Goal: Information Seeking & Learning: Learn about a topic

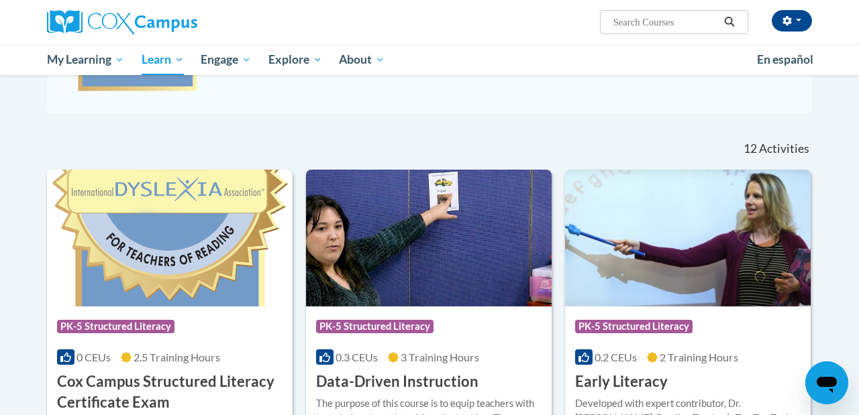
click at [199, 274] on img at bounding box center [170, 238] width 246 height 137
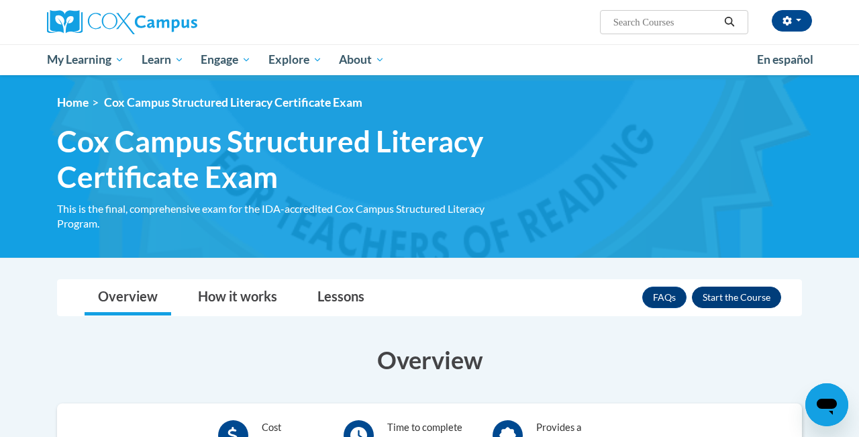
click at [722, 295] on button "Enroll" at bounding box center [736, 297] width 89 height 21
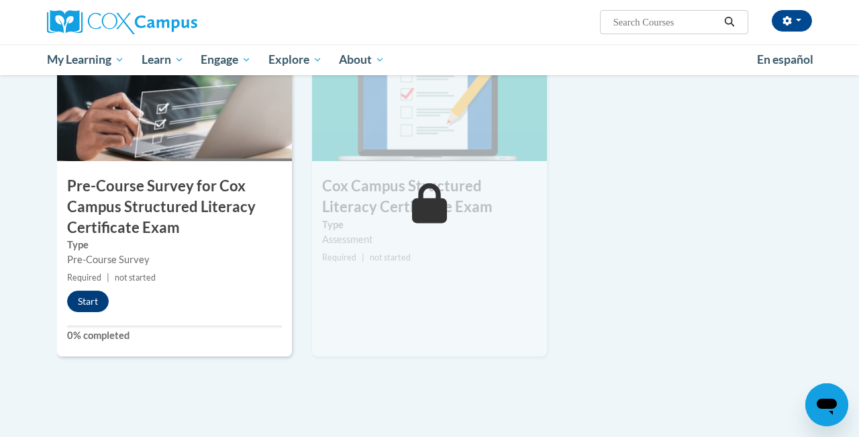
scroll to position [396, 0]
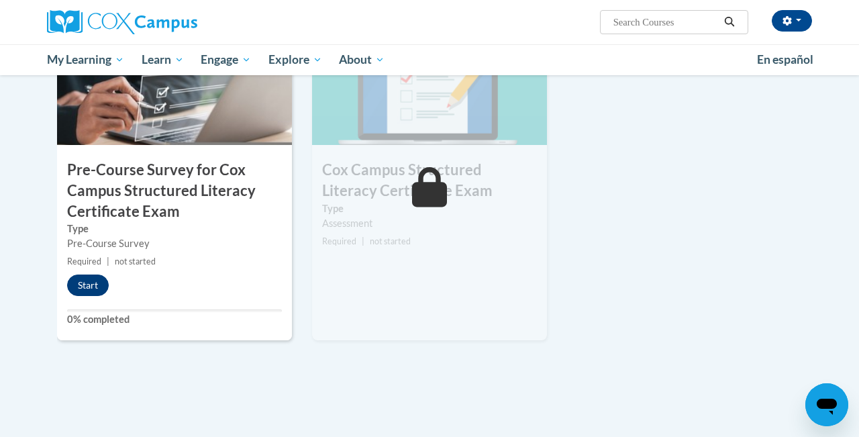
click at [83, 284] on button "Start" at bounding box center [88, 284] width 42 height 21
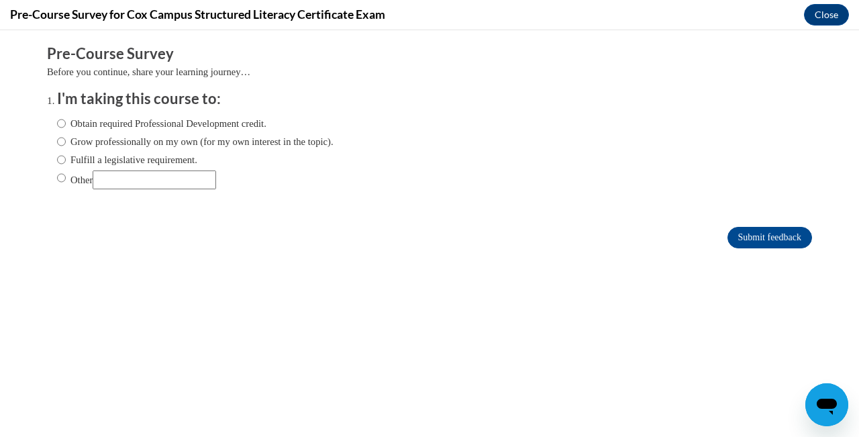
scroll to position [0, 0]
click at [63, 122] on input "Obtain required Professional Development credit." at bounding box center [61, 123] width 9 height 15
radio input "true"
click at [753, 236] on input "Submit feedback" at bounding box center [770, 237] width 85 height 21
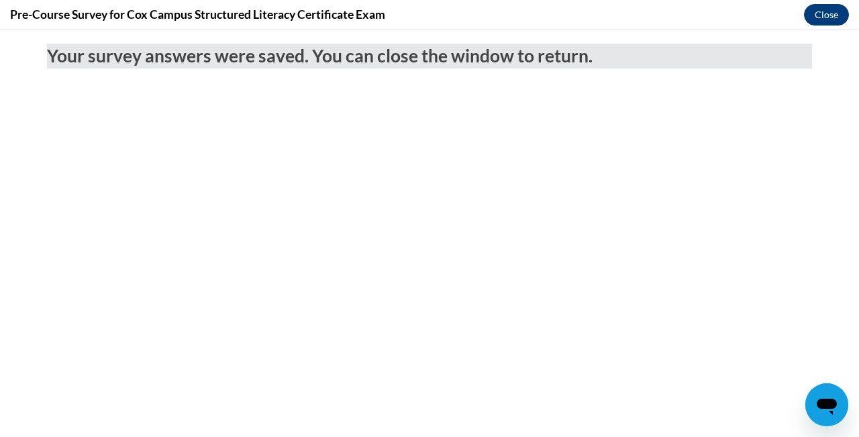
click at [819, 12] on button "Close" at bounding box center [826, 14] width 45 height 21
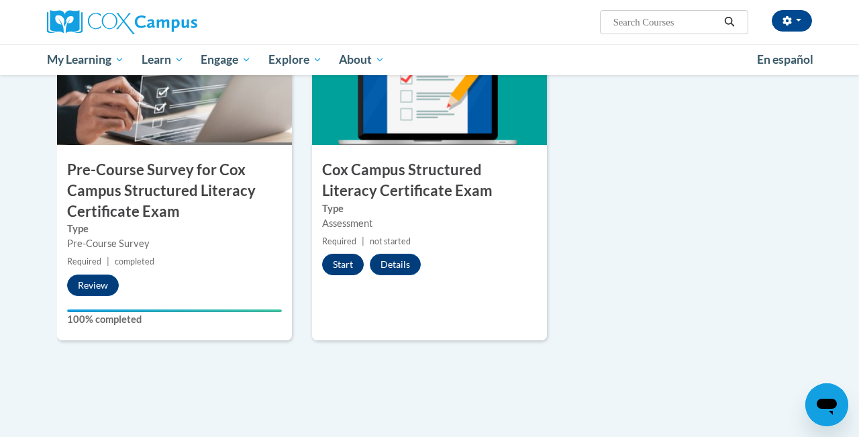
click at [344, 262] on button "Start" at bounding box center [343, 264] width 42 height 21
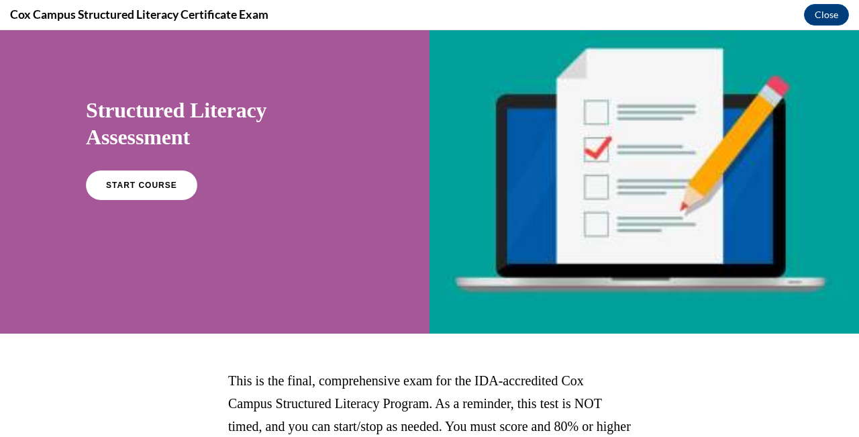
scroll to position [59, 0]
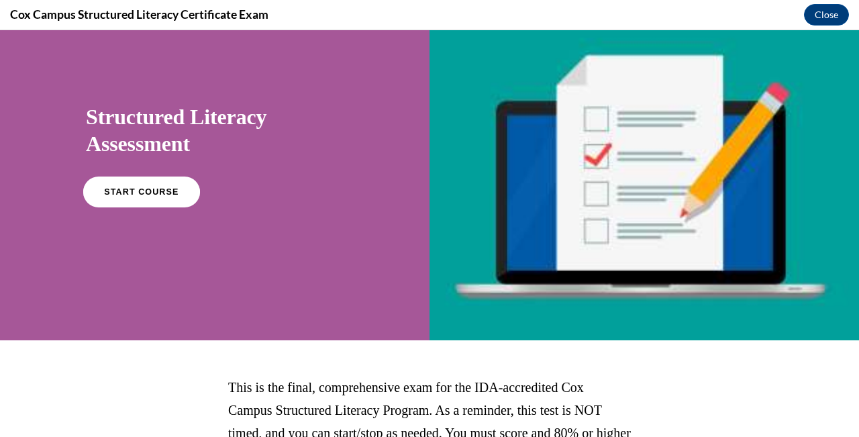
click at [164, 199] on link "START COURSE" at bounding box center [141, 192] width 117 height 31
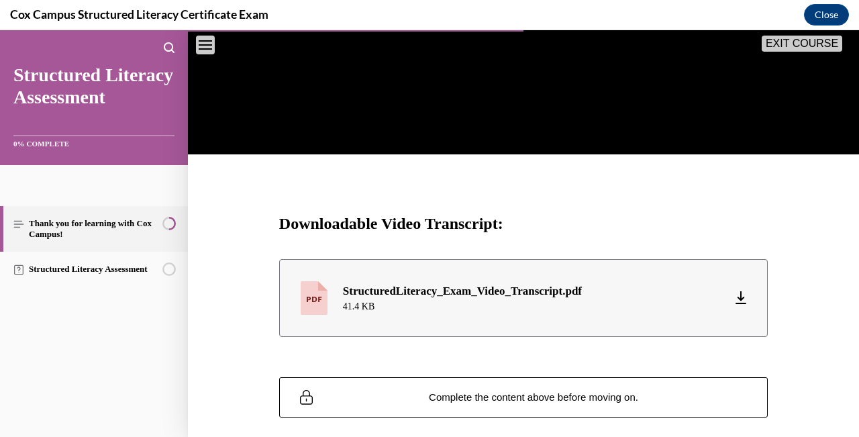
scroll to position [471, 0]
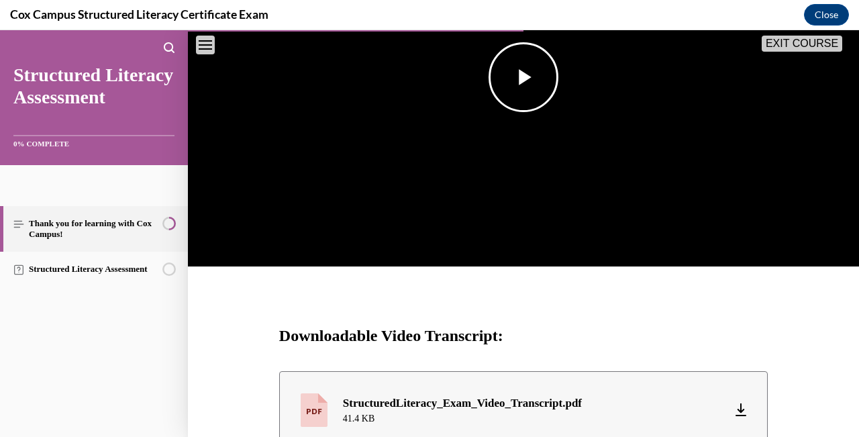
click at [523, 77] on span "Video player" at bounding box center [523, 77] width 0 height 0
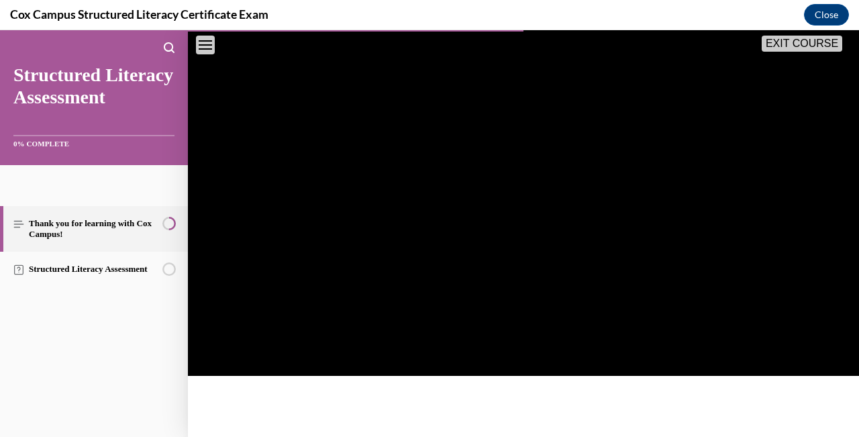
scroll to position [261, 0]
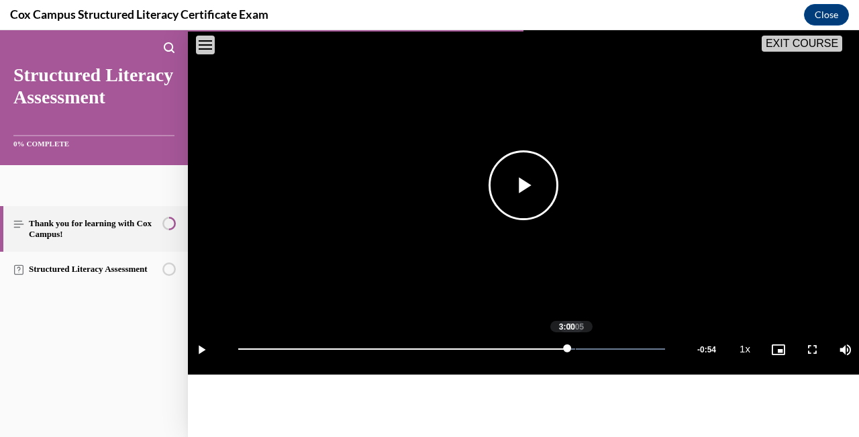
drag, startPoint x: 609, startPoint y: 383, endPoint x: 575, endPoint y: 382, distance: 33.6
click at [575, 374] on div "Loaded : 100.00% 3:05 3:00" at bounding box center [452, 349] width 440 height 50
drag, startPoint x: 569, startPoint y: 383, endPoint x: 535, endPoint y: 383, distance: 34.2
click at [531, 350] on div "2:40" at bounding box center [384, 348] width 293 height 1
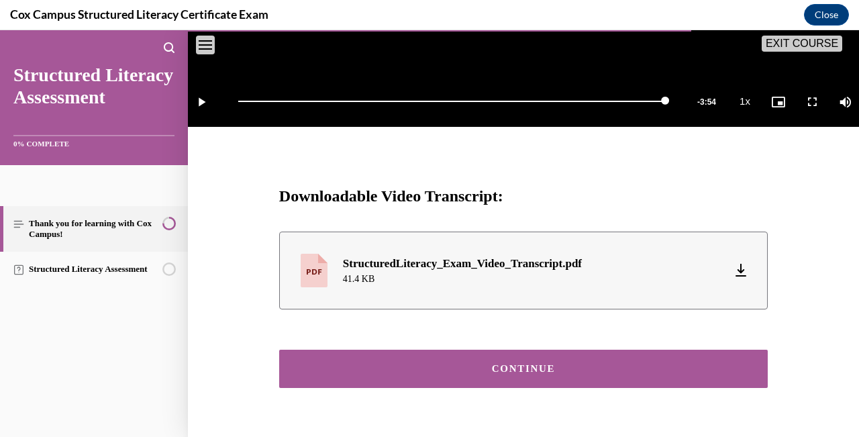
scroll to position [522, 0]
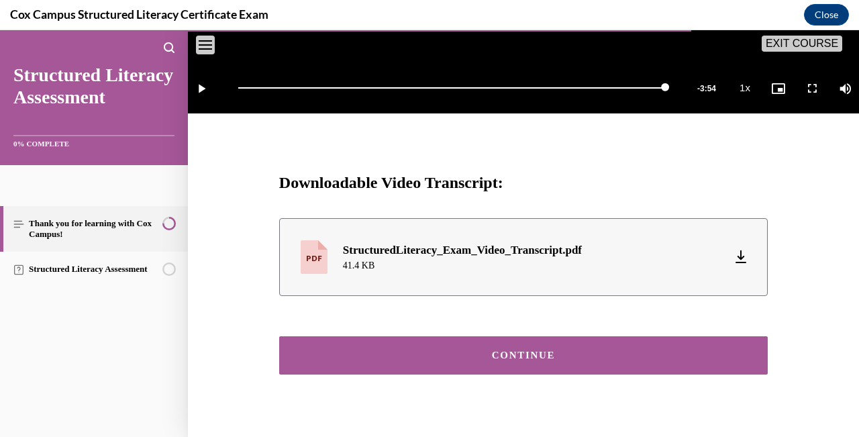
click at [535, 360] on div "CONTINUE" at bounding box center [523, 355] width 447 height 10
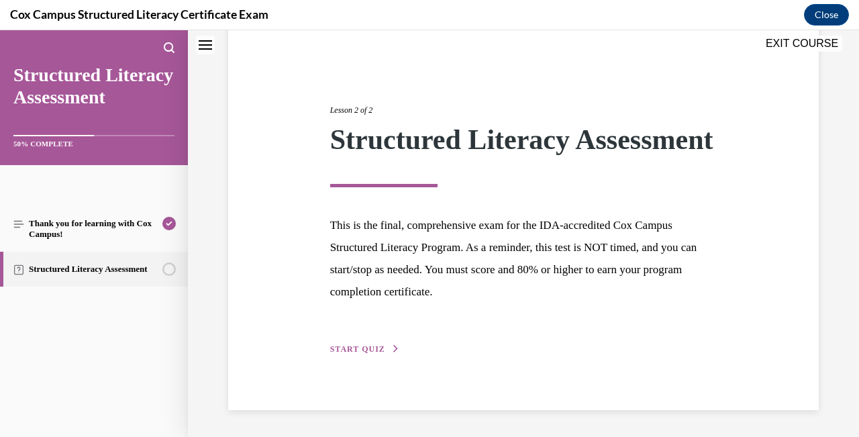
click at [362, 352] on span "START QUIZ" at bounding box center [357, 348] width 55 height 9
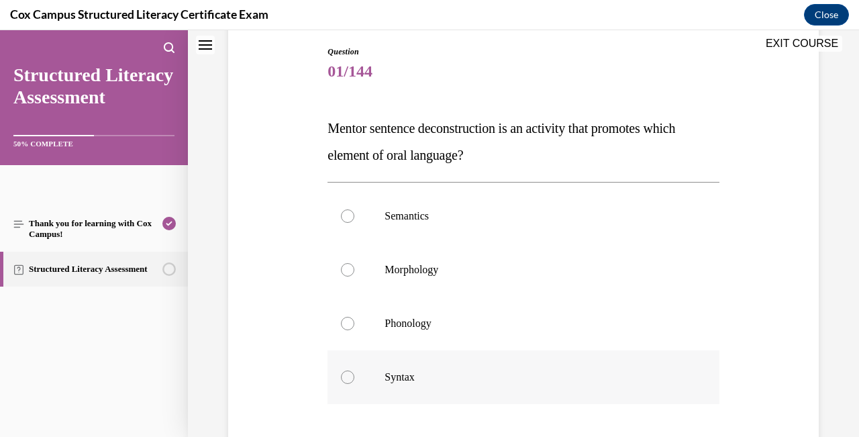
scroll to position [133, 0]
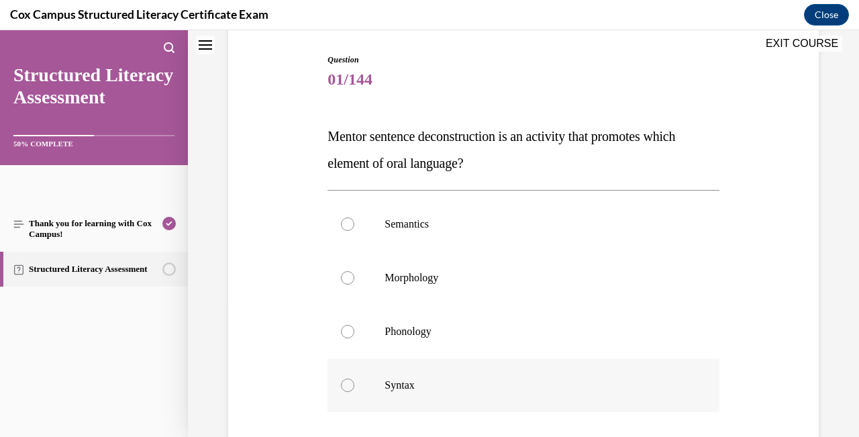
click at [348, 386] on div at bounding box center [347, 385] width 13 height 13
click at [348, 386] on input "Syntax" at bounding box center [347, 385] width 13 height 13
radio input "true"
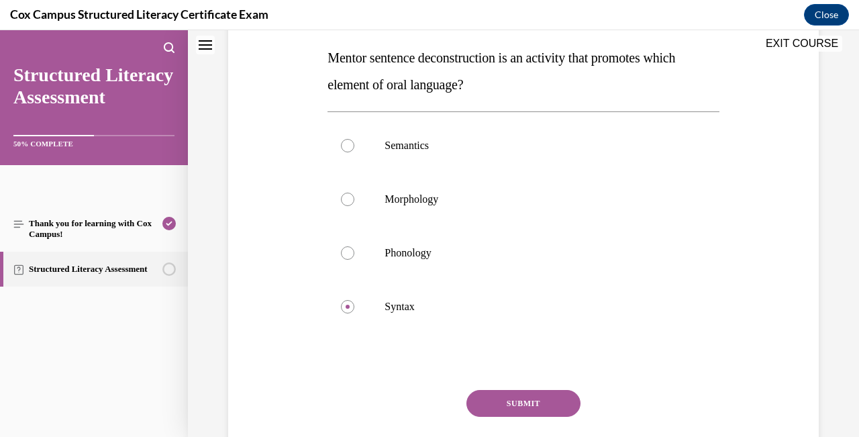
click at [513, 401] on button "SUBMIT" at bounding box center [523, 403] width 114 height 27
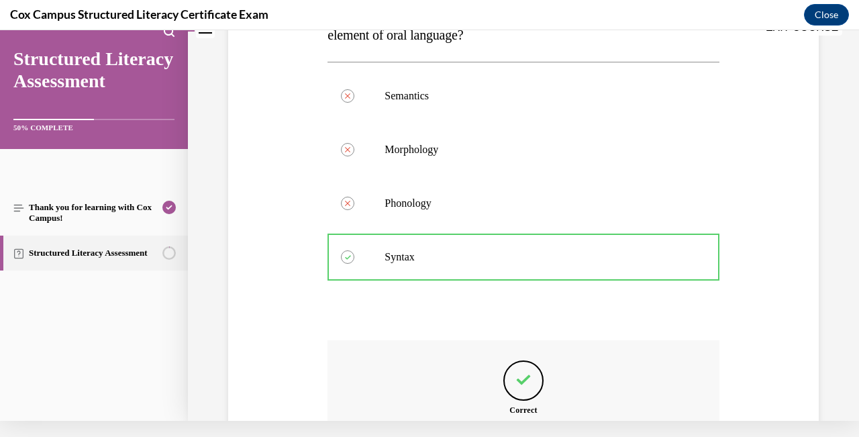
scroll to position [396, 0]
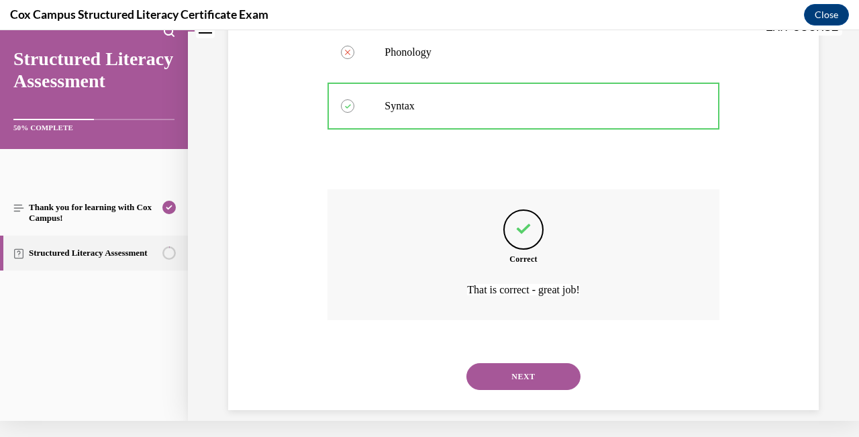
click at [513, 370] on button "NEXT" at bounding box center [523, 376] width 114 height 27
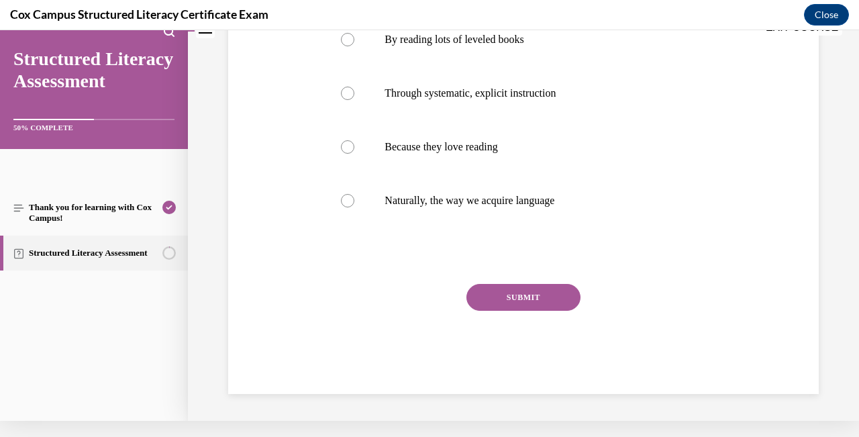
scroll to position [0, 0]
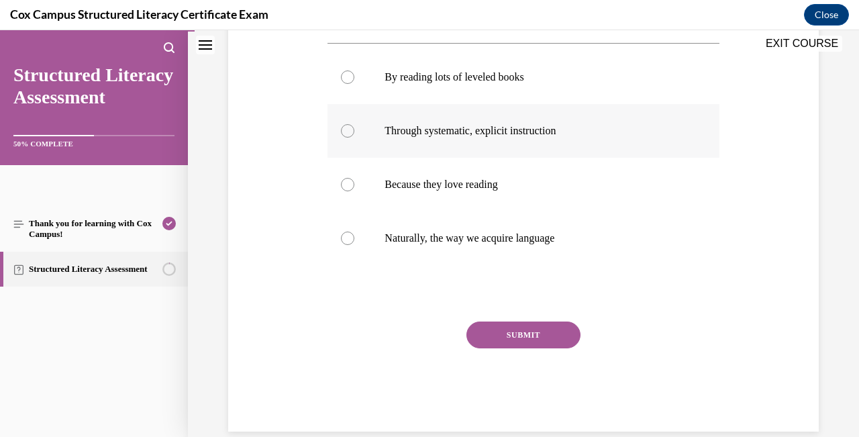
click at [348, 130] on div at bounding box center [347, 130] width 13 height 13
click at [348, 130] on input "Through systematic, explicit instruction" at bounding box center [347, 130] width 13 height 13
radio input "true"
click at [528, 332] on button "SUBMIT" at bounding box center [523, 334] width 114 height 27
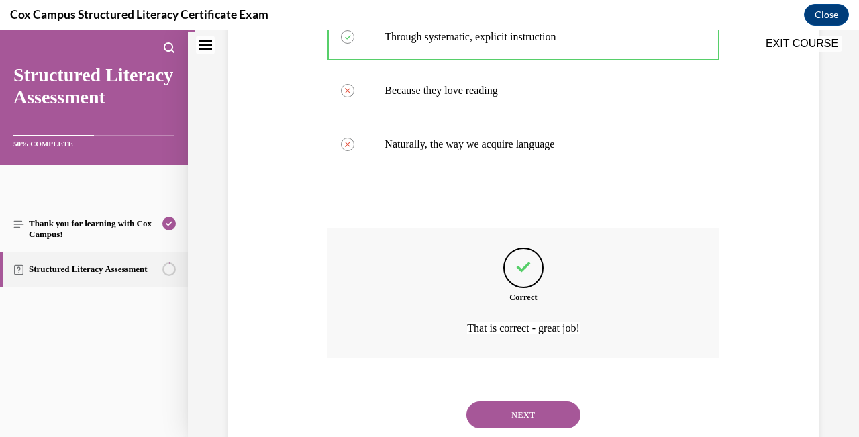
scroll to position [369, 0]
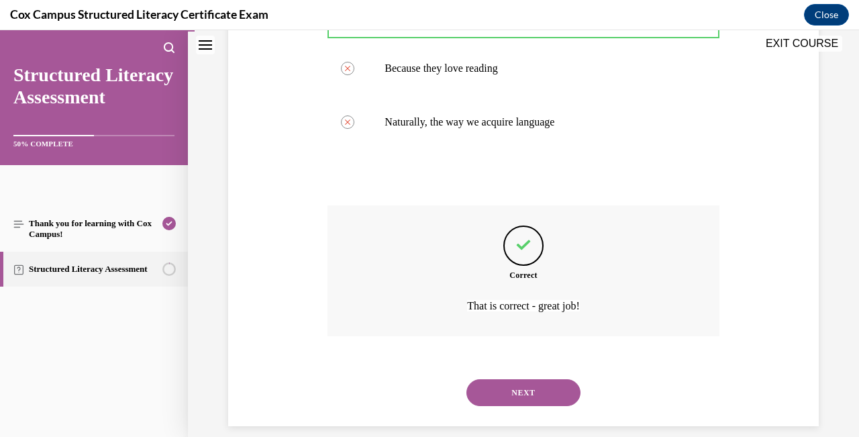
click at [534, 379] on button "NEXT" at bounding box center [523, 392] width 114 height 27
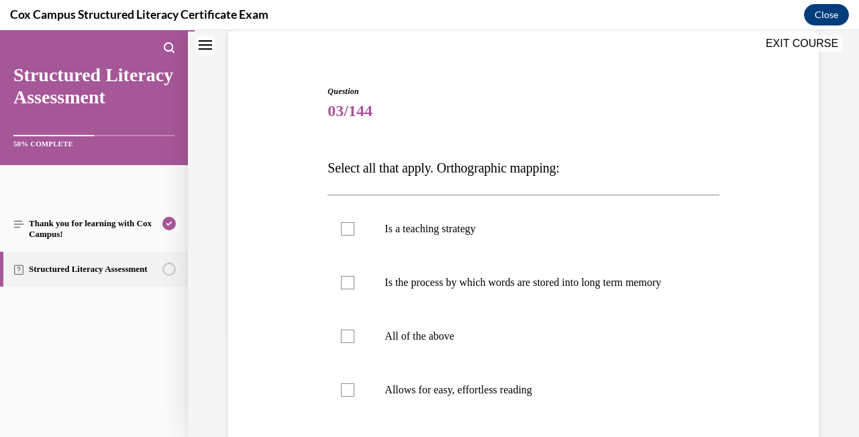
scroll to position [111, 0]
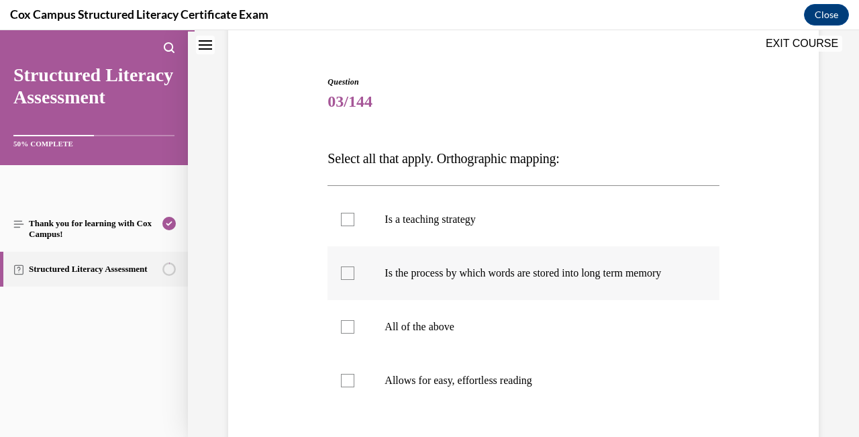
click at [344, 280] on div at bounding box center [347, 272] width 13 height 13
click at [344, 280] on input "Is the process by which words are stored into long term memory" at bounding box center [347, 272] width 13 height 13
checkbox input "true"
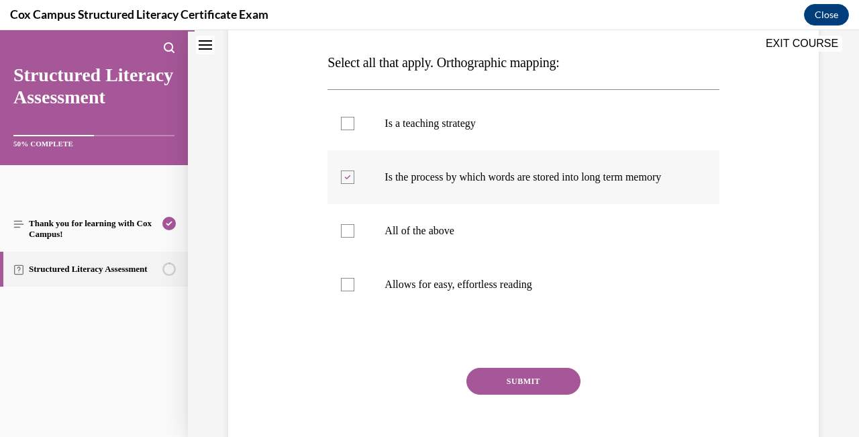
scroll to position [215, 0]
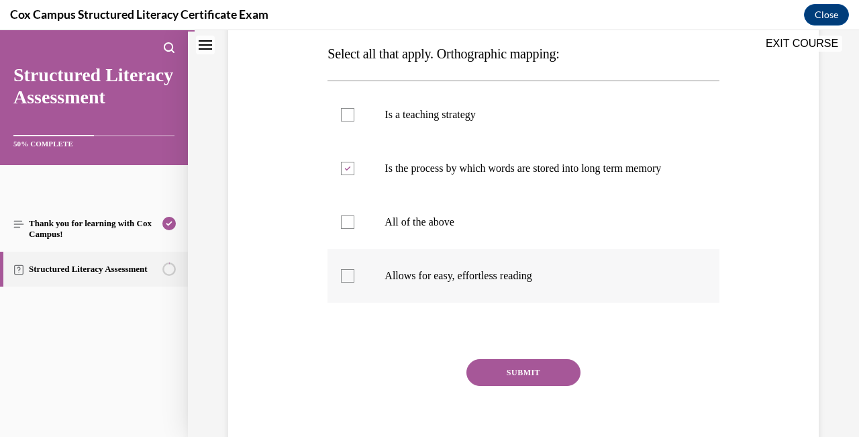
click at [347, 283] on div at bounding box center [347, 275] width 13 height 13
click at [347, 283] on input "Allows for easy, effortless reading" at bounding box center [347, 275] width 13 height 13
checkbox input "true"
click at [507, 386] on button "SUBMIT" at bounding box center [523, 372] width 114 height 27
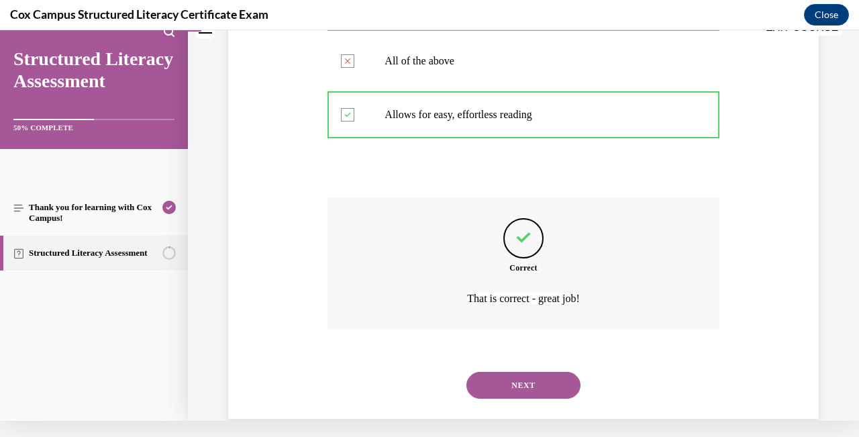
scroll to position [383, 0]
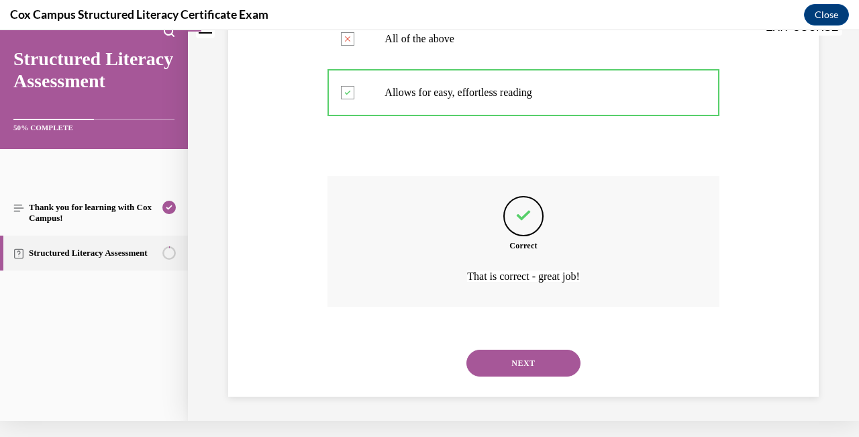
click at [548, 365] on button "NEXT" at bounding box center [523, 363] width 114 height 27
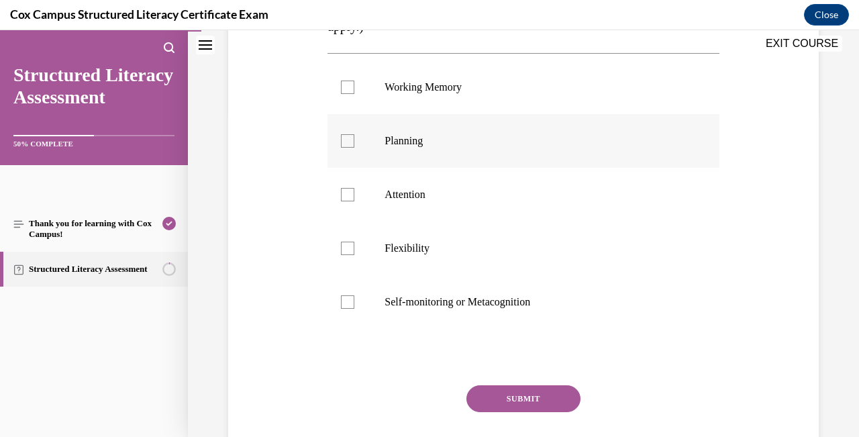
scroll to position [332, 0]
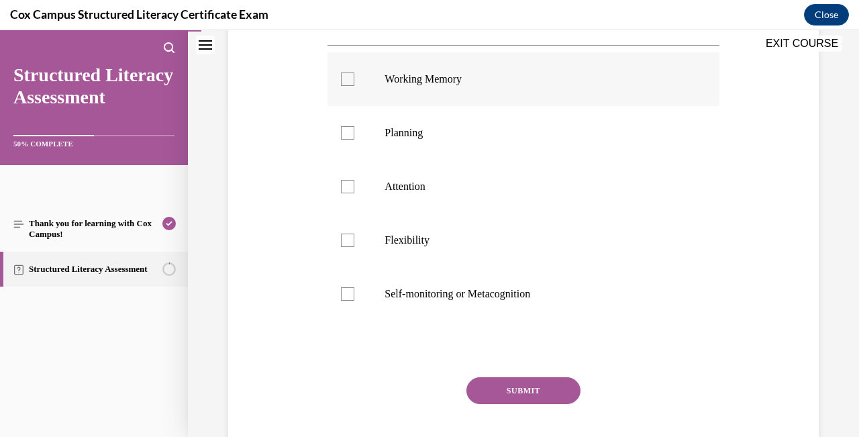
click at [350, 80] on div at bounding box center [347, 78] width 13 height 13
click at [350, 80] on input "Working Memory" at bounding box center [347, 78] width 13 height 13
checkbox input "true"
click at [350, 132] on div at bounding box center [347, 132] width 13 height 13
click at [350, 132] on input "Planning" at bounding box center [347, 132] width 13 height 13
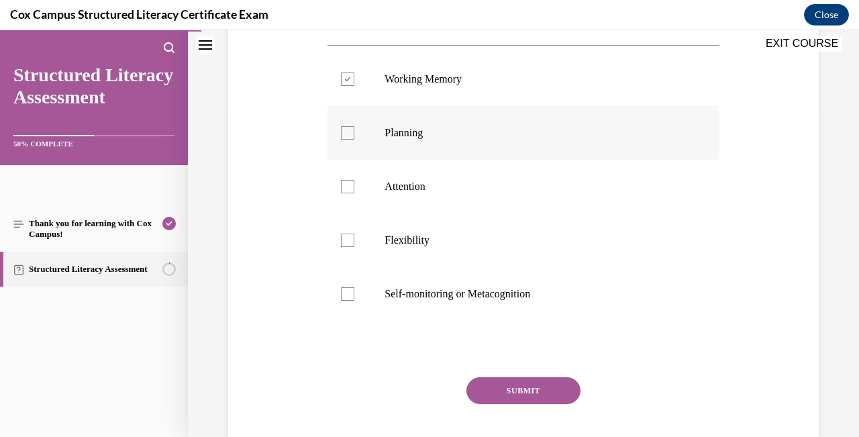
checkbox input "true"
click at [350, 195] on label "Attention" at bounding box center [523, 187] width 391 height 54
click at [350, 193] on input "Attention" at bounding box center [347, 186] width 13 height 13
checkbox input "true"
click at [348, 240] on div at bounding box center [347, 240] width 13 height 13
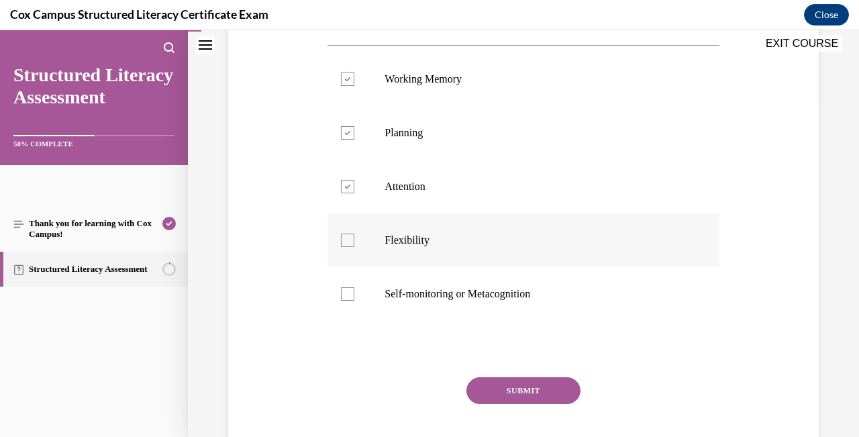
click at [348, 240] on input "Flexibility" at bounding box center [347, 240] width 13 height 13
checkbox input "true"
click at [348, 295] on div at bounding box center [347, 293] width 13 height 13
click at [348, 295] on input "Self-monitoring or Metacognition" at bounding box center [347, 293] width 13 height 13
checkbox input "true"
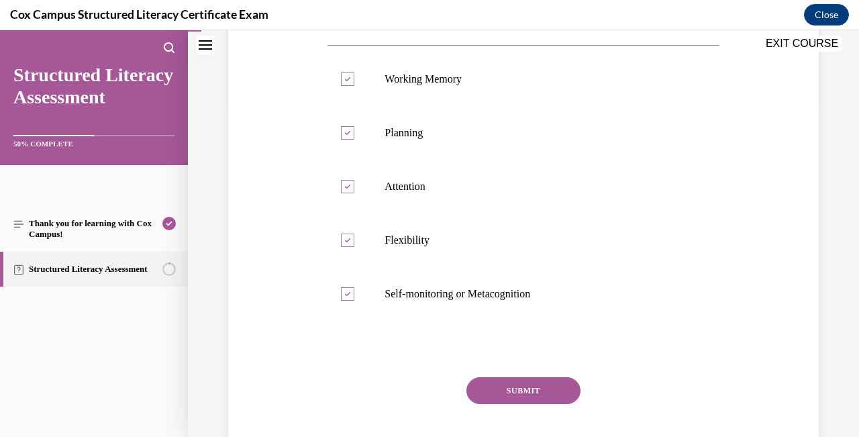
click at [529, 389] on button "SUBMIT" at bounding box center [523, 390] width 114 height 27
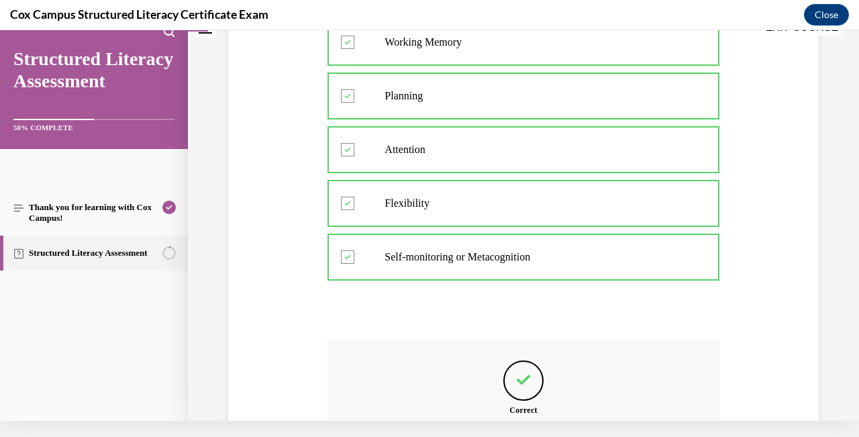
scroll to position [503, 0]
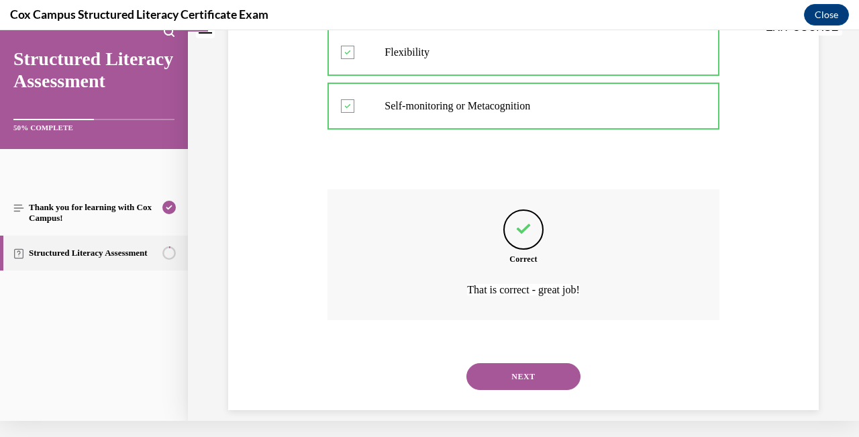
click at [532, 370] on button "NEXT" at bounding box center [523, 376] width 114 height 27
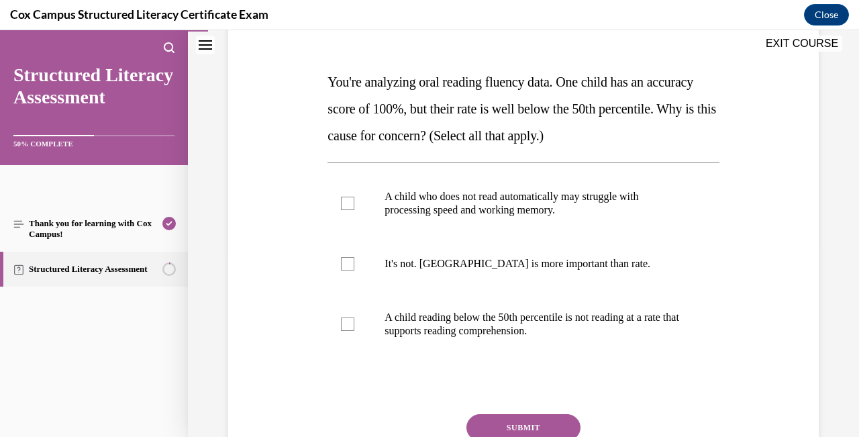
scroll to position [188, 0]
click at [350, 200] on div at bounding box center [347, 202] width 13 height 13
click at [350, 200] on input "A child who does not read automatically may struggle with processing speed and …" at bounding box center [347, 202] width 13 height 13
checkbox input "true"
click at [350, 328] on div at bounding box center [347, 323] width 13 height 13
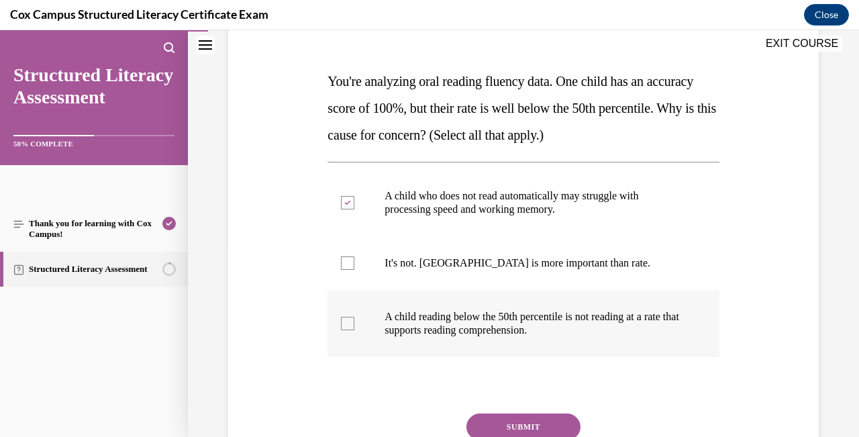
click at [350, 328] on input "A child reading below the 50th percentile is not reading at a rate that support…" at bounding box center [347, 323] width 13 height 13
checkbox input "true"
click at [510, 432] on button "SUBMIT" at bounding box center [523, 426] width 114 height 27
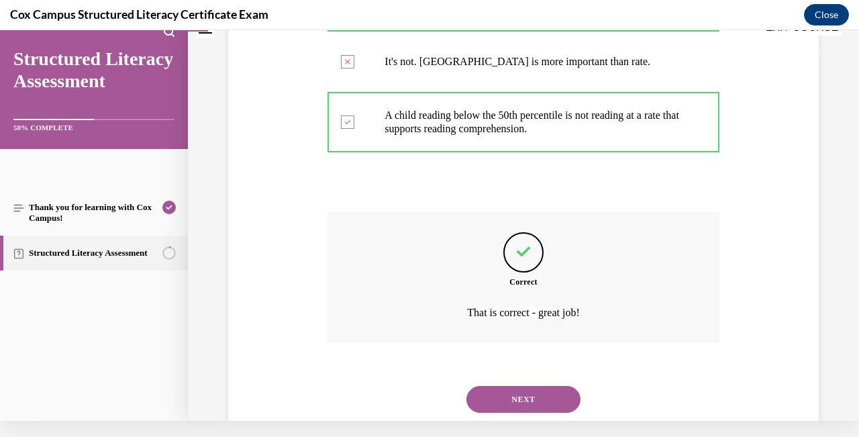
scroll to position [396, 0]
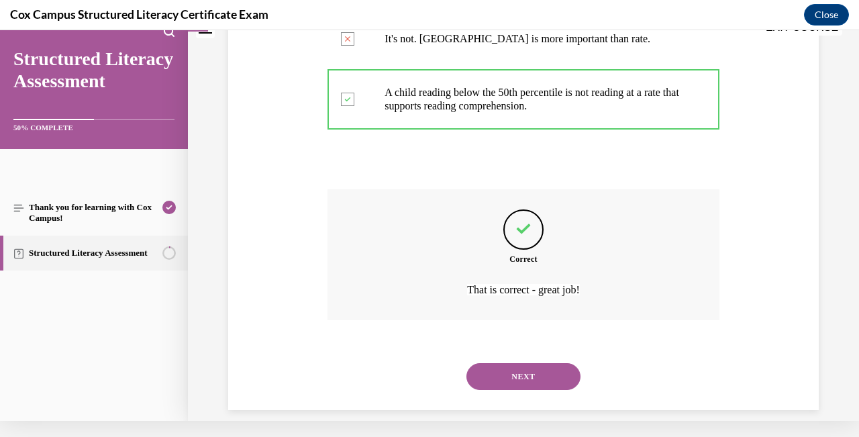
click at [519, 363] on button "NEXT" at bounding box center [523, 376] width 114 height 27
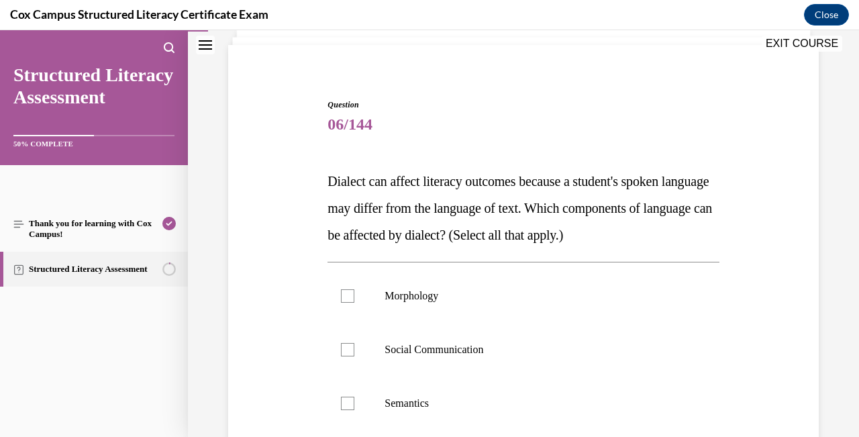
scroll to position [117, 0]
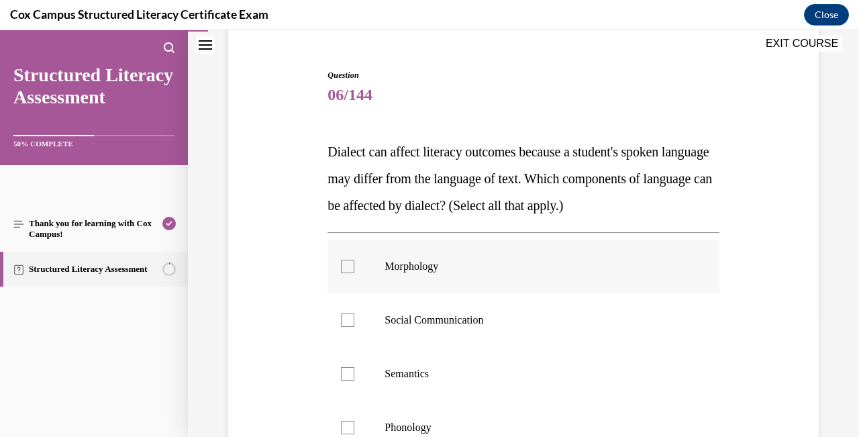
click at [351, 263] on div at bounding box center [347, 266] width 13 height 13
click at [351, 263] on input "Morphology" at bounding box center [347, 266] width 13 height 13
checkbox input "true"
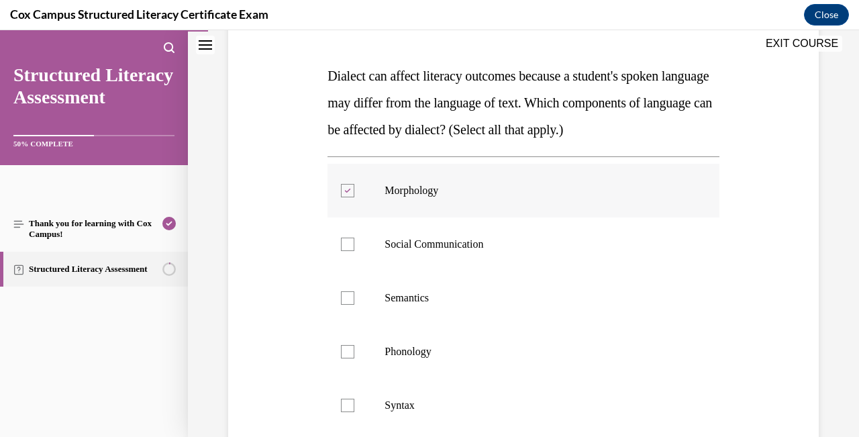
scroll to position [194, 0]
click at [348, 252] on label "Social Communication" at bounding box center [523, 244] width 391 height 54
click at [348, 250] on input "Social Communication" at bounding box center [347, 243] width 13 height 13
checkbox input "true"
click at [350, 299] on div at bounding box center [347, 297] width 13 height 13
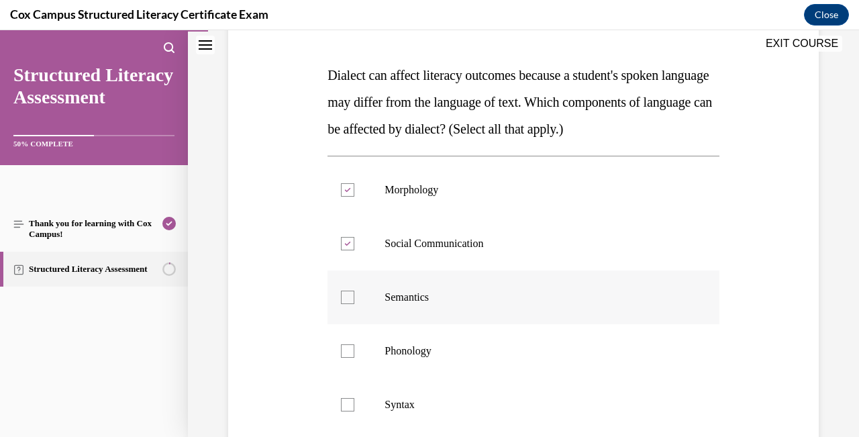
click at [350, 299] on input "Semantics" at bounding box center [347, 297] width 13 height 13
checkbox input "true"
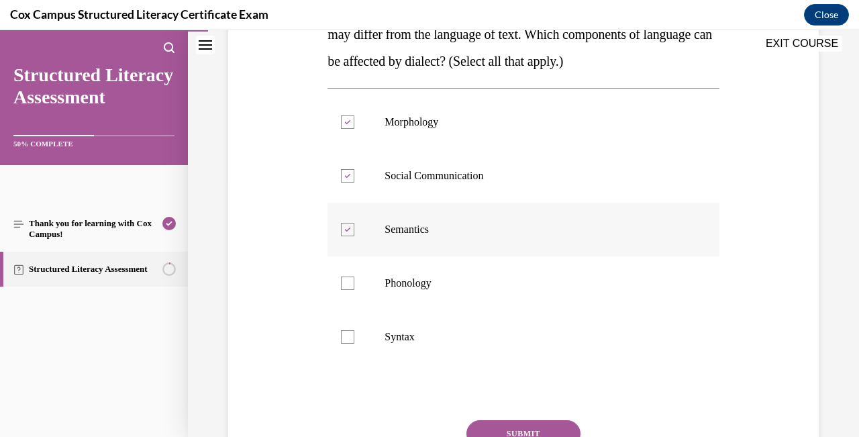
scroll to position [260, 0]
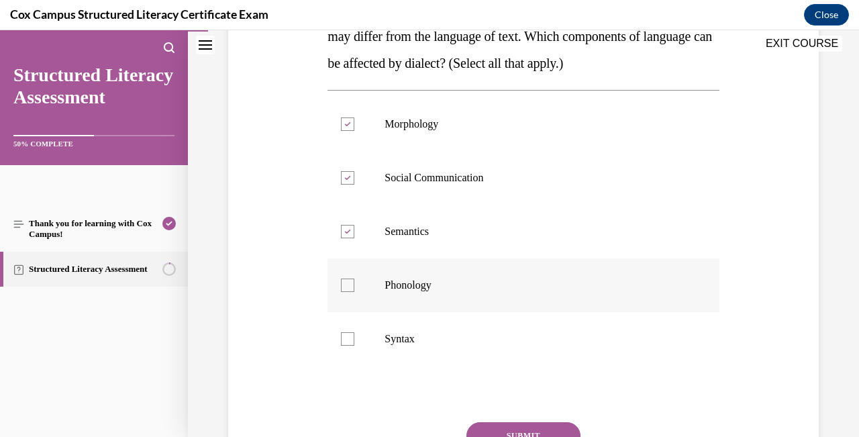
click at [350, 290] on div at bounding box center [347, 285] width 13 height 13
click at [350, 290] on input "Phonology" at bounding box center [347, 285] width 13 height 13
checkbox input "true"
click at [348, 334] on div at bounding box center [347, 338] width 13 height 13
click at [348, 334] on input "Syntax" at bounding box center [347, 338] width 13 height 13
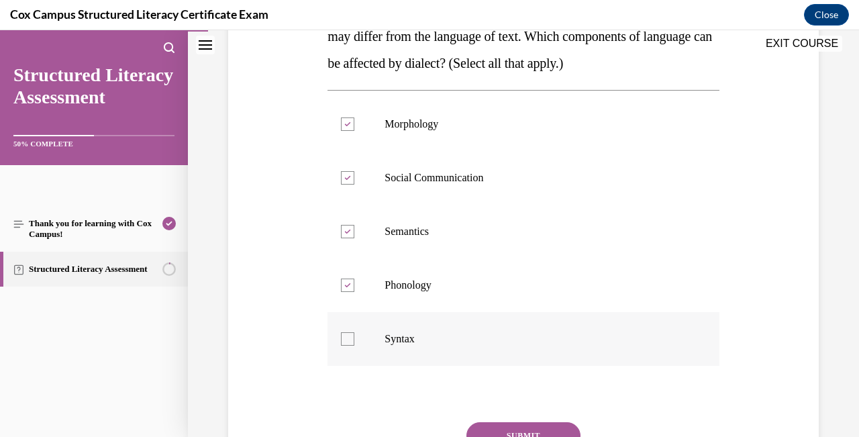
checkbox input "true"
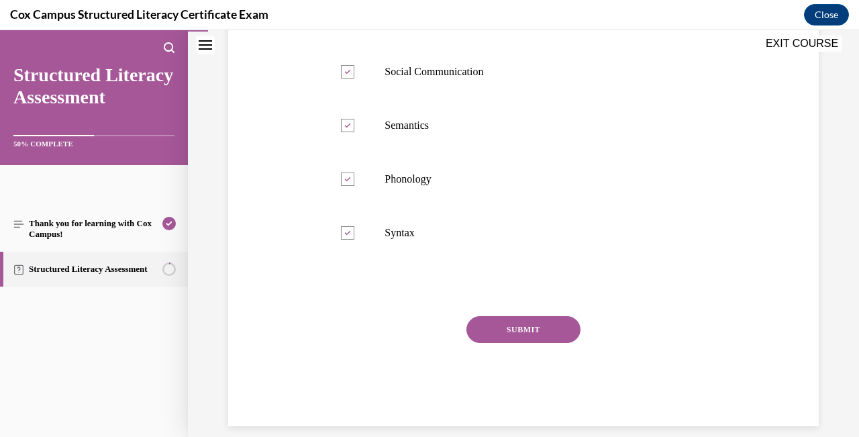
click at [516, 328] on button "SUBMIT" at bounding box center [523, 329] width 114 height 27
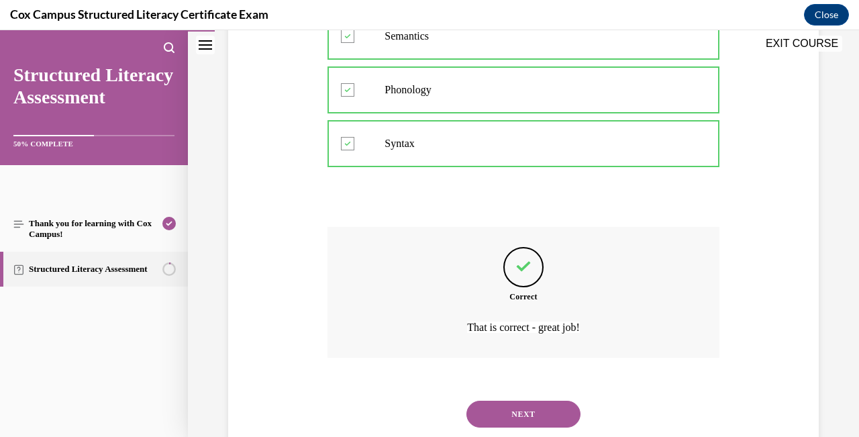
scroll to position [477, 0]
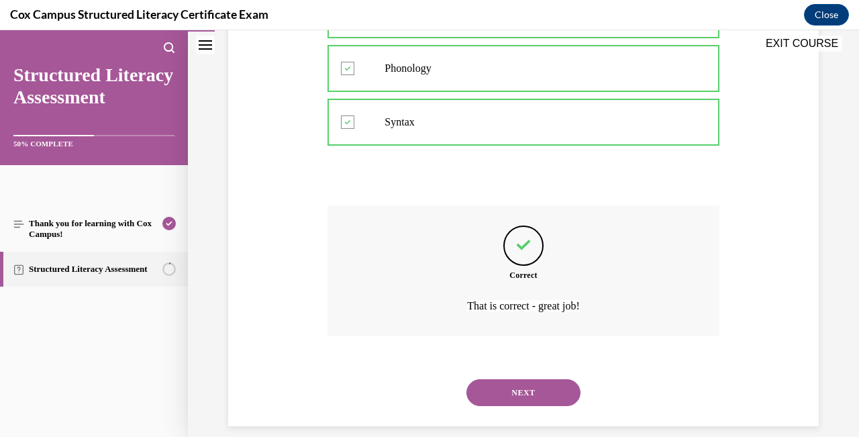
click at [526, 379] on button "NEXT" at bounding box center [523, 392] width 114 height 27
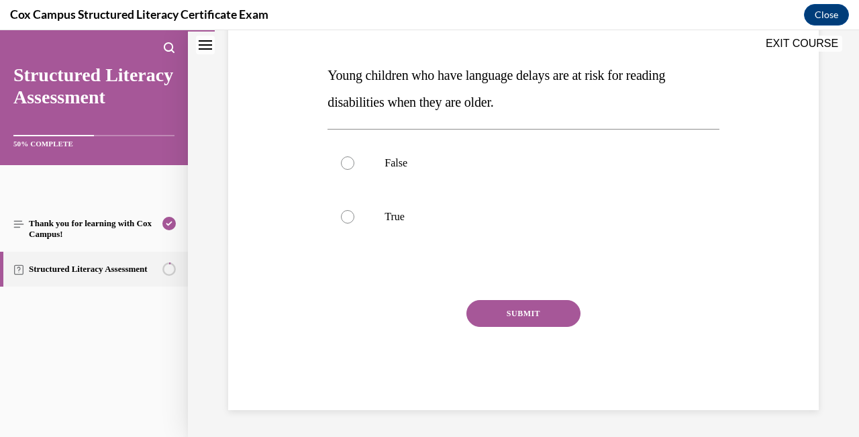
scroll to position [175, 0]
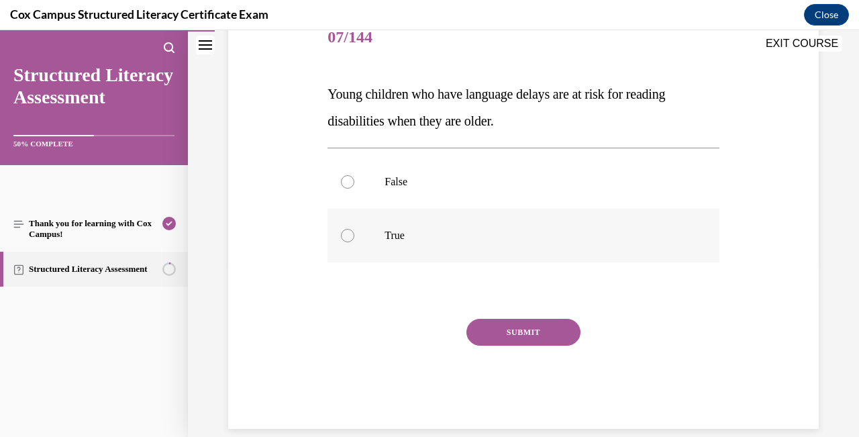
click at [353, 236] on div at bounding box center [347, 235] width 13 height 13
click at [353, 236] on input "True" at bounding box center [347, 235] width 13 height 13
radio input "true"
click at [515, 327] on button "SUBMIT" at bounding box center [523, 332] width 114 height 27
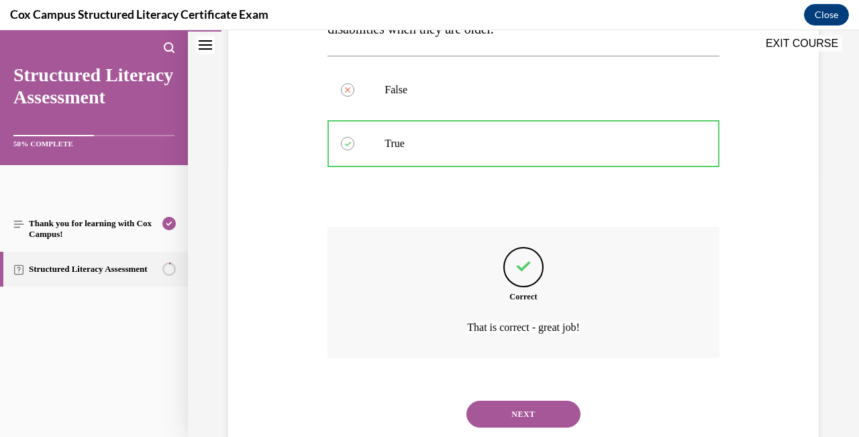
scroll to position [289, 0]
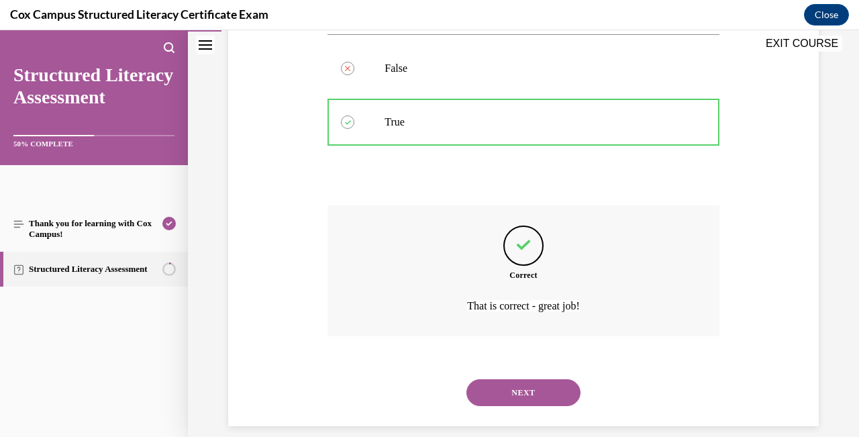
click at [526, 380] on button "NEXT" at bounding box center [523, 392] width 114 height 27
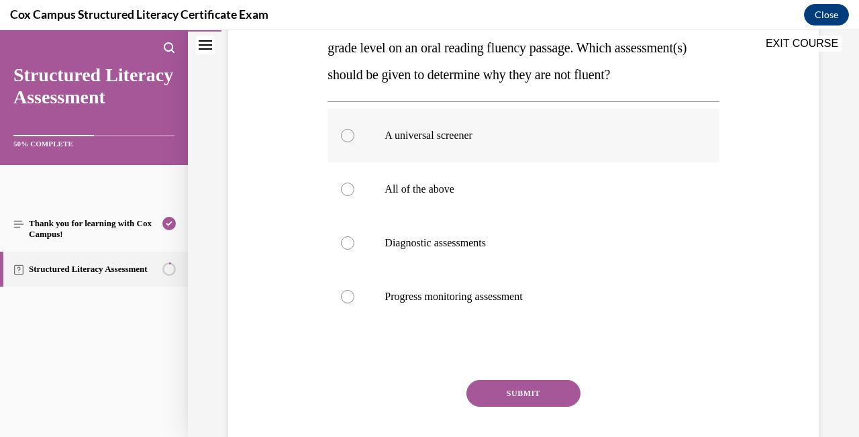
scroll to position [250, 0]
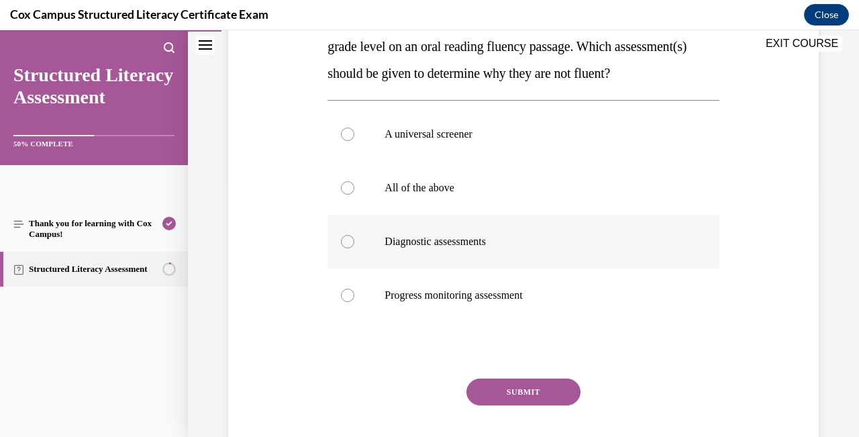
click at [349, 248] on div at bounding box center [347, 241] width 13 height 13
click at [349, 248] on input "Diagnostic assessments" at bounding box center [347, 241] width 13 height 13
radio input "true"
click at [524, 405] on button "SUBMIT" at bounding box center [523, 392] width 114 height 27
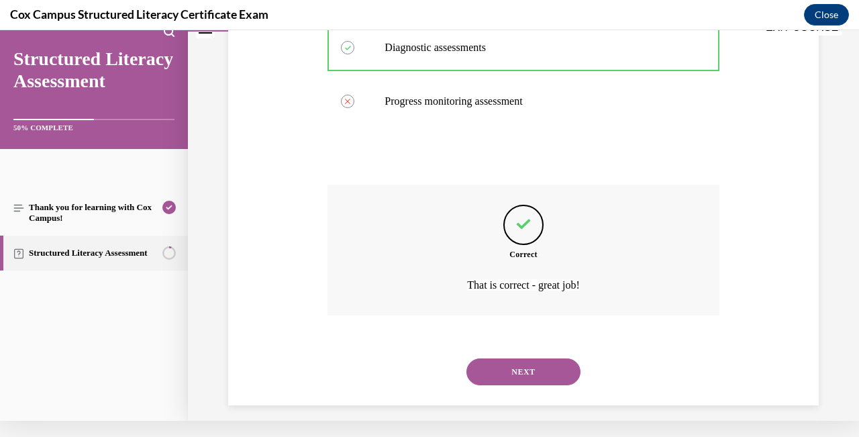
scroll to position [450, 0]
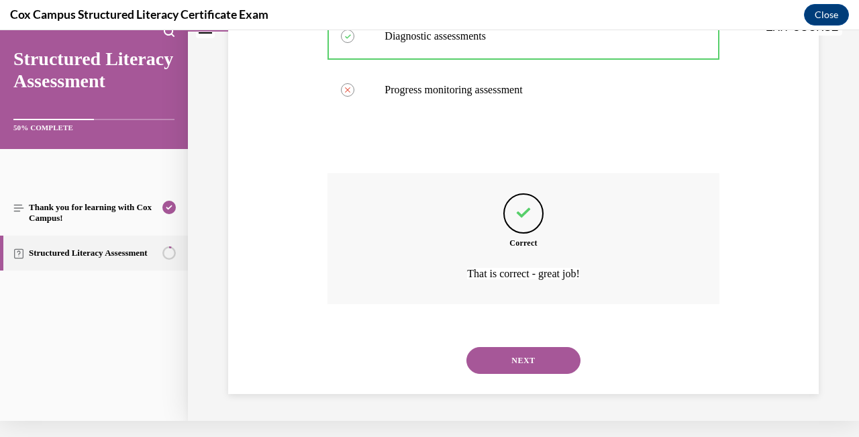
click at [546, 351] on button "NEXT" at bounding box center [523, 360] width 114 height 27
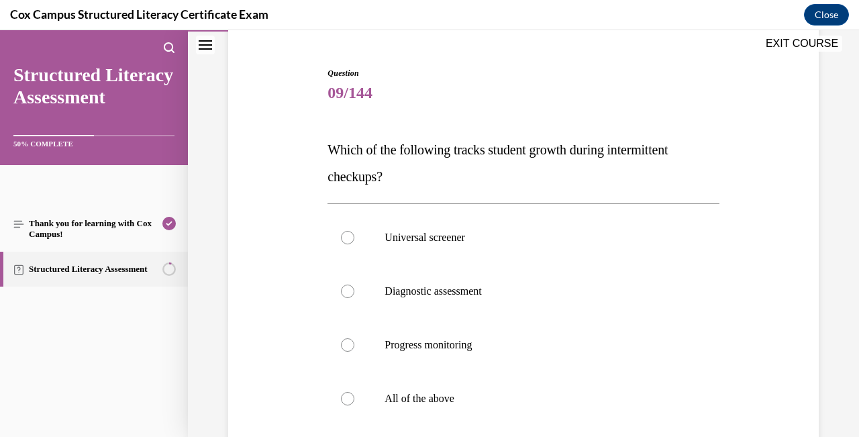
scroll to position [123, 0]
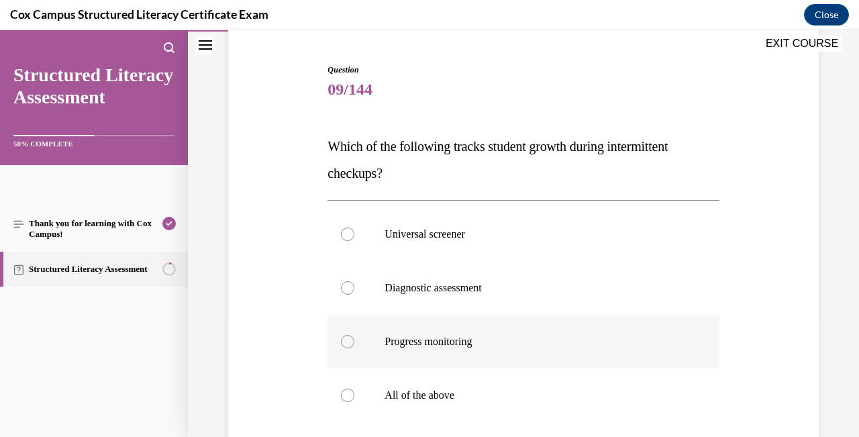
click at [348, 345] on div at bounding box center [347, 341] width 13 height 13
click at [348, 345] on input "Progress monitoring" at bounding box center [347, 341] width 13 height 13
radio input "true"
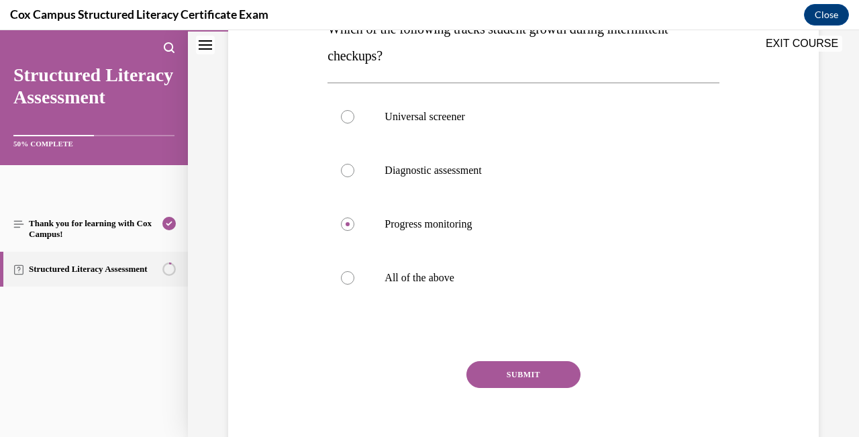
click at [528, 375] on button "SUBMIT" at bounding box center [523, 374] width 114 height 27
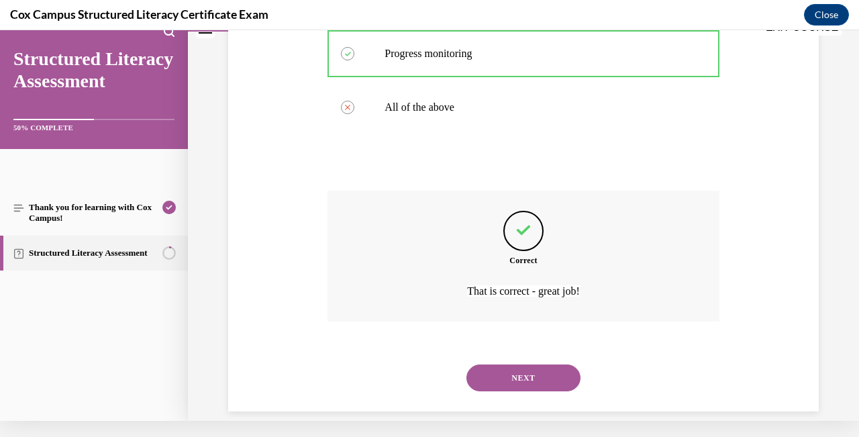
scroll to position [396, 0]
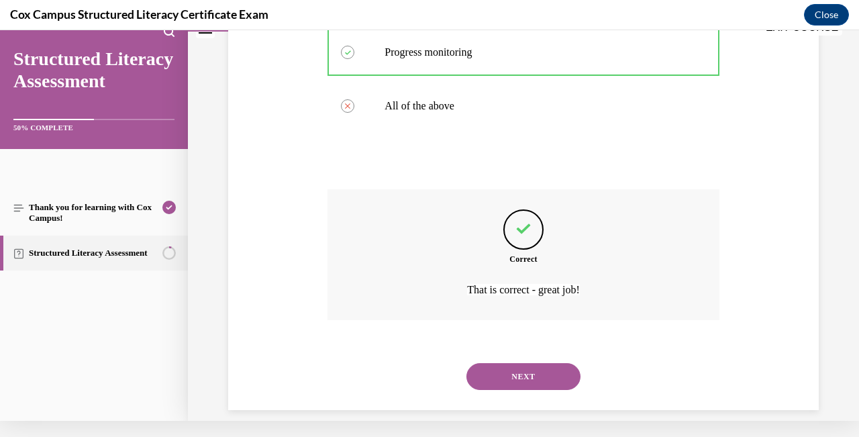
click at [534, 364] on button "NEXT" at bounding box center [523, 376] width 114 height 27
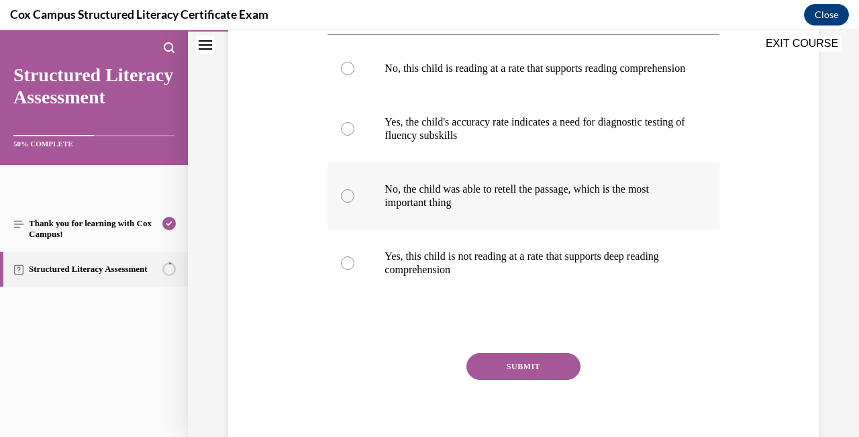
scroll to position [343, 0]
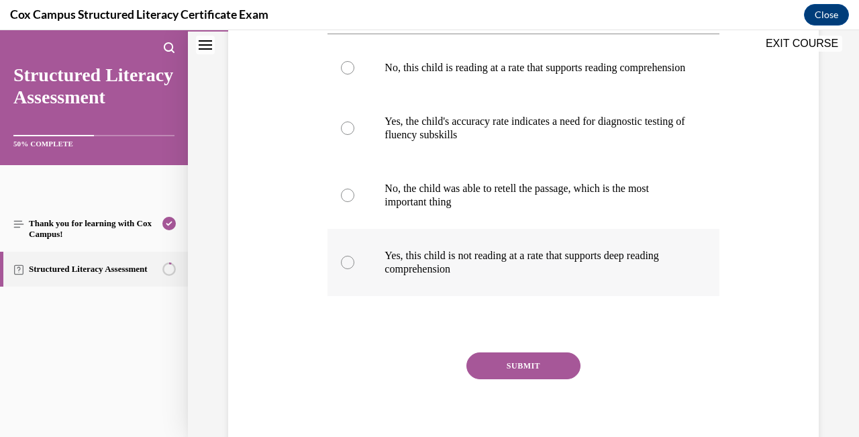
click at [353, 269] on div at bounding box center [347, 262] width 13 height 13
click at [353, 269] on input "Yes, this child is not reading at a rate that supports deep reading comprehensi…" at bounding box center [347, 262] width 13 height 13
radio input "true"
click at [504, 379] on button "SUBMIT" at bounding box center [523, 365] width 114 height 27
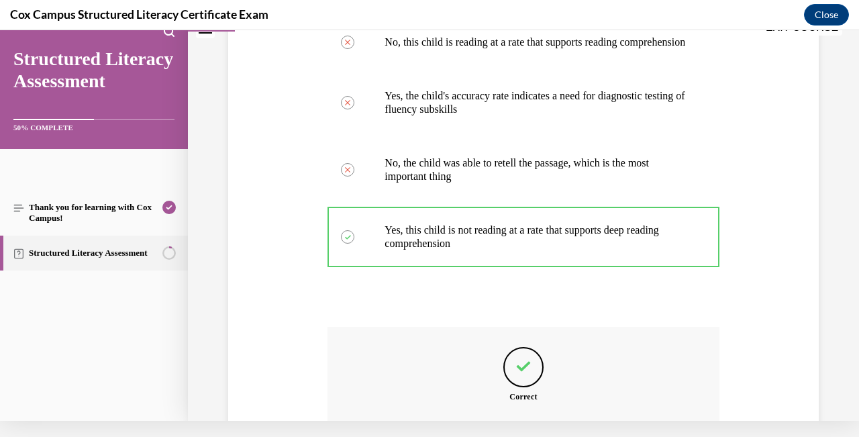
scroll to position [503, 0]
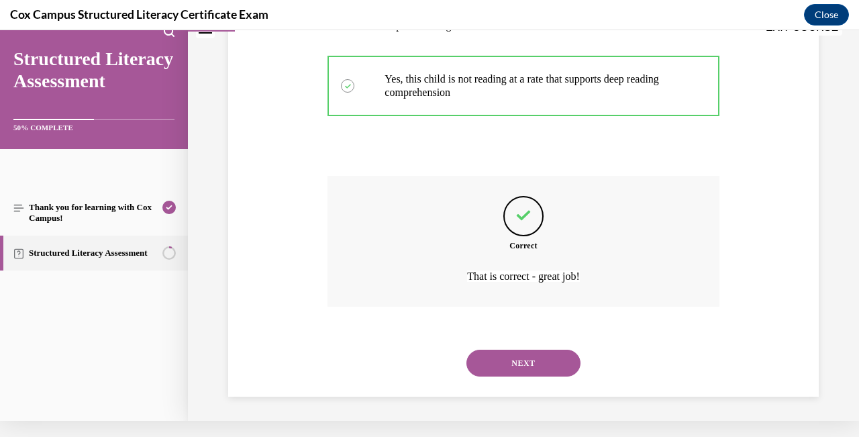
click at [527, 360] on button "NEXT" at bounding box center [523, 363] width 114 height 27
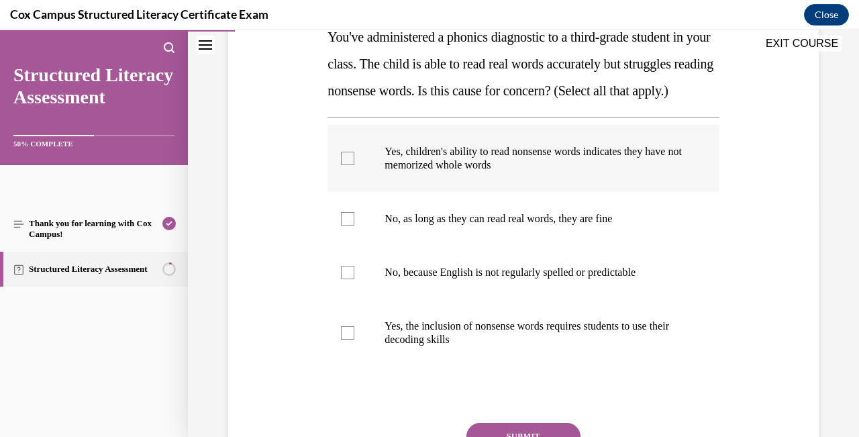
scroll to position [236, 0]
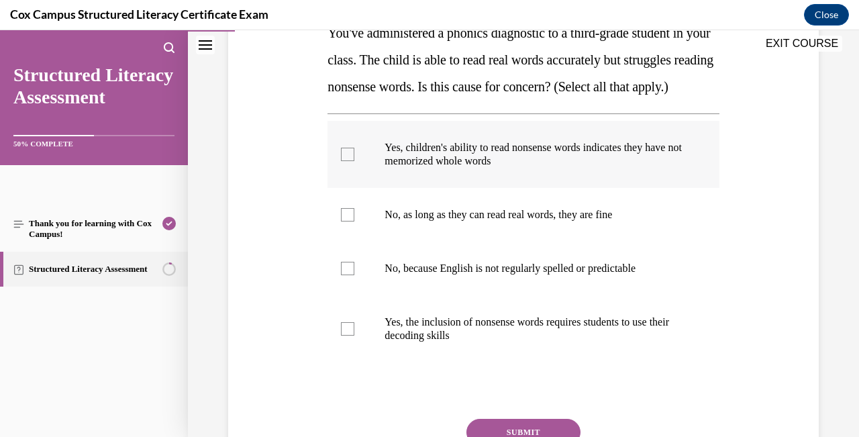
click at [347, 161] on div at bounding box center [347, 154] width 13 height 13
click at [347, 161] on input "Yes, children's ability to read nonsense words indicates they have not memorize…" at bounding box center [347, 154] width 13 height 13
checkbox input "true"
click at [351, 336] on div at bounding box center [347, 328] width 13 height 13
click at [351, 336] on input "Yes, the inclusion of nonsense words requires students to use their decoding sk…" at bounding box center [347, 328] width 13 height 13
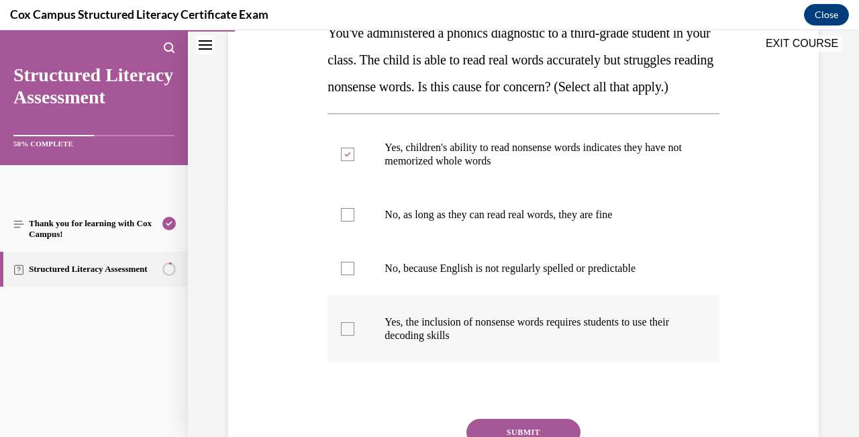
checkbox input "true"
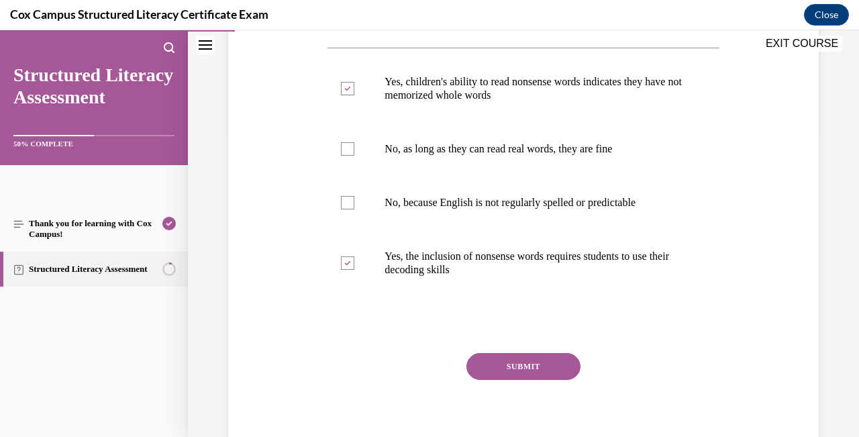
click at [497, 380] on button "SUBMIT" at bounding box center [523, 366] width 114 height 27
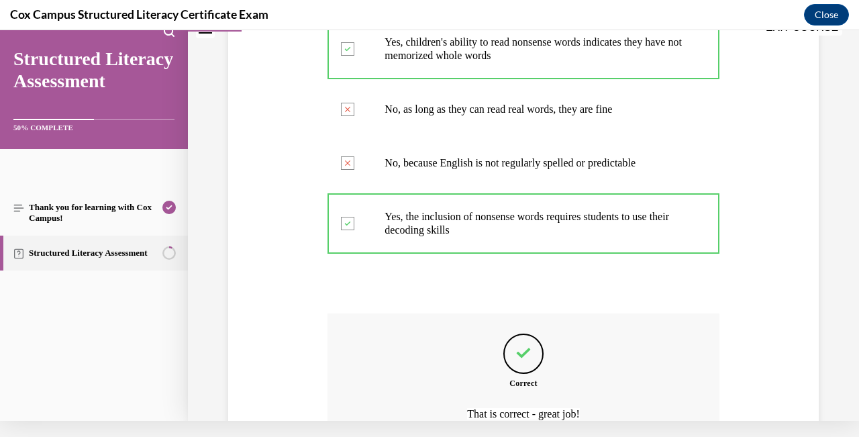
scroll to position [477, 0]
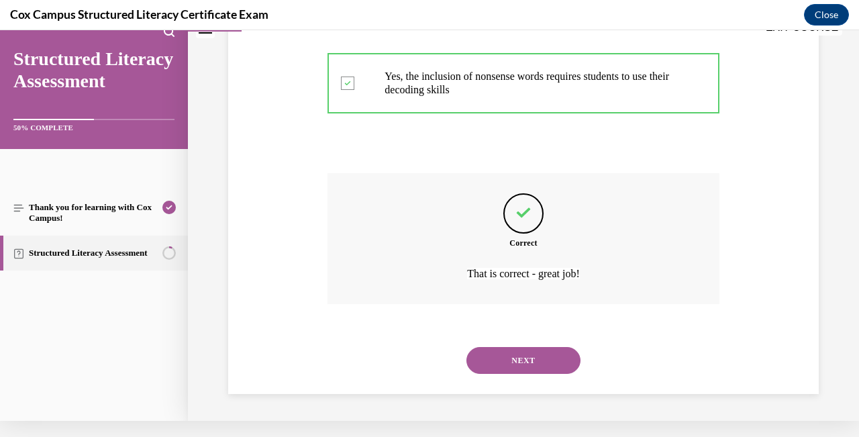
click at [559, 355] on button "NEXT" at bounding box center [523, 360] width 114 height 27
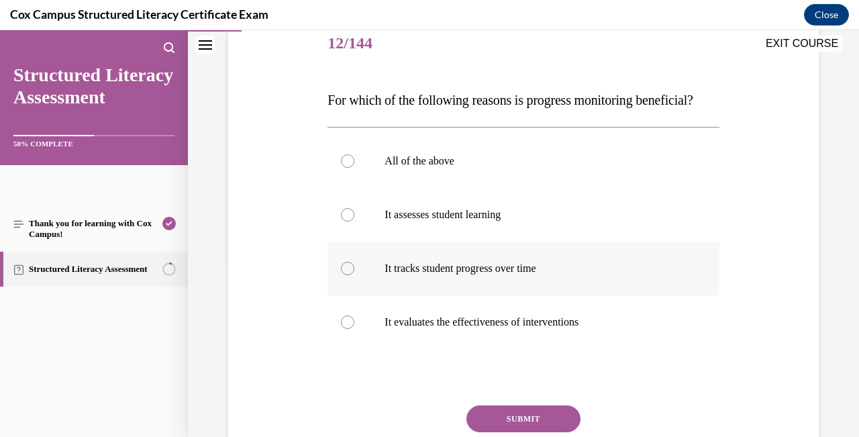
scroll to position [170, 0]
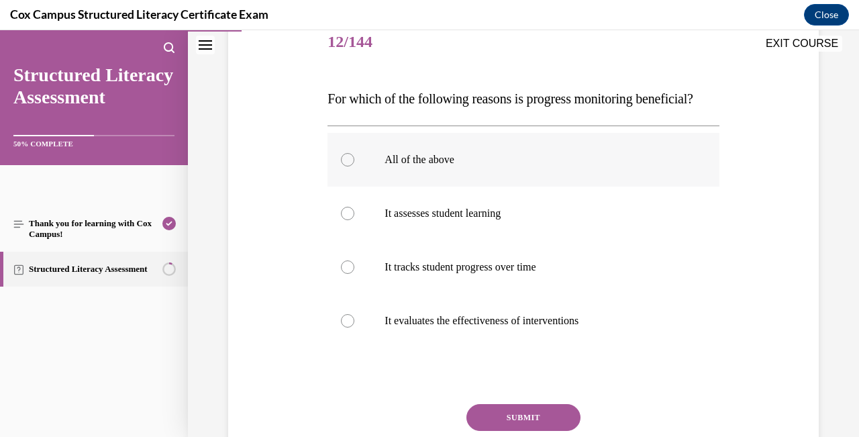
click at [346, 166] on div at bounding box center [347, 159] width 13 height 13
click at [346, 166] on input "All of the above" at bounding box center [347, 159] width 13 height 13
radio input "true"
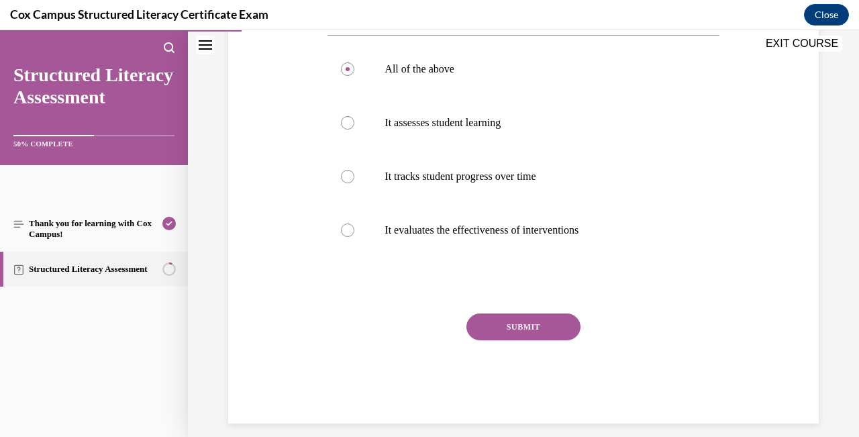
click at [517, 340] on button "SUBMIT" at bounding box center [523, 326] width 114 height 27
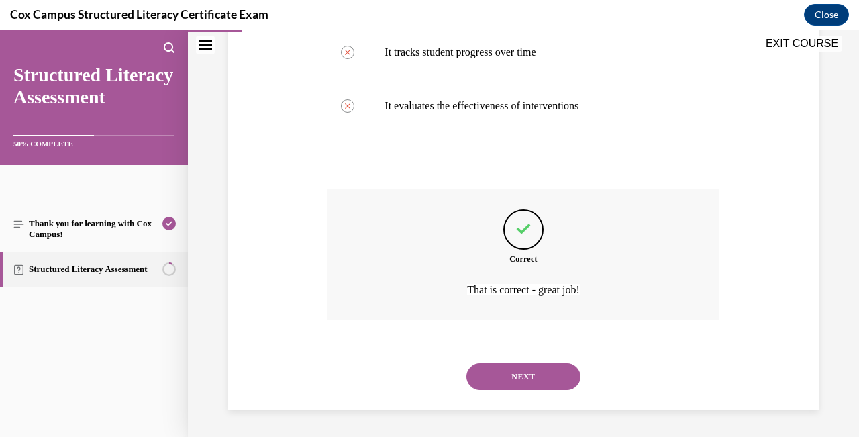
scroll to position [396, 0]
click at [537, 374] on button "NEXT" at bounding box center [523, 376] width 114 height 27
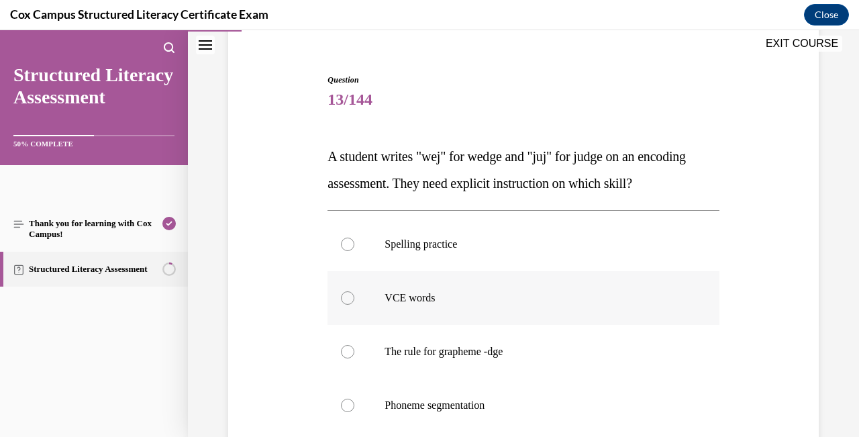
scroll to position [115, 0]
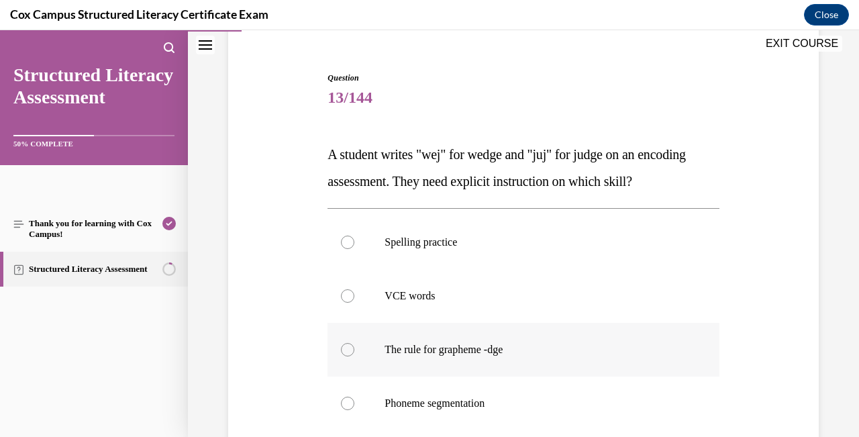
click at [348, 353] on div at bounding box center [347, 349] width 13 height 13
click at [348, 353] on input "The rule for grapheme -dge" at bounding box center [347, 349] width 13 height 13
radio input "true"
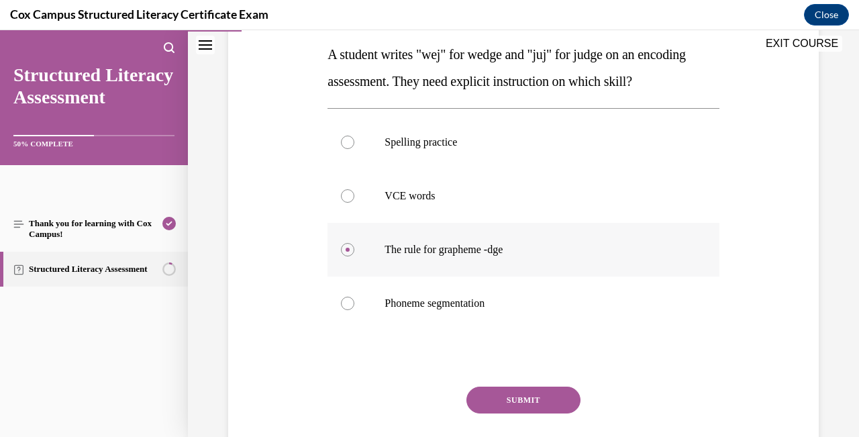
scroll to position [215, 0]
click at [544, 401] on button "SUBMIT" at bounding box center [523, 399] width 114 height 27
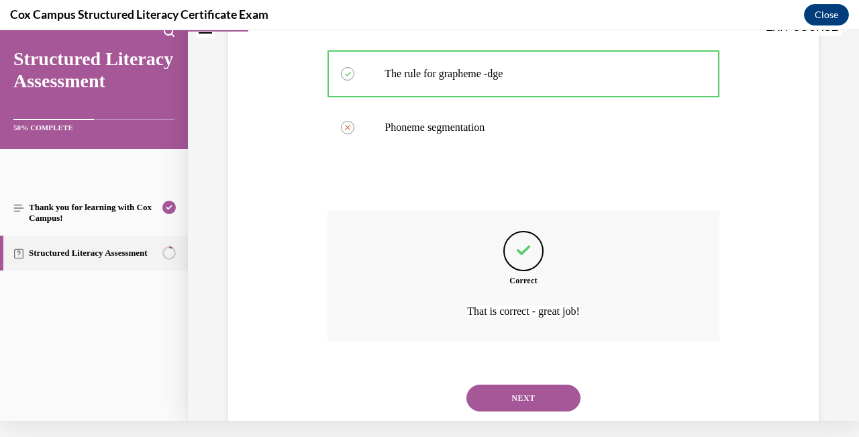
scroll to position [396, 0]
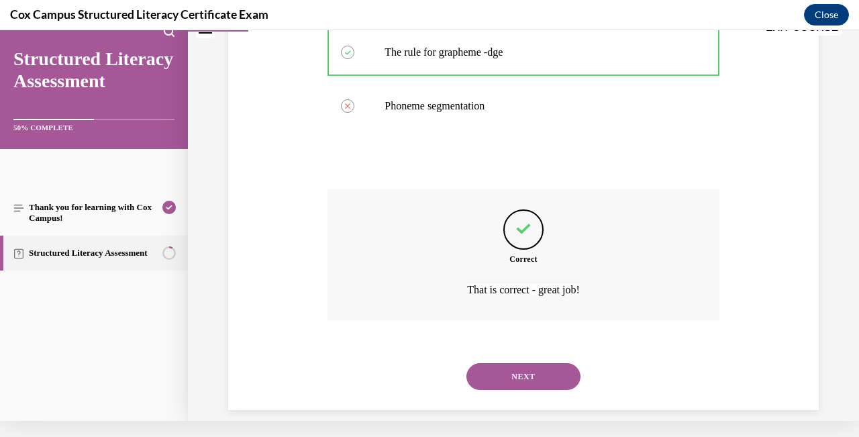
click at [534, 363] on button "NEXT" at bounding box center [523, 376] width 114 height 27
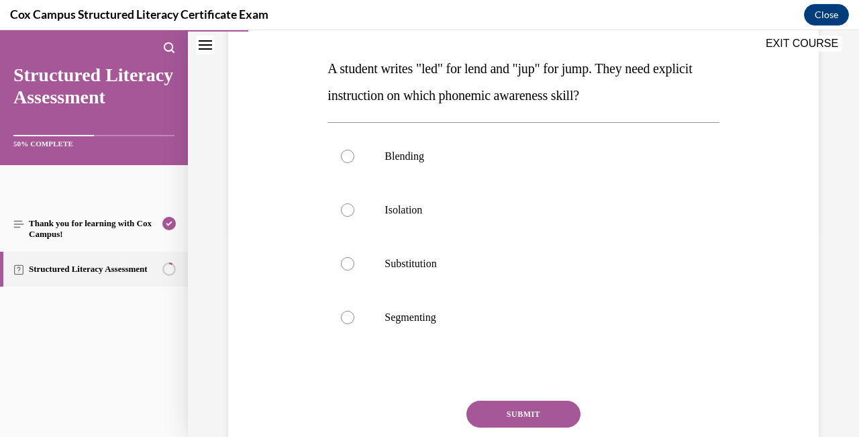
scroll to position [203, 0]
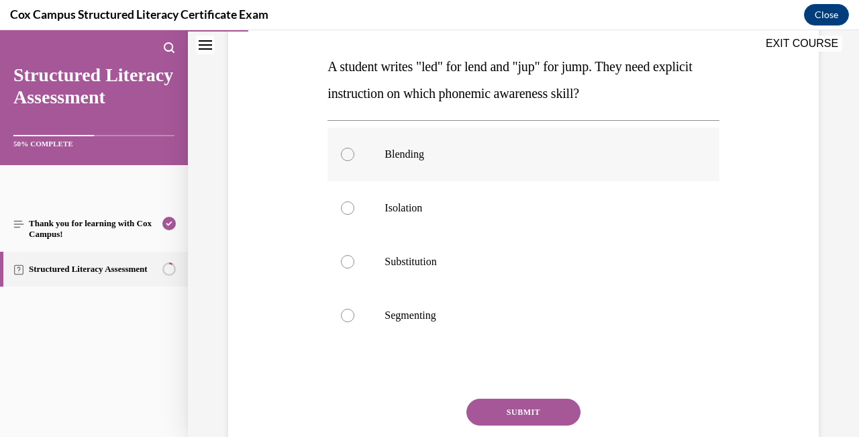
click at [348, 158] on div at bounding box center [347, 154] width 13 height 13
click at [348, 158] on input "Blending" at bounding box center [347, 154] width 13 height 13
radio input "true"
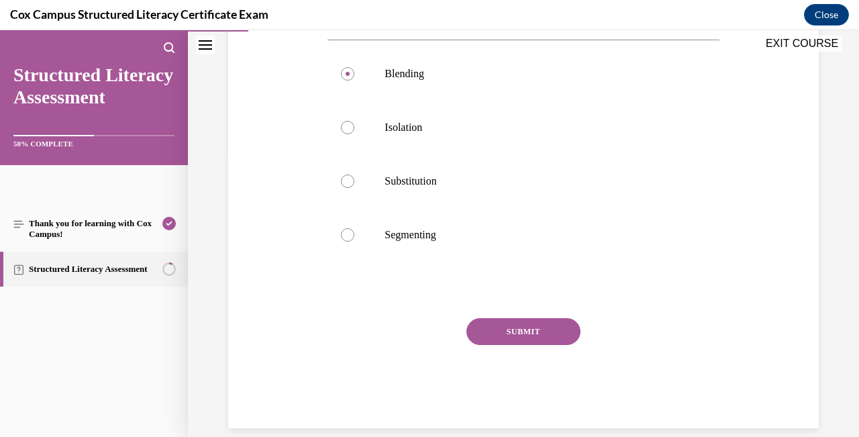
click at [544, 332] on button "SUBMIT" at bounding box center [523, 331] width 114 height 27
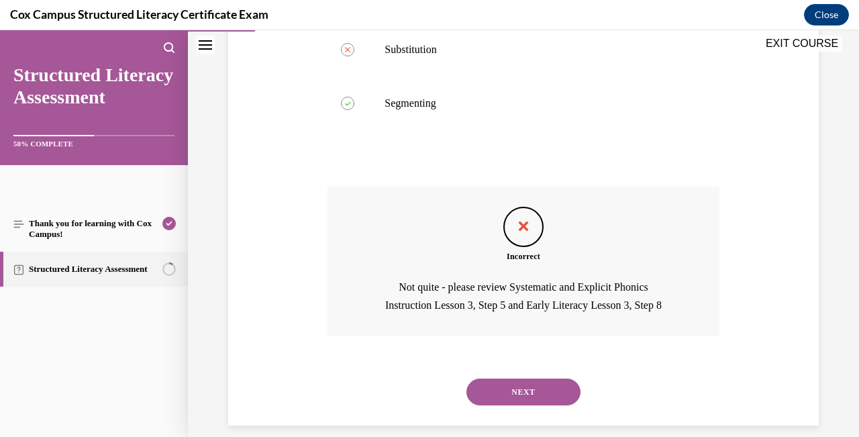
scroll to position [414, 0]
click at [549, 379] on button "NEXT" at bounding box center [523, 392] width 114 height 27
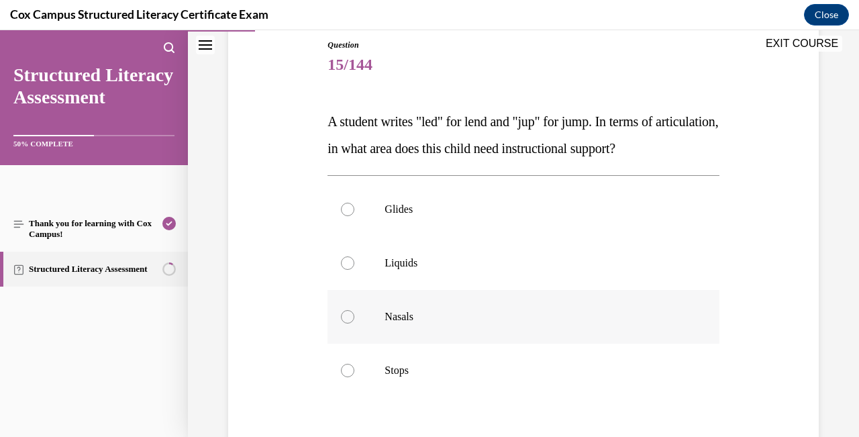
scroll to position [166, 0]
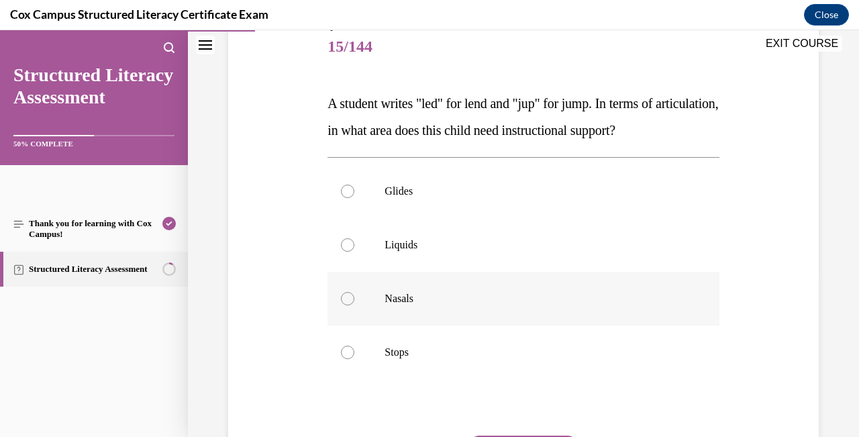
click at [350, 298] on div at bounding box center [347, 298] width 13 height 13
click at [350, 298] on input "Nasals" at bounding box center [347, 298] width 13 height 13
radio input "true"
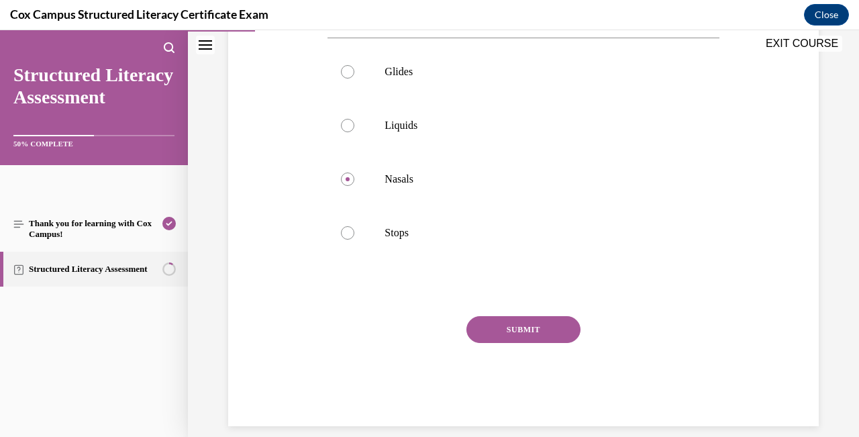
click at [525, 327] on button "SUBMIT" at bounding box center [523, 329] width 114 height 27
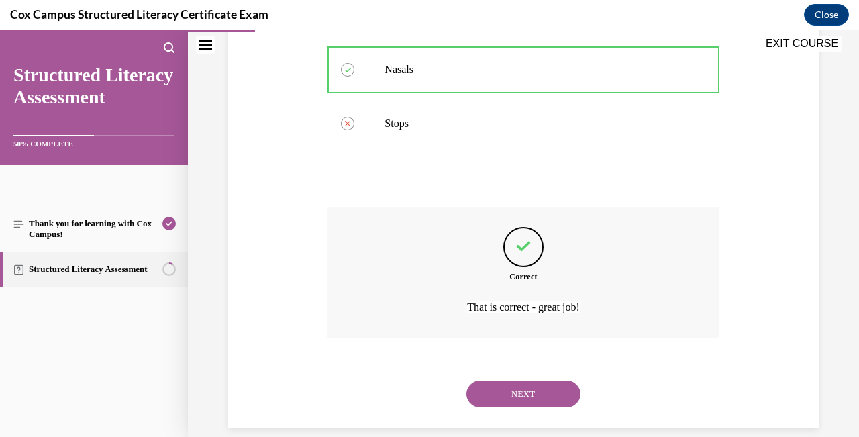
scroll to position [396, 0]
click at [533, 379] on button "NEXT" at bounding box center [523, 392] width 114 height 27
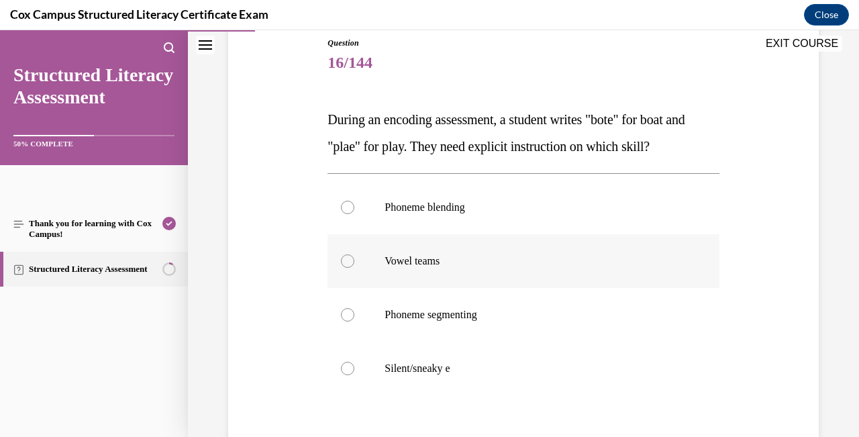
scroll to position [149, 0]
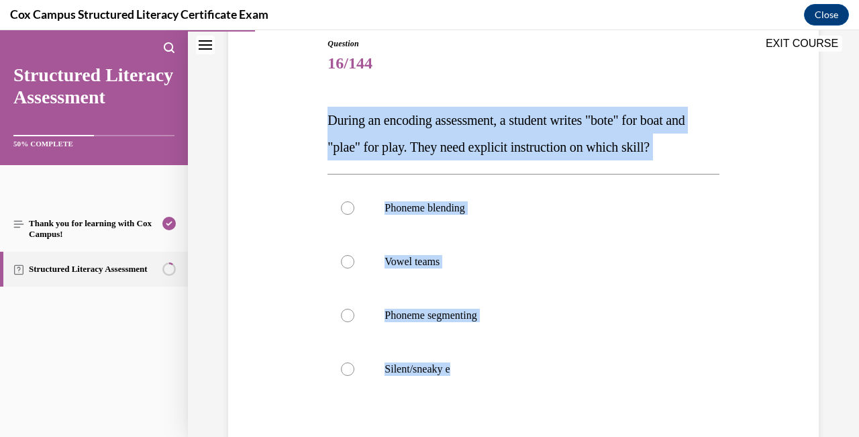
drag, startPoint x: 483, startPoint y: 377, endPoint x: 307, endPoint y: 115, distance: 314.8
click at [307, 115] on div "Question 16/144 During an encoding assessment, a student writes "bote" for boat…" at bounding box center [523, 279] width 597 height 565
copy div "During an encoding assessment, a student writes "bote" for boat and "plae" for …"
click at [670, 272] on label "Vowel teams" at bounding box center [523, 262] width 391 height 54
click at [354, 268] on input "Vowel teams" at bounding box center [347, 261] width 13 height 13
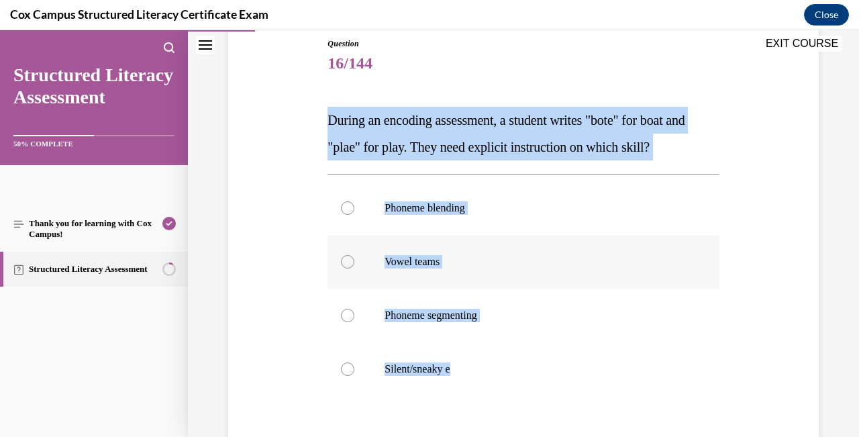
radio input "true"
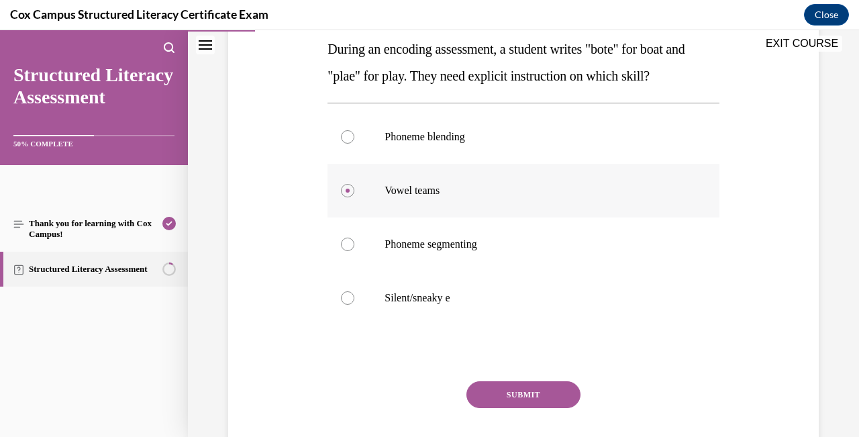
scroll to position [224, 0]
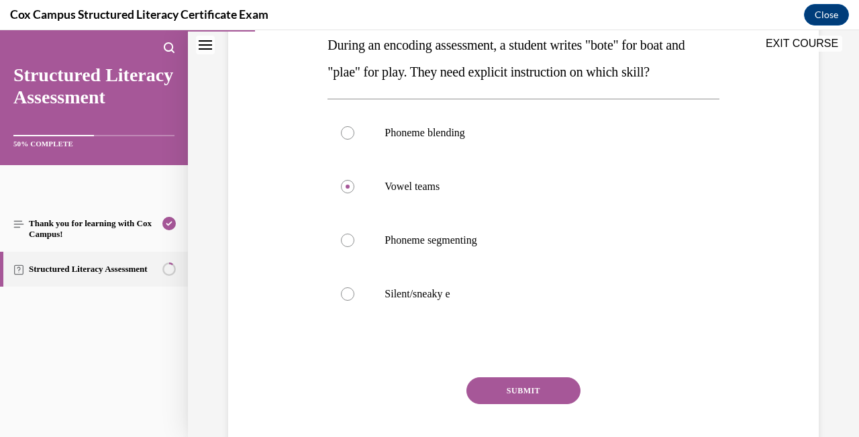
click at [546, 384] on button "SUBMIT" at bounding box center [523, 390] width 114 height 27
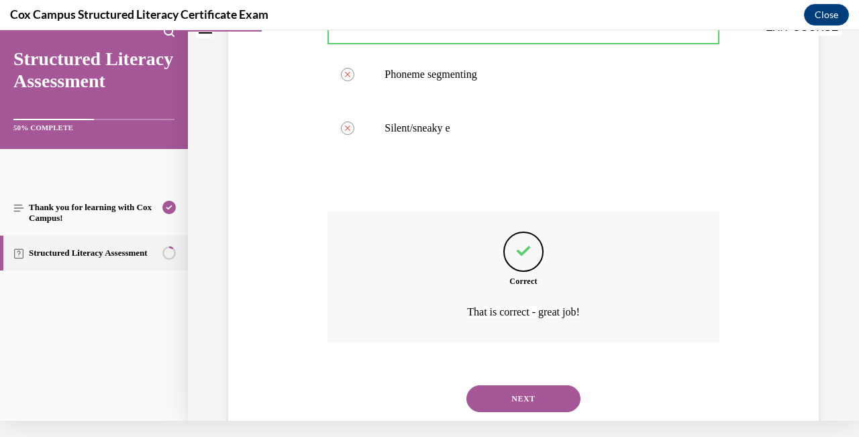
scroll to position [396, 0]
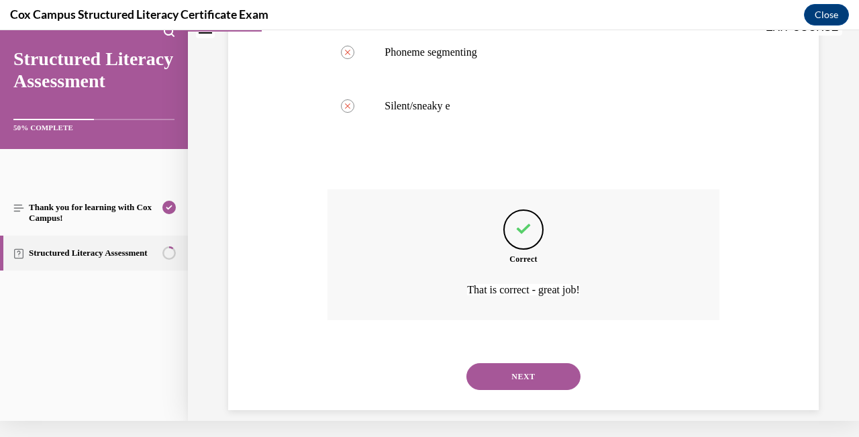
click at [539, 363] on button "NEXT" at bounding box center [523, 376] width 114 height 27
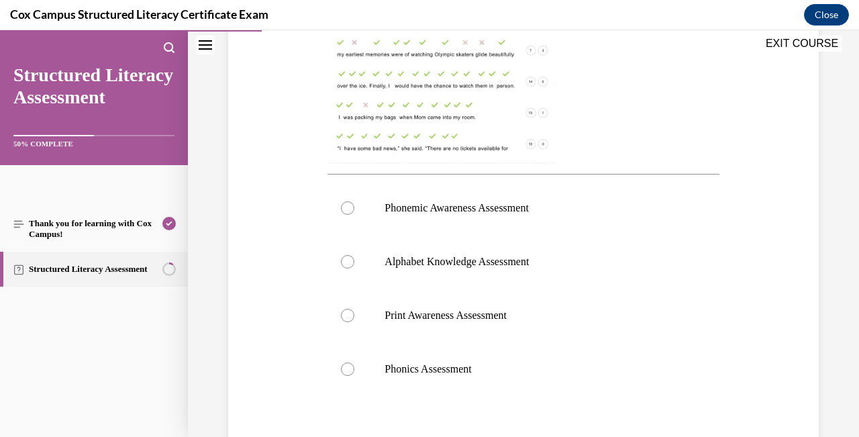
scroll to position [446, 0]
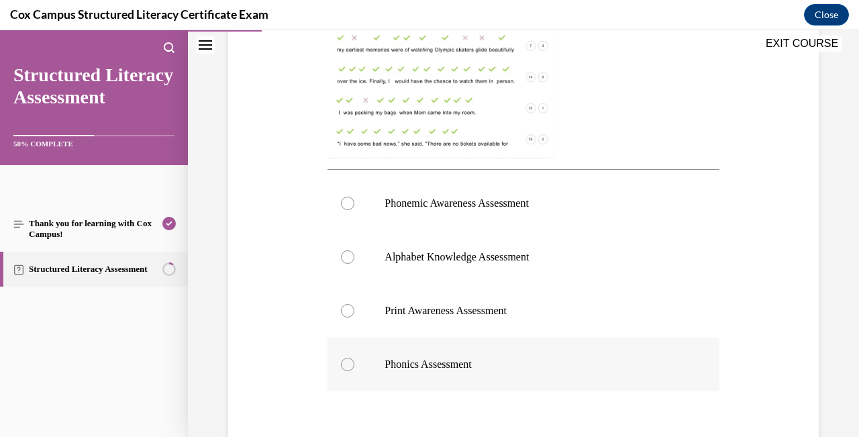
click at [351, 368] on div at bounding box center [347, 364] width 13 height 13
click at [351, 368] on input "Phonics Assessment" at bounding box center [347, 364] width 13 height 13
radio input "true"
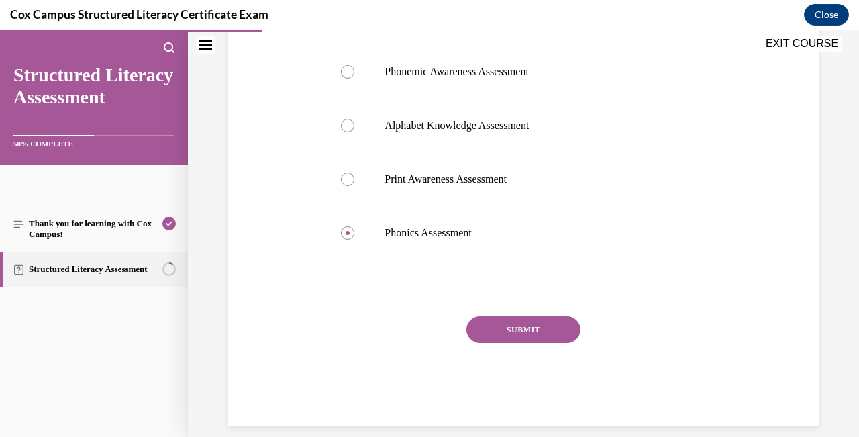
click at [530, 332] on button "SUBMIT" at bounding box center [523, 329] width 114 height 27
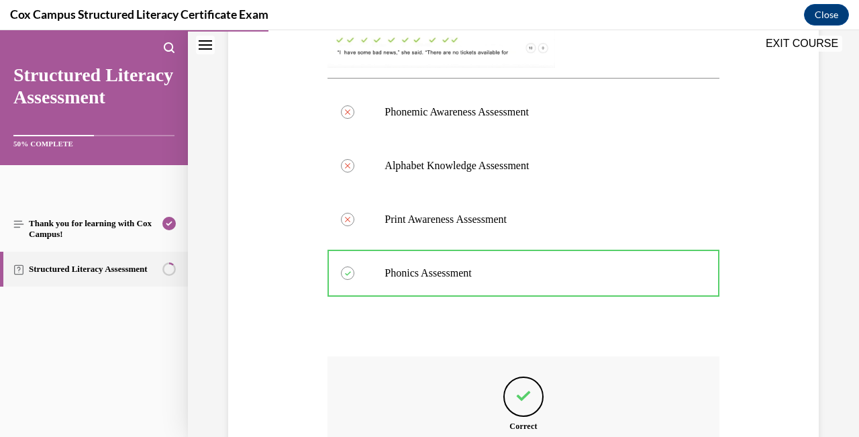
scroll to position [688, 0]
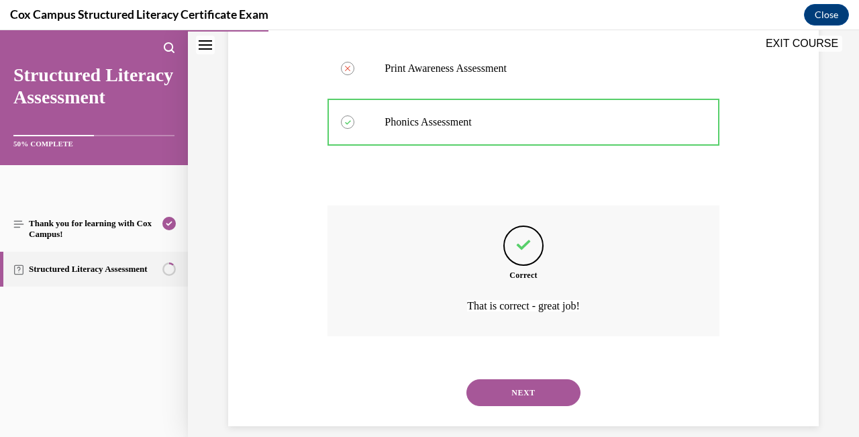
click at [534, 379] on button "NEXT" at bounding box center [523, 392] width 114 height 27
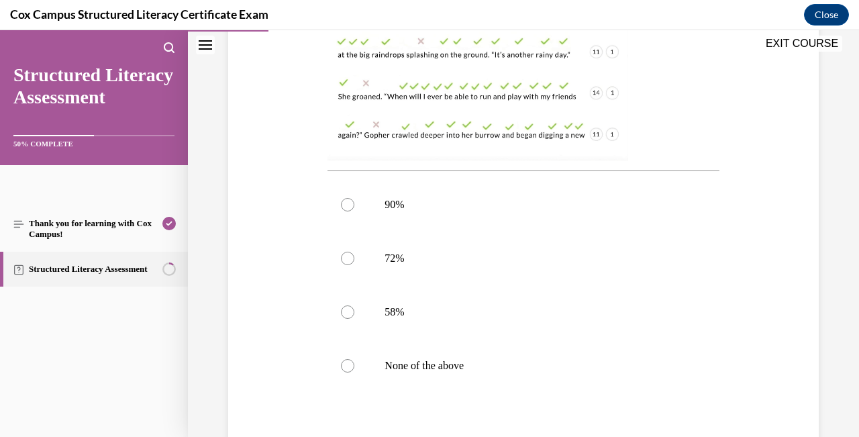
scroll to position [446, 0]
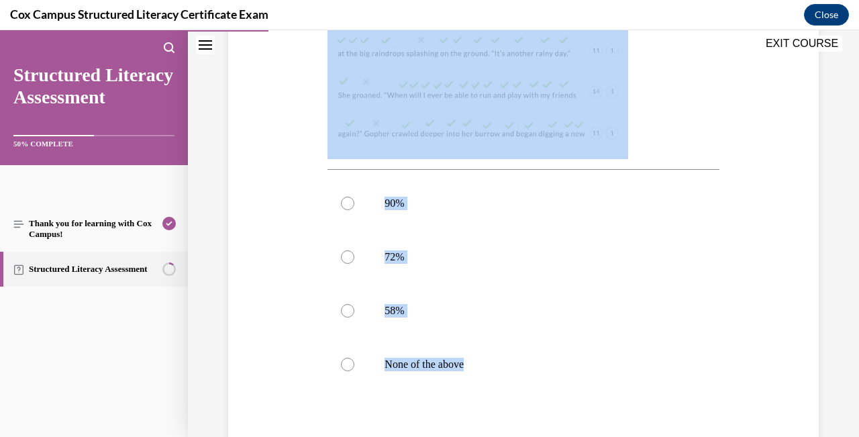
drag, startPoint x: 509, startPoint y: 377, endPoint x: 360, endPoint y: 34, distance: 373.9
click at [360, 34] on div "Question 18/144 [PERSON_NAME] administered an ORF assessment to her class. This…" at bounding box center [523, 149] width 391 height 817
drag, startPoint x: 501, startPoint y: 364, endPoint x: 364, endPoint y: 62, distance: 331.9
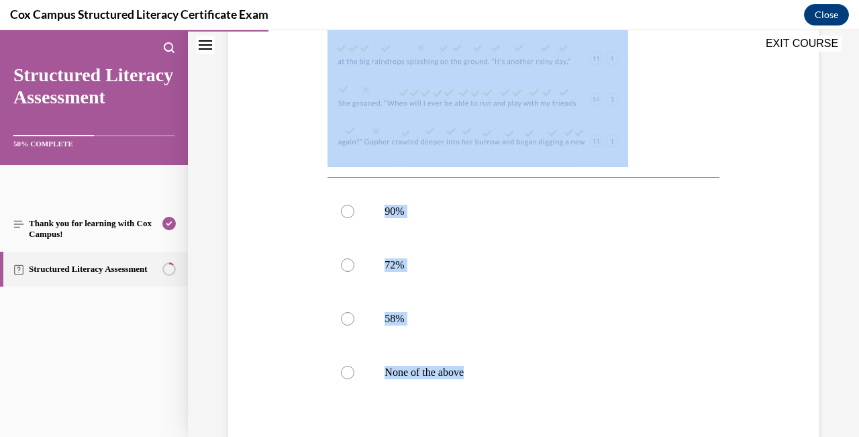
scroll to position [444, 0]
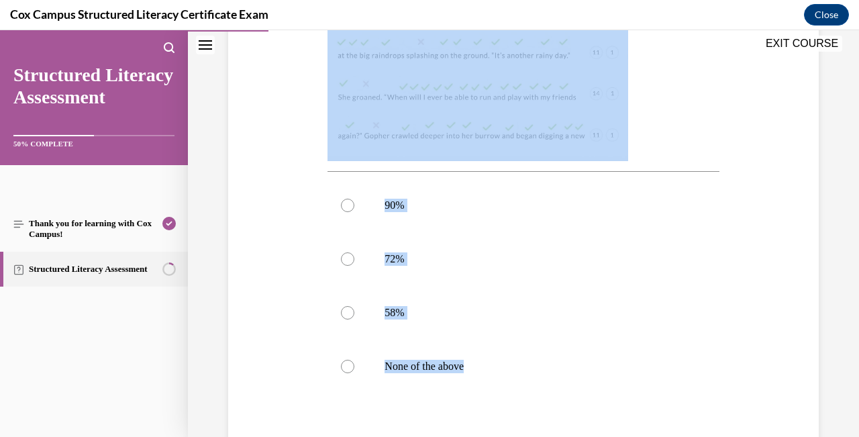
click at [719, 285] on div "Question 18/144 [PERSON_NAME] administered an ORF assessment to her class. This…" at bounding box center [523, 141] width 398 height 837
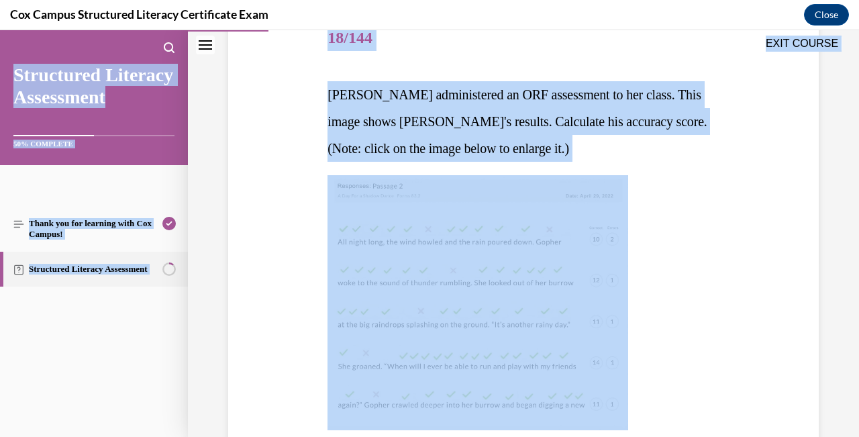
scroll to position [174, 0]
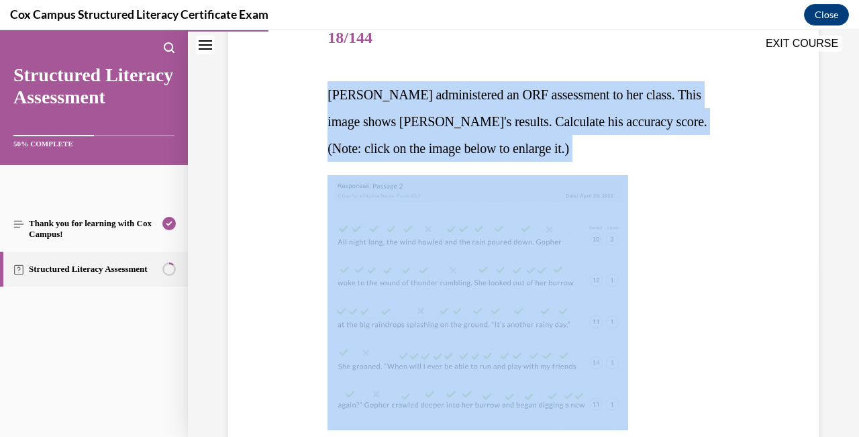
drag, startPoint x: 558, startPoint y: 366, endPoint x: 403, endPoint y: 65, distance: 339.2
click at [403, 66] on div "Question 18/144 [PERSON_NAME] administered an ORF assessment to her class. This…" at bounding box center [523, 420] width 391 height 817
click at [740, 160] on div "Question 18/144 [PERSON_NAME] administered an ORF assessment to her class. This…" at bounding box center [523, 400] width 597 height 857
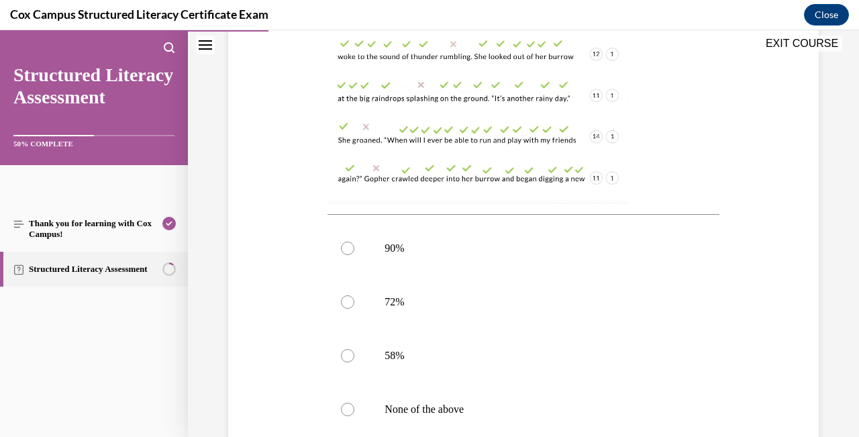
scroll to position [403, 0]
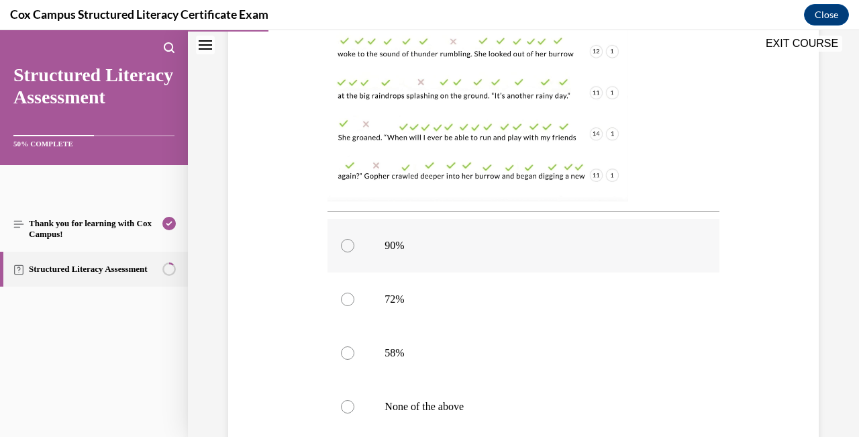
click at [350, 246] on div at bounding box center [347, 245] width 13 height 13
click at [350, 246] on input "90%" at bounding box center [347, 245] width 13 height 13
radio input "true"
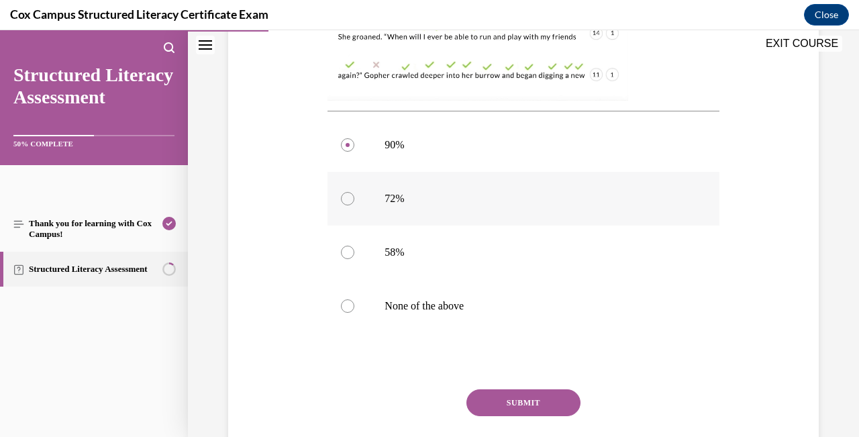
scroll to position [505, 0]
click at [530, 402] on button "SUBMIT" at bounding box center [523, 402] width 114 height 27
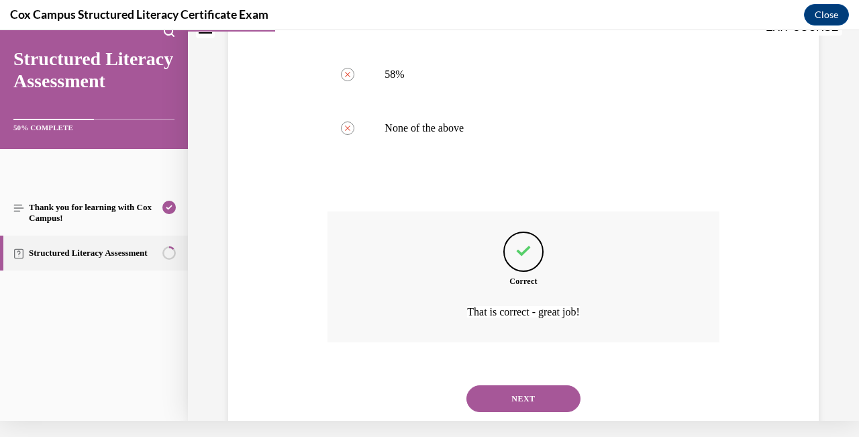
scroll to position [688, 0]
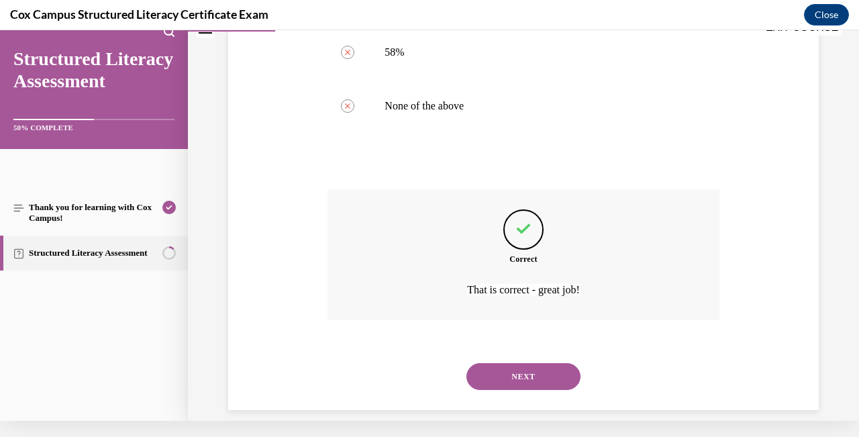
click at [538, 363] on button "NEXT" at bounding box center [523, 376] width 114 height 27
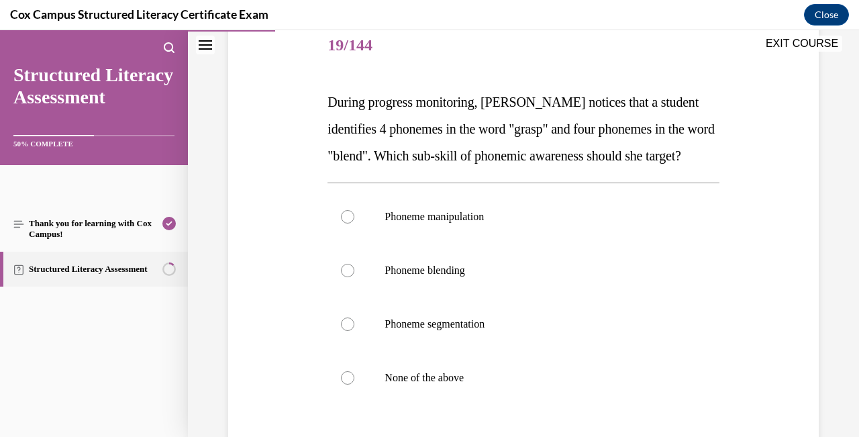
scroll to position [179, 0]
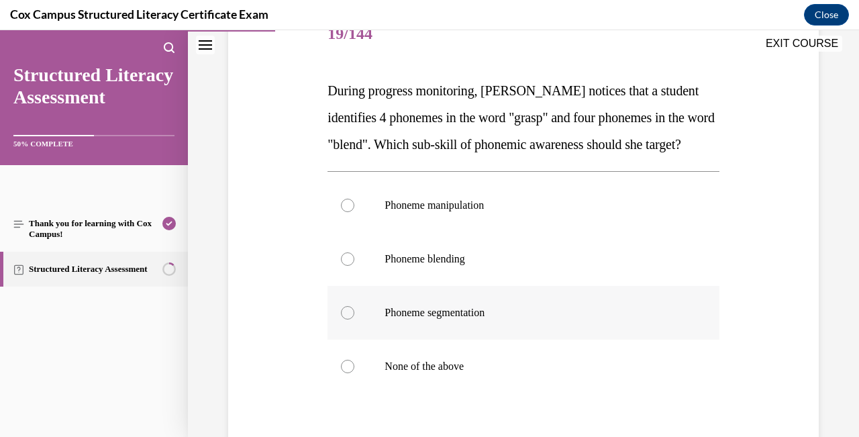
click at [348, 319] on div at bounding box center [347, 312] width 13 height 13
click at [348, 319] on input "Phoneme segmentation" at bounding box center [347, 312] width 13 height 13
radio input "true"
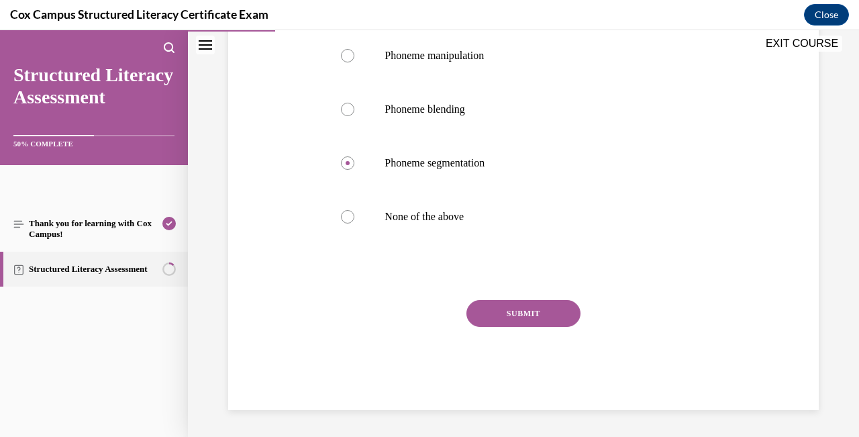
click at [508, 327] on button "SUBMIT" at bounding box center [523, 313] width 114 height 27
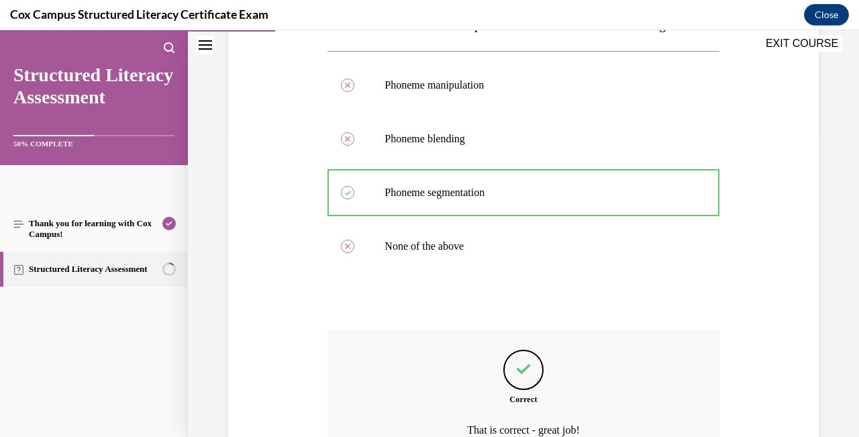
scroll to position [450, 0]
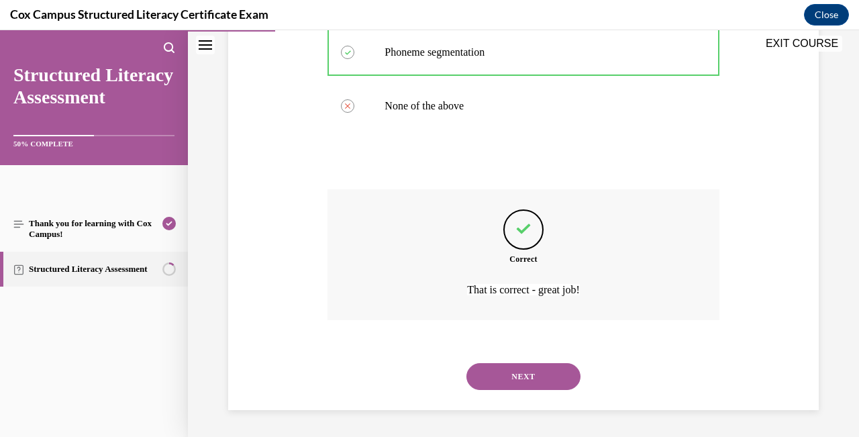
click at [543, 374] on button "NEXT" at bounding box center [523, 376] width 114 height 27
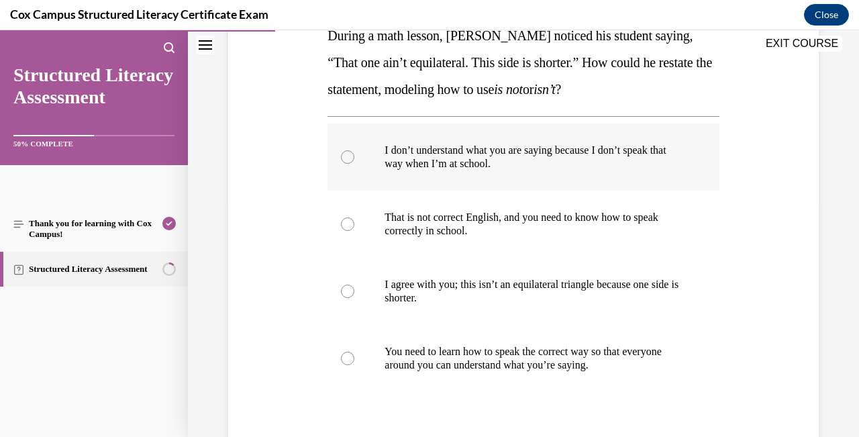
scroll to position [235, 0]
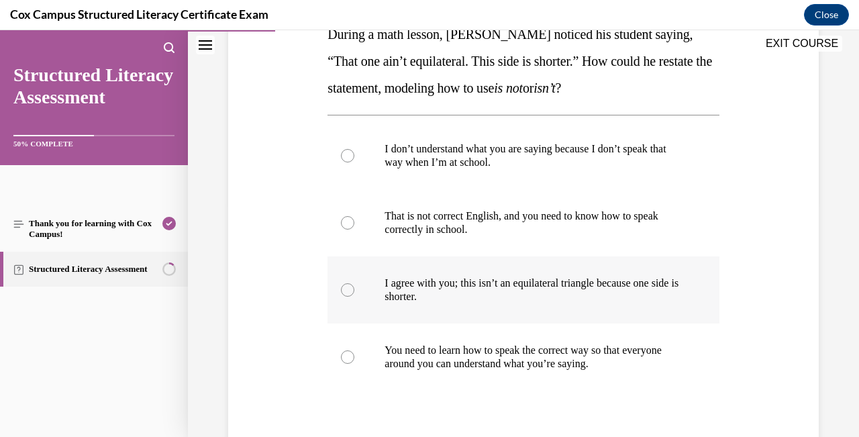
click at [348, 290] on div at bounding box center [347, 289] width 13 height 13
click at [348, 290] on input "I agree with you; this isn’t an equilateral triangle because one side is shorte…" at bounding box center [347, 289] width 13 height 13
radio input "true"
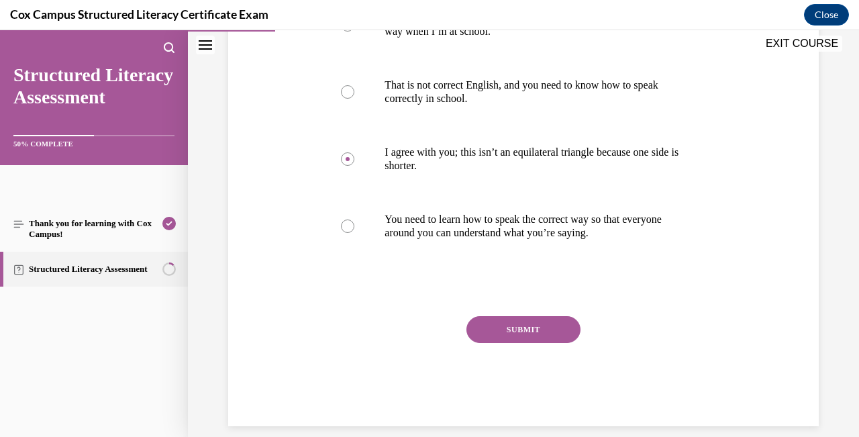
click at [524, 331] on button "SUBMIT" at bounding box center [523, 329] width 114 height 27
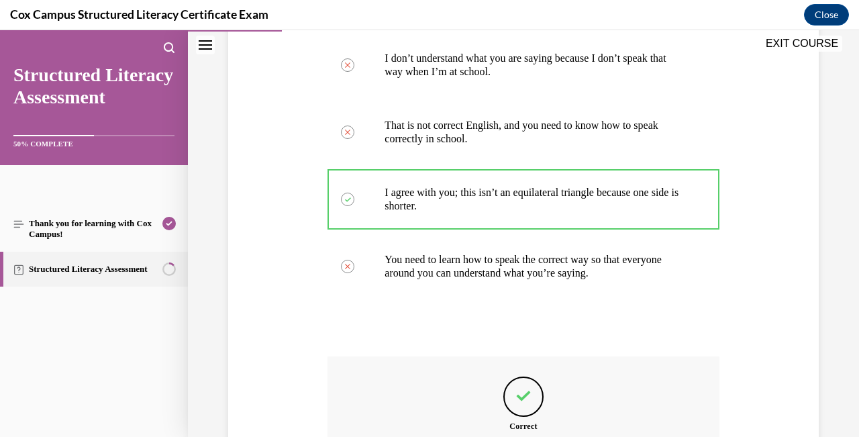
scroll to position [477, 0]
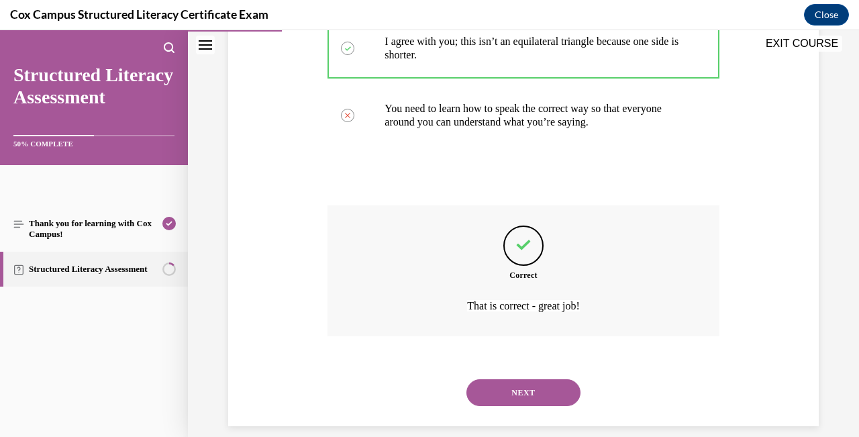
click at [532, 380] on button "NEXT" at bounding box center [523, 392] width 114 height 27
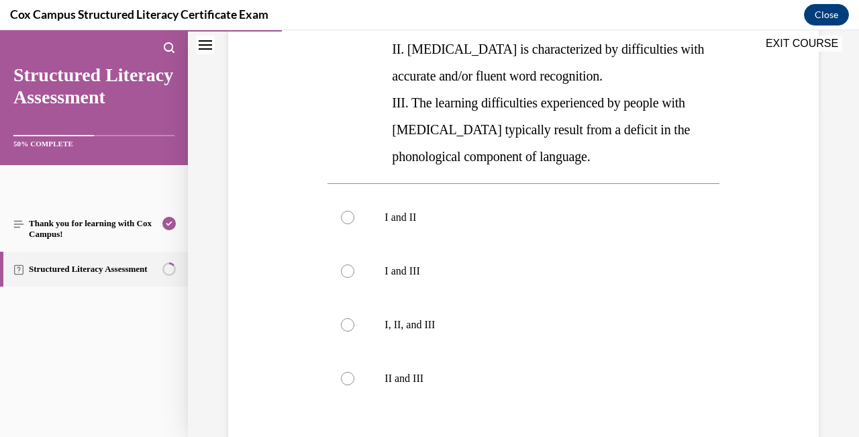
scroll to position [338, 0]
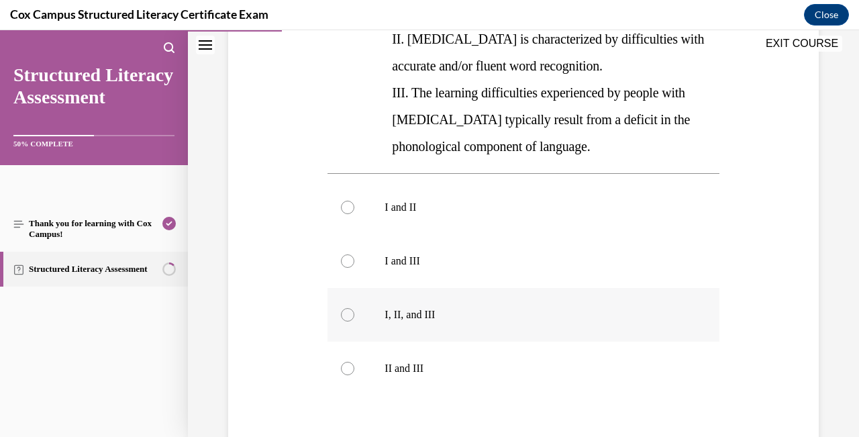
click at [348, 311] on div at bounding box center [347, 314] width 13 height 13
click at [348, 311] on input "I, II, and III" at bounding box center [347, 314] width 13 height 13
radio input "true"
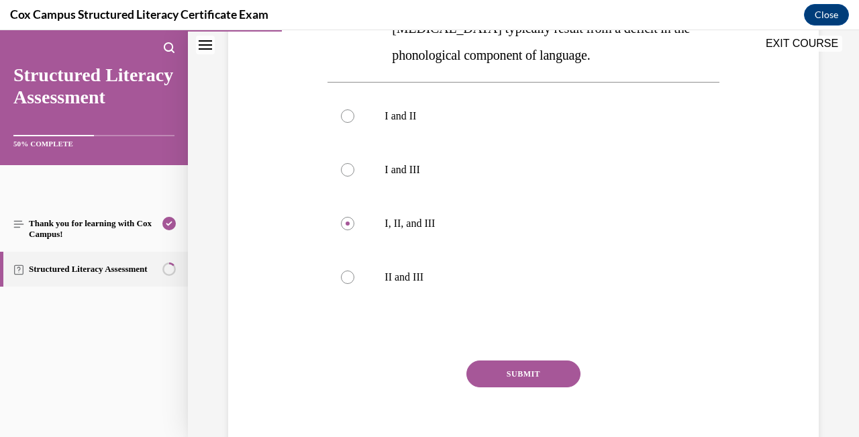
click at [523, 368] on button "SUBMIT" at bounding box center [523, 373] width 114 height 27
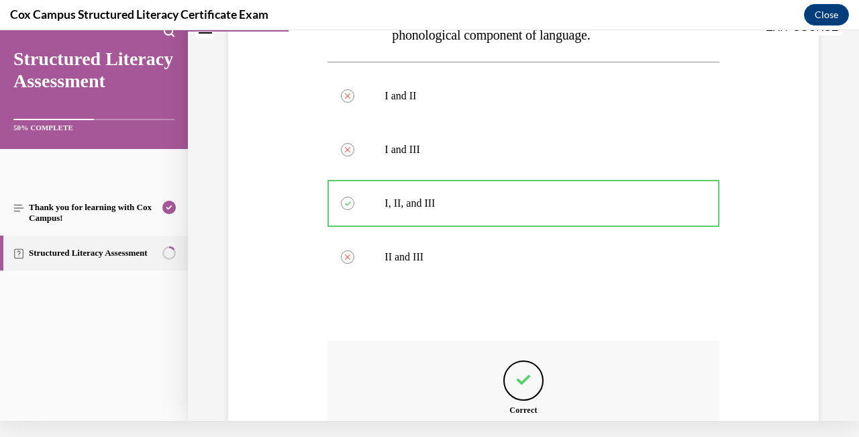
scroll to position [584, 0]
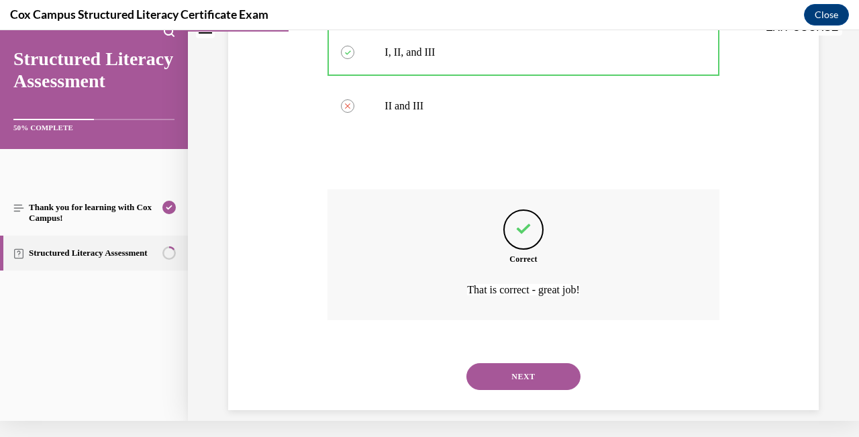
click at [523, 368] on button "NEXT" at bounding box center [523, 376] width 114 height 27
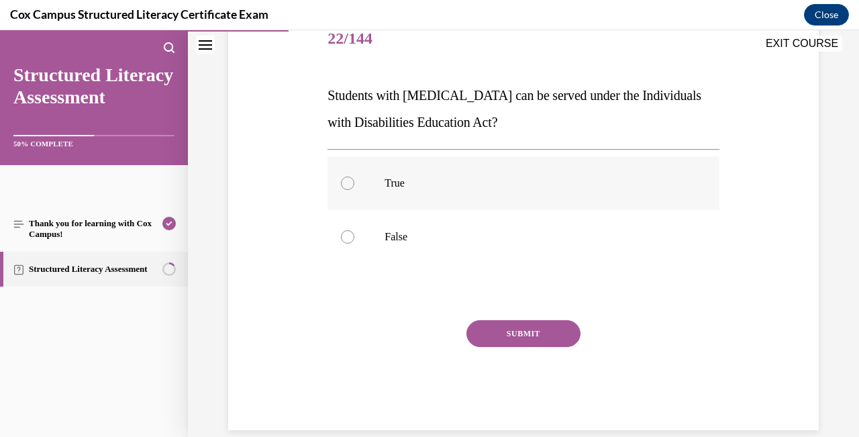
click at [351, 207] on label "True" at bounding box center [523, 183] width 391 height 54
click at [351, 190] on input "True" at bounding box center [347, 183] width 13 height 13
radio input "true"
click at [524, 356] on div "SUBMIT" at bounding box center [523, 353] width 391 height 67
click at [528, 353] on div "SUBMIT" at bounding box center [523, 353] width 391 height 67
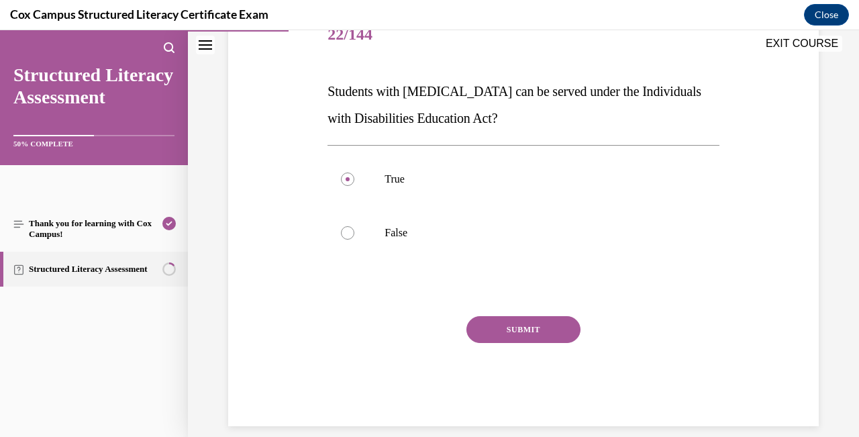
click at [517, 328] on button "SUBMIT" at bounding box center [523, 329] width 114 height 27
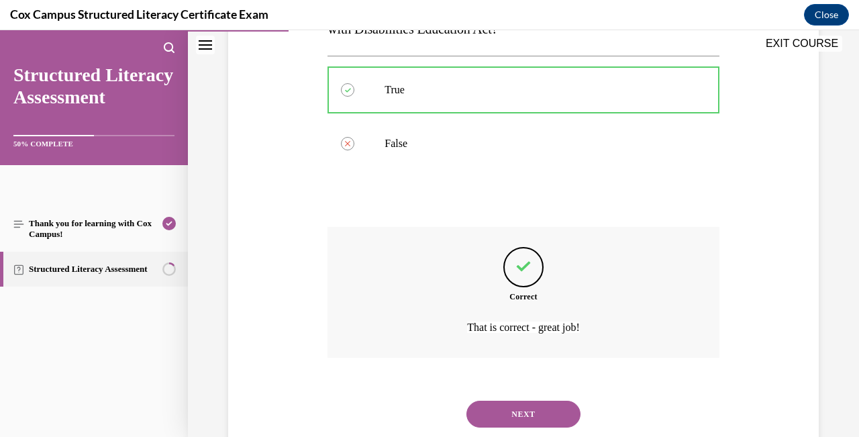
scroll to position [289, 0]
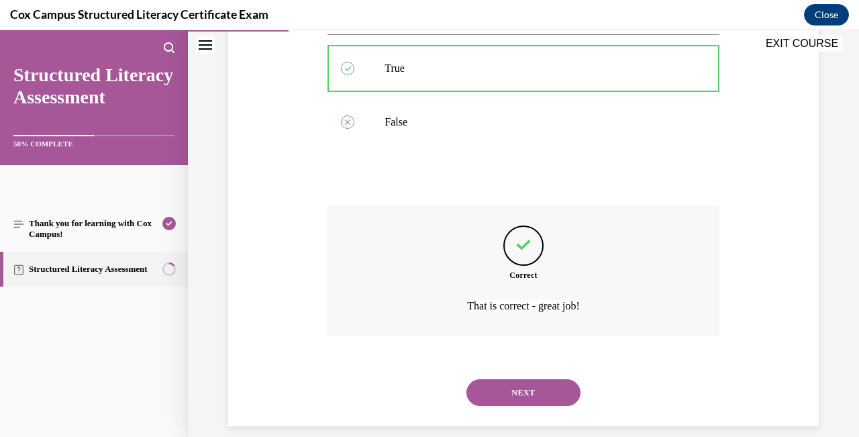
click at [521, 379] on button "NEXT" at bounding box center [523, 392] width 114 height 27
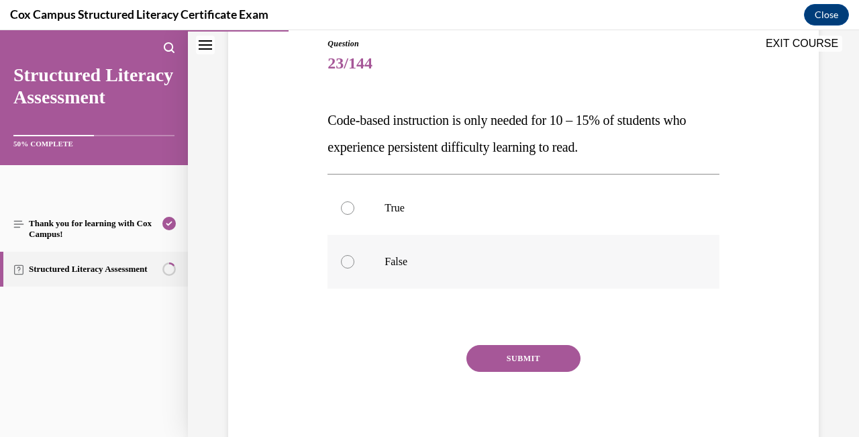
click at [350, 259] on div at bounding box center [347, 261] width 13 height 13
click at [350, 259] on input "False" at bounding box center [347, 261] width 13 height 13
radio input "true"
click at [519, 354] on button "SUBMIT" at bounding box center [523, 358] width 114 height 27
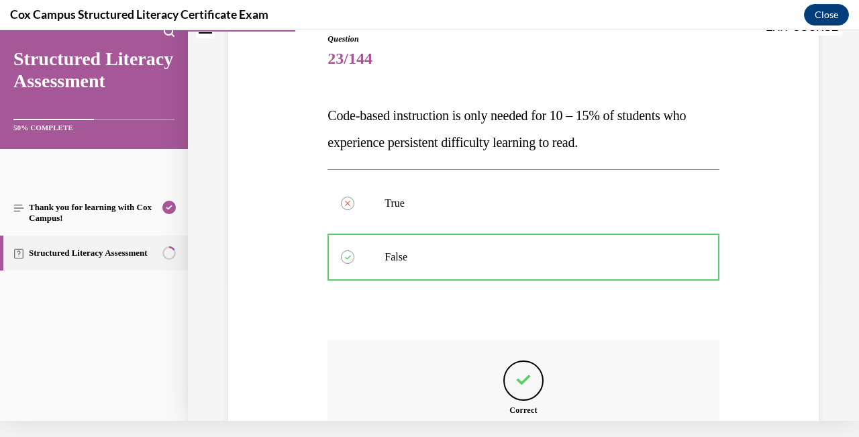
scroll to position [289, 0]
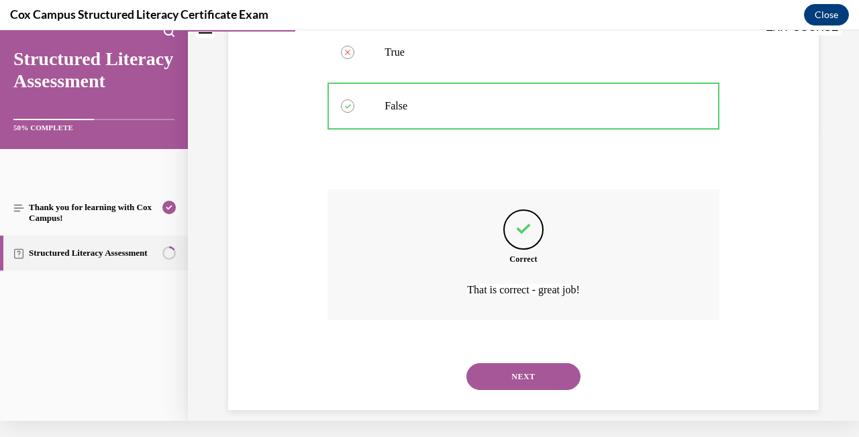
click at [521, 363] on button "NEXT" at bounding box center [523, 376] width 114 height 27
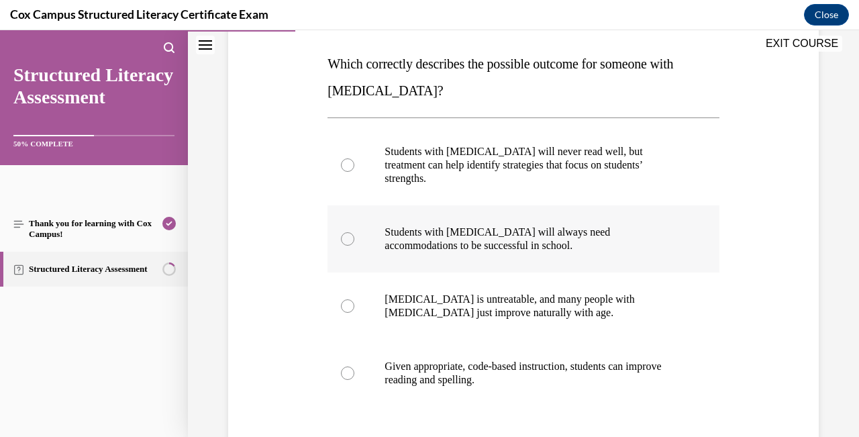
scroll to position [208, 0]
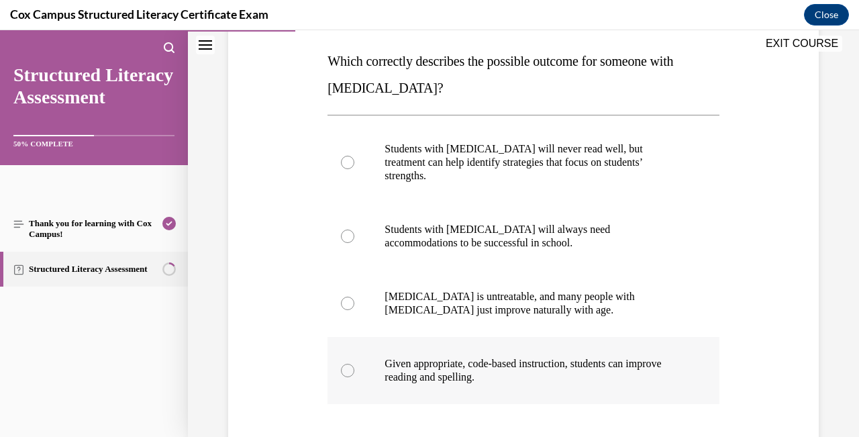
click at [348, 364] on div at bounding box center [347, 370] width 13 height 13
click at [348, 364] on input "Given appropriate, code-based instruction, students can improve reading and spe…" at bounding box center [347, 370] width 13 height 13
radio input "true"
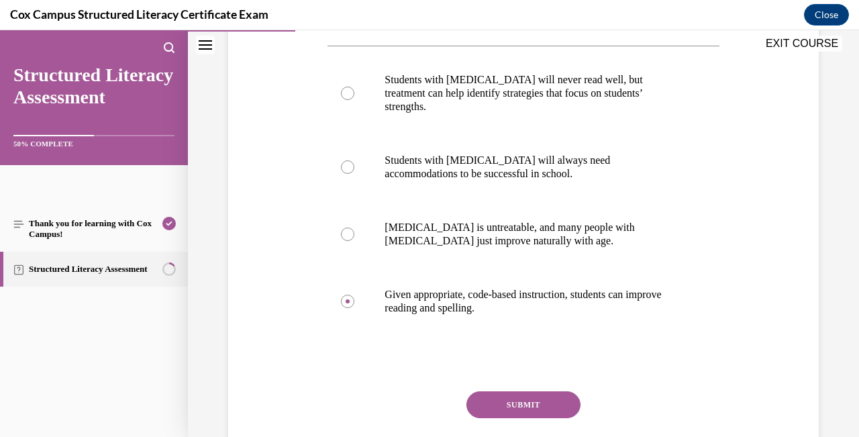
click at [526, 391] on button "SUBMIT" at bounding box center [523, 404] width 114 height 27
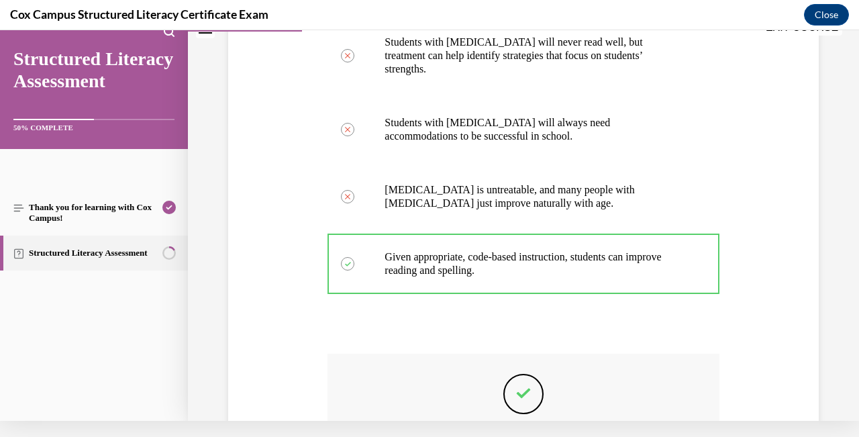
scroll to position [450, 0]
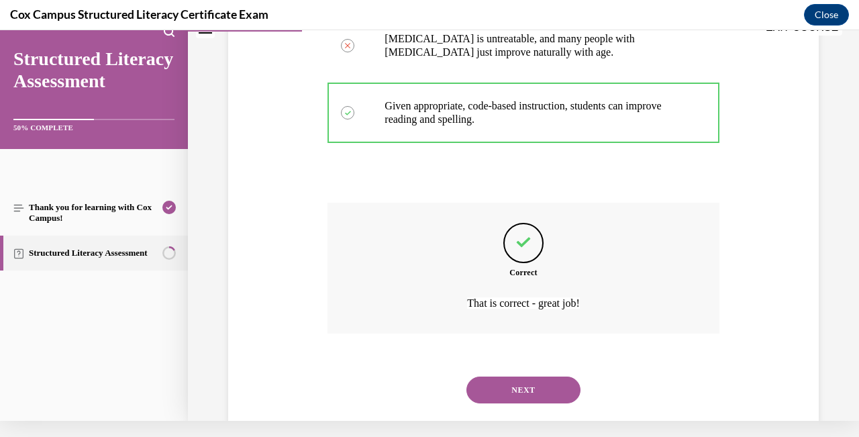
click at [534, 377] on button "NEXT" at bounding box center [523, 390] width 114 height 27
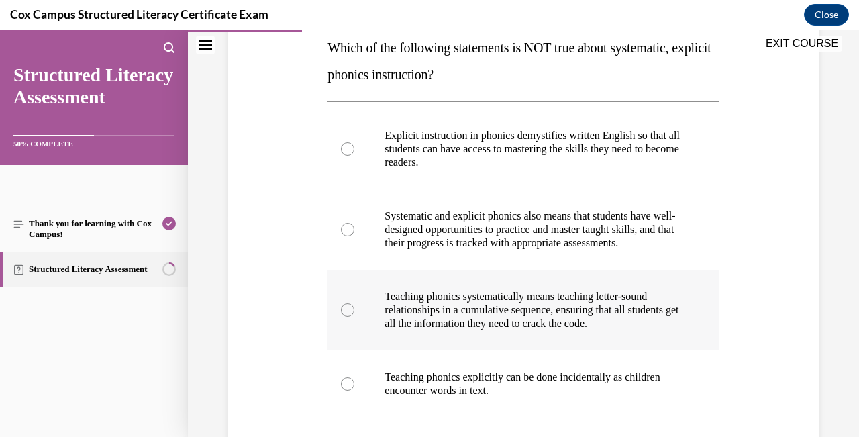
scroll to position [228, 0]
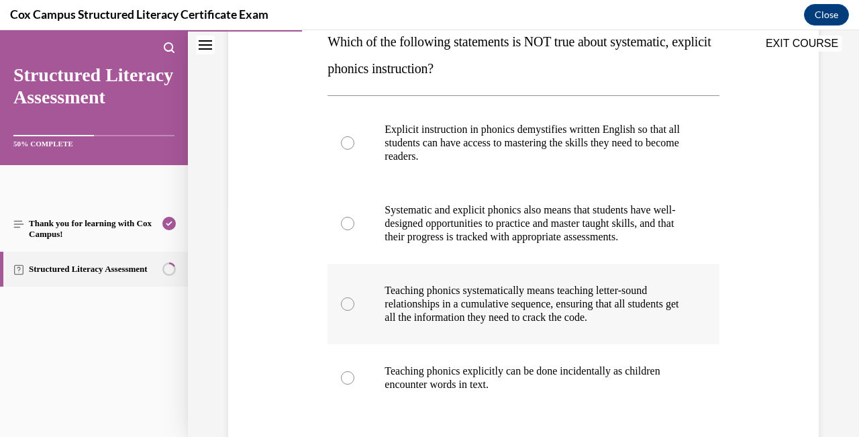
click at [350, 311] on div at bounding box center [347, 303] width 13 height 13
click at [350, 311] on input "Teaching phonics systematically means teaching letter-sound relationships in a …" at bounding box center [347, 303] width 13 height 13
radio input "true"
click at [350, 311] on div at bounding box center [347, 303] width 13 height 13
click at [350, 311] on input "Teaching phonics systematically means teaching letter-sound relationships in a …" at bounding box center [347, 303] width 13 height 13
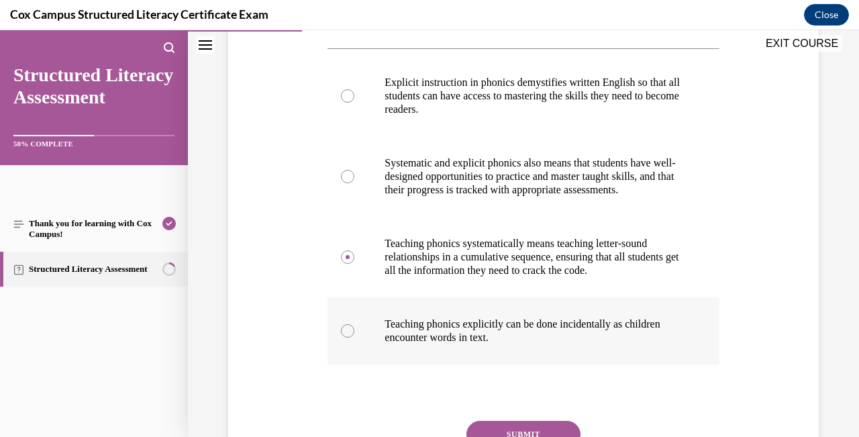
scroll to position [278, 0]
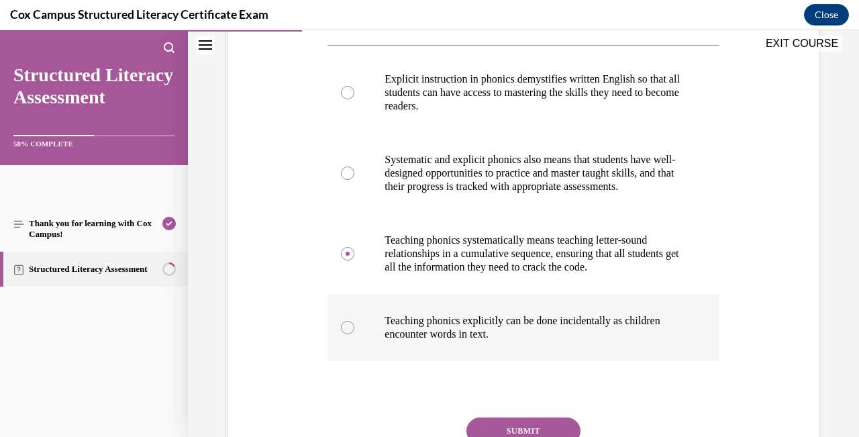
click at [349, 334] on div at bounding box center [347, 327] width 13 height 13
click at [349, 334] on input "Teaching phonics explicitly can be done incidentally as children encounter word…" at bounding box center [347, 327] width 13 height 13
radio input "true"
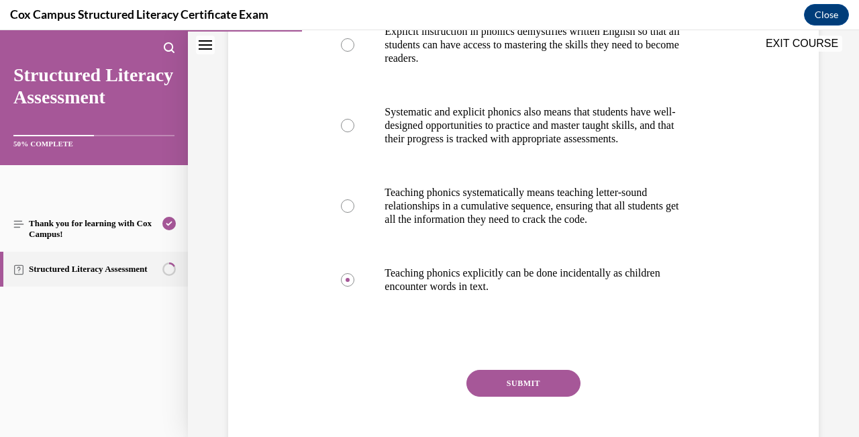
click at [535, 396] on button "SUBMIT" at bounding box center [523, 383] width 114 height 27
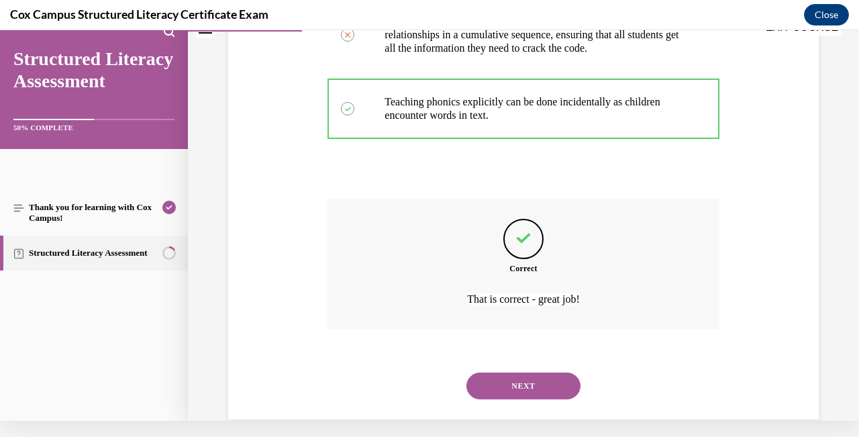
scroll to position [503, 0]
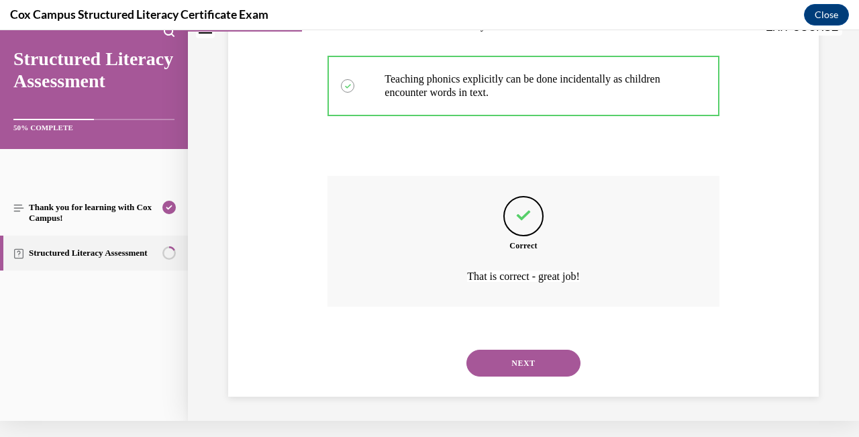
click at [540, 362] on button "NEXT" at bounding box center [523, 363] width 114 height 27
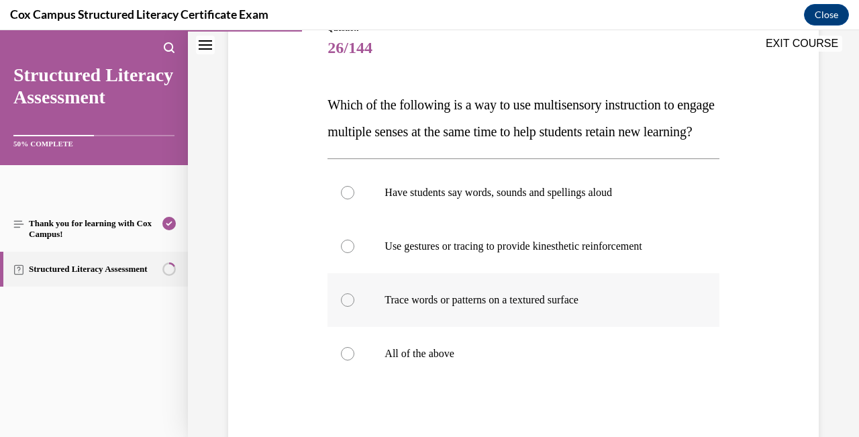
scroll to position [166, 0]
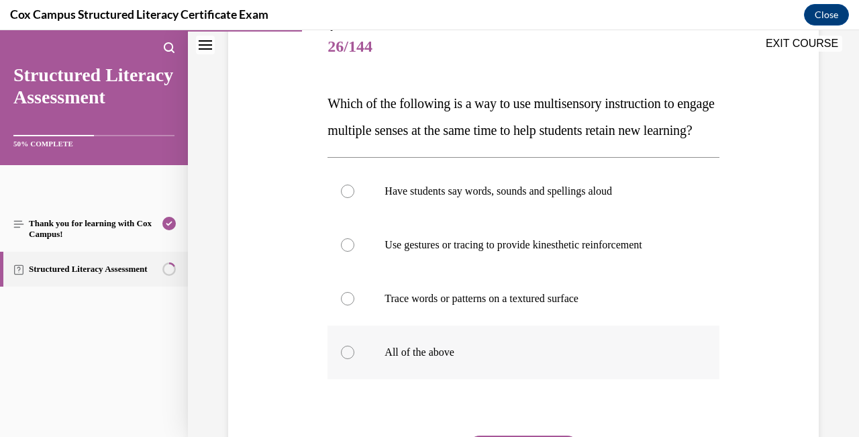
click at [349, 359] on div at bounding box center [347, 352] width 13 height 13
click at [349, 359] on input "All of the above" at bounding box center [347, 352] width 13 height 13
radio input "true"
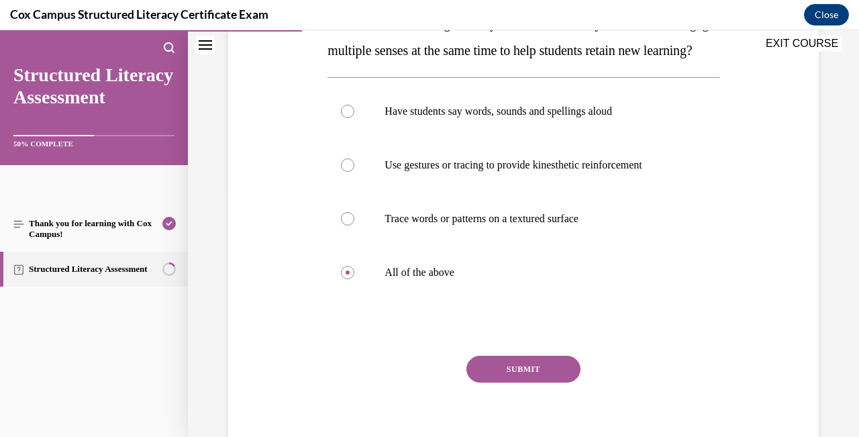
scroll to position [246, 0]
click at [541, 382] on button "SUBMIT" at bounding box center [523, 368] width 114 height 27
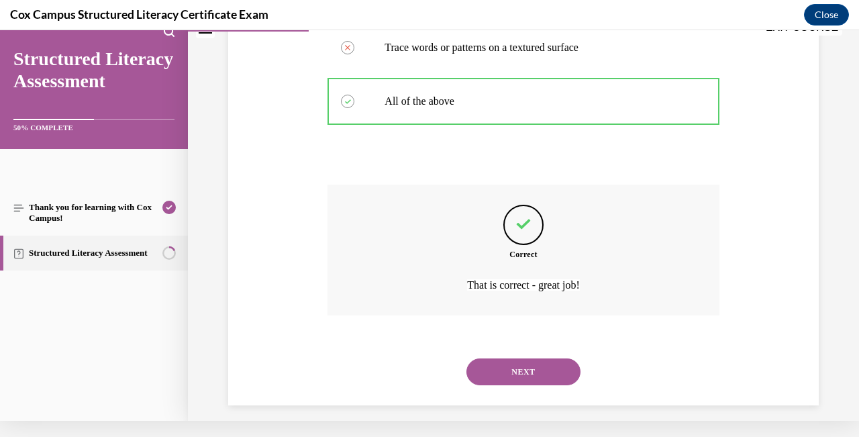
scroll to position [423, 0]
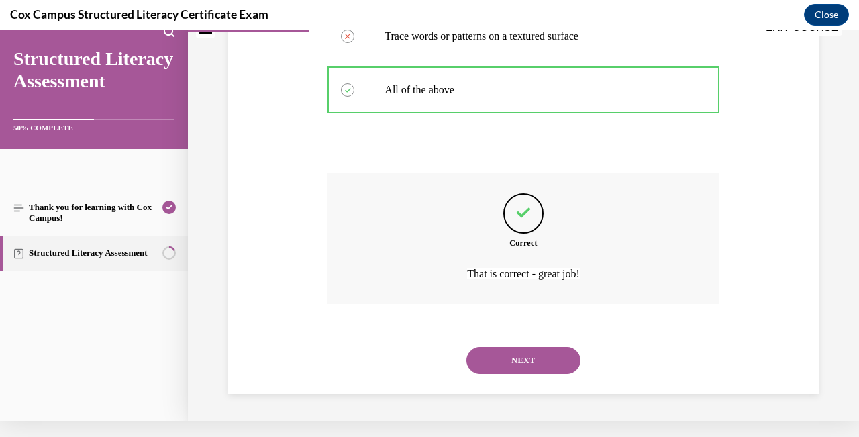
click at [538, 365] on button "NEXT" at bounding box center [523, 360] width 114 height 27
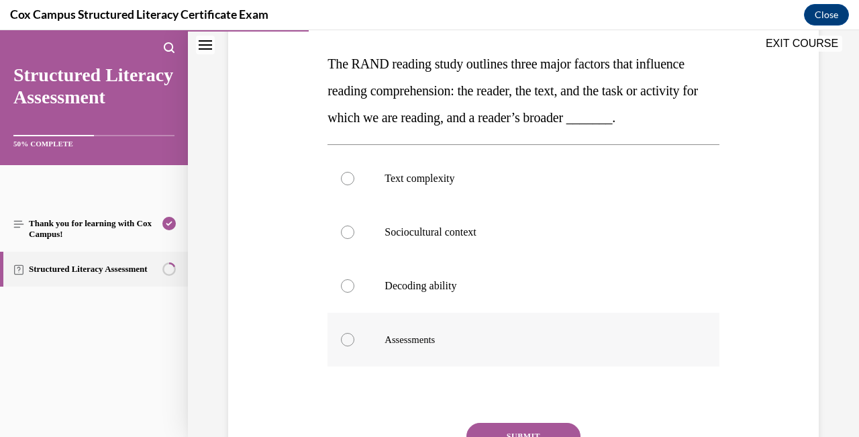
scroll to position [208, 0]
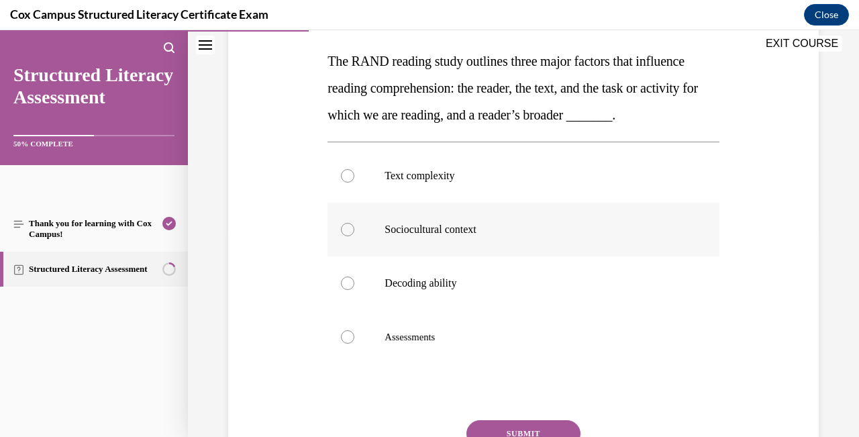
click at [346, 230] on div at bounding box center [347, 229] width 13 height 13
click at [346, 230] on input "Sociocultural context" at bounding box center [347, 229] width 13 height 13
radio input "true"
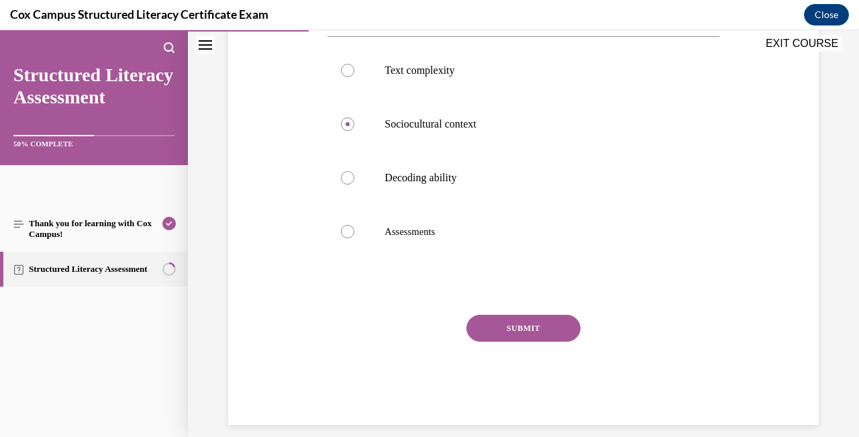
scroll to position [313, 0]
click at [536, 322] on button "SUBMIT" at bounding box center [523, 328] width 114 height 27
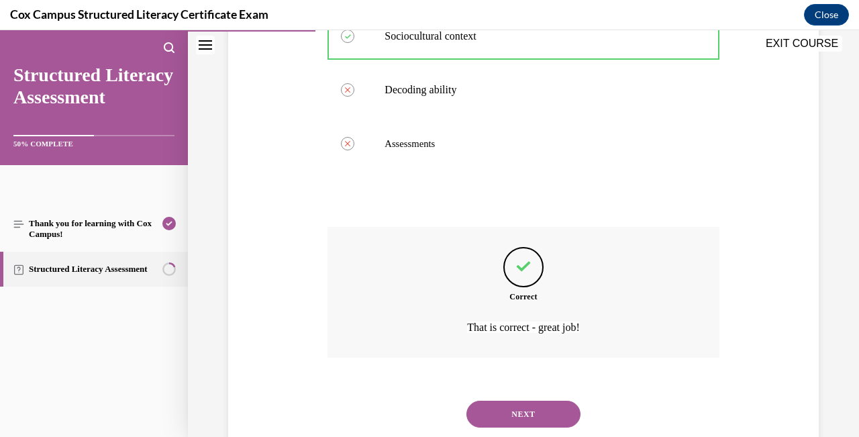
scroll to position [423, 0]
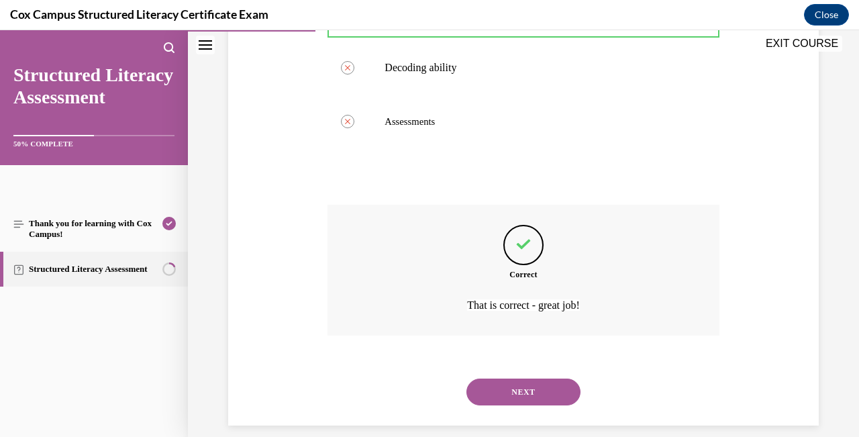
click at [532, 379] on button "NEXT" at bounding box center [523, 392] width 114 height 27
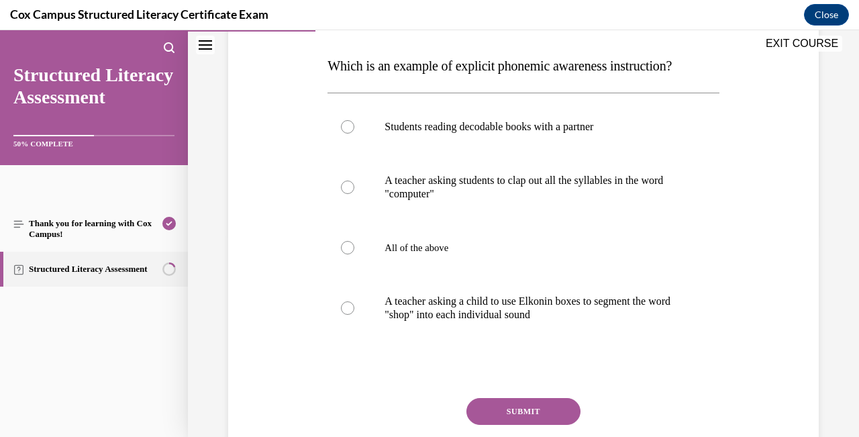
scroll to position [207, 0]
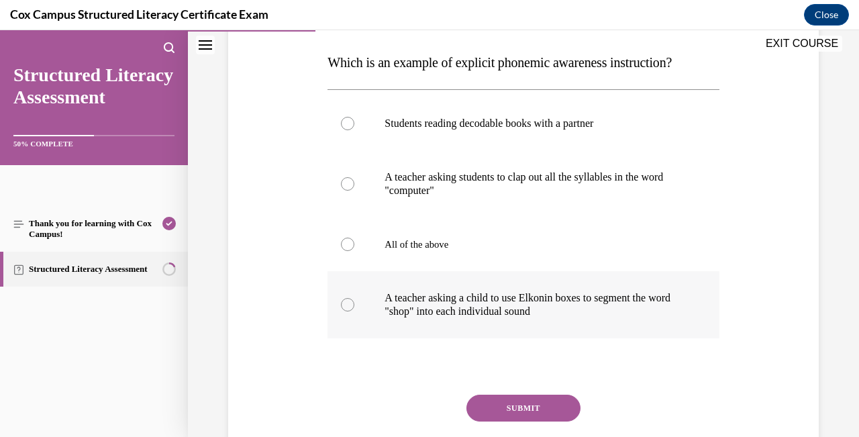
click at [350, 308] on div at bounding box center [347, 304] width 13 height 13
click at [350, 308] on input "A teacher asking a child to use Elkonin boxes to segment the word "shop" into e…" at bounding box center [347, 304] width 13 height 13
radio input "true"
click at [523, 407] on button "SUBMIT" at bounding box center [523, 408] width 114 height 27
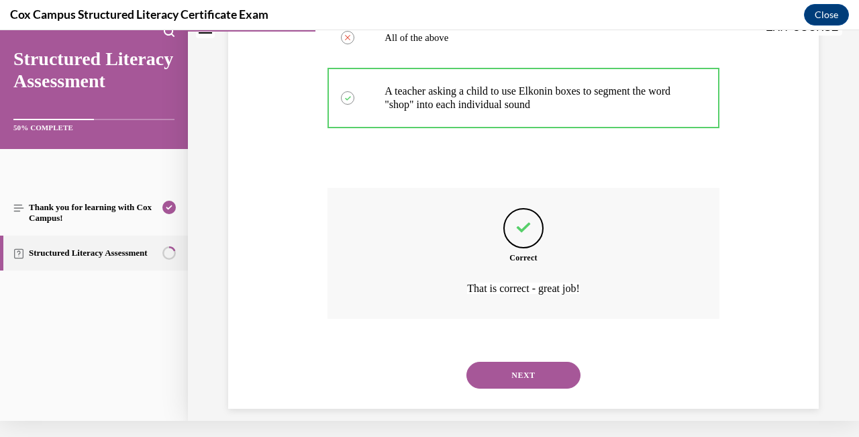
scroll to position [397, 0]
click at [519, 365] on button "NEXT" at bounding box center [523, 375] width 114 height 27
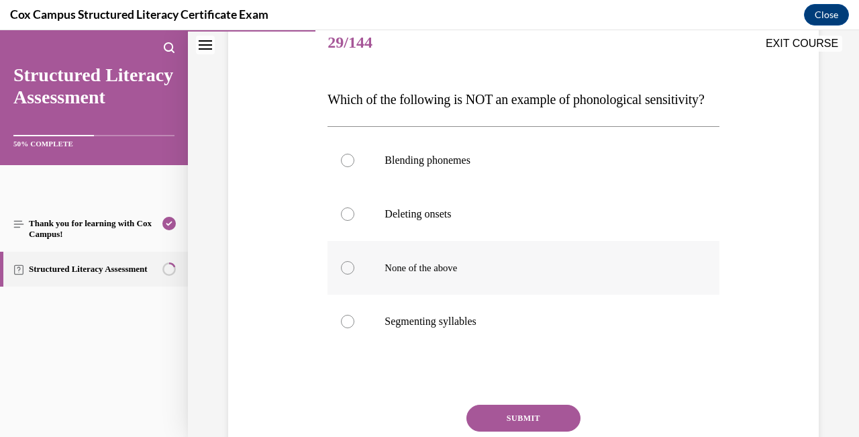
scroll to position [171, 0]
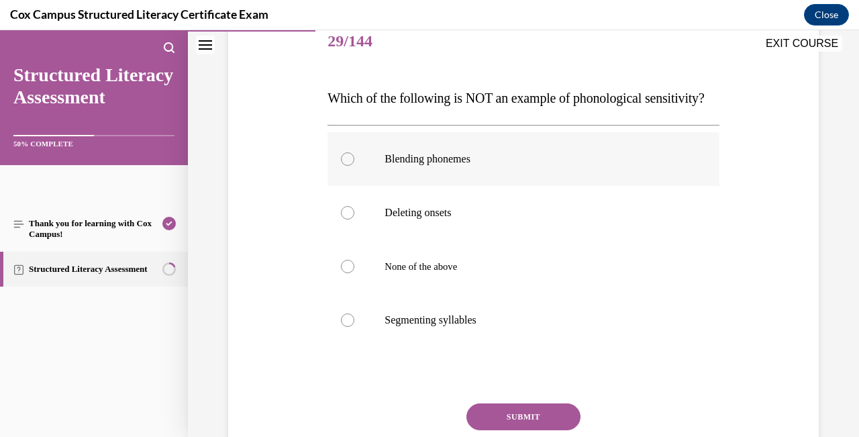
click at [346, 166] on div at bounding box center [347, 158] width 13 height 13
click at [346, 166] on input "Blending phonemes" at bounding box center [347, 158] width 13 height 13
radio input "true"
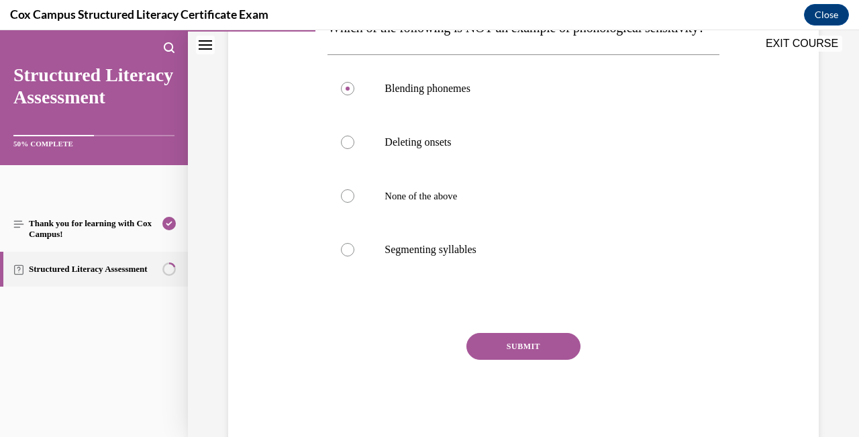
scroll to position [243, 0]
click at [530, 358] on button "SUBMIT" at bounding box center [523, 345] width 114 height 27
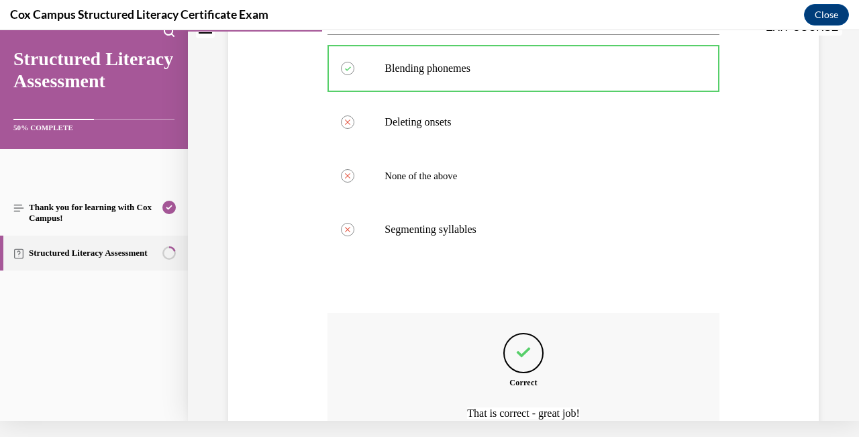
scroll to position [397, 0]
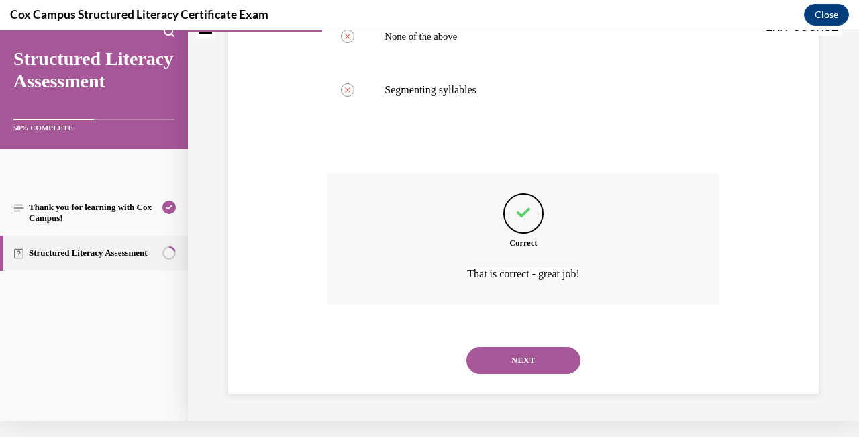
click at [528, 362] on button "NEXT" at bounding box center [523, 360] width 114 height 27
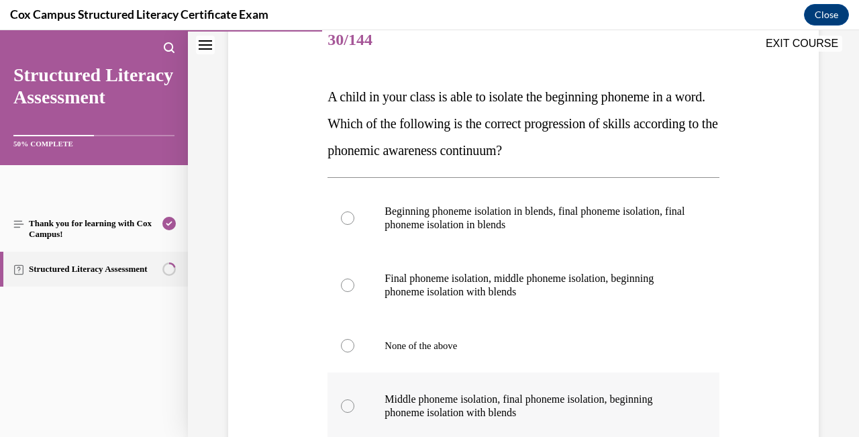
scroll to position [170, 0]
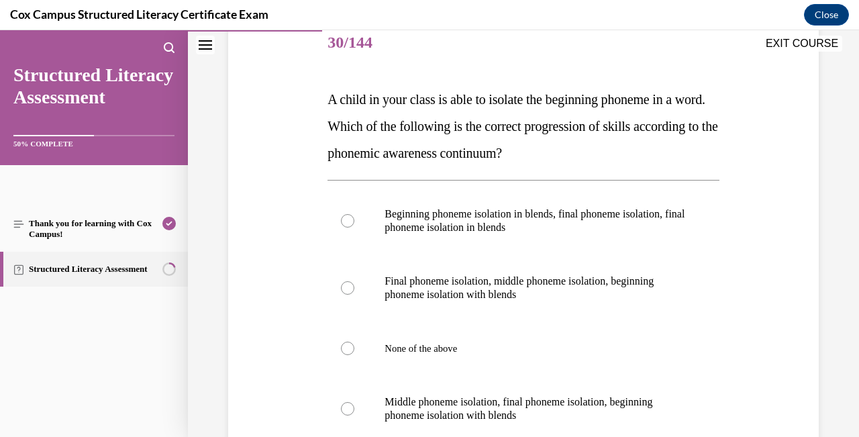
drag, startPoint x: 547, startPoint y: 418, endPoint x: 325, endPoint y: 95, distance: 391.9
click at [325, 95] on div "Question 30/144 A child in your class is able to isolate the beginning phoneme …" at bounding box center [523, 303] width 398 height 612
copy div "A child in your class is able to isolate the beginning phoneme in a word. Which…"
click at [730, 251] on div "Question 30/144 A child in your class is able to isolate the beginning phoneme …" at bounding box center [523, 293] width 597 height 632
click at [346, 289] on div at bounding box center [347, 287] width 13 height 13
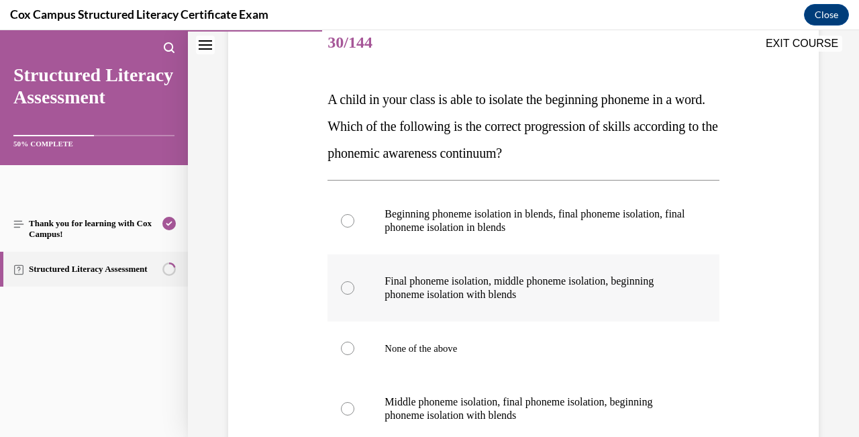
click at [346, 289] on input "Final phoneme isolation, middle phoneme isolation, beginning phoneme isolation …" at bounding box center [347, 287] width 13 height 13
radio input "true"
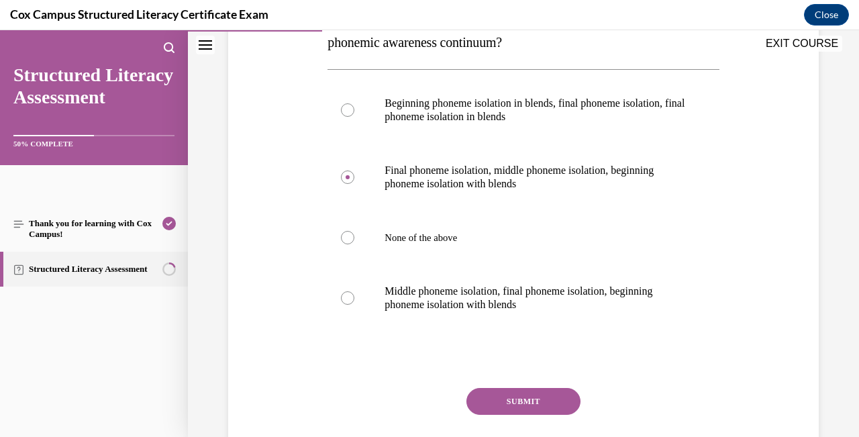
scroll to position [296, 0]
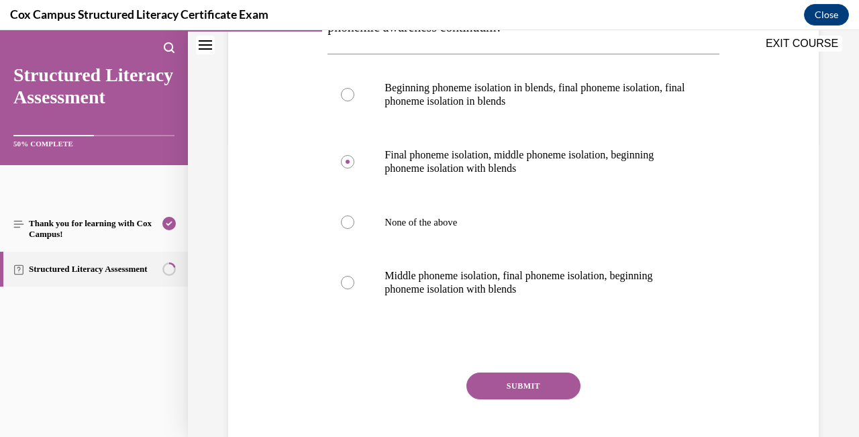
click at [548, 388] on button "SUBMIT" at bounding box center [523, 385] width 114 height 27
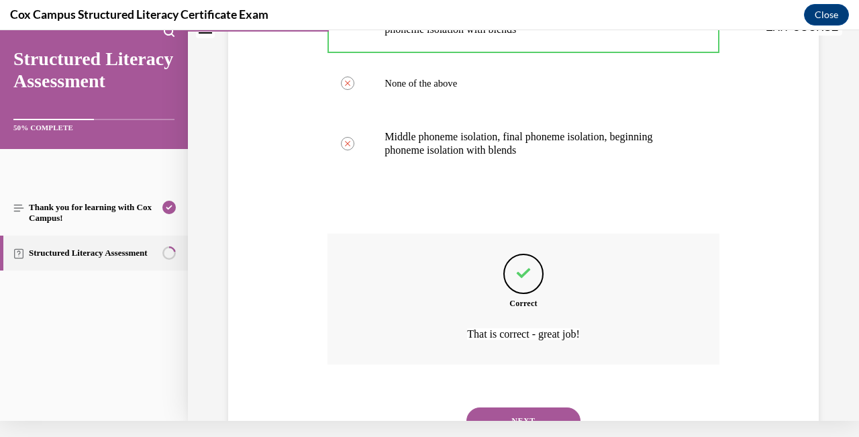
scroll to position [426, 0]
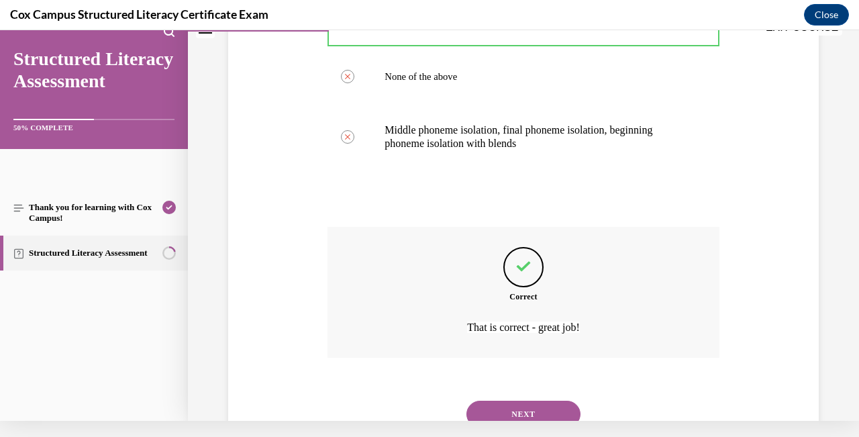
click at [513, 401] on button "NEXT" at bounding box center [523, 414] width 114 height 27
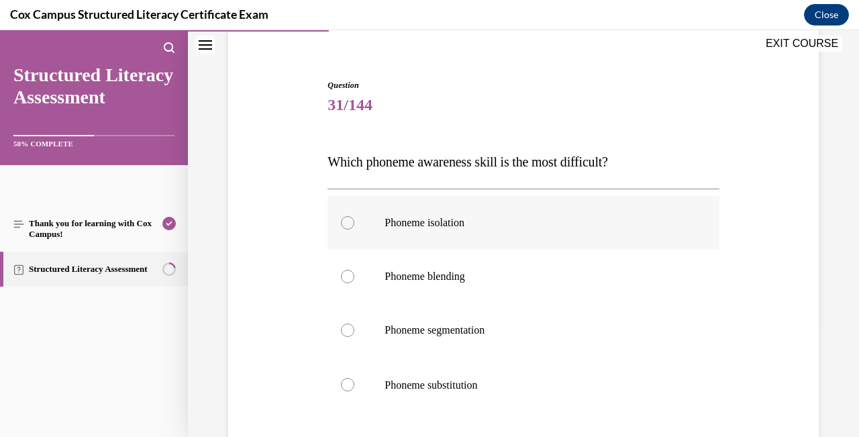
scroll to position [113, 0]
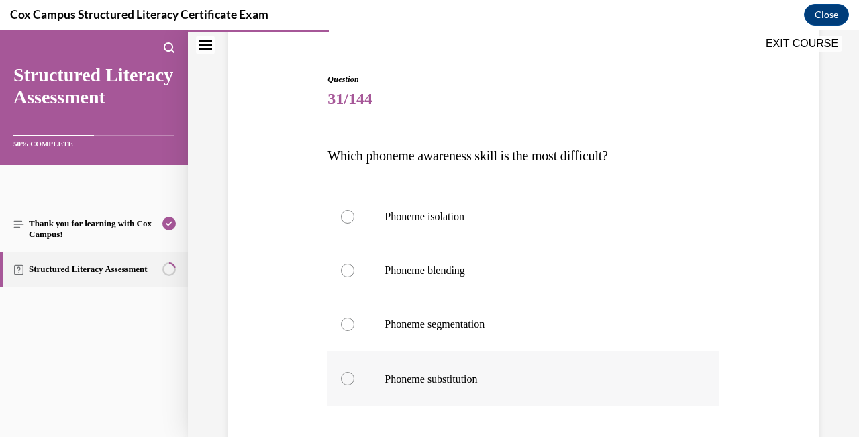
click at [348, 379] on div at bounding box center [347, 378] width 13 height 13
click at [348, 379] on input "Phoneme substitution" at bounding box center [347, 378] width 13 height 13
radio input "true"
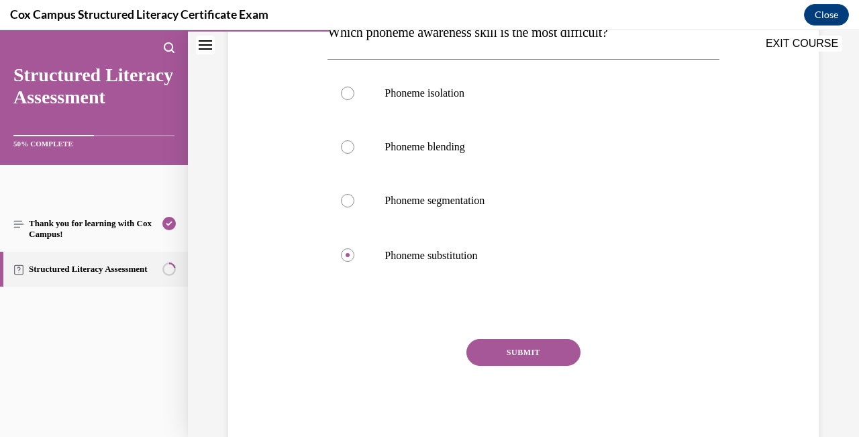
click at [523, 356] on button "SUBMIT" at bounding box center [523, 352] width 114 height 27
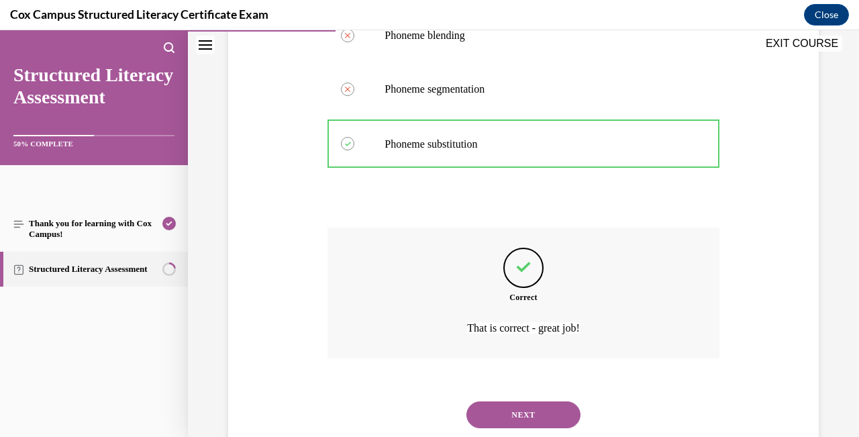
scroll to position [370, 0]
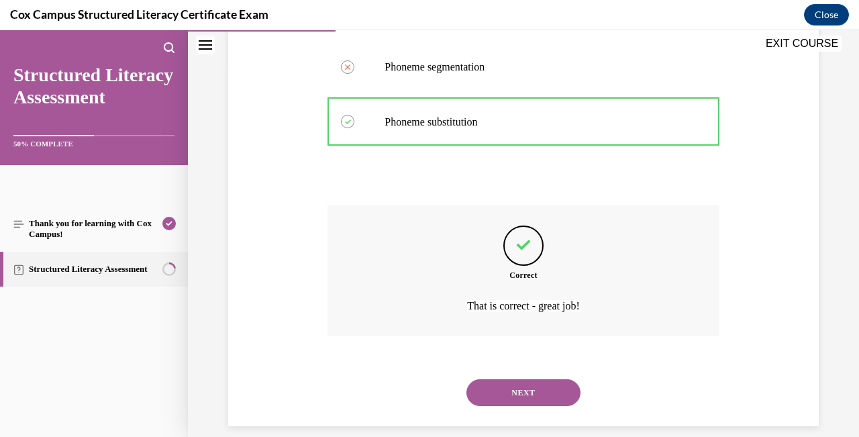
click at [528, 379] on button "NEXT" at bounding box center [523, 392] width 114 height 27
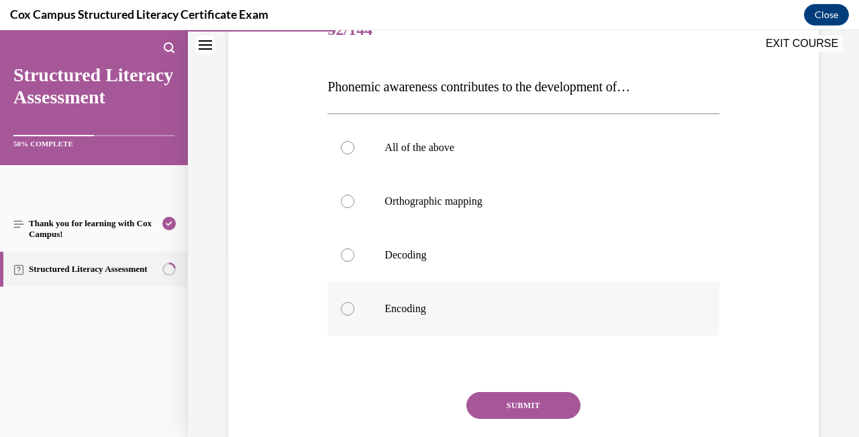
scroll to position [183, 0]
click at [350, 144] on div at bounding box center [347, 146] width 13 height 13
click at [350, 144] on input "All of the above" at bounding box center [347, 146] width 13 height 13
radio input "true"
click at [530, 403] on button "SUBMIT" at bounding box center [523, 404] width 114 height 27
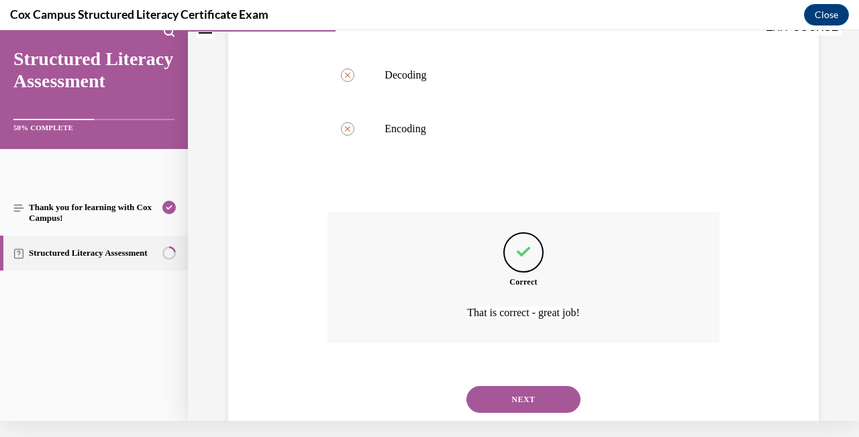
scroll to position [369, 0]
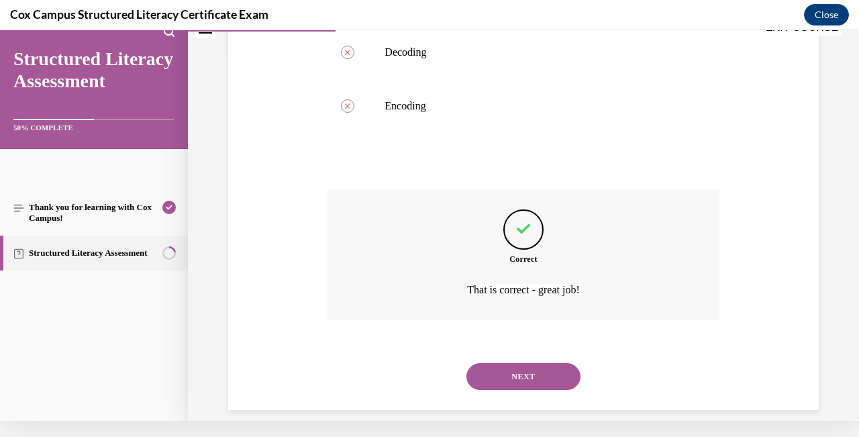
click at [534, 350] on div "NEXT" at bounding box center [523, 377] width 391 height 54
click at [538, 363] on button "NEXT" at bounding box center [523, 376] width 114 height 27
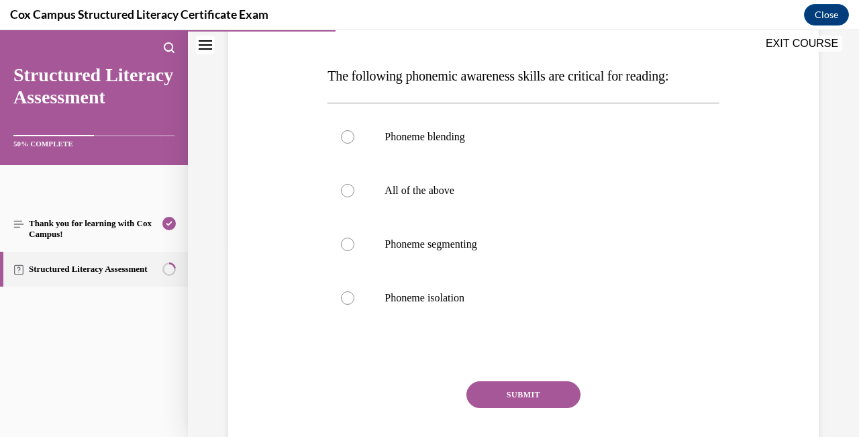
scroll to position [198, 0]
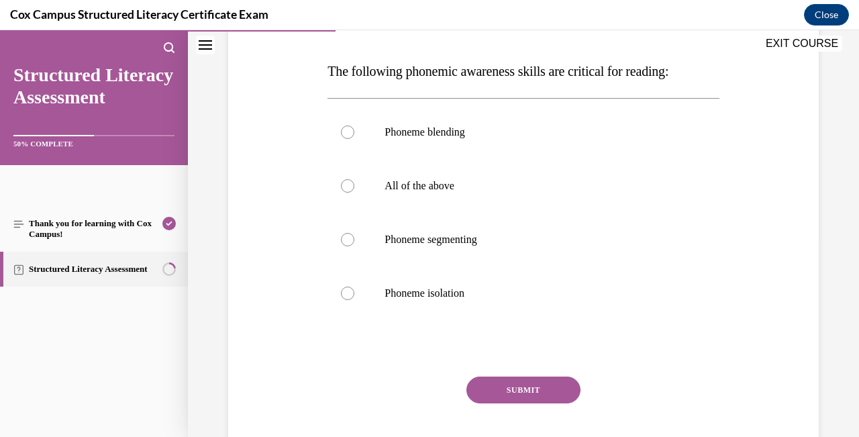
drag, startPoint x: 490, startPoint y: 309, endPoint x: 300, endPoint y: 63, distance: 310.5
click at [300, 63] on div "Question 33/144 The following phonemic awareness skills are critical for readin…" at bounding box center [523, 217] width 597 height 538
copy div "The following phonemic awareness skills are critical for reading: Phoneme blend…"
click at [349, 181] on div at bounding box center [347, 185] width 13 height 13
click at [349, 181] on input "All of the above" at bounding box center [347, 185] width 13 height 13
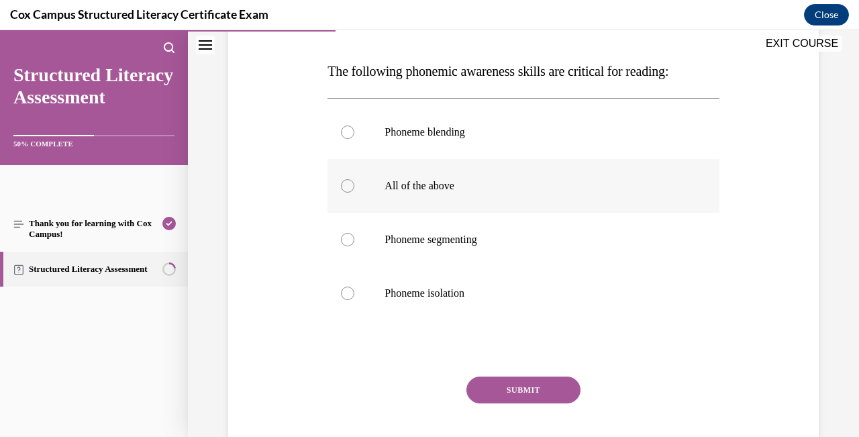
radio input "true"
click at [511, 391] on button "SUBMIT" at bounding box center [523, 390] width 114 height 27
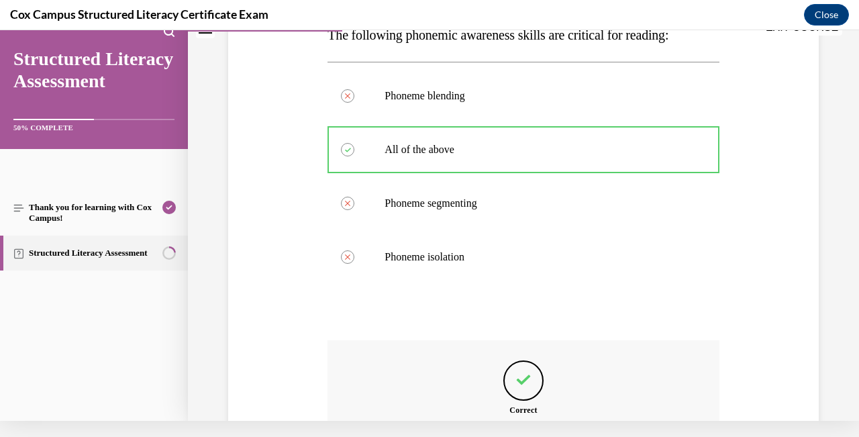
scroll to position [369, 0]
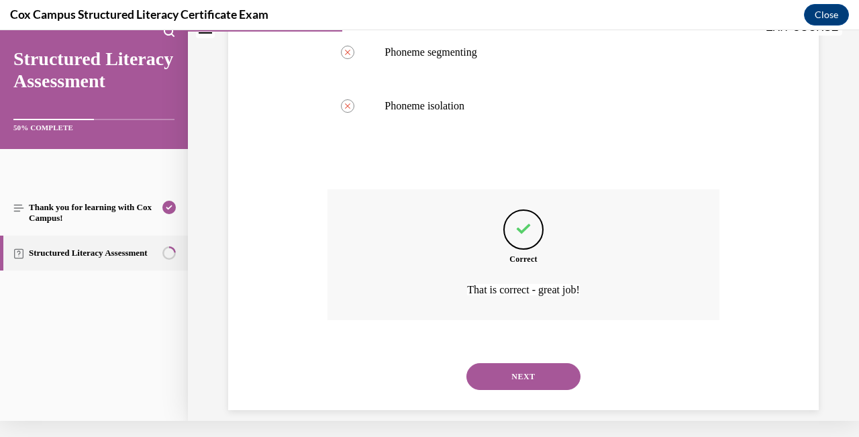
click at [530, 363] on button "NEXT" at bounding box center [523, 376] width 114 height 27
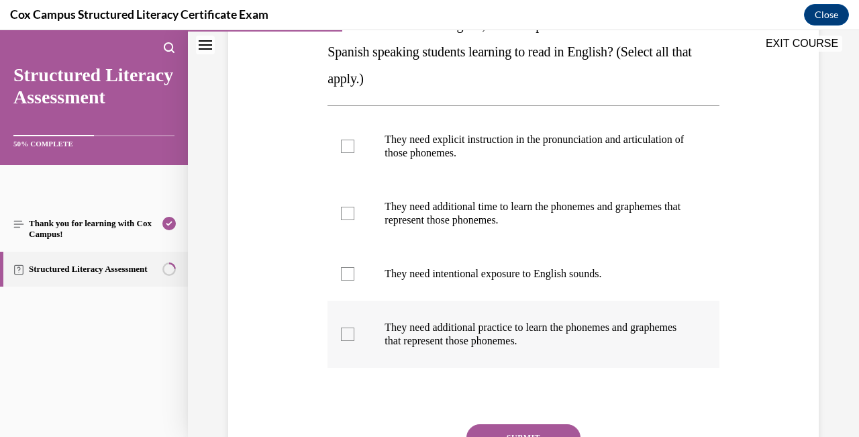
scroll to position [245, 0]
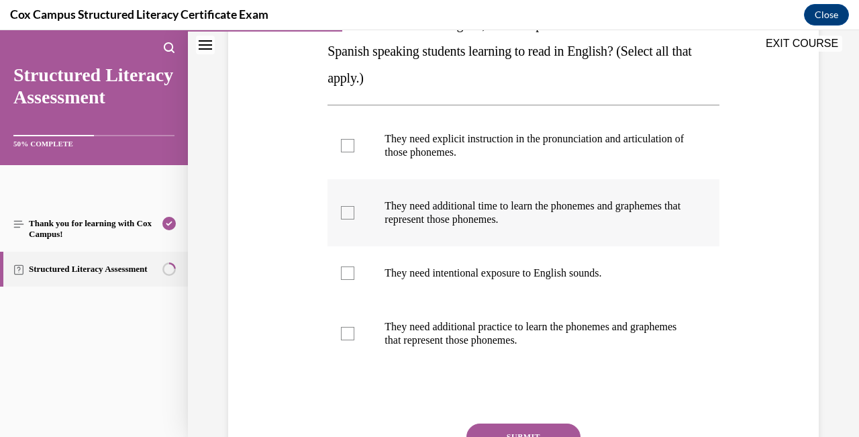
click at [348, 213] on div at bounding box center [347, 212] width 13 height 13
click at [348, 213] on input "They need additional time to learn the phonemes and graphemes that represent th…" at bounding box center [347, 212] width 13 height 13
checkbox input "true"
click at [348, 264] on label "They need intentional exposure to English sounds." at bounding box center [523, 273] width 391 height 54
click at [348, 266] on input "They need intentional exposure to English sounds." at bounding box center [347, 272] width 13 height 13
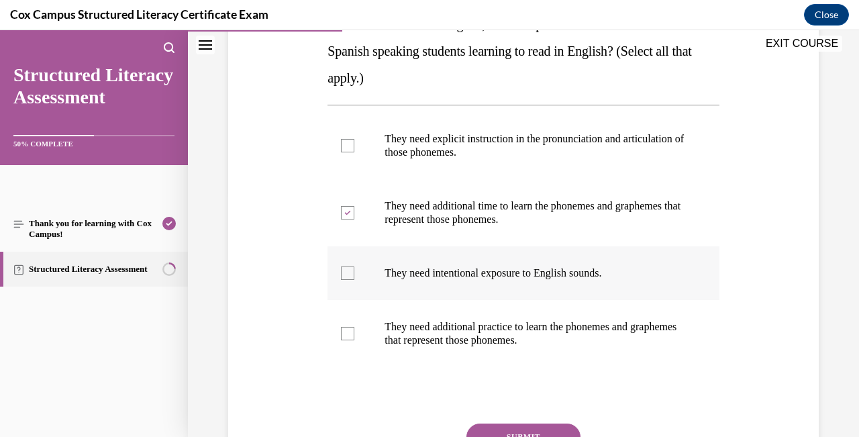
checkbox input "true"
click at [349, 334] on div at bounding box center [347, 333] width 13 height 13
click at [349, 334] on input "They need additional practice to learn the phonemes and graphemes that represen…" at bounding box center [347, 333] width 13 height 13
checkbox input "true"
click at [349, 146] on div at bounding box center [347, 145] width 13 height 13
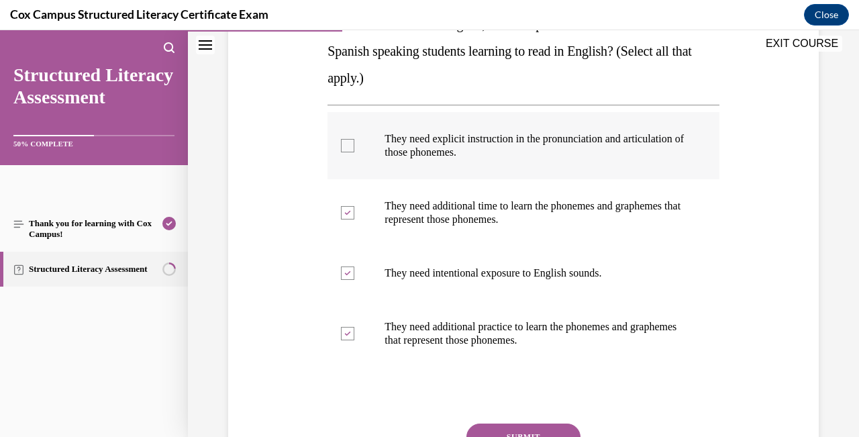
click at [349, 146] on input "They need explicit instruction in the pronunciation and articulation of those p…" at bounding box center [347, 145] width 13 height 13
checkbox input "true"
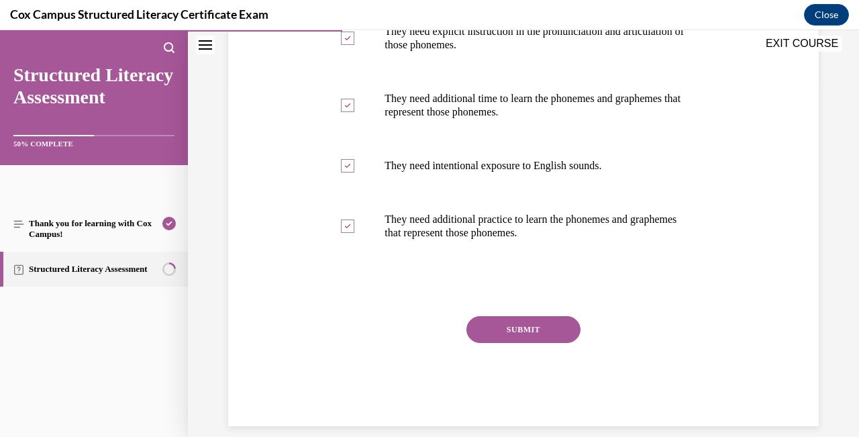
click at [558, 331] on button "SUBMIT" at bounding box center [523, 329] width 114 height 27
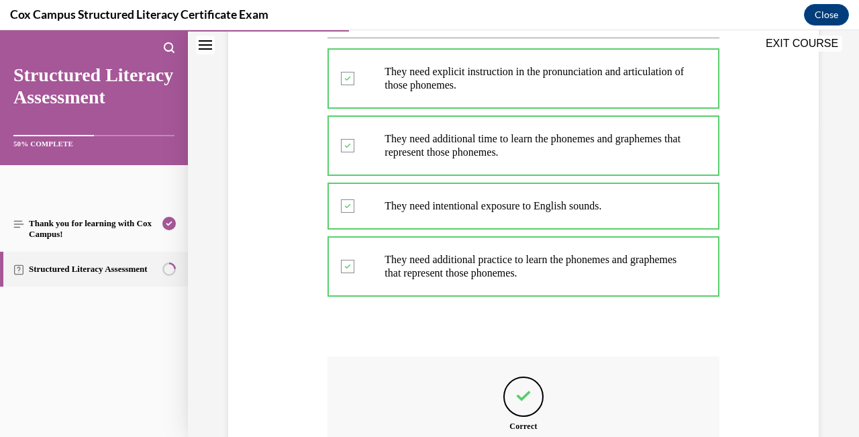
scroll to position [463, 0]
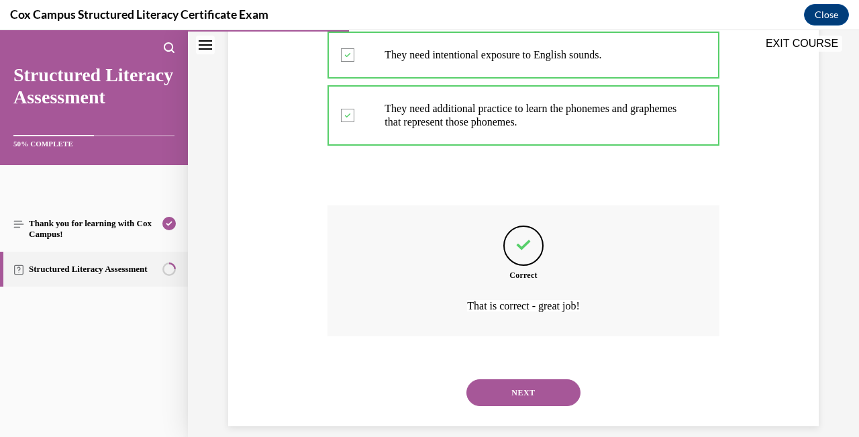
click at [558, 379] on button "NEXT" at bounding box center [523, 392] width 114 height 27
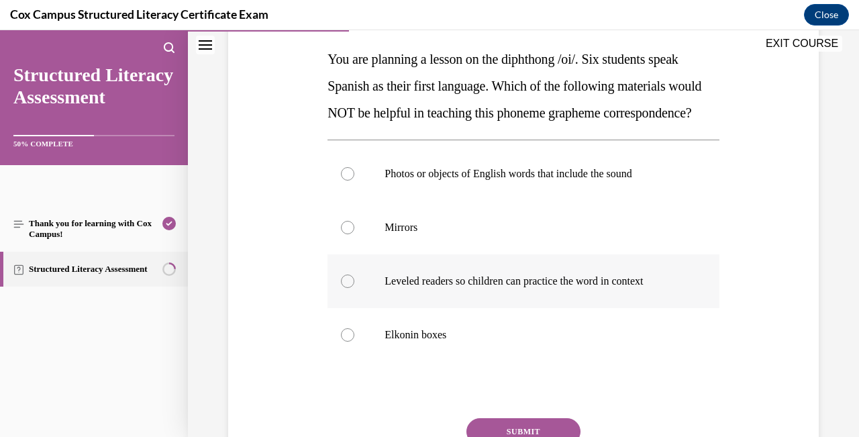
scroll to position [211, 0]
click at [342, 287] on div at bounding box center [347, 280] width 13 height 13
click at [342, 287] on input "Leveled readers so children can practice the word in context" at bounding box center [347, 280] width 13 height 13
radio input "true"
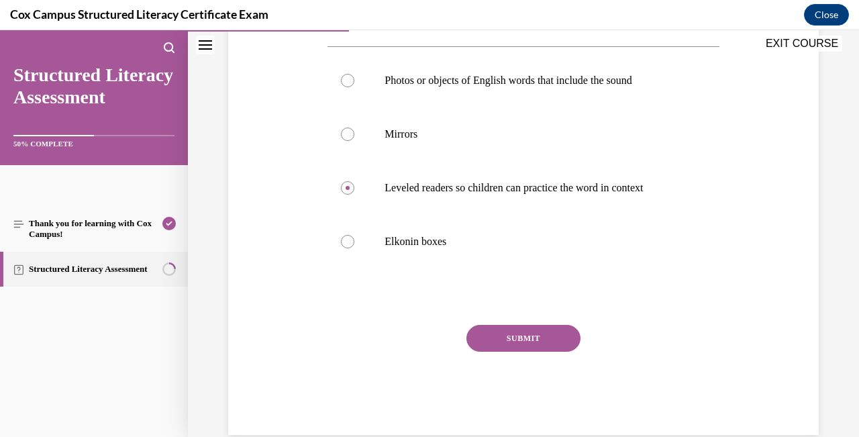
scroll to position [304, 0]
click at [544, 351] on button "SUBMIT" at bounding box center [523, 337] width 114 height 27
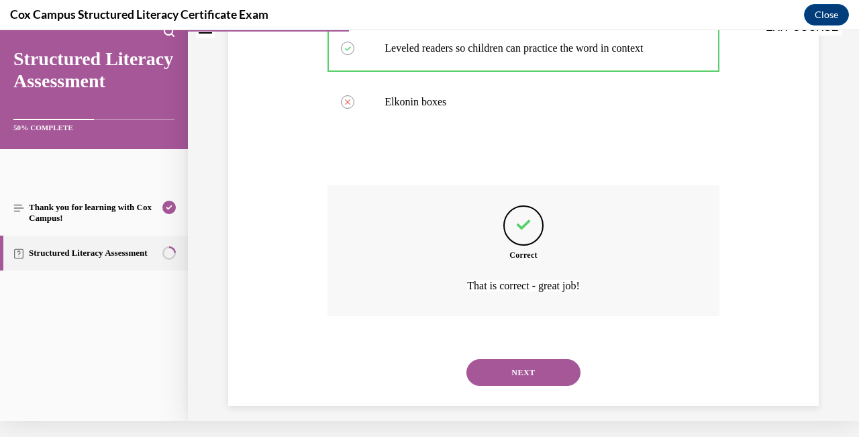
scroll to position [450, 0]
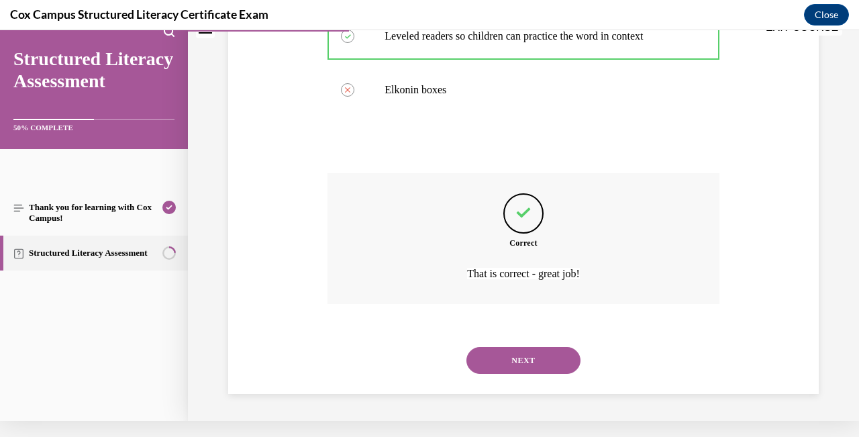
click at [546, 358] on button "NEXT" at bounding box center [523, 360] width 114 height 27
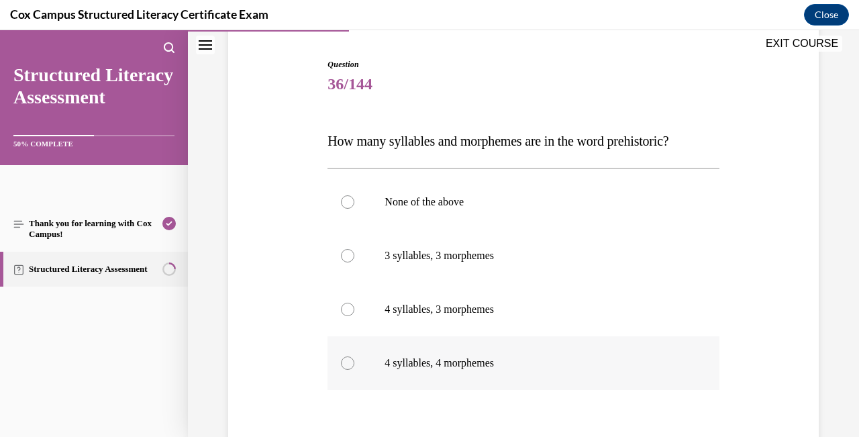
scroll to position [133, 0]
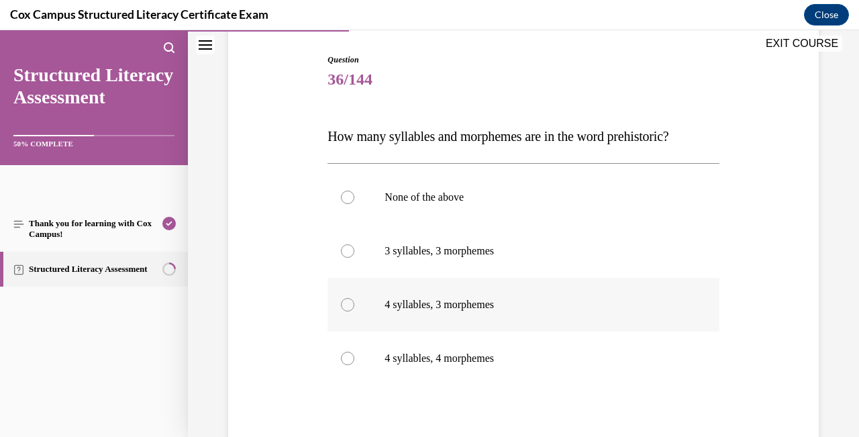
click at [346, 306] on div at bounding box center [347, 304] width 13 height 13
click at [346, 306] on input "4 syllables, 3 morphemes" at bounding box center [347, 304] width 13 height 13
radio input "true"
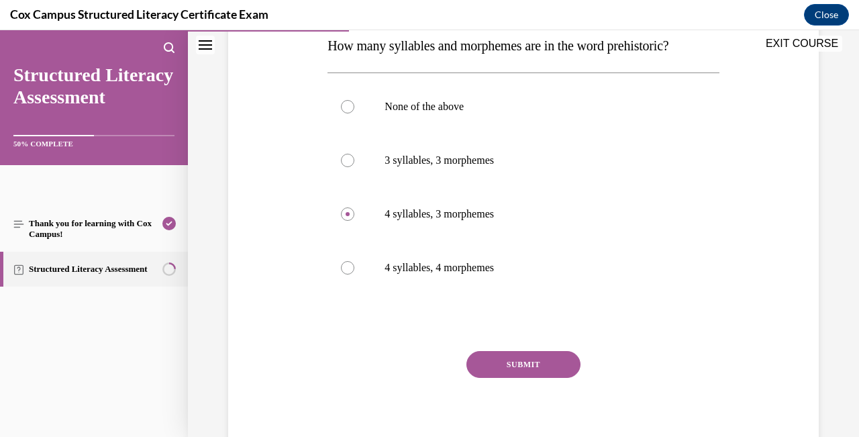
click at [552, 368] on button "SUBMIT" at bounding box center [523, 364] width 114 height 27
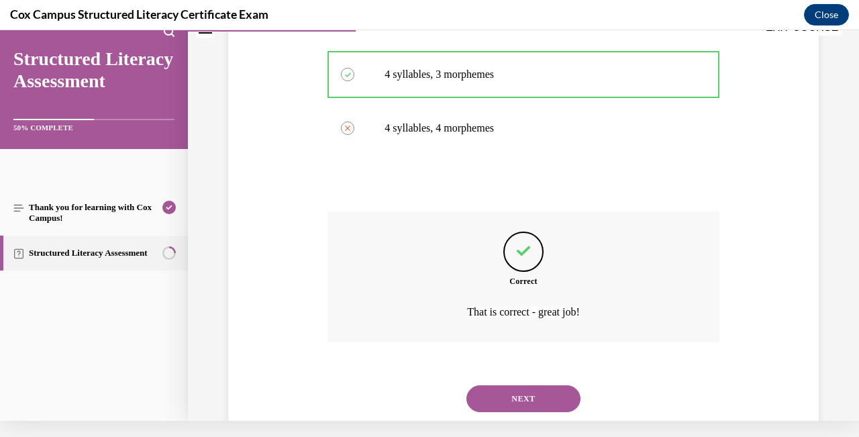
scroll to position [369, 0]
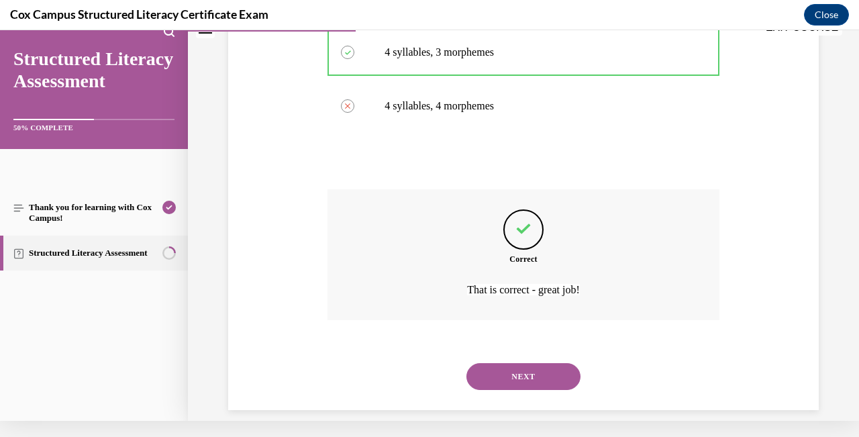
click at [552, 368] on button "NEXT" at bounding box center [523, 376] width 114 height 27
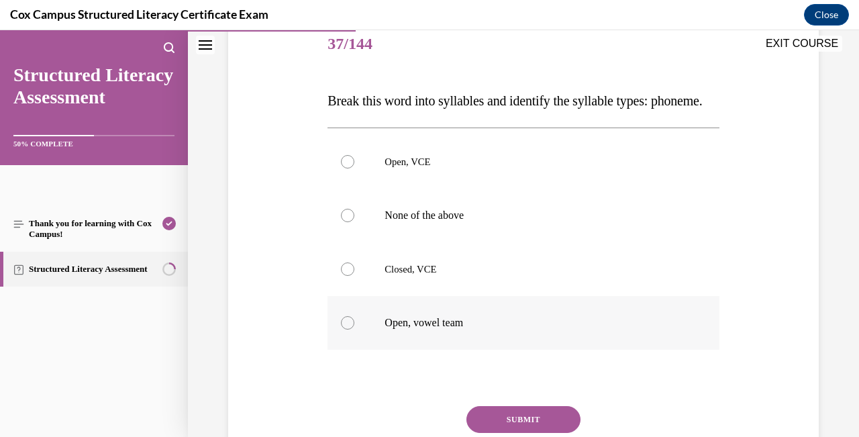
scroll to position [171, 0]
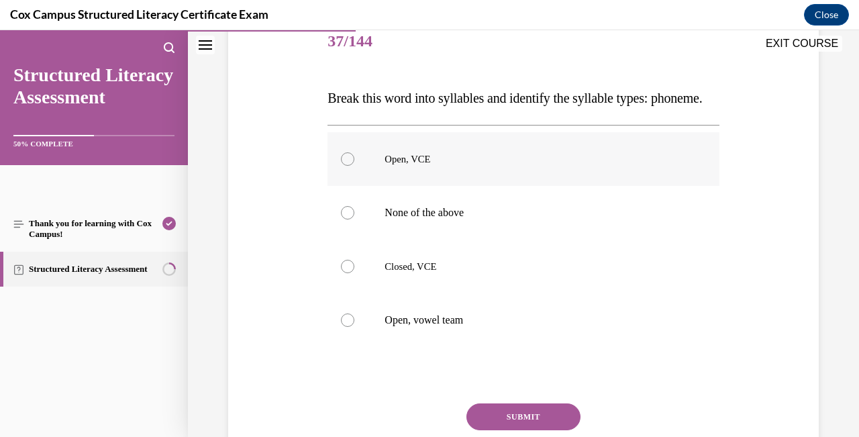
click at [351, 166] on div at bounding box center [347, 158] width 13 height 13
click at [351, 166] on input "Open, VCE" at bounding box center [347, 158] width 13 height 13
radio input "true"
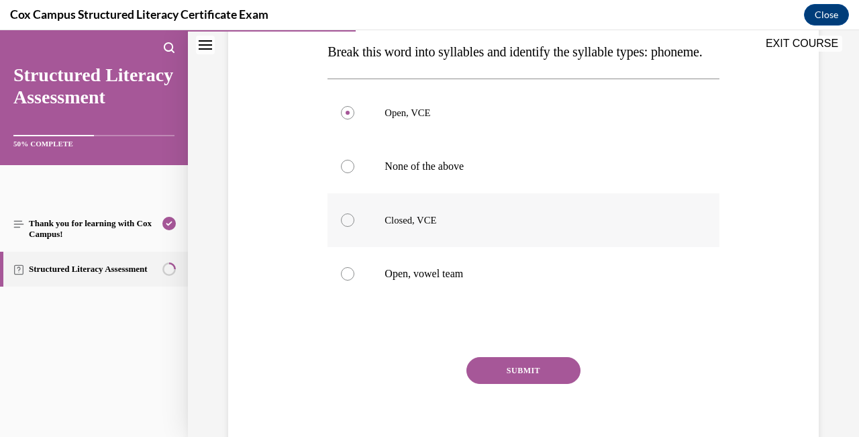
scroll to position [240, 0]
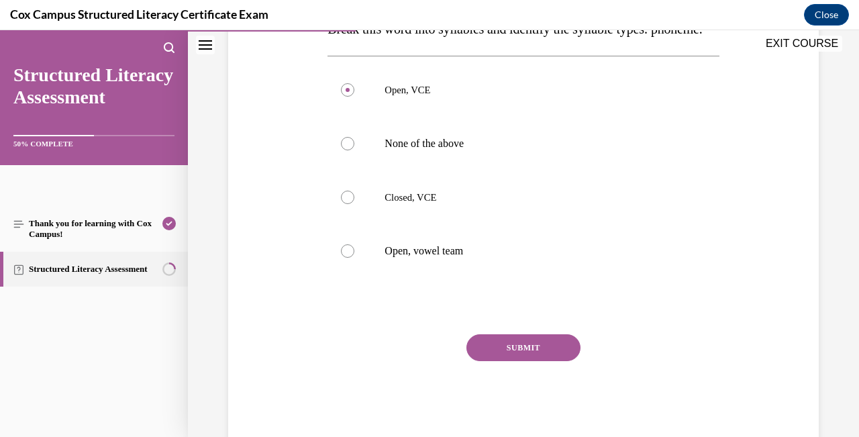
click at [528, 361] on button "SUBMIT" at bounding box center [523, 347] width 114 height 27
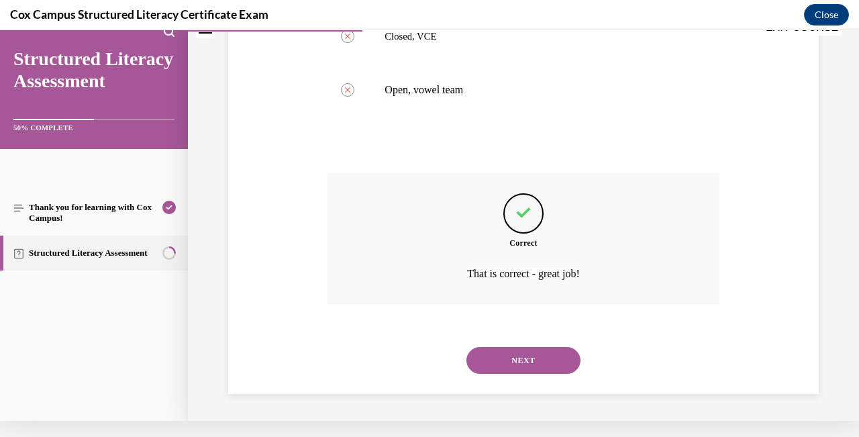
scroll to position [397, 0]
click at [533, 368] on button "NEXT" at bounding box center [523, 360] width 114 height 27
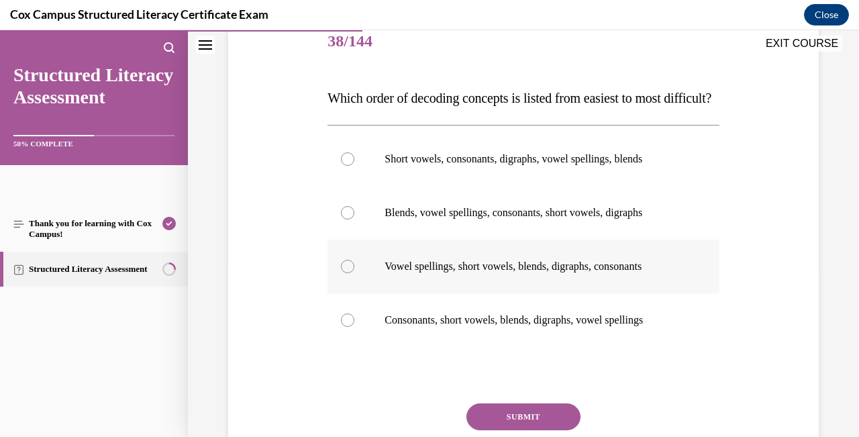
scroll to position [172, 0]
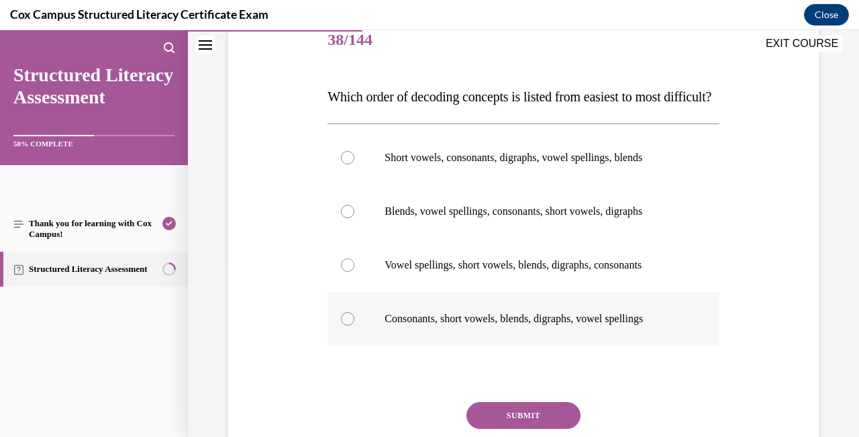
click at [343, 326] on div at bounding box center [347, 318] width 13 height 13
click at [343, 326] on input "Consonants, short vowels, blends, digraphs, vowel spellings" at bounding box center [347, 318] width 13 height 13
radio input "true"
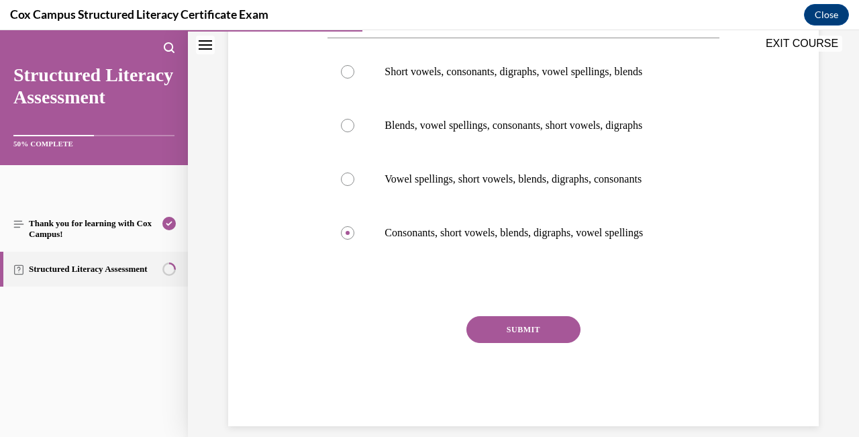
scroll to position [263, 0]
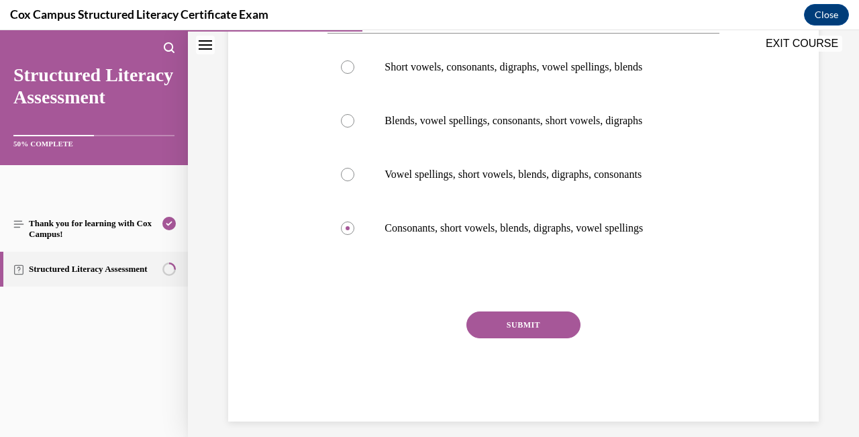
click at [543, 338] on button "SUBMIT" at bounding box center [523, 324] width 114 height 27
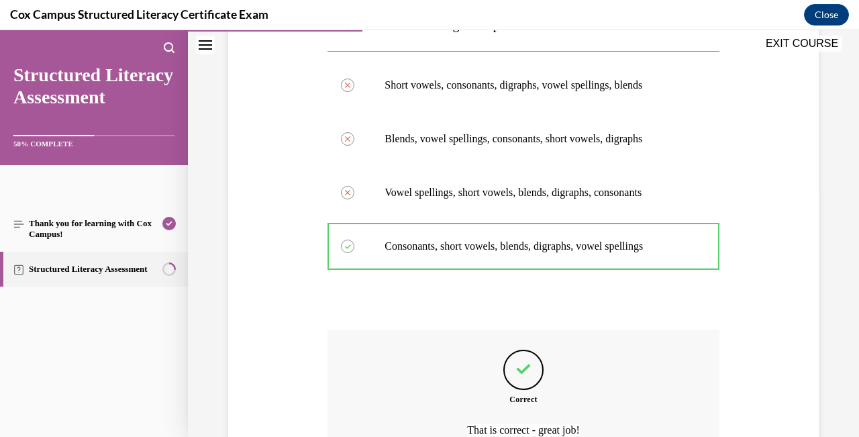
scroll to position [396, 0]
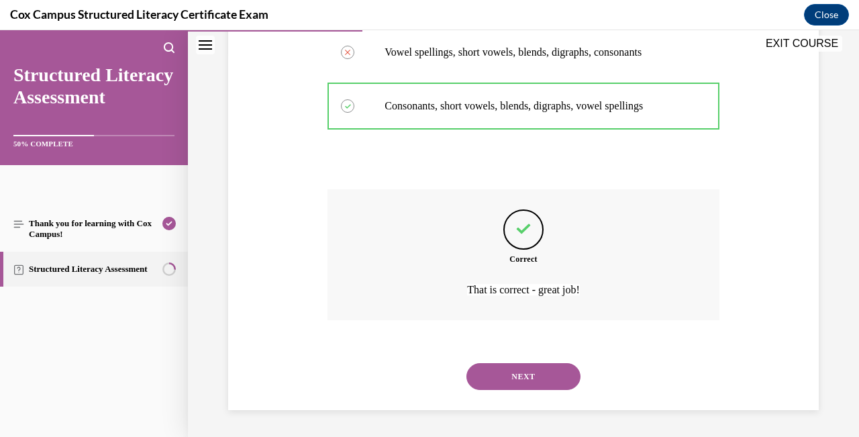
click at [538, 377] on button "NEXT" at bounding box center [523, 376] width 114 height 27
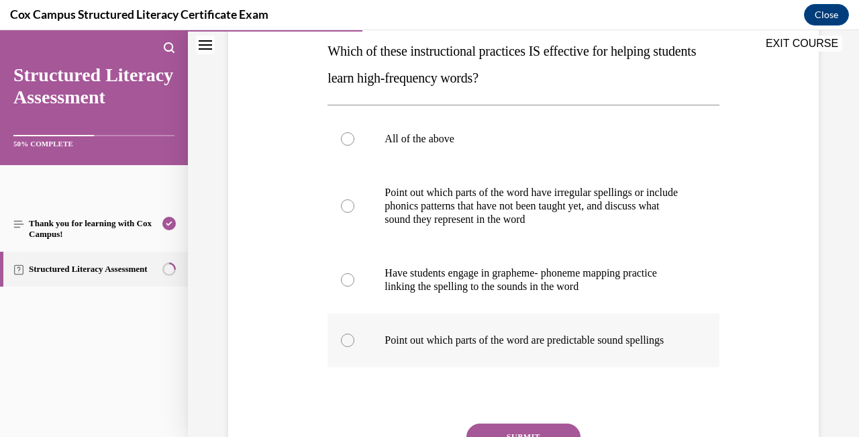
scroll to position [222, 0]
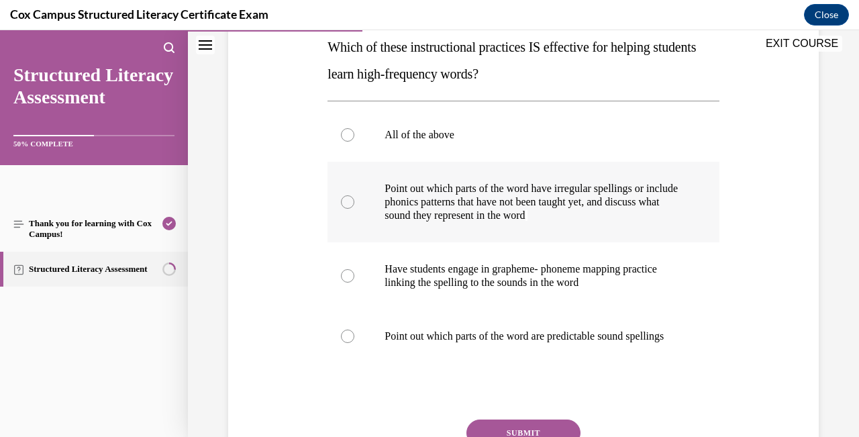
click at [352, 193] on label "Point out which parts of the word have irregular spellings or include phonics p…" at bounding box center [523, 202] width 391 height 81
click at [352, 195] on input "Point out which parts of the word have irregular spellings or include phonics p…" at bounding box center [347, 201] width 13 height 13
radio input "true"
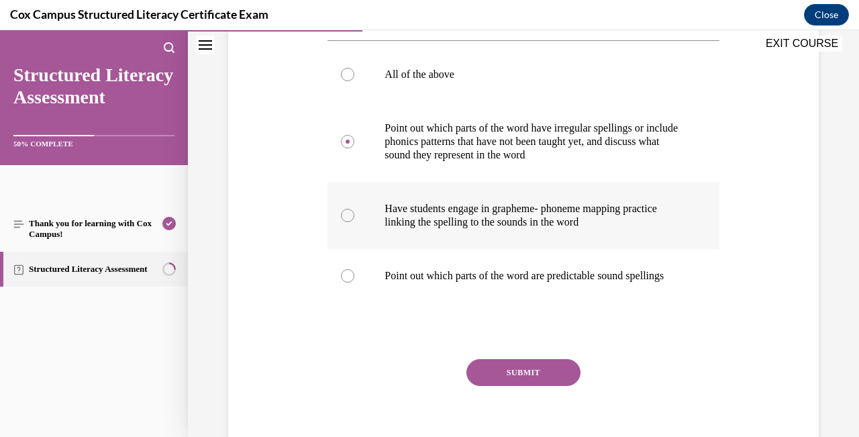
scroll to position [284, 0]
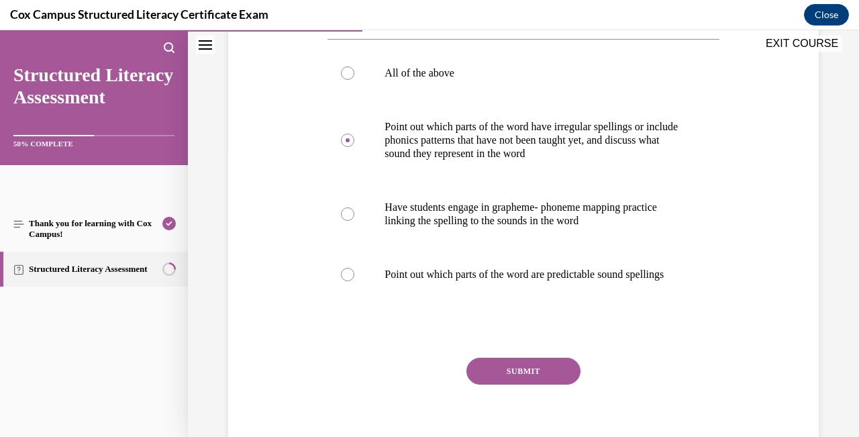
click at [511, 379] on button "SUBMIT" at bounding box center [523, 371] width 114 height 27
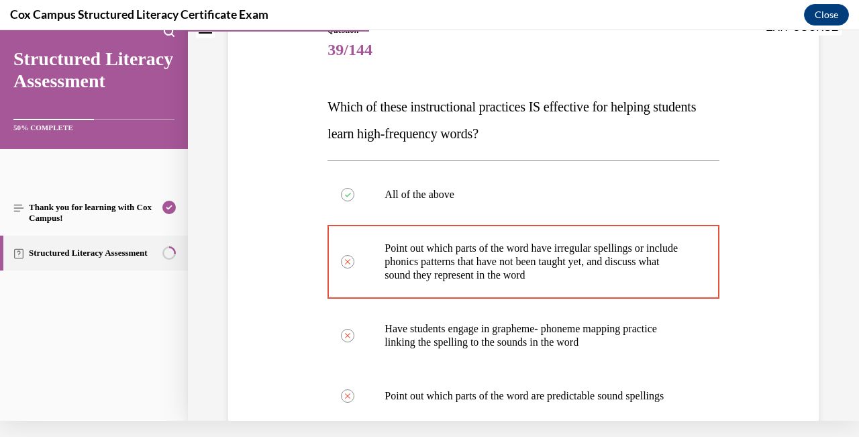
scroll to position [144, 0]
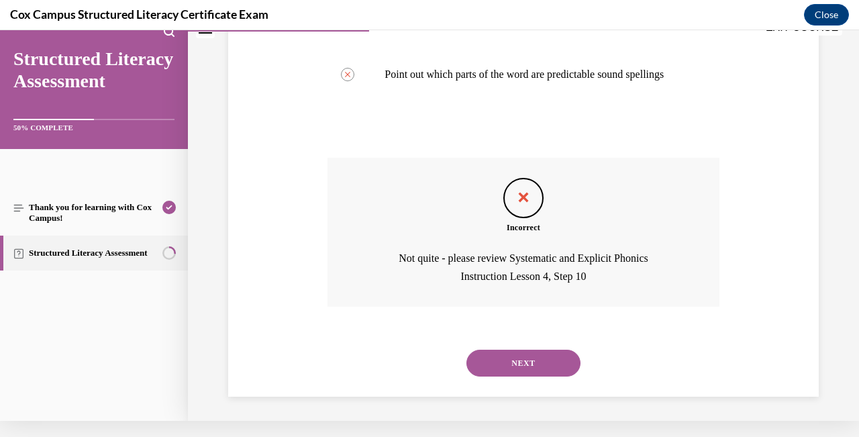
click at [532, 369] on button "NEXT" at bounding box center [523, 363] width 114 height 27
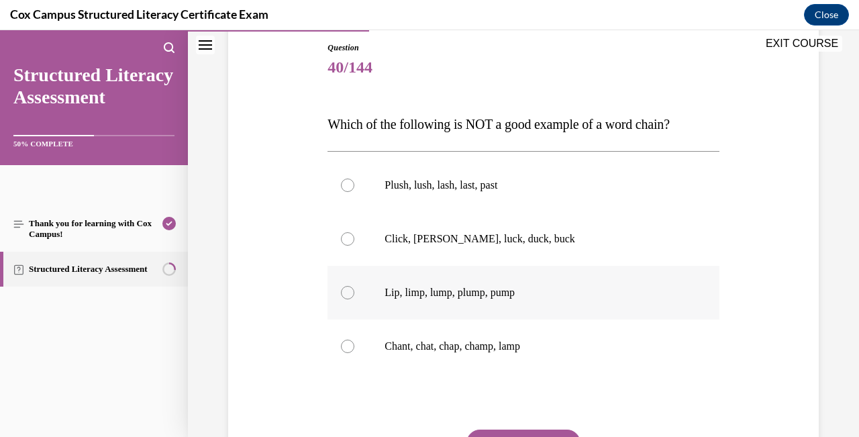
scroll to position [153, 0]
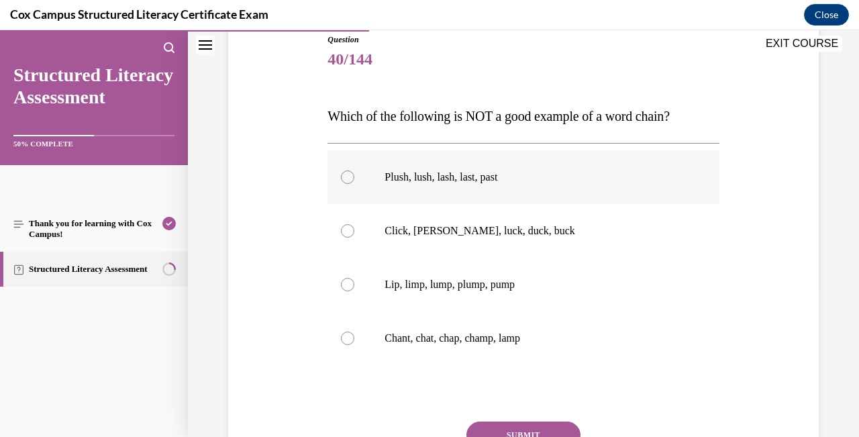
click at [352, 175] on div at bounding box center [347, 176] width 13 height 13
click at [352, 175] on input "Plush, lush, lash, last, past" at bounding box center [347, 176] width 13 height 13
radio input "true"
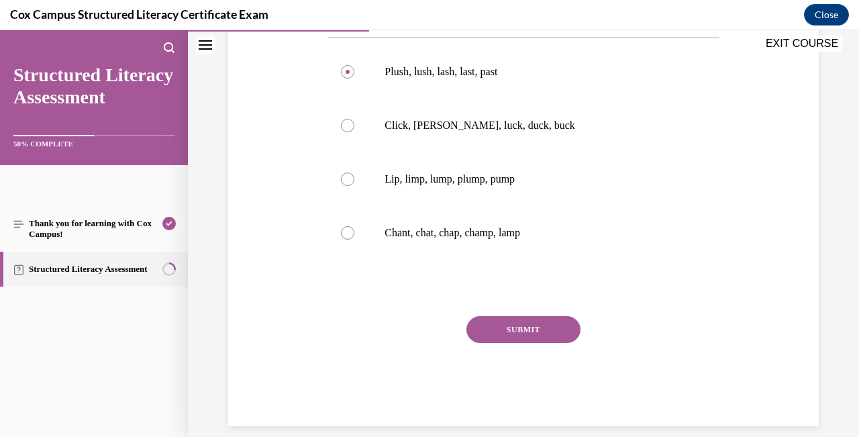
click at [532, 328] on button "SUBMIT" at bounding box center [523, 329] width 114 height 27
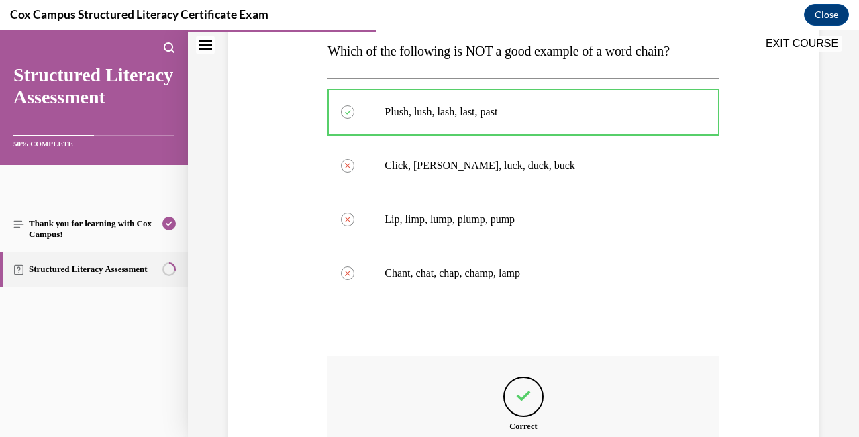
scroll to position [369, 0]
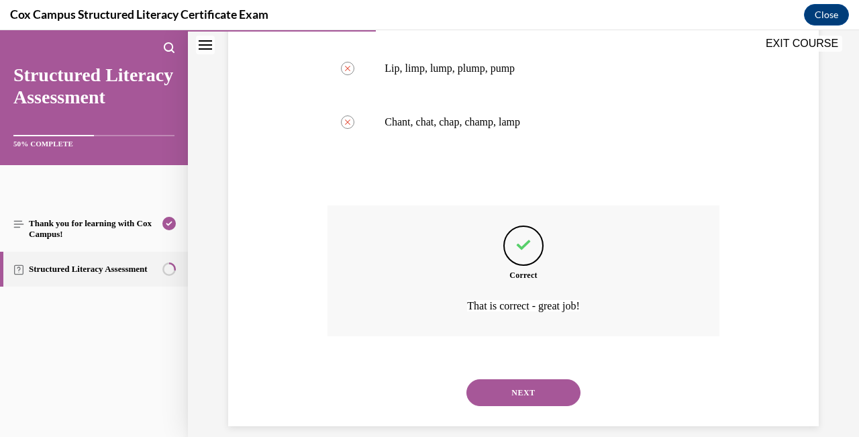
click at [535, 379] on button "NEXT" at bounding box center [523, 392] width 114 height 27
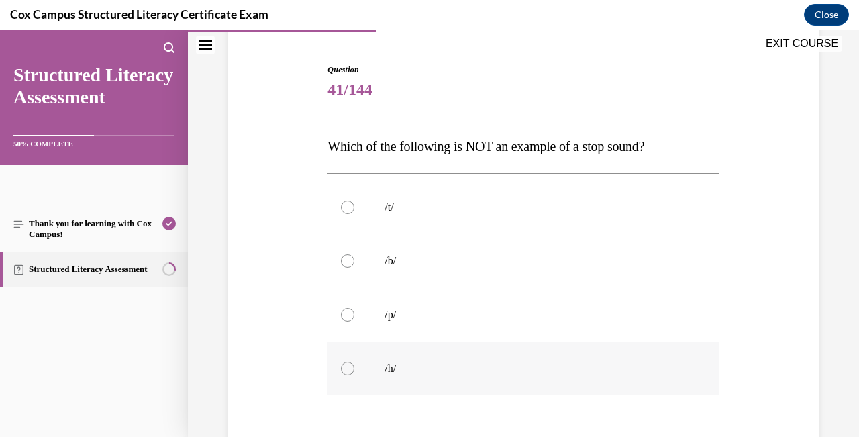
scroll to position [134, 0]
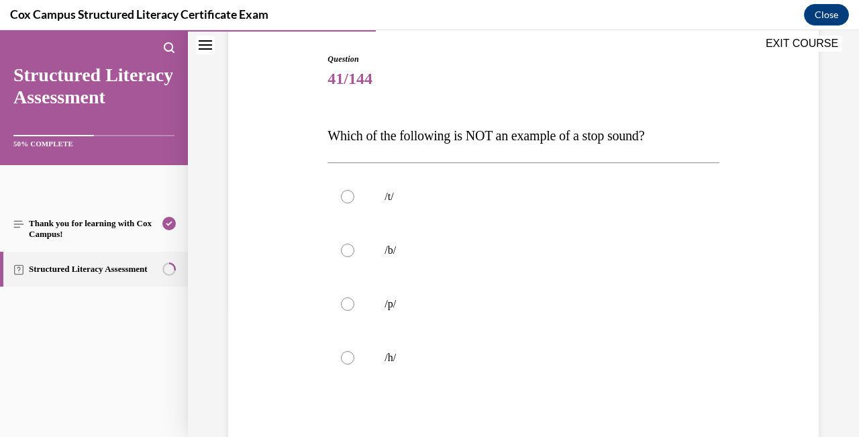
drag, startPoint x: 510, startPoint y: 378, endPoint x: 303, endPoint y: 140, distance: 315.4
click at [303, 140] on div "Question 41/144 Which of the following is NOT an example of a stop sound? /t/  …" at bounding box center [523, 282] width 597 height 538
copy div "Which of the following is NOT an example of a stop sound? /t/   /b/   /p/   /h/"
click at [346, 362] on div at bounding box center [347, 357] width 13 height 13
click at [346, 362] on input "/h/" at bounding box center [347, 357] width 13 height 13
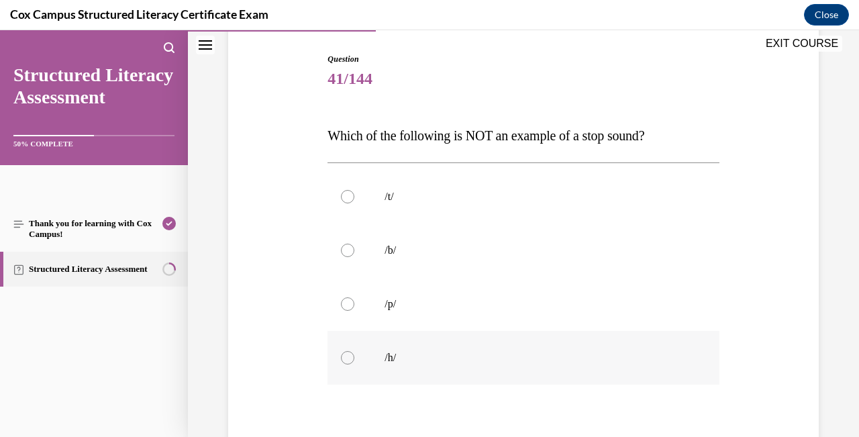
radio input "true"
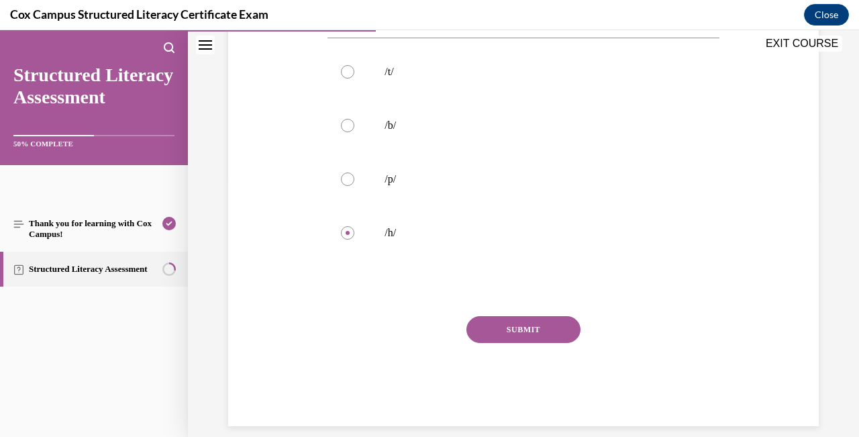
click at [509, 328] on button "SUBMIT" at bounding box center [523, 329] width 114 height 27
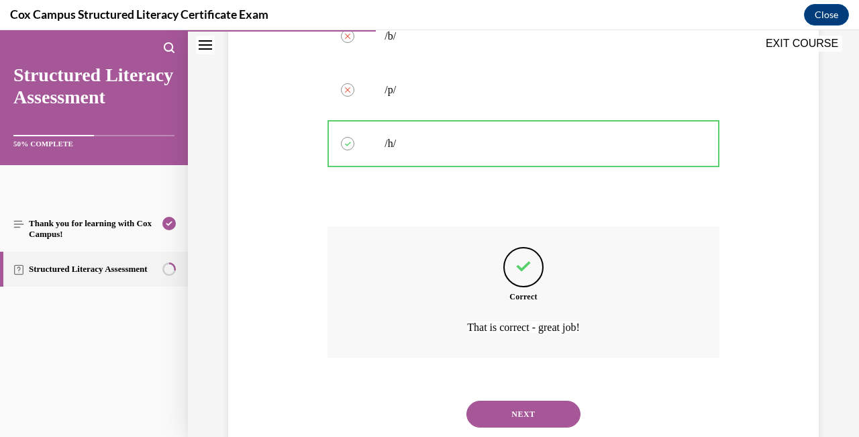
scroll to position [369, 0]
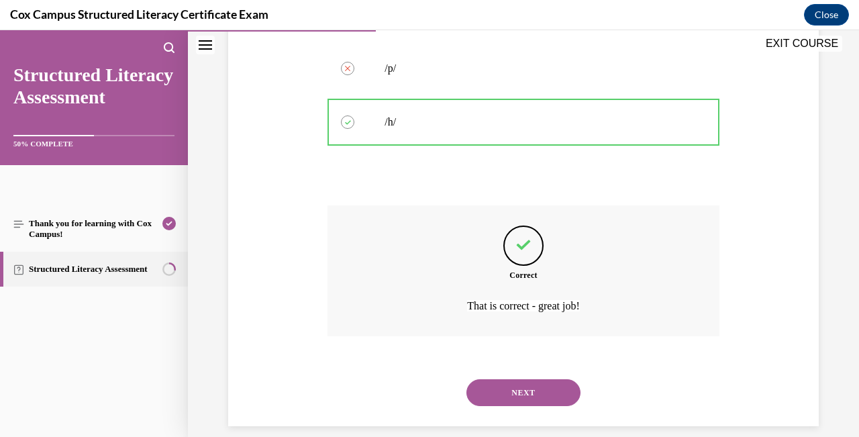
click at [539, 379] on button "NEXT" at bounding box center [523, 392] width 114 height 27
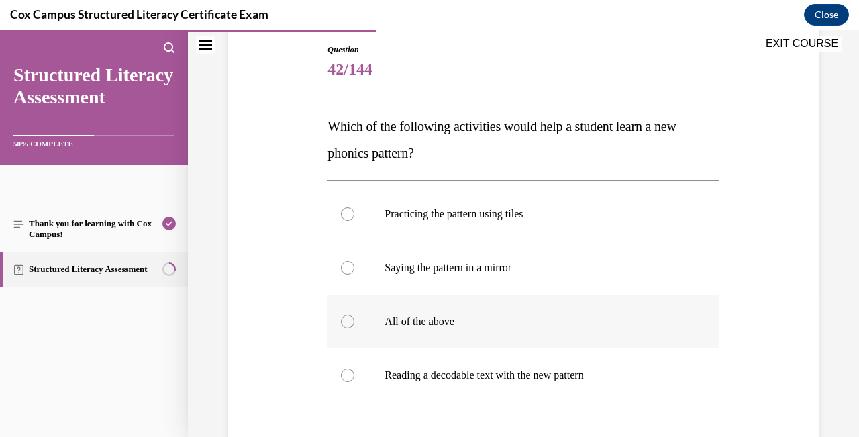
scroll to position [153, 0]
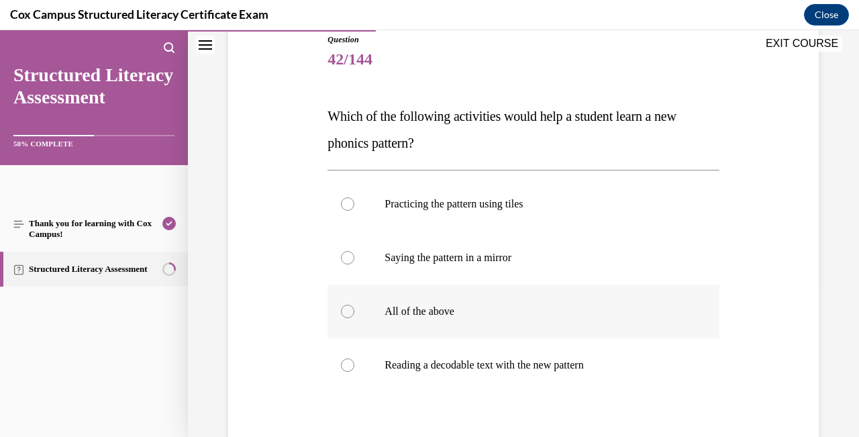
click at [350, 310] on div at bounding box center [347, 311] width 13 height 13
click at [350, 310] on input "All of the above" at bounding box center [347, 311] width 13 height 13
radio input "true"
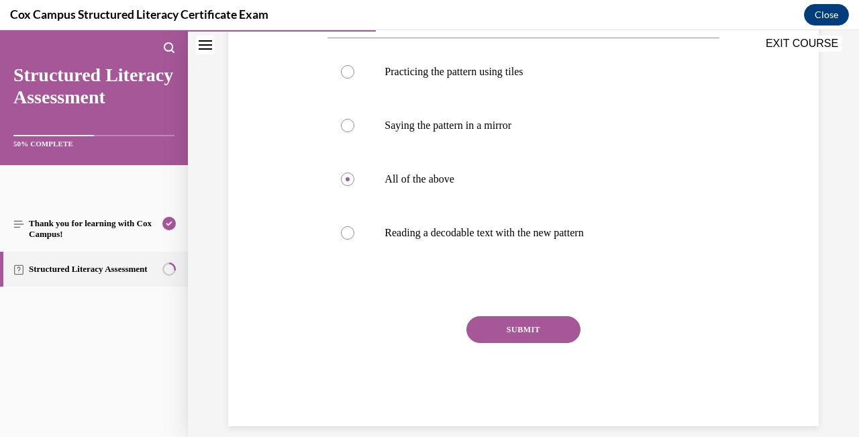
click at [556, 327] on button "SUBMIT" at bounding box center [523, 329] width 114 height 27
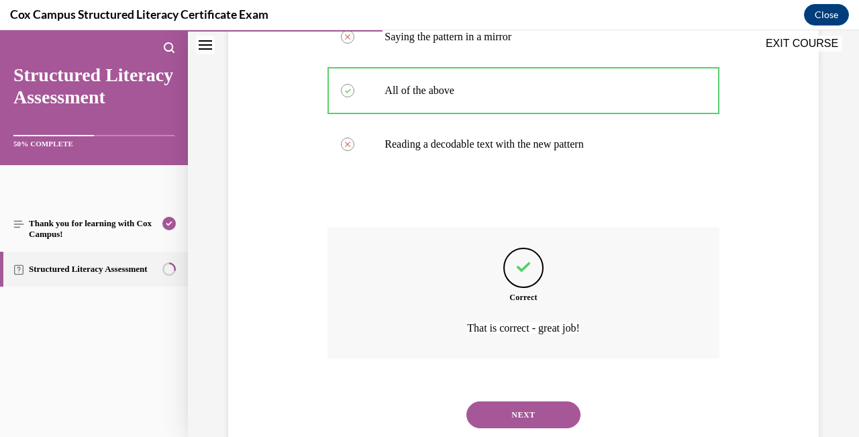
scroll to position [396, 0]
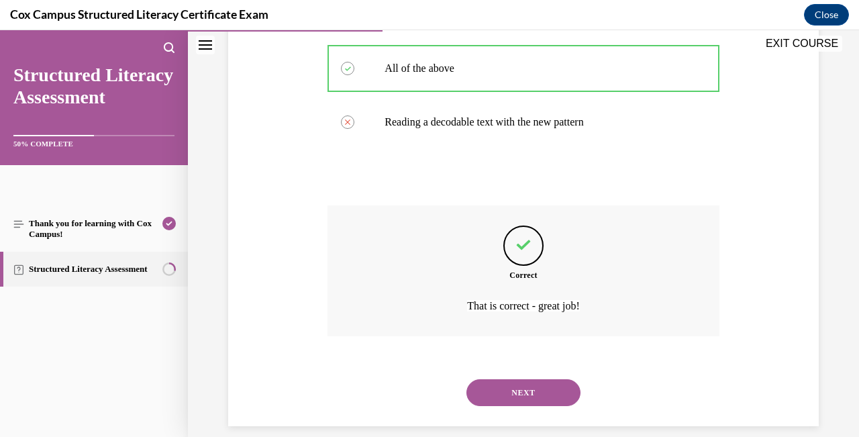
click at [546, 380] on button "NEXT" at bounding box center [523, 392] width 114 height 27
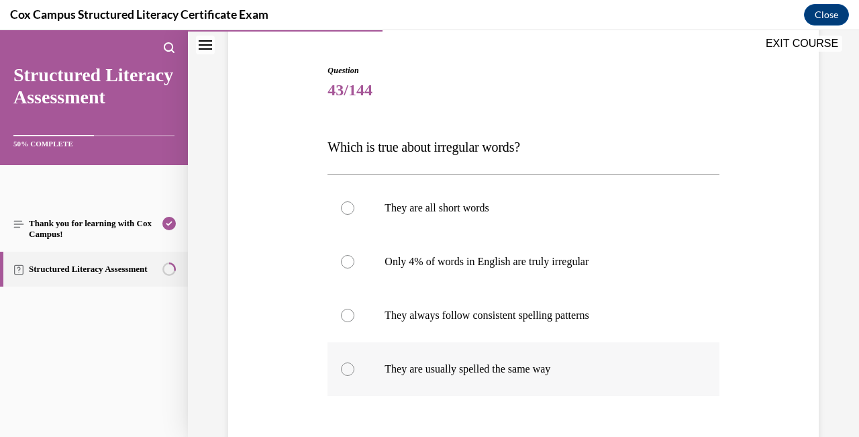
scroll to position [124, 0]
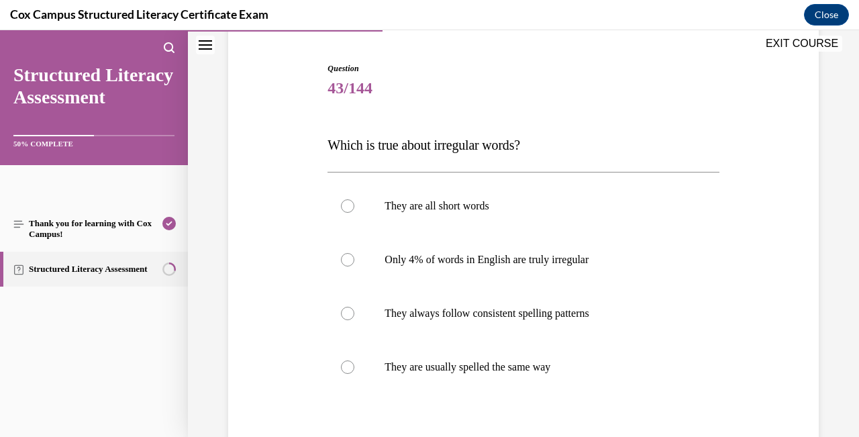
drag, startPoint x: 638, startPoint y: 372, endPoint x: 327, endPoint y: 132, distance: 393.7
click at [327, 132] on div "Question 43/144 Which is true about irregular words? They are all short words  …" at bounding box center [523, 301] width 398 height 518
copy div "Which is true about irregular words? They are all short words   Only 4% of word…"
click at [347, 260] on div at bounding box center [347, 259] width 13 height 13
click at [347, 260] on input "Only 4% of words in English are truly irregular" at bounding box center [347, 259] width 13 height 13
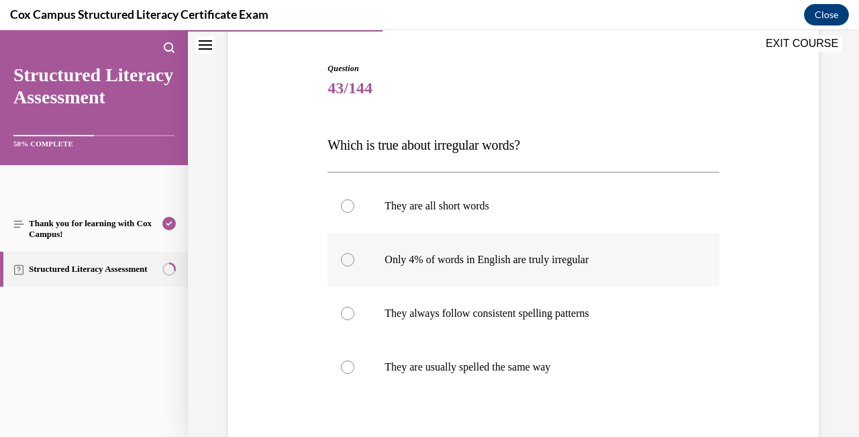
radio input "true"
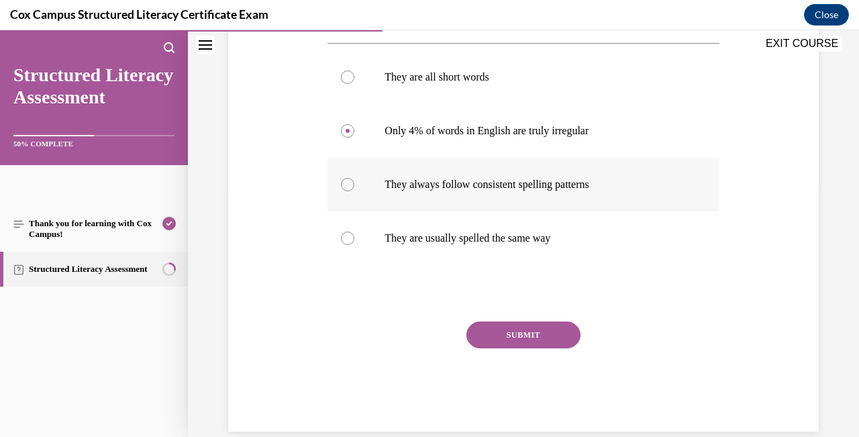
scroll to position [258, 0]
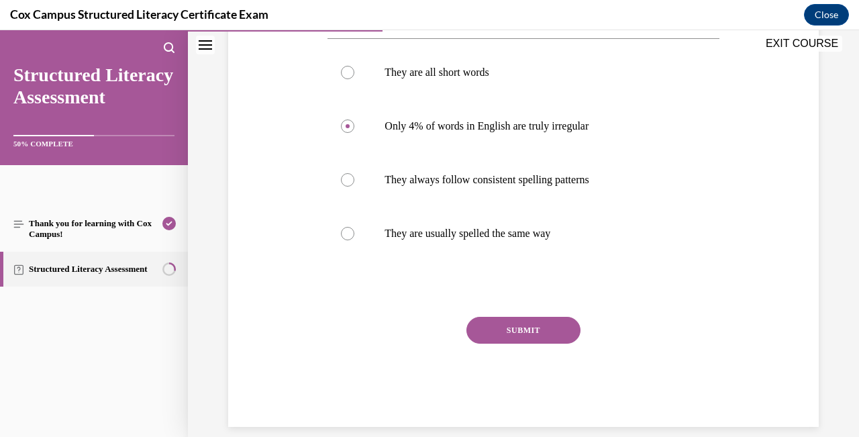
click at [541, 334] on button "SUBMIT" at bounding box center [523, 330] width 114 height 27
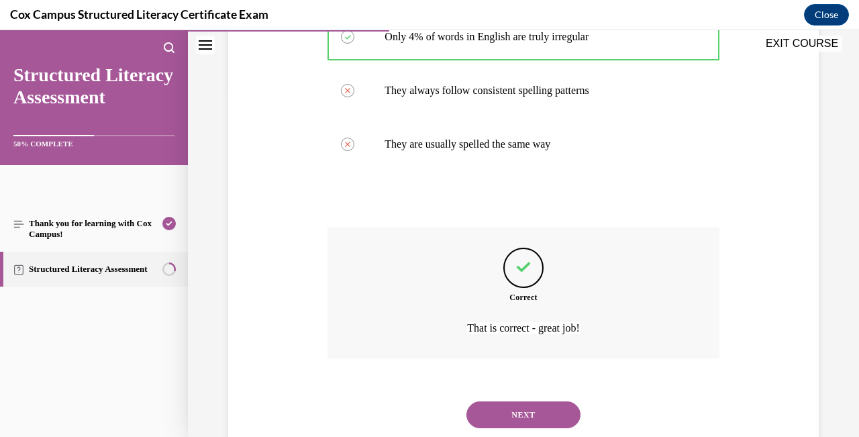
scroll to position [369, 0]
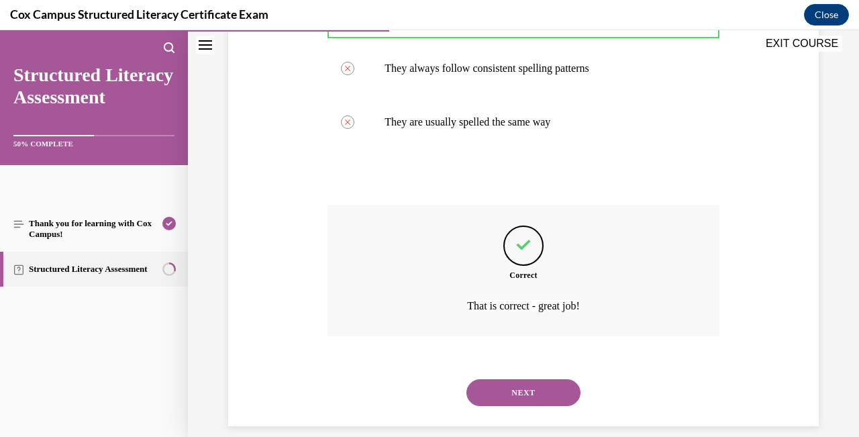
click at [549, 379] on button "NEXT" at bounding box center [523, 392] width 114 height 27
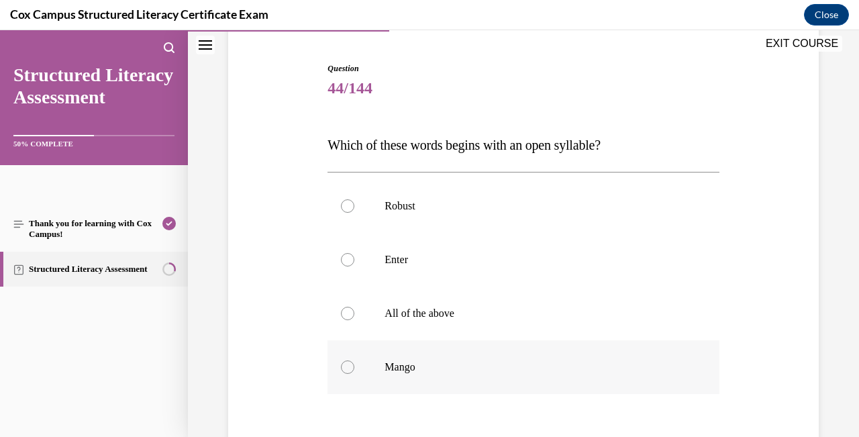
scroll to position [125, 0]
click at [345, 209] on div at bounding box center [347, 205] width 13 height 13
click at [345, 209] on input "Robust" at bounding box center [347, 205] width 13 height 13
radio input "true"
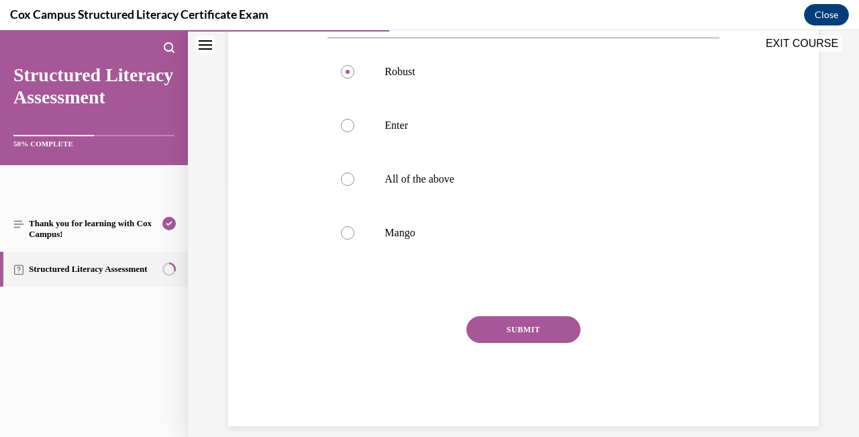
click at [509, 328] on button "SUBMIT" at bounding box center [523, 329] width 114 height 27
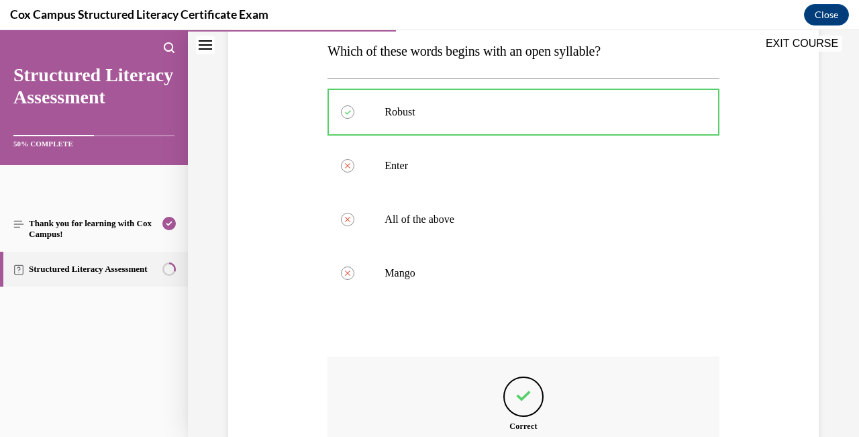
scroll to position [369, 0]
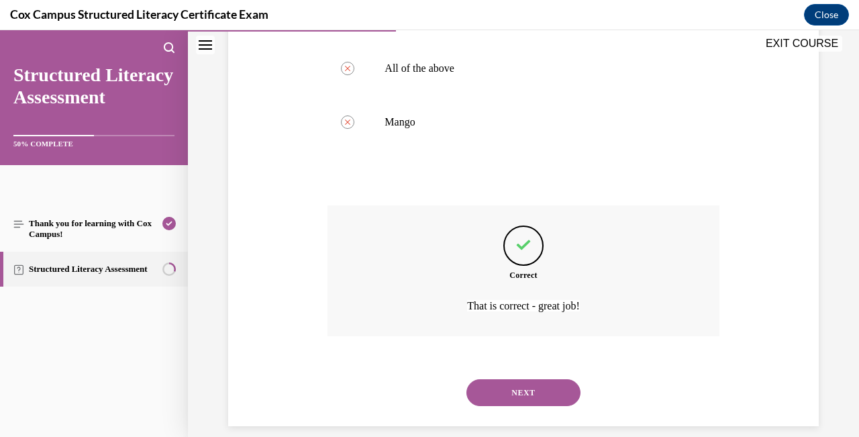
click at [520, 379] on button "NEXT" at bounding box center [523, 392] width 114 height 27
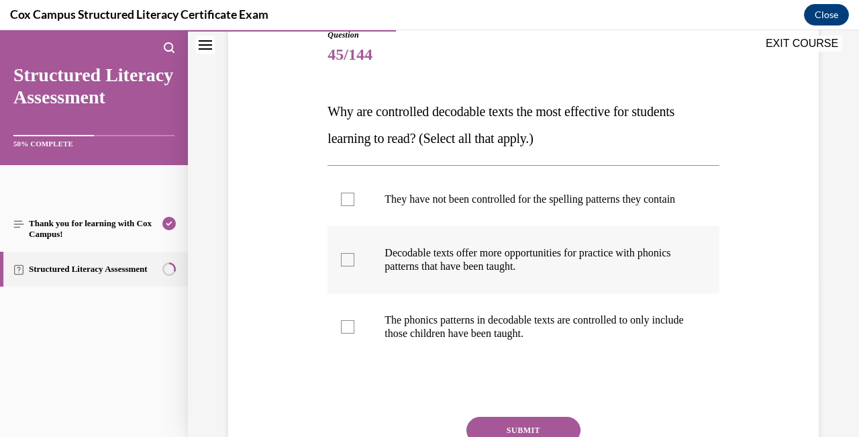
scroll to position [166, 0]
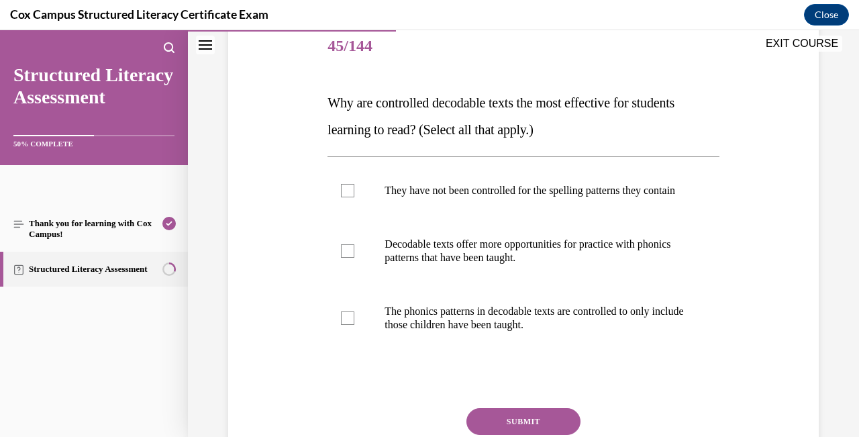
drag, startPoint x: 630, startPoint y: 354, endPoint x: 313, endPoint y: 111, distance: 399.3
click at [313, 112] on div "Question 45/144 Why are controlled decodable texts the most effective for stude…" at bounding box center [523, 249] width 597 height 538
click at [653, 385] on div "Question 45/144 Why are controlled decodable texts the most effective for stude…" at bounding box center [523, 269] width 391 height 498
drag, startPoint x: 613, startPoint y: 346, endPoint x: 327, endPoint y: 101, distance: 377.0
click at [327, 102] on div "Question 45/144 Why are controlled decodable texts the most effective for stude…" at bounding box center [523, 259] width 398 height 518
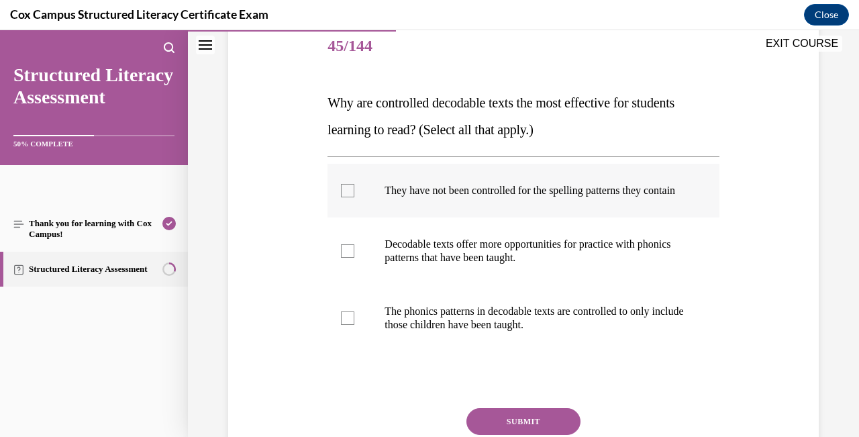
copy div "Why are controlled decodable texts the most effective for students learning to …"
click at [435, 217] on label "They have not been controlled for the spelling patterns they contain" at bounding box center [523, 191] width 391 height 54
click at [354, 197] on input "They have not been controlled for the spelling patterns they contain" at bounding box center [347, 190] width 13 height 13
checkbox input "true"
click at [348, 258] on div at bounding box center [347, 250] width 13 height 13
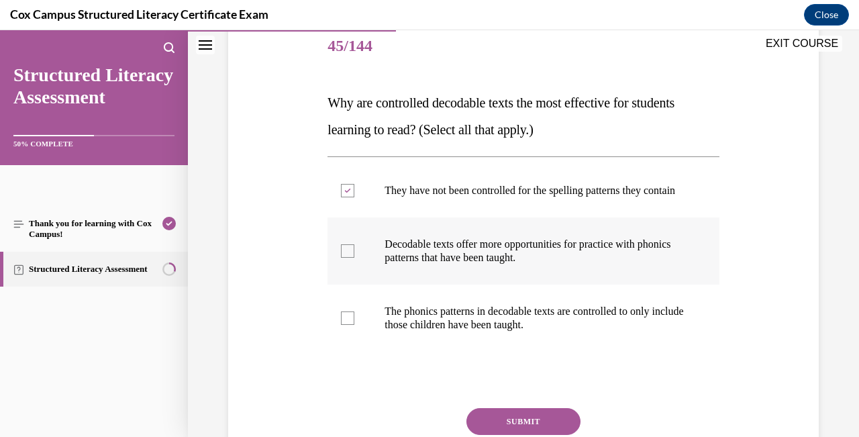
click at [348, 258] on input "Decodable texts offer more opportunities for practice with phonics patterns tha…" at bounding box center [347, 250] width 13 height 13
checkbox input "true"
click at [348, 325] on div at bounding box center [347, 317] width 13 height 13
click at [348, 325] on input "The phonics patterns in decodable texts are controlled to only include those ch…" at bounding box center [347, 317] width 13 height 13
checkbox input "true"
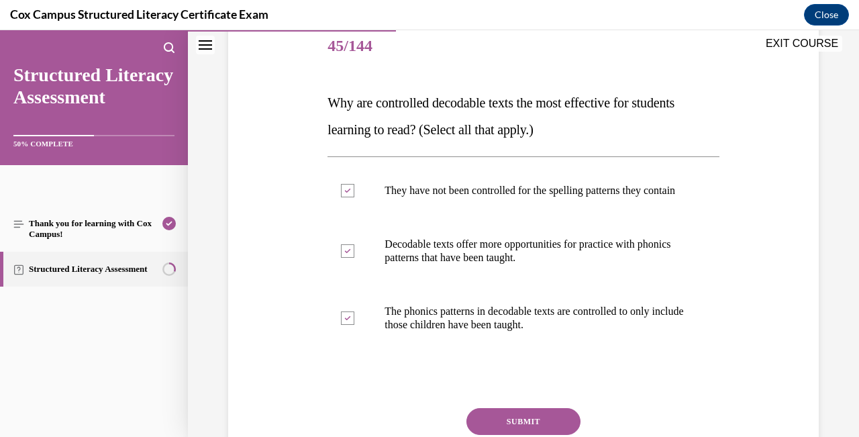
scroll to position [175, 0]
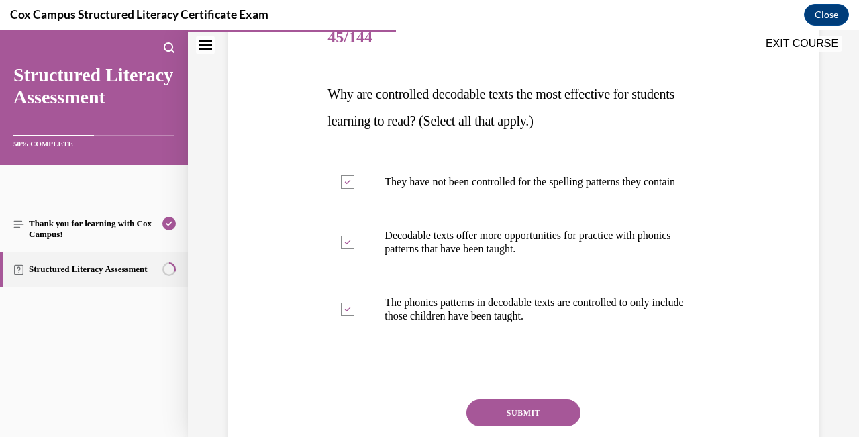
click at [547, 417] on button "SUBMIT" at bounding box center [523, 412] width 114 height 27
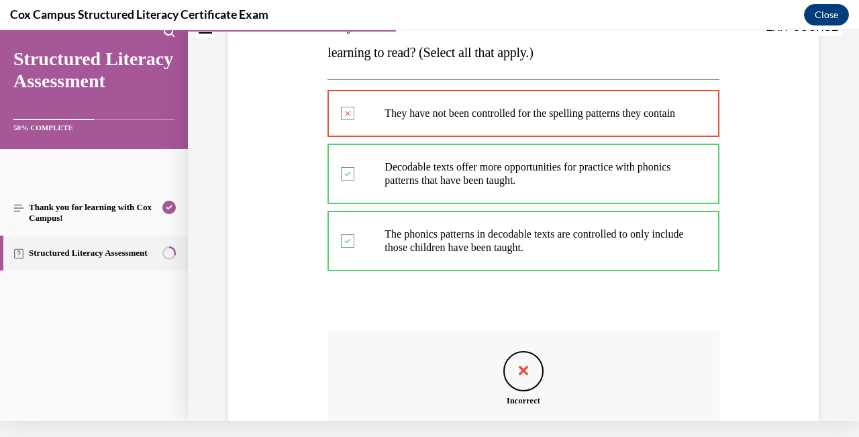
scroll to position [227, 0]
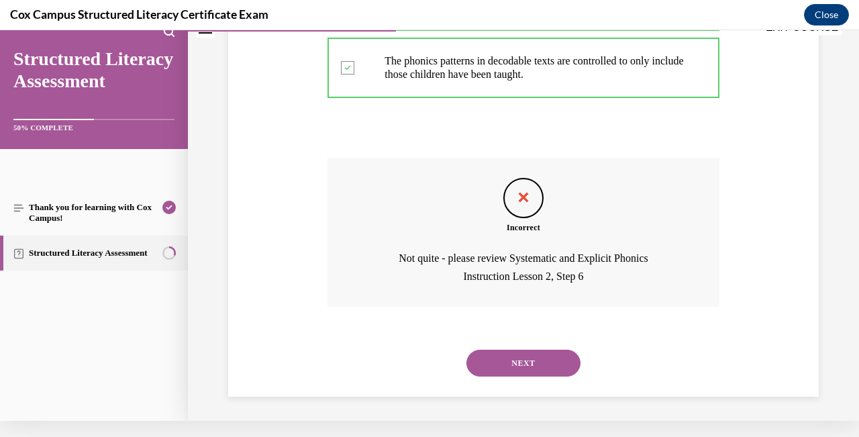
click at [496, 363] on button "NEXT" at bounding box center [523, 363] width 114 height 27
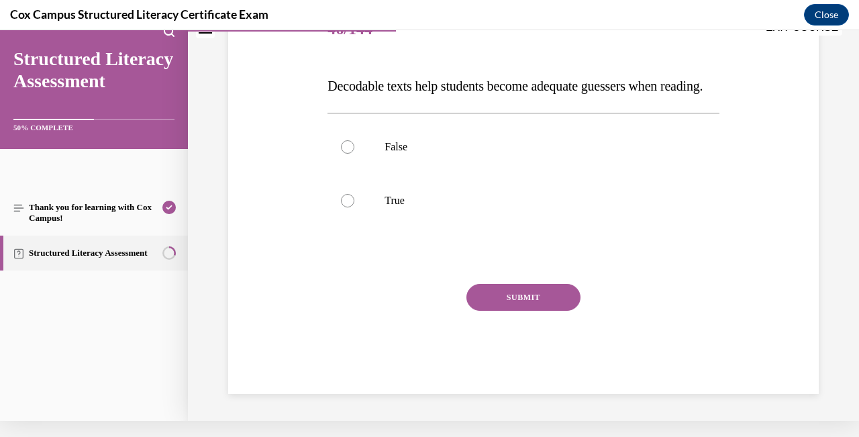
scroll to position [0, 0]
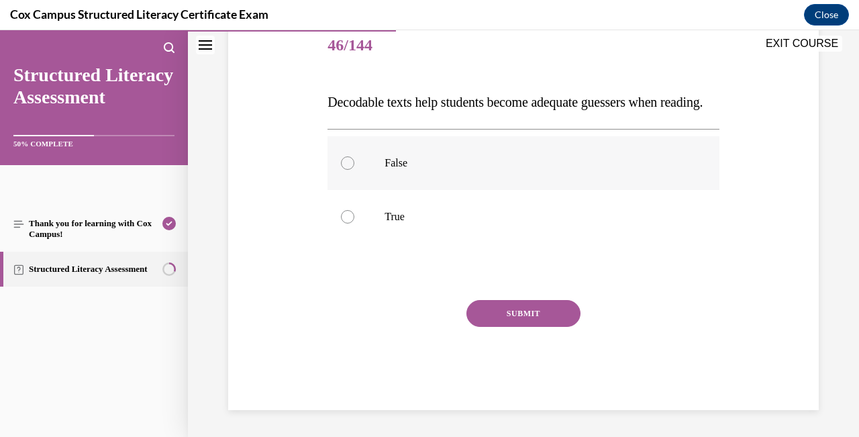
click at [351, 190] on label "False" at bounding box center [523, 163] width 391 height 54
click at [351, 170] on input "False" at bounding box center [347, 162] width 13 height 13
radio input "true"
click at [519, 358] on div "SUBMIT" at bounding box center [523, 333] width 391 height 67
click at [528, 327] on button "SUBMIT" at bounding box center [523, 313] width 114 height 27
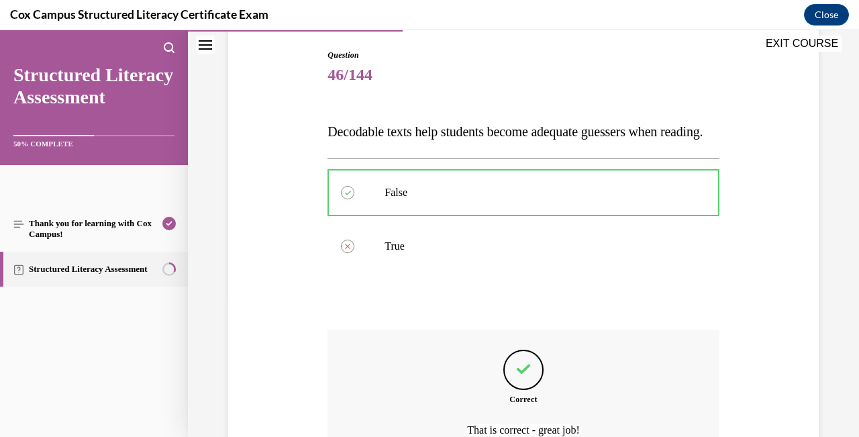
scroll to position [289, 0]
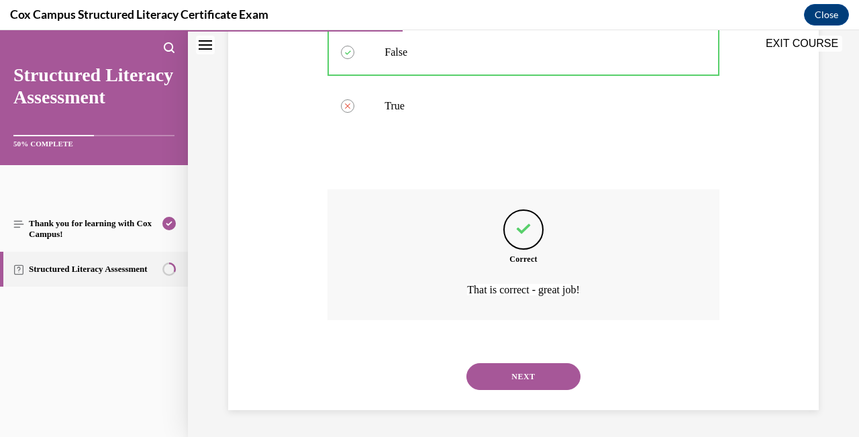
click at [527, 383] on button "NEXT" at bounding box center [523, 376] width 114 height 27
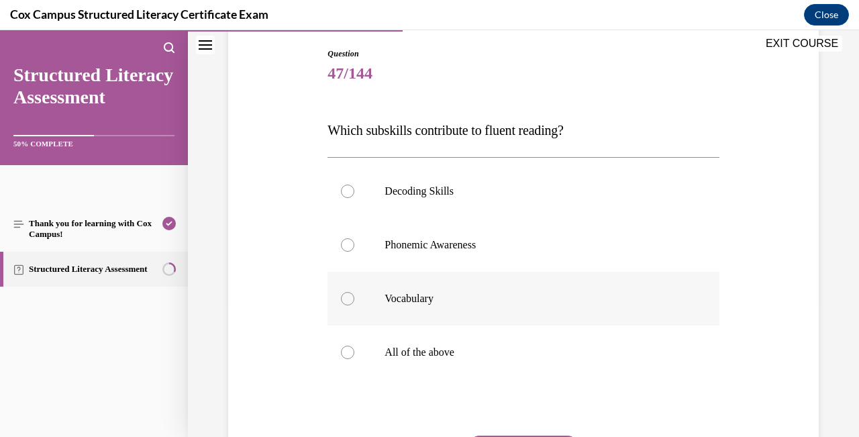
scroll to position [140, 0]
click at [347, 352] on div at bounding box center [347, 351] width 13 height 13
click at [347, 352] on input "All of the above" at bounding box center [347, 351] width 13 height 13
radio input "true"
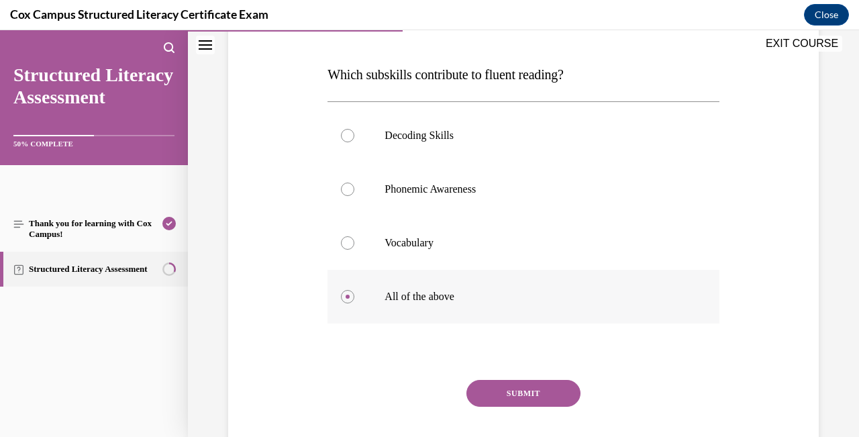
scroll to position [200, 0]
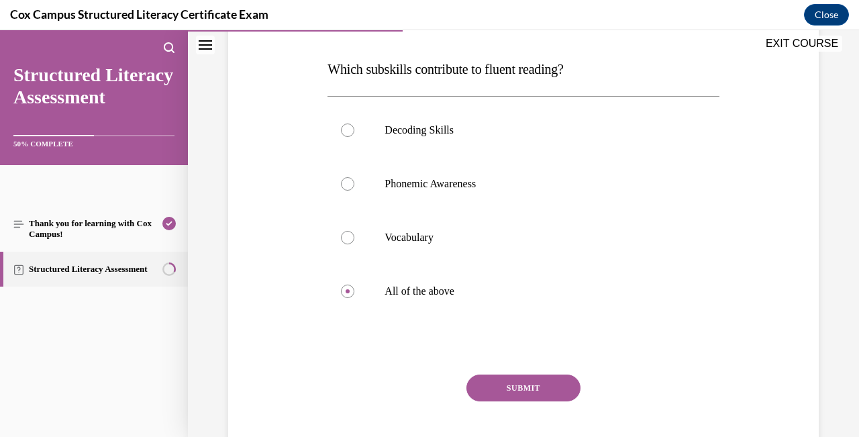
click at [530, 394] on button "SUBMIT" at bounding box center [523, 387] width 114 height 27
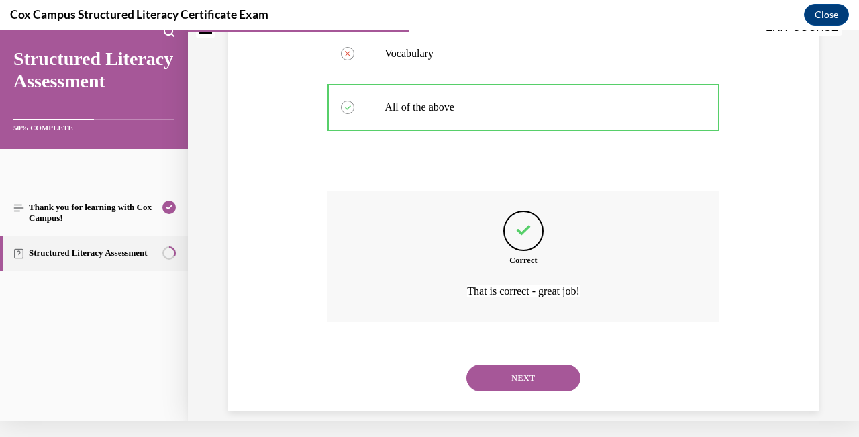
scroll to position [369, 0]
click at [529, 363] on button "NEXT" at bounding box center [523, 376] width 114 height 27
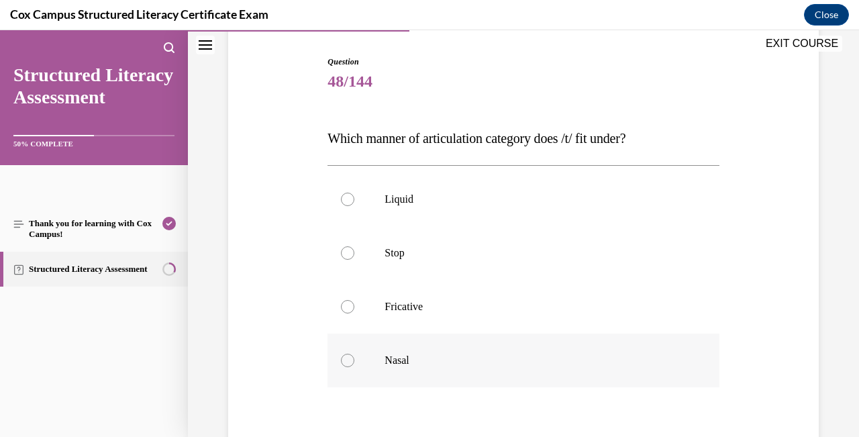
scroll to position [136, 0]
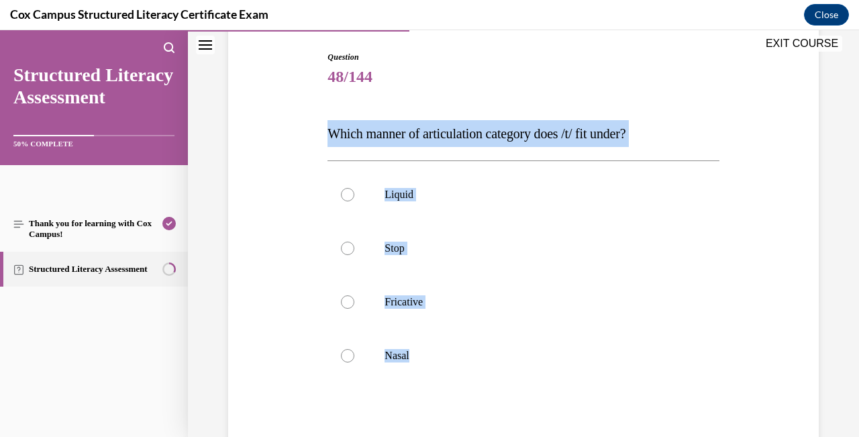
drag, startPoint x: 595, startPoint y: 366, endPoint x: 356, endPoint y: 113, distance: 347.5
click at [356, 113] on div "Question 48/144 Which manner of articulation category does /t/ fit under? Liqui…" at bounding box center [523, 300] width 391 height 498
copy div "Which manner of articulation category does /t/ fit under? Liquid Stop Fricative…"
click at [350, 245] on div at bounding box center [347, 248] width 13 height 13
click at [350, 245] on input "Stop" at bounding box center [347, 248] width 13 height 13
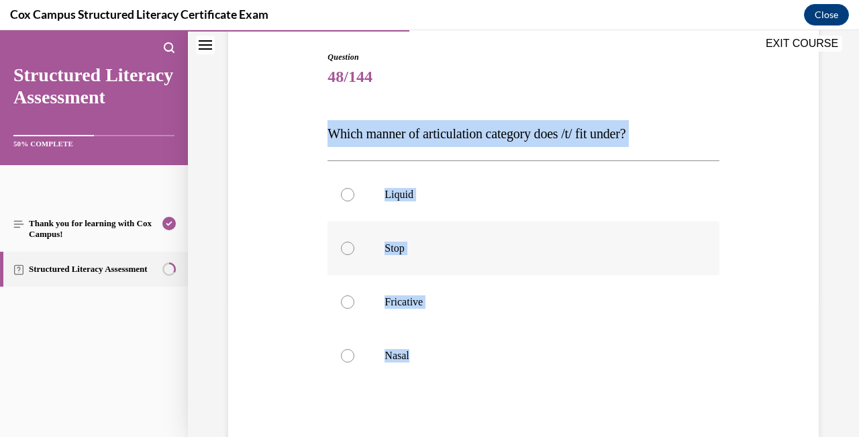
radio input "true"
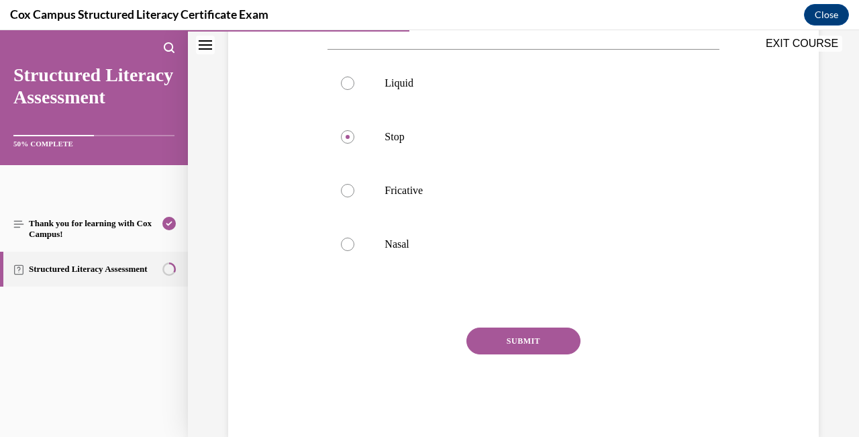
click at [511, 338] on button "SUBMIT" at bounding box center [523, 341] width 114 height 27
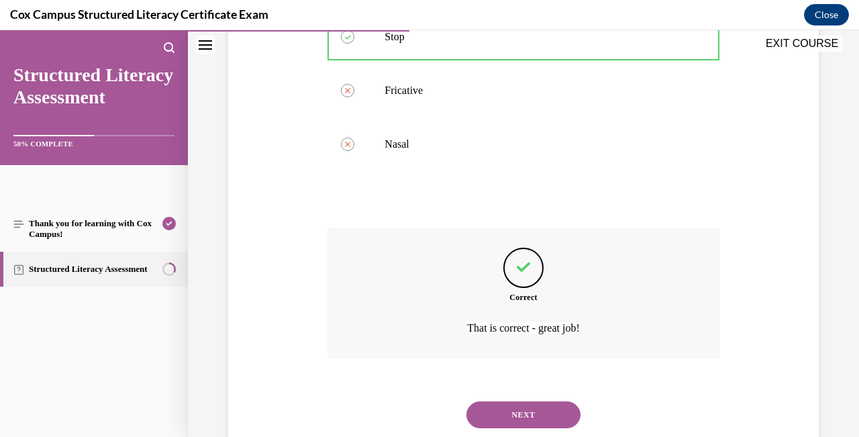
scroll to position [369, 0]
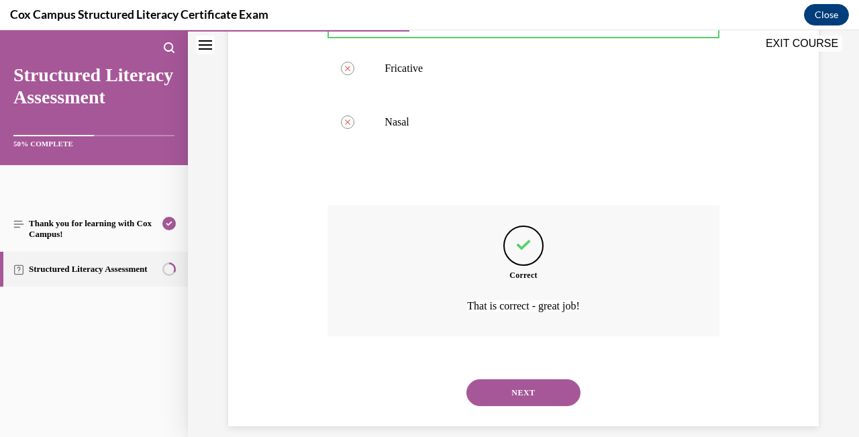
click at [523, 379] on button "NEXT" at bounding box center [523, 392] width 114 height 27
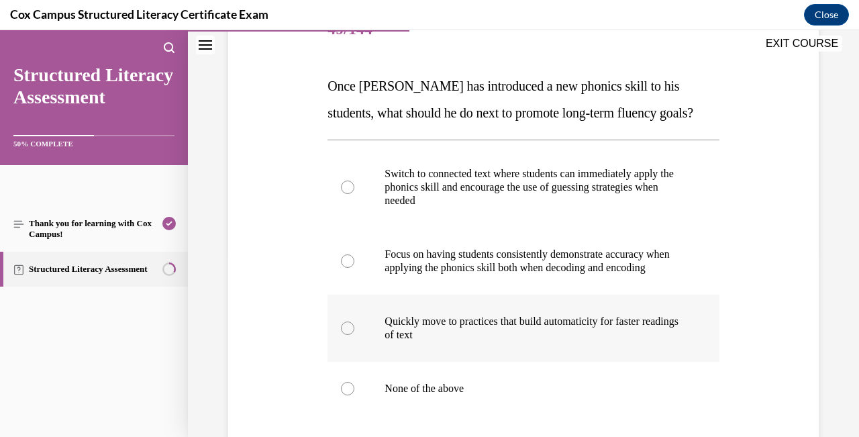
scroll to position [186, 0]
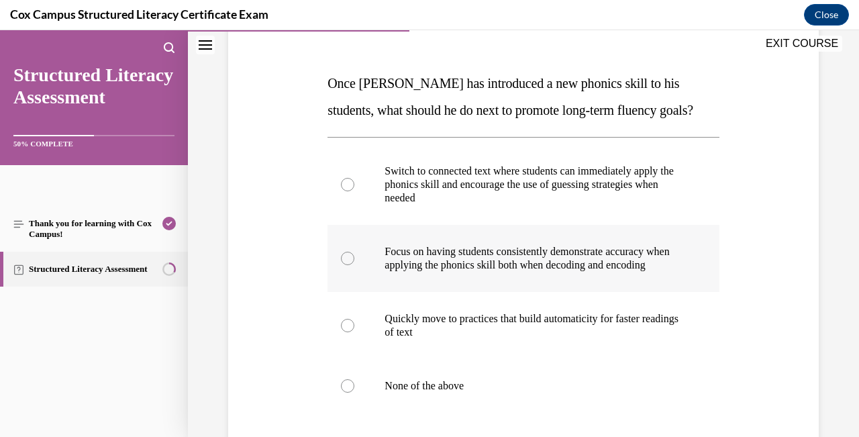
click at [350, 263] on div at bounding box center [347, 258] width 13 height 13
click at [350, 263] on input "Focus on having students consistently demonstrate accuracy when applying the ph…" at bounding box center [347, 258] width 13 height 13
radio input "true"
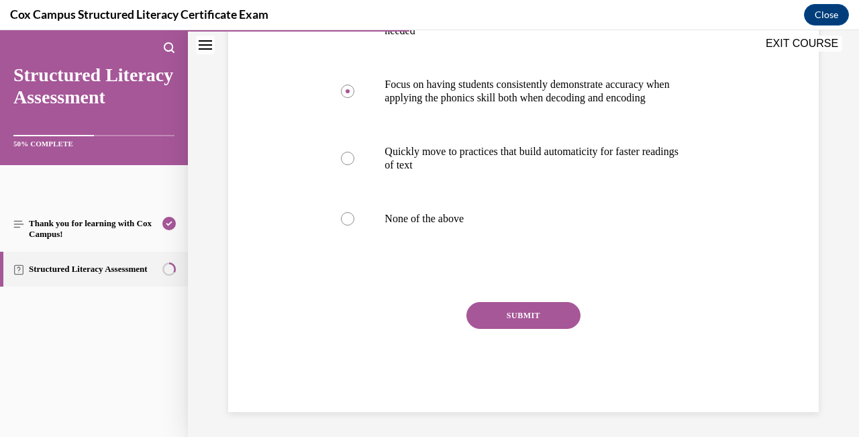
scroll to position [352, 0]
click at [540, 330] on button "SUBMIT" at bounding box center [523, 316] width 114 height 27
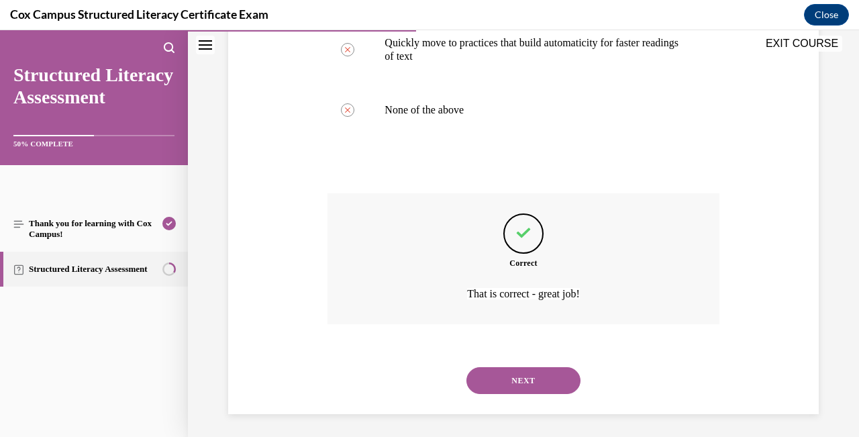
scroll to position [463, 0]
click at [530, 375] on button "NEXT" at bounding box center [523, 379] width 114 height 27
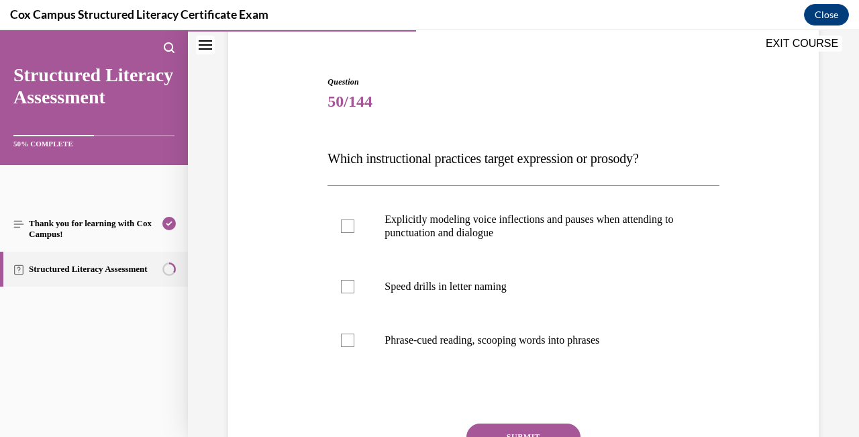
scroll to position [112, 0]
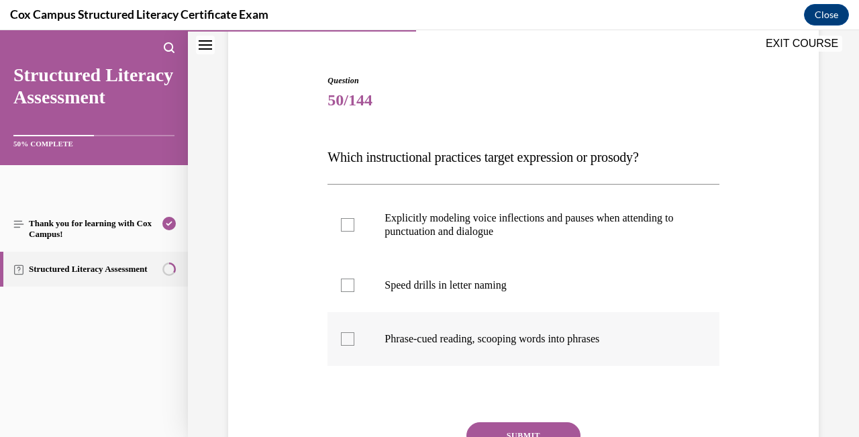
click at [350, 340] on div at bounding box center [347, 338] width 13 height 13
click at [350, 340] on input "Phrase-cued reading, scooping words into phrases" at bounding box center [347, 338] width 13 height 13
checkbox input "true"
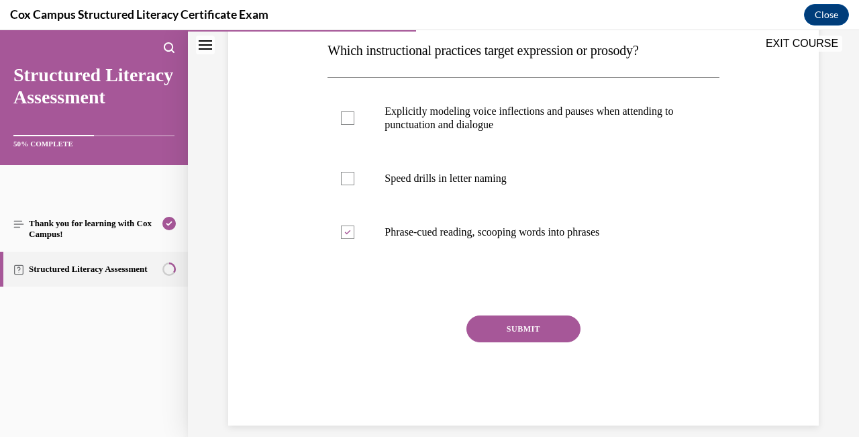
scroll to position [218, 0]
click at [347, 115] on div at bounding box center [347, 118] width 13 height 13
click at [347, 115] on input "Explicitly modeling voice inflections and pauses when attending to punctuation …" at bounding box center [347, 118] width 13 height 13
checkbox input "true"
click at [572, 330] on button "SUBMIT" at bounding box center [523, 329] width 114 height 27
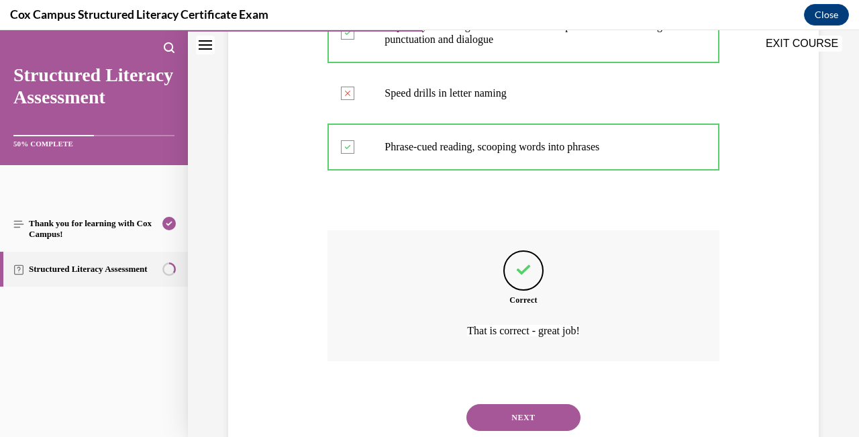
scroll to position [329, 0]
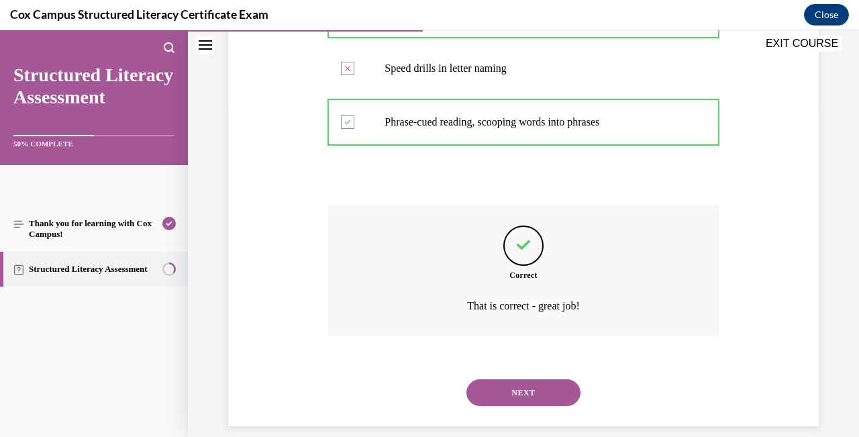
click at [564, 379] on button "NEXT" at bounding box center [523, 392] width 114 height 27
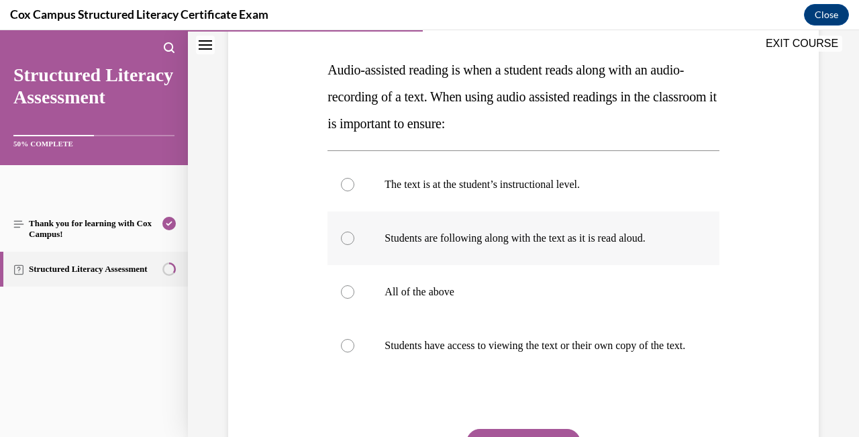
scroll to position [201, 0]
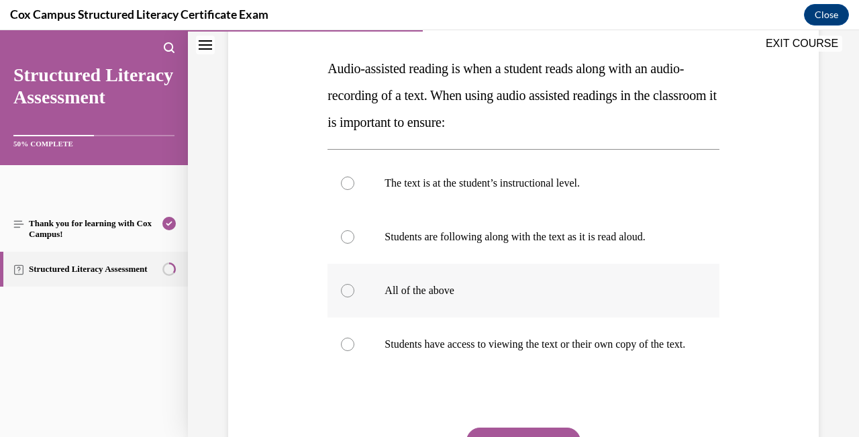
click at [343, 290] on div at bounding box center [347, 290] width 13 height 13
click at [343, 290] on input "All of the above" at bounding box center [347, 290] width 13 height 13
radio input "true"
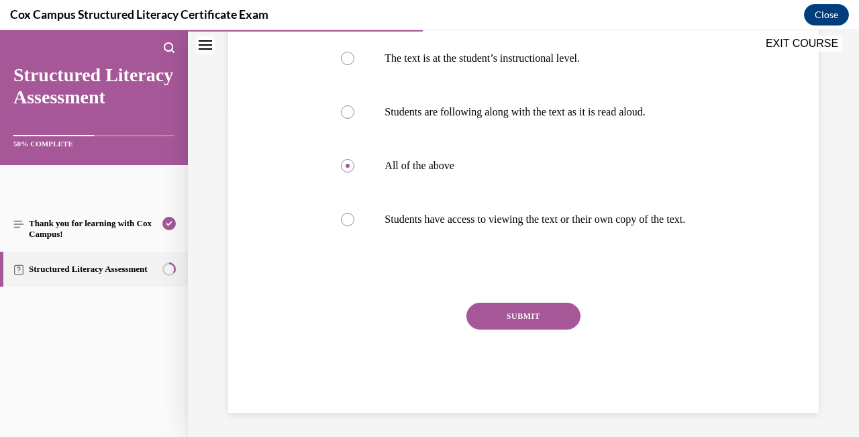
click at [544, 329] on button "SUBMIT" at bounding box center [523, 316] width 114 height 27
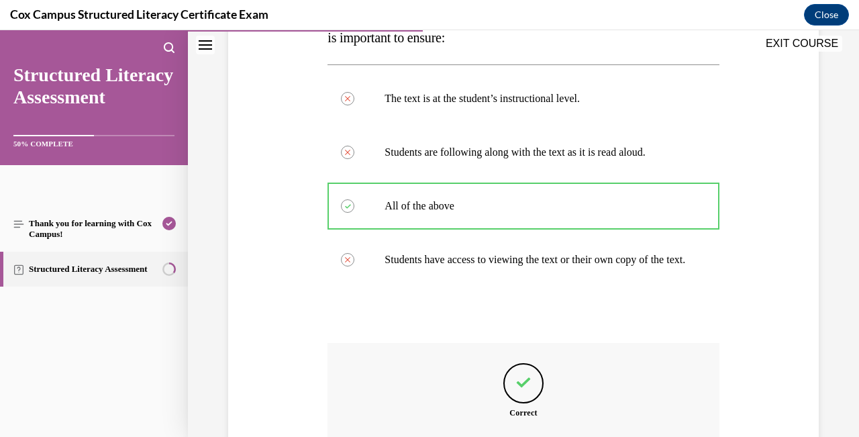
scroll to position [436, 0]
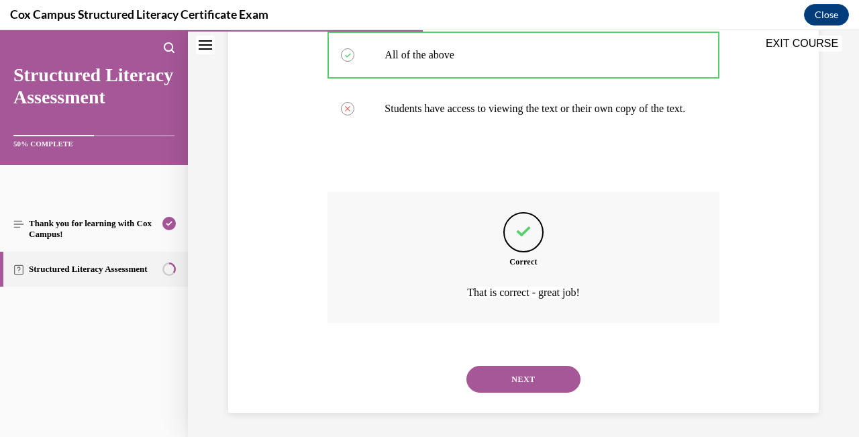
click at [544, 371] on button "NEXT" at bounding box center [523, 379] width 114 height 27
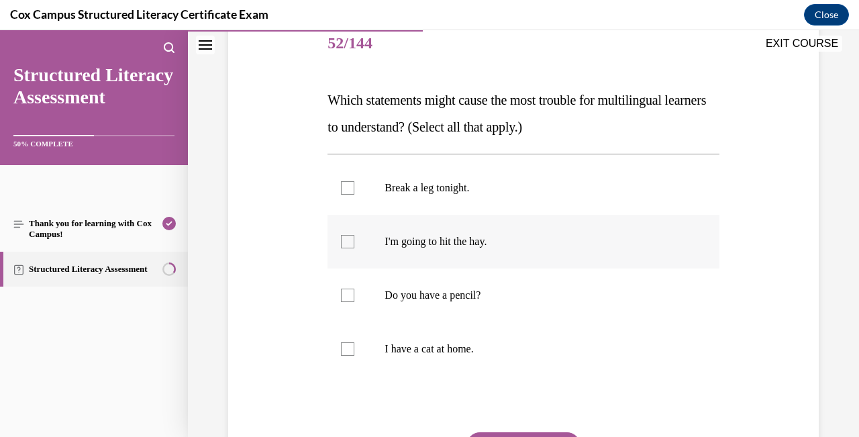
scroll to position [170, 0]
click at [344, 238] on div at bounding box center [347, 240] width 13 height 13
click at [344, 238] on input "I'm going to hit the hay." at bounding box center [347, 240] width 13 height 13
checkbox input "true"
click at [353, 181] on div at bounding box center [347, 187] width 13 height 13
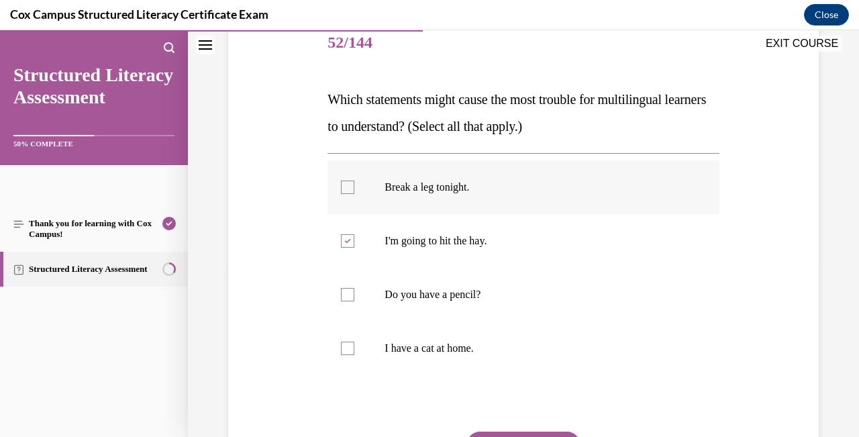
click at [353, 181] on input "Break a leg tonight." at bounding box center [347, 187] width 13 height 13
checkbox input "true"
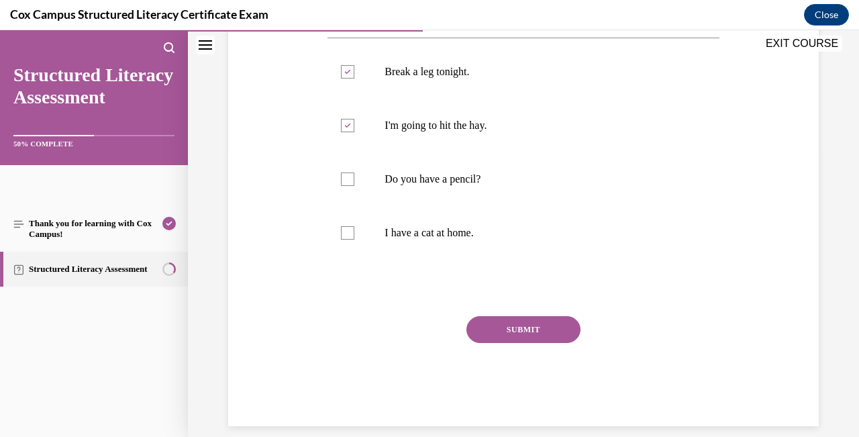
click at [560, 327] on button "SUBMIT" at bounding box center [523, 329] width 114 height 27
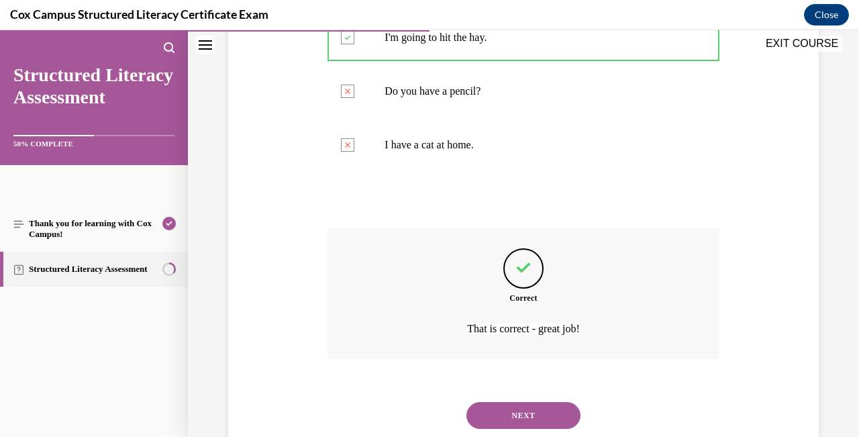
scroll to position [396, 0]
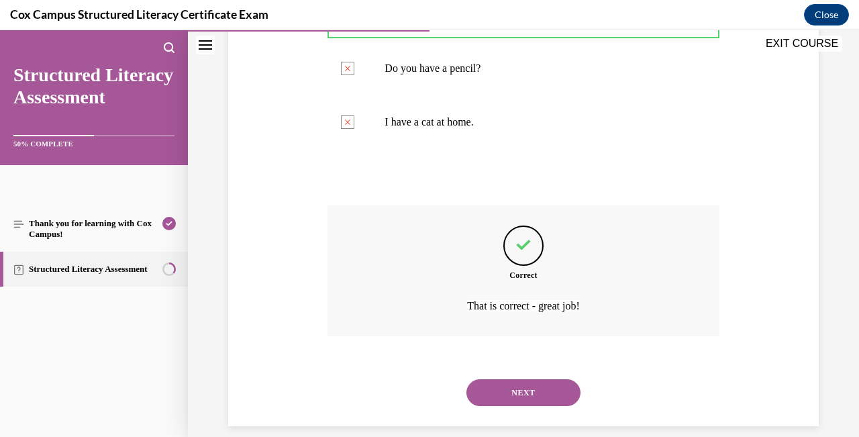
click at [538, 388] on button "NEXT" at bounding box center [523, 392] width 114 height 27
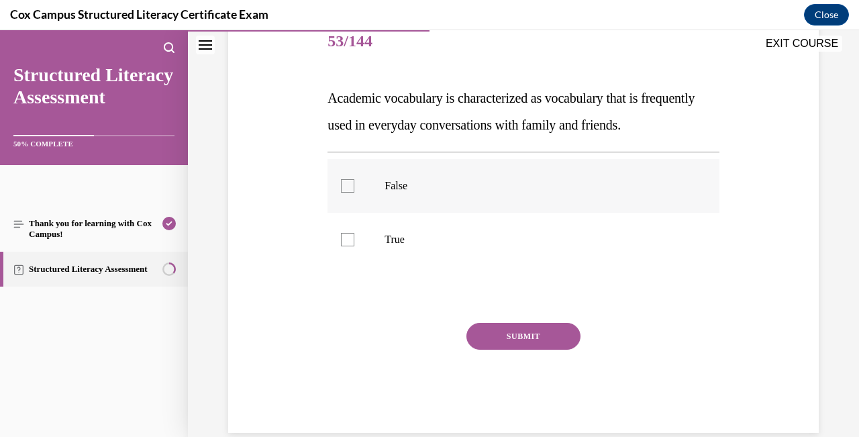
click at [352, 202] on label "False" at bounding box center [523, 186] width 391 height 54
click at [352, 193] on input "False" at bounding box center [347, 185] width 13 height 13
checkbox input "true"
click at [532, 359] on div "SUBMIT" at bounding box center [523, 356] width 391 height 67
click at [520, 347] on button "SUBMIT" at bounding box center [523, 336] width 114 height 27
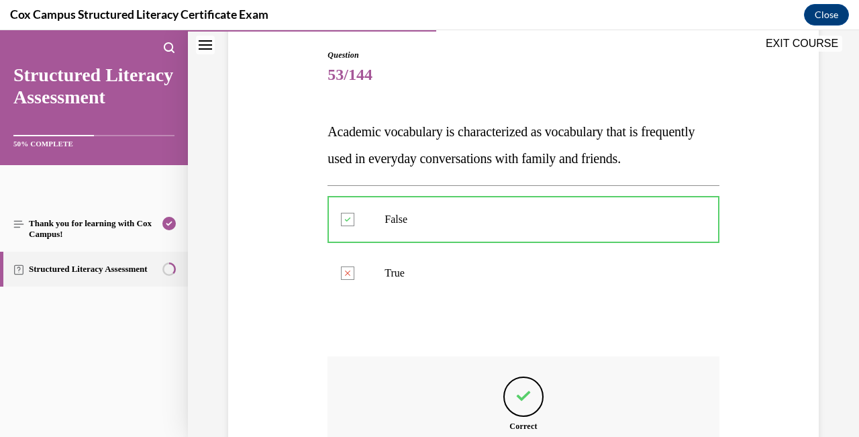
scroll to position [289, 0]
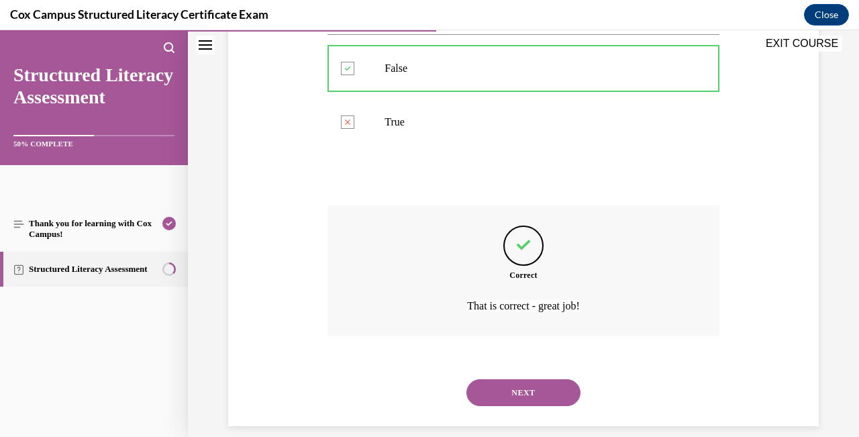
click at [521, 379] on button "NEXT" at bounding box center [523, 392] width 114 height 27
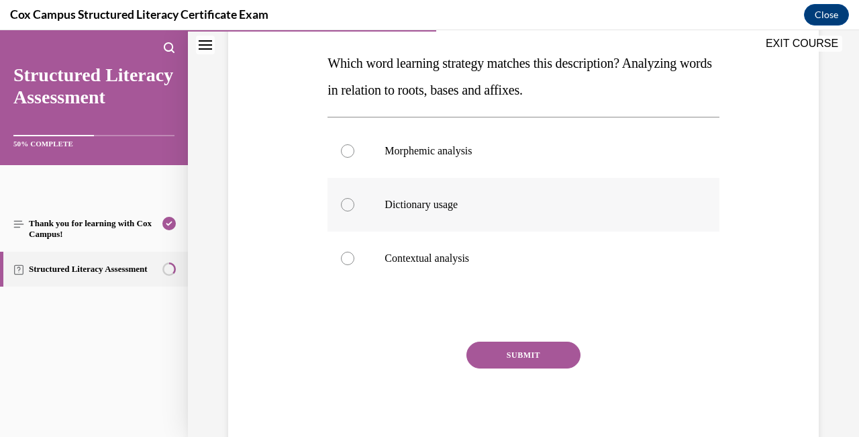
scroll to position [212, 0]
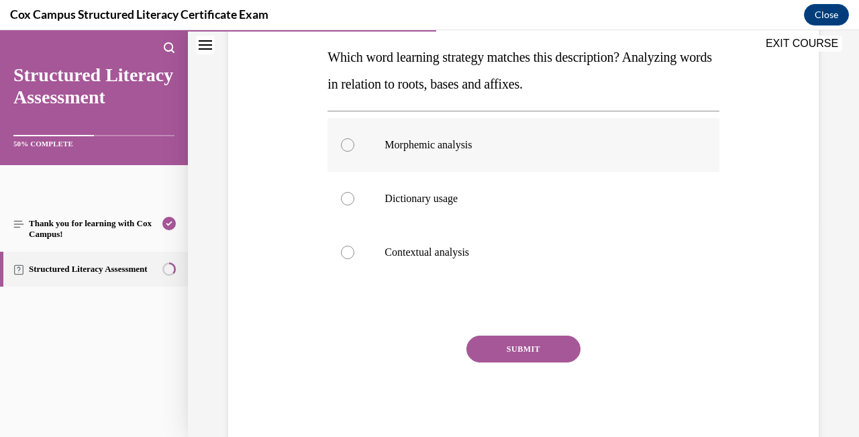
click at [353, 142] on div at bounding box center [347, 144] width 13 height 13
click at [353, 142] on input "Morphemic analysis" at bounding box center [347, 144] width 13 height 13
radio input "true"
click at [546, 346] on button "SUBMIT" at bounding box center [523, 349] width 114 height 27
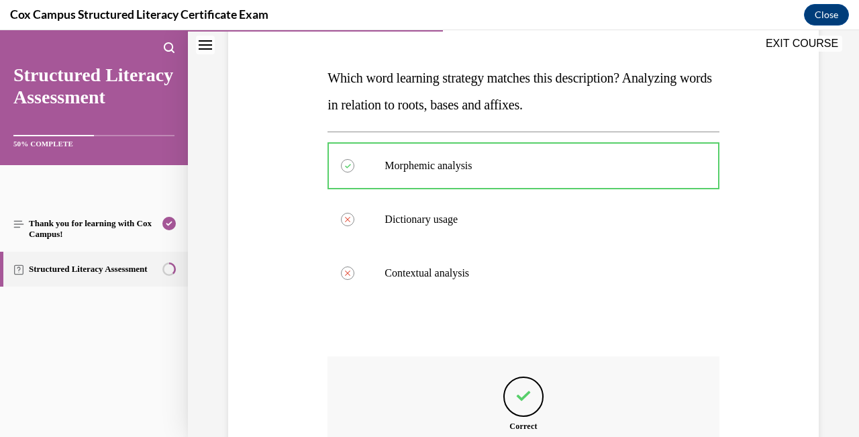
scroll to position [342, 0]
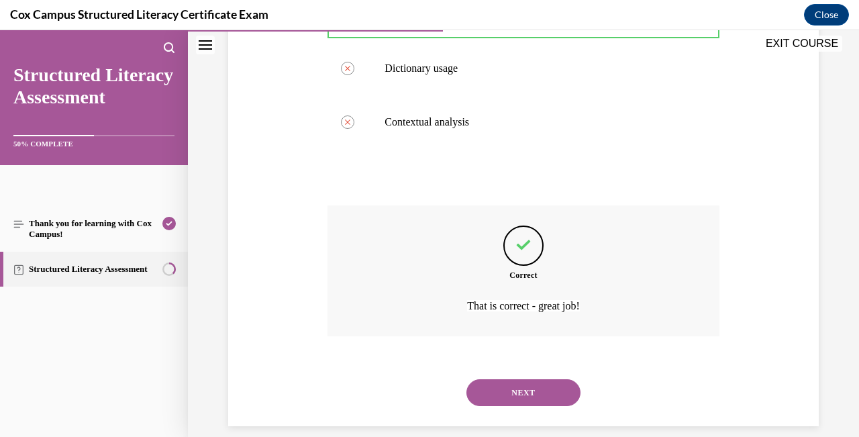
click at [532, 392] on div "NEXT" at bounding box center [523, 393] width 391 height 54
click at [533, 381] on button "NEXT" at bounding box center [523, 392] width 114 height 27
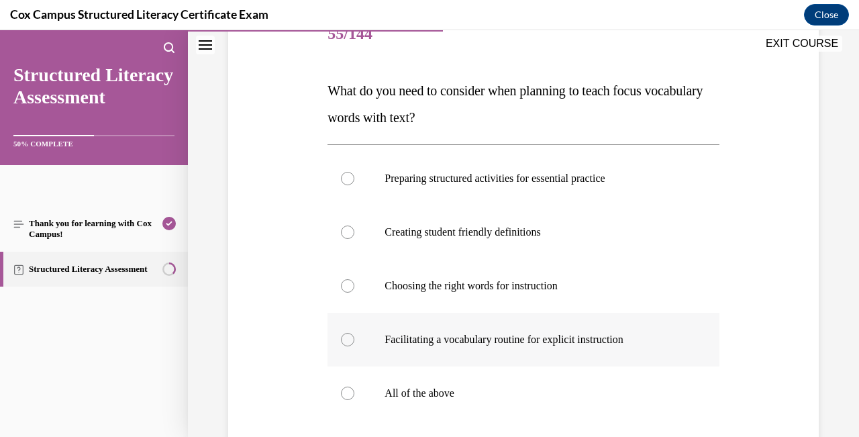
scroll to position [180, 0]
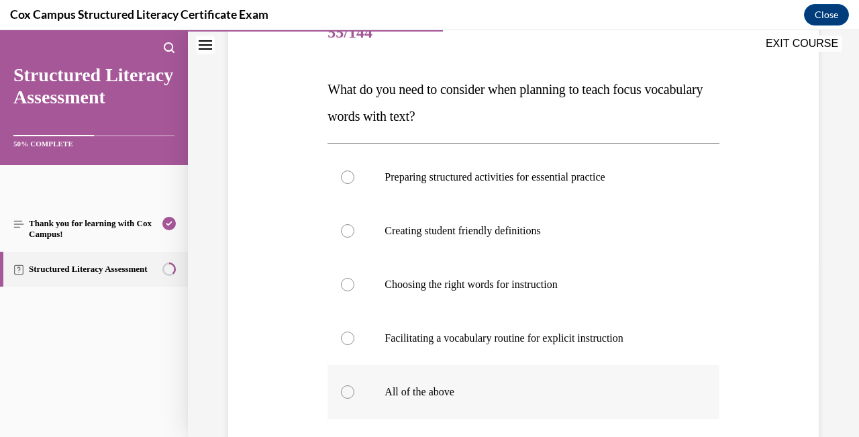
click at [344, 395] on div at bounding box center [347, 391] width 13 height 13
click at [344, 395] on input "All of the above" at bounding box center [347, 391] width 13 height 13
radio input "true"
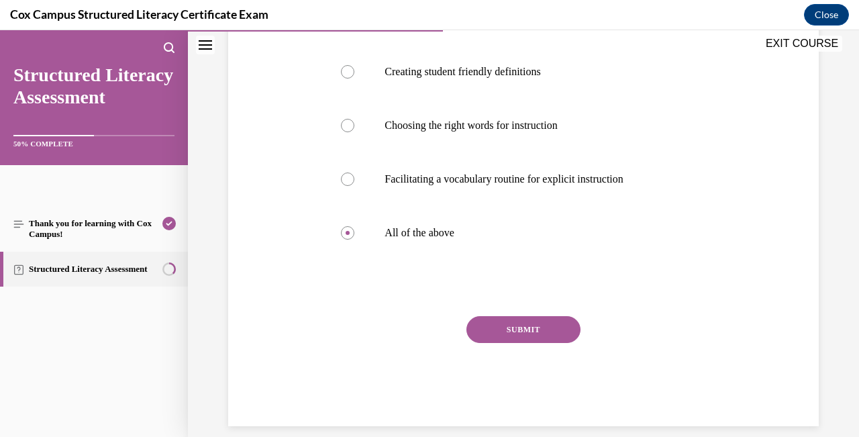
click at [528, 333] on button "SUBMIT" at bounding box center [523, 329] width 114 height 27
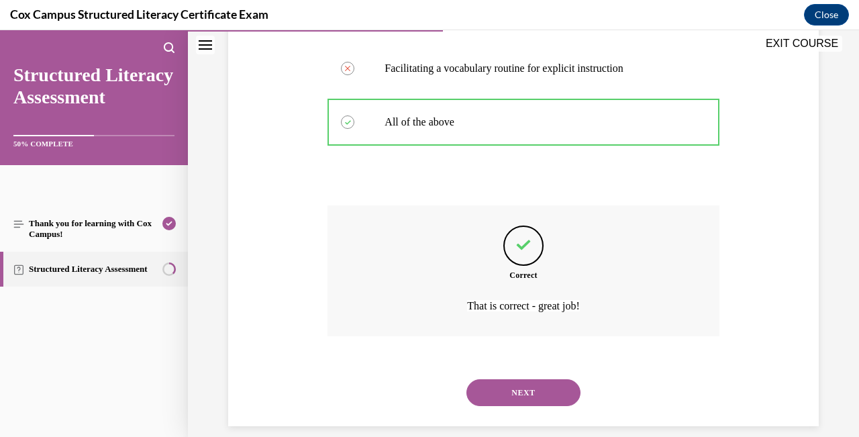
click at [538, 383] on button "NEXT" at bounding box center [523, 392] width 114 height 27
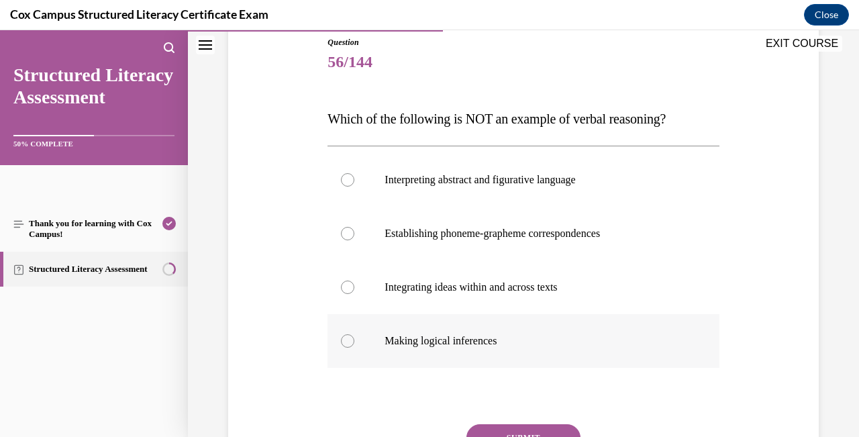
scroll to position [152, 0]
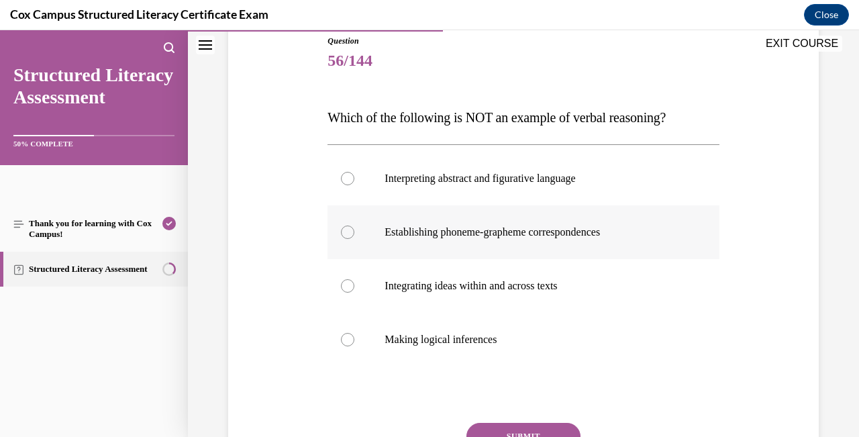
click at [355, 236] on label "Establishing phoneme-grapheme correspondences" at bounding box center [523, 232] width 391 height 54
click at [354, 236] on input "Establishing phoneme-grapheme correspondences" at bounding box center [347, 232] width 13 height 13
radio input "true"
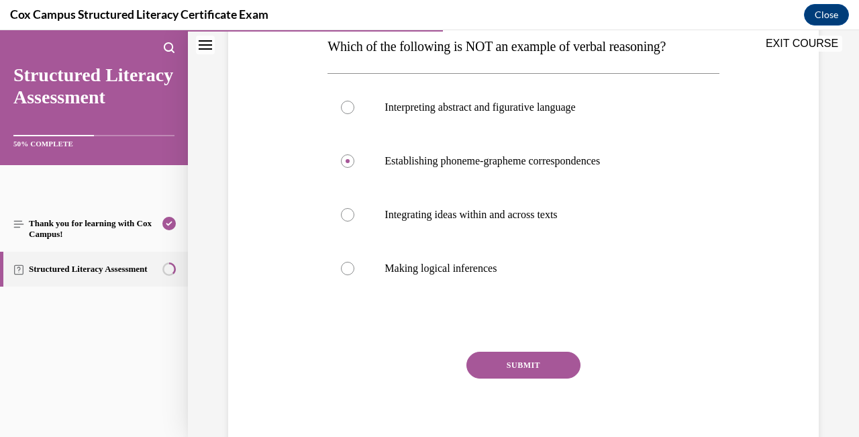
click at [547, 368] on button "SUBMIT" at bounding box center [523, 365] width 114 height 27
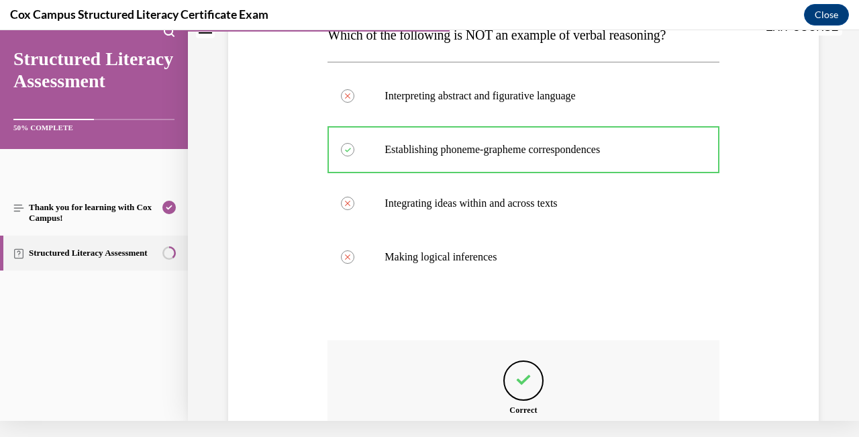
scroll to position [369, 0]
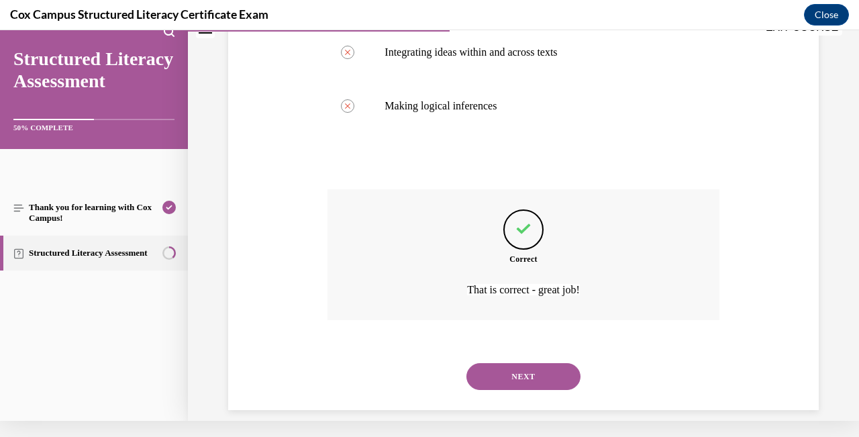
click at [547, 368] on button "NEXT" at bounding box center [523, 376] width 114 height 27
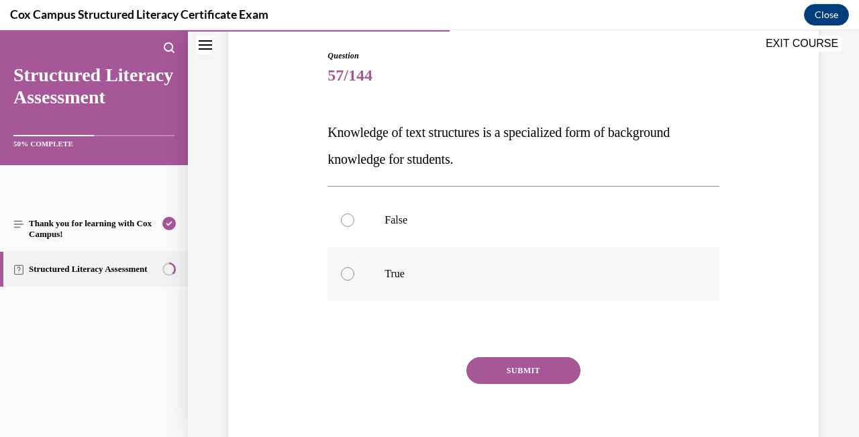
scroll to position [133, 0]
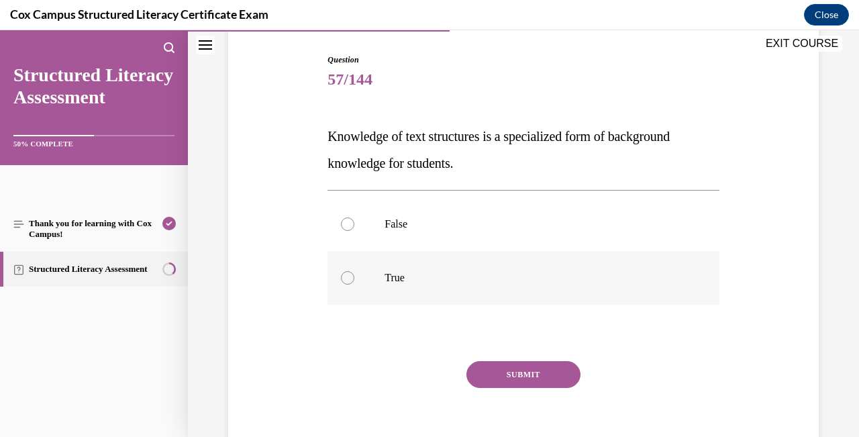
click at [350, 275] on div at bounding box center [347, 277] width 13 height 13
click at [350, 275] on input "True" at bounding box center [347, 277] width 13 height 13
radio input "true"
click at [537, 372] on button "SUBMIT" at bounding box center [523, 374] width 114 height 27
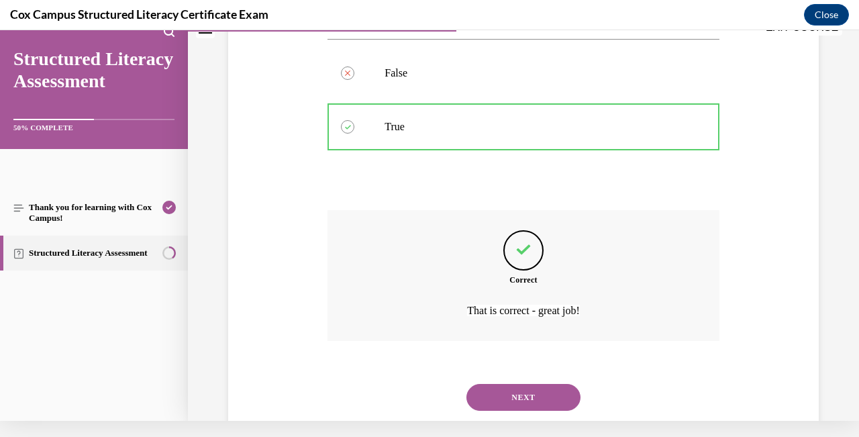
scroll to position [289, 0]
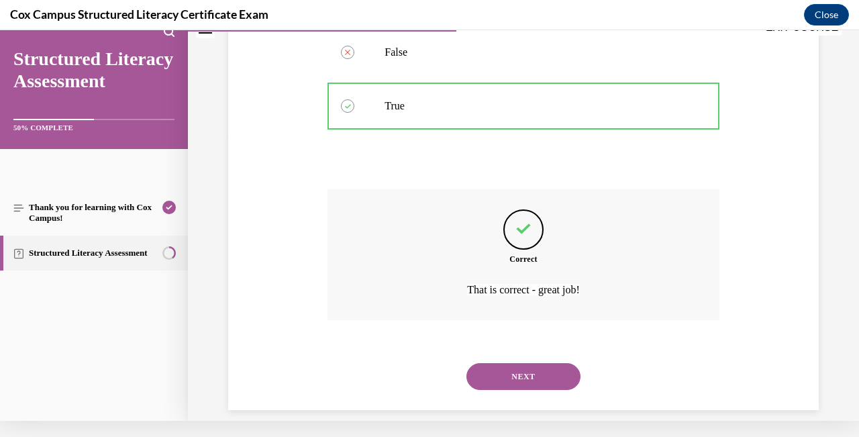
click at [536, 363] on button "NEXT" at bounding box center [523, 376] width 114 height 27
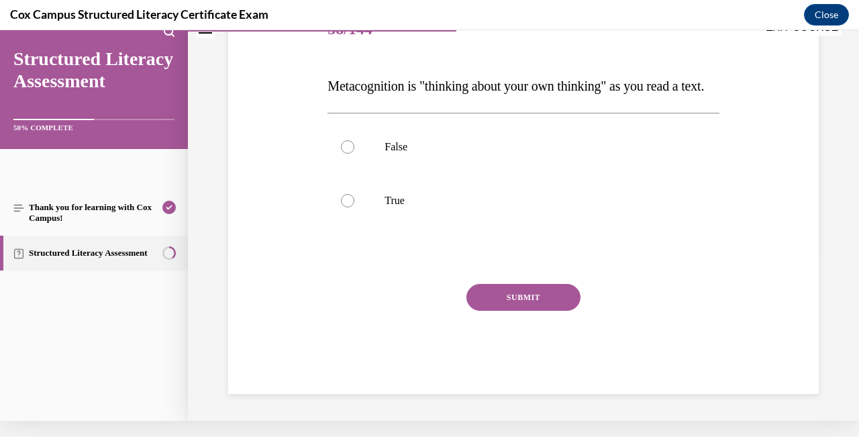
scroll to position [0, 0]
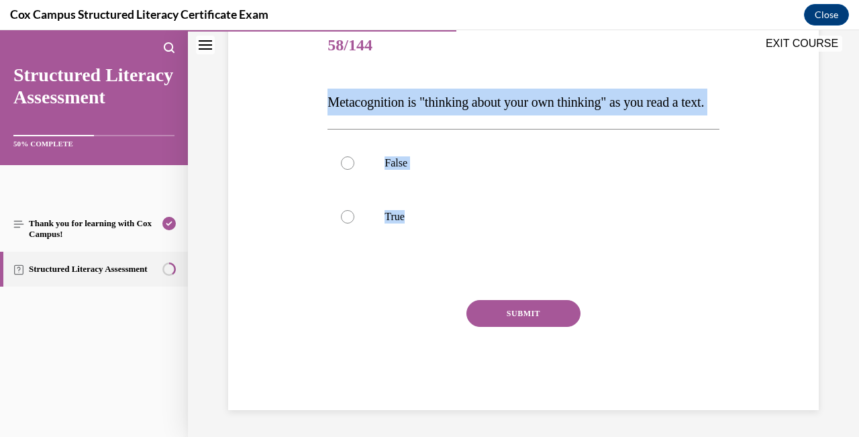
drag, startPoint x: 466, startPoint y: 267, endPoint x: 305, endPoint y: 93, distance: 236.5
click at [305, 93] on div "Question 58/144 Metacognition is "thinking about your own thinking" as you read…" at bounding box center [523, 194] width 597 height 431
copy div "Metacognition is "thinking about your own thinking" as you read a text.  False …"
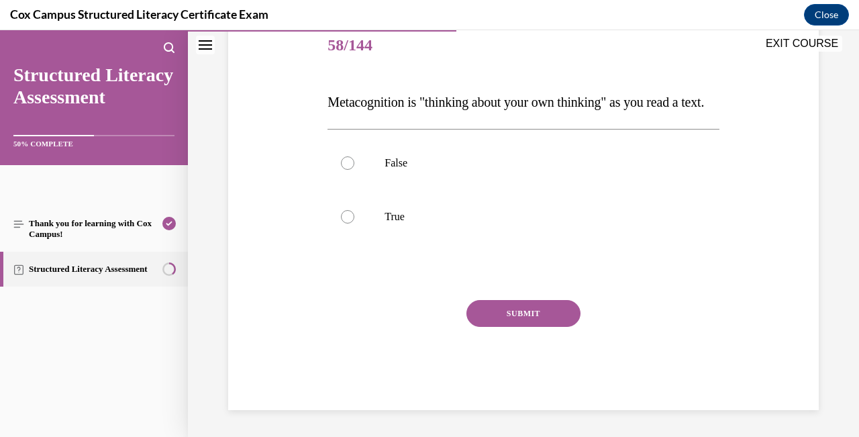
click at [399, 274] on div "Question 58/144 Metacognition is "thinking about your own thinking" as you read…" at bounding box center [523, 214] width 391 height 391
click at [350, 223] on div at bounding box center [347, 216] width 13 height 13
click at [350, 223] on input "True" at bounding box center [347, 216] width 13 height 13
radio input "true"
click at [506, 327] on button "SUBMIT" at bounding box center [523, 313] width 114 height 27
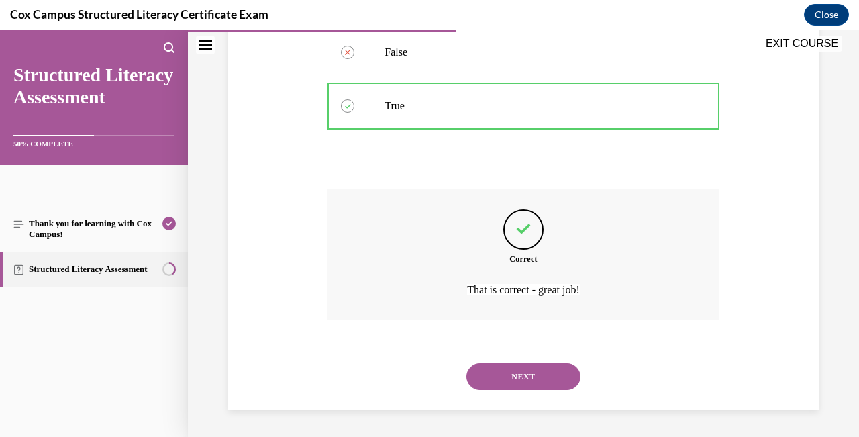
scroll to position [289, 0]
click at [515, 382] on button "NEXT" at bounding box center [523, 376] width 114 height 27
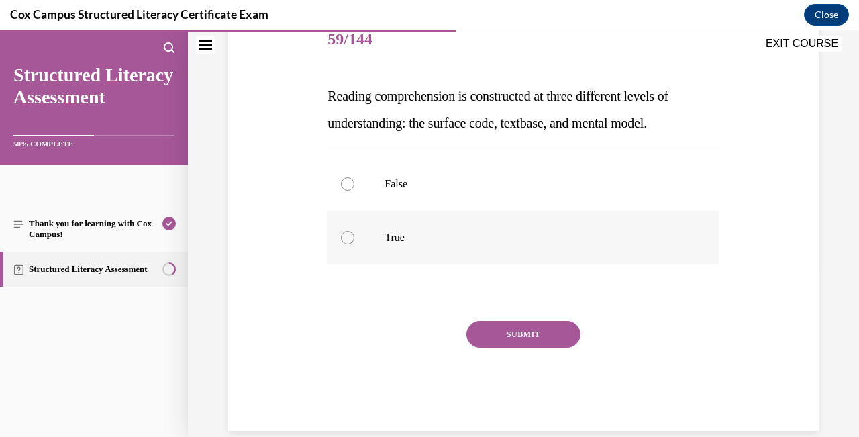
click at [346, 263] on label "True" at bounding box center [523, 238] width 391 height 54
click at [346, 244] on input "True" at bounding box center [347, 237] width 13 height 13
radio input "true"
click at [534, 357] on div "SUBMIT" at bounding box center [523, 354] width 391 height 67
click at [540, 346] on button "SUBMIT" at bounding box center [523, 334] width 114 height 27
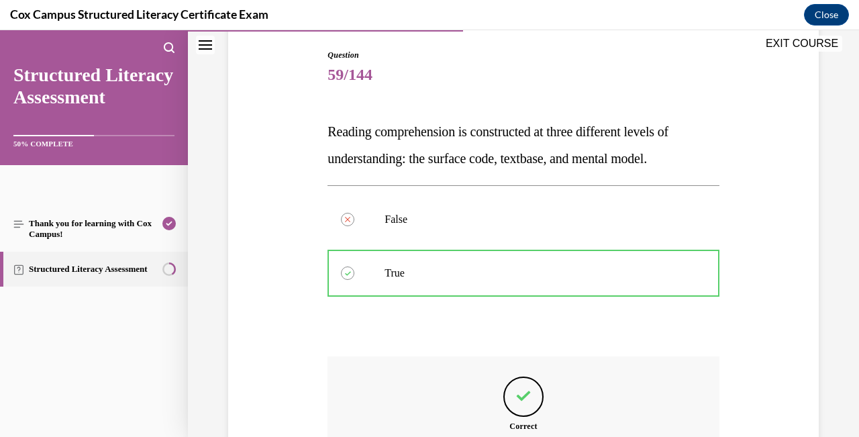
scroll to position [289, 0]
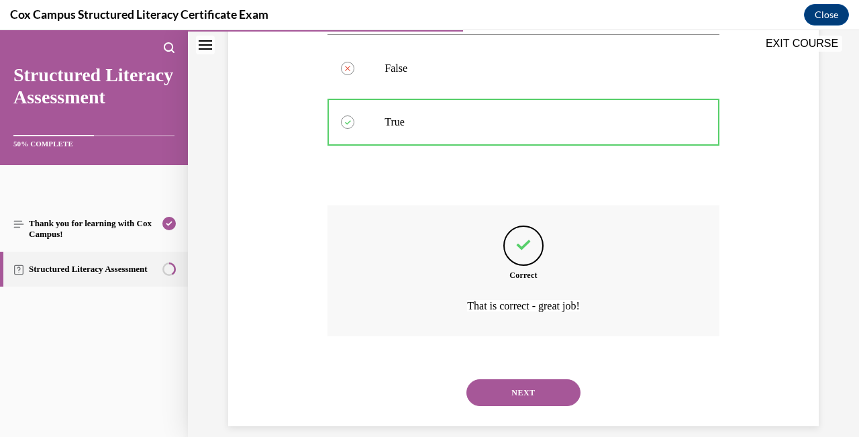
click at [538, 379] on button "NEXT" at bounding box center [523, 392] width 114 height 27
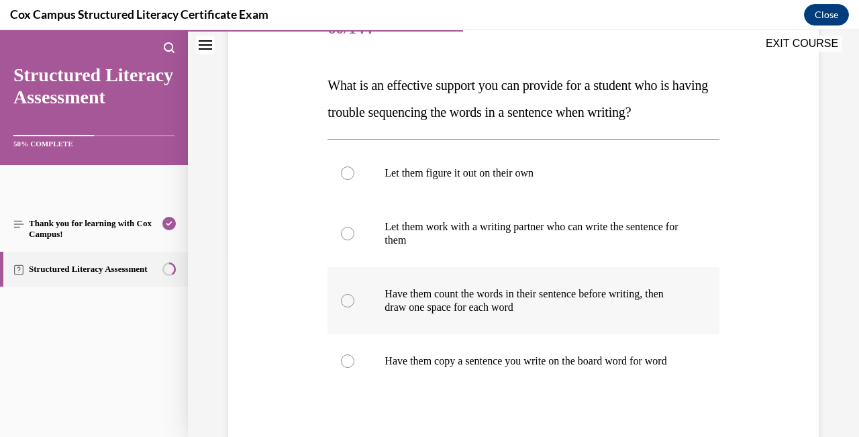
scroll to position [187, 0]
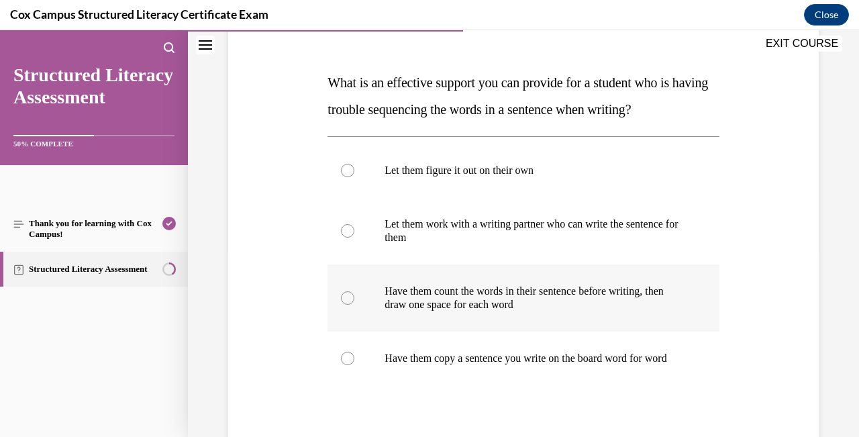
click at [350, 298] on div at bounding box center [347, 297] width 13 height 13
click at [350, 298] on input "Have them count the words in their sentence before writing, then draw one space…" at bounding box center [347, 297] width 13 height 13
radio input "true"
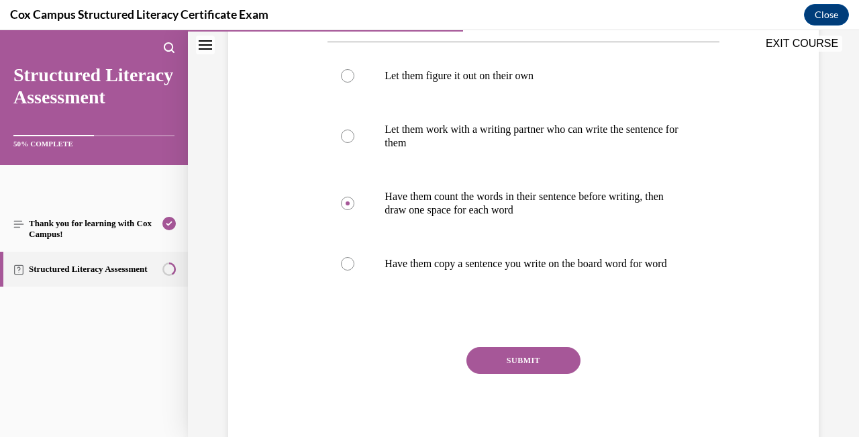
click at [521, 368] on button "SUBMIT" at bounding box center [523, 360] width 114 height 27
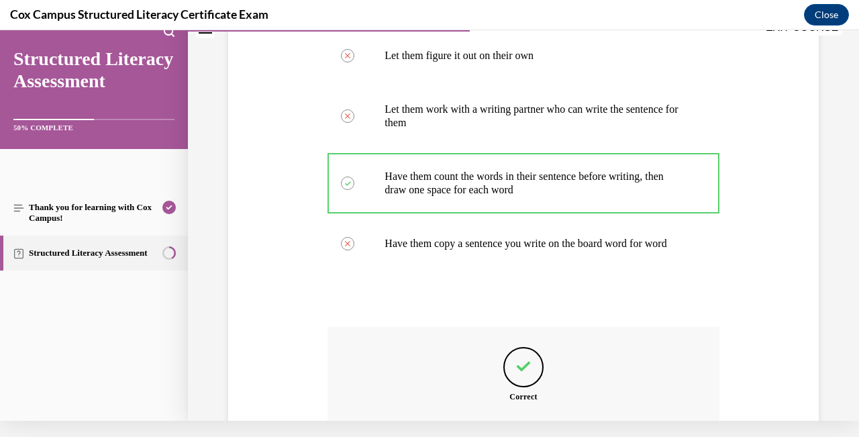
scroll to position [436, 0]
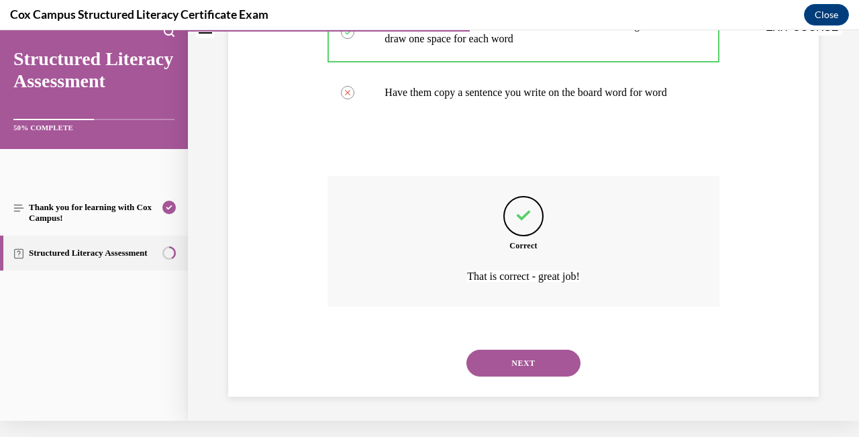
click at [523, 370] on button "NEXT" at bounding box center [523, 363] width 114 height 27
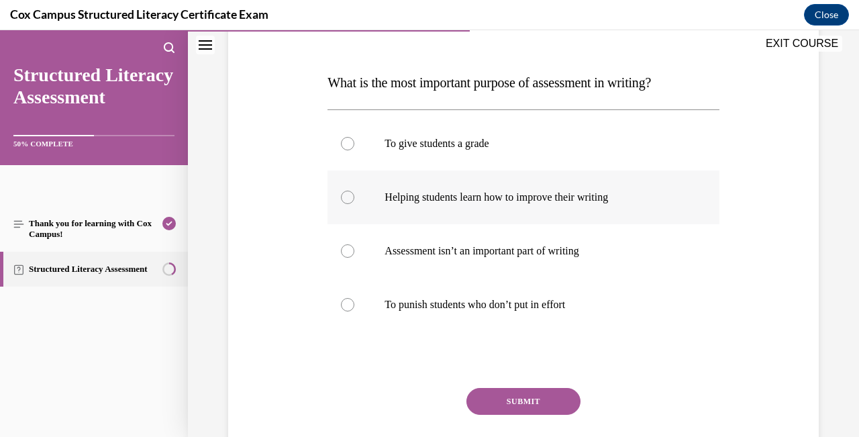
scroll to position [189, 0]
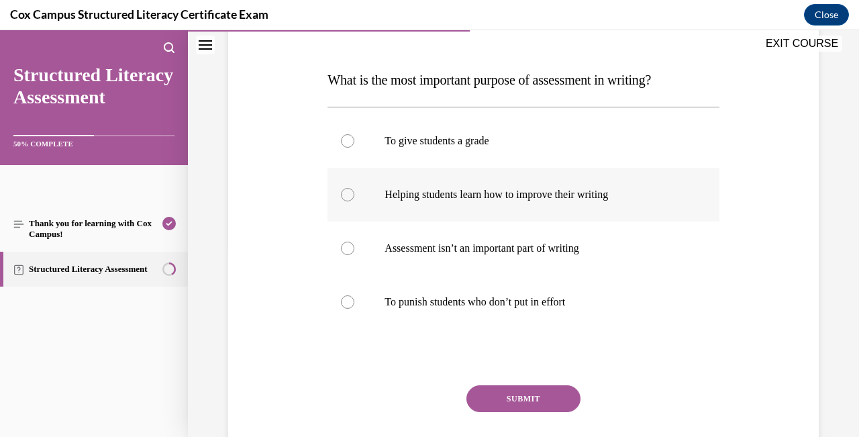
click at [349, 194] on div at bounding box center [347, 194] width 13 height 13
click at [349, 194] on input "Helping students learn how to improve their writing" at bounding box center [347, 194] width 13 height 13
radio input "true"
click at [514, 393] on button "SUBMIT" at bounding box center [523, 398] width 114 height 27
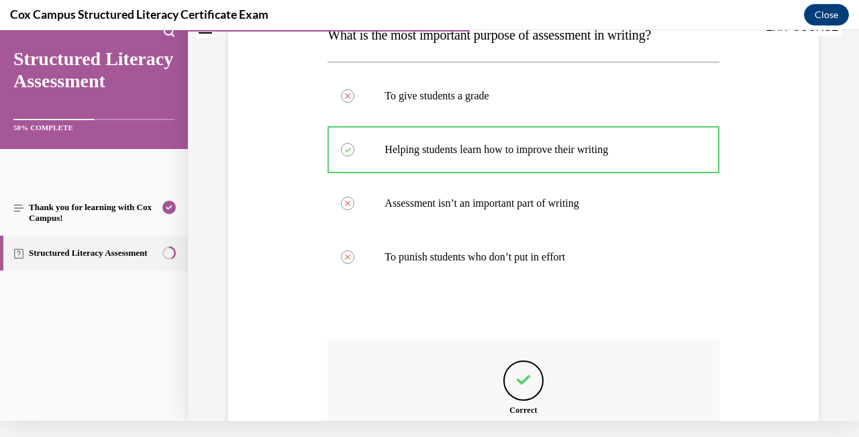
scroll to position [369, 0]
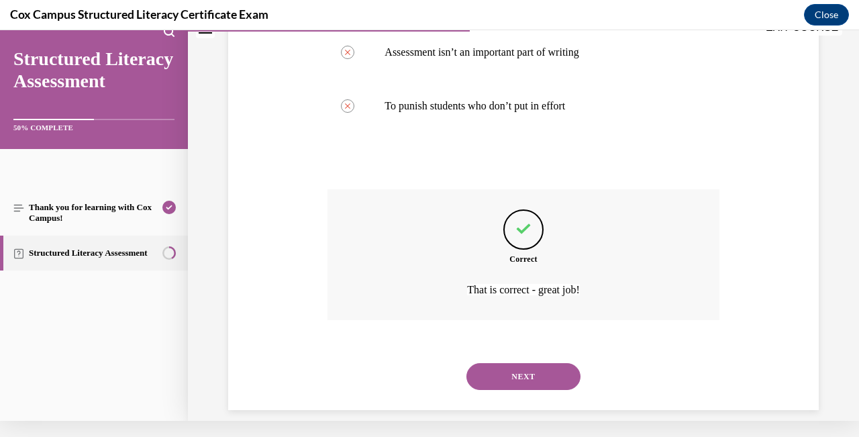
click at [521, 363] on button "NEXT" at bounding box center [523, 376] width 114 height 27
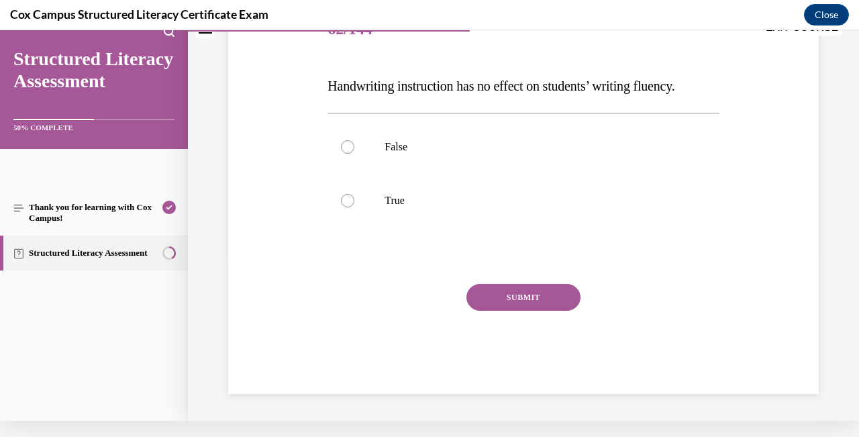
scroll to position [0, 0]
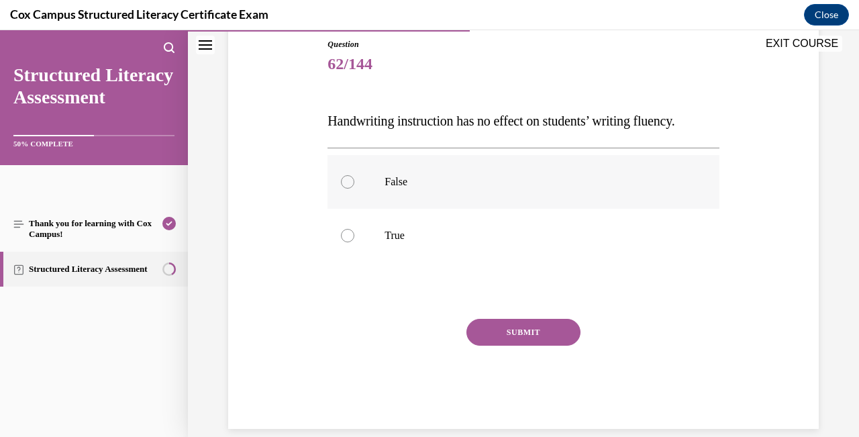
click at [350, 183] on div at bounding box center [347, 181] width 13 height 13
click at [350, 183] on input "False" at bounding box center [347, 181] width 13 height 13
radio input "true"
click at [524, 332] on button "SUBMIT" at bounding box center [523, 332] width 114 height 27
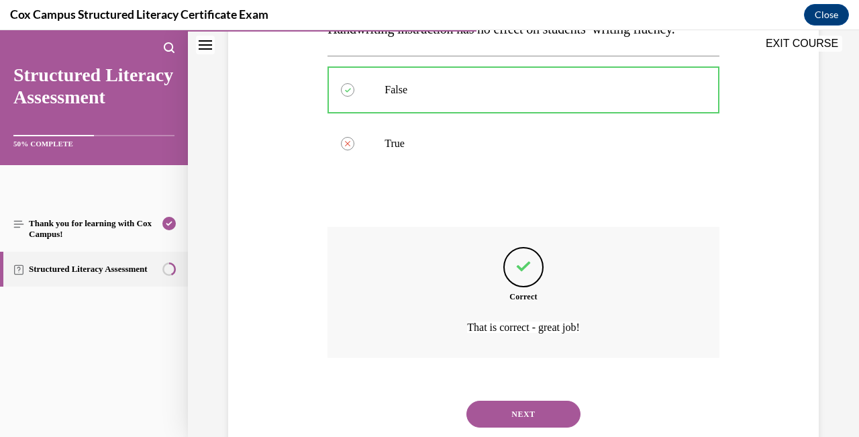
scroll to position [262, 0]
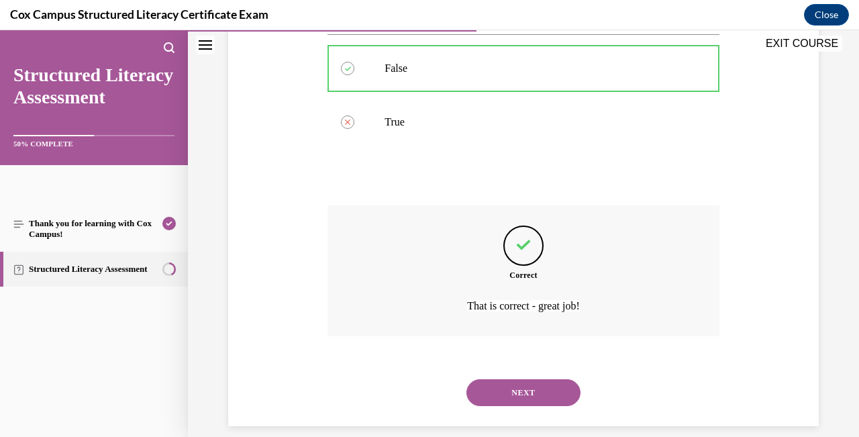
click at [530, 379] on button "NEXT" at bounding box center [523, 392] width 114 height 27
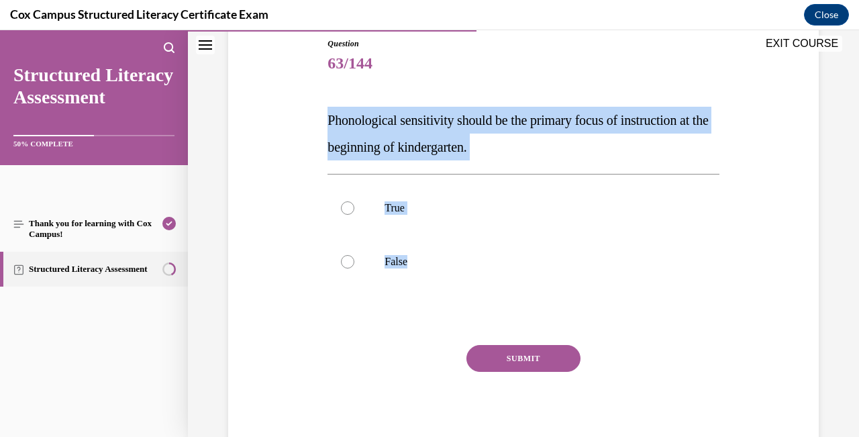
drag, startPoint x: 436, startPoint y: 274, endPoint x: 317, endPoint y: 88, distance: 221.2
click at [317, 87] on div "Question 63/144 Phonological sensitivity should be the primary focus of instruc…" at bounding box center [523, 226] width 597 height 458
copy div "Phonological sensitivity should be the primary focus of instruction at the begi…"
click at [350, 207] on div at bounding box center [347, 207] width 13 height 13
click at [350, 207] on input "True" at bounding box center [347, 207] width 13 height 13
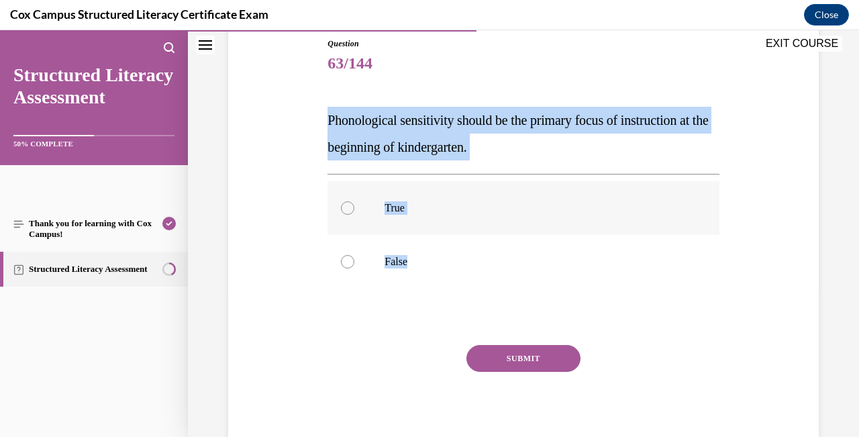
radio input "true"
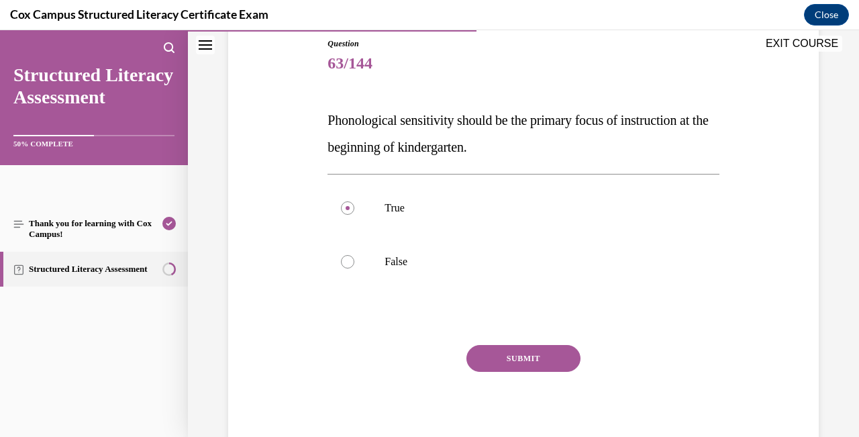
click at [513, 366] on button "SUBMIT" at bounding box center [523, 358] width 114 height 27
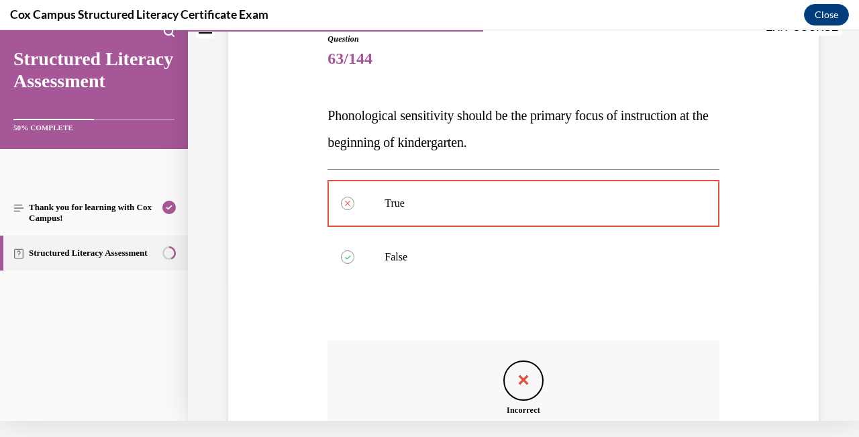
scroll to position [289, 0]
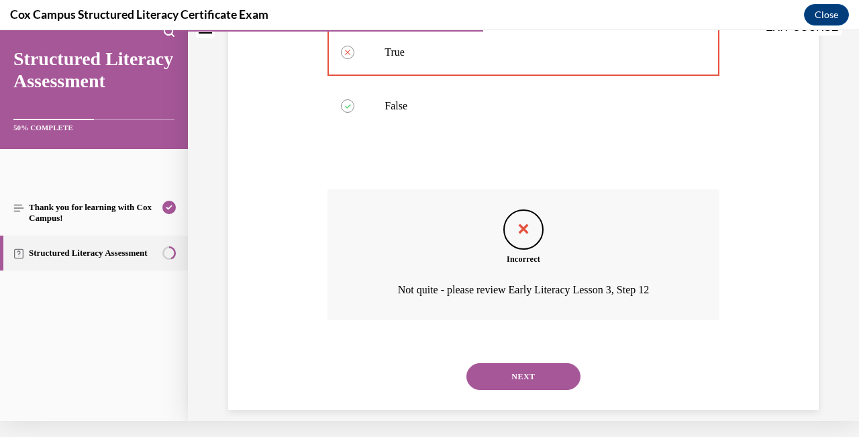
click at [517, 366] on button "NEXT" at bounding box center [523, 376] width 114 height 27
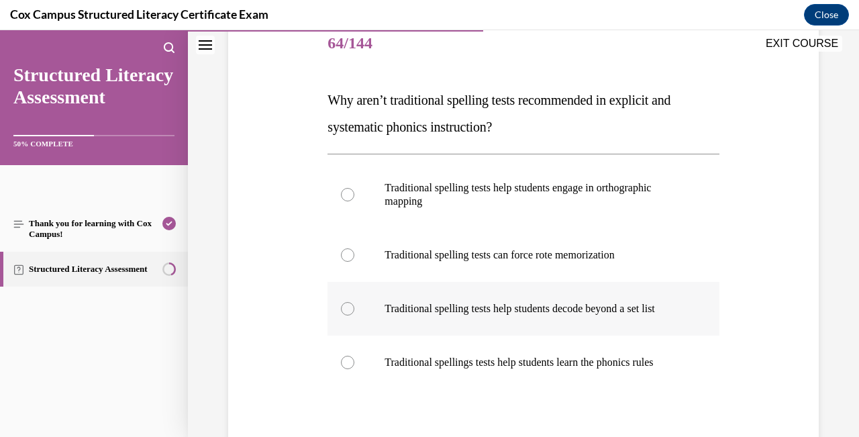
scroll to position [172, 0]
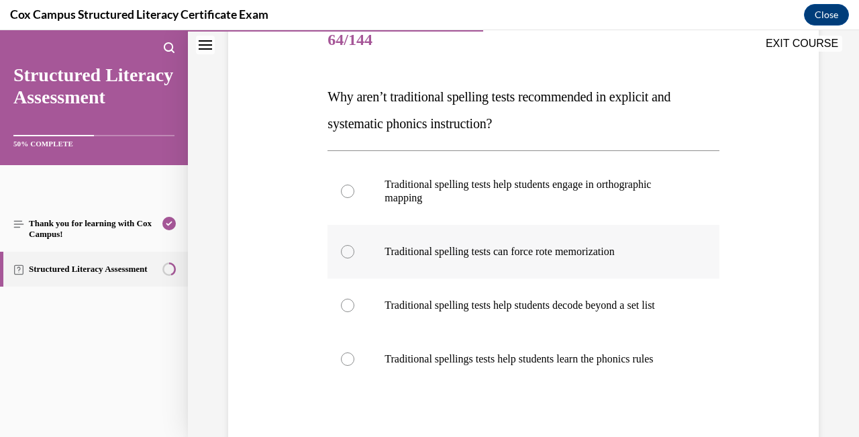
click at [349, 252] on div at bounding box center [347, 251] width 13 height 13
click at [349, 252] on input "Traditional spelling tests can force rote memorization" at bounding box center [347, 251] width 13 height 13
radio input "true"
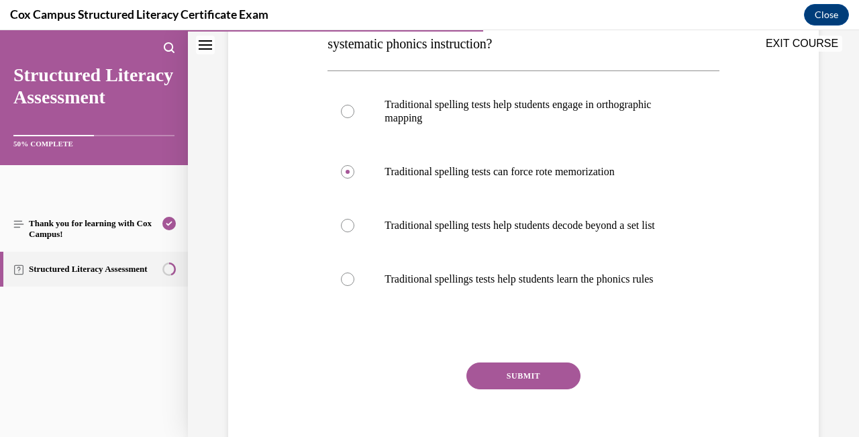
scroll to position [256, 0]
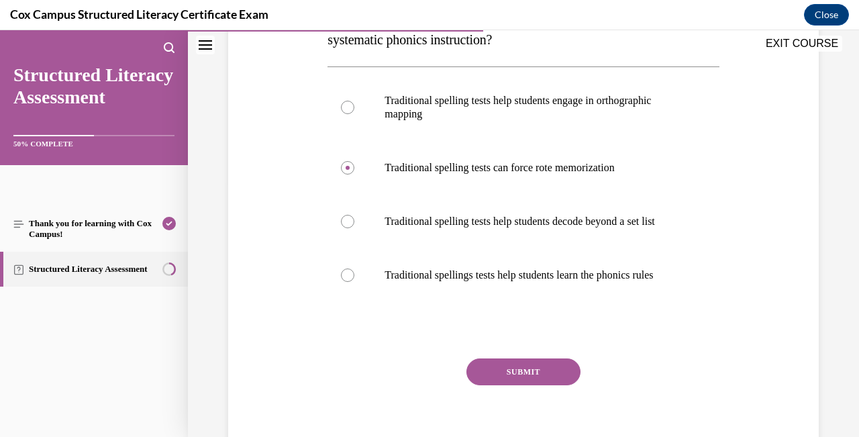
click at [552, 385] on button "SUBMIT" at bounding box center [523, 371] width 114 height 27
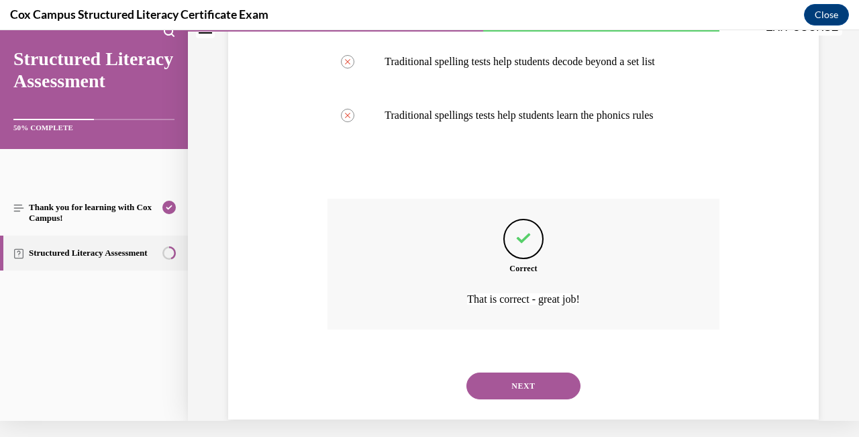
scroll to position [423, 0]
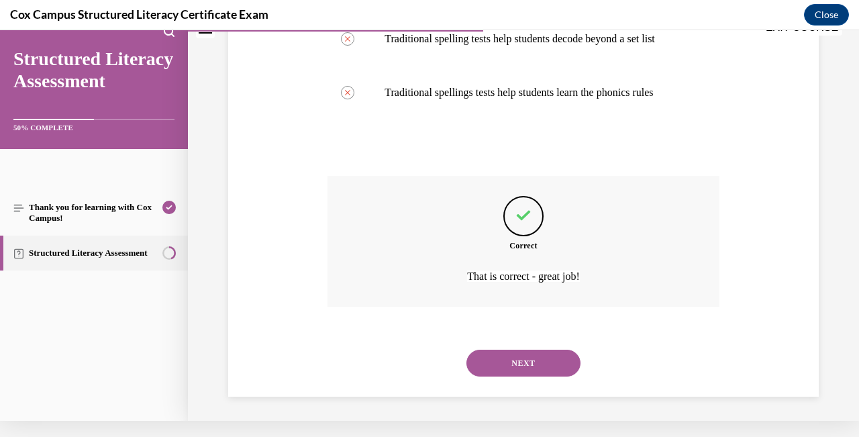
click at [549, 370] on button "NEXT" at bounding box center [523, 363] width 114 height 27
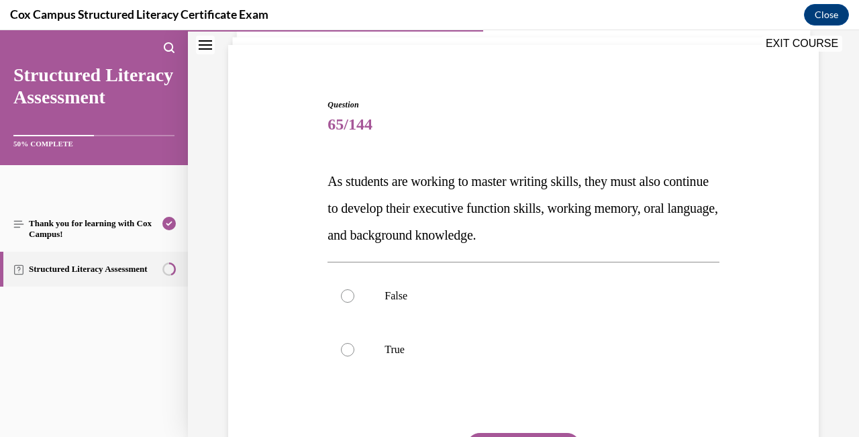
scroll to position [113, 0]
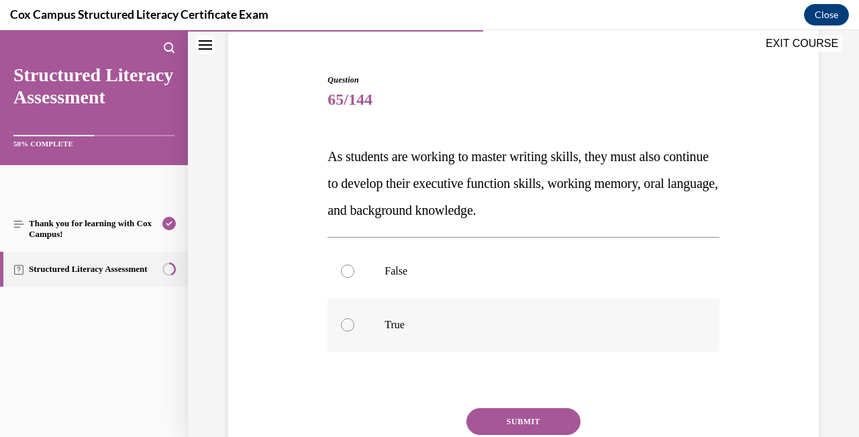
click at [346, 322] on div at bounding box center [347, 324] width 13 height 13
click at [346, 322] on input "True" at bounding box center [347, 324] width 13 height 13
radio input "true"
click at [499, 419] on button "SUBMIT" at bounding box center [523, 421] width 114 height 27
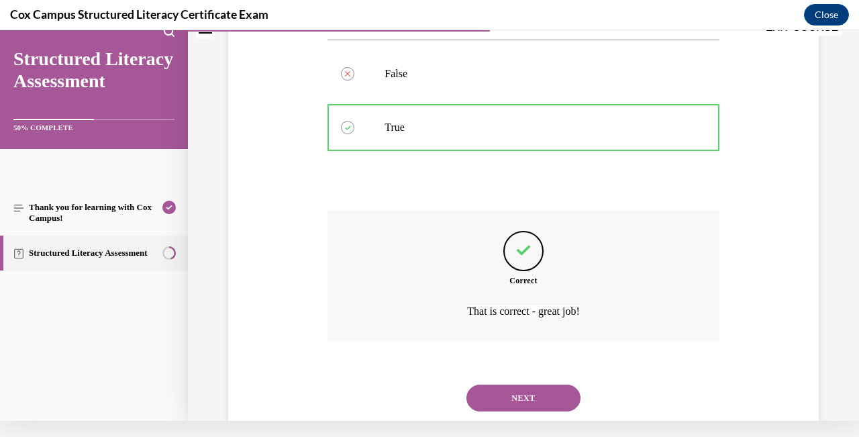
scroll to position [315, 0]
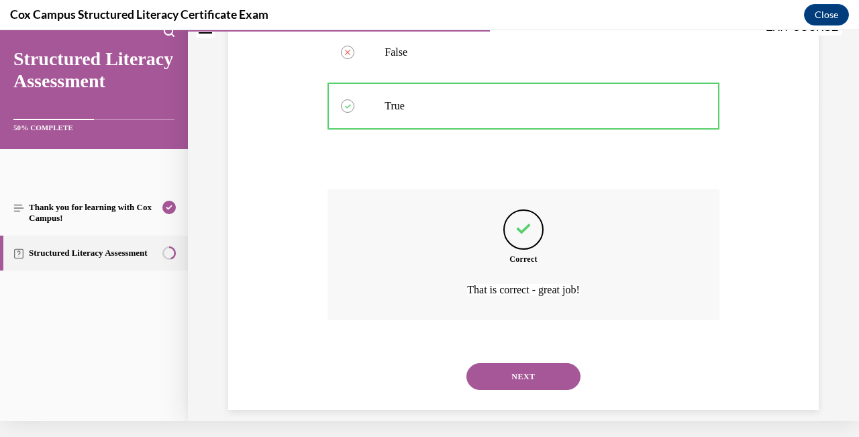
click at [552, 363] on button "NEXT" at bounding box center [523, 376] width 114 height 27
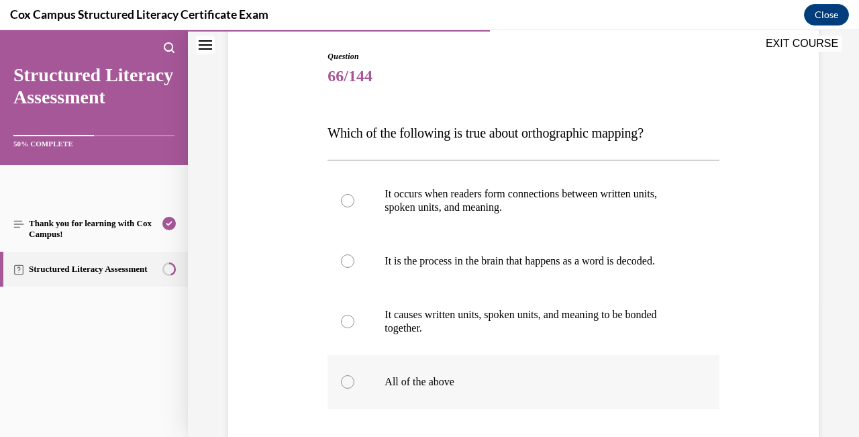
scroll to position [138, 0]
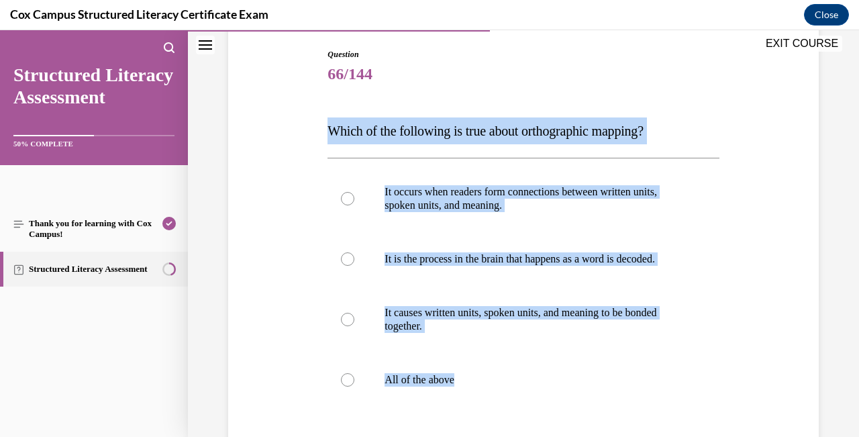
drag, startPoint x: 509, startPoint y: 377, endPoint x: 320, endPoint y: 121, distance: 317.2
click at [320, 121] on div "Question 66/144 Which of the following is true about orthographic mapping? It o…" at bounding box center [523, 290] width 597 height 565
copy div "Which of the following is true about orthographic mapping? It occurs when reade…"
click at [352, 378] on div at bounding box center [347, 379] width 13 height 13
click at [352, 378] on input "All of the above" at bounding box center [347, 379] width 13 height 13
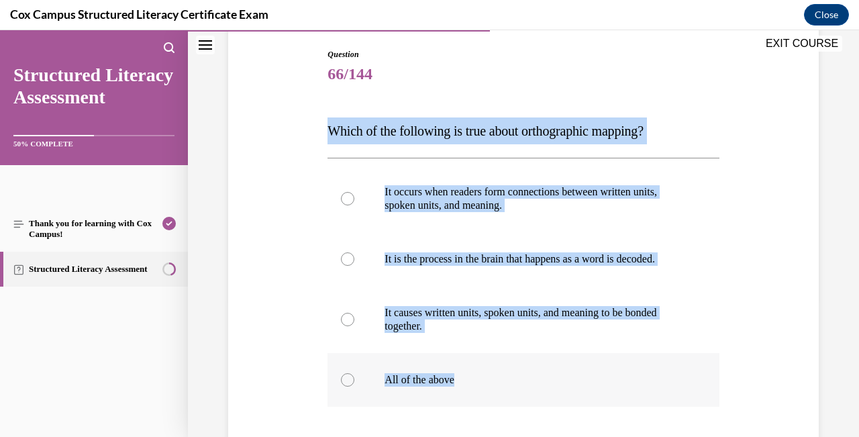
radio input "true"
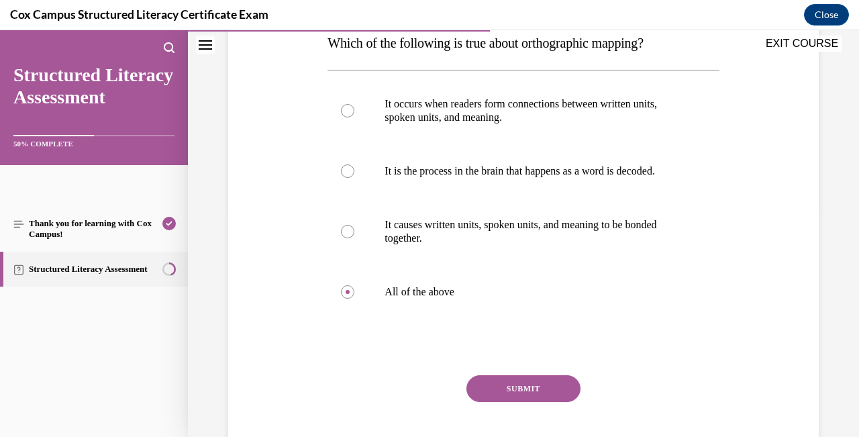
click at [534, 386] on button "SUBMIT" at bounding box center [523, 388] width 114 height 27
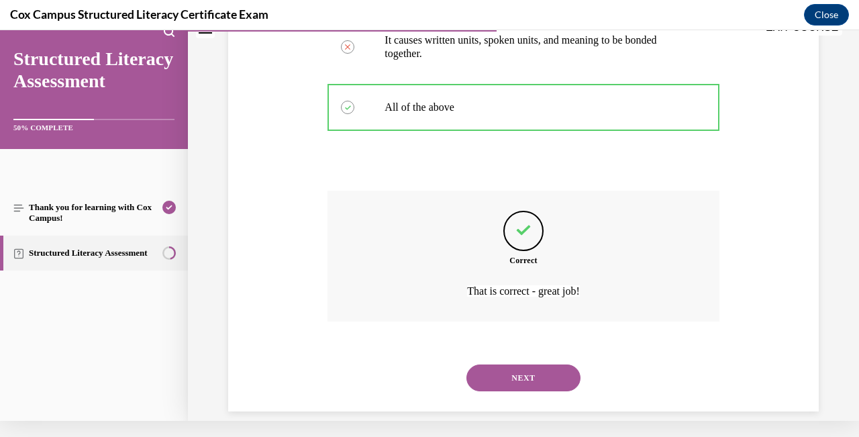
scroll to position [396, 0]
click at [542, 363] on button "NEXT" at bounding box center [523, 376] width 114 height 27
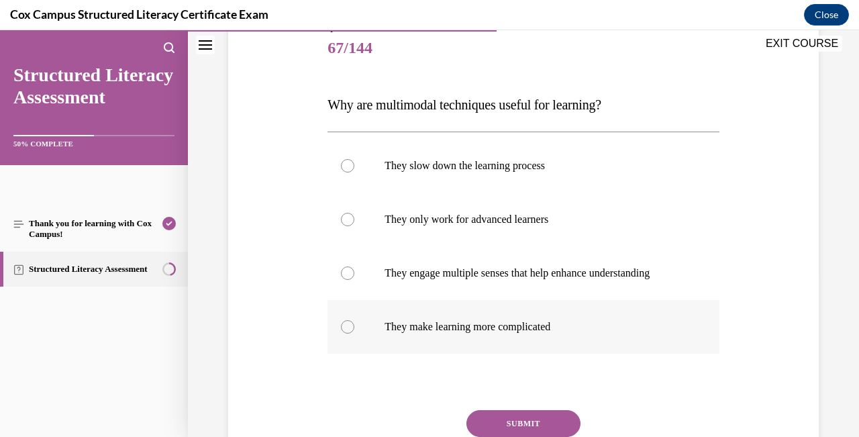
scroll to position [168, 0]
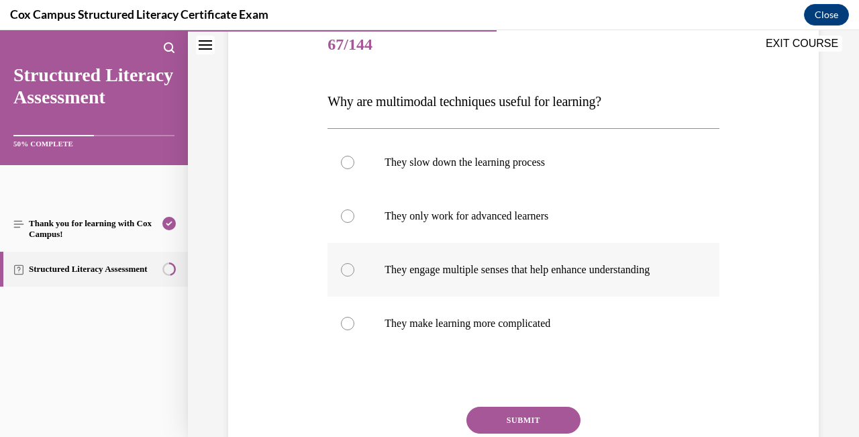
click at [350, 273] on div at bounding box center [347, 269] width 13 height 13
click at [350, 273] on input "They engage multiple senses that help enhance understanding" at bounding box center [347, 269] width 13 height 13
radio input "true"
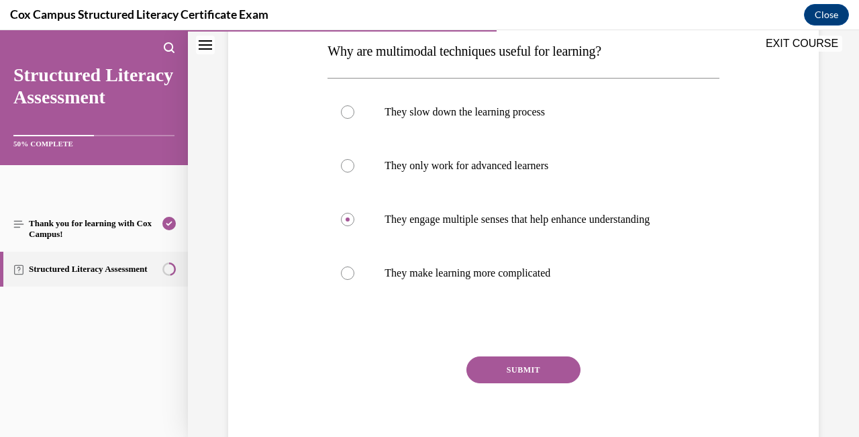
scroll to position [219, 0]
click at [542, 374] on button "SUBMIT" at bounding box center [523, 368] width 114 height 27
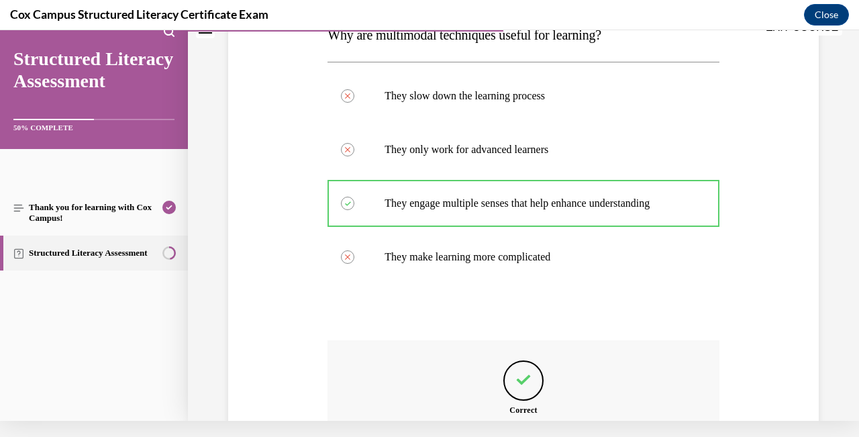
scroll to position [369, 0]
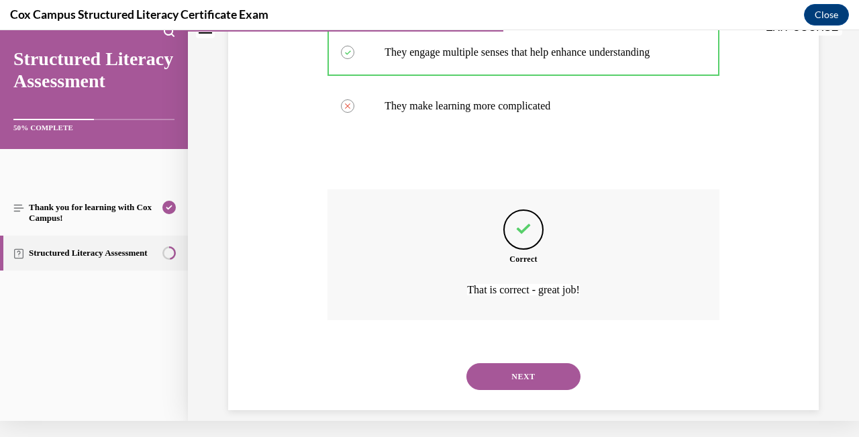
click at [544, 363] on button "NEXT" at bounding box center [523, 376] width 114 height 27
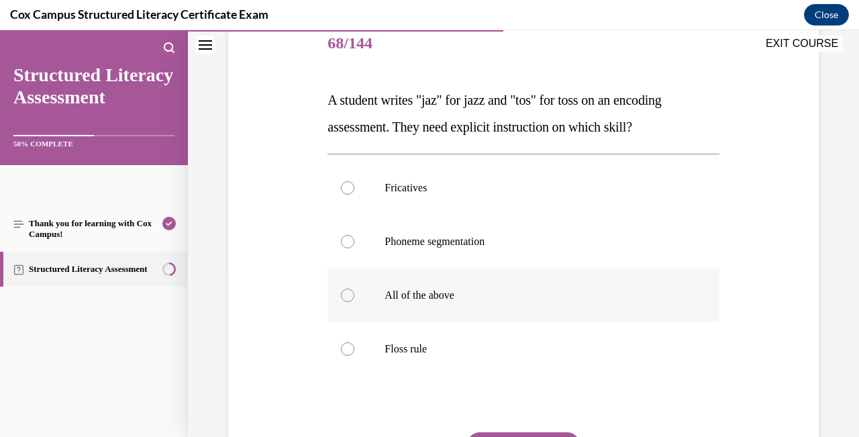
scroll to position [170, 0]
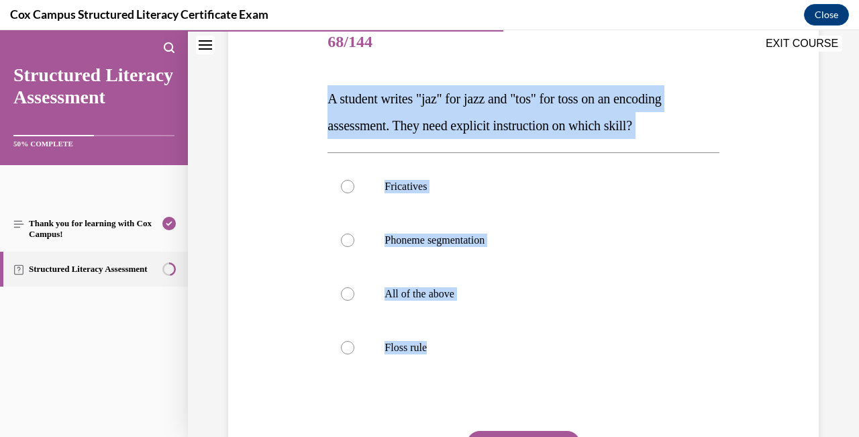
drag, startPoint x: 556, startPoint y: 352, endPoint x: 303, endPoint y: 99, distance: 356.9
click at [303, 99] on div "Question 68/144 A student writes "jaz" for jazz and "tos" for toss on an encodi…" at bounding box center [523, 258] width 597 height 565
click at [350, 345] on div at bounding box center [347, 347] width 13 height 13
click at [350, 345] on input "Floss rule" at bounding box center [347, 347] width 13 height 13
radio input "true"
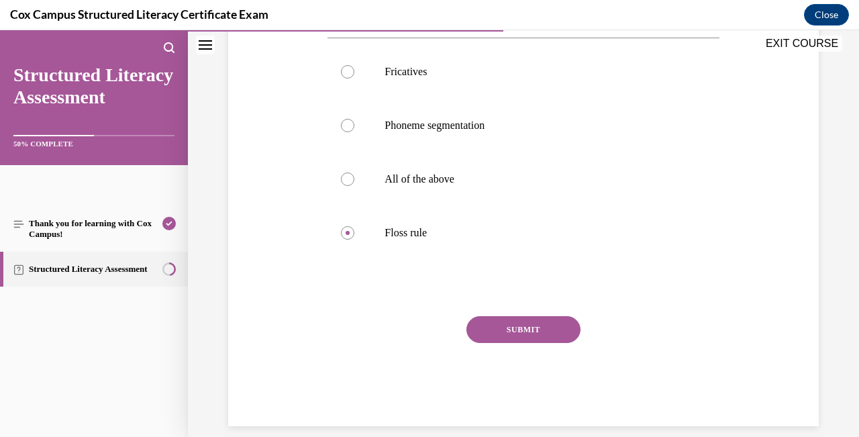
click at [536, 328] on button "SUBMIT" at bounding box center [523, 329] width 114 height 27
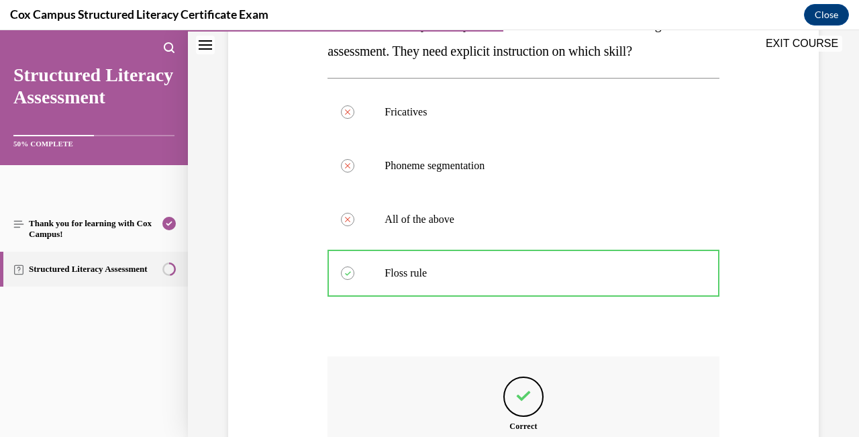
scroll to position [396, 0]
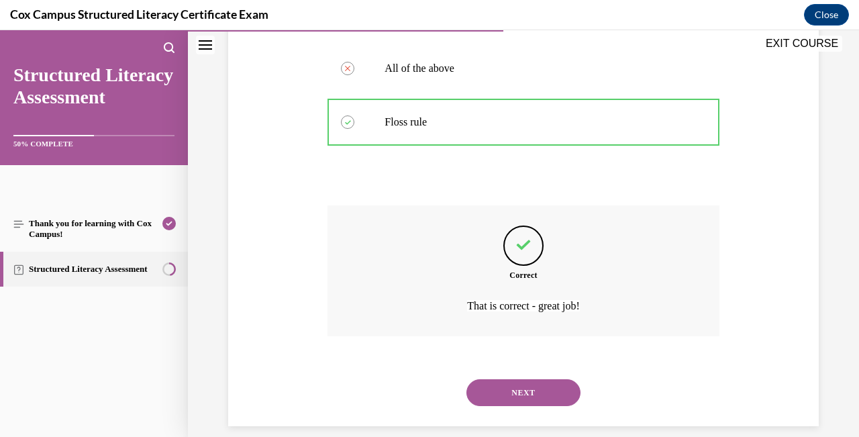
click at [552, 379] on button "NEXT" at bounding box center [523, 392] width 114 height 27
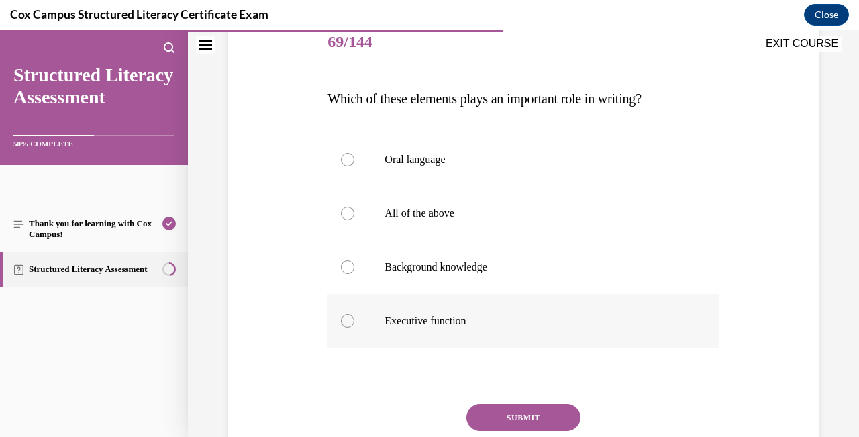
scroll to position [186, 0]
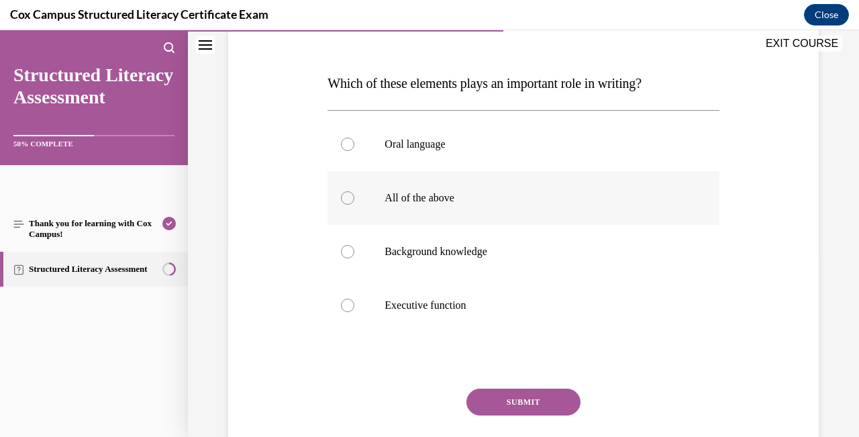
click at [344, 199] on div at bounding box center [347, 197] width 13 height 13
click at [344, 199] on input "All of the above" at bounding box center [347, 197] width 13 height 13
radio input "true"
click at [499, 395] on button "SUBMIT" at bounding box center [523, 402] width 114 height 27
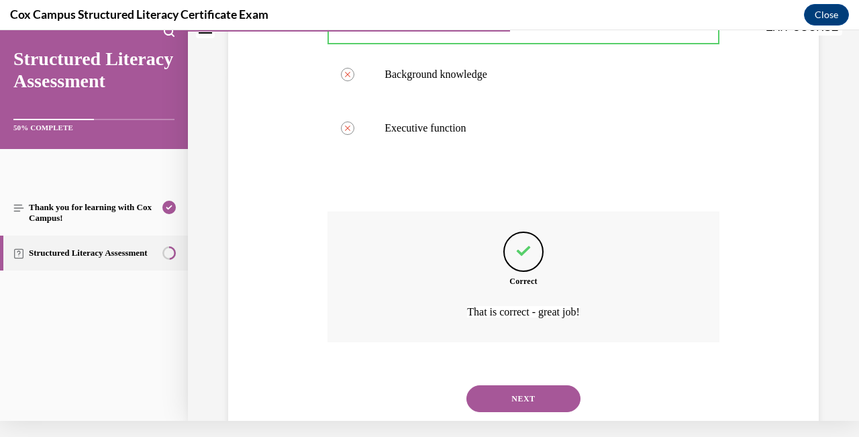
scroll to position [369, 0]
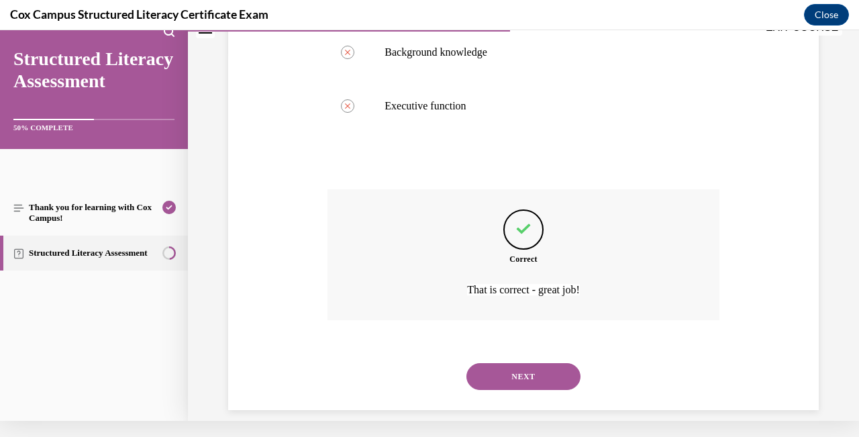
click at [534, 366] on button "NEXT" at bounding box center [523, 376] width 114 height 27
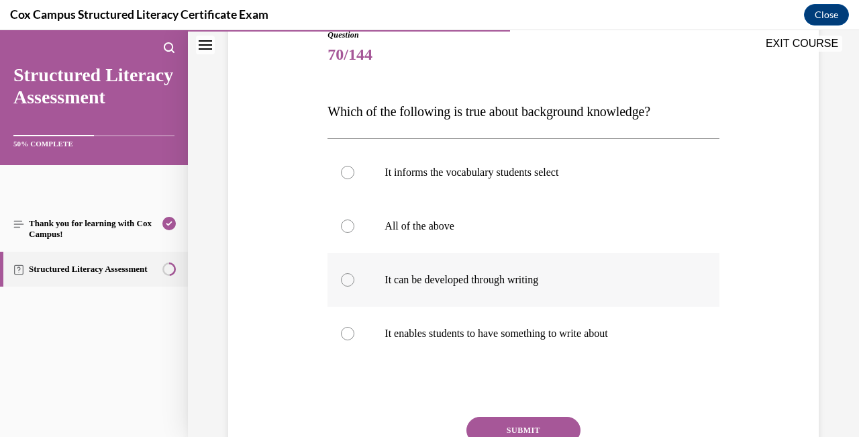
scroll to position [158, 0]
drag, startPoint x: 656, startPoint y: 337, endPoint x: 329, endPoint y: 88, distance: 411.4
click at [329, 88] on div "Question 70/144 Which of the following is true about background knowledge? It i…" at bounding box center [523, 277] width 391 height 498
click at [732, 223] on div "Question 70/144 Which of the following is true about background knowledge? It i…" at bounding box center [523, 257] width 597 height 538
click at [348, 229] on div at bounding box center [347, 225] width 13 height 13
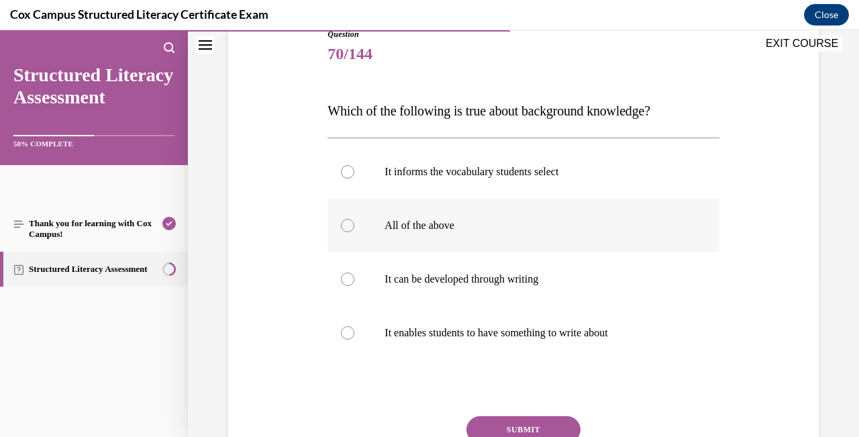
click at [348, 229] on input "All of the above" at bounding box center [347, 225] width 13 height 13
radio input "true"
click at [533, 423] on button "SUBMIT" at bounding box center [523, 429] width 114 height 27
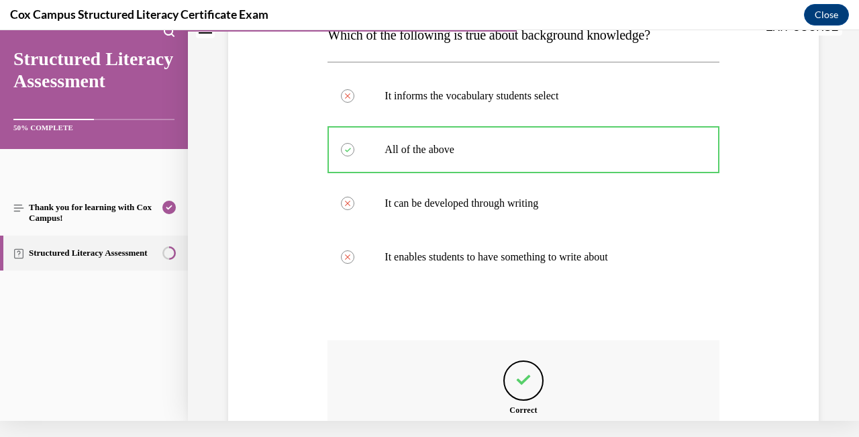
scroll to position [369, 0]
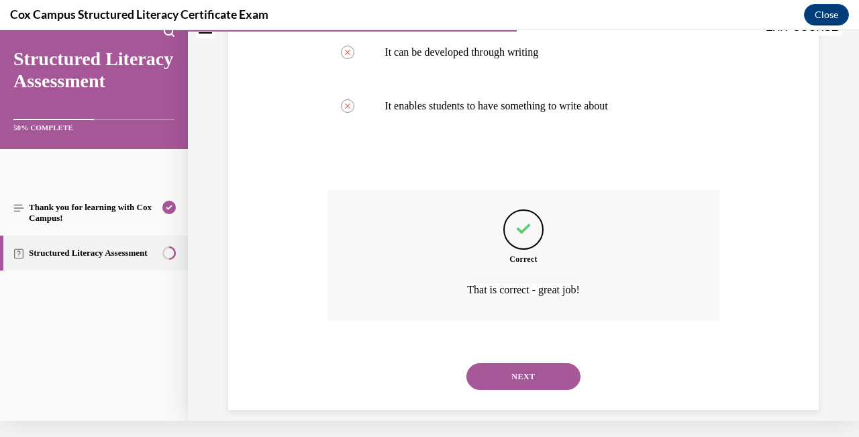
click at [543, 363] on button "NEXT" at bounding box center [523, 376] width 114 height 27
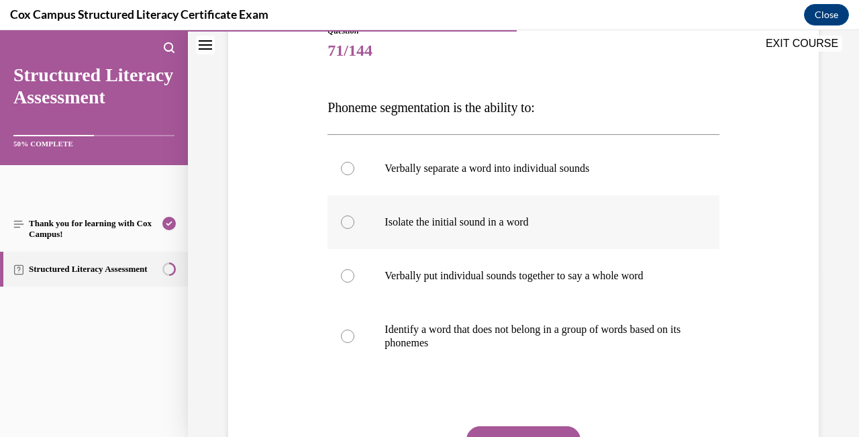
scroll to position [164, 0]
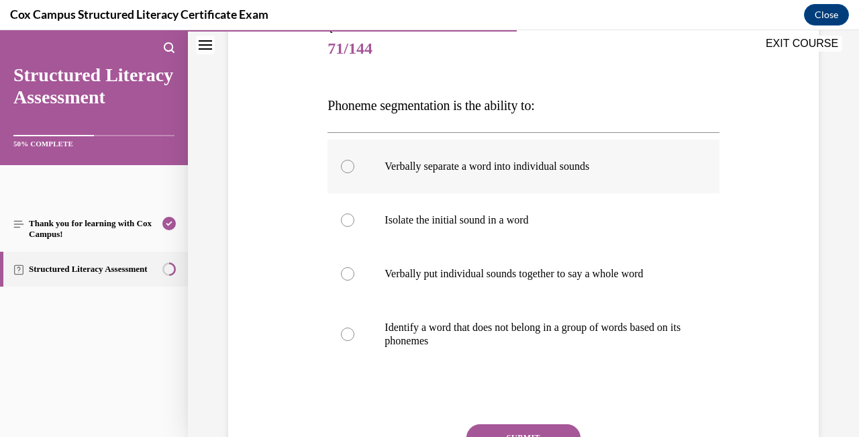
click at [347, 164] on div at bounding box center [347, 166] width 13 height 13
click at [347, 164] on input "Verbally separate a word into individual sounds" at bounding box center [347, 166] width 13 height 13
radio input "true"
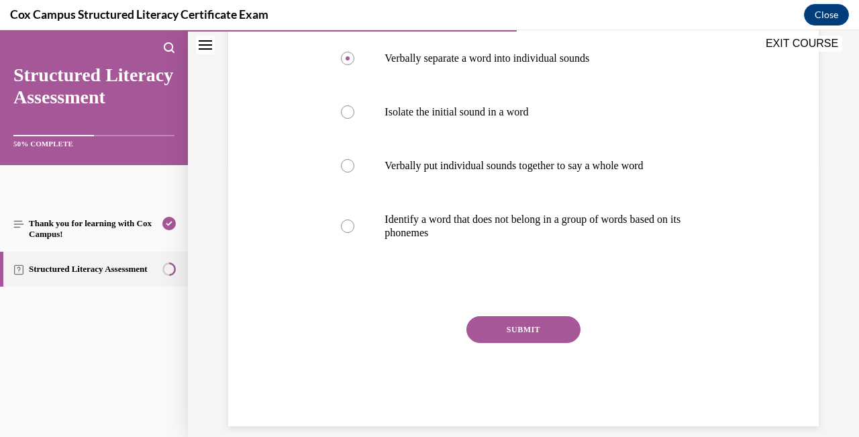
click at [550, 327] on button "SUBMIT" at bounding box center [523, 329] width 114 height 27
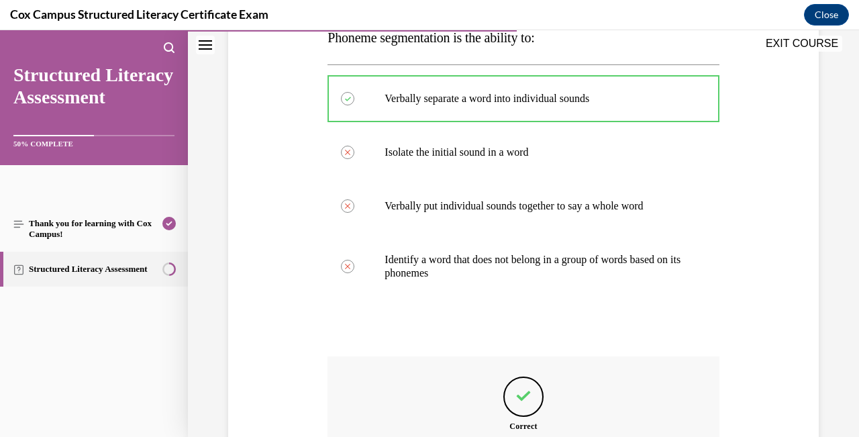
scroll to position [383, 0]
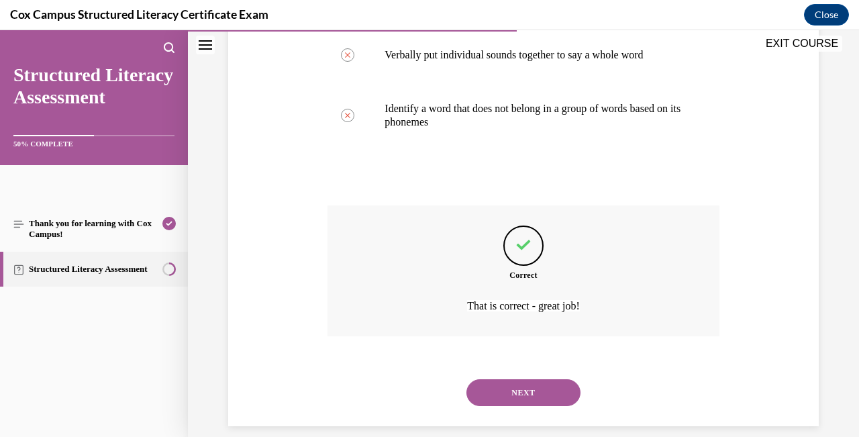
click at [544, 380] on button "NEXT" at bounding box center [523, 392] width 114 height 27
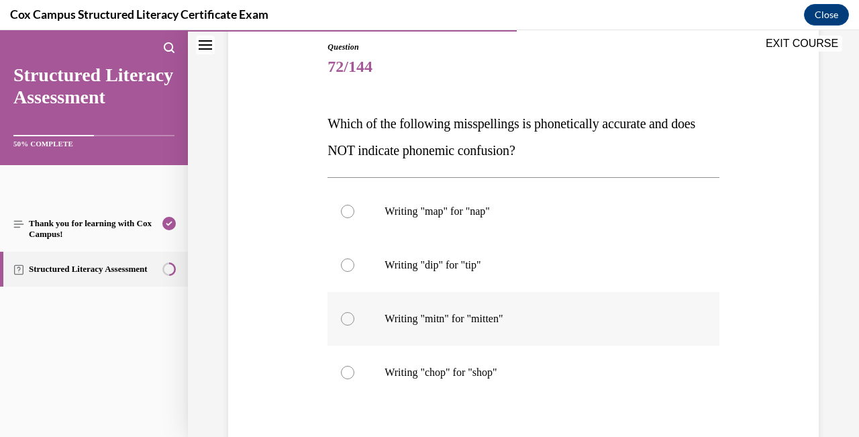
scroll to position [148, 0]
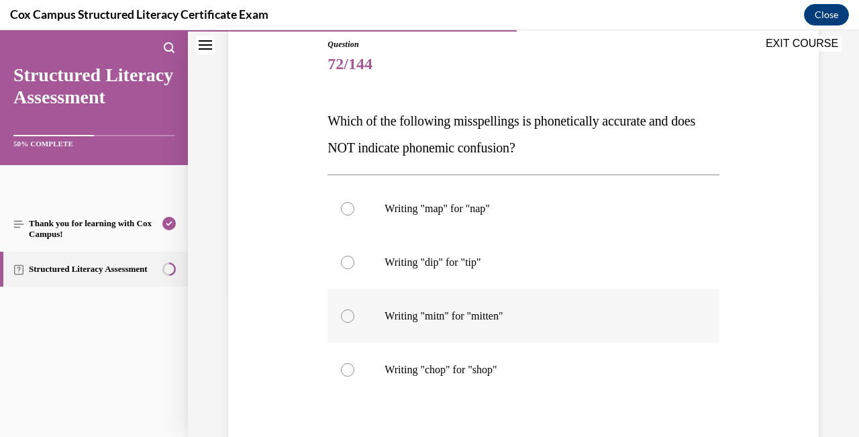
click at [350, 317] on div at bounding box center [347, 315] width 13 height 13
click at [350, 317] on input "Writing "mitn" for "mitten"" at bounding box center [347, 315] width 13 height 13
radio input "true"
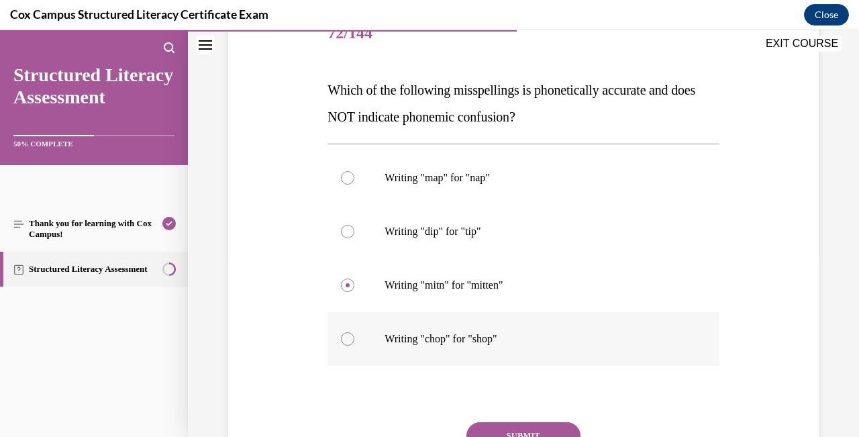
scroll to position [185, 0]
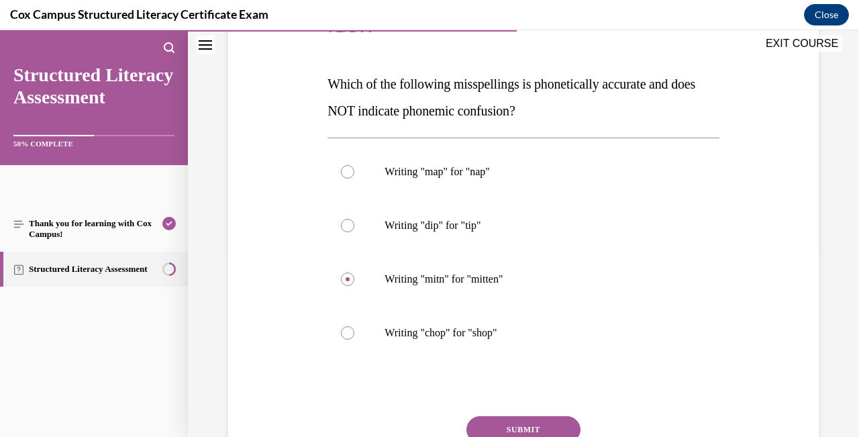
click at [550, 420] on button "SUBMIT" at bounding box center [523, 429] width 114 height 27
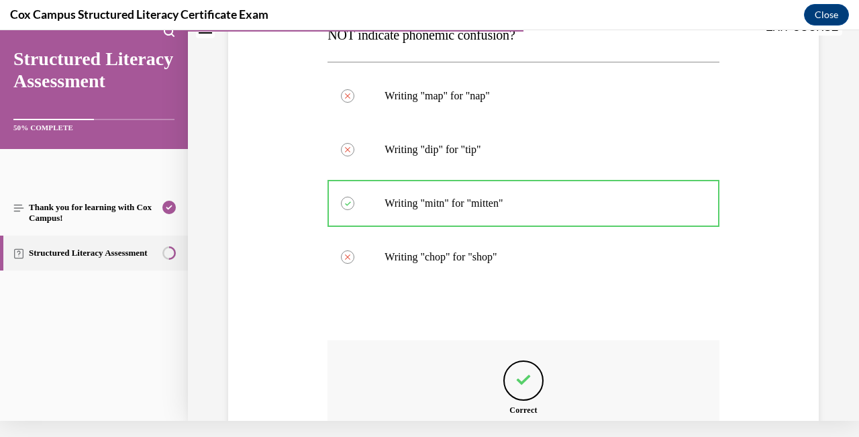
scroll to position [396, 0]
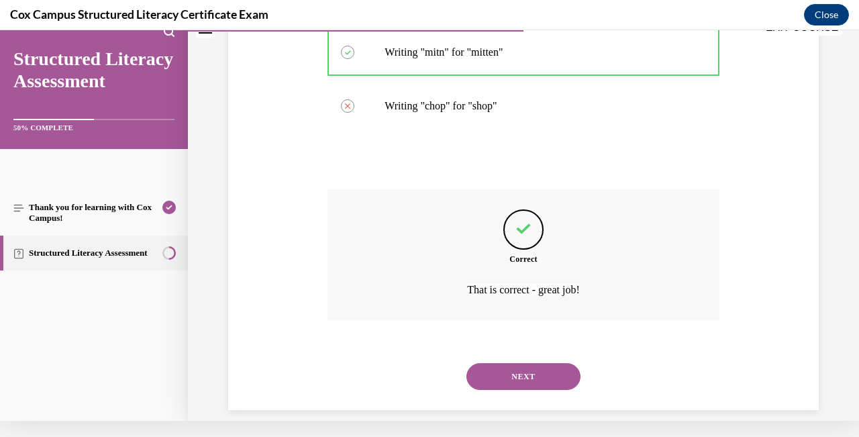
click at [536, 363] on button "NEXT" at bounding box center [523, 376] width 114 height 27
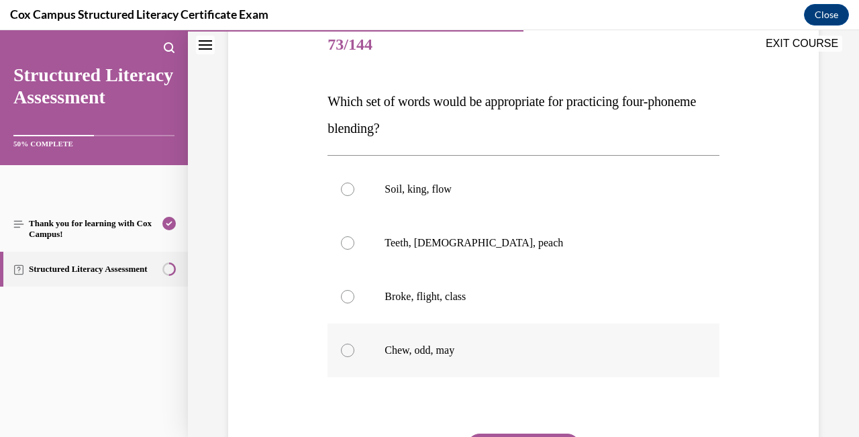
scroll to position [178, 0]
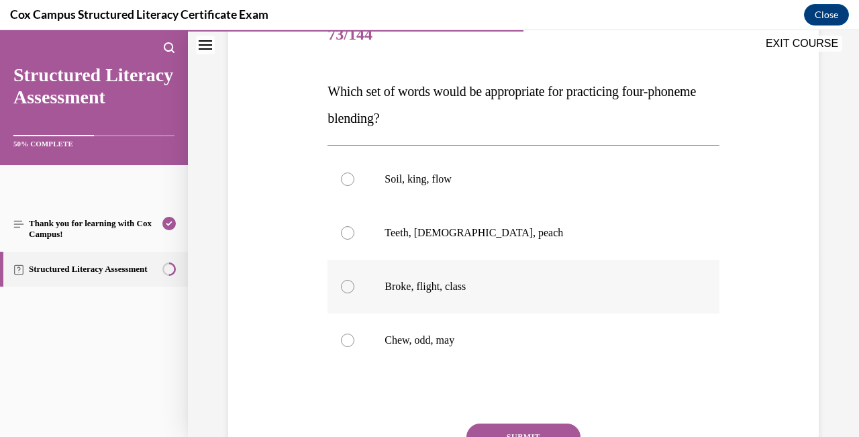
click at [343, 291] on div at bounding box center [347, 286] width 13 height 13
click at [343, 291] on input "Broke, flight, class" at bounding box center [347, 286] width 13 height 13
radio input "true"
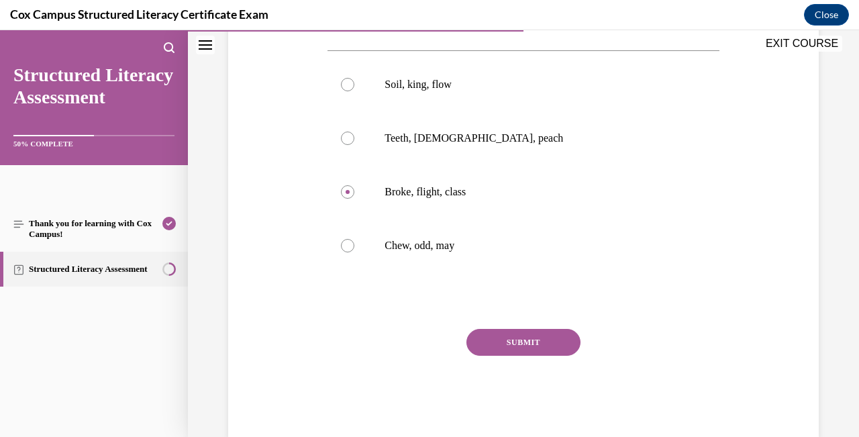
click at [519, 354] on button "SUBMIT" at bounding box center [523, 342] width 114 height 27
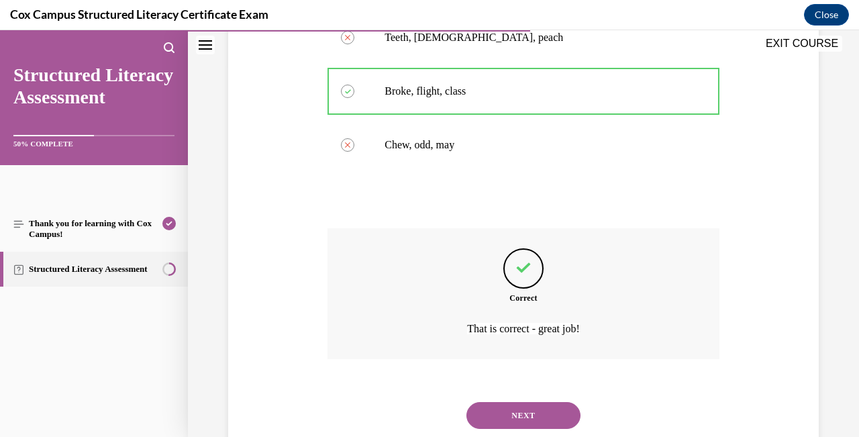
scroll to position [396, 0]
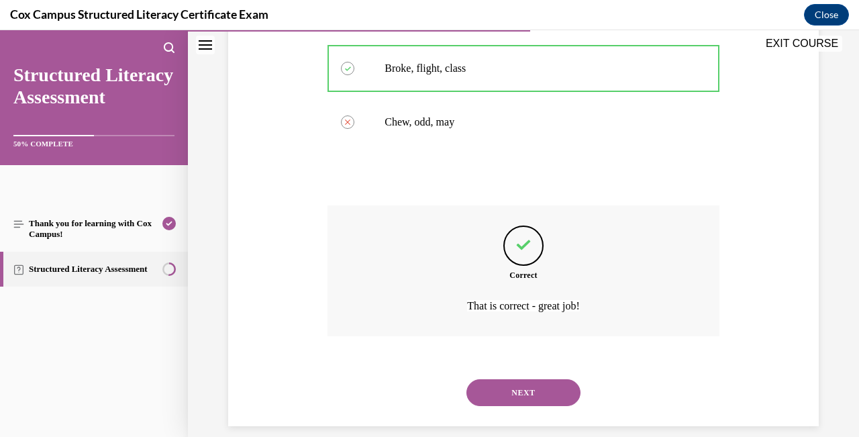
click at [532, 379] on button "NEXT" at bounding box center [523, 392] width 114 height 27
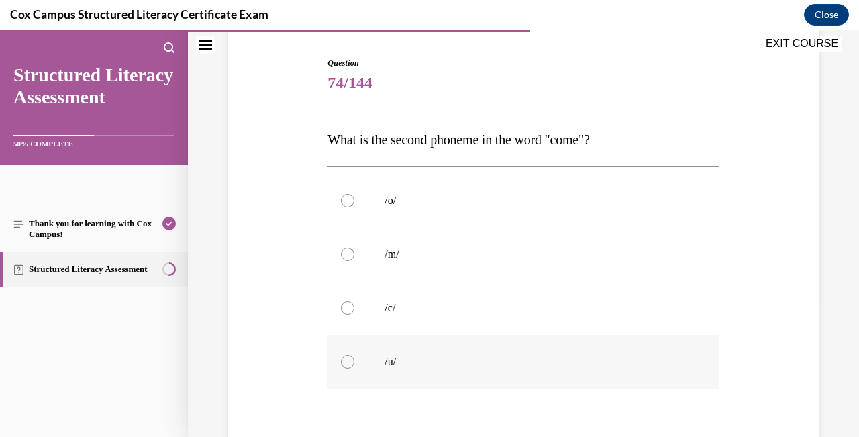
scroll to position [132, 0]
click at [352, 360] on div at bounding box center [347, 358] width 13 height 13
click at [352, 360] on input "/u/" at bounding box center [347, 358] width 13 height 13
radio input "true"
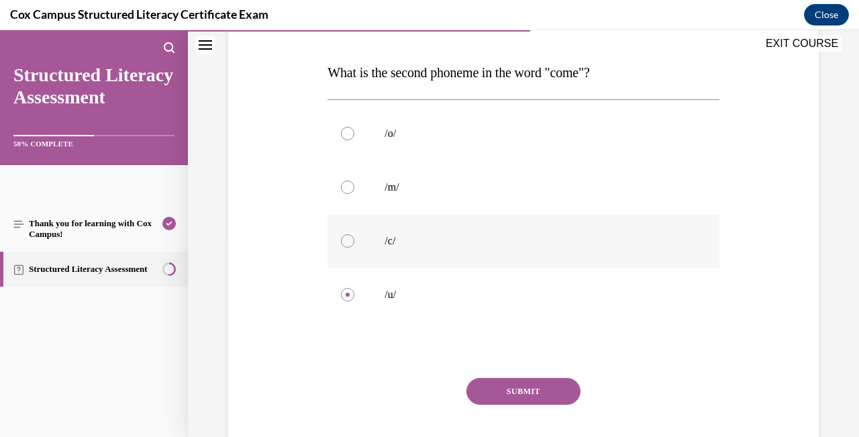
scroll to position [199, 0]
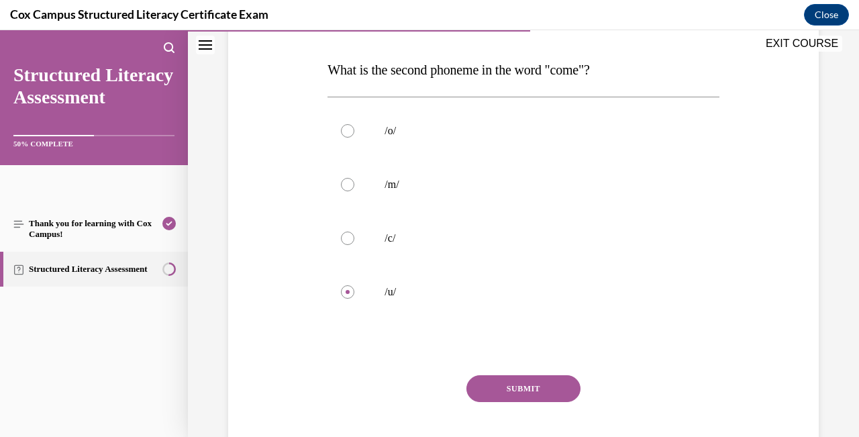
click at [532, 386] on button "SUBMIT" at bounding box center [523, 388] width 114 height 27
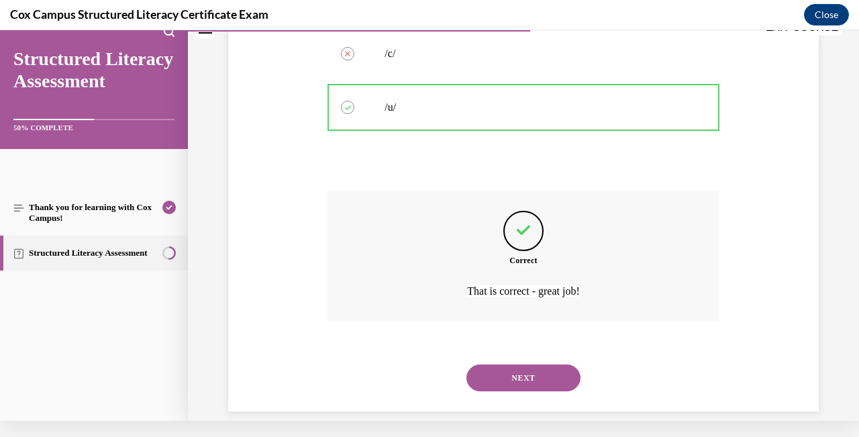
scroll to position [369, 0]
click at [533, 364] on button "NEXT" at bounding box center [523, 376] width 114 height 27
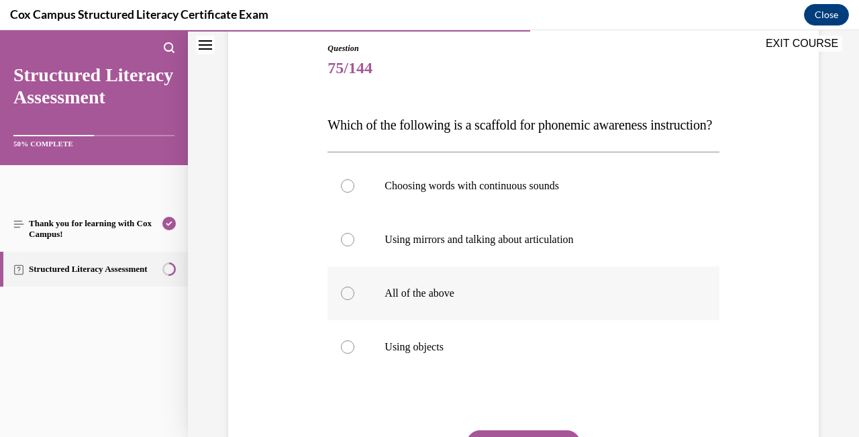
scroll to position [147, 0]
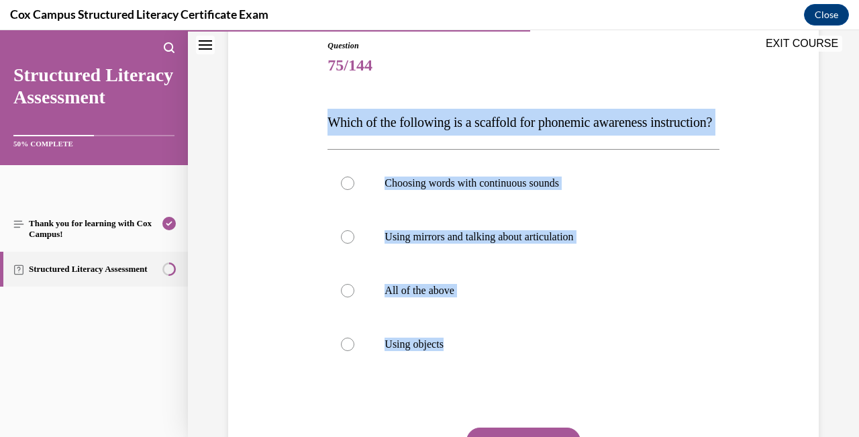
drag, startPoint x: 584, startPoint y: 382, endPoint x: 313, endPoint y: 126, distance: 373.2
click at [314, 125] on div "Question 75/144 Which of the following is a scaffold for phonemic awareness ins…" at bounding box center [523, 268] width 597 height 538
click at [354, 297] on div at bounding box center [347, 290] width 13 height 13
click at [354, 297] on input "All of the above" at bounding box center [347, 290] width 13 height 13
radio input "true"
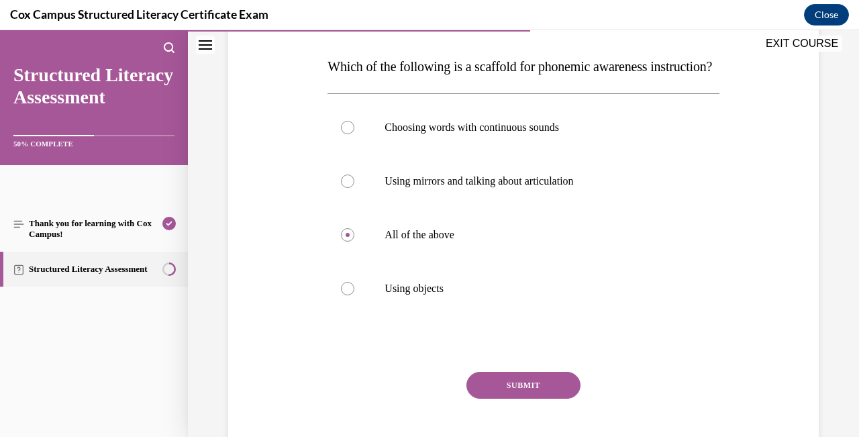
click at [545, 399] on button "SUBMIT" at bounding box center [523, 385] width 114 height 27
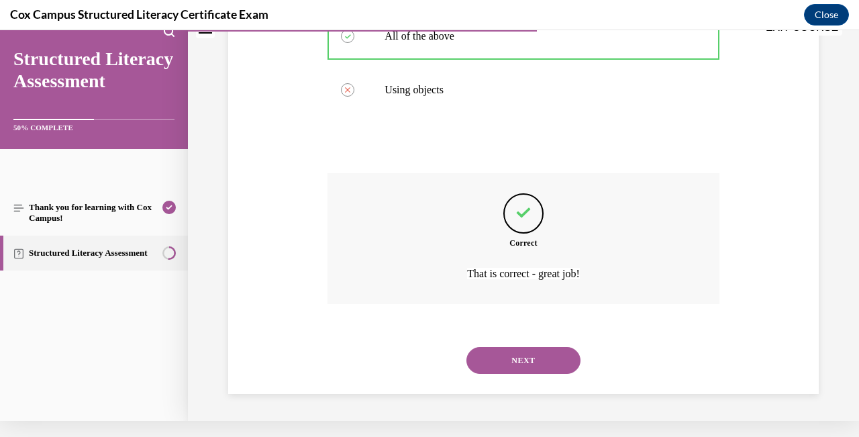
scroll to position [396, 0]
click at [541, 364] on button "NEXT" at bounding box center [523, 360] width 114 height 27
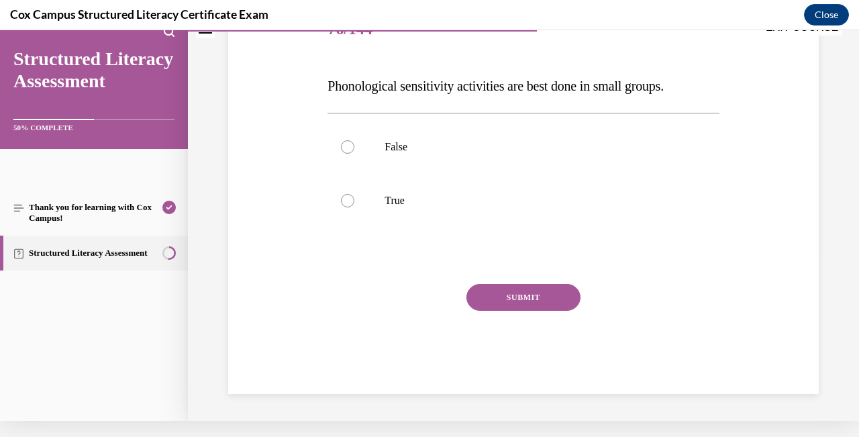
scroll to position [0, 0]
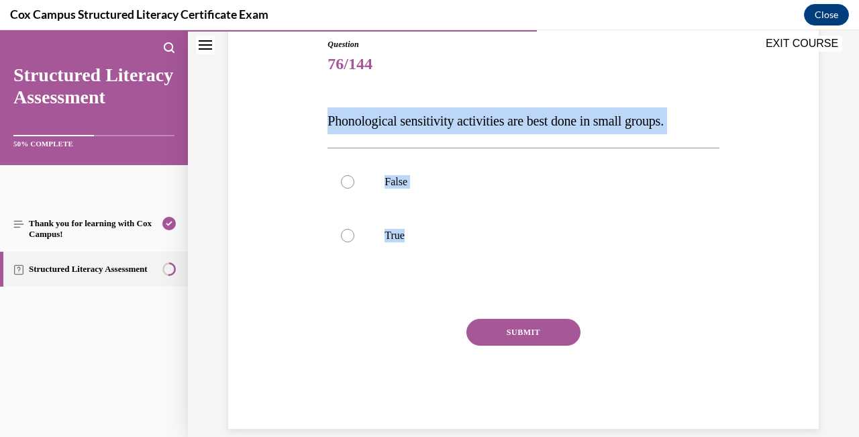
drag, startPoint x: 513, startPoint y: 243, endPoint x: 314, endPoint y: 111, distance: 238.6
click at [314, 111] on div "Question 76/144 Phonological sensitivity activities are best done in small grou…" at bounding box center [523, 213] width 597 height 431
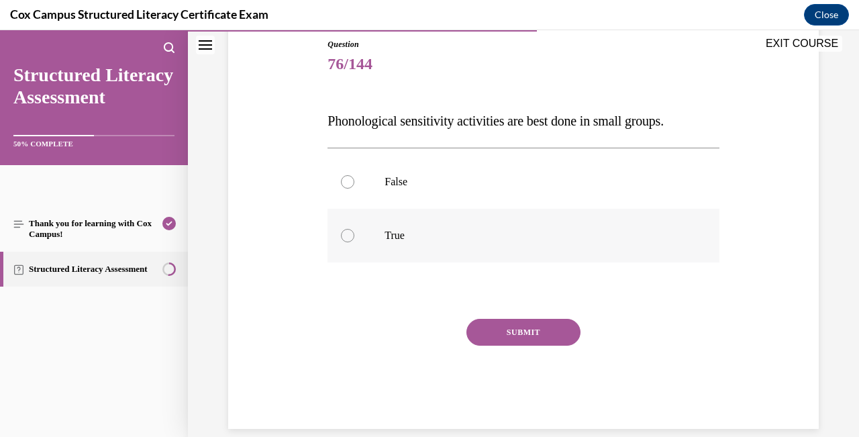
click at [351, 236] on div at bounding box center [347, 235] width 13 height 13
click at [351, 236] on input "True" at bounding box center [347, 235] width 13 height 13
radio input "true"
click at [507, 333] on button "SUBMIT" at bounding box center [523, 332] width 114 height 27
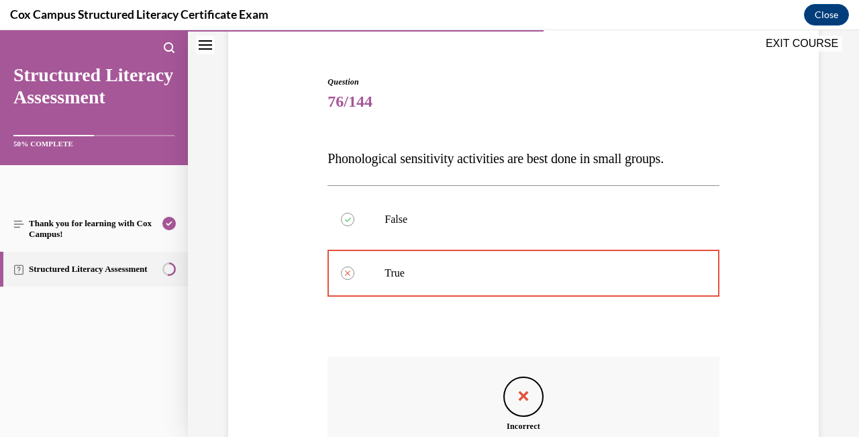
scroll to position [262, 0]
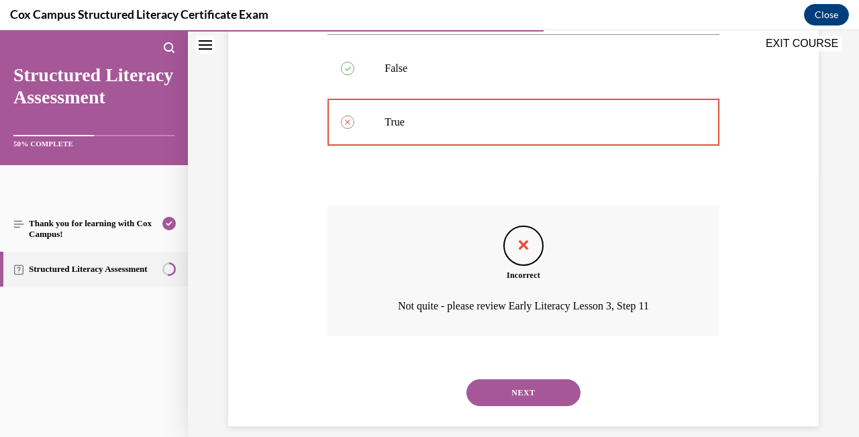
click at [549, 379] on button "NEXT" at bounding box center [523, 392] width 114 height 27
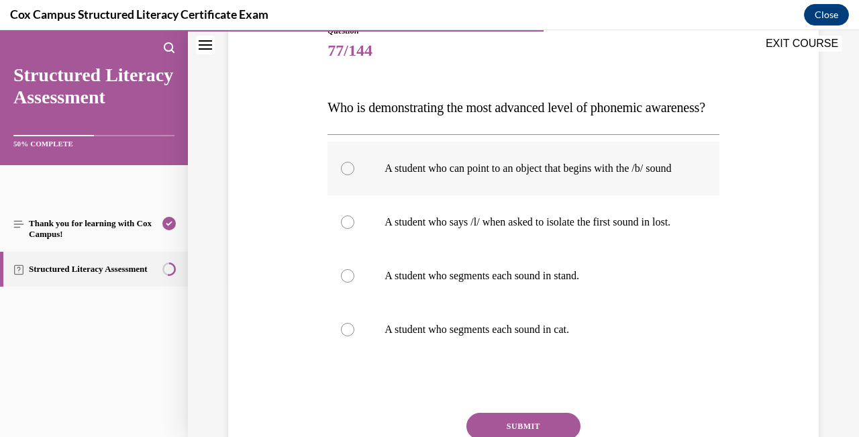
scroll to position [164, 0]
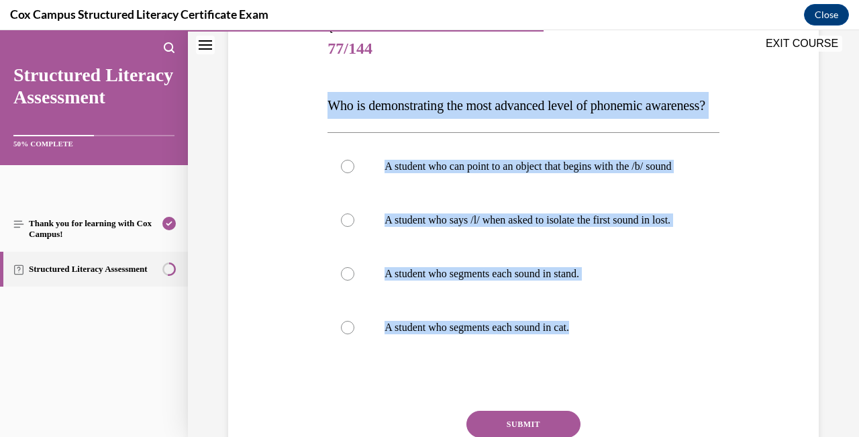
drag, startPoint x: 668, startPoint y: 384, endPoint x: 318, endPoint y: 98, distance: 452.2
click at [318, 99] on div "Question 77/144 Who is demonstrating the most advanced level of phonemic awaren…" at bounding box center [523, 252] width 597 height 538
click at [349, 281] on div at bounding box center [347, 273] width 13 height 13
click at [349, 281] on input "A student who segments each sound in stand." at bounding box center [347, 273] width 13 height 13
radio input "true"
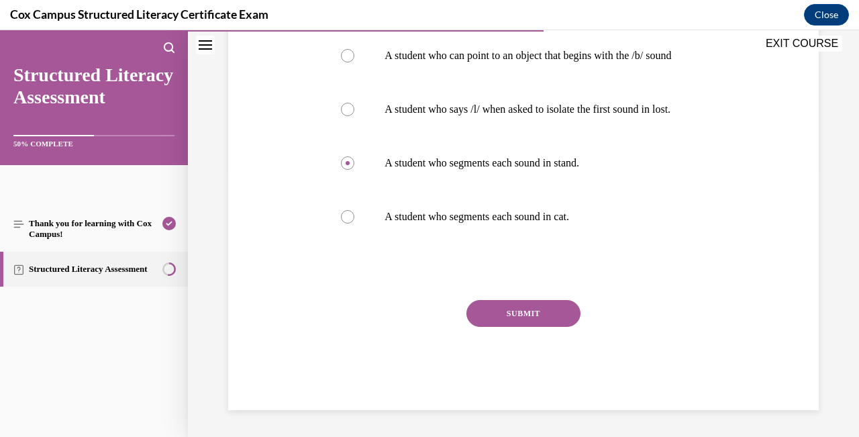
click at [510, 327] on button "SUBMIT" at bounding box center [523, 313] width 114 height 27
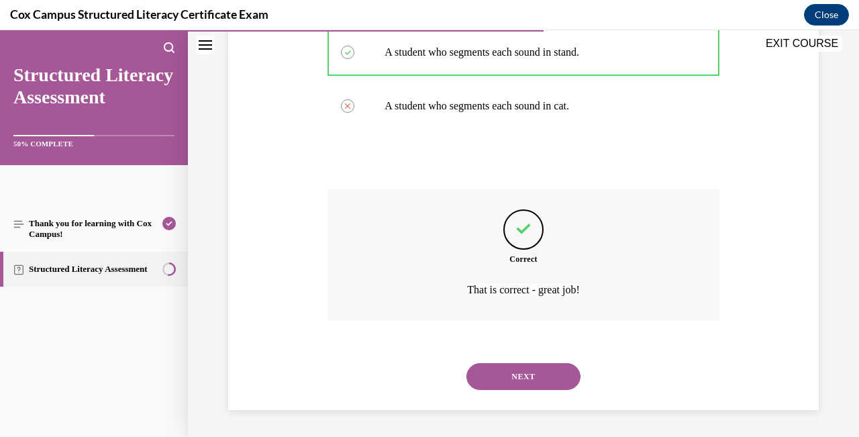
scroll to position [423, 0]
click at [533, 372] on button "NEXT" at bounding box center [523, 376] width 114 height 27
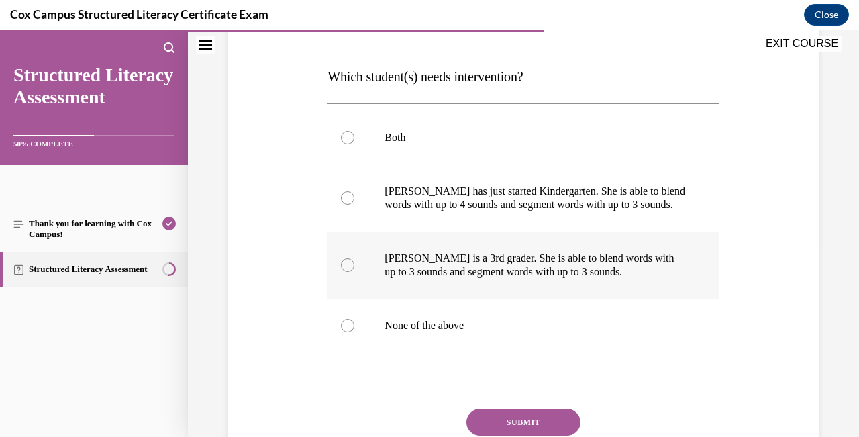
scroll to position [195, 0]
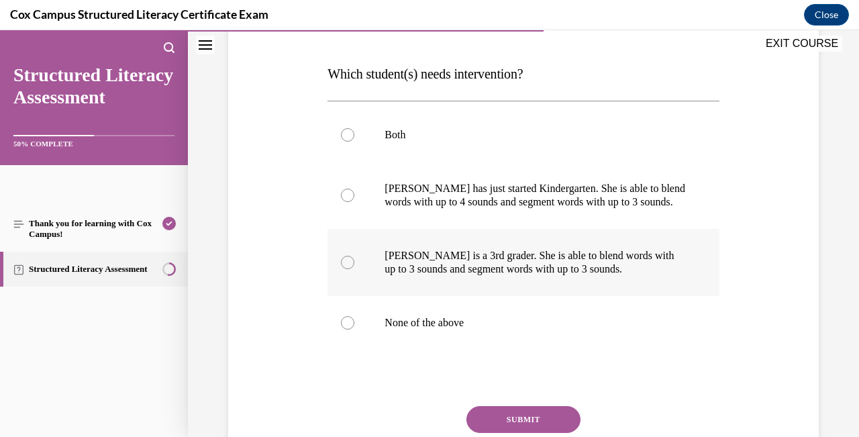
click at [349, 260] on div at bounding box center [347, 262] width 13 height 13
click at [349, 260] on input "[PERSON_NAME] is a 3rd grader. She is able to blend words with up to 3 sounds a…" at bounding box center [347, 262] width 13 height 13
radio input "true"
click at [519, 415] on button "SUBMIT" at bounding box center [523, 419] width 114 height 27
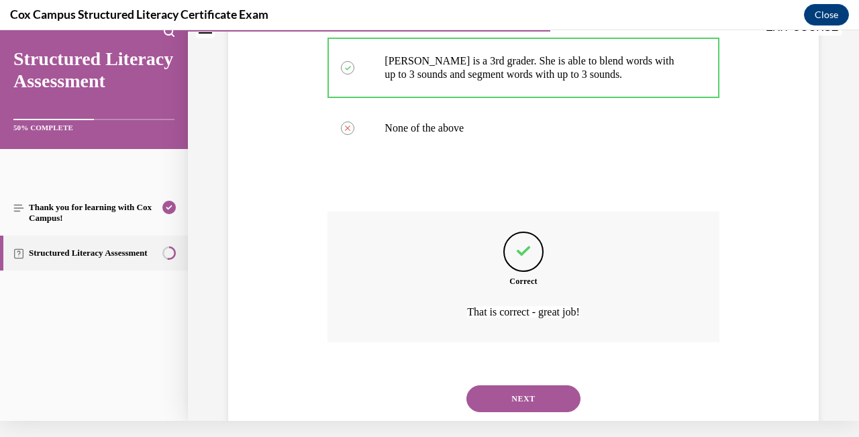
scroll to position [396, 0]
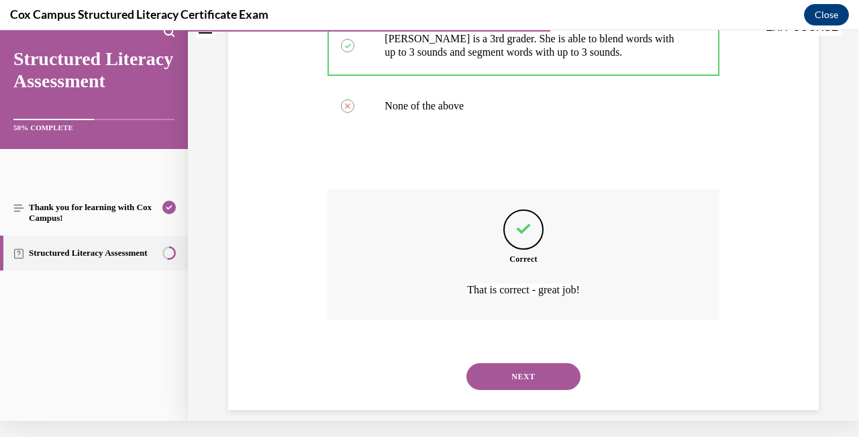
click at [534, 368] on button "NEXT" at bounding box center [523, 376] width 114 height 27
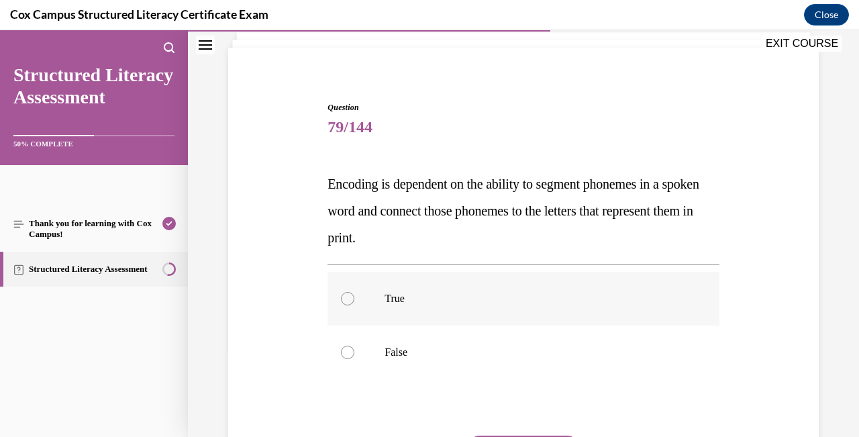
scroll to position [94, 0]
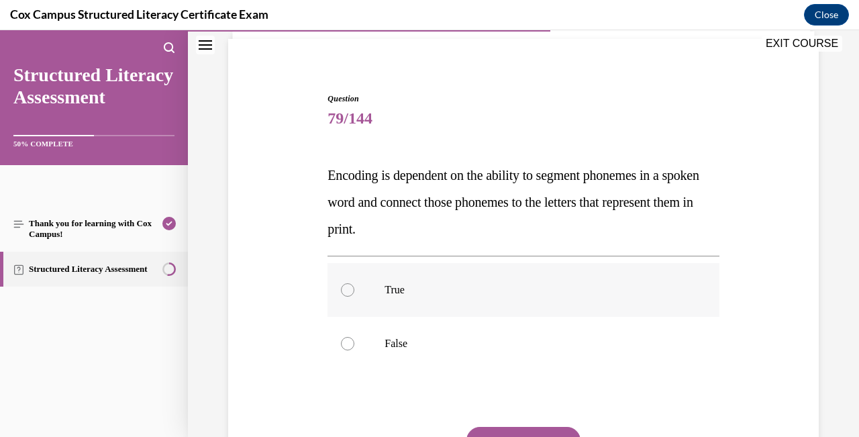
click at [349, 289] on div at bounding box center [347, 289] width 13 height 13
click at [349, 289] on input "True" at bounding box center [347, 289] width 13 height 13
radio input "true"
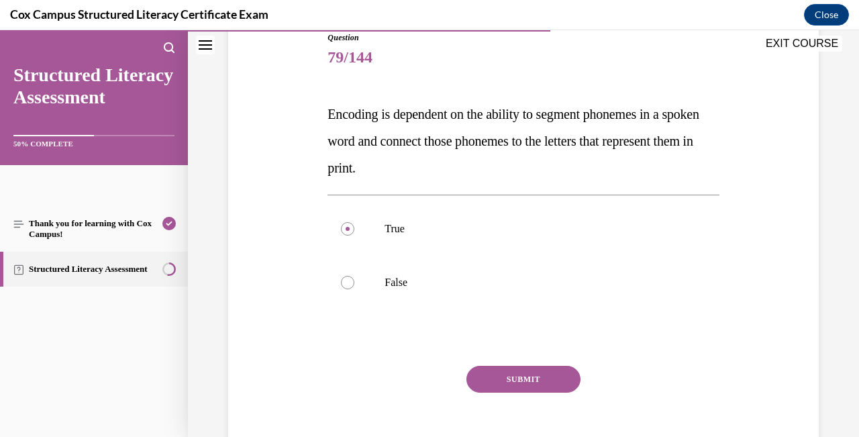
click at [507, 374] on button "SUBMIT" at bounding box center [523, 379] width 114 height 27
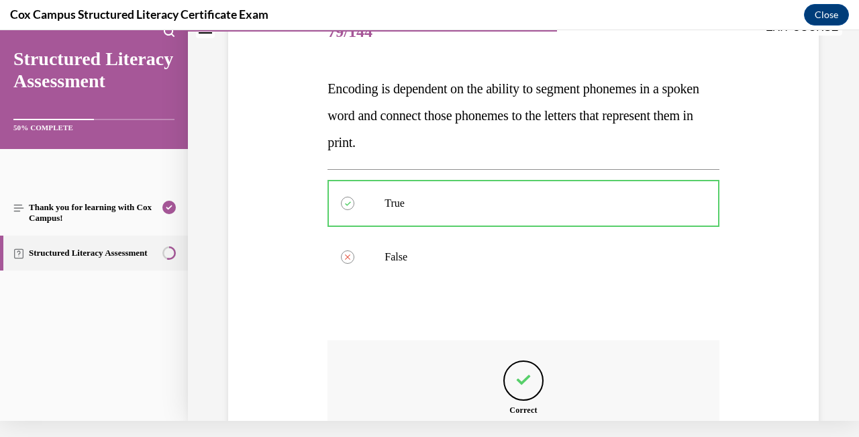
scroll to position [315, 0]
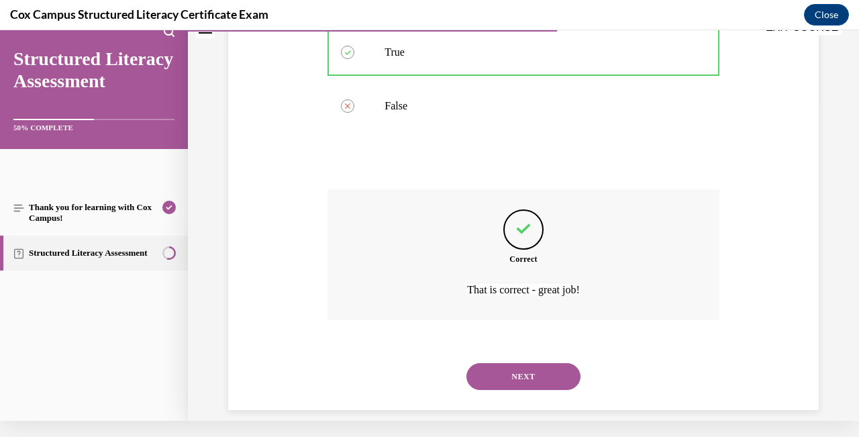
click at [521, 364] on button "NEXT" at bounding box center [523, 376] width 114 height 27
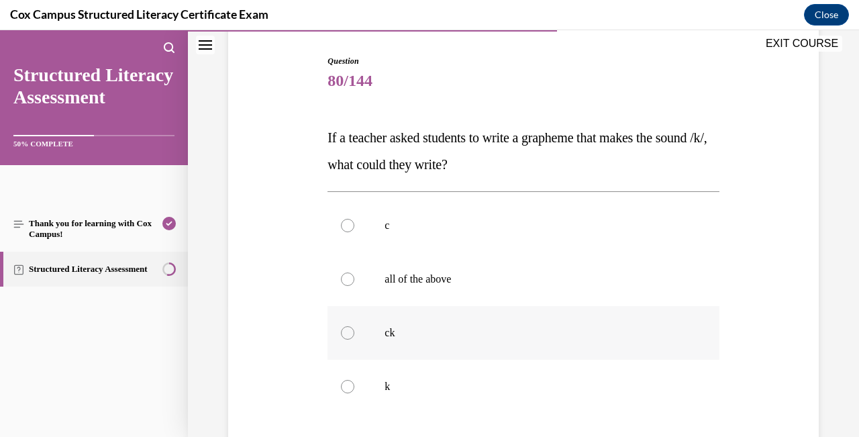
scroll to position [140, 0]
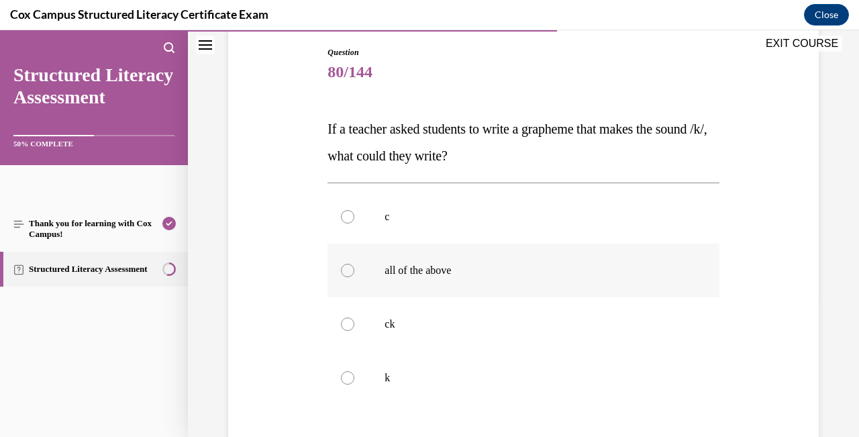
click at [352, 267] on div at bounding box center [347, 270] width 13 height 13
click at [352, 267] on input "all of the above" at bounding box center [347, 270] width 13 height 13
radio input "true"
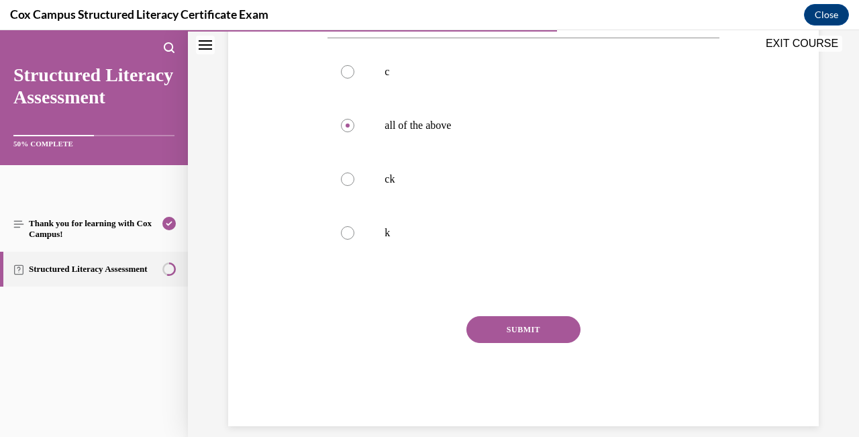
click at [528, 329] on button "SUBMIT" at bounding box center [523, 329] width 114 height 27
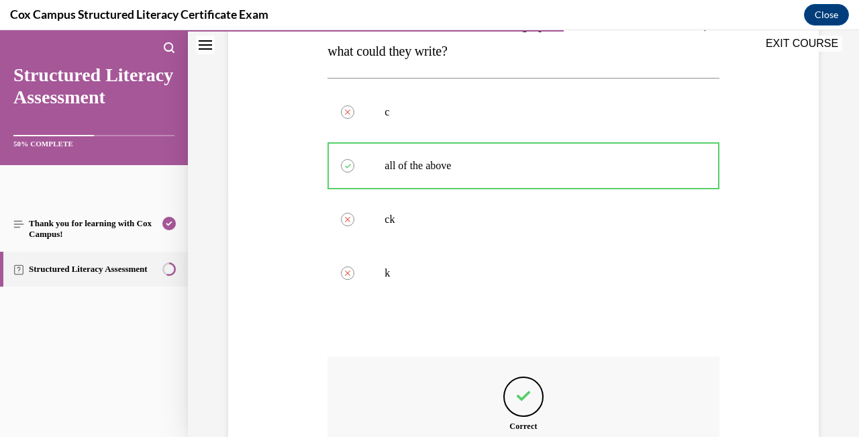
scroll to position [396, 0]
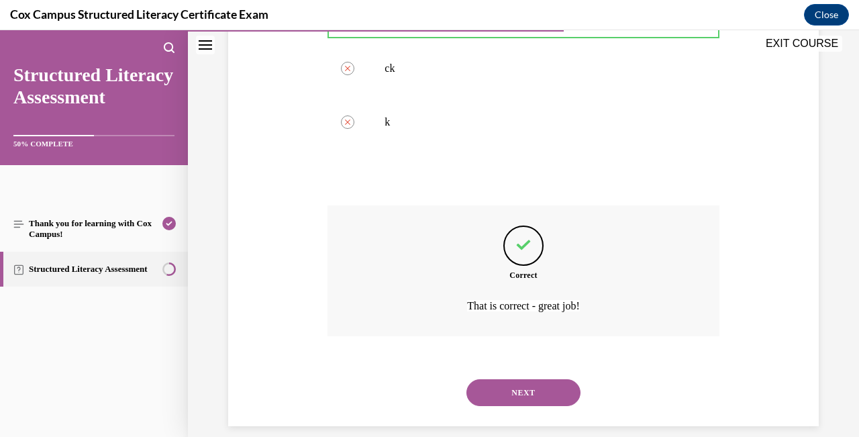
click at [534, 379] on button "NEXT" at bounding box center [523, 392] width 114 height 27
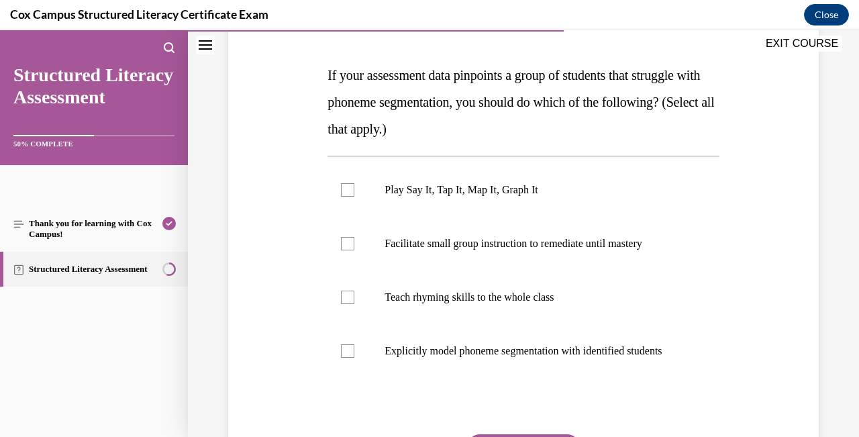
scroll to position [195, 0]
click at [348, 243] on div at bounding box center [347, 242] width 13 height 13
click at [348, 243] on input "Facilitate small group instruction to remediate until mastery" at bounding box center [347, 242] width 13 height 13
checkbox input "true"
click at [347, 354] on div at bounding box center [347, 350] width 13 height 13
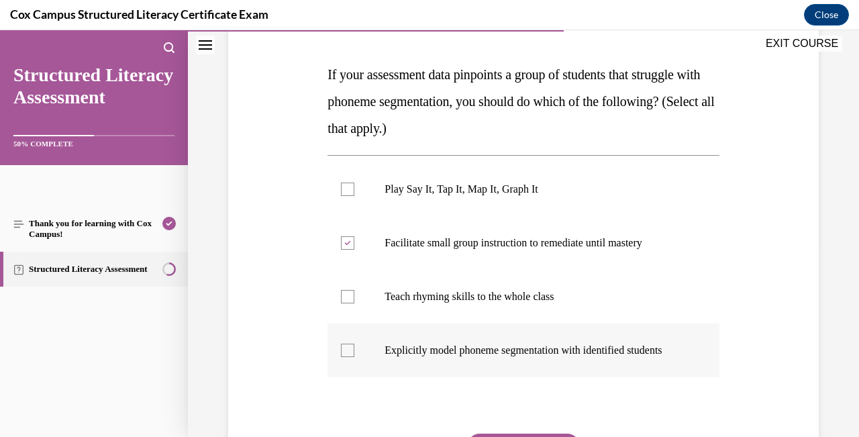
click at [347, 354] on input "Explicitly model phoneme segmentation with identified students" at bounding box center [347, 350] width 13 height 13
checkbox input "true"
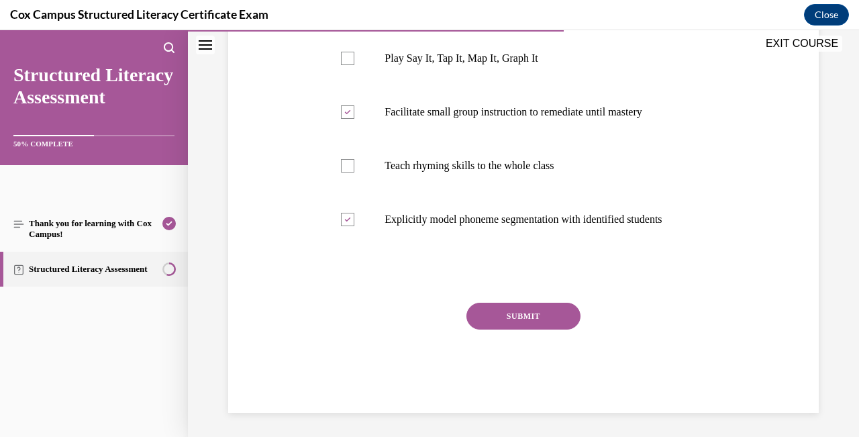
click at [517, 330] on button "SUBMIT" at bounding box center [523, 316] width 114 height 27
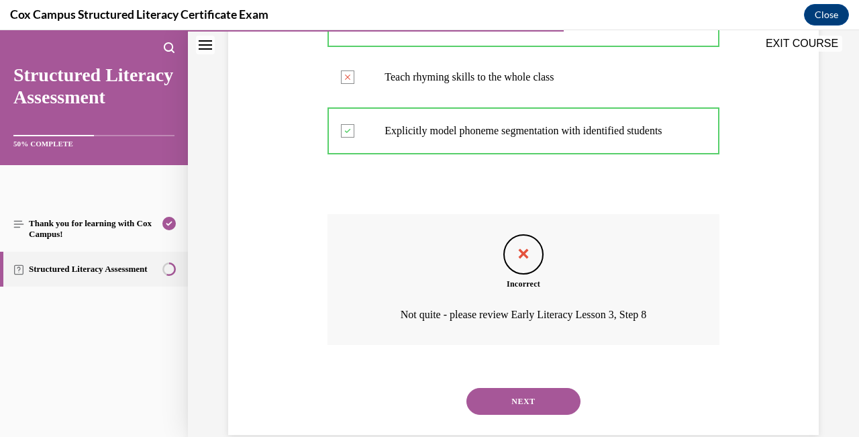
scroll to position [436, 0]
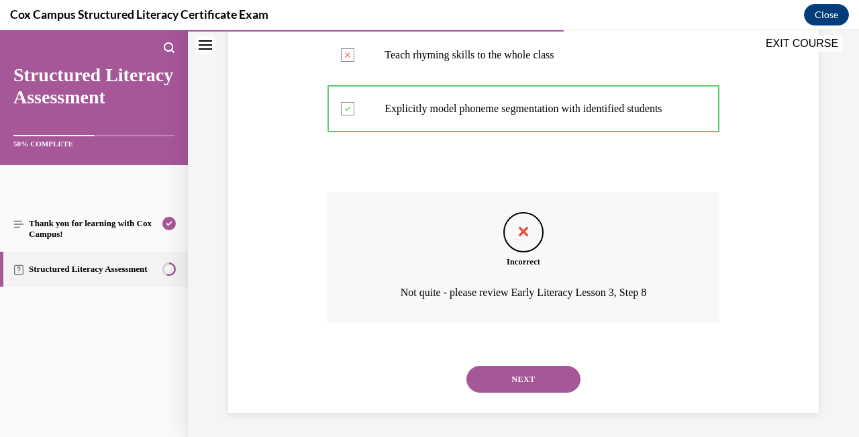
click at [523, 368] on button "NEXT" at bounding box center [523, 379] width 114 height 27
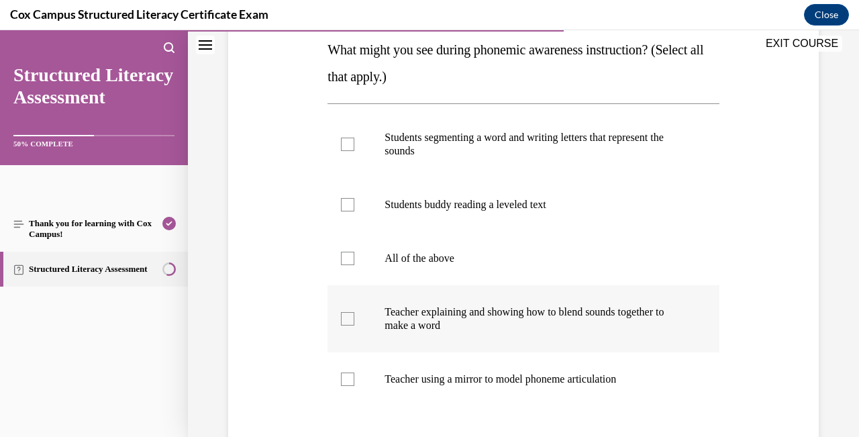
scroll to position [219, 0]
click at [344, 319] on div at bounding box center [347, 319] width 13 height 13
click at [344, 319] on input "Teacher explaining and showing how to blend sounds together to make a word" at bounding box center [347, 319] width 13 height 13
checkbox input "true"
click at [348, 144] on div at bounding box center [347, 144] width 13 height 13
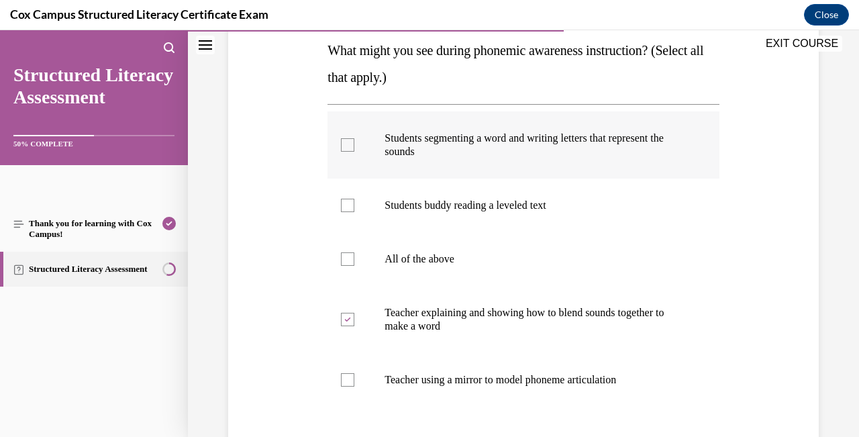
click at [348, 144] on input "Students segmenting a word and writing letters that represent the sounds" at bounding box center [347, 144] width 13 height 13
checkbox input "true"
click at [350, 379] on div at bounding box center [347, 379] width 13 height 13
click at [350, 379] on input "Teacher using a mirror to model phoneme articulation" at bounding box center [347, 379] width 13 height 13
checkbox input "true"
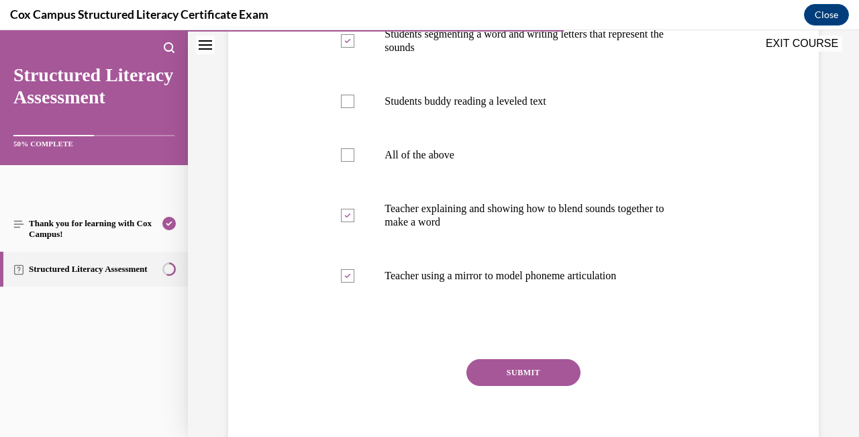
click at [499, 369] on button "SUBMIT" at bounding box center [523, 372] width 114 height 27
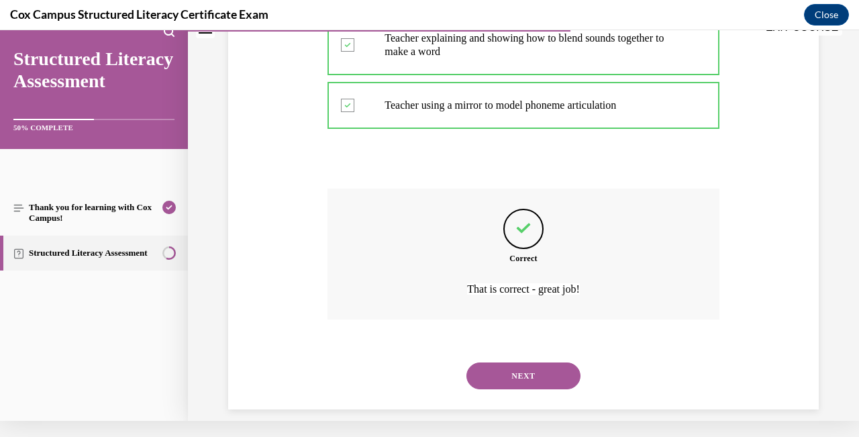
scroll to position [477, 0]
click at [508, 373] on button "NEXT" at bounding box center [523, 376] width 114 height 27
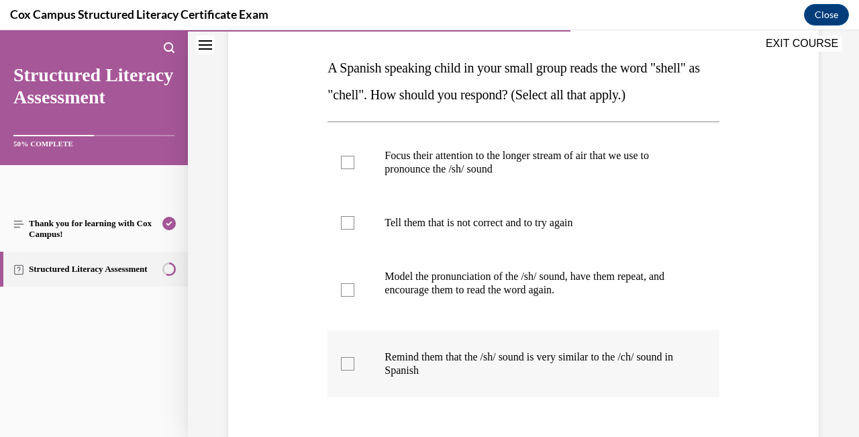
scroll to position [207, 0]
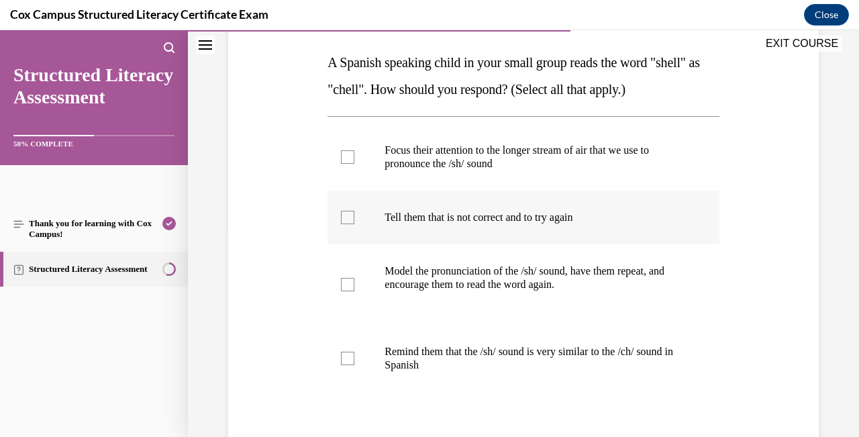
click at [348, 219] on div at bounding box center [347, 217] width 13 height 13
click at [348, 219] on input "Tell them that is not correct and to try again" at bounding box center [347, 217] width 13 height 13
checkbox input "true"
click at [350, 368] on label "Remind them that the /sh/ sound is very similar to the /ch/ sound in Spanish" at bounding box center [523, 358] width 391 height 67
click at [350, 365] on input "Remind them that the /sh/ sound is very similar to the /ch/ sound in Spanish" at bounding box center [347, 358] width 13 height 13
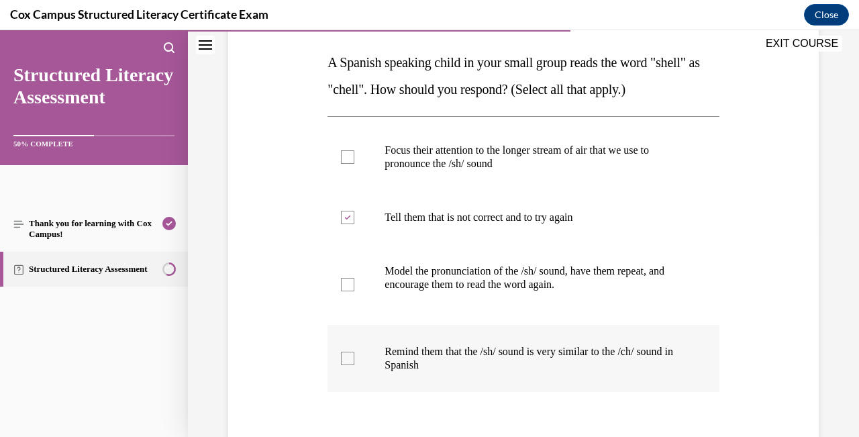
checkbox input "true"
click at [347, 284] on div at bounding box center [347, 284] width 13 height 13
click at [347, 284] on input "Model the pronunciation of the /sh/ sound, have them repeat, and encourage them…" at bounding box center [347, 284] width 13 height 13
checkbox input "true"
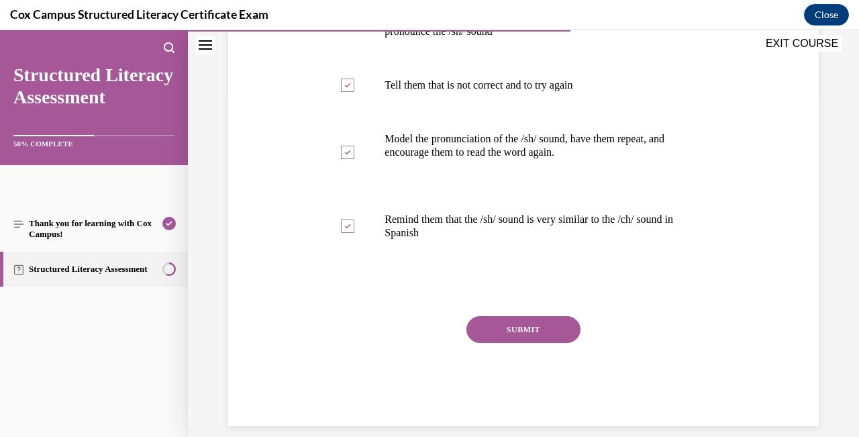
click at [514, 328] on button "SUBMIT" at bounding box center [523, 329] width 114 height 27
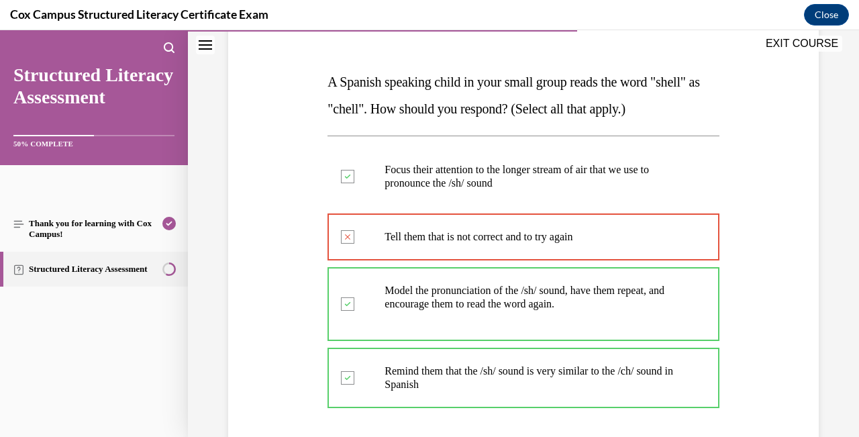
scroll to position [187, 0]
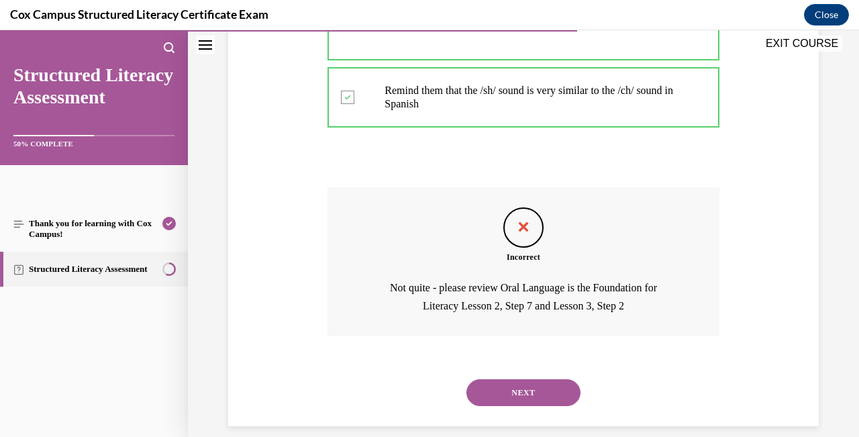
click at [523, 383] on button "NEXT" at bounding box center [523, 392] width 114 height 27
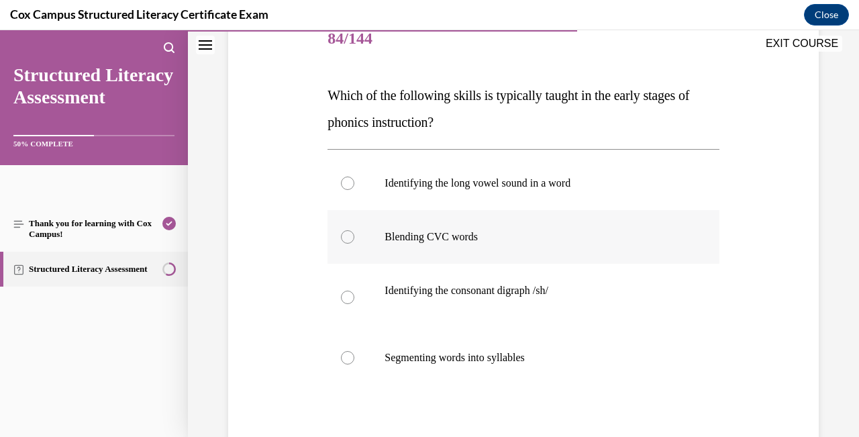
scroll to position [183, 0]
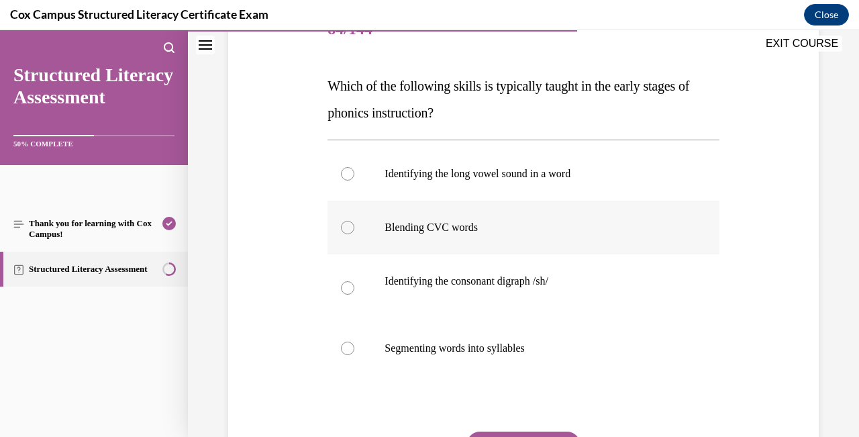
click at [351, 228] on div at bounding box center [347, 227] width 13 height 13
click at [351, 228] on input "Blending CVC words" at bounding box center [347, 227] width 13 height 13
radio input "true"
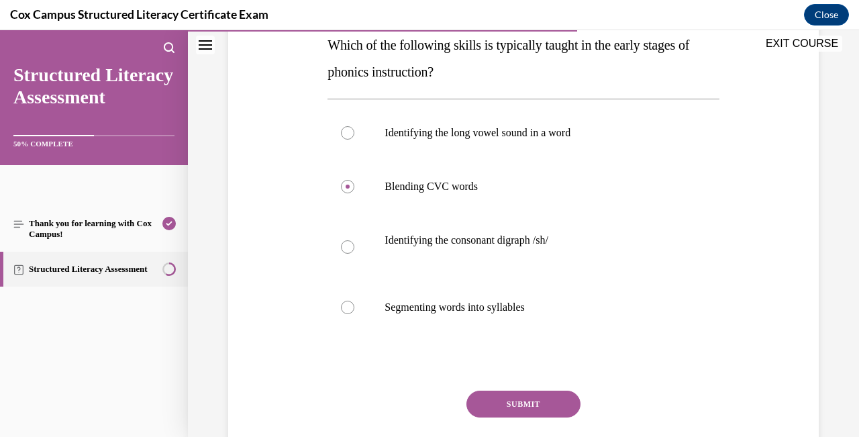
click at [565, 403] on button "SUBMIT" at bounding box center [523, 404] width 114 height 27
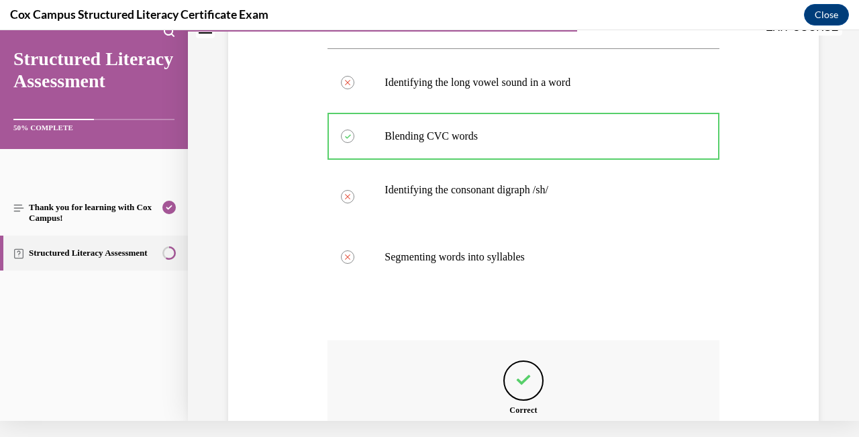
scroll to position [409, 0]
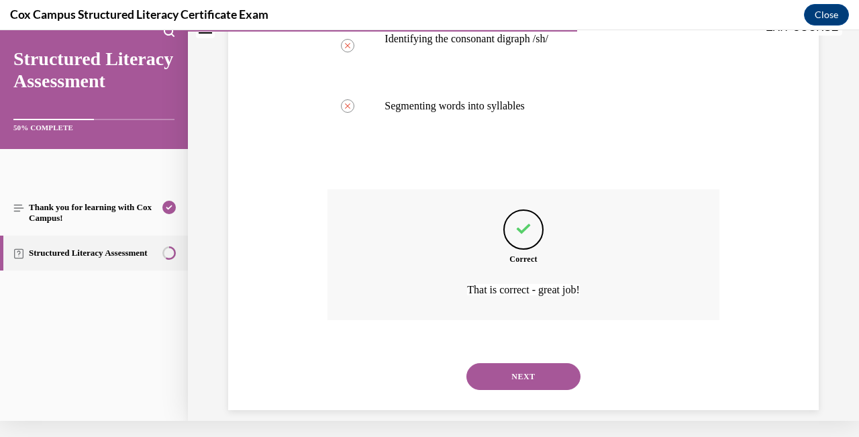
click at [548, 370] on button "NEXT" at bounding box center [523, 376] width 114 height 27
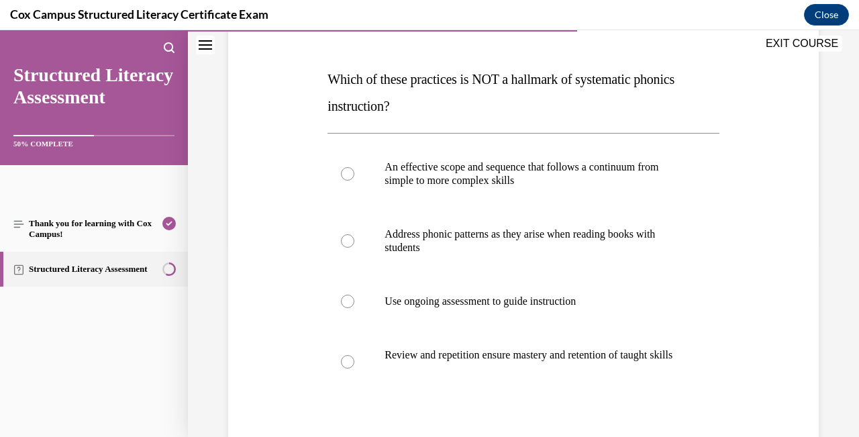
scroll to position [200, 0]
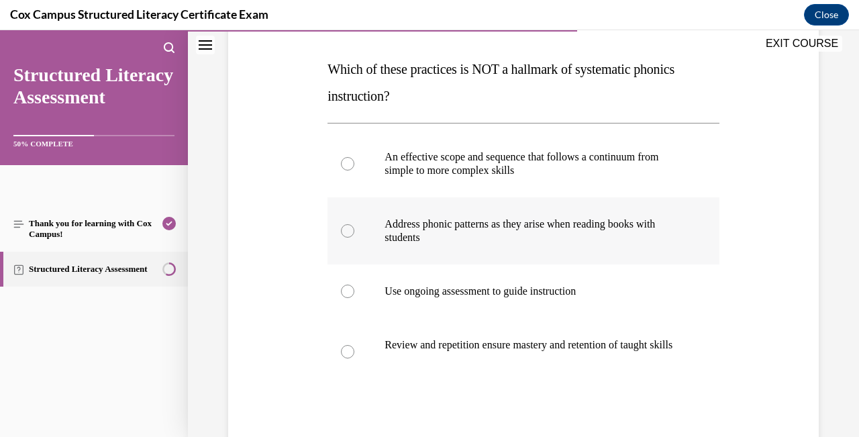
click at [352, 232] on div at bounding box center [347, 230] width 13 height 13
click at [352, 232] on input "Address phonic patterns as they arise when reading books with students" at bounding box center [347, 230] width 13 height 13
radio input "true"
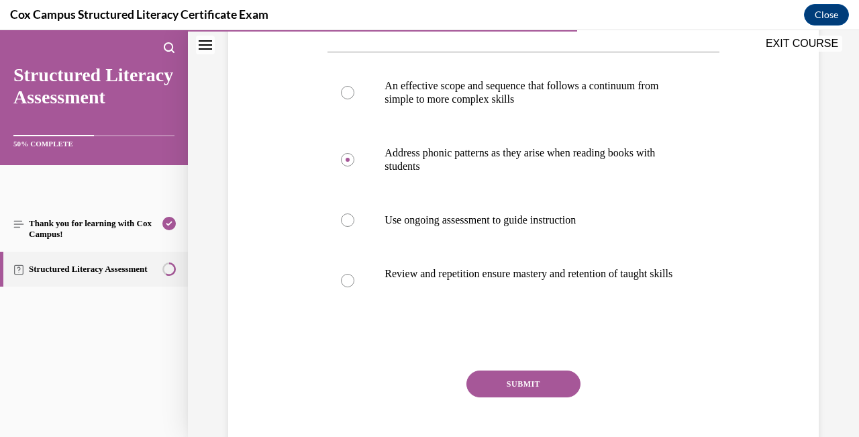
scroll to position [272, 0]
click at [558, 395] on button "SUBMIT" at bounding box center [523, 383] width 114 height 27
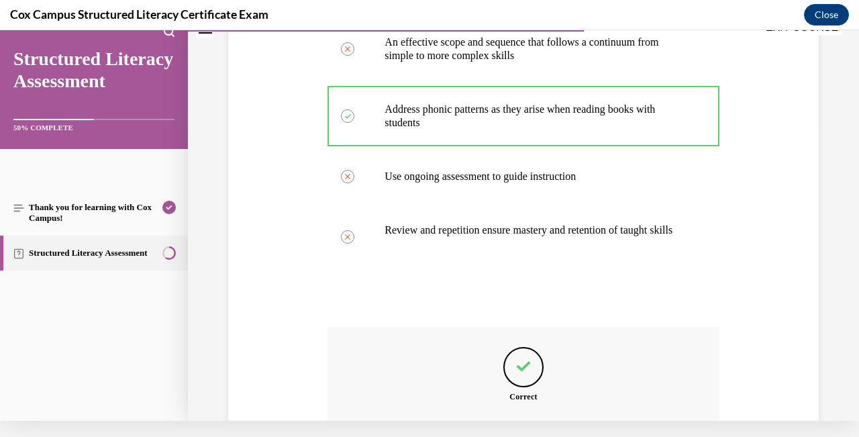
scroll to position [450, 0]
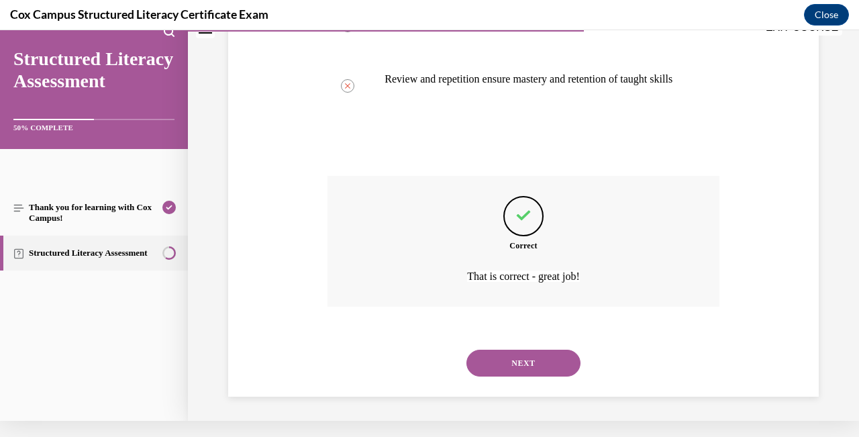
click at [554, 364] on button "NEXT" at bounding box center [523, 363] width 114 height 27
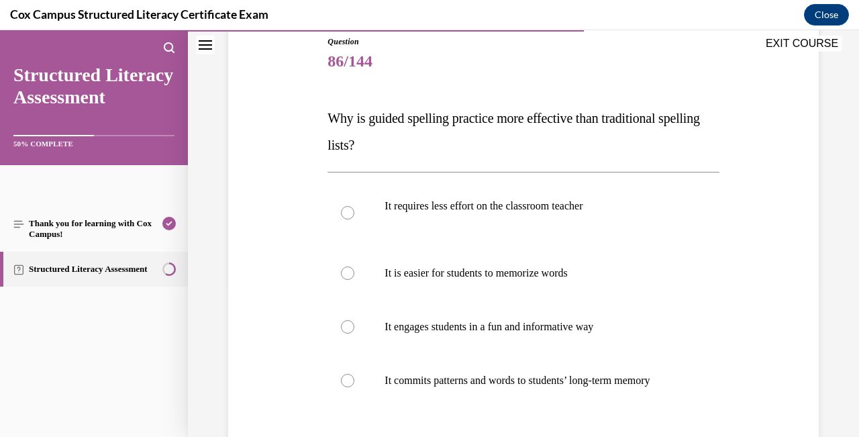
scroll to position [152, 0]
click at [349, 382] on div at bounding box center [347, 379] width 13 height 13
click at [349, 382] on input "It commits patterns and words to students’ long-term memory" at bounding box center [347, 379] width 13 height 13
radio input "true"
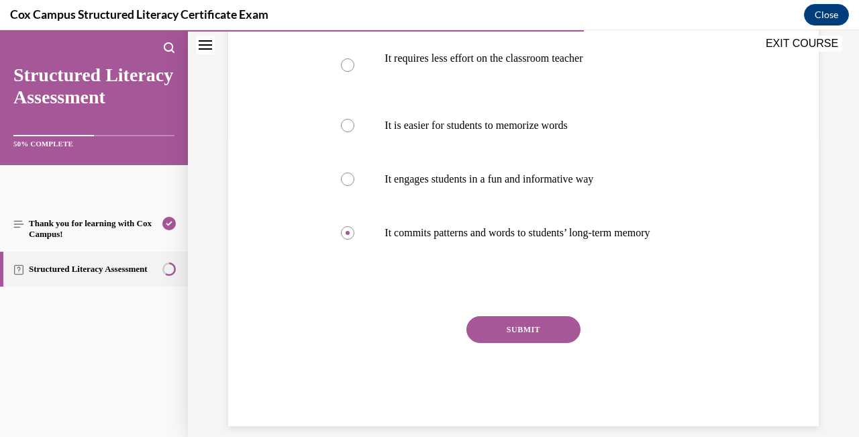
click at [564, 326] on button "SUBMIT" at bounding box center [523, 329] width 114 height 27
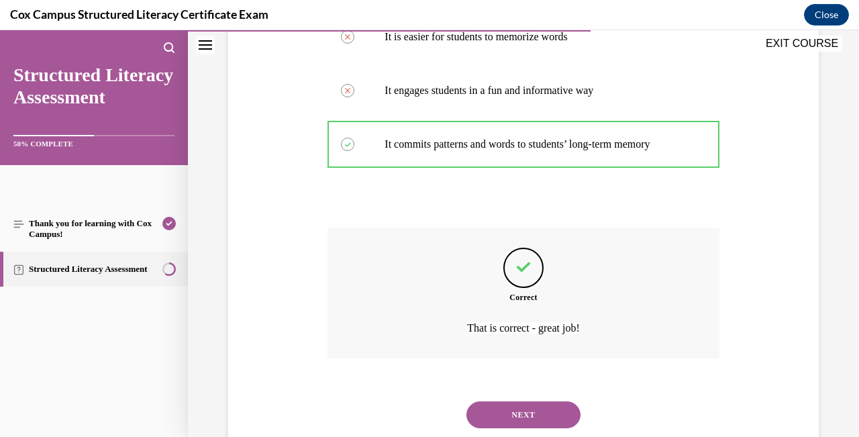
scroll to position [409, 0]
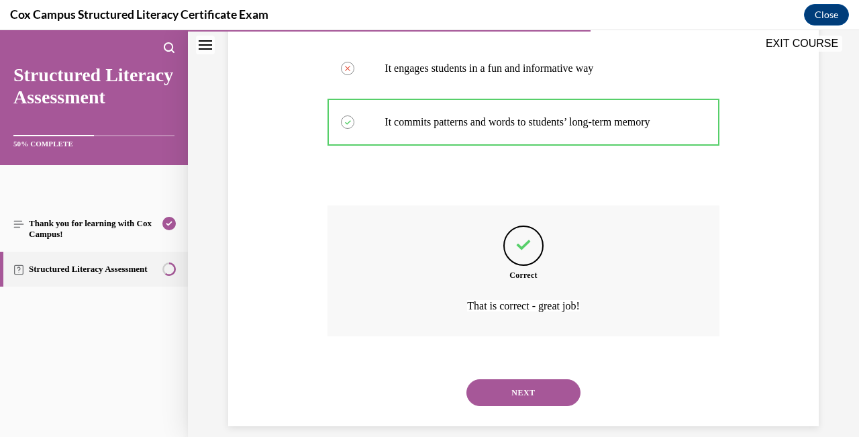
click at [556, 379] on button "NEXT" at bounding box center [523, 392] width 114 height 27
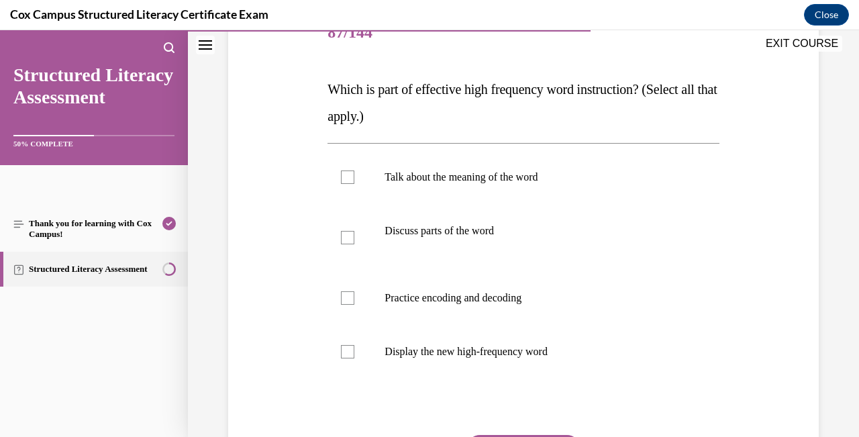
scroll to position [207, 0]
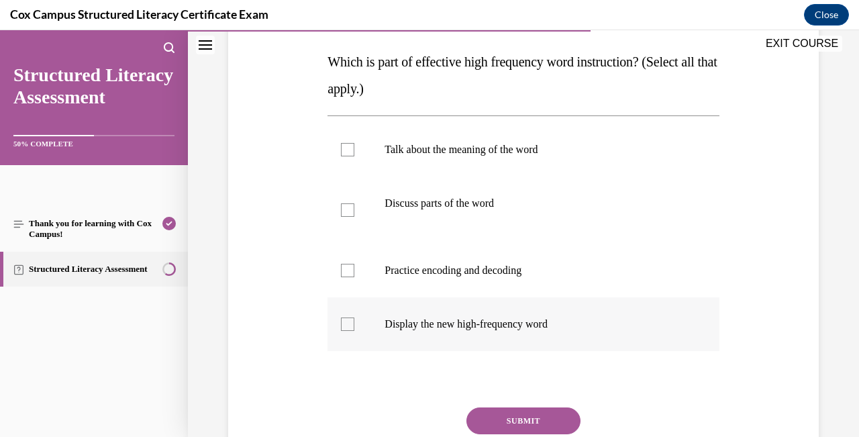
click at [341, 324] on label "Display the new high-frequency word" at bounding box center [523, 324] width 391 height 54
click at [341, 324] on input "Display the new high-frequency word" at bounding box center [347, 323] width 13 height 13
checkbox input "true"
click at [547, 419] on button "SUBMIT" at bounding box center [523, 420] width 114 height 27
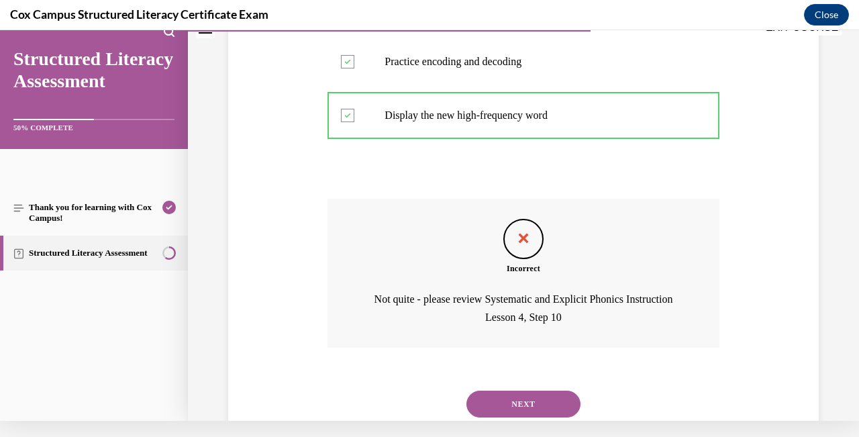
scroll to position [410, 0]
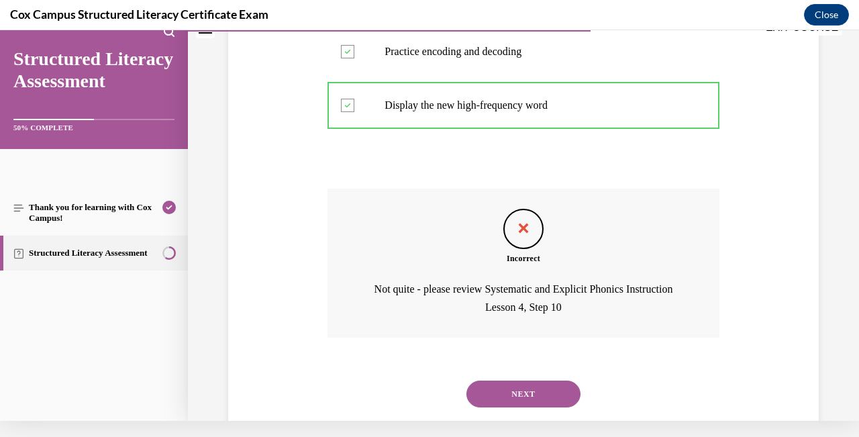
click at [562, 381] on button "NEXT" at bounding box center [523, 394] width 114 height 27
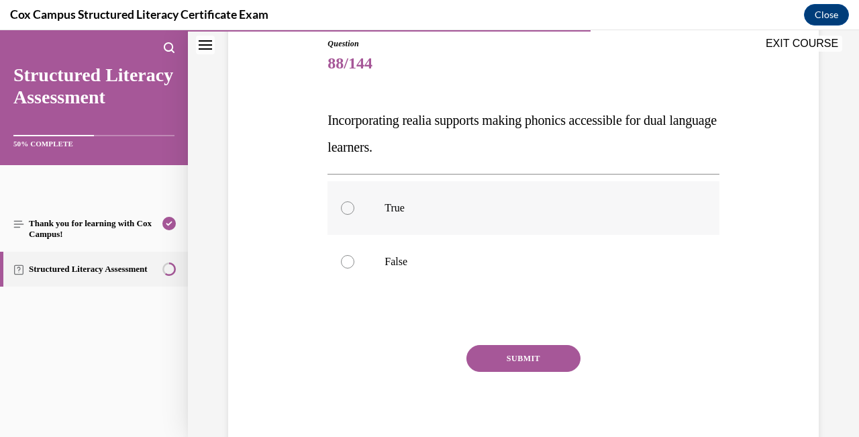
click at [345, 209] on div at bounding box center [347, 207] width 13 height 13
click at [345, 209] on input "True" at bounding box center [347, 207] width 13 height 13
radio input "true"
click at [512, 363] on button "SUBMIT" at bounding box center [523, 358] width 114 height 27
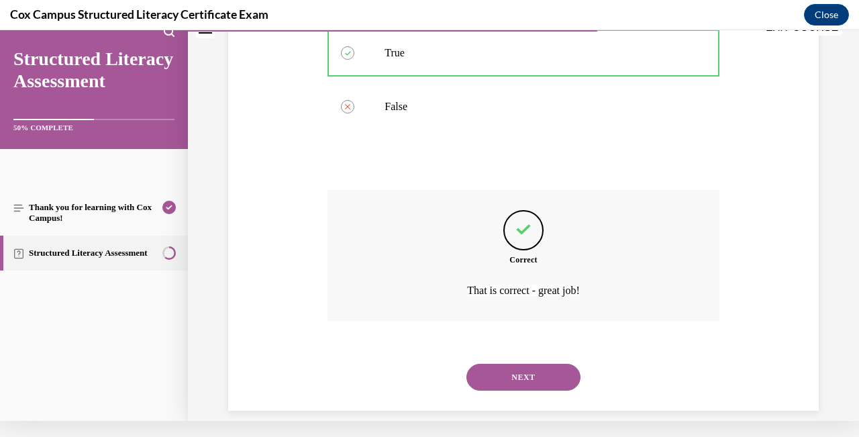
scroll to position [289, 0]
click at [517, 368] on button "NEXT" at bounding box center [523, 376] width 114 height 27
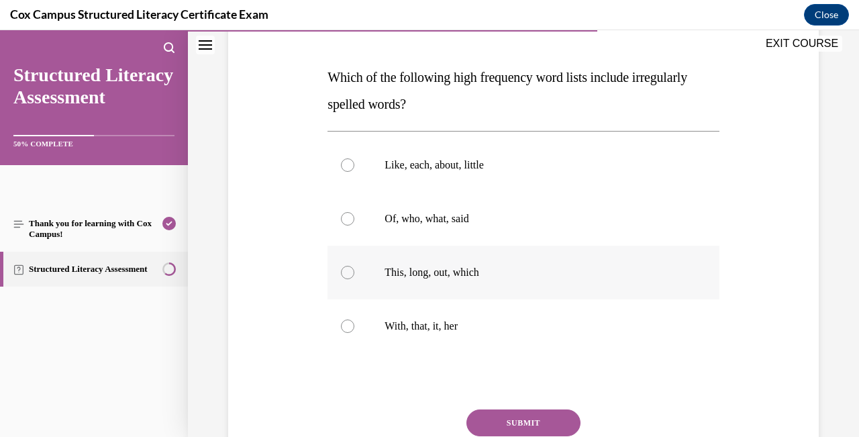
scroll to position [203, 0]
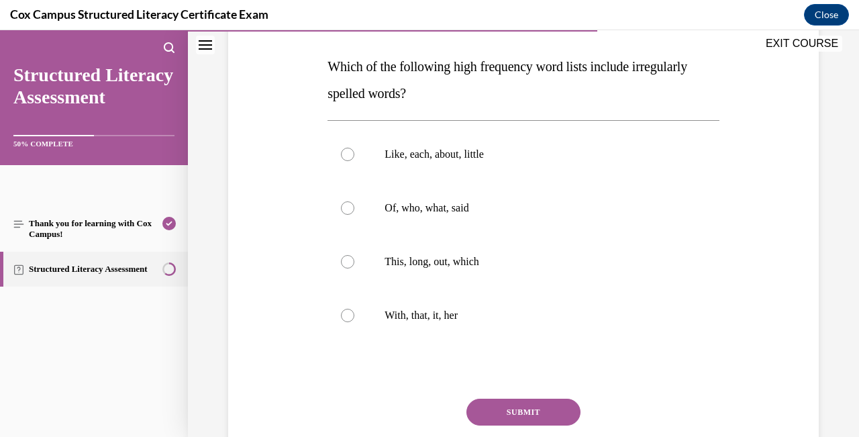
drag, startPoint x: 564, startPoint y: 328, endPoint x: 331, endPoint y: 48, distance: 364.0
click at [331, 48] on div "Question 89/144 Which of the following high frequency word lists include irregu…" at bounding box center [523, 246] width 391 height 525
click at [350, 205] on div at bounding box center [347, 207] width 13 height 13
click at [350, 205] on input "Of, who, what, said" at bounding box center [347, 207] width 13 height 13
radio input "true"
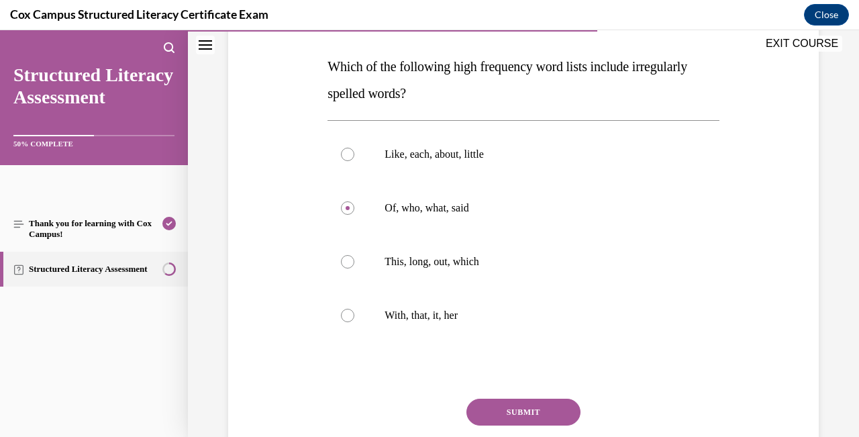
click at [544, 409] on button "SUBMIT" at bounding box center [523, 412] width 114 height 27
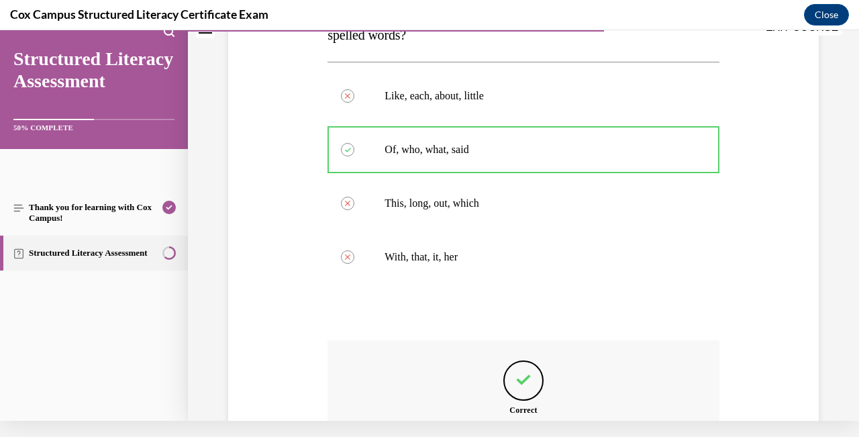
scroll to position [396, 0]
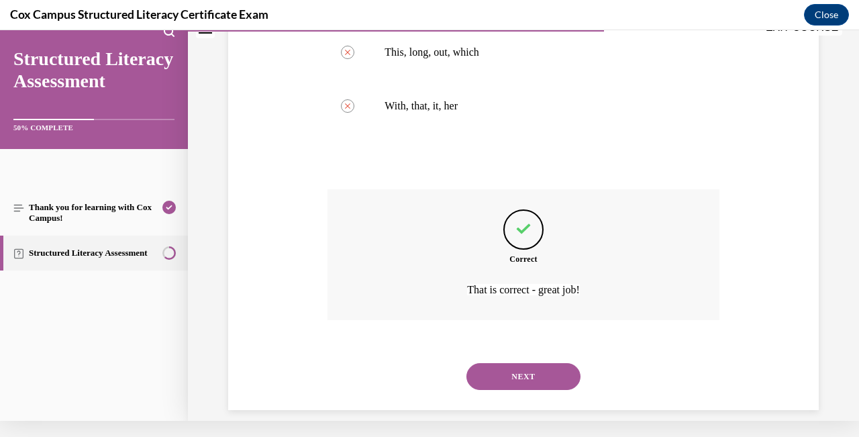
click at [564, 363] on button "NEXT" at bounding box center [523, 376] width 114 height 27
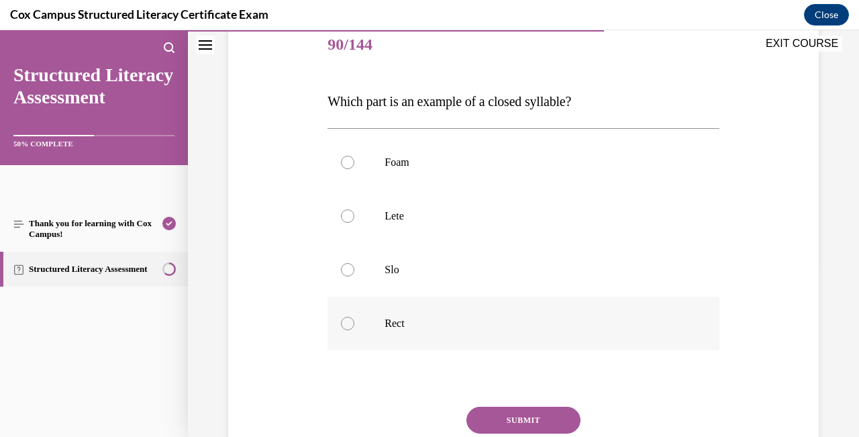
scroll to position [169, 0]
click at [348, 324] on div at bounding box center [347, 321] width 13 height 13
click at [348, 324] on input "Rect" at bounding box center [347, 321] width 13 height 13
radio input "true"
click at [538, 414] on button "SUBMIT" at bounding box center [523, 418] width 114 height 27
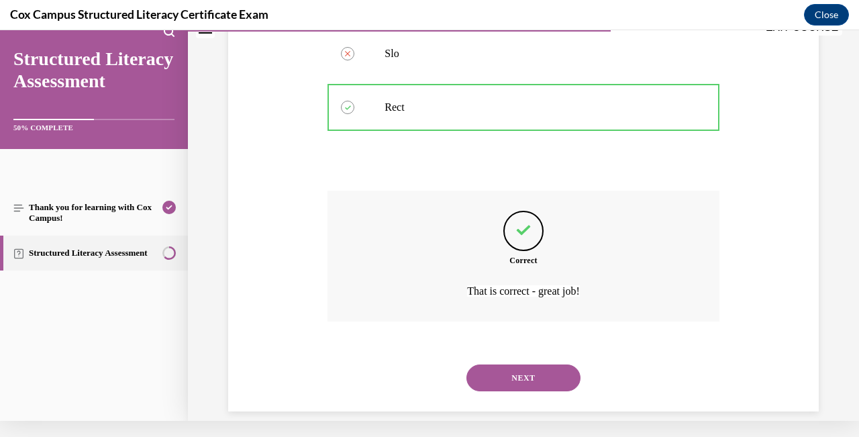
scroll to position [369, 0]
click at [546, 367] on button "NEXT" at bounding box center [523, 376] width 114 height 27
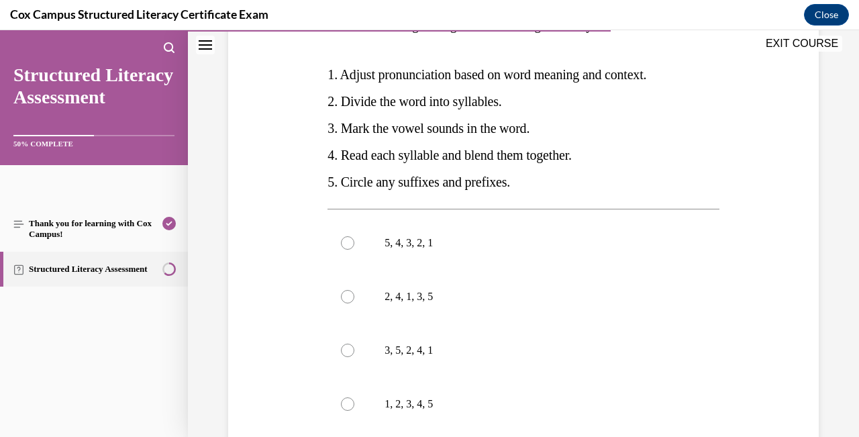
scroll to position [262, 0]
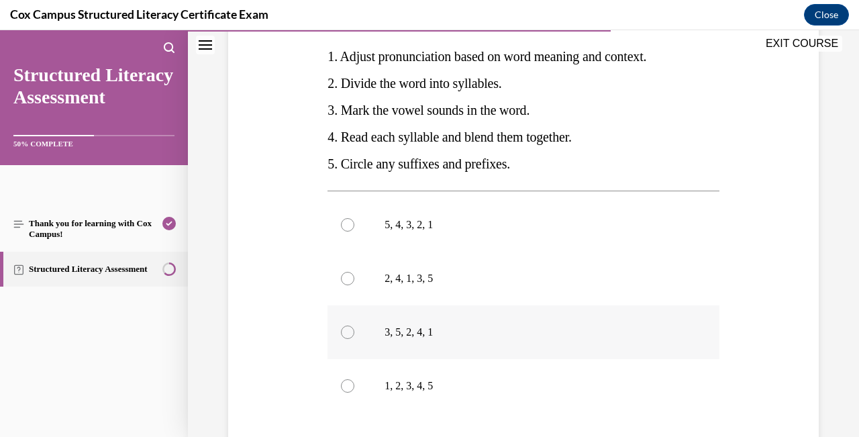
click at [349, 339] on div at bounding box center [347, 332] width 13 height 13
click at [349, 339] on input "3, 5, 2, 4, 1" at bounding box center [347, 332] width 13 height 13
radio input "true"
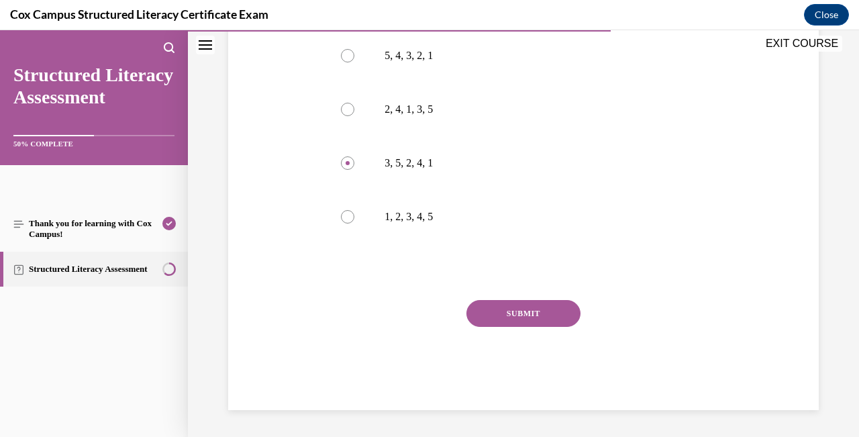
scroll to position [442, 0]
click at [550, 326] on button "SUBMIT" at bounding box center [523, 313] width 114 height 27
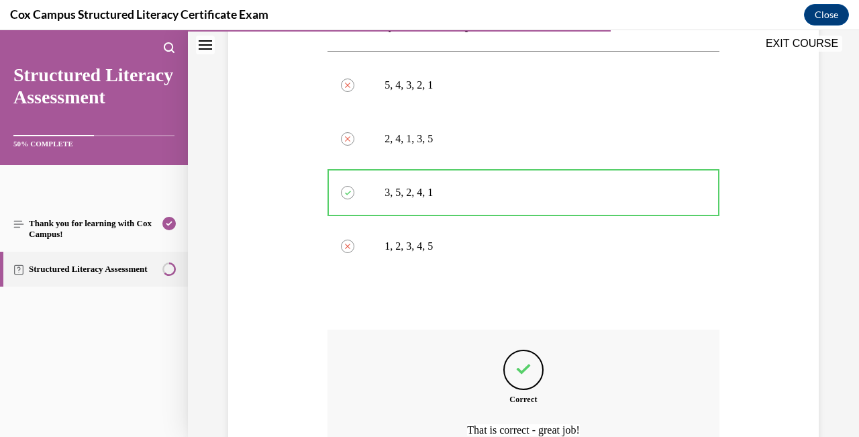
scroll to position [553, 0]
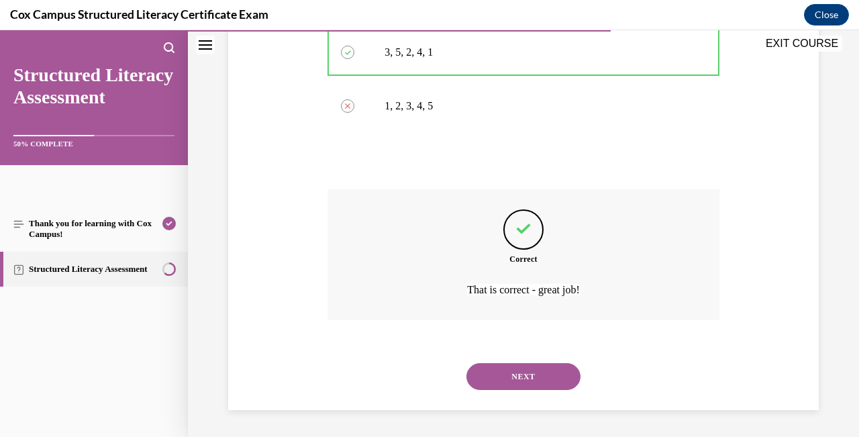
click at [537, 370] on button "NEXT" at bounding box center [523, 376] width 114 height 27
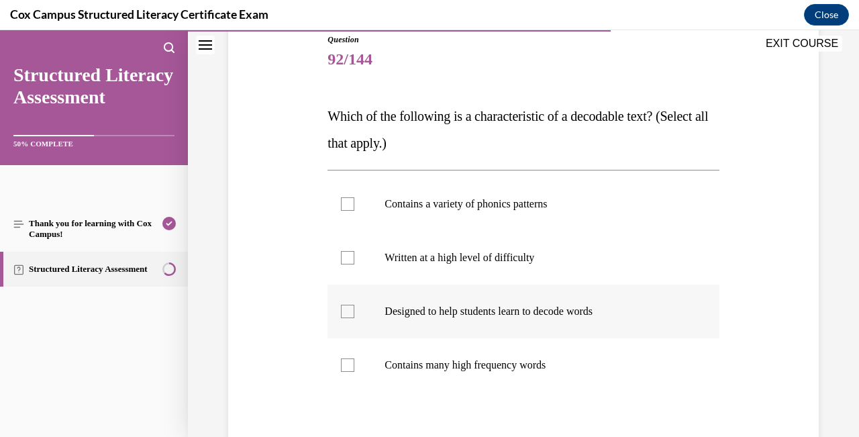
scroll to position [155, 0]
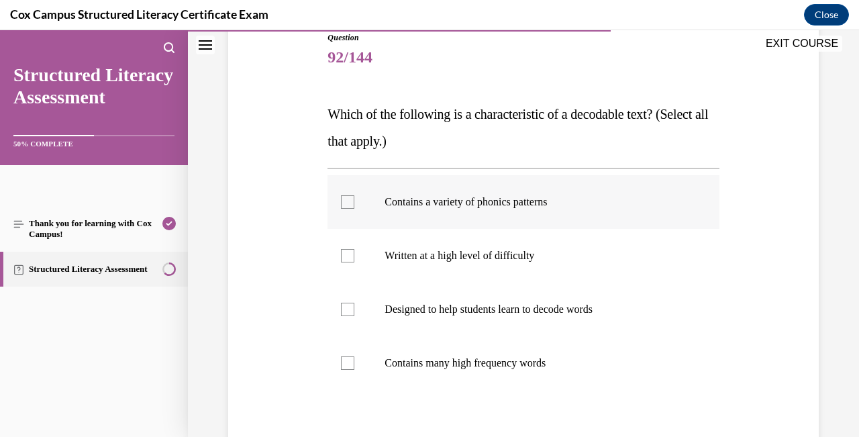
click at [345, 202] on div at bounding box center [347, 201] width 13 height 13
click at [345, 202] on input "Contains a variety of phonics patterns" at bounding box center [347, 201] width 13 height 13
checkbox input "true"
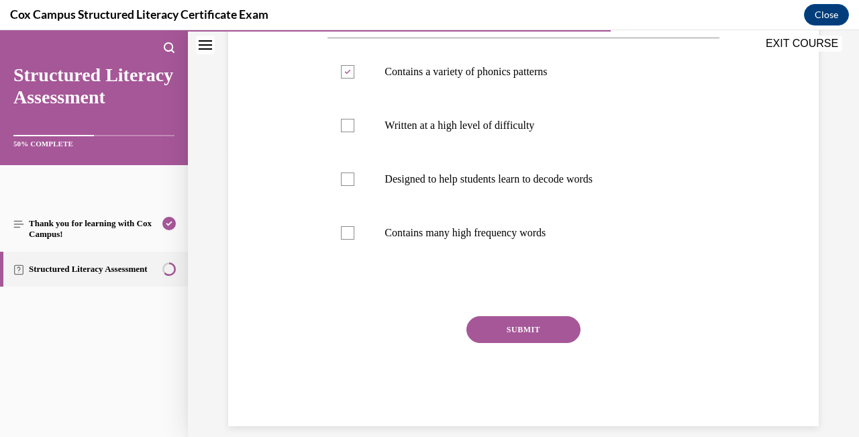
click at [528, 336] on button "SUBMIT" at bounding box center [523, 329] width 114 height 27
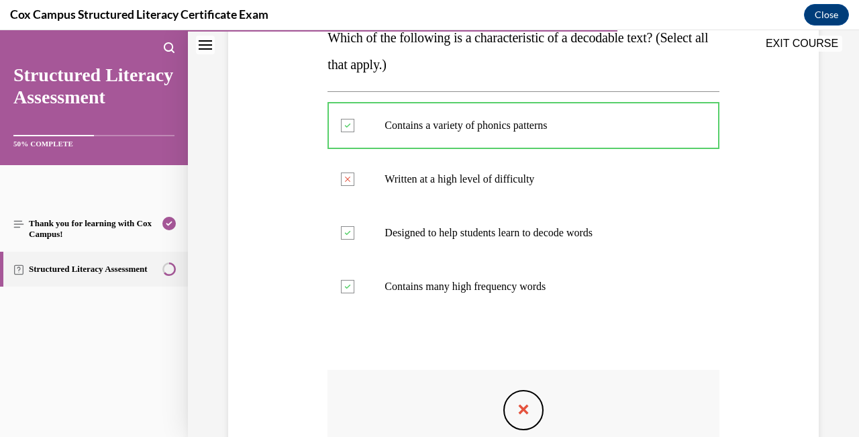
scroll to position [231, 0]
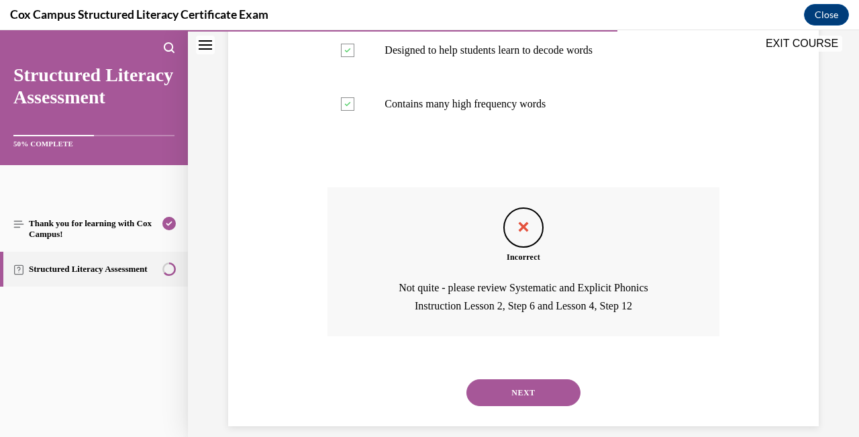
click at [544, 379] on button "NEXT" at bounding box center [523, 392] width 114 height 27
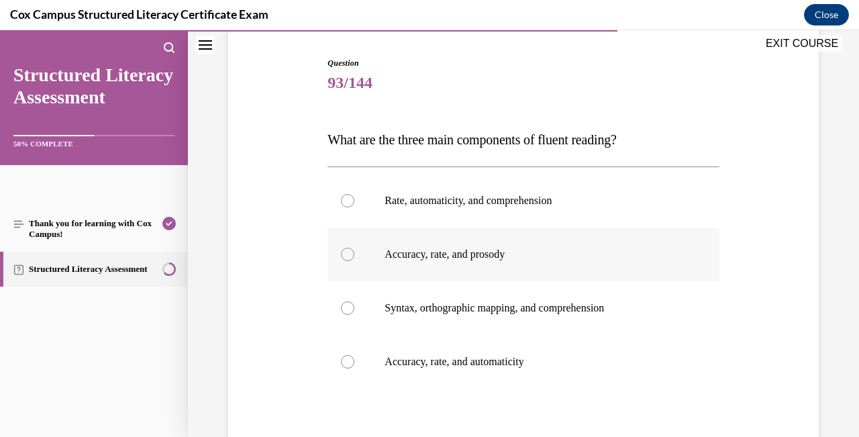
scroll to position [130, 0]
click at [344, 257] on div at bounding box center [347, 253] width 13 height 13
click at [344, 257] on input "Accuracy, rate, and prosody" at bounding box center [347, 253] width 13 height 13
radio input "true"
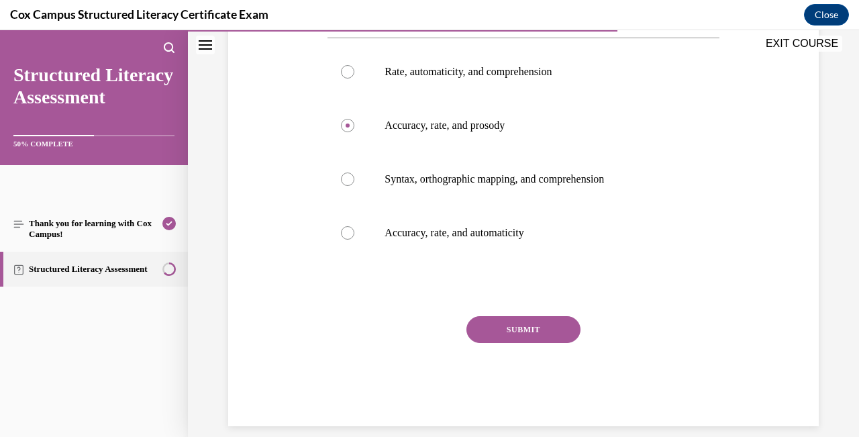
click at [543, 330] on button "SUBMIT" at bounding box center [523, 329] width 114 height 27
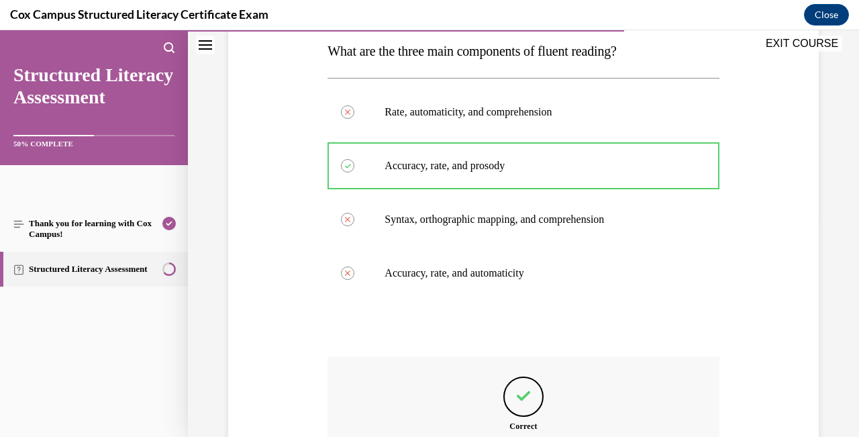
scroll to position [369, 0]
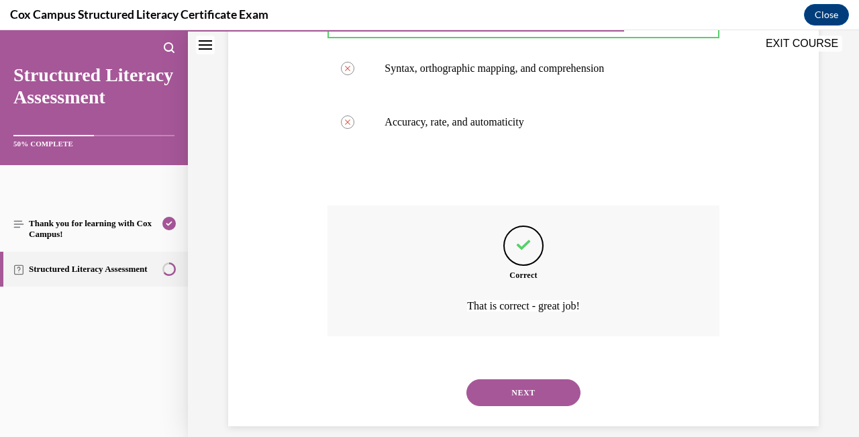
click at [546, 379] on button "NEXT" at bounding box center [523, 392] width 114 height 27
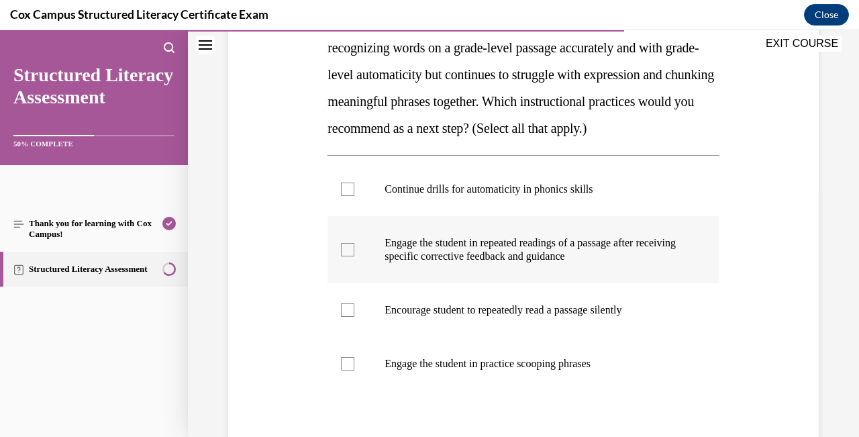
scroll to position [261, 0]
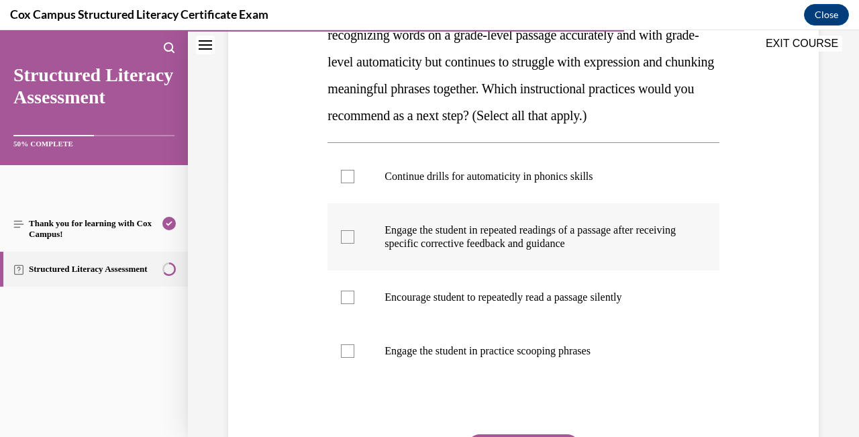
click at [348, 244] on div at bounding box center [347, 236] width 13 height 13
click at [348, 244] on input "Engage the student in repeated readings of a passage after receiving specific c…" at bounding box center [347, 236] width 13 height 13
checkbox input "true"
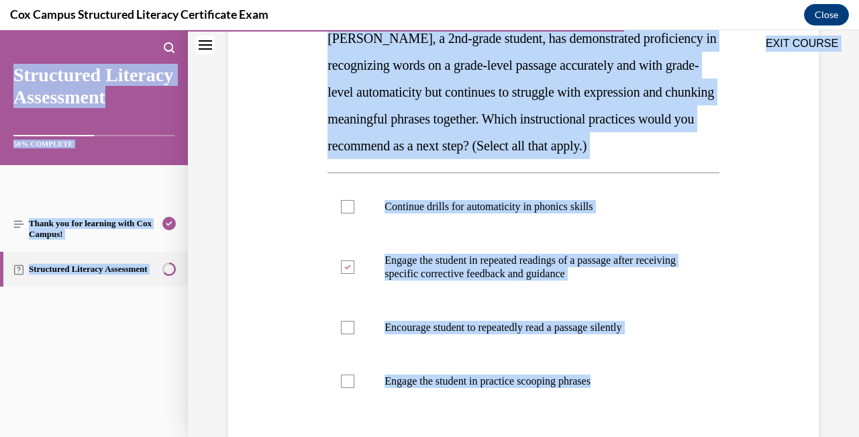
scroll to position [219, 0]
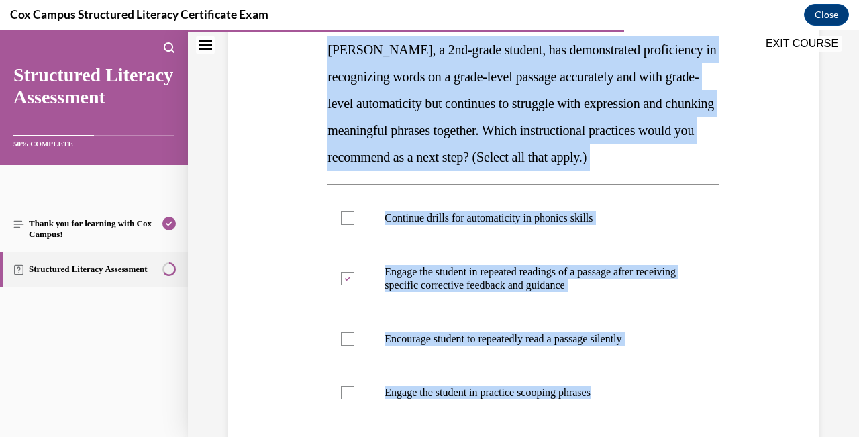
drag, startPoint x: 683, startPoint y: 329, endPoint x: 317, endPoint y: 50, distance: 459.7
click at [317, 51] on div "Question 94/144 [PERSON_NAME], a 2nd-grade student, has demonstrated proficienc…" at bounding box center [523, 256] width 597 height 659
click at [267, 362] on div "Question 94/144 [PERSON_NAME], a 2nd-grade student, has demonstrated proficienc…" at bounding box center [523, 256] width 597 height 659
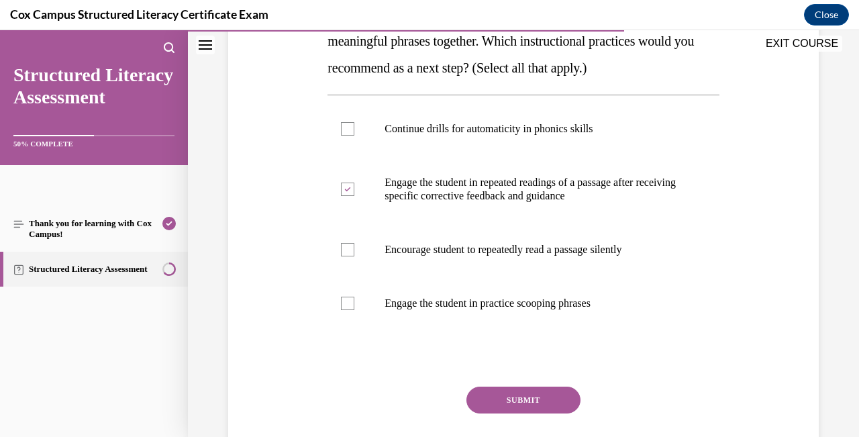
scroll to position [310, 0]
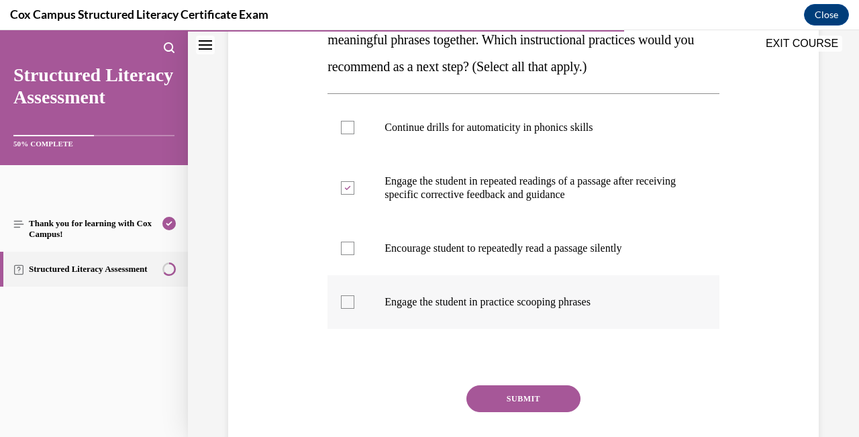
click at [353, 309] on div at bounding box center [347, 301] width 13 height 13
click at [353, 309] on input "Engage the student in practice scooping phrases" at bounding box center [347, 301] width 13 height 13
checkbox input "true"
click at [530, 412] on button "SUBMIT" at bounding box center [523, 398] width 114 height 27
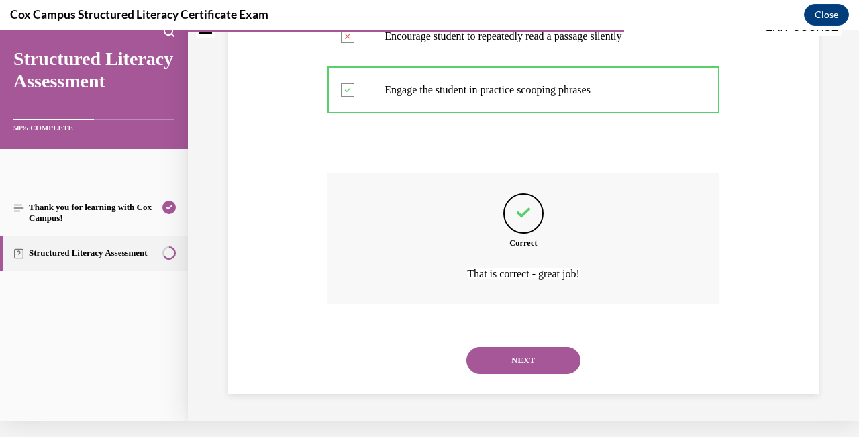
scroll to position [517, 0]
click at [540, 354] on button "NEXT" at bounding box center [523, 360] width 114 height 27
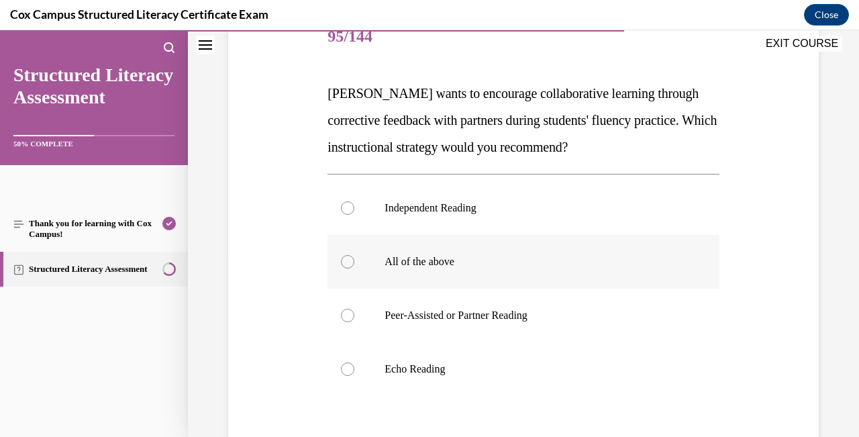
scroll to position [177, 0]
click at [346, 316] on div at bounding box center [347, 314] width 13 height 13
click at [346, 316] on input "Peer-Assisted or Partner Reading" at bounding box center [347, 314] width 13 height 13
radio input "true"
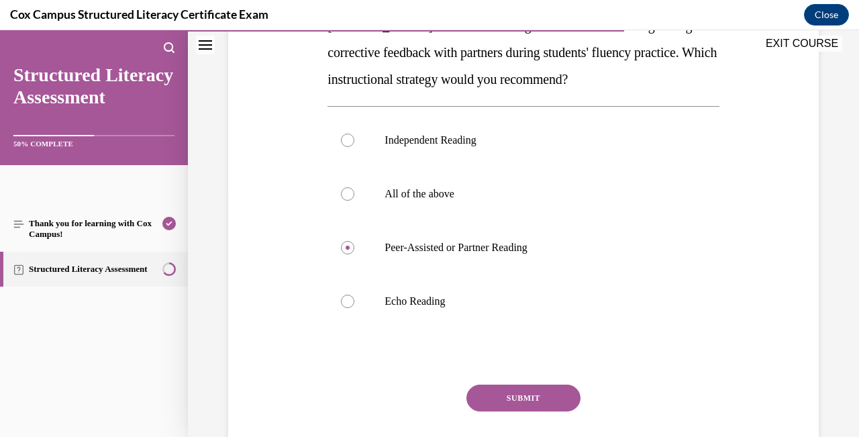
scroll to position [244, 0]
click at [556, 391] on button "SUBMIT" at bounding box center [523, 397] width 114 height 27
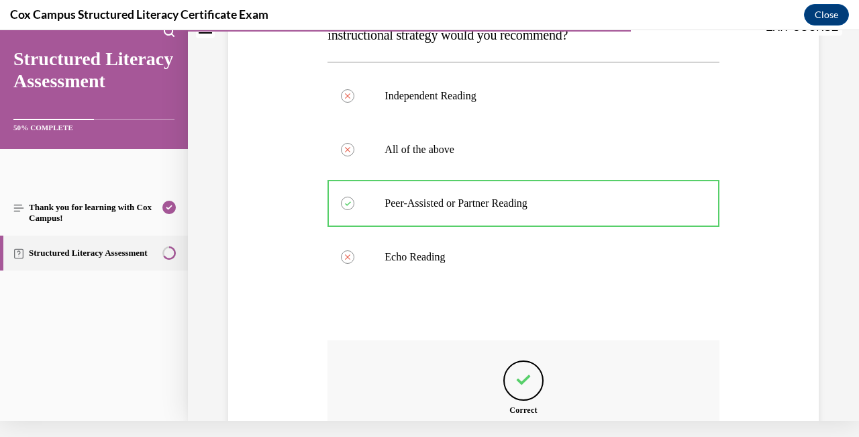
scroll to position [423, 0]
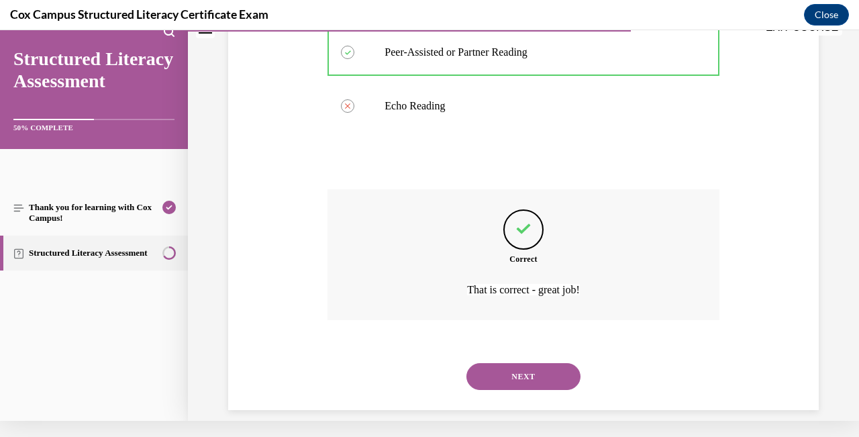
click at [554, 363] on button "NEXT" at bounding box center [523, 376] width 114 height 27
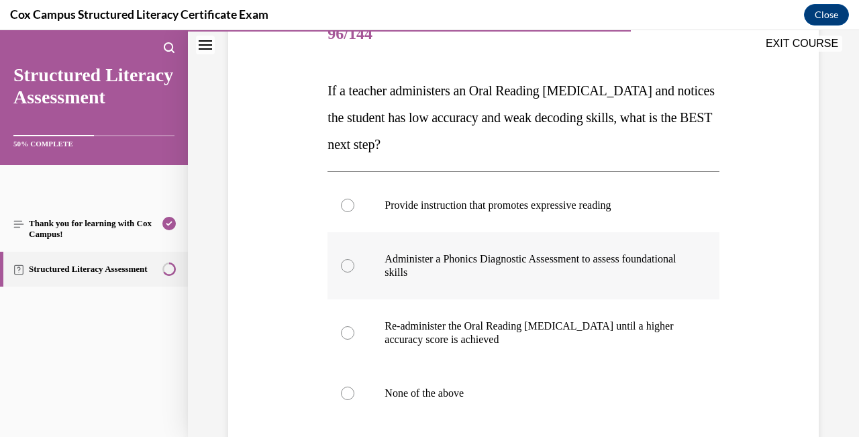
scroll to position [183, 0]
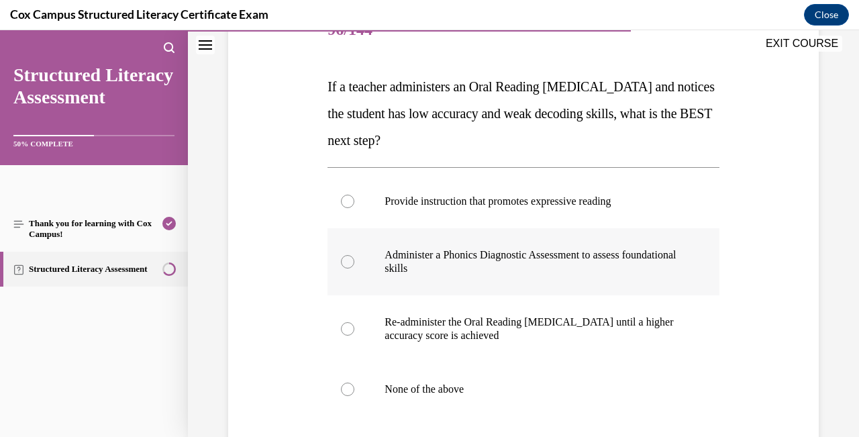
click at [350, 260] on div at bounding box center [347, 261] width 13 height 13
click at [350, 260] on input "Administer a Phonics Diagnostic Assessment to assess foundational skills" at bounding box center [347, 261] width 13 height 13
radio input "true"
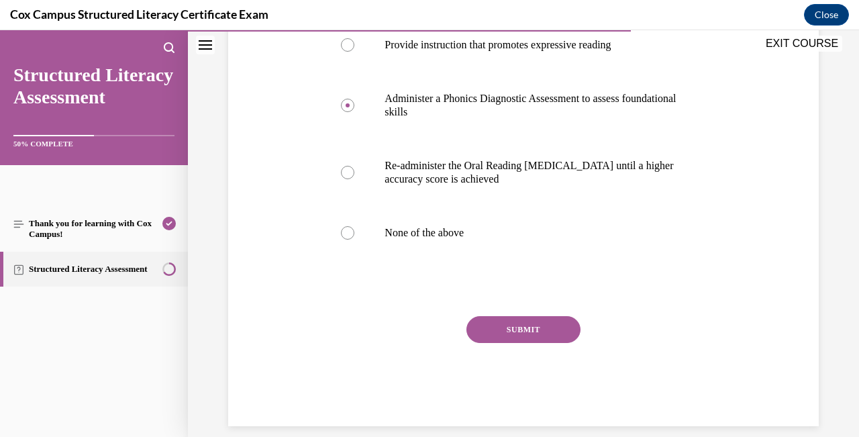
click at [556, 326] on button "SUBMIT" at bounding box center [523, 329] width 114 height 27
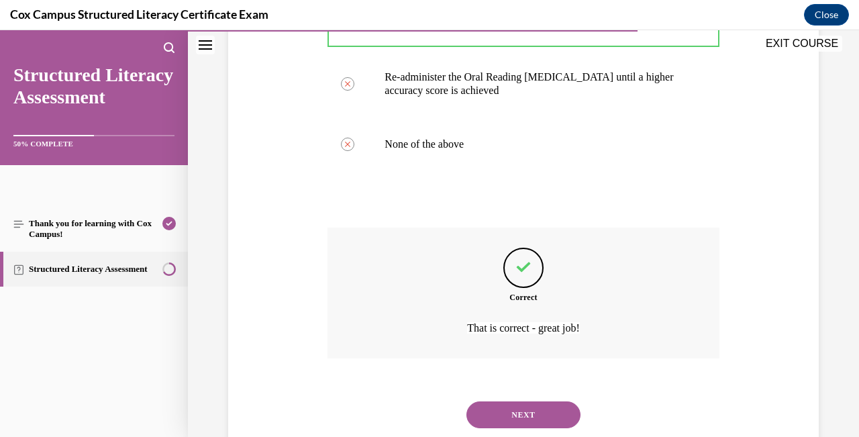
scroll to position [450, 0]
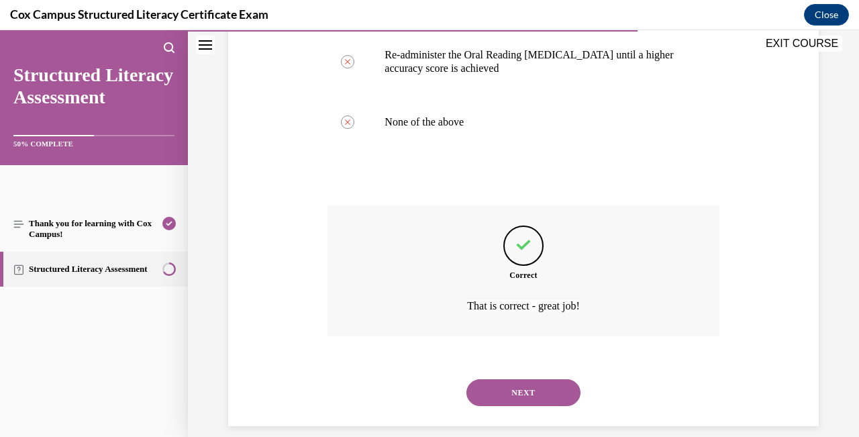
click at [540, 379] on button "NEXT" at bounding box center [523, 392] width 114 height 27
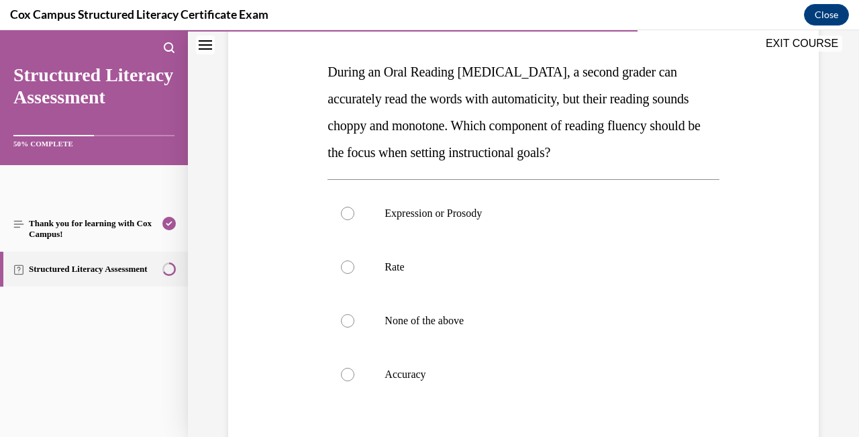
scroll to position [199, 0]
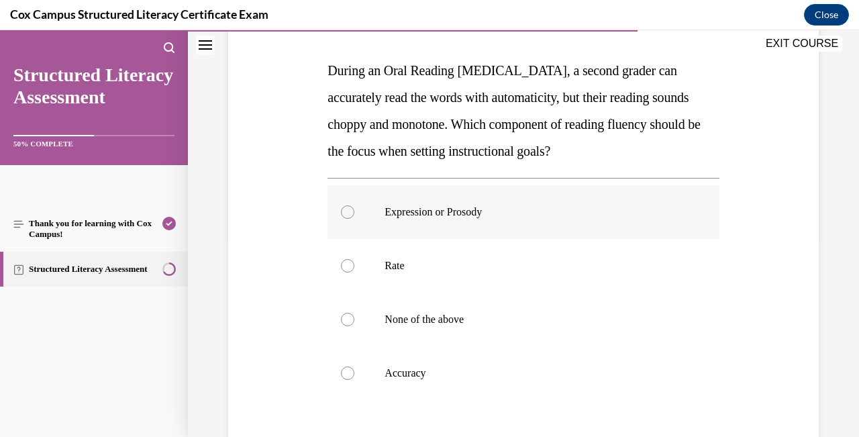
click at [349, 211] on div at bounding box center [347, 211] width 13 height 13
click at [349, 211] on input "Expression or Prosody" at bounding box center [347, 211] width 13 height 13
radio input "true"
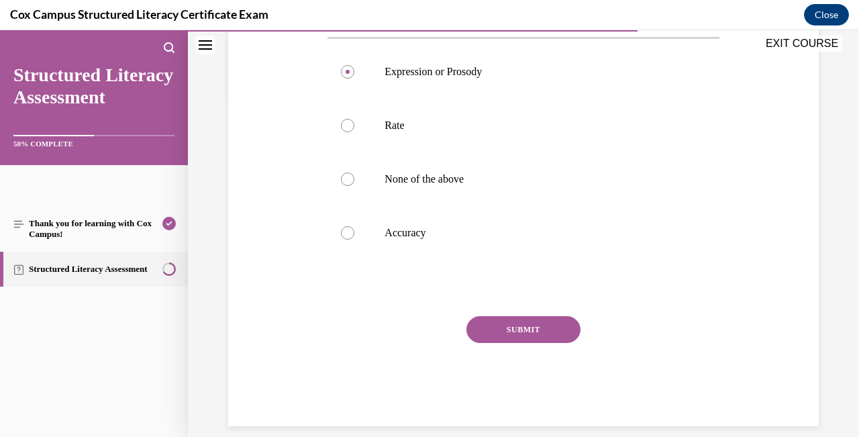
click at [552, 331] on button "SUBMIT" at bounding box center [523, 329] width 114 height 27
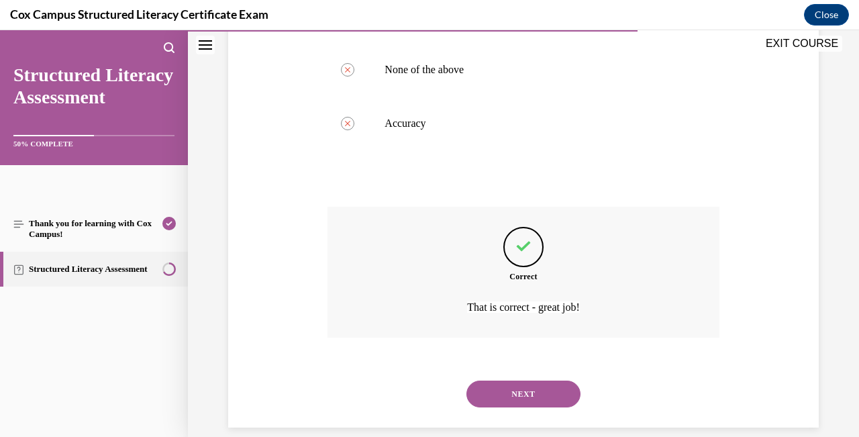
scroll to position [450, 0]
click at [552, 379] on button "NEXT" at bounding box center [523, 392] width 114 height 27
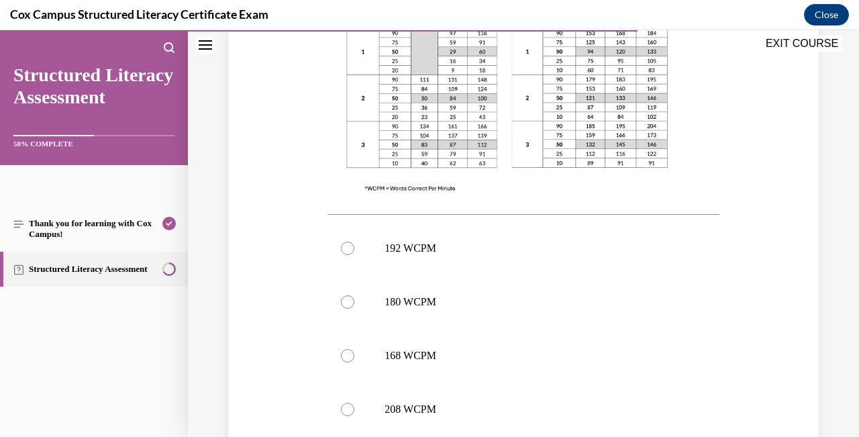
scroll to position [485, 0]
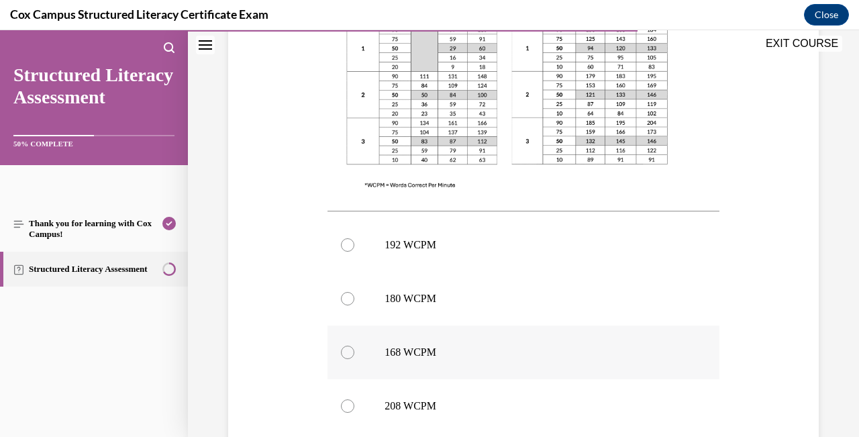
click at [345, 346] on div at bounding box center [347, 352] width 13 height 13
click at [345, 346] on input "168 WCPM" at bounding box center [347, 352] width 13 height 13
radio input "true"
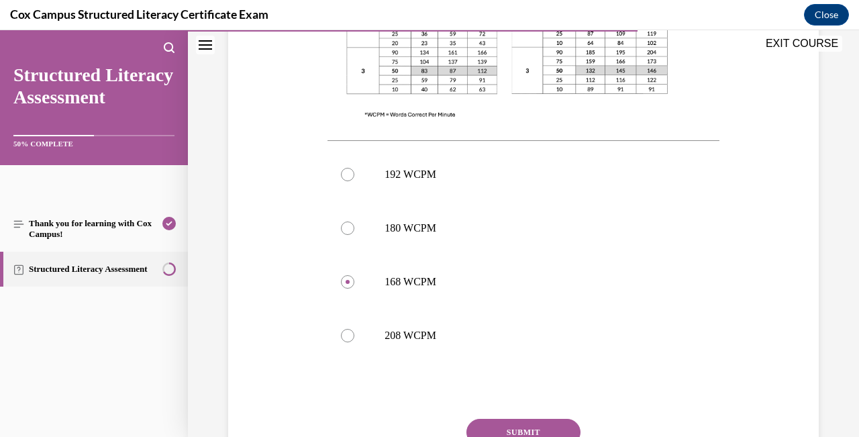
click at [554, 419] on button "SUBMIT" at bounding box center [523, 432] width 114 height 27
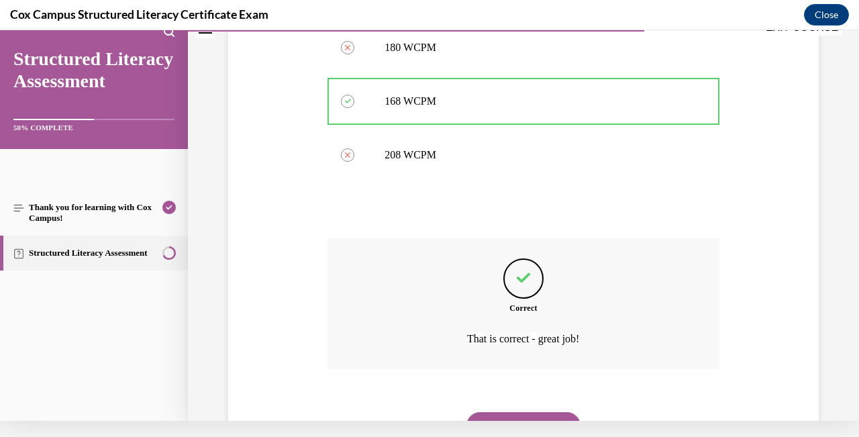
scroll to position [742, 0]
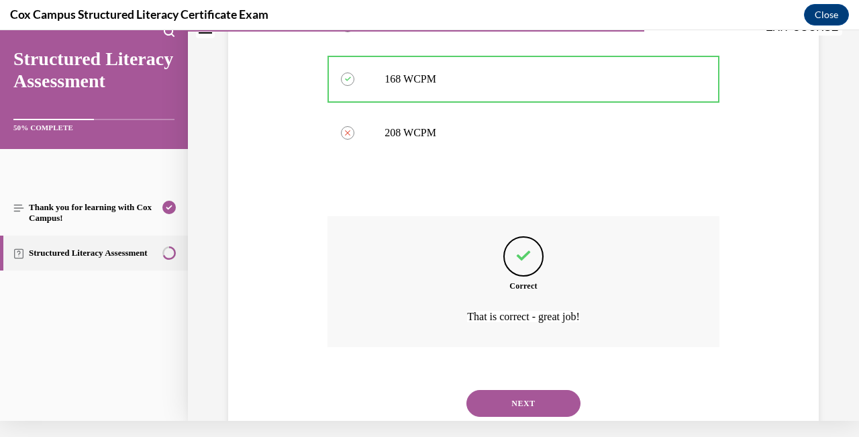
click at [560, 390] on button "NEXT" at bounding box center [523, 403] width 114 height 27
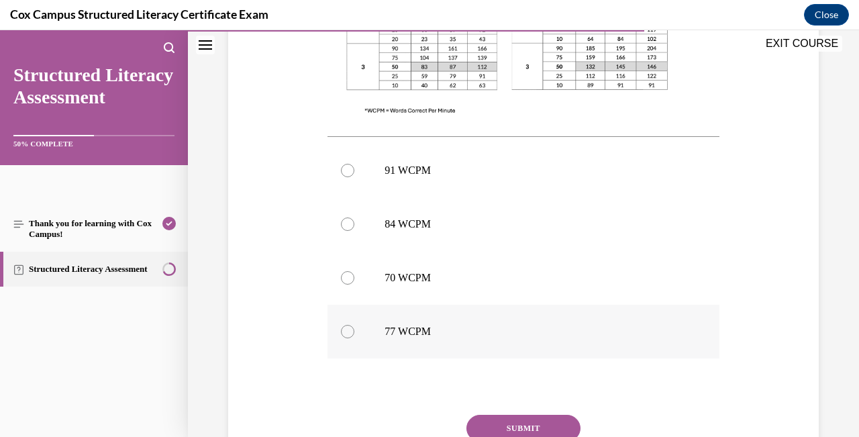
scroll to position [589, 0]
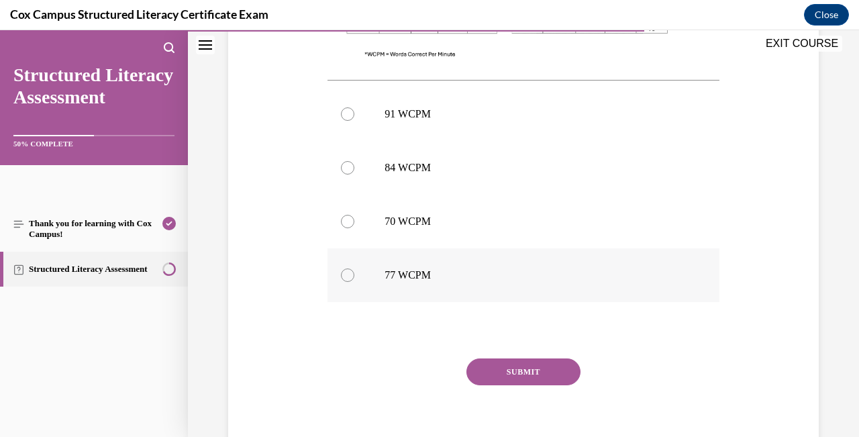
click at [343, 280] on div at bounding box center [347, 274] width 13 height 13
click at [343, 280] on input "77 WCPM" at bounding box center [347, 274] width 13 height 13
radio input "true"
click at [508, 374] on button "SUBMIT" at bounding box center [523, 371] width 114 height 27
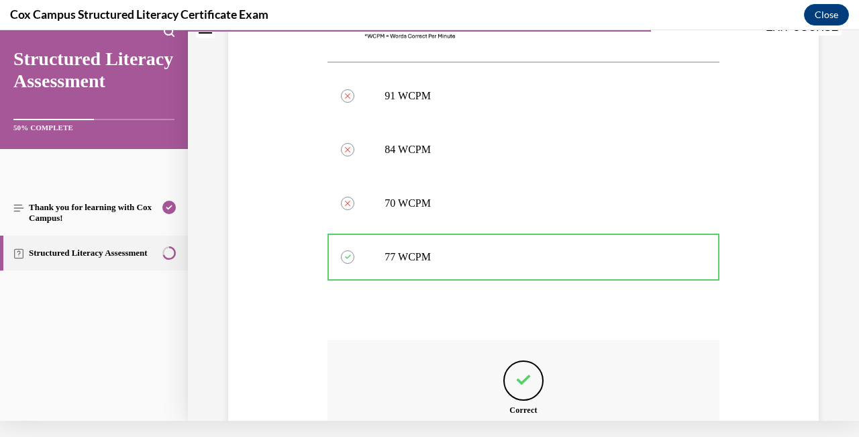
scroll to position [742, 0]
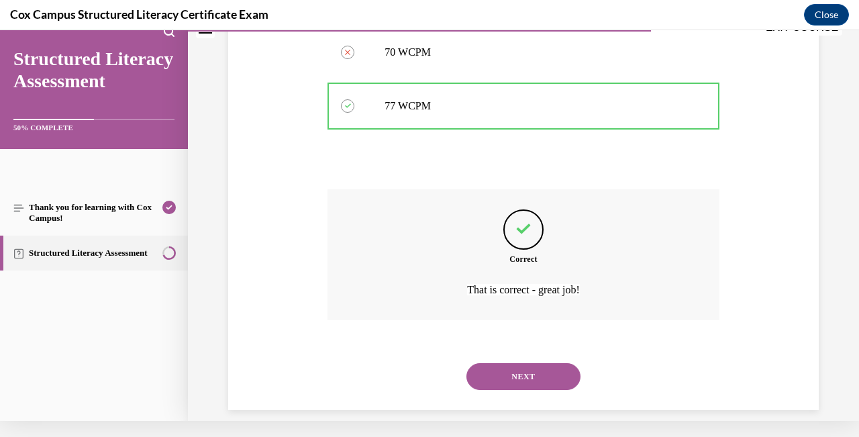
click at [534, 363] on button "NEXT" at bounding box center [523, 376] width 114 height 27
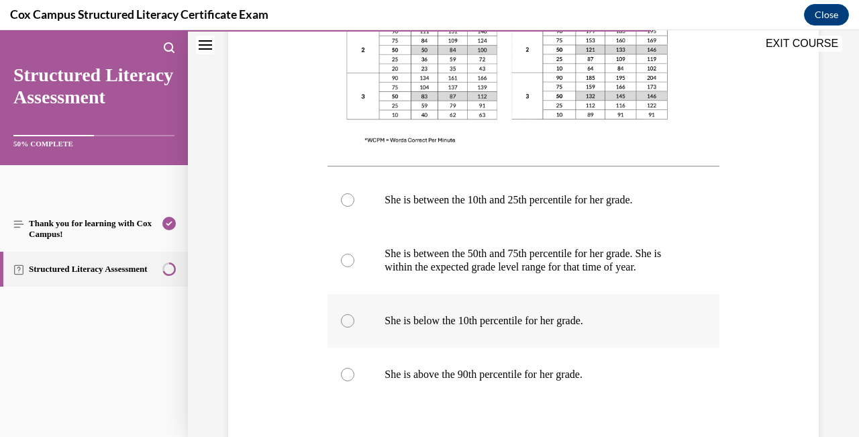
scroll to position [563, 0]
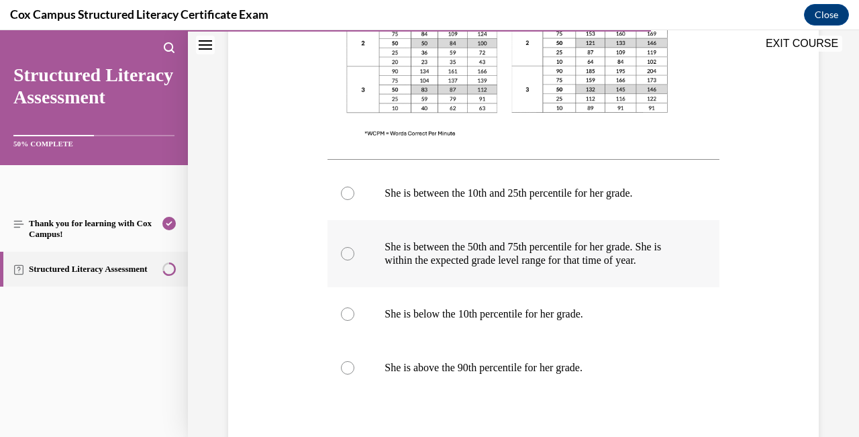
click at [349, 257] on div at bounding box center [347, 253] width 13 height 13
click at [349, 257] on input "She is between the 50th and 75th percentile for her grade. She is within the ex…" at bounding box center [347, 253] width 13 height 13
radio input "true"
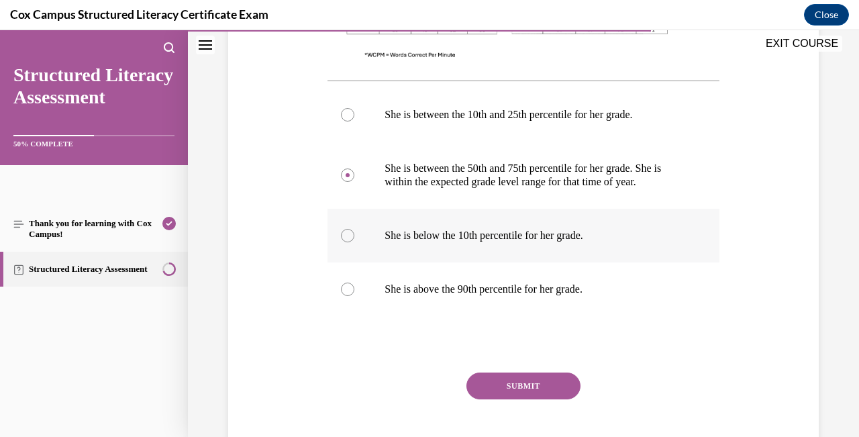
scroll to position [652, 0]
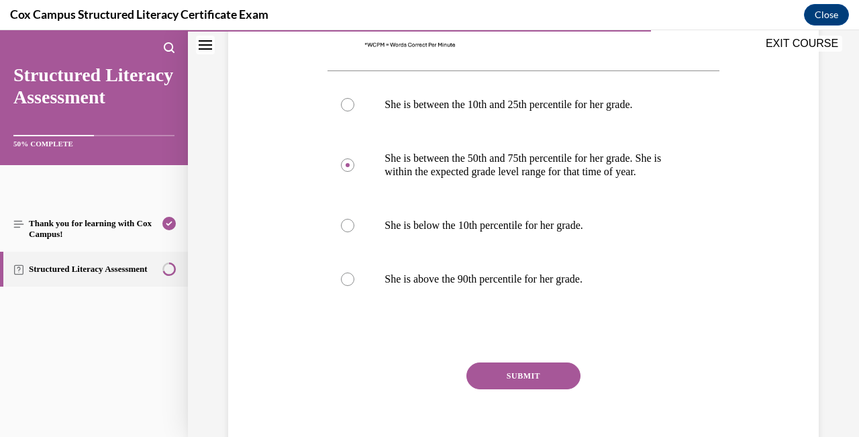
click at [538, 380] on button "SUBMIT" at bounding box center [523, 375] width 114 height 27
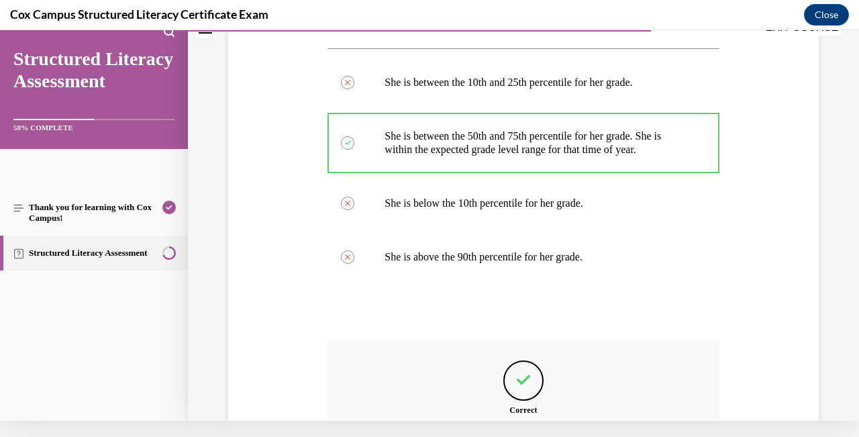
scroll to position [809, 0]
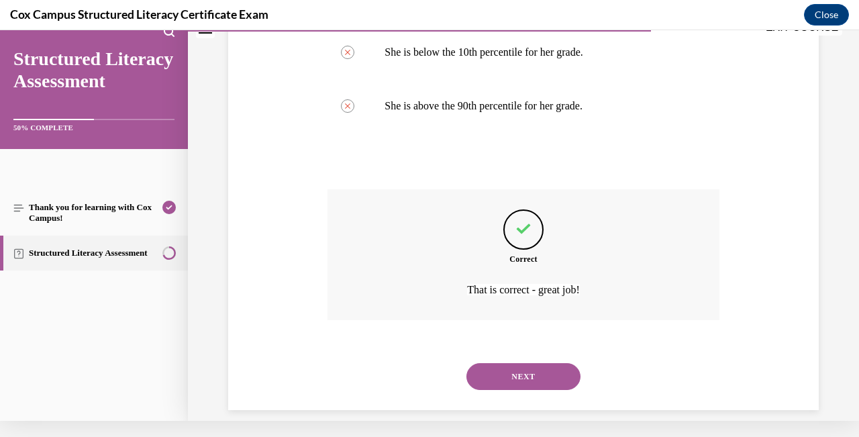
click at [545, 365] on button "NEXT" at bounding box center [523, 376] width 114 height 27
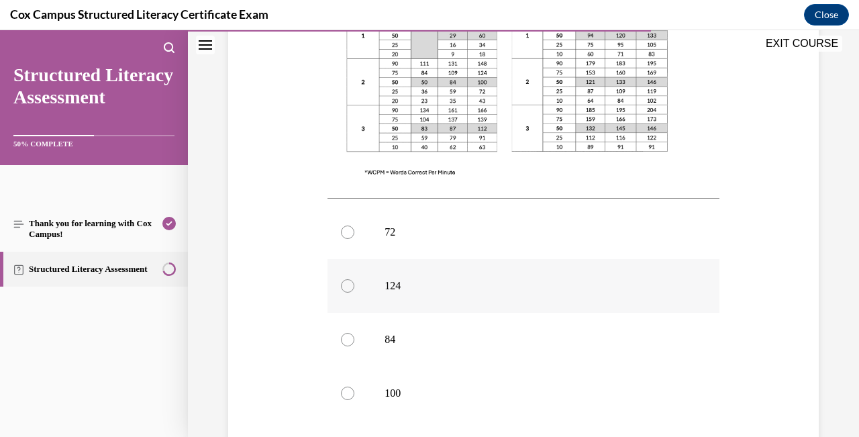
scroll to position [472, 0]
click at [346, 391] on div at bounding box center [347, 391] width 13 height 13
click at [346, 391] on input "100" at bounding box center [347, 391] width 13 height 13
radio input "true"
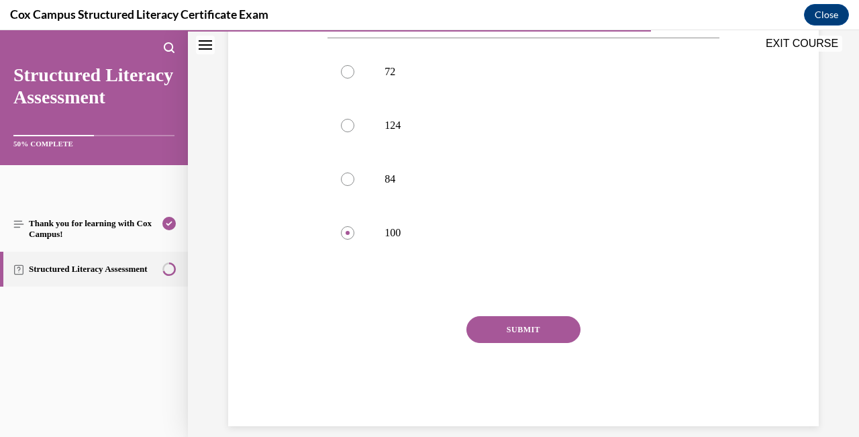
click at [548, 334] on button "SUBMIT" at bounding box center [523, 329] width 114 height 27
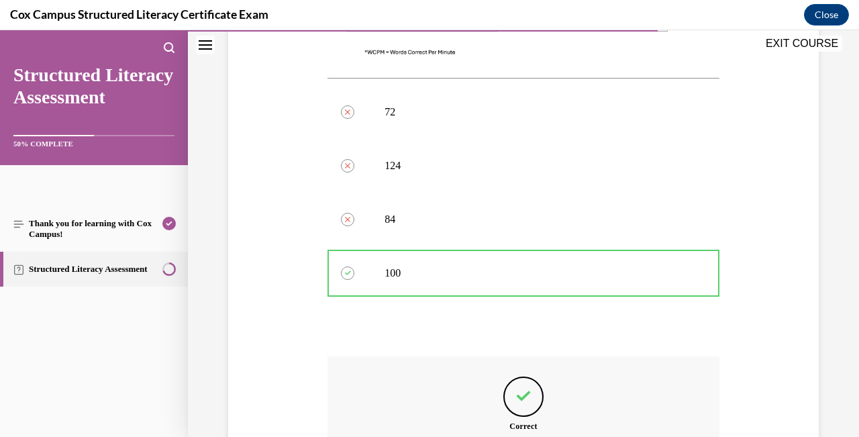
scroll to position [742, 0]
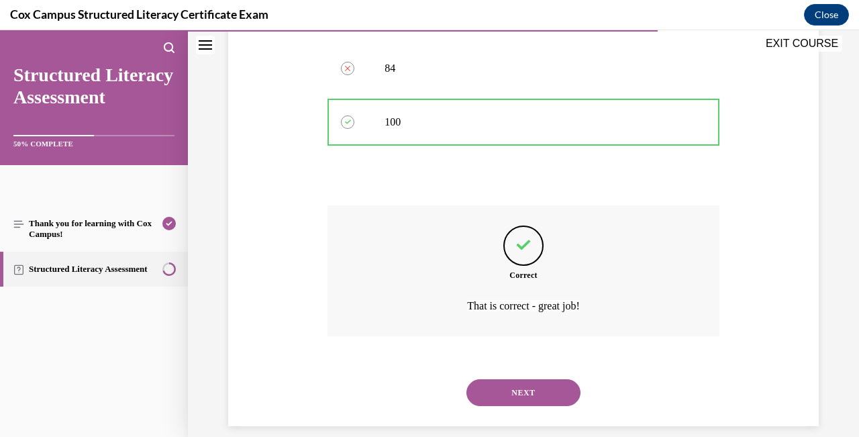
click at [555, 380] on button "NEXT" at bounding box center [523, 392] width 114 height 27
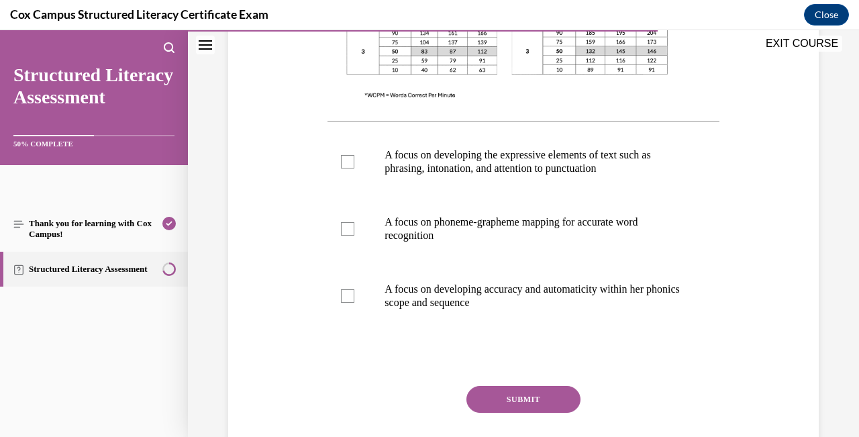
scroll to position [523, 0]
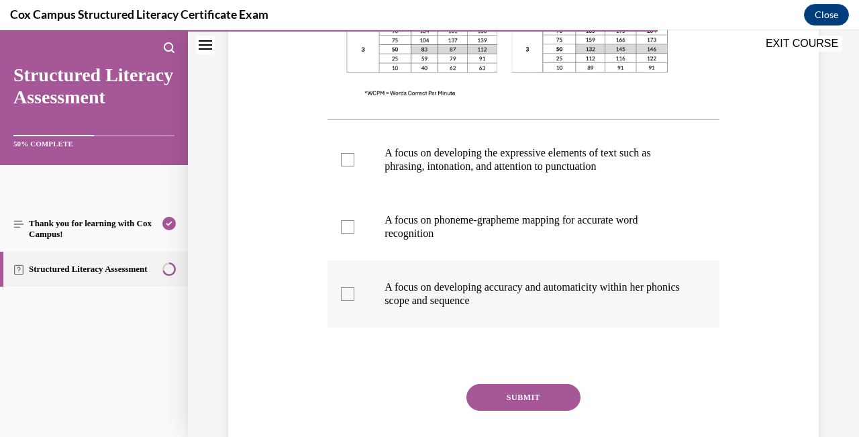
click at [351, 291] on div at bounding box center [347, 293] width 13 height 13
click at [351, 291] on input "A focus on developing accuracy and automaticity within her phonics scope and se…" at bounding box center [347, 293] width 13 height 13
checkbox input "true"
click at [350, 160] on div at bounding box center [347, 159] width 13 height 13
click at [350, 160] on input "A focus on developing the expressive elements of text such as phrasing, intonat…" at bounding box center [347, 159] width 13 height 13
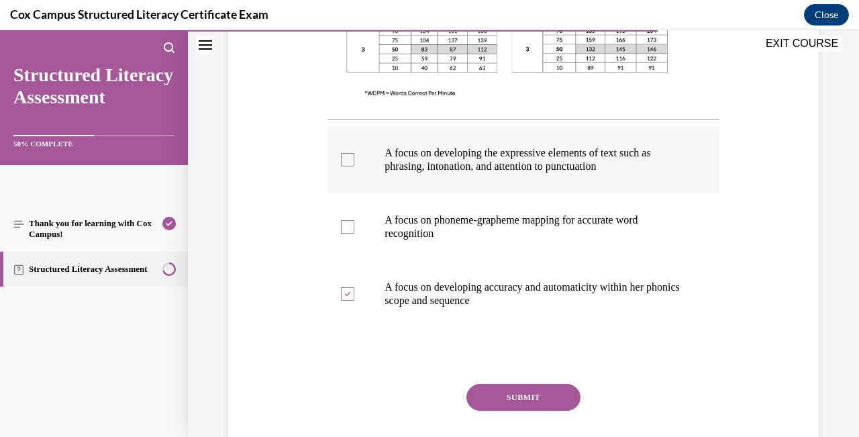
checkbox input "true"
click at [524, 396] on button "SUBMIT" at bounding box center [523, 397] width 114 height 27
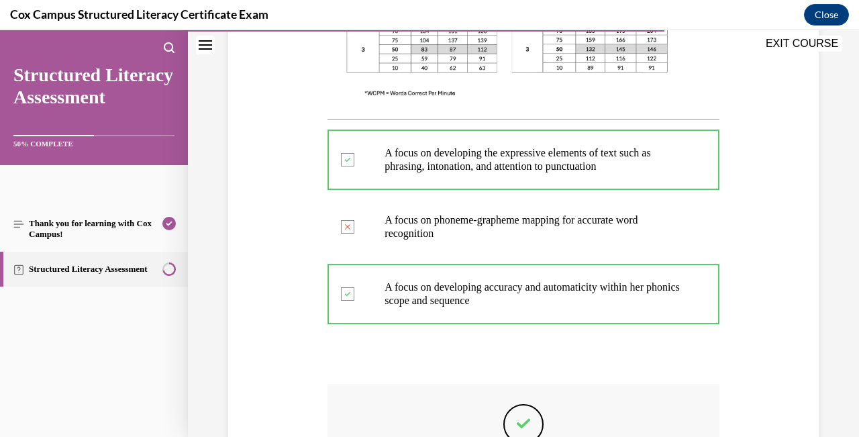
scroll to position [16, 0]
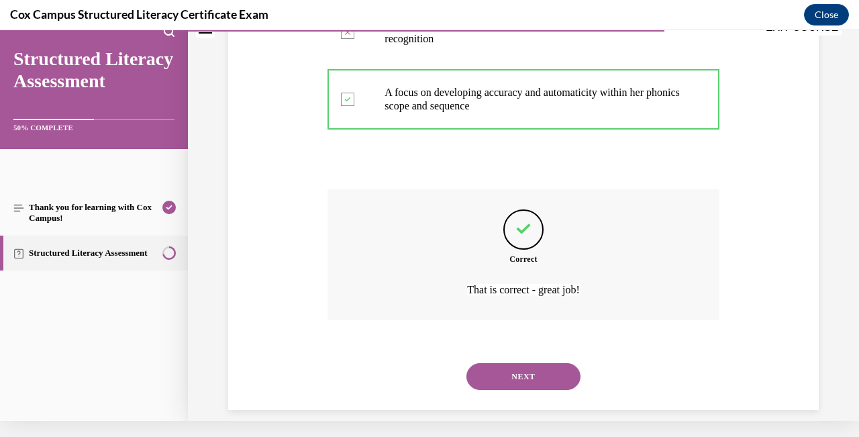
click at [529, 363] on button "NEXT" at bounding box center [523, 376] width 114 height 27
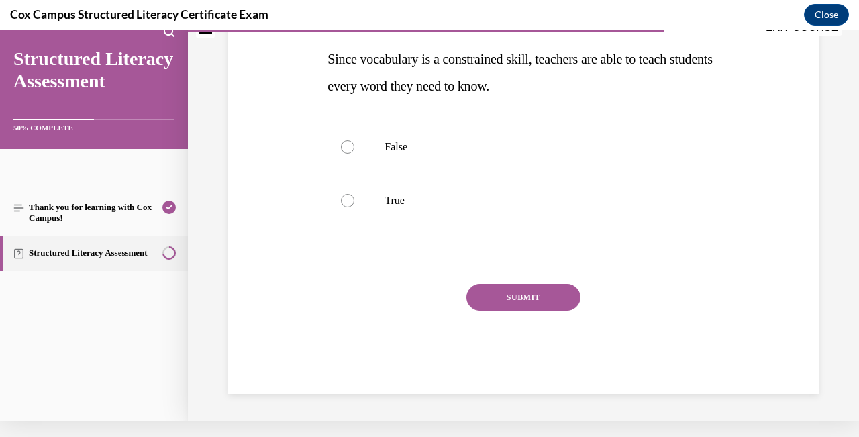
scroll to position [0, 0]
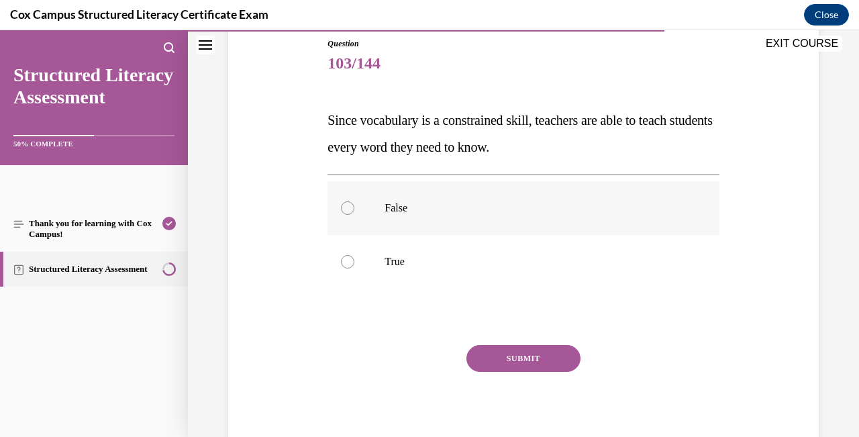
click at [350, 206] on div at bounding box center [347, 207] width 13 height 13
click at [350, 206] on input "False" at bounding box center [347, 207] width 13 height 13
radio input "true"
click at [519, 356] on button "SUBMIT" at bounding box center [523, 358] width 114 height 27
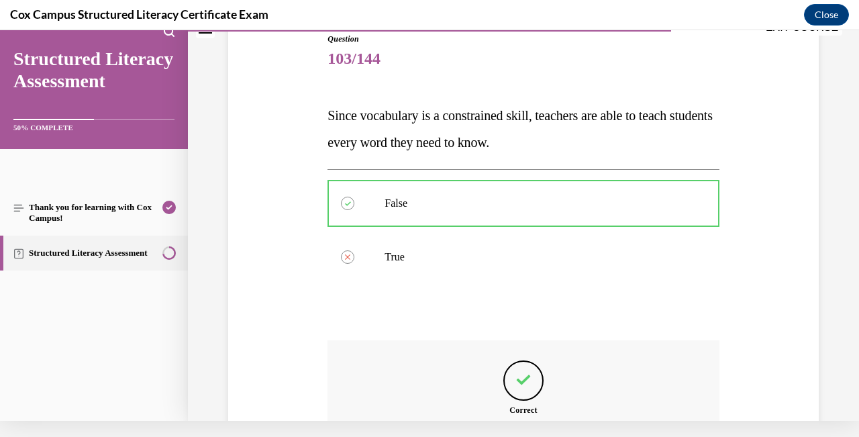
scroll to position [289, 0]
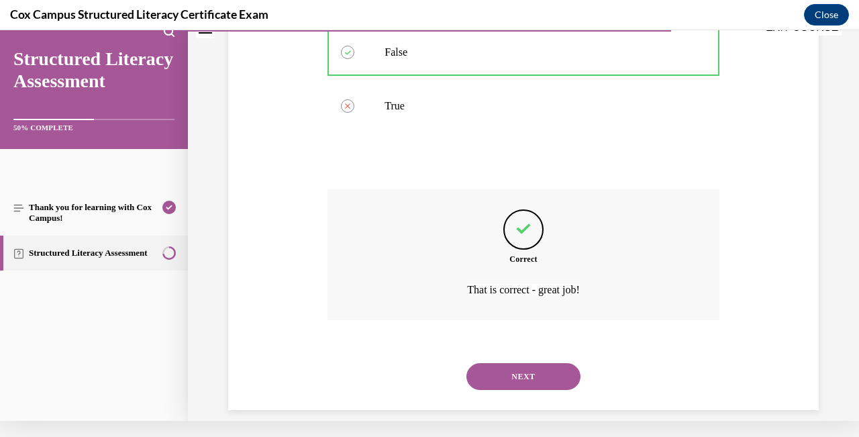
click at [523, 363] on button "NEXT" at bounding box center [523, 376] width 114 height 27
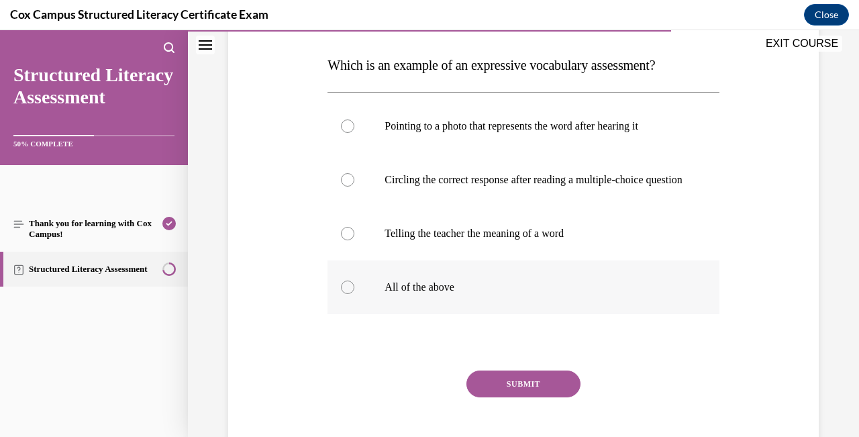
scroll to position [208, 0]
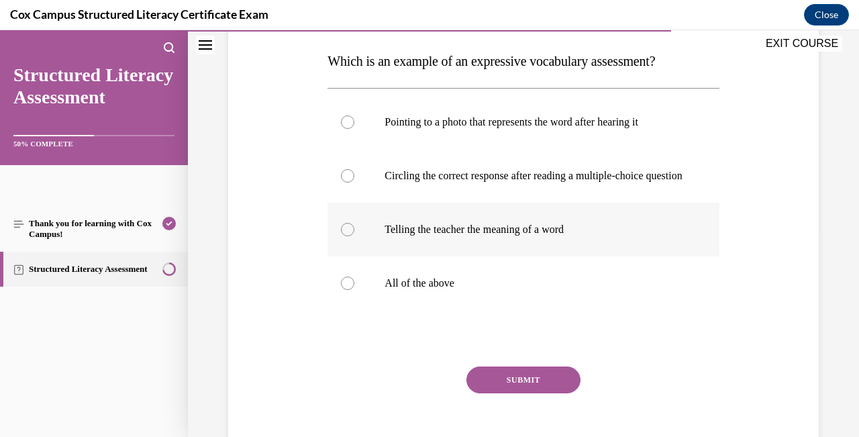
click at [353, 236] on div at bounding box center [347, 229] width 13 height 13
click at [353, 236] on input "Telling the teacher the meaning of a word" at bounding box center [347, 229] width 13 height 13
radio input "true"
click at [534, 389] on button "SUBMIT" at bounding box center [523, 379] width 114 height 27
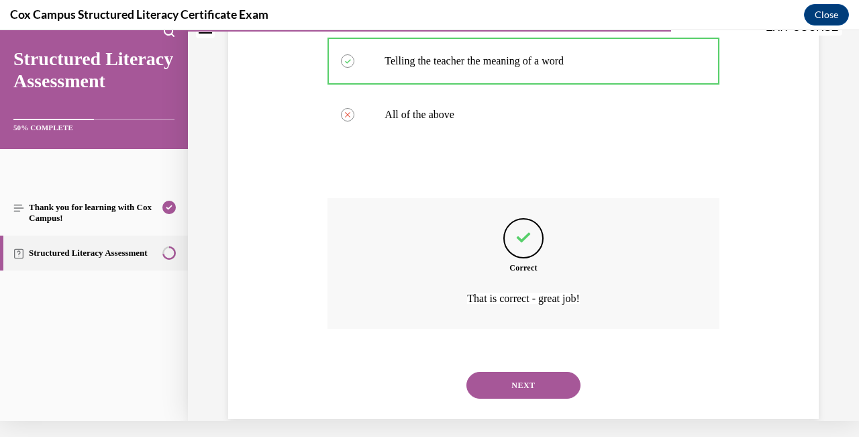
scroll to position [383, 0]
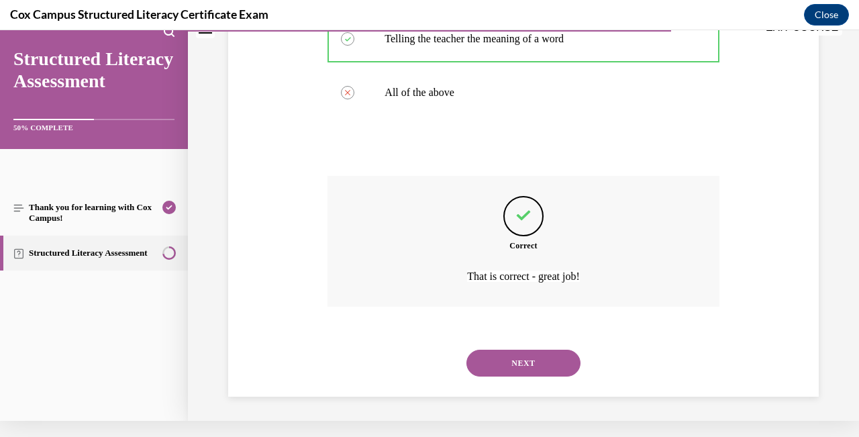
click at [544, 362] on button "NEXT" at bounding box center [523, 363] width 114 height 27
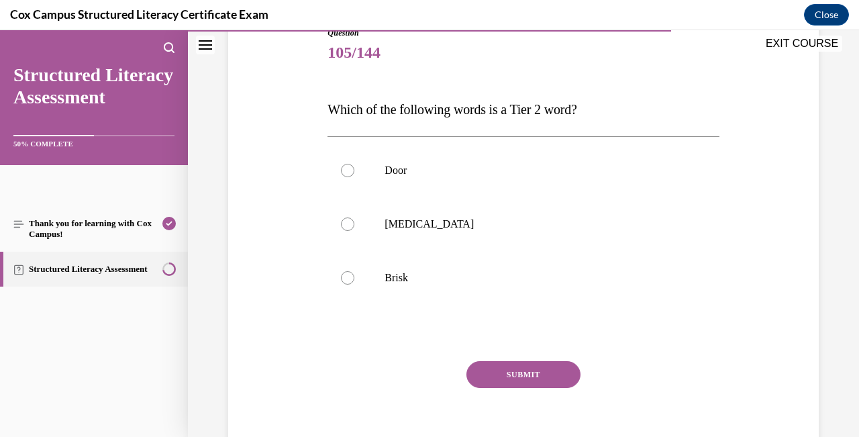
scroll to position [162, 0]
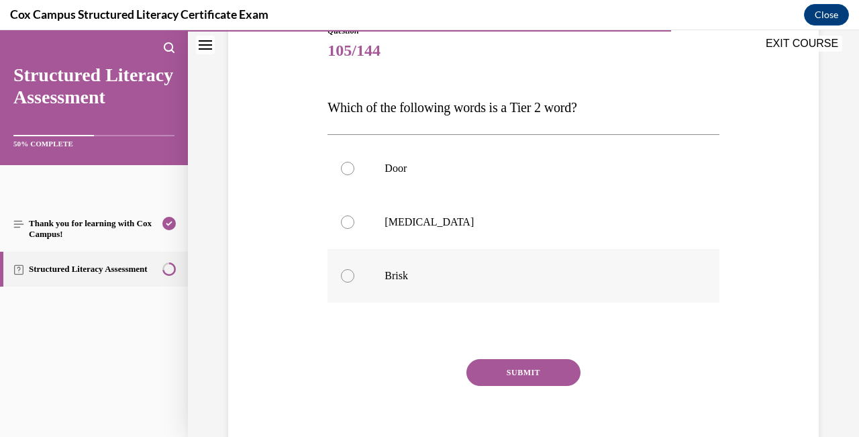
click at [350, 275] on div at bounding box center [347, 275] width 13 height 13
click at [350, 275] on input "Brisk" at bounding box center [347, 275] width 13 height 13
radio input "true"
click at [565, 372] on button "SUBMIT" at bounding box center [523, 372] width 114 height 27
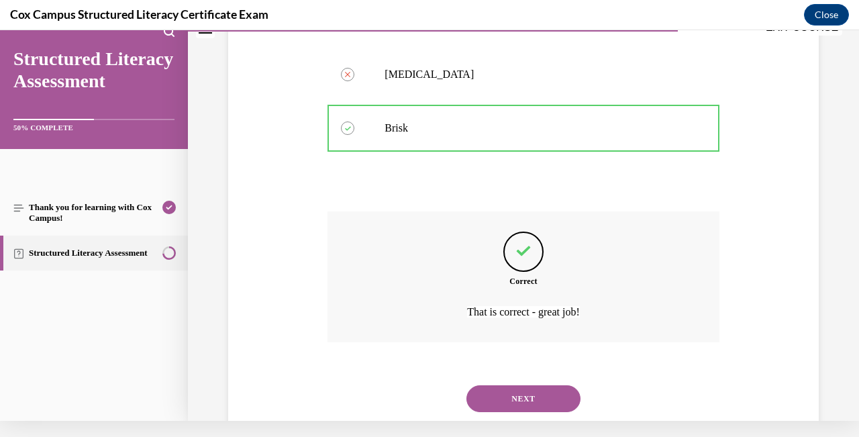
scroll to position [315, 0]
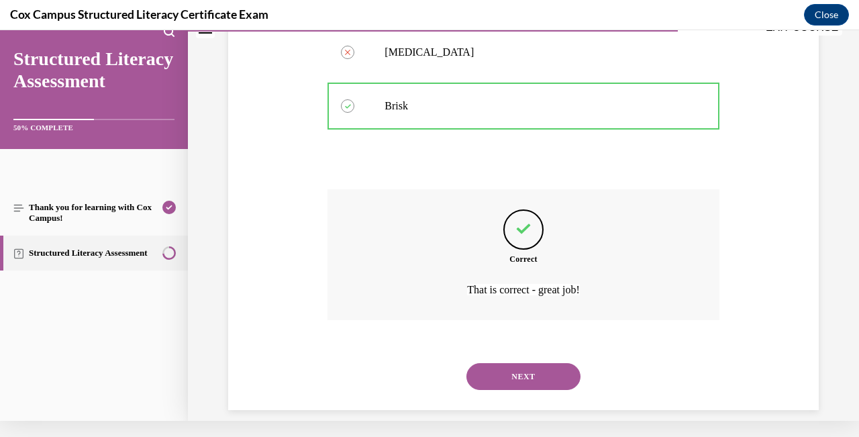
click at [563, 366] on button "NEXT" at bounding box center [523, 376] width 114 height 27
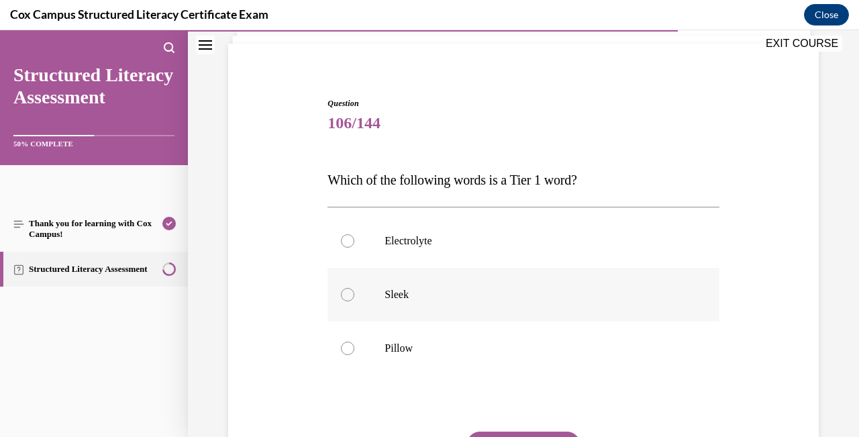
scroll to position [127, 0]
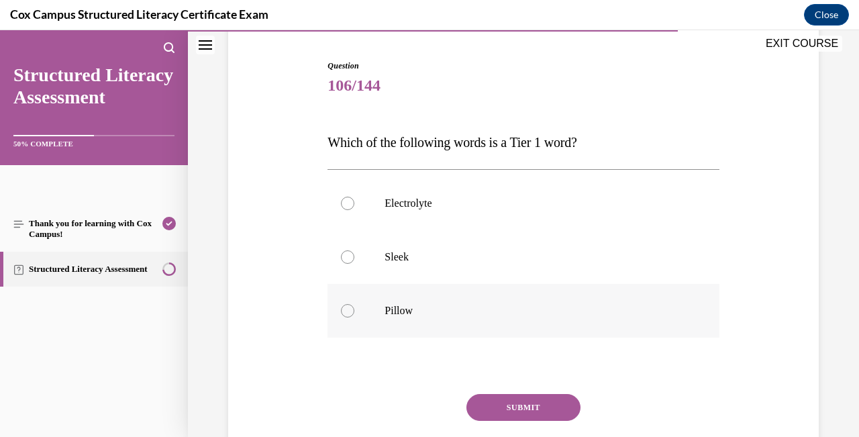
click at [349, 307] on div at bounding box center [347, 310] width 13 height 13
click at [349, 307] on input "Pillow" at bounding box center [347, 310] width 13 height 13
radio input "true"
click at [546, 396] on button "SUBMIT" at bounding box center [523, 407] width 114 height 27
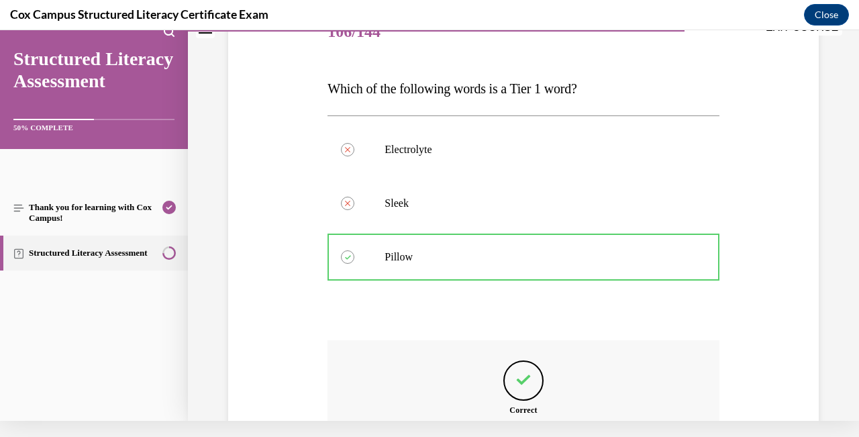
scroll to position [315, 0]
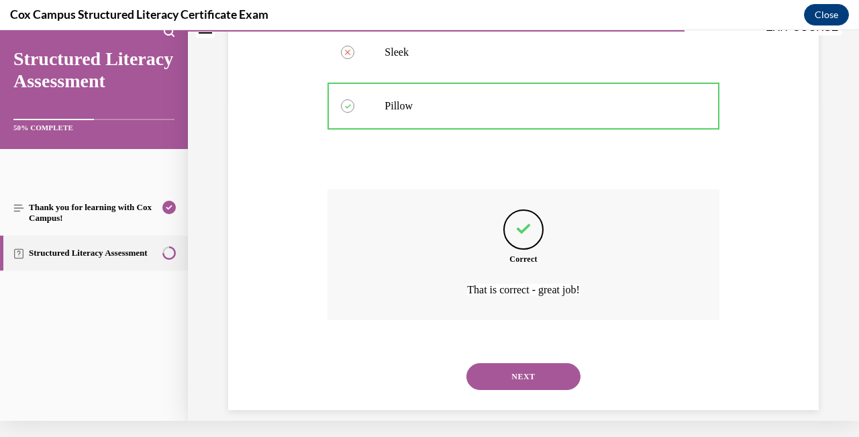
click at [545, 363] on button "NEXT" at bounding box center [523, 376] width 114 height 27
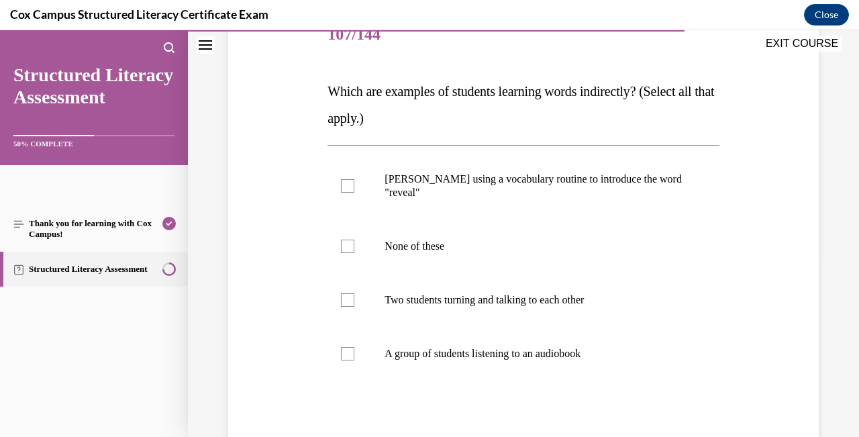
scroll to position [180, 0]
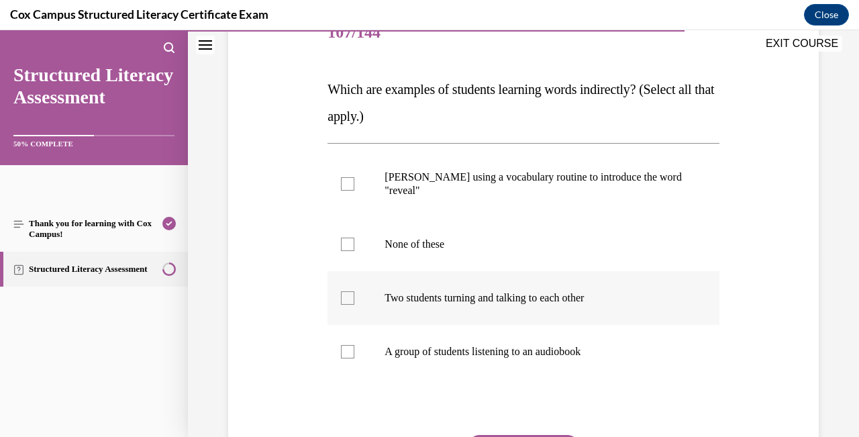
click at [351, 301] on div at bounding box center [347, 297] width 13 height 13
click at [351, 301] on input "Two students turning and talking to each other" at bounding box center [347, 297] width 13 height 13
checkbox input "true"
click at [349, 358] on div at bounding box center [347, 351] width 13 height 13
click at [349, 358] on input "A group of students listening to an audiobook" at bounding box center [347, 351] width 13 height 13
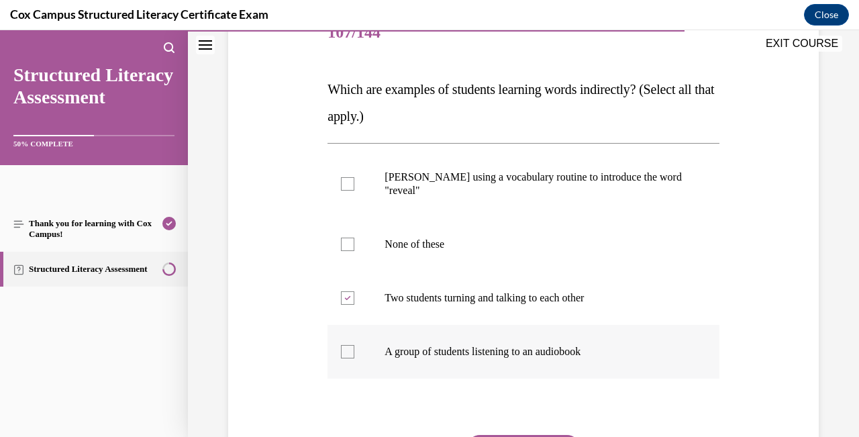
checkbox input "true"
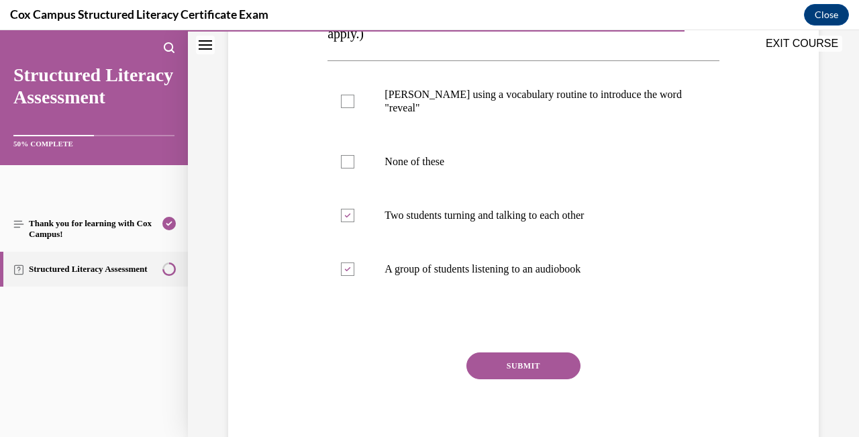
click at [511, 365] on button "SUBMIT" at bounding box center [523, 365] width 114 height 27
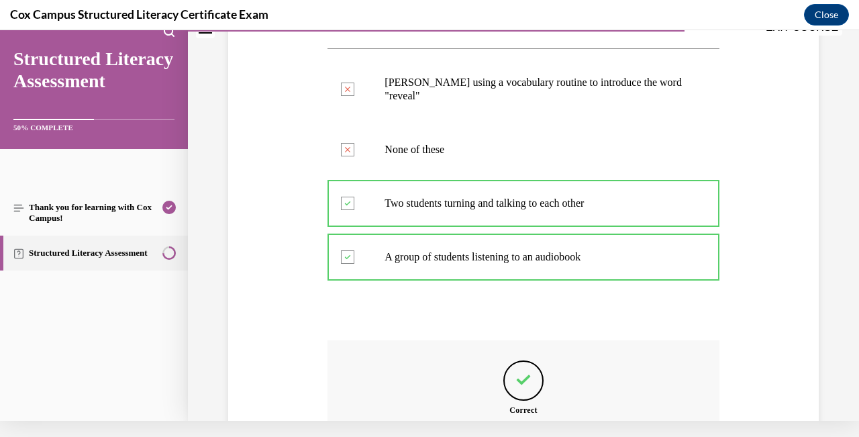
scroll to position [409, 0]
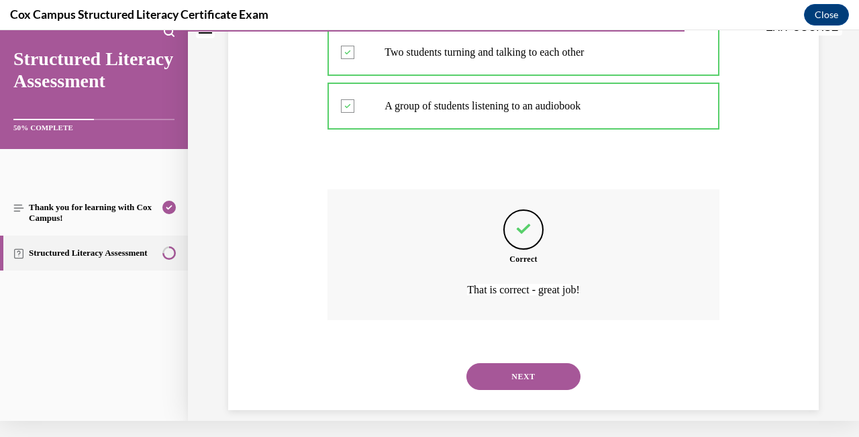
click at [511, 365] on button "NEXT" at bounding box center [523, 376] width 114 height 27
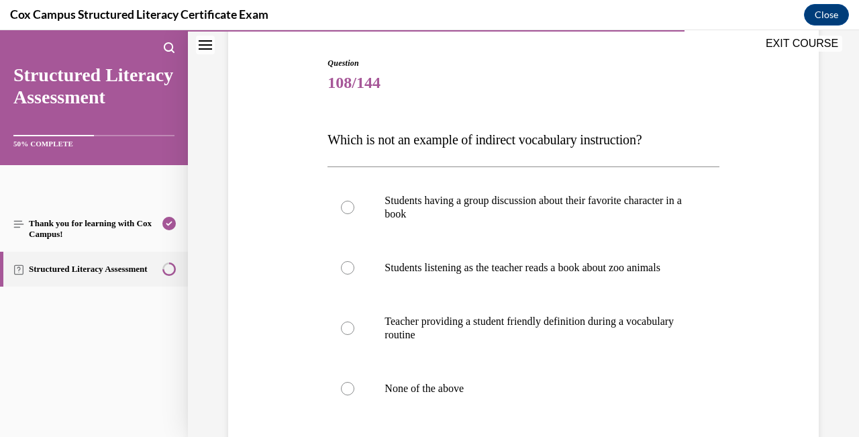
scroll to position [164, 0]
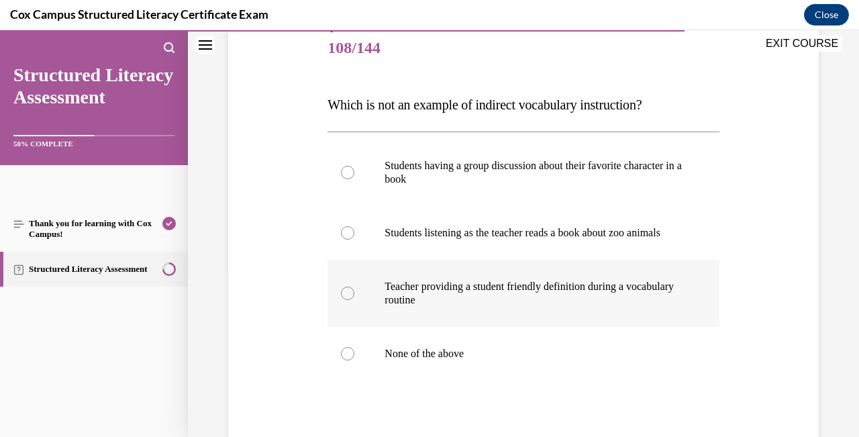
click at [345, 300] on div at bounding box center [347, 293] width 13 height 13
click at [345, 300] on input "Teacher providing a student friendly definition during a vocabulary routine" at bounding box center [347, 293] width 13 height 13
radio input "true"
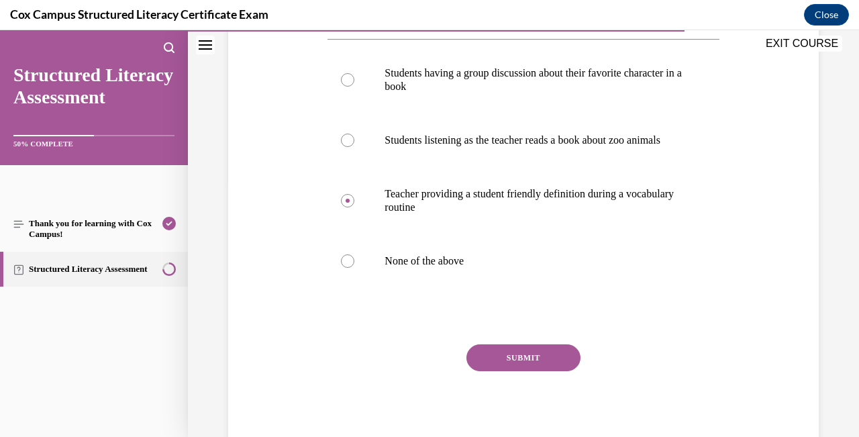
click at [520, 371] on button "SUBMIT" at bounding box center [523, 357] width 114 height 27
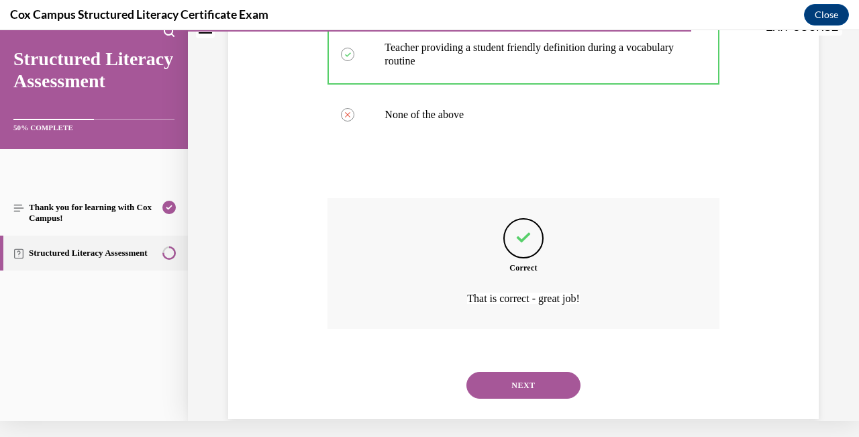
scroll to position [409, 0]
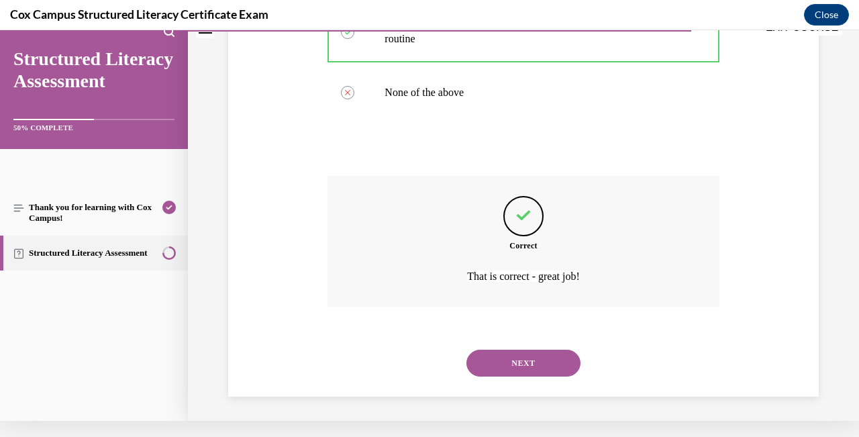
click at [527, 356] on button "NEXT" at bounding box center [523, 363] width 114 height 27
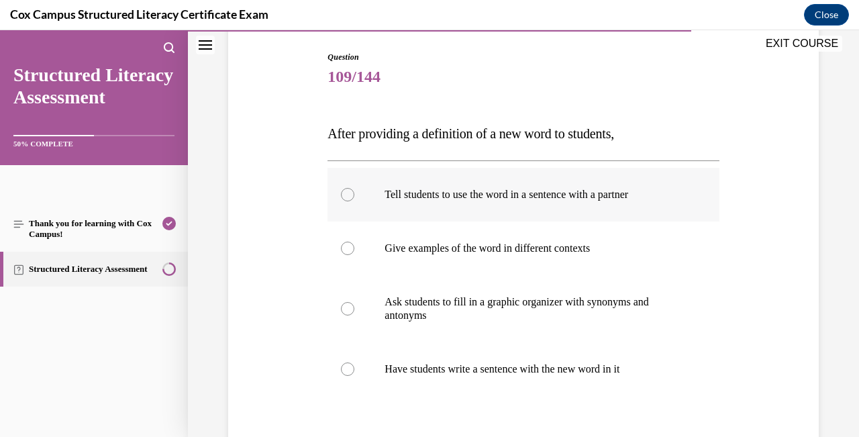
scroll to position [139, 0]
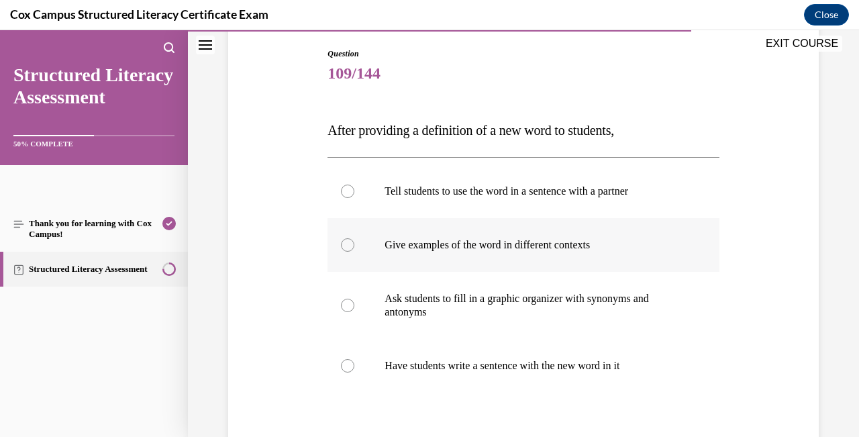
click at [346, 242] on div at bounding box center [347, 244] width 13 height 13
click at [346, 242] on input "Give examples of the word in different contexts" at bounding box center [347, 244] width 13 height 13
radio input "true"
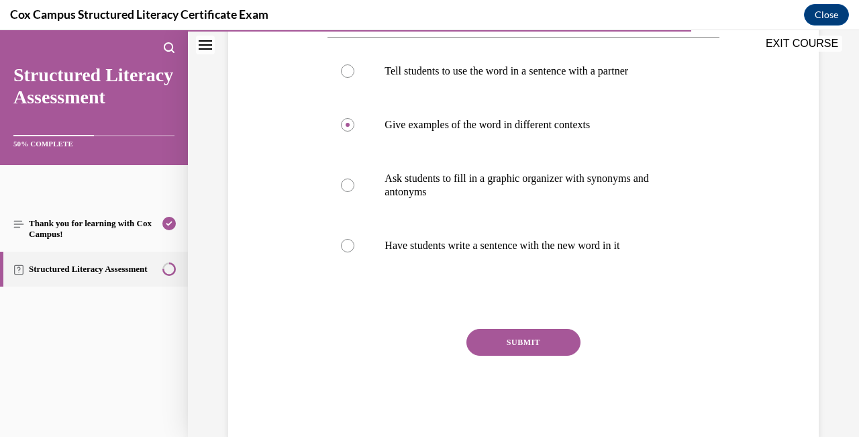
scroll to position [263, 0]
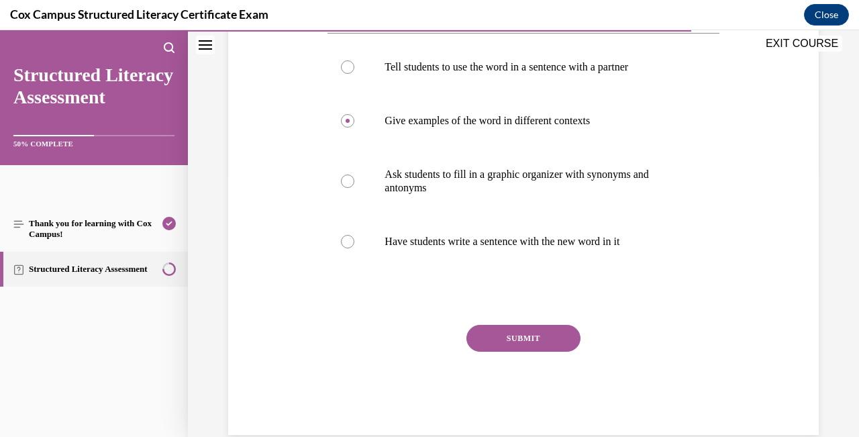
click at [551, 332] on button "SUBMIT" at bounding box center [523, 338] width 114 height 27
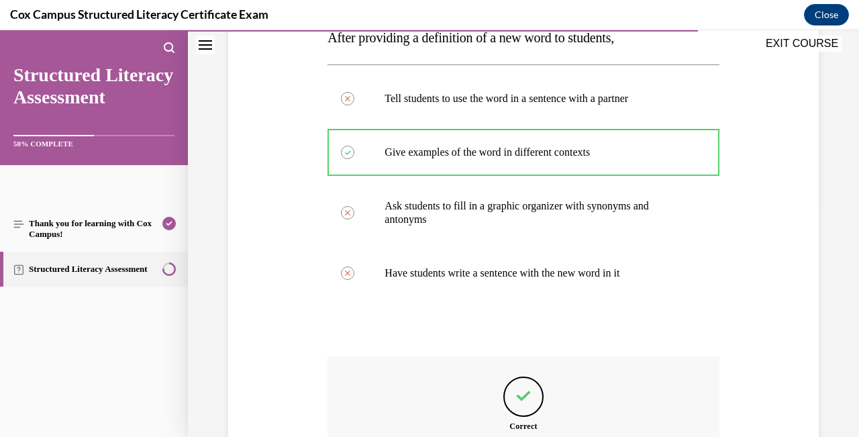
scroll to position [383, 0]
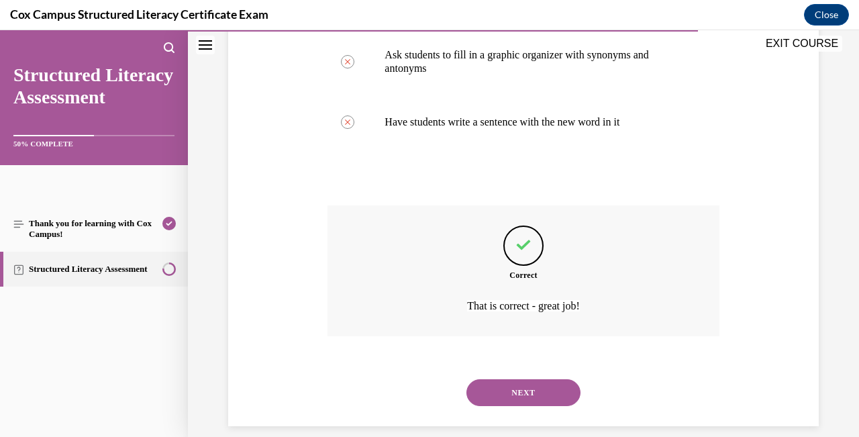
click at [537, 379] on button "NEXT" at bounding box center [523, 392] width 114 height 27
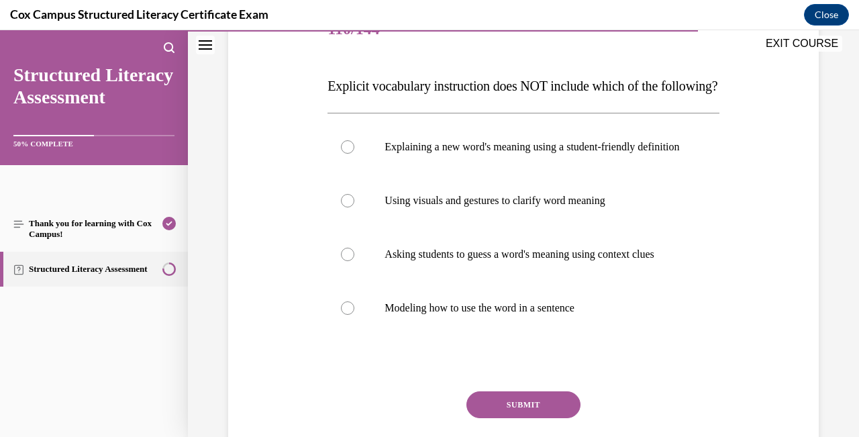
scroll to position [185, 0]
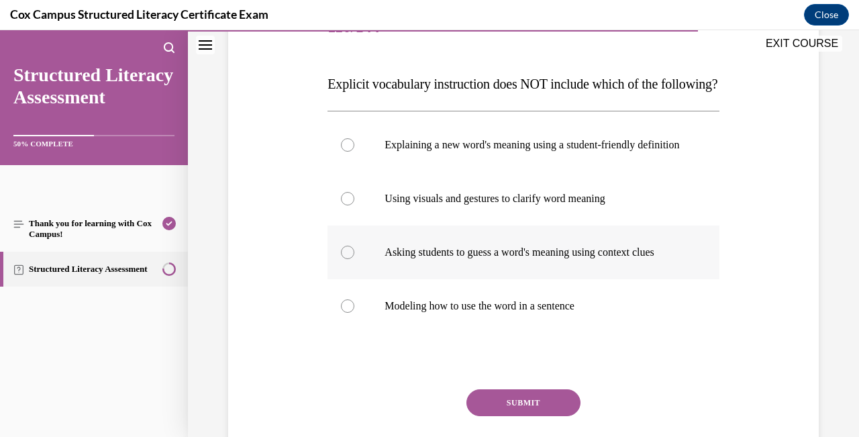
click at [347, 259] on div at bounding box center [347, 252] width 13 height 13
click at [347, 259] on input "Asking students to guess a word's meaning using context clues" at bounding box center [347, 252] width 13 height 13
radio input "true"
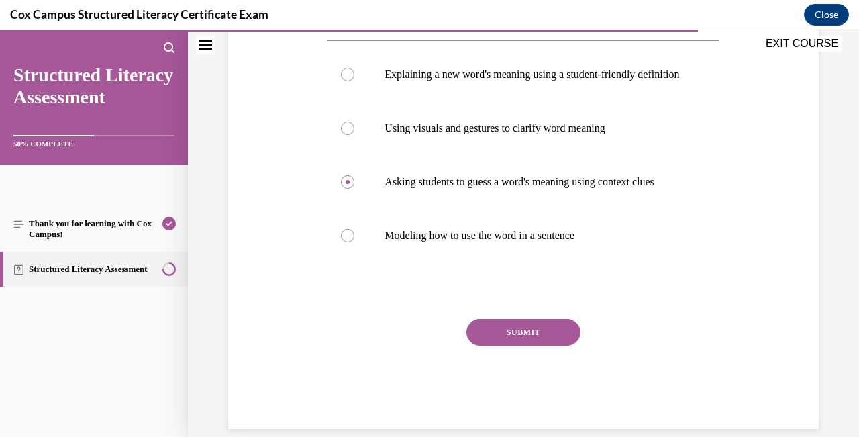
scroll to position [283, 0]
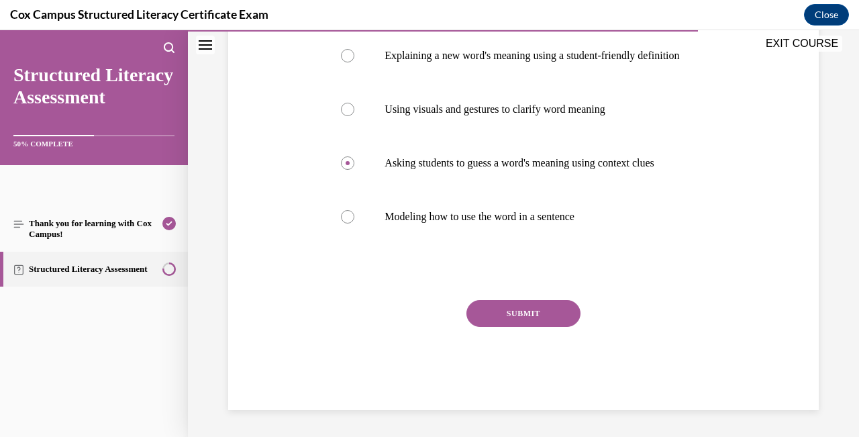
click at [574, 327] on button "SUBMIT" at bounding box center [523, 313] width 114 height 27
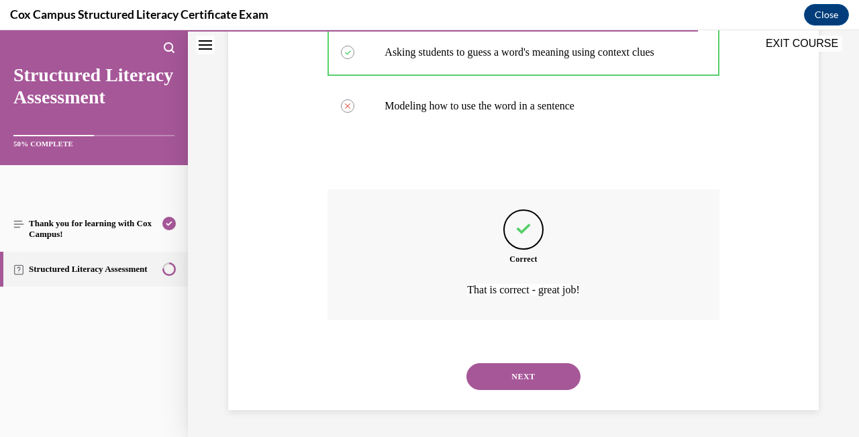
scroll to position [409, 0]
click at [536, 379] on button "NEXT" at bounding box center [523, 376] width 114 height 27
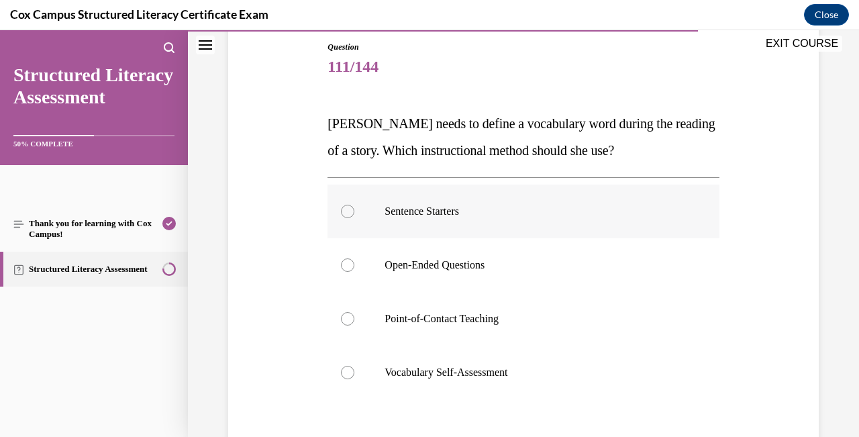
scroll to position [146, 0]
click at [350, 321] on div at bounding box center [347, 317] width 13 height 13
click at [350, 321] on input "Point-of-Contact Teaching" at bounding box center [347, 317] width 13 height 13
radio input "true"
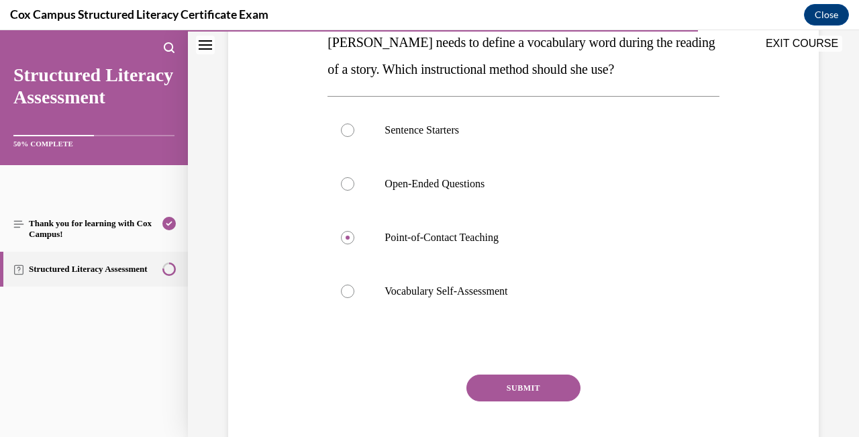
click at [542, 384] on button "SUBMIT" at bounding box center [523, 387] width 114 height 27
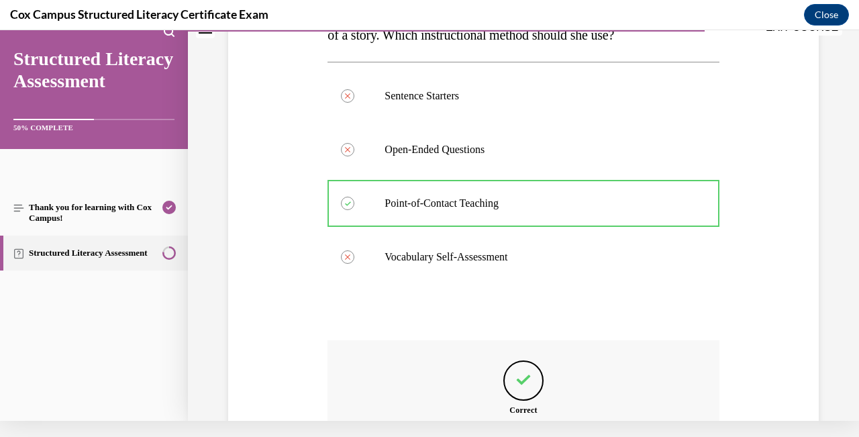
scroll to position [396, 0]
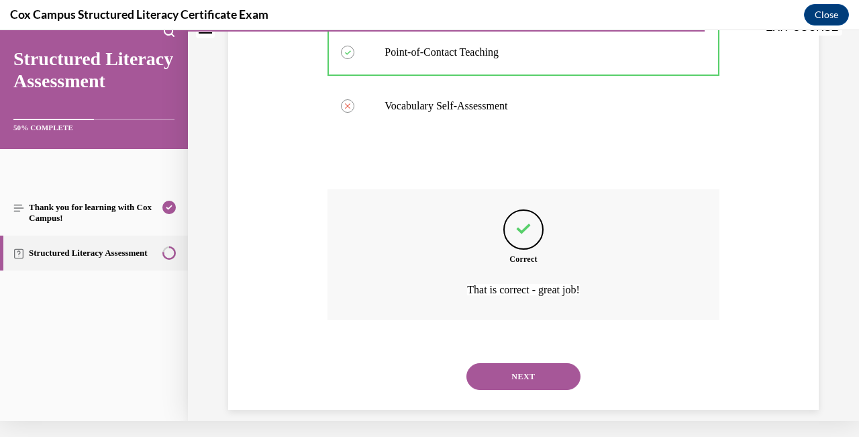
click at [521, 363] on button "NEXT" at bounding box center [523, 376] width 114 height 27
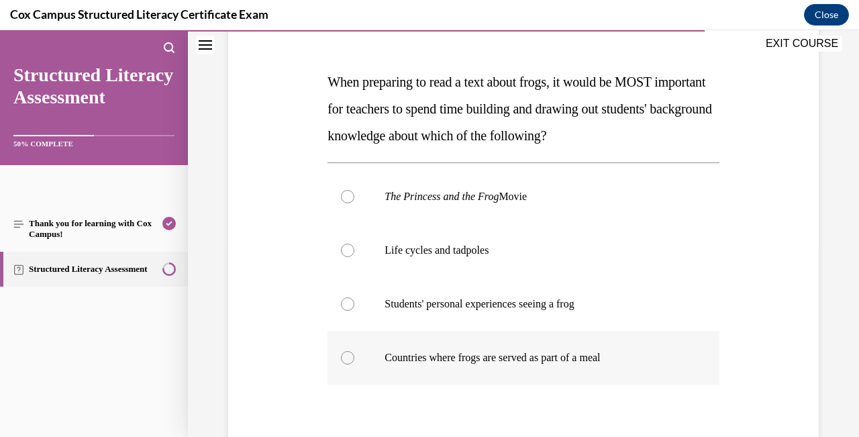
scroll to position [189, 0]
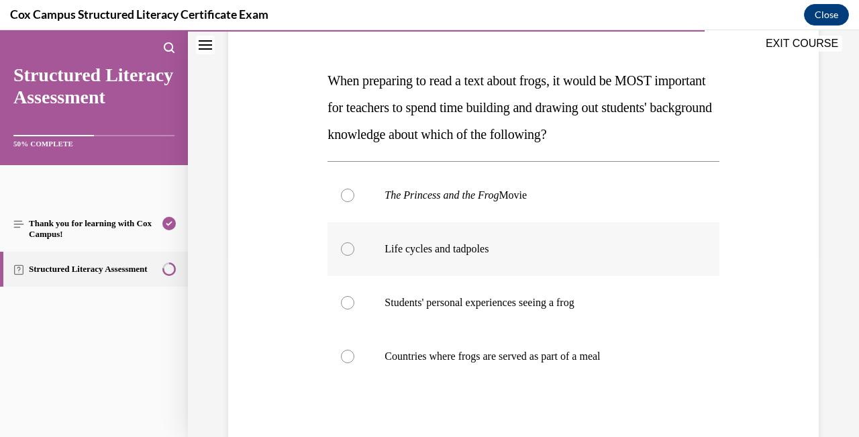
click at [351, 250] on div at bounding box center [347, 248] width 13 height 13
click at [351, 250] on input "Life cycles and tadpoles" at bounding box center [347, 248] width 13 height 13
radio input "true"
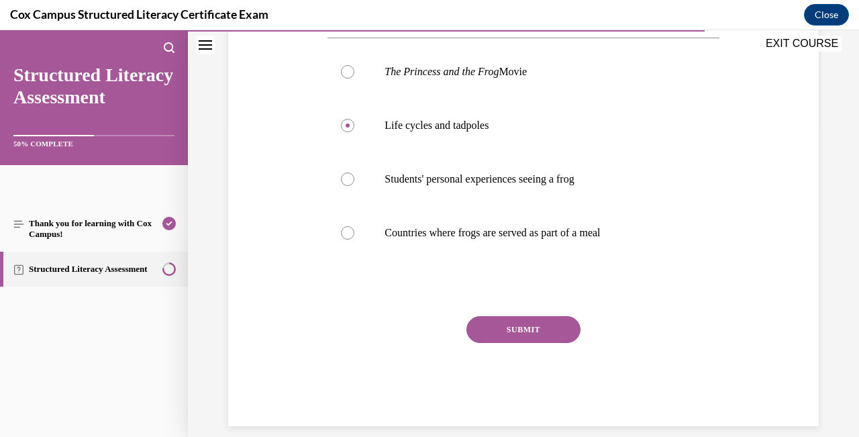
click at [555, 330] on button "SUBMIT" at bounding box center [523, 329] width 114 height 27
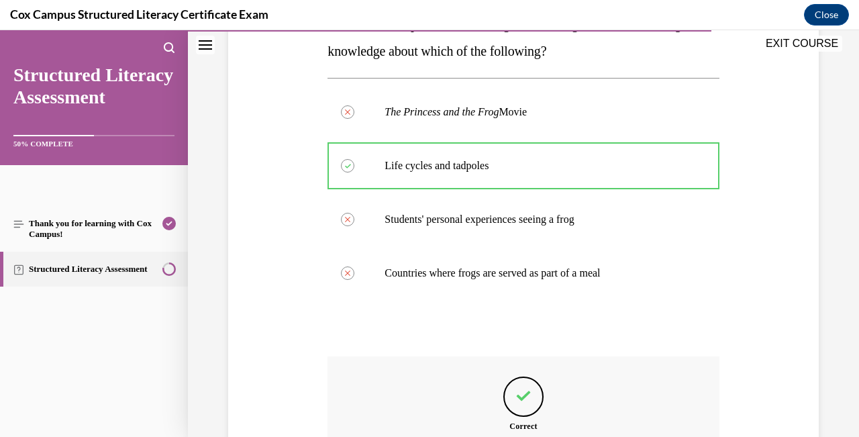
scroll to position [423, 0]
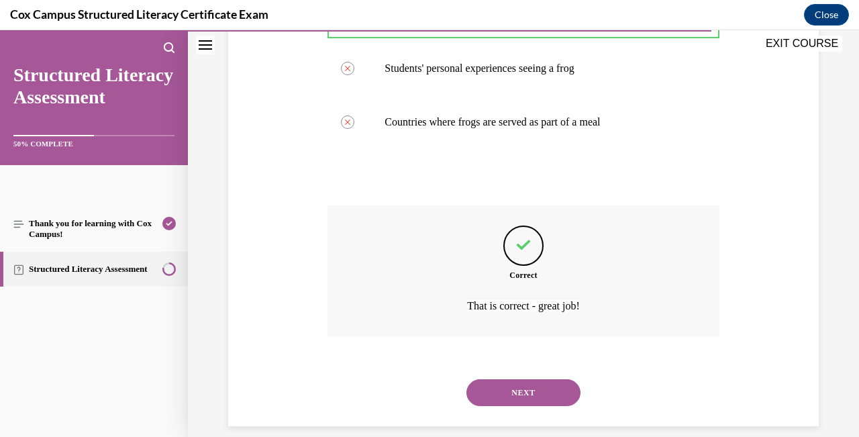
click at [546, 379] on button "NEXT" at bounding box center [523, 392] width 114 height 27
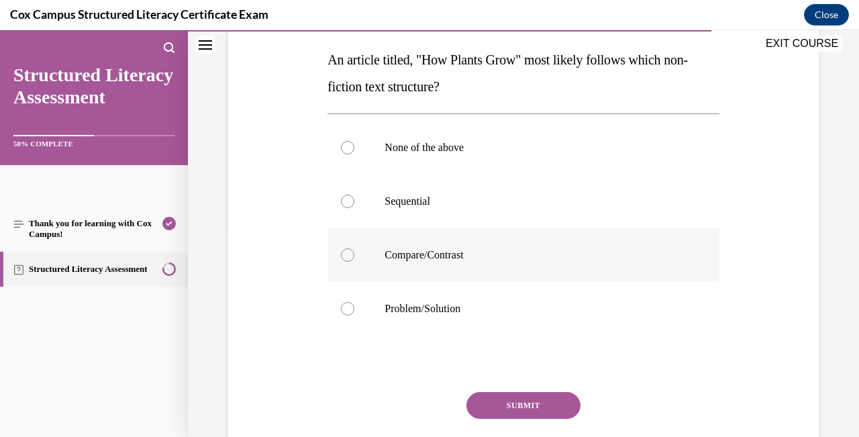
scroll to position [212, 0]
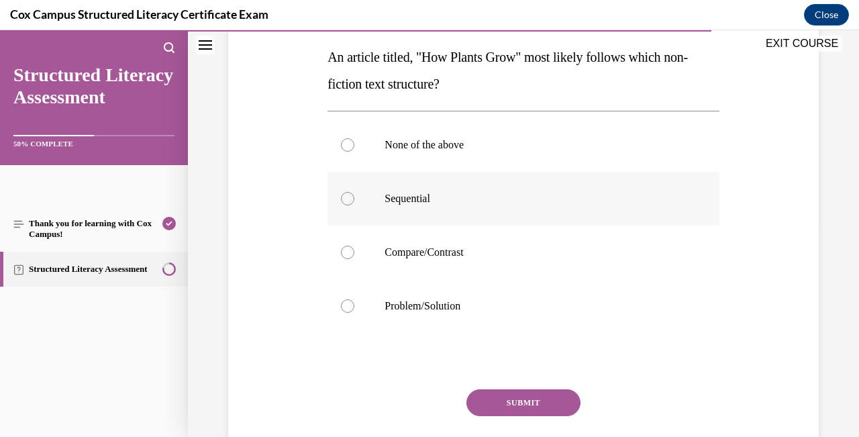
click at [356, 196] on label "Sequential" at bounding box center [523, 199] width 391 height 54
click at [354, 196] on input "Sequential" at bounding box center [347, 198] width 13 height 13
radio input "true"
click at [523, 404] on button "SUBMIT" at bounding box center [523, 402] width 114 height 27
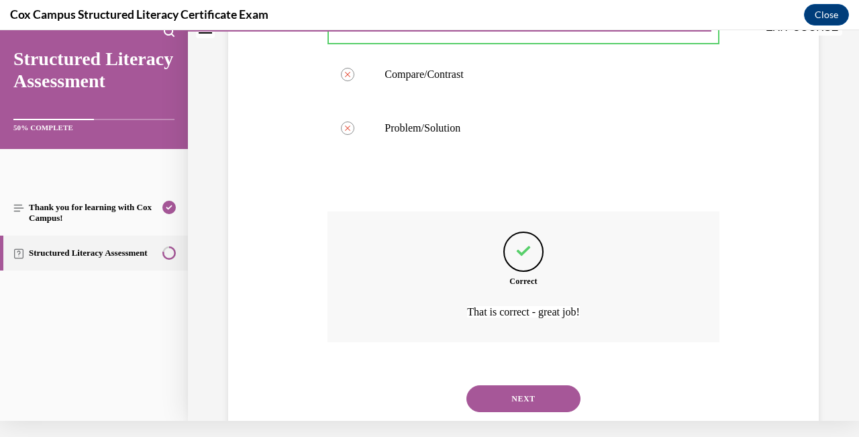
scroll to position [396, 0]
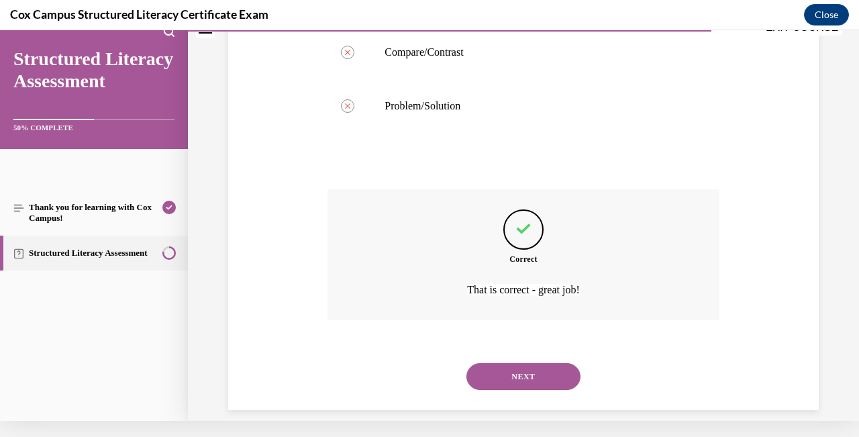
click at [544, 363] on button "NEXT" at bounding box center [523, 376] width 114 height 27
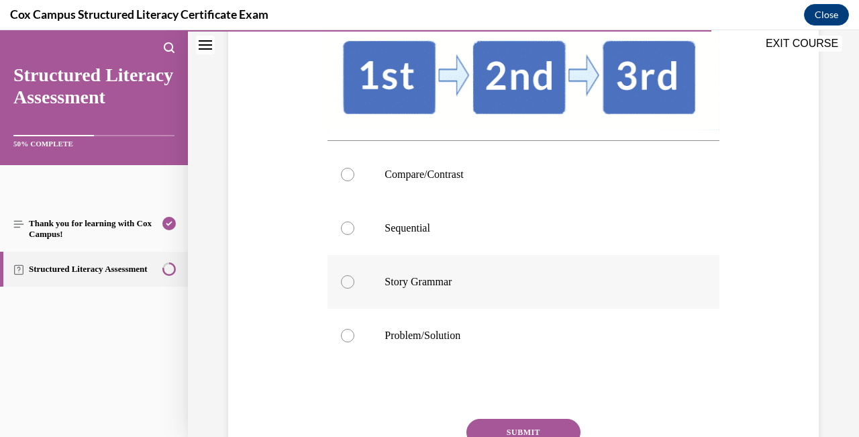
scroll to position [277, 0]
click at [348, 234] on div at bounding box center [347, 227] width 13 height 13
click at [348, 234] on input "Sequential" at bounding box center [347, 227] width 13 height 13
radio input "true"
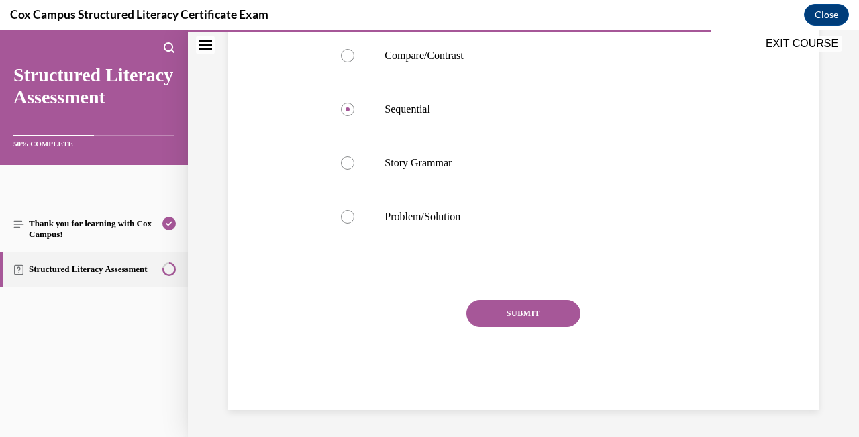
click at [548, 327] on button "SUBMIT" at bounding box center [523, 313] width 114 height 27
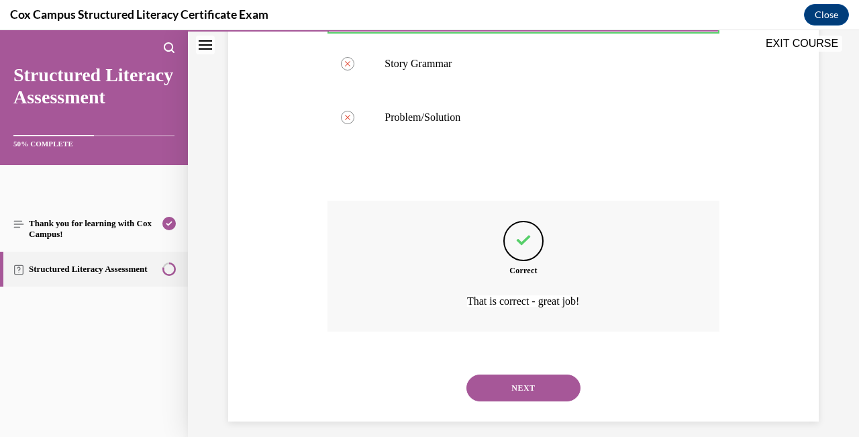
scroll to position [517, 0]
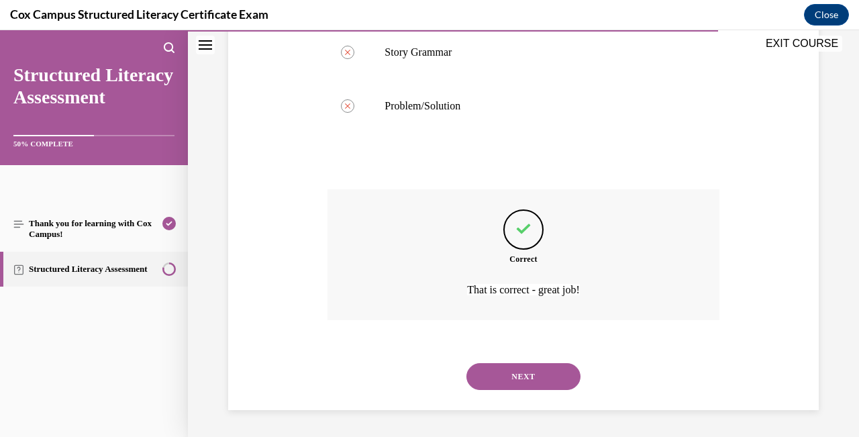
click at [544, 386] on button "NEXT" at bounding box center [523, 376] width 114 height 27
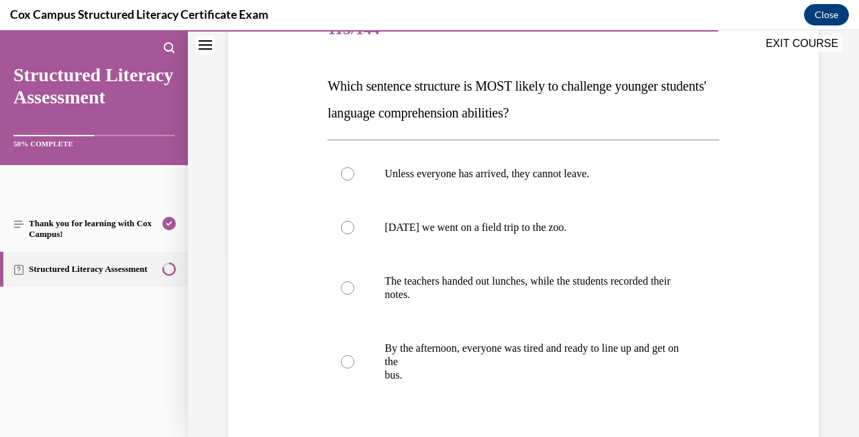
scroll to position [194, 0]
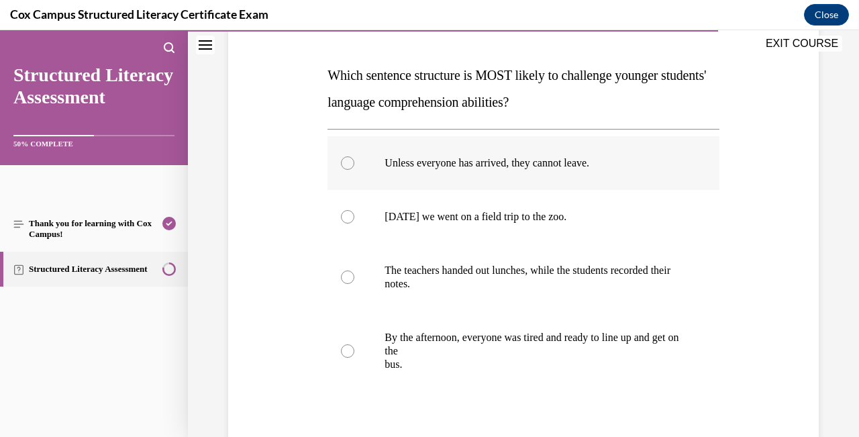
click at [352, 158] on div at bounding box center [347, 162] width 13 height 13
click at [352, 158] on input "Unless everyone has arrived, they cannot leave." at bounding box center [347, 162] width 13 height 13
radio input "true"
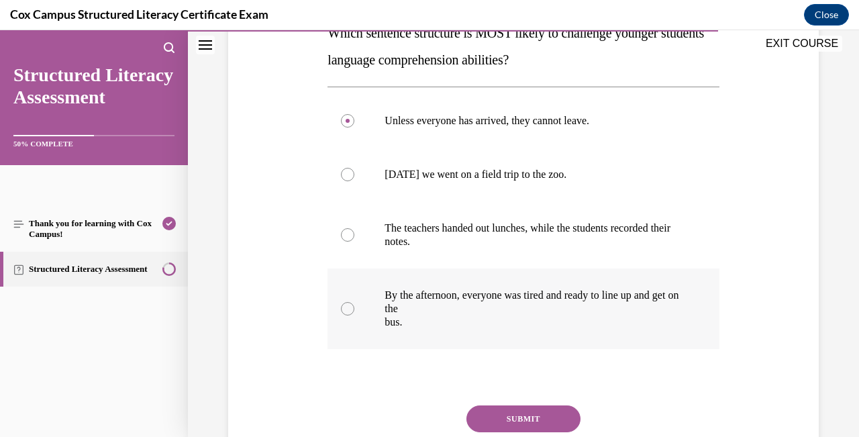
scroll to position [238, 0]
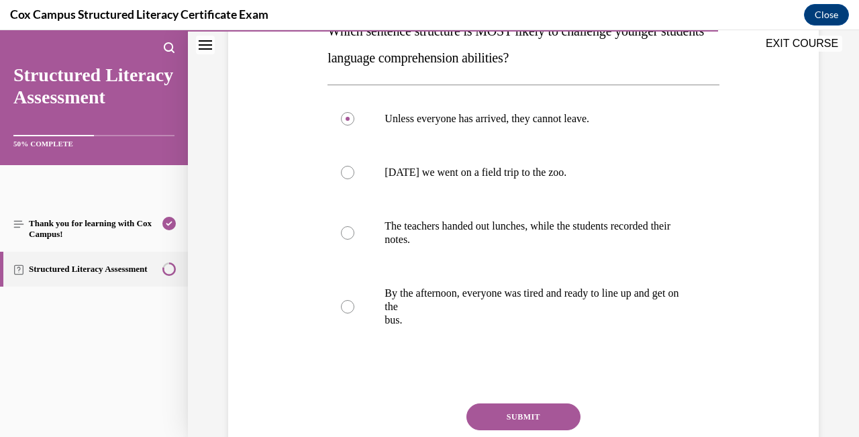
click at [566, 413] on button "SUBMIT" at bounding box center [523, 416] width 114 height 27
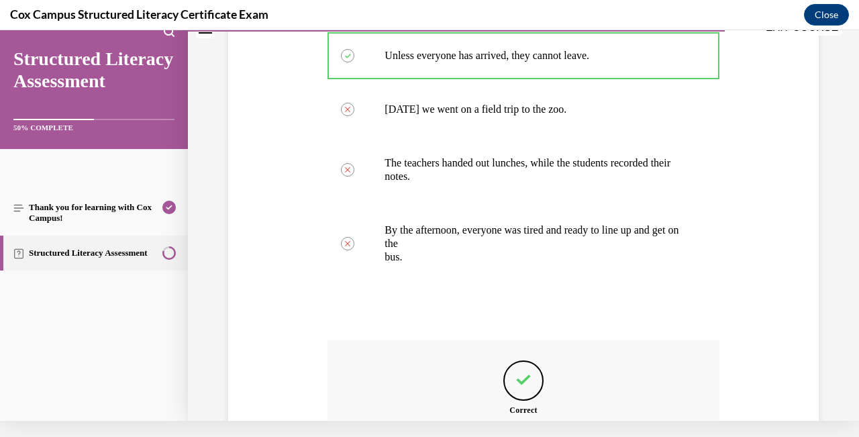
scroll to position [436, 0]
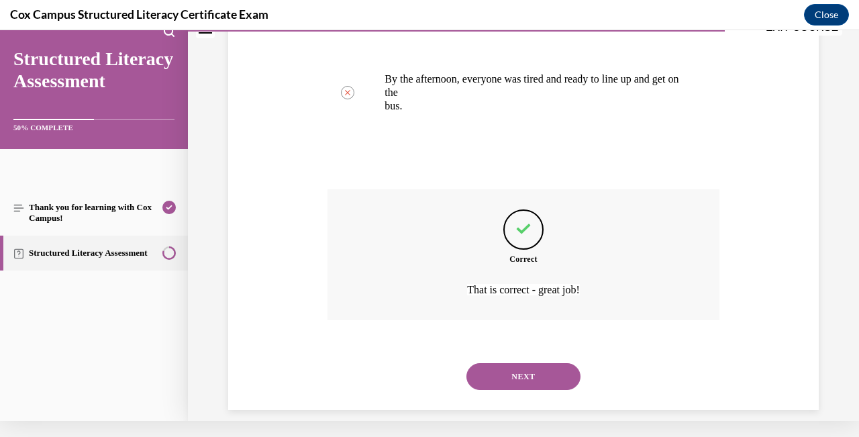
click at [556, 363] on button "NEXT" at bounding box center [523, 376] width 114 height 27
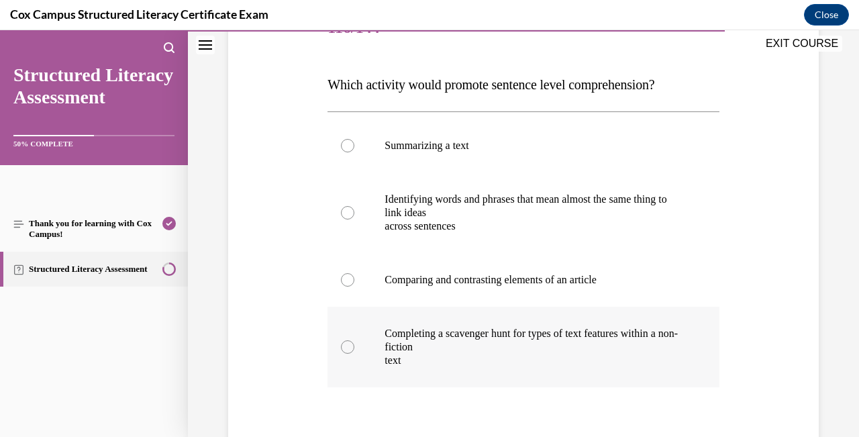
scroll to position [186, 0]
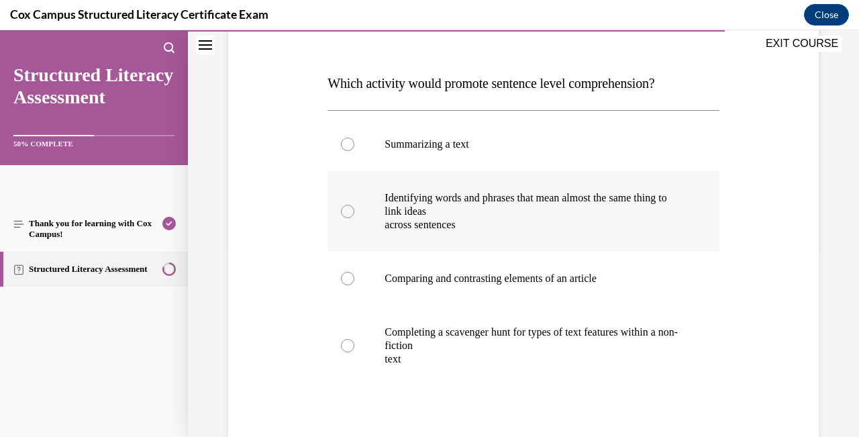
click at [343, 215] on div at bounding box center [347, 211] width 13 height 13
click at [343, 215] on input "Identifying words and phrases that mean almost the same thing to link ideas acr…" at bounding box center [347, 211] width 13 height 13
radio input "true"
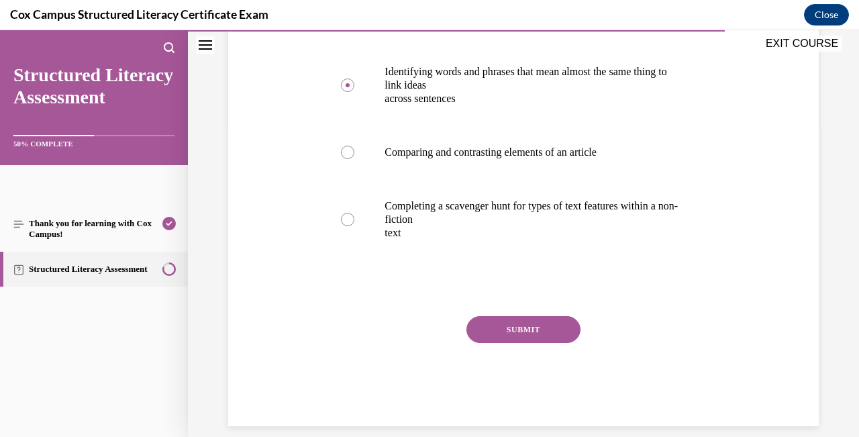
click at [566, 330] on button "SUBMIT" at bounding box center [523, 329] width 114 height 27
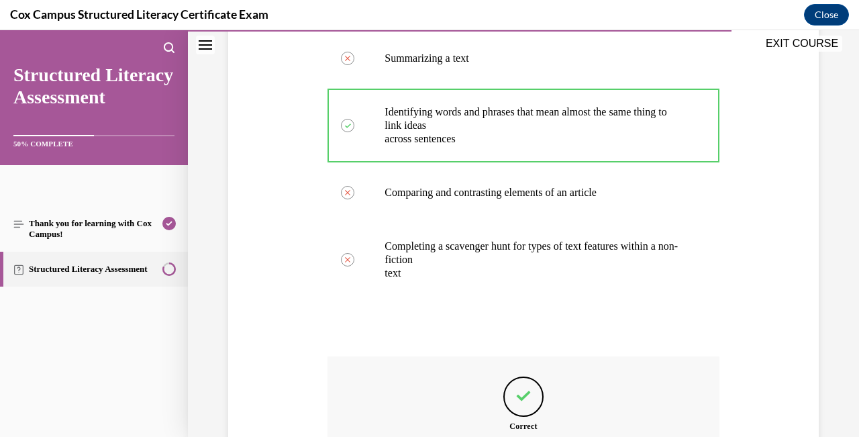
scroll to position [423, 0]
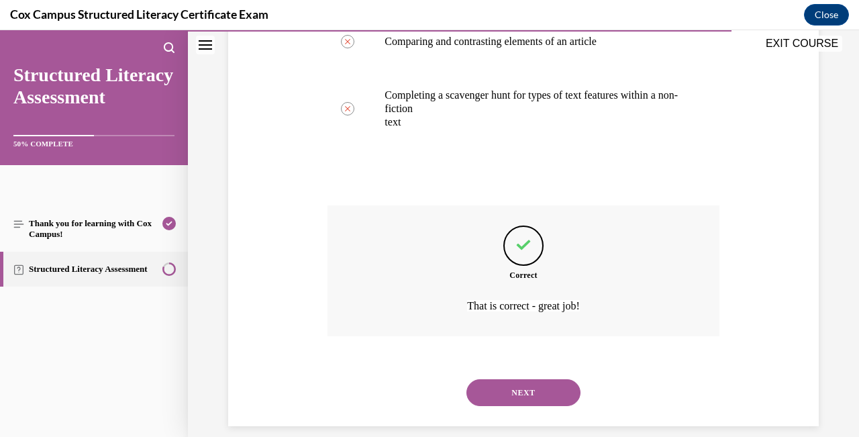
click at [544, 379] on button "NEXT" at bounding box center [523, 392] width 114 height 27
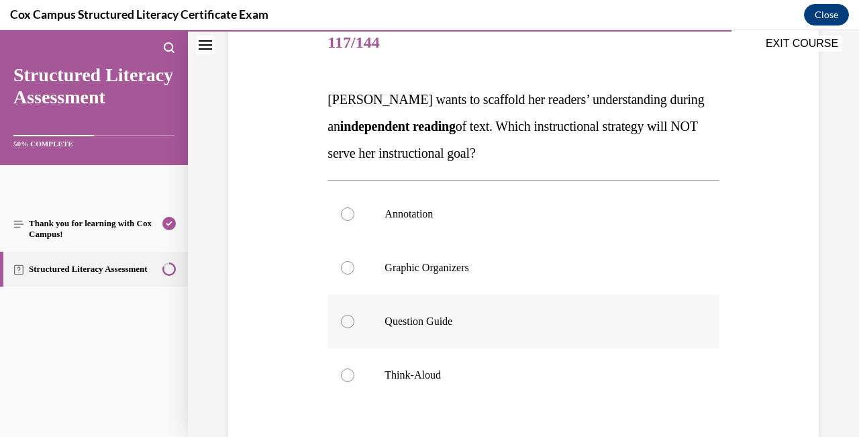
scroll to position [170, 0]
click at [349, 372] on div at bounding box center [347, 374] width 13 height 13
click at [349, 372] on input "Think-Aloud" at bounding box center [347, 374] width 13 height 13
radio input "true"
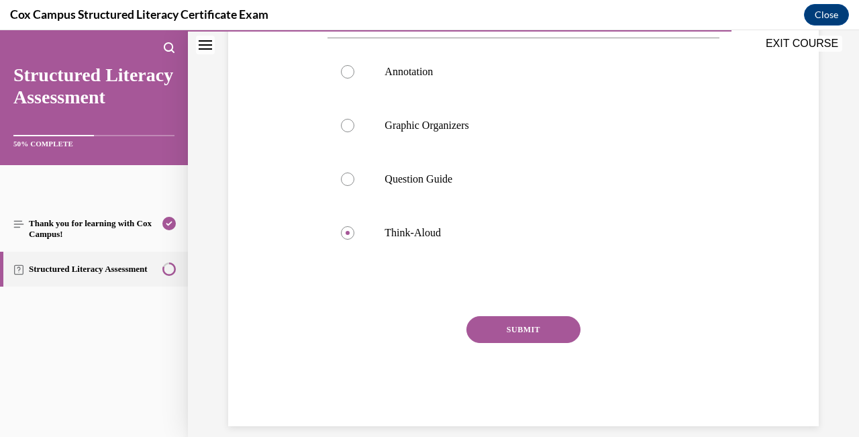
click at [535, 331] on button "SUBMIT" at bounding box center [523, 329] width 114 height 27
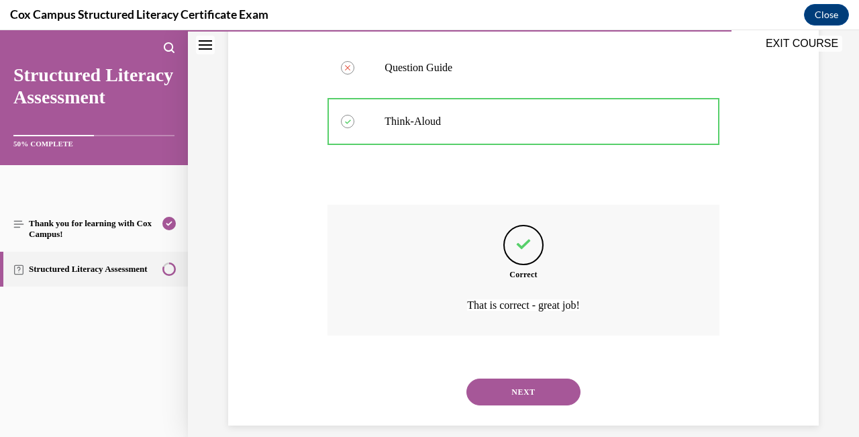
scroll to position [423, 0]
click at [541, 379] on button "NEXT" at bounding box center [523, 392] width 114 height 27
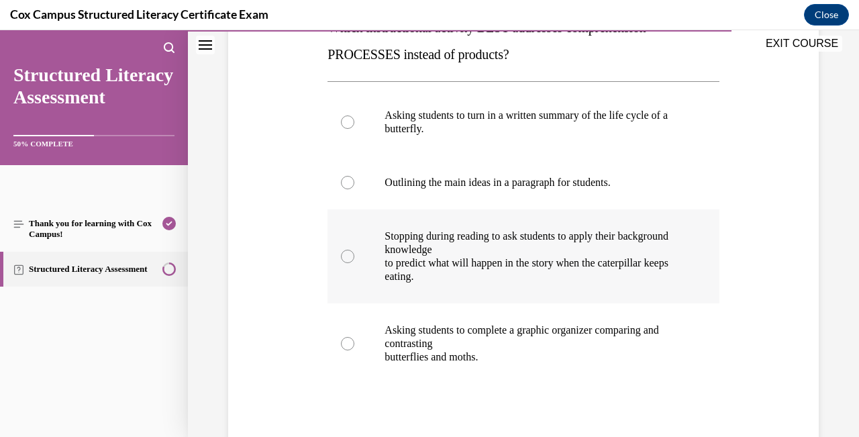
scroll to position [248, 0]
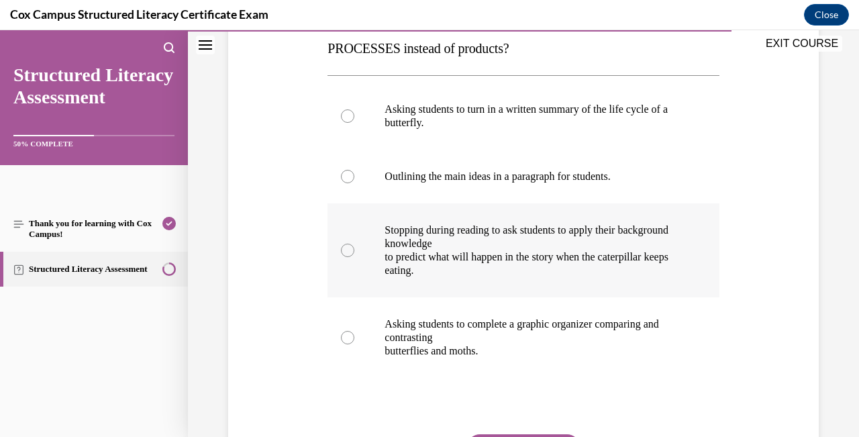
click at [351, 246] on div at bounding box center [347, 250] width 13 height 13
click at [351, 246] on input "Stopping during reading to ask students to apply their background knowledge to …" at bounding box center [347, 250] width 13 height 13
radio input "true"
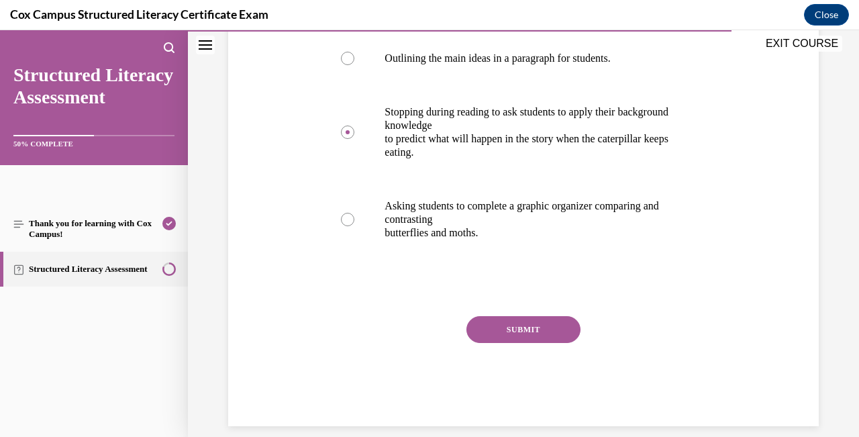
click at [572, 328] on button "SUBMIT" at bounding box center [523, 329] width 114 height 27
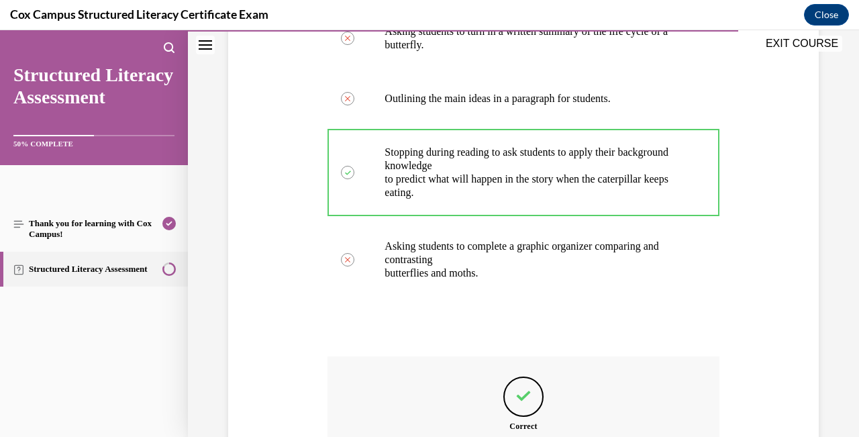
scroll to position [477, 0]
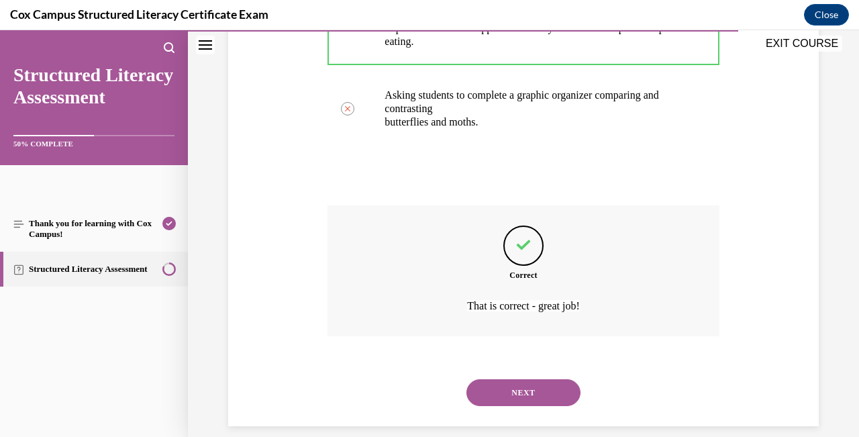
click at [553, 382] on button "NEXT" at bounding box center [523, 392] width 114 height 27
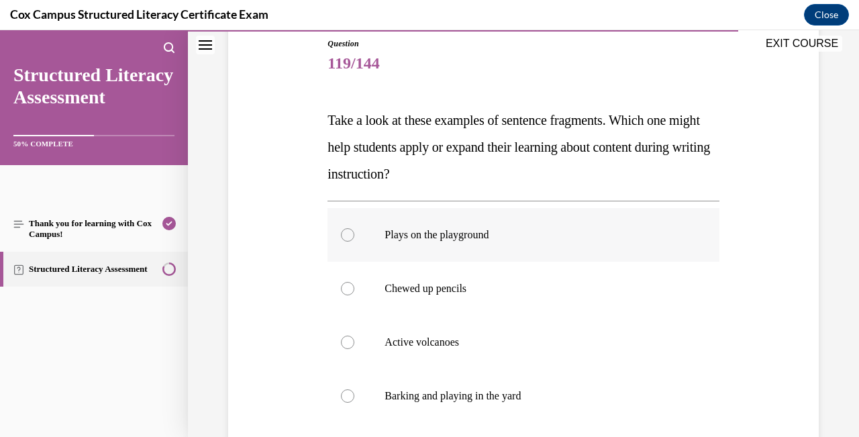
scroll to position [150, 0]
click at [348, 343] on div at bounding box center [347, 340] width 13 height 13
click at [348, 343] on input "Active volcanoes" at bounding box center [347, 340] width 13 height 13
radio input "true"
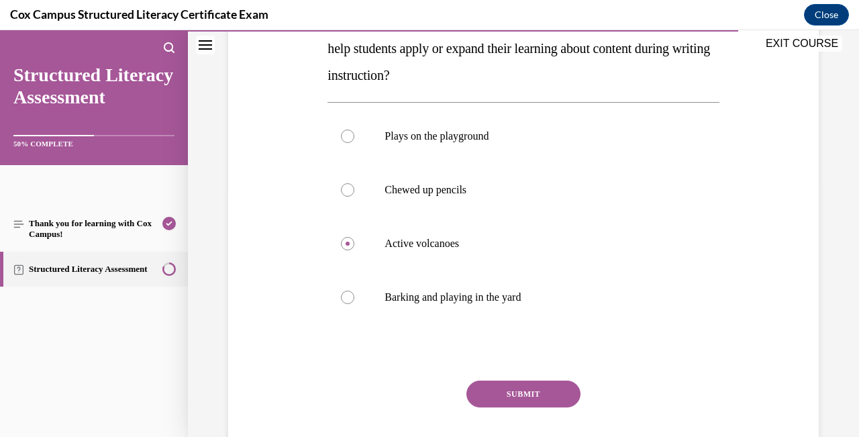
click at [565, 392] on button "SUBMIT" at bounding box center [523, 394] width 114 height 27
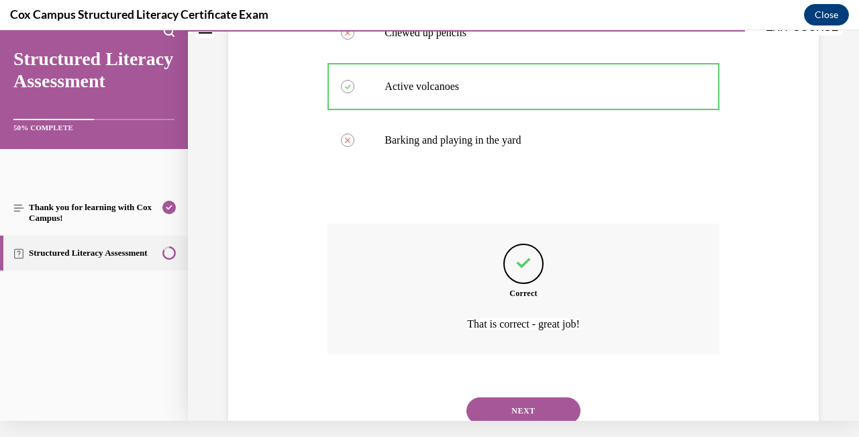
scroll to position [423, 0]
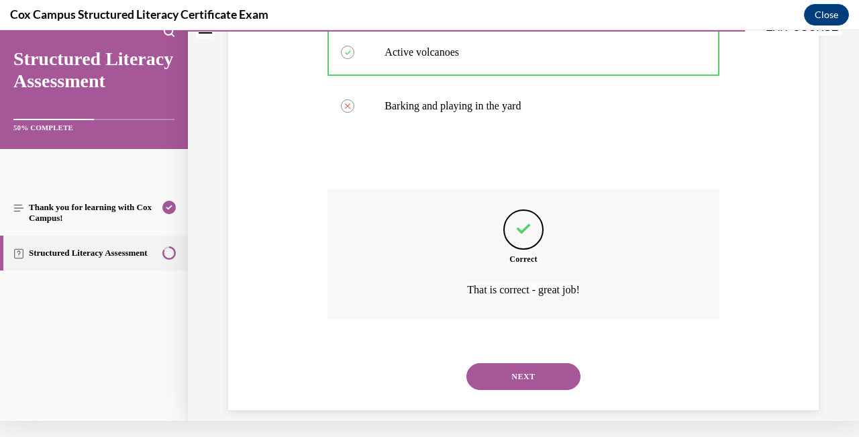
click at [540, 364] on button "NEXT" at bounding box center [523, 376] width 114 height 27
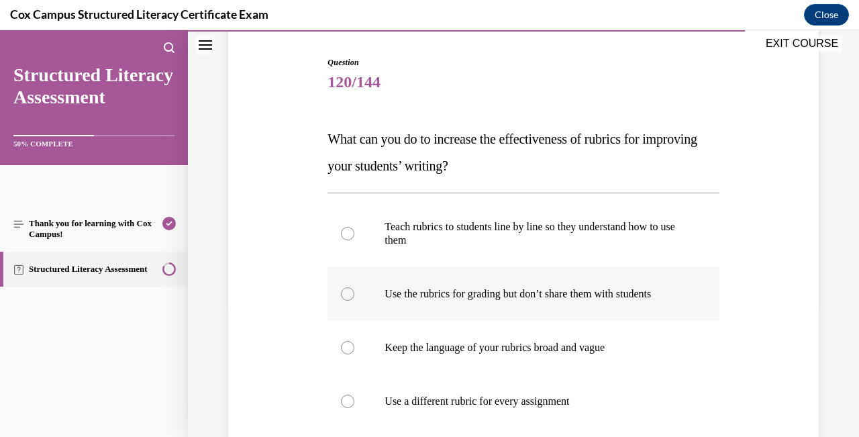
scroll to position [134, 0]
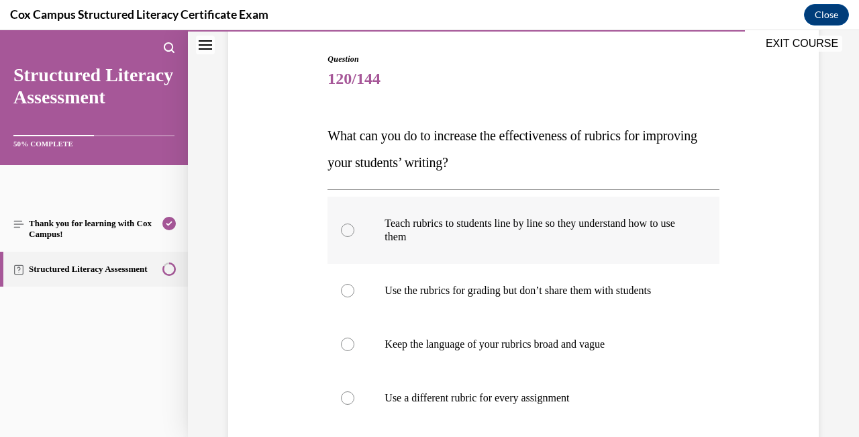
click at [354, 226] on label "Teach rubrics to students line by line so they understand how to use them" at bounding box center [523, 230] width 391 height 67
click at [354, 226] on input "Teach rubrics to students line by line so they understand how to use them" at bounding box center [347, 229] width 13 height 13
radio input "true"
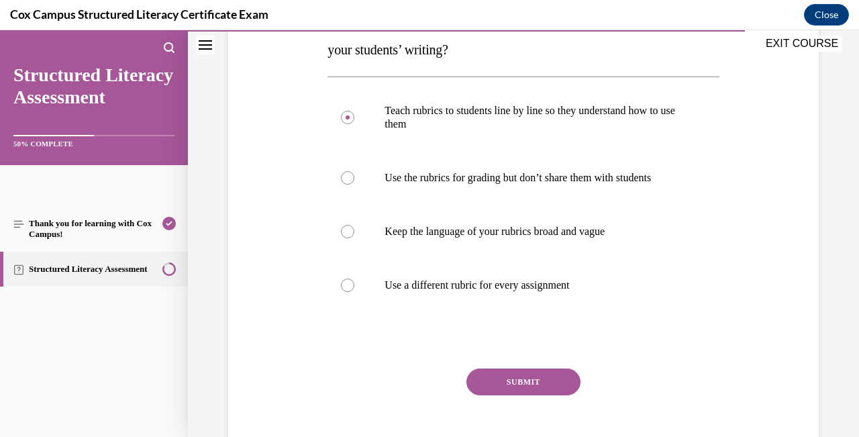
click at [529, 385] on button "SUBMIT" at bounding box center [523, 381] width 114 height 27
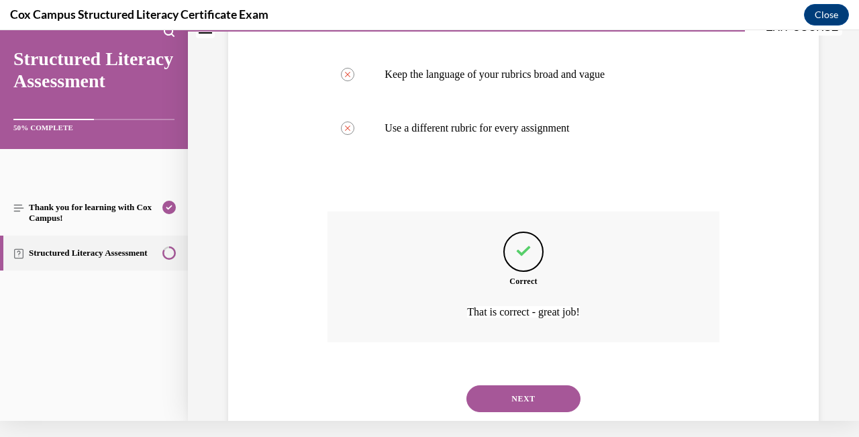
scroll to position [409, 0]
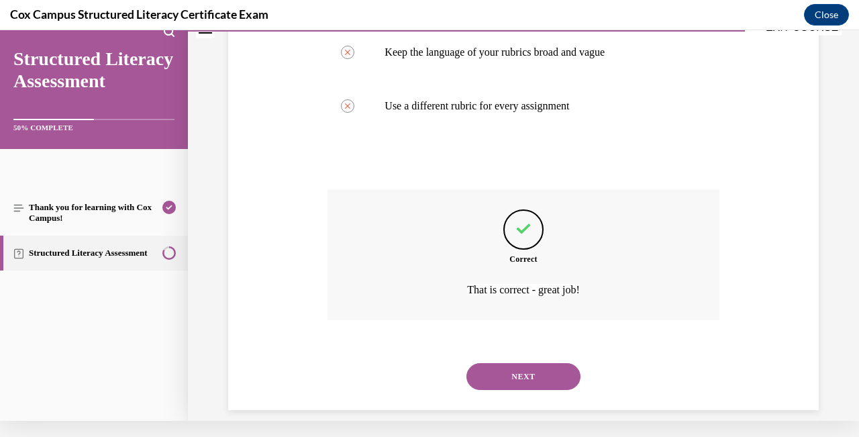
click at [536, 363] on button "NEXT" at bounding box center [523, 376] width 114 height 27
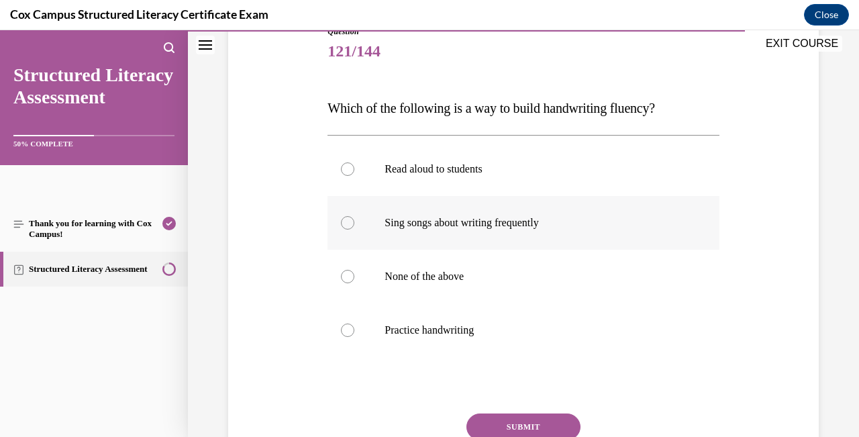
scroll to position [162, 0]
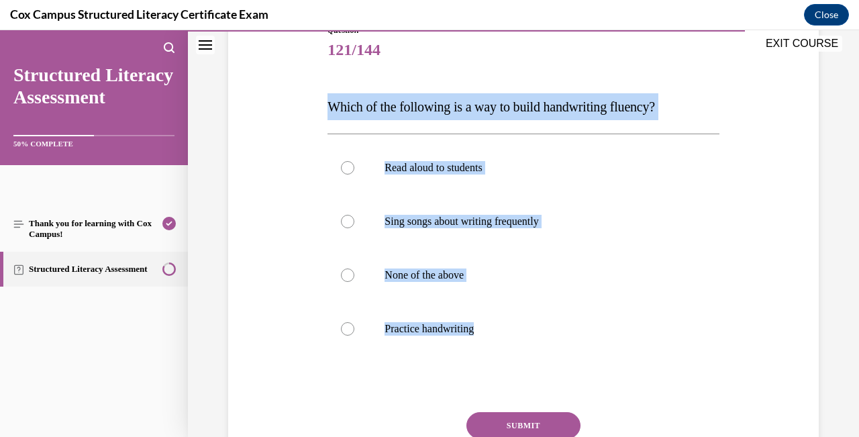
drag, startPoint x: 581, startPoint y: 326, endPoint x: 323, endPoint y: 85, distance: 352.8
click at [323, 85] on div "Question 121/144 Which of the following is a way to build handwriting fluency? …" at bounding box center [523, 253] width 597 height 538
click at [687, 358] on div "Read aloud to students Sing songs about writing frequently None of the above Pr…" at bounding box center [523, 248] width 391 height 229
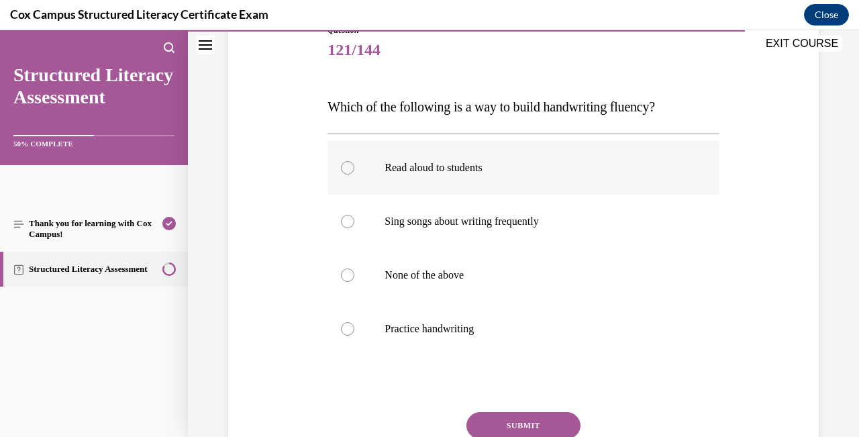
click at [345, 167] on div at bounding box center [347, 167] width 13 height 13
click at [345, 167] on input "Read aloud to students" at bounding box center [347, 167] width 13 height 13
radio input "true"
click at [348, 332] on div at bounding box center [347, 328] width 13 height 13
click at [348, 332] on input "Practice handwriting" at bounding box center [347, 328] width 13 height 13
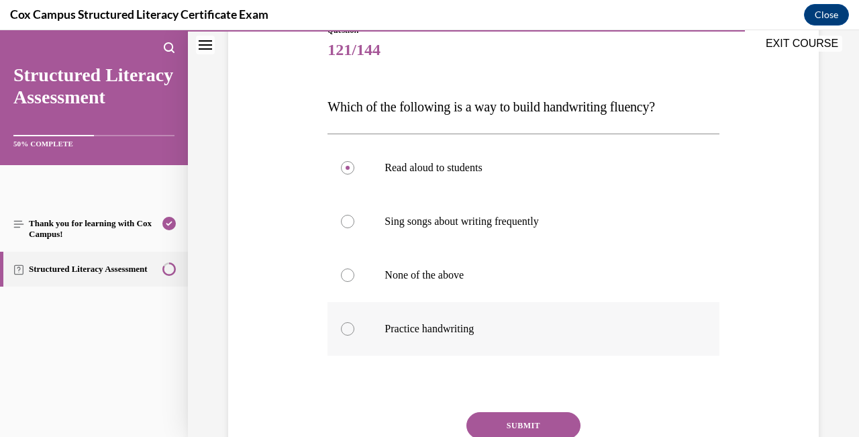
radio input "true"
click at [343, 172] on div at bounding box center [347, 167] width 13 height 13
click at [343, 172] on input "Read aloud to students" at bounding box center [347, 167] width 13 height 13
radio input "true"
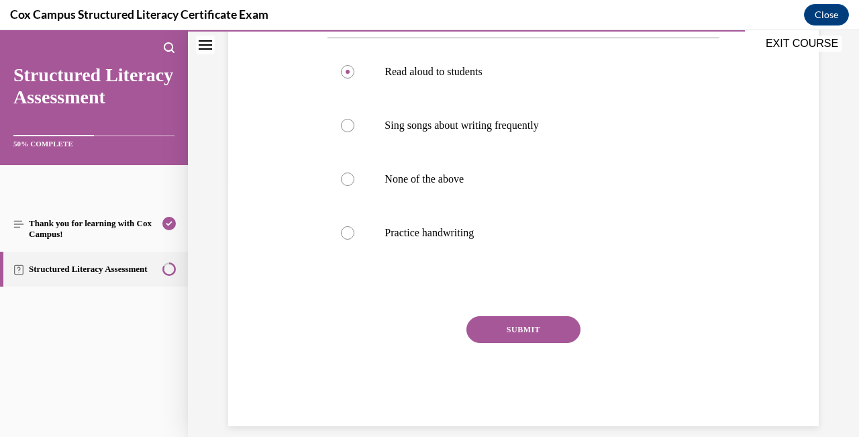
click at [562, 326] on button "SUBMIT" at bounding box center [523, 329] width 114 height 27
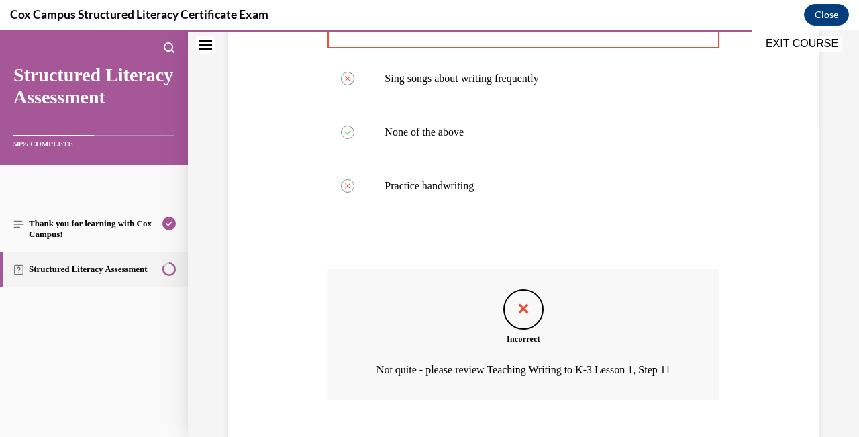
scroll to position [262, 0]
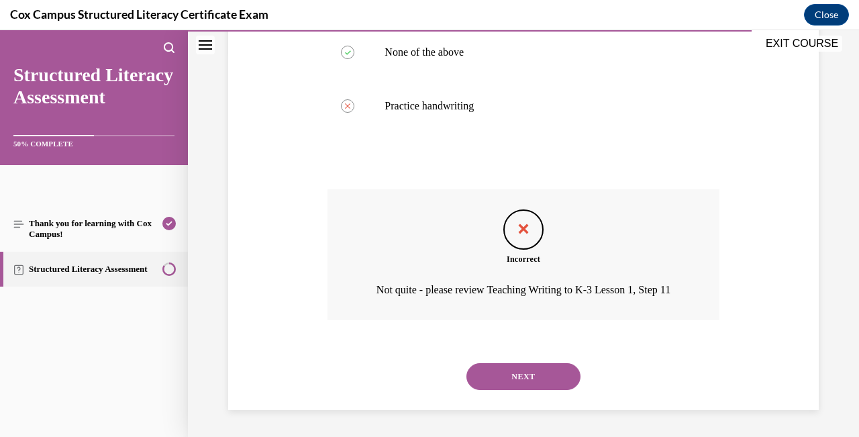
click at [556, 374] on button "NEXT" at bounding box center [523, 376] width 114 height 27
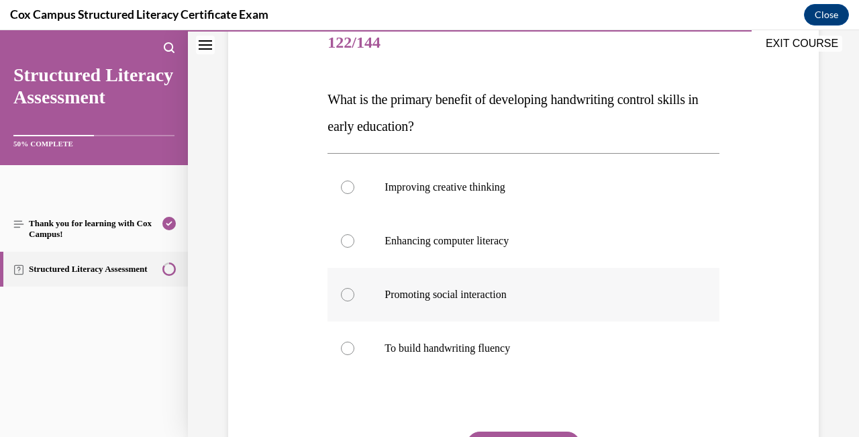
scroll to position [174, 0]
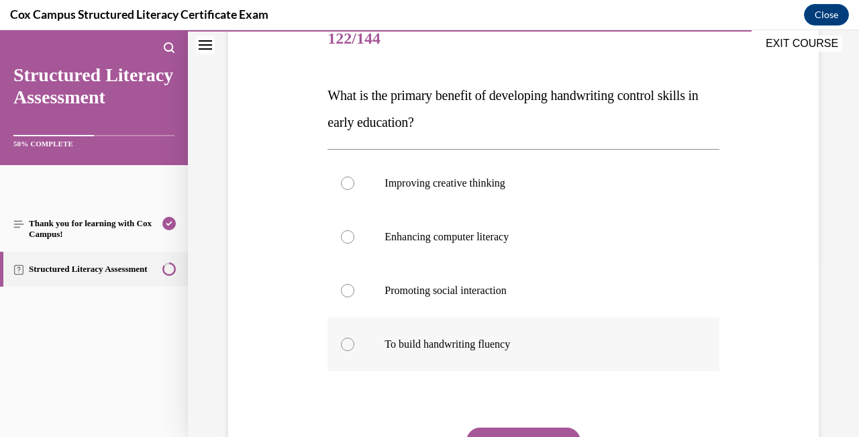
click at [343, 346] on div at bounding box center [347, 344] width 13 height 13
click at [343, 346] on input "To build handwriting fluency" at bounding box center [347, 344] width 13 height 13
radio input "true"
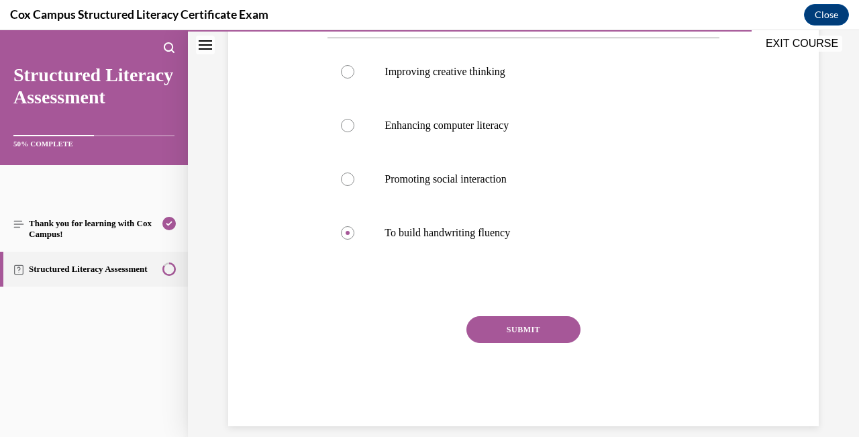
click at [519, 330] on button "SUBMIT" at bounding box center [523, 329] width 114 height 27
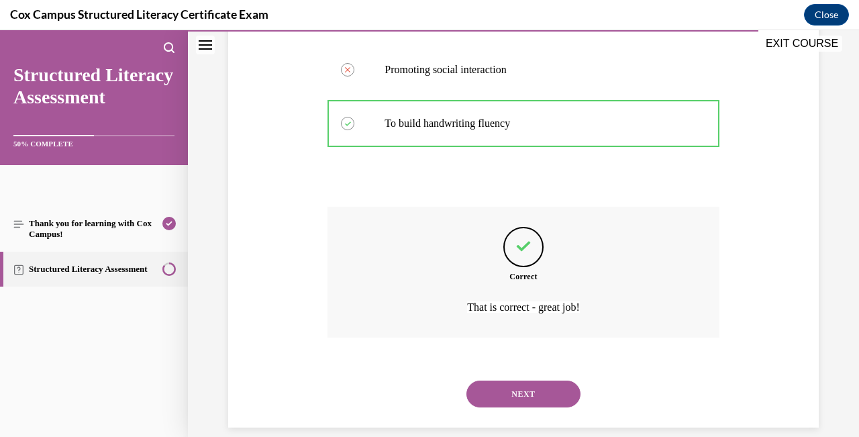
scroll to position [396, 0]
click at [533, 382] on button "NEXT" at bounding box center [523, 392] width 114 height 27
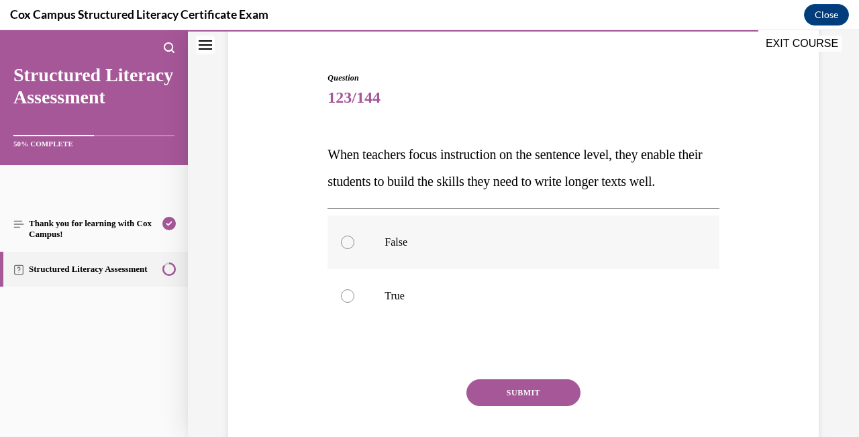
scroll to position [117, 0]
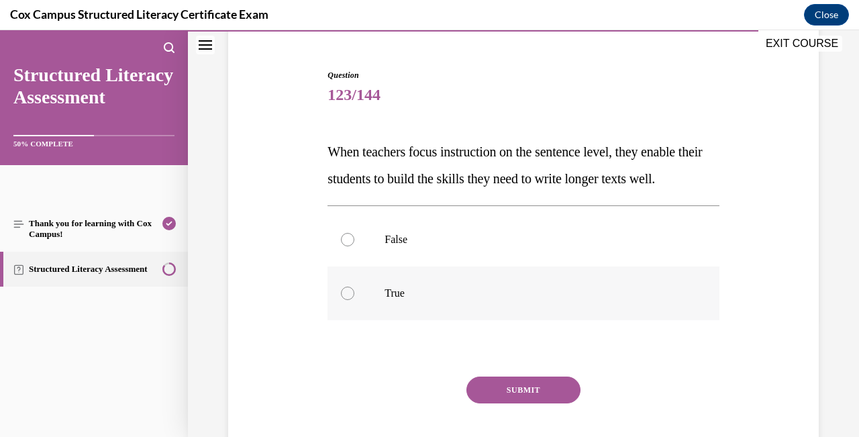
click at [348, 295] on div at bounding box center [347, 293] width 13 height 13
click at [348, 295] on input "True" at bounding box center [347, 293] width 13 height 13
radio input "true"
click at [523, 383] on button "SUBMIT" at bounding box center [523, 390] width 114 height 27
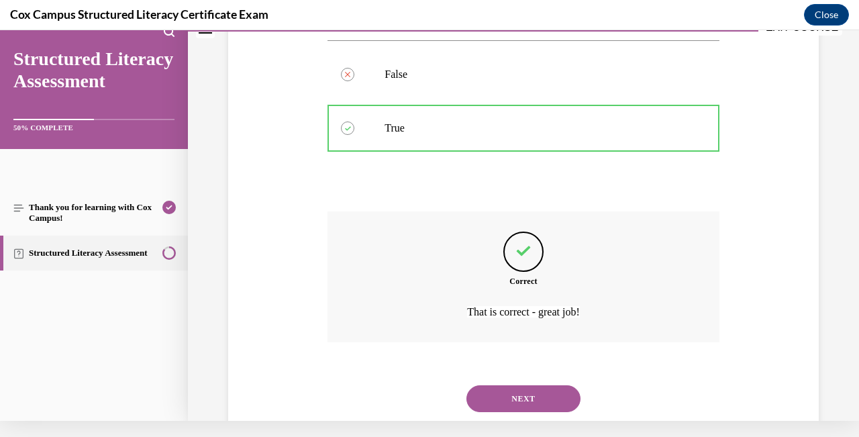
scroll to position [289, 0]
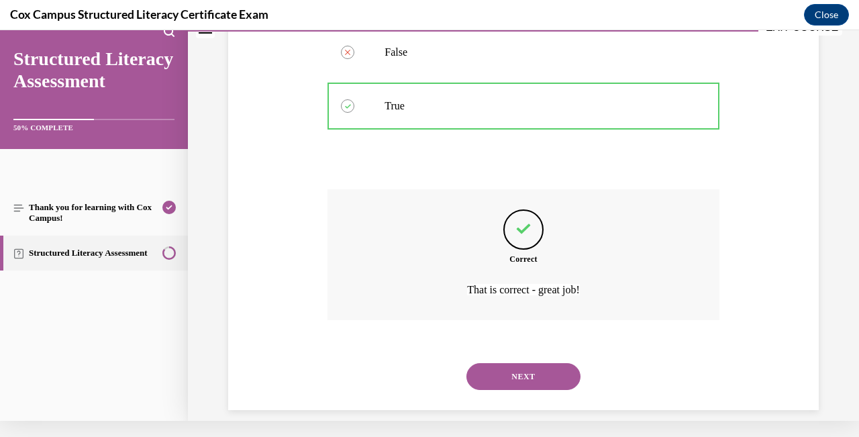
click at [530, 363] on button "NEXT" at bounding box center [523, 376] width 114 height 27
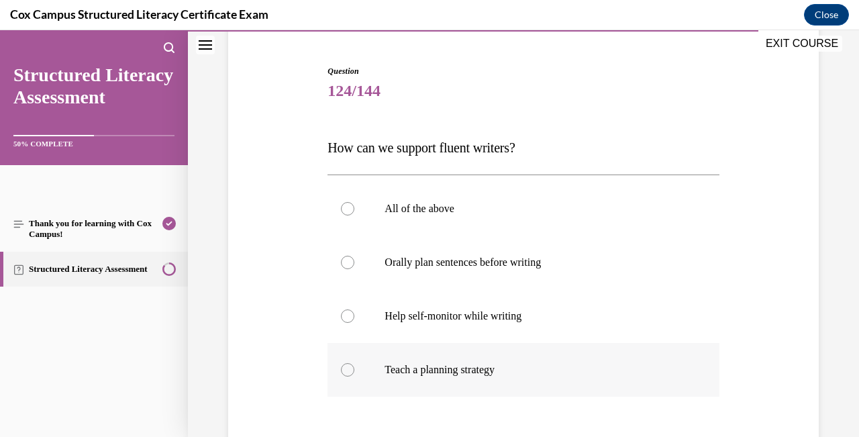
scroll to position [123, 0]
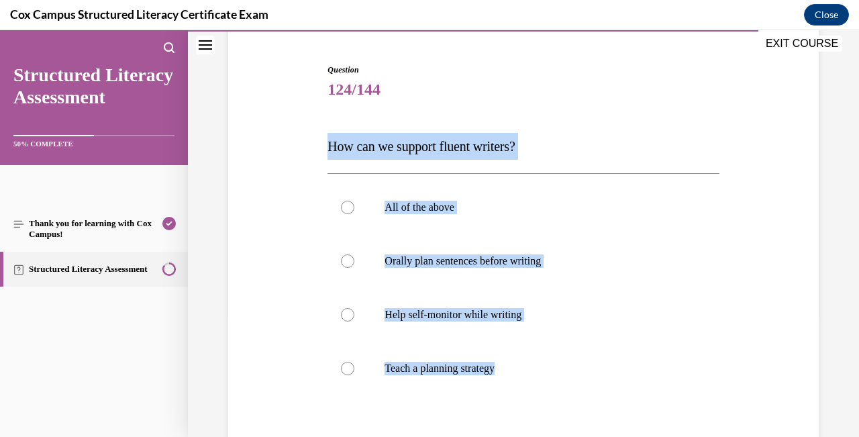
drag, startPoint x: 580, startPoint y: 381, endPoint x: 321, endPoint y: 133, distance: 358.4
click at [321, 133] on div "Question 124/144 How can we support fluent writers? All of the above Orally pla…" at bounding box center [523, 292] width 597 height 538
click at [352, 206] on div at bounding box center [347, 207] width 13 height 13
click at [352, 206] on input "All of the above" at bounding box center [347, 207] width 13 height 13
radio input "true"
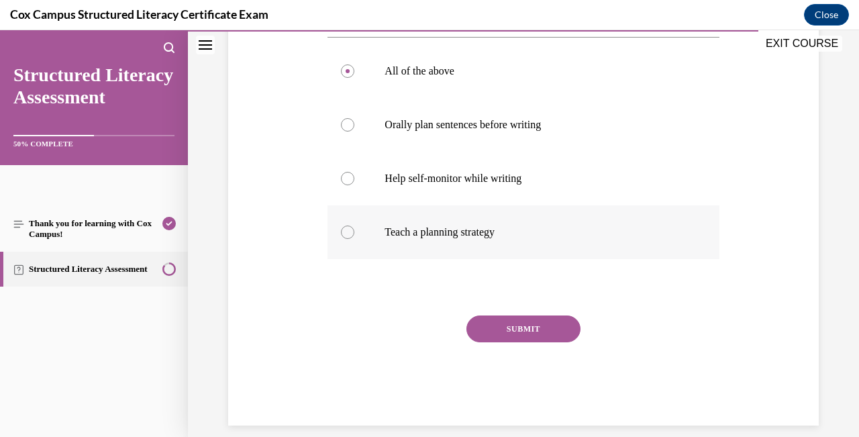
scroll to position [258, 0]
click at [540, 338] on button "SUBMIT" at bounding box center [523, 329] width 114 height 27
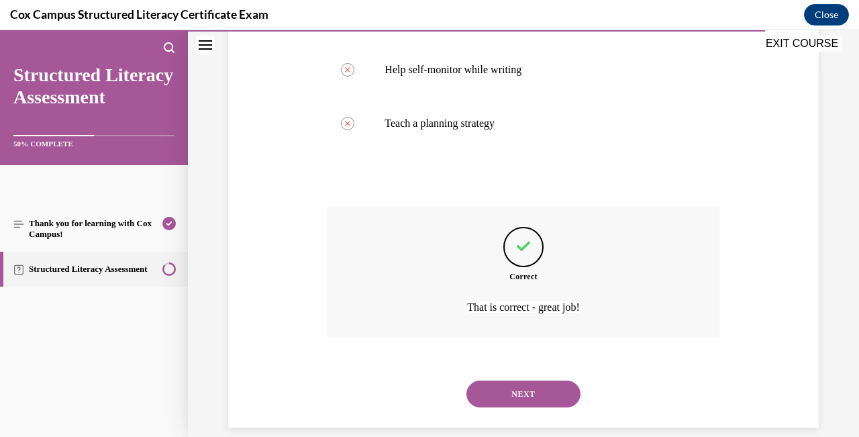
scroll to position [369, 0]
click at [542, 385] on button "NEXT" at bounding box center [523, 392] width 114 height 27
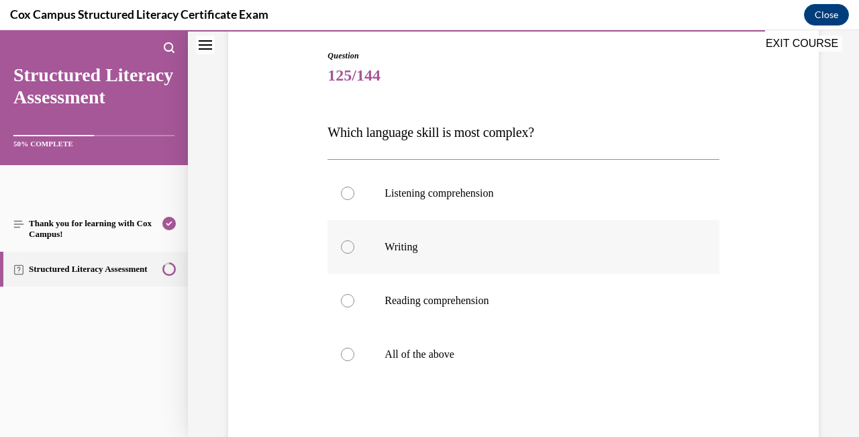
scroll to position [138, 0]
click at [347, 245] on div at bounding box center [347, 246] width 13 height 13
click at [347, 245] on input "Writing" at bounding box center [347, 246] width 13 height 13
radio input "true"
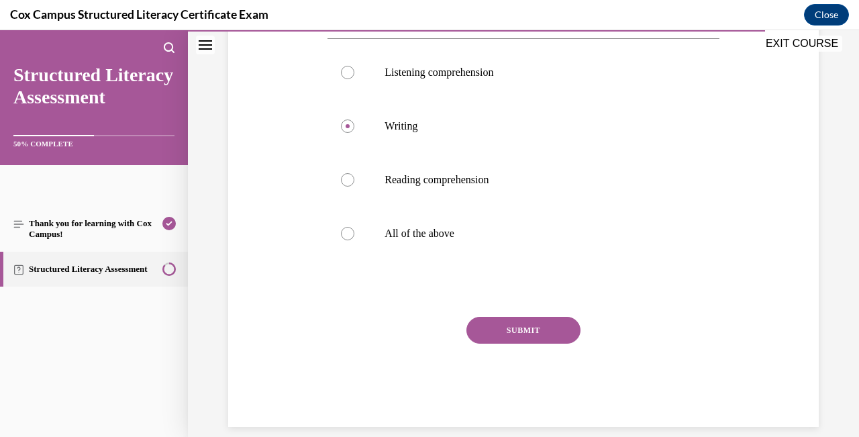
click at [530, 334] on button "SUBMIT" at bounding box center [523, 330] width 114 height 27
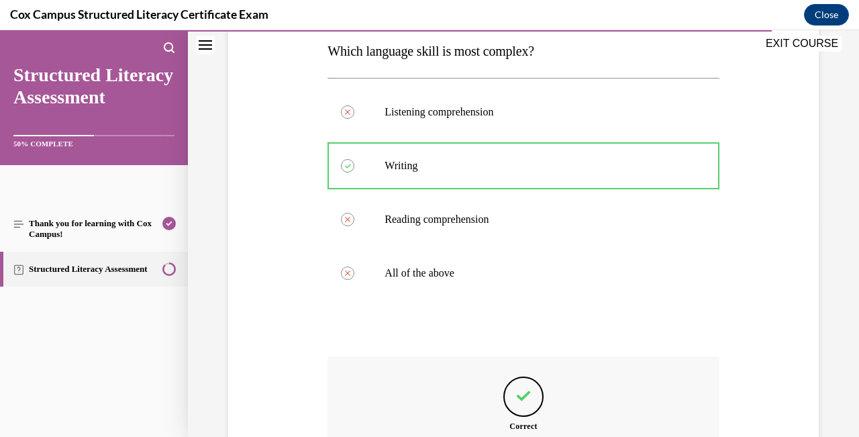
scroll to position [369, 0]
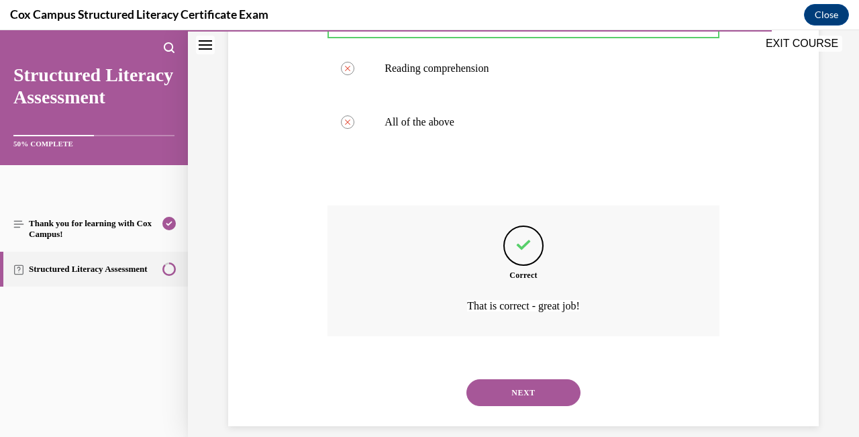
click at [534, 379] on button "NEXT" at bounding box center [523, 392] width 114 height 27
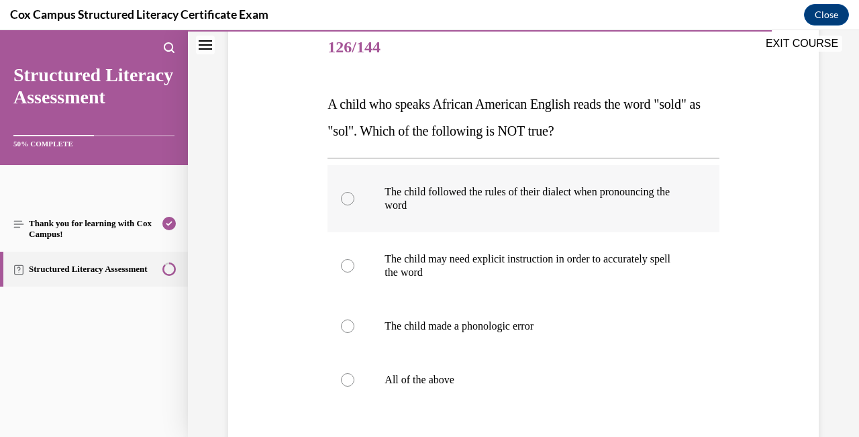
scroll to position [176, 0]
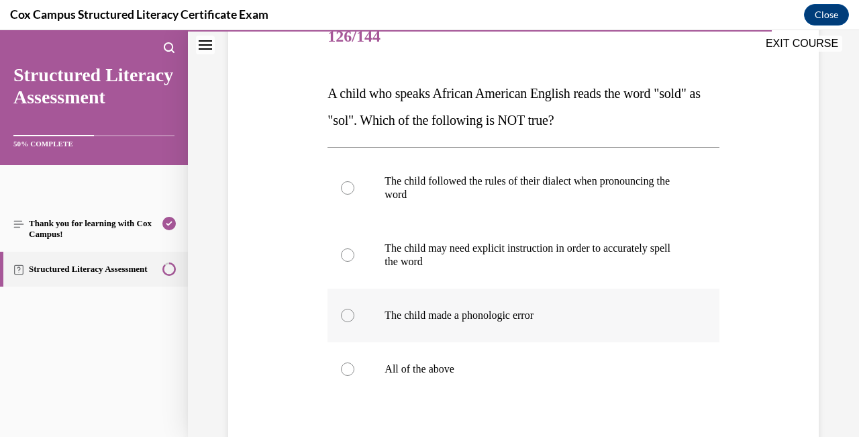
click at [350, 316] on div at bounding box center [347, 315] width 13 height 13
click at [350, 316] on input "The child made a phonologic error" at bounding box center [347, 315] width 13 height 13
radio input "true"
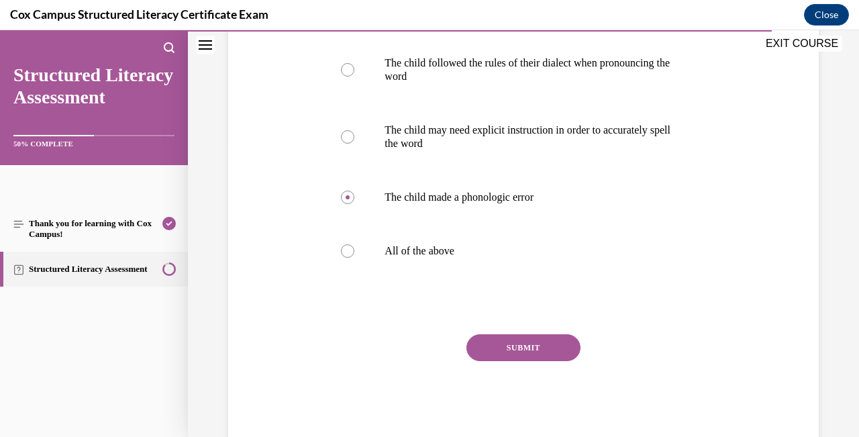
click at [565, 350] on button "SUBMIT" at bounding box center [523, 347] width 114 height 27
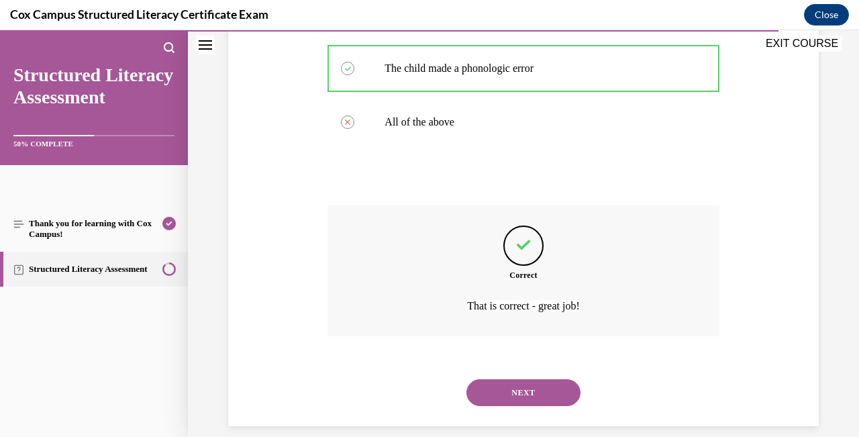
click at [536, 379] on button "NEXT" at bounding box center [523, 392] width 114 height 27
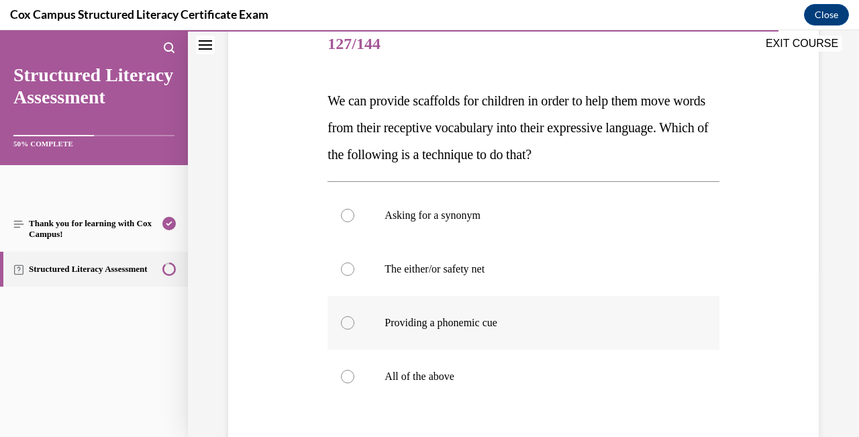
scroll to position [169, 0]
click at [346, 376] on div at bounding box center [347, 375] width 13 height 13
click at [346, 376] on input "All of the above" at bounding box center [347, 375] width 13 height 13
radio input "true"
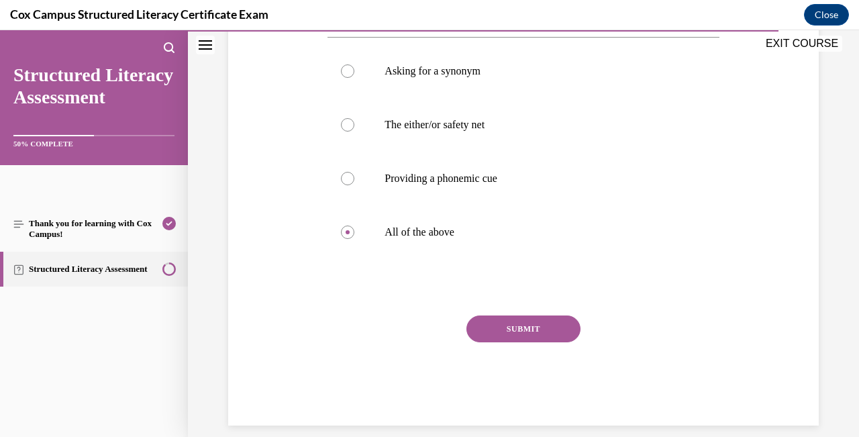
scroll to position [312, 0]
click at [547, 329] on button "SUBMIT" at bounding box center [523, 329] width 114 height 27
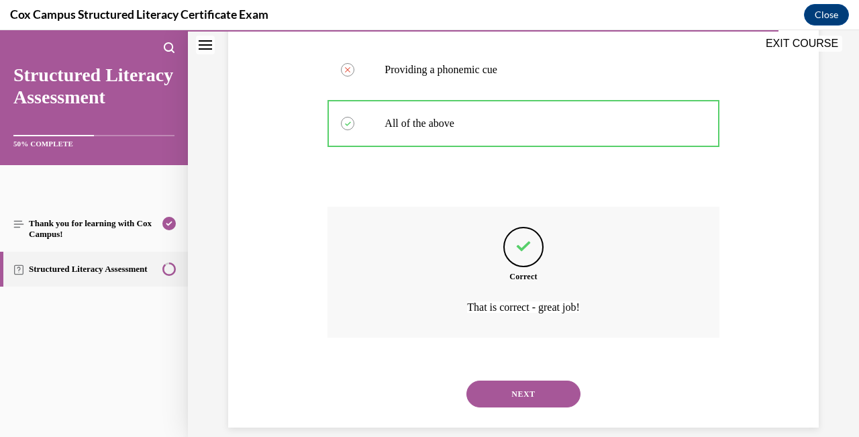
scroll to position [423, 0]
click at [551, 382] on button "NEXT" at bounding box center [523, 392] width 114 height 27
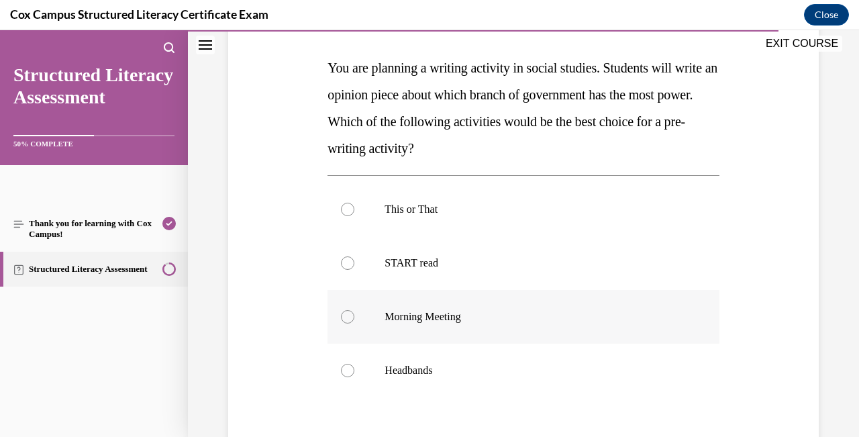
scroll to position [211, 0]
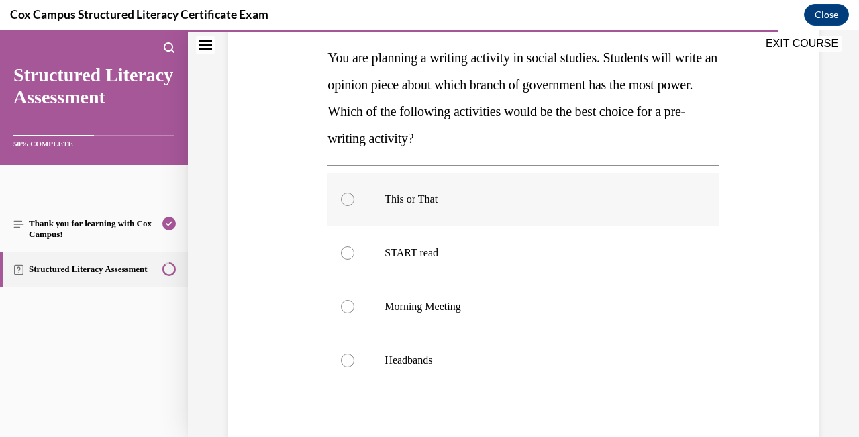
click at [345, 197] on div at bounding box center [347, 199] width 13 height 13
click at [345, 197] on input "This or That" at bounding box center [347, 199] width 13 height 13
radio input "true"
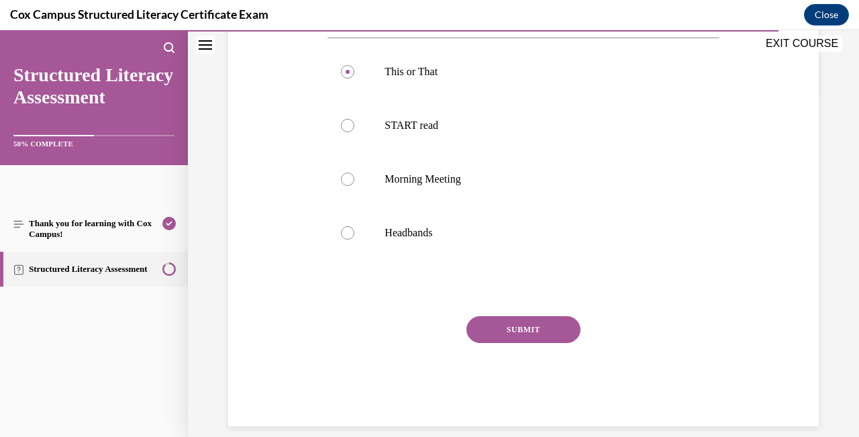
click at [551, 327] on button "SUBMIT" at bounding box center [523, 329] width 114 height 27
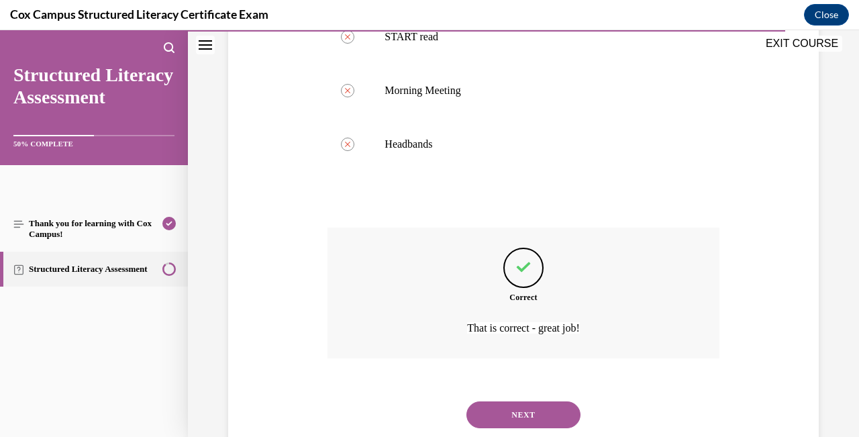
scroll to position [450, 0]
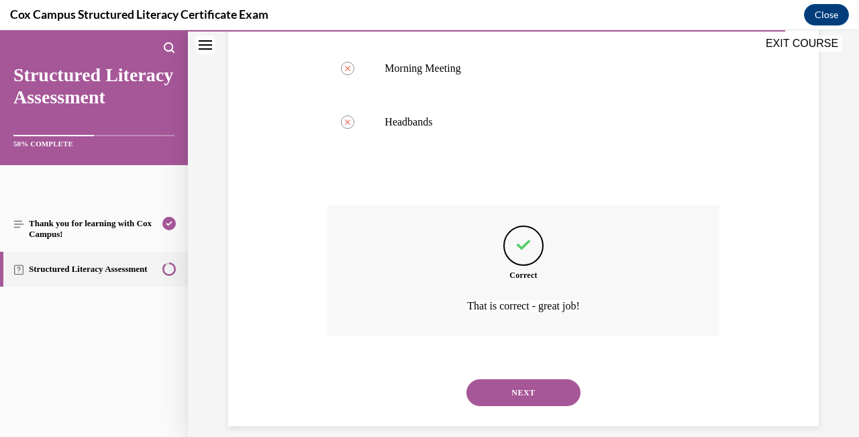
click at [547, 379] on button "NEXT" at bounding box center [523, 392] width 114 height 27
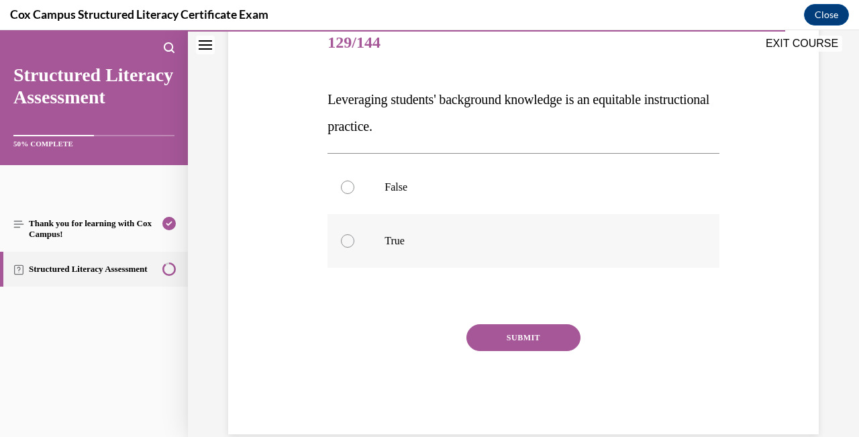
click at [344, 262] on label "True" at bounding box center [523, 241] width 391 height 54
click at [344, 248] on input "True" at bounding box center [347, 240] width 13 height 13
radio input "true"
click at [492, 355] on div "SUBMIT" at bounding box center [523, 357] width 391 height 67
click at [530, 356] on div "SUBMIT" at bounding box center [523, 357] width 391 height 67
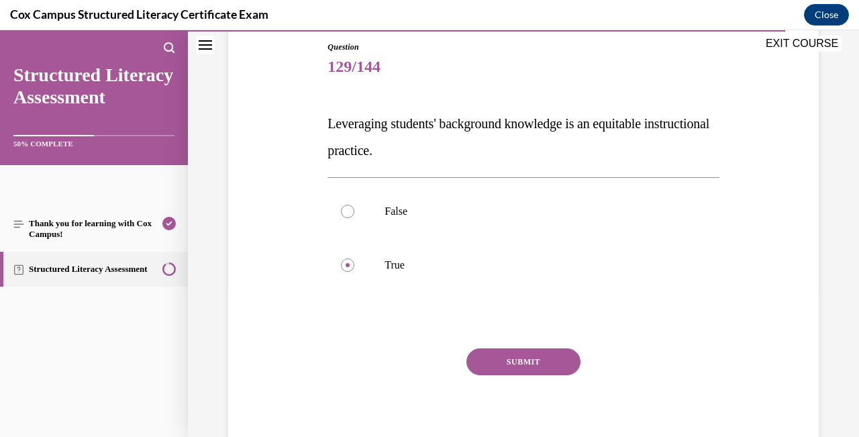
click at [530, 356] on button "SUBMIT" at bounding box center [523, 361] width 114 height 27
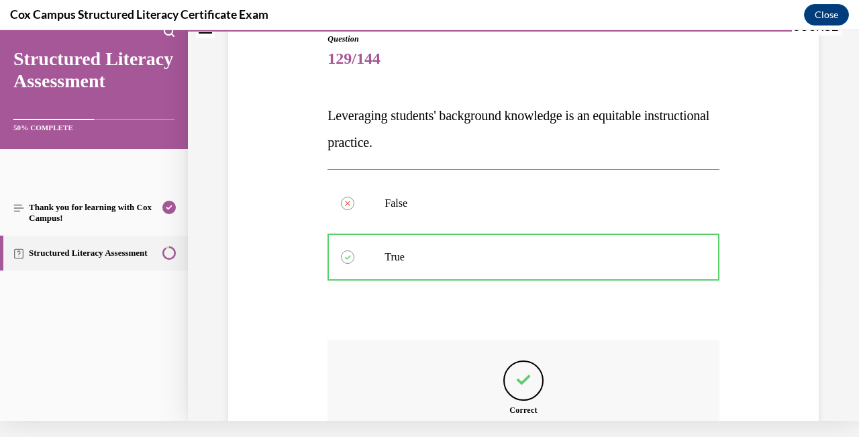
scroll to position [289, 0]
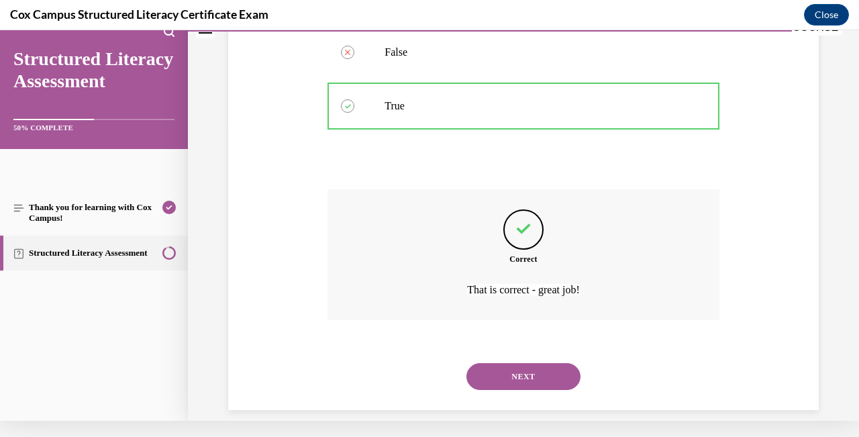
click at [530, 363] on button "NEXT" at bounding box center [523, 376] width 114 height 27
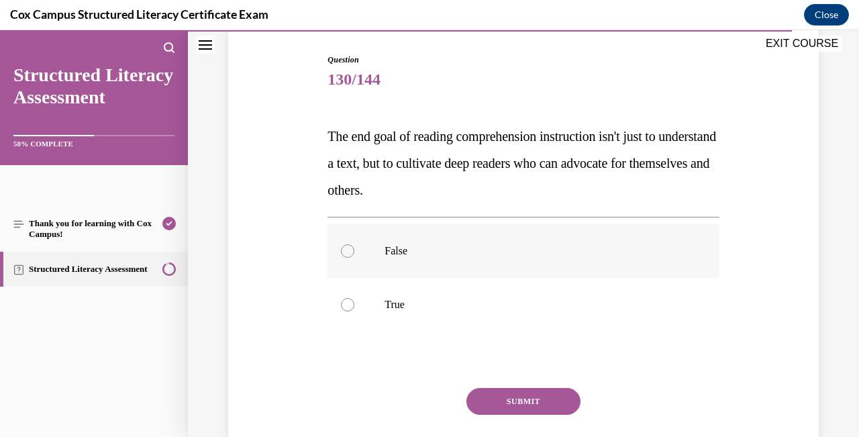
scroll to position [134, 0]
click at [342, 304] on div at bounding box center [347, 303] width 13 height 13
click at [342, 304] on input "True" at bounding box center [347, 303] width 13 height 13
radio input "true"
click at [506, 399] on button "SUBMIT" at bounding box center [523, 400] width 114 height 27
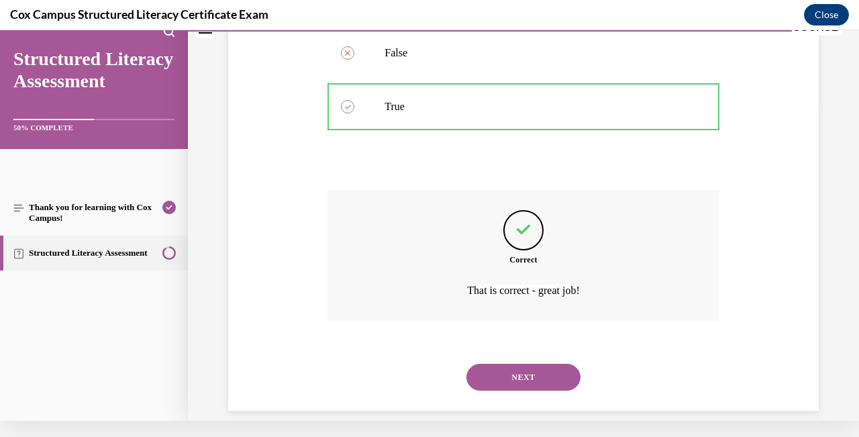
scroll to position [315, 0]
click at [533, 364] on button "NEXT" at bounding box center [523, 376] width 114 height 27
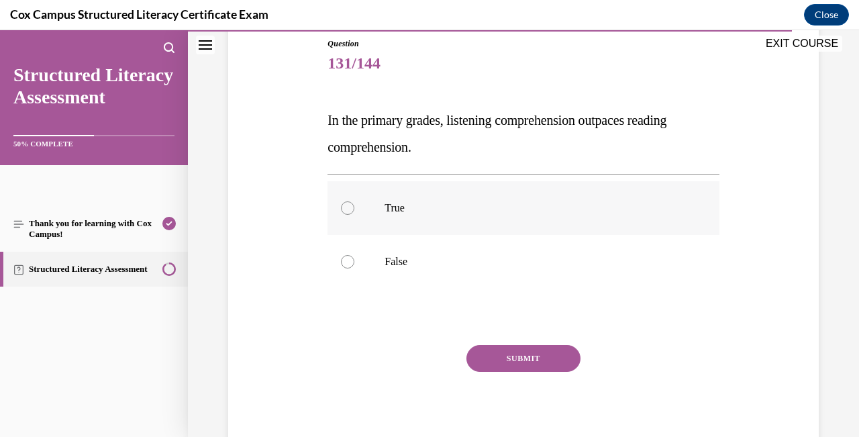
click at [345, 211] on div at bounding box center [347, 207] width 13 height 13
click at [345, 211] on input "True" at bounding box center [347, 207] width 13 height 13
radio input "true"
click at [509, 360] on button "SUBMIT" at bounding box center [523, 358] width 114 height 27
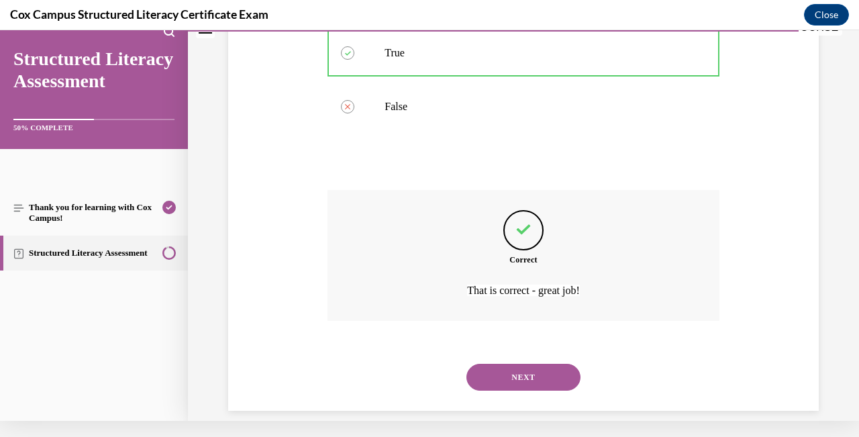
scroll to position [289, 0]
click at [509, 363] on button "NEXT" at bounding box center [523, 376] width 114 height 27
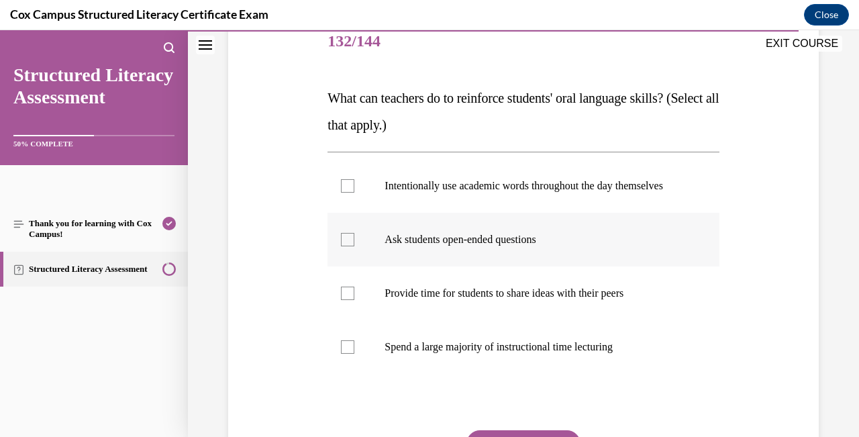
scroll to position [183, 0]
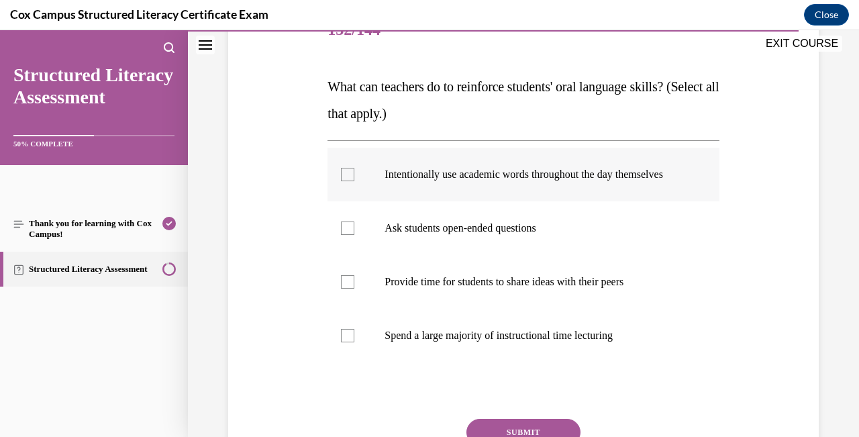
click at [353, 181] on div at bounding box center [347, 174] width 13 height 13
click at [353, 181] on input "Intentionally use academic words throughout the day themselves" at bounding box center [347, 174] width 13 height 13
checkbox input "true"
click at [348, 235] on div at bounding box center [347, 227] width 13 height 13
click at [348, 235] on input "Ask students open-ended questions" at bounding box center [347, 227] width 13 height 13
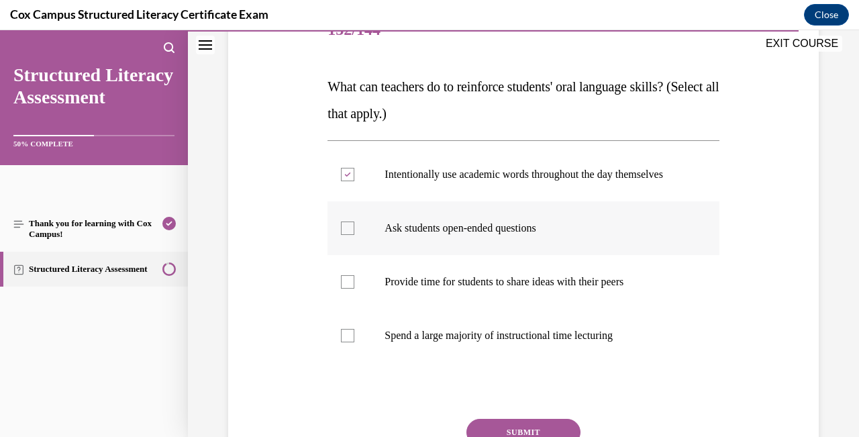
checkbox input "true"
click at [342, 289] on div at bounding box center [347, 281] width 13 height 13
click at [342, 289] on input "Provide time for students to share ideas with their peers" at bounding box center [347, 281] width 13 height 13
checkbox input "true"
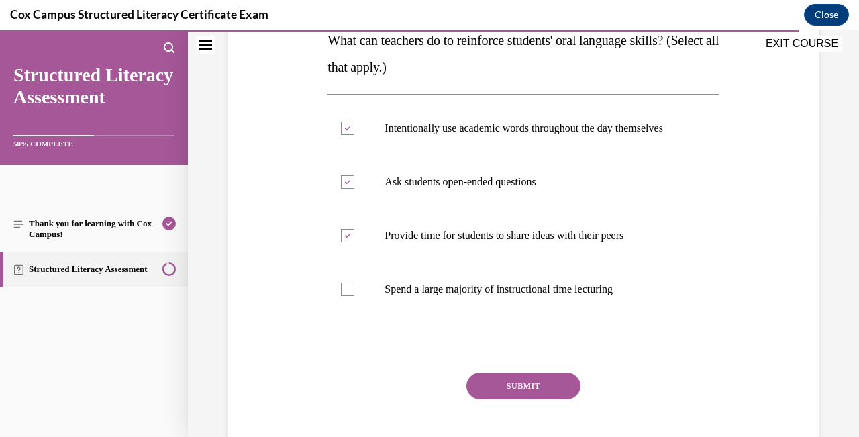
scroll to position [244, 0]
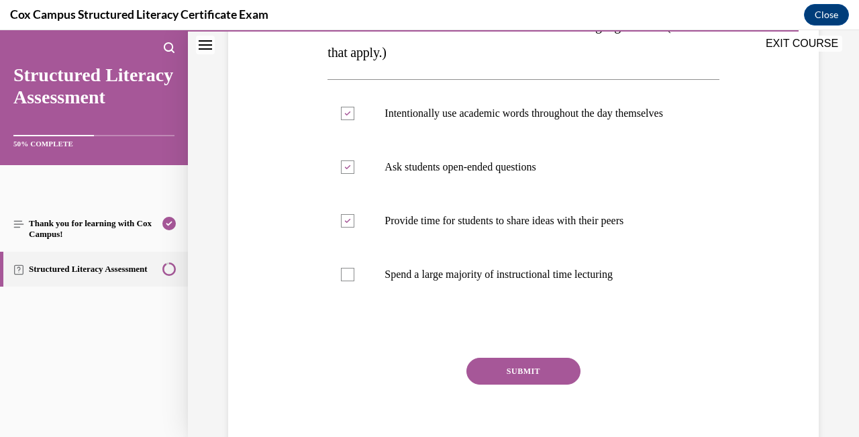
click at [520, 384] on button "SUBMIT" at bounding box center [523, 371] width 114 height 27
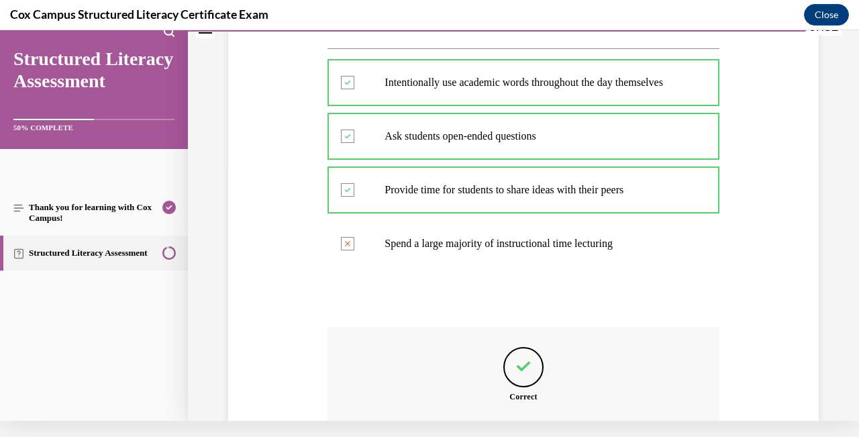
scroll to position [409, 0]
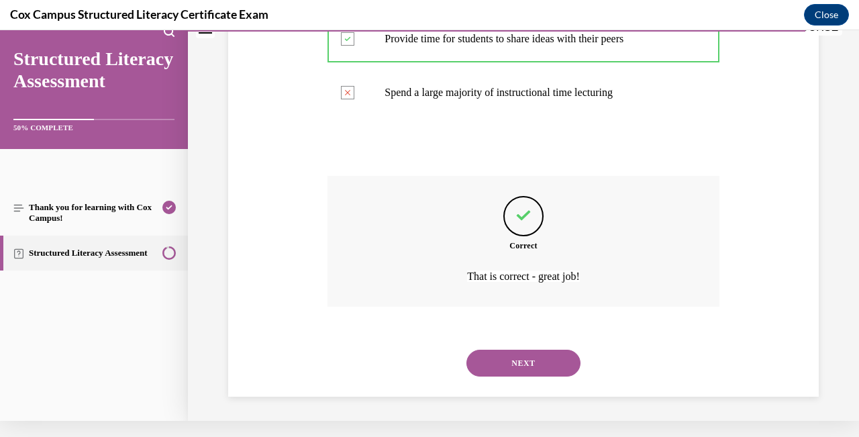
click at [544, 354] on button "NEXT" at bounding box center [523, 363] width 114 height 27
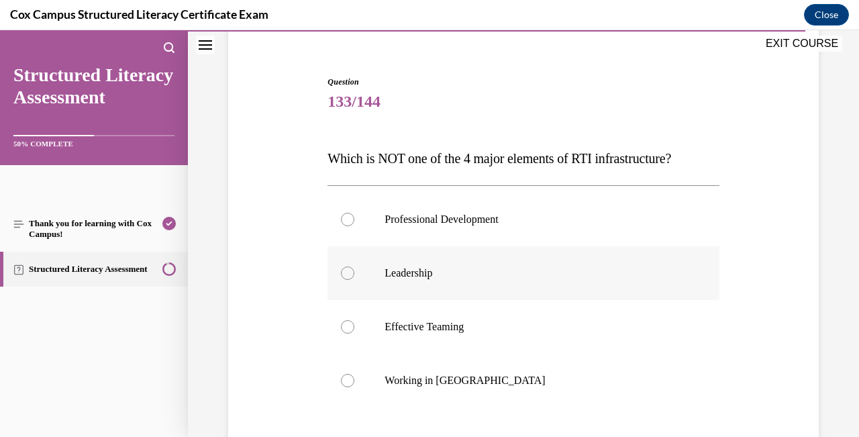
scroll to position [120, 0]
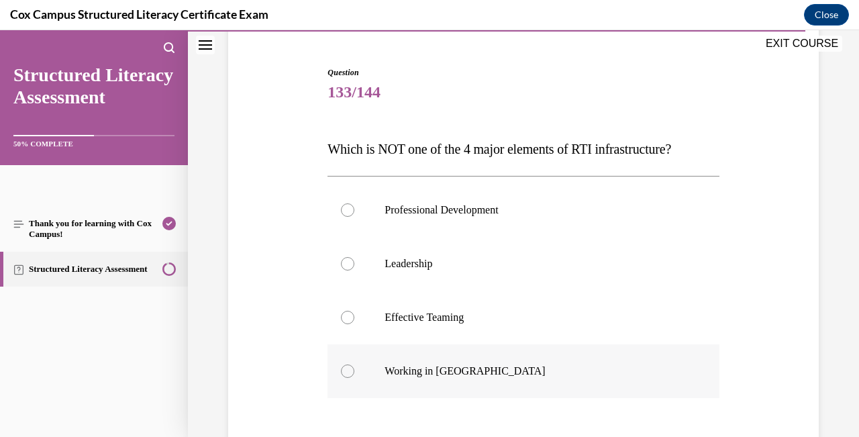
click at [350, 373] on div at bounding box center [347, 370] width 13 height 13
click at [350, 373] on input "Working in [GEOGRAPHIC_DATA]" at bounding box center [347, 370] width 13 height 13
radio input "true"
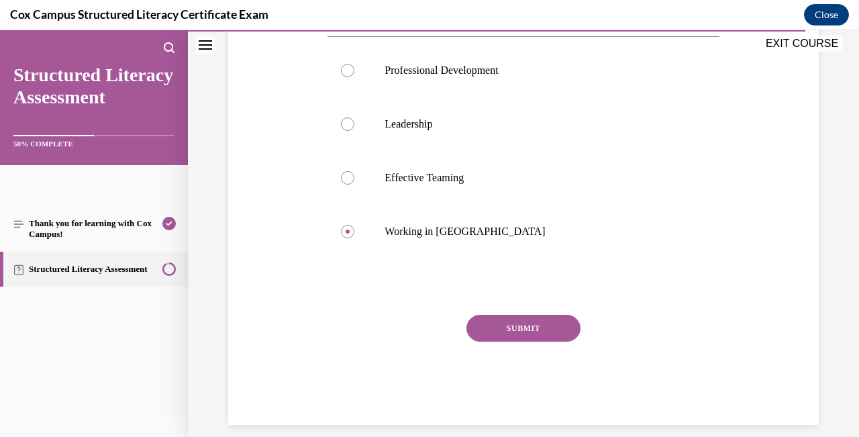
scroll to position [258, 0]
click at [529, 328] on button "SUBMIT" at bounding box center [523, 329] width 114 height 27
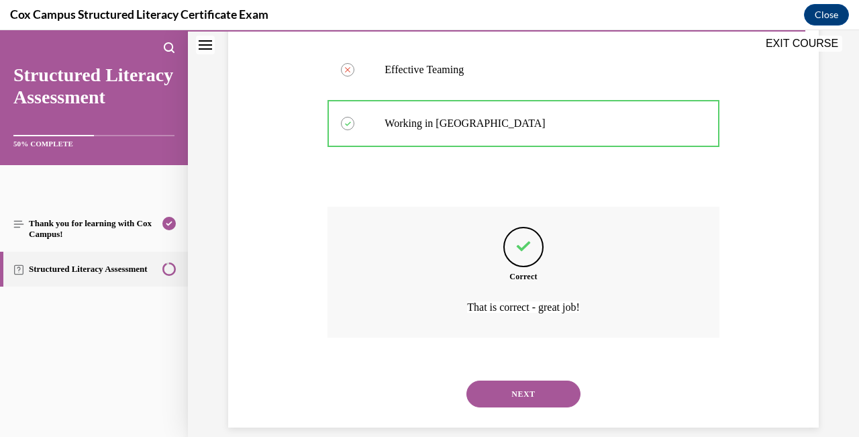
scroll to position [369, 0]
click at [536, 381] on button "NEXT" at bounding box center [523, 392] width 114 height 27
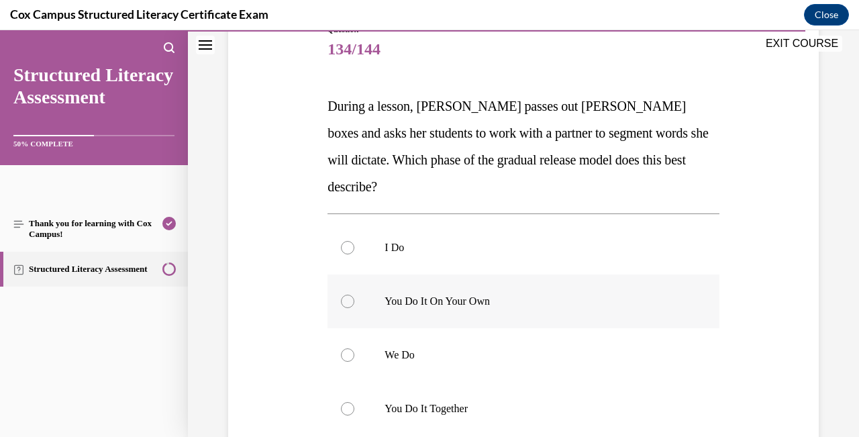
scroll to position [164, 0]
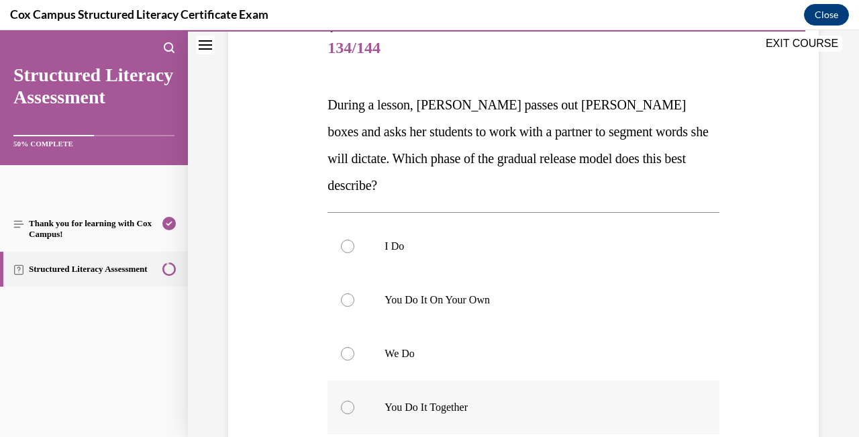
click at [348, 401] on div at bounding box center [347, 407] width 13 height 13
click at [348, 401] on input "You Do It Together" at bounding box center [347, 407] width 13 height 13
radio input "true"
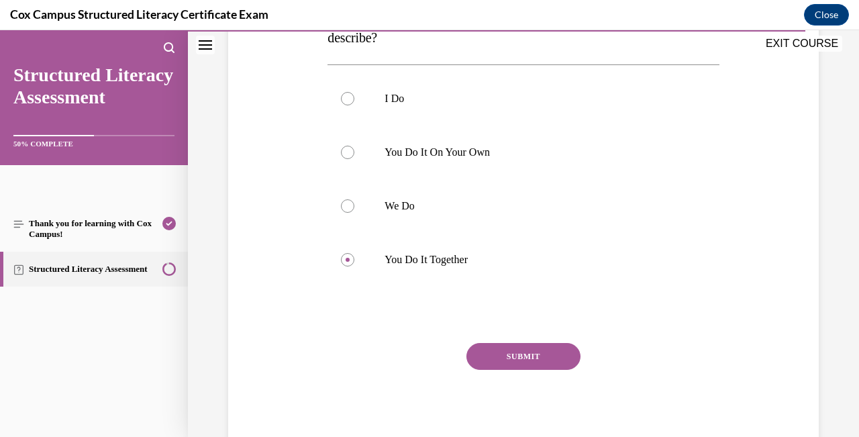
click at [548, 343] on button "SUBMIT" at bounding box center [523, 356] width 114 height 27
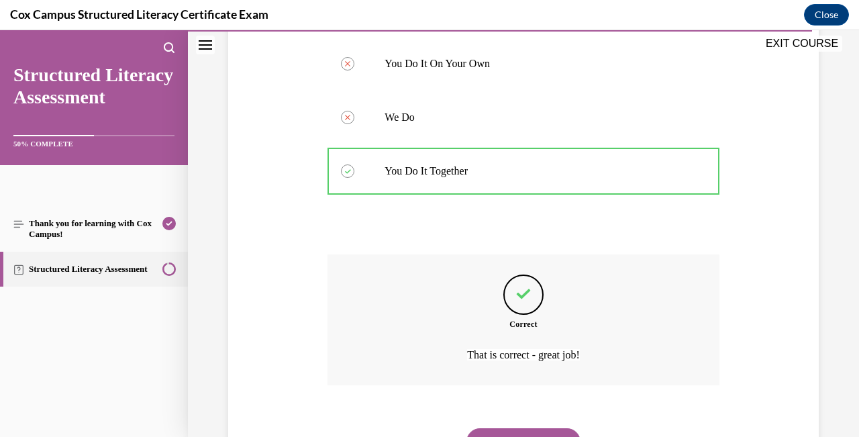
scroll to position [423, 0]
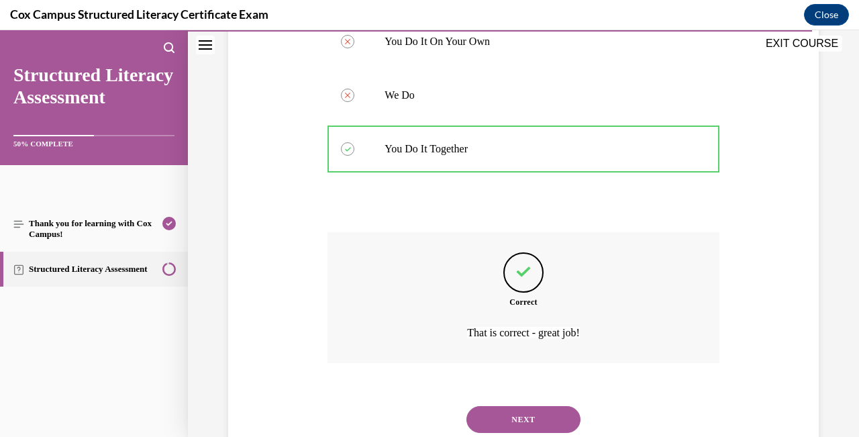
click at [538, 406] on button "NEXT" at bounding box center [523, 419] width 114 height 27
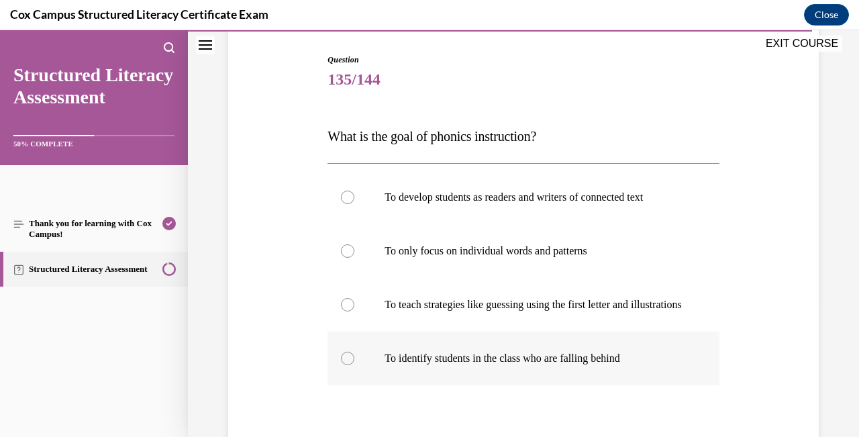
scroll to position [134, 0]
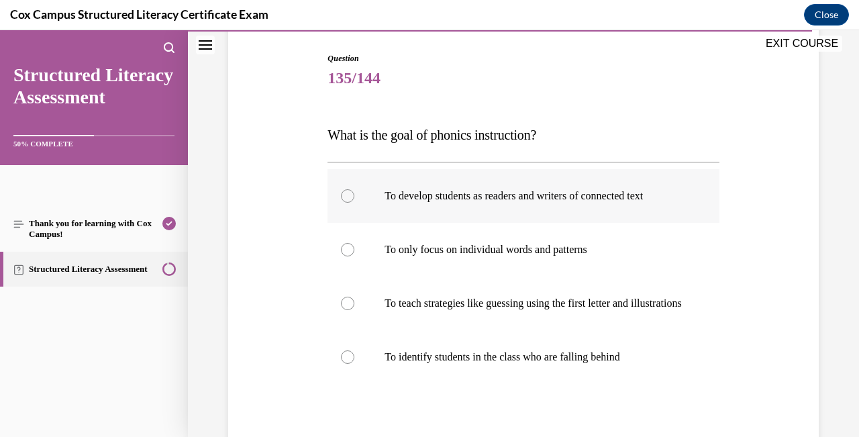
click at [344, 199] on div at bounding box center [347, 195] width 13 height 13
click at [344, 199] on input "To develop students as readers and writers of connected text" at bounding box center [347, 195] width 13 height 13
radio input "true"
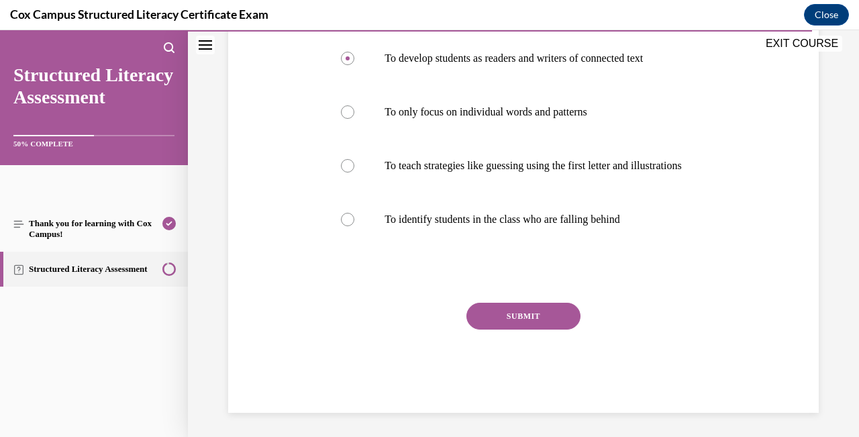
click at [564, 329] on button "SUBMIT" at bounding box center [523, 316] width 114 height 27
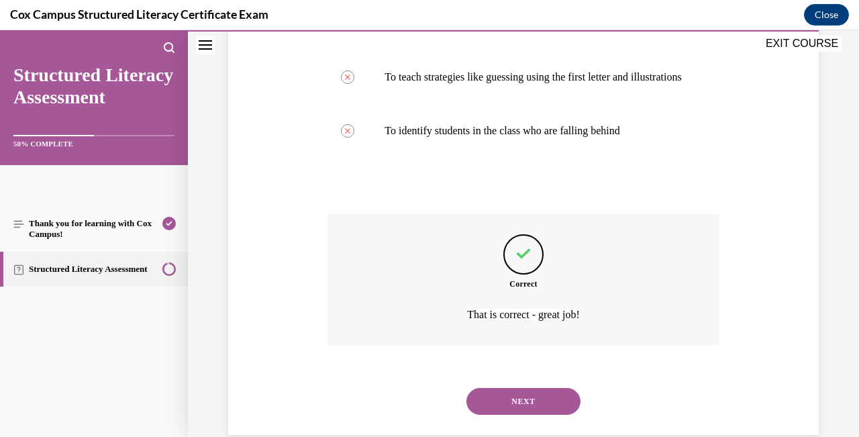
scroll to position [383, 0]
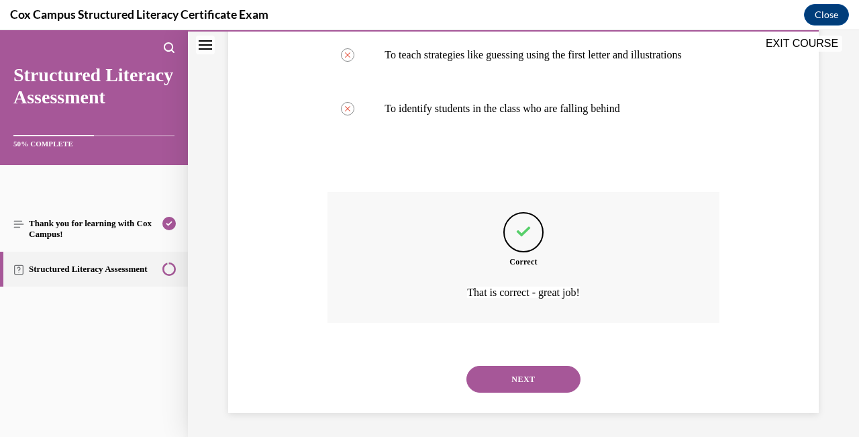
click at [554, 381] on button "NEXT" at bounding box center [523, 379] width 114 height 27
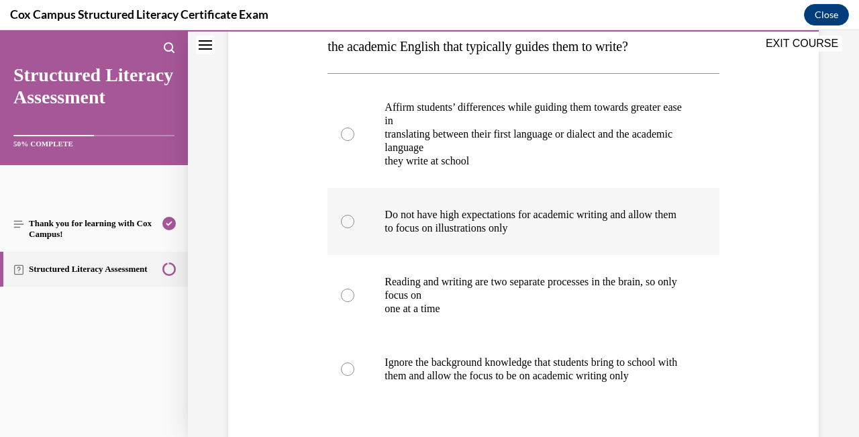
scroll to position [253, 0]
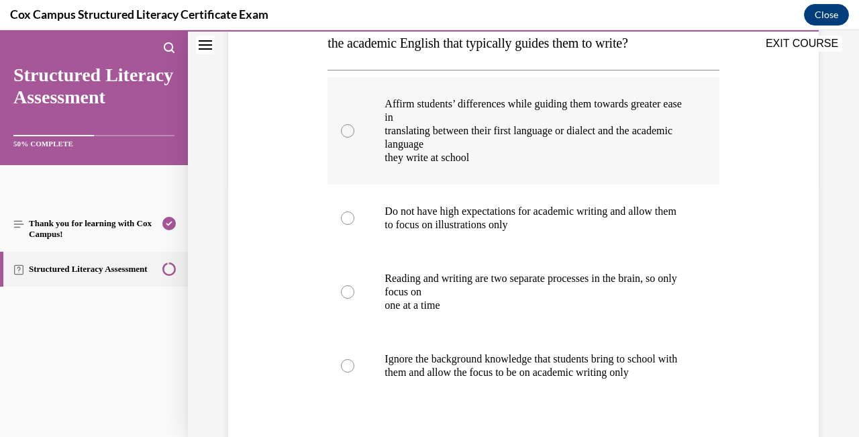
click at [352, 138] on div at bounding box center [347, 130] width 13 height 13
click at [352, 138] on input "Affirm students’ differences while guiding them towards greater ease in transla…" at bounding box center [347, 130] width 13 height 13
radio input "true"
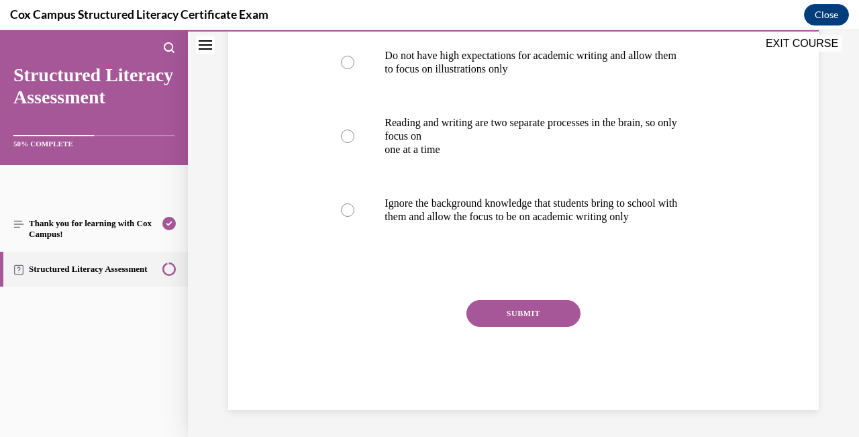
click at [564, 327] on button "SUBMIT" at bounding box center [523, 313] width 114 height 27
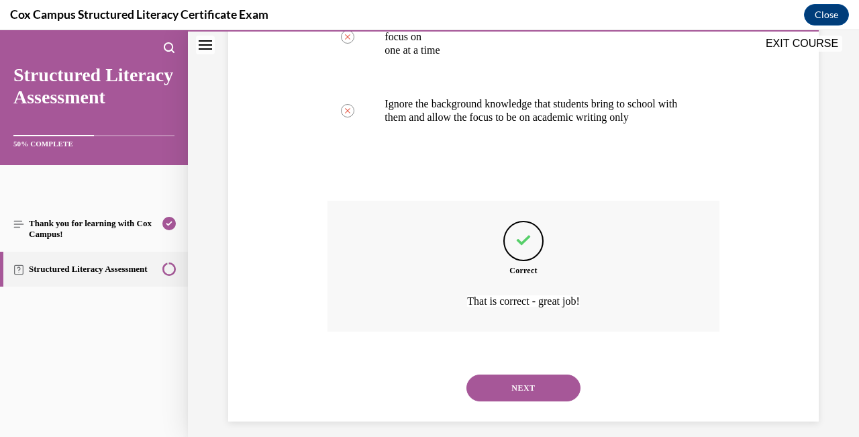
scroll to position [530, 0]
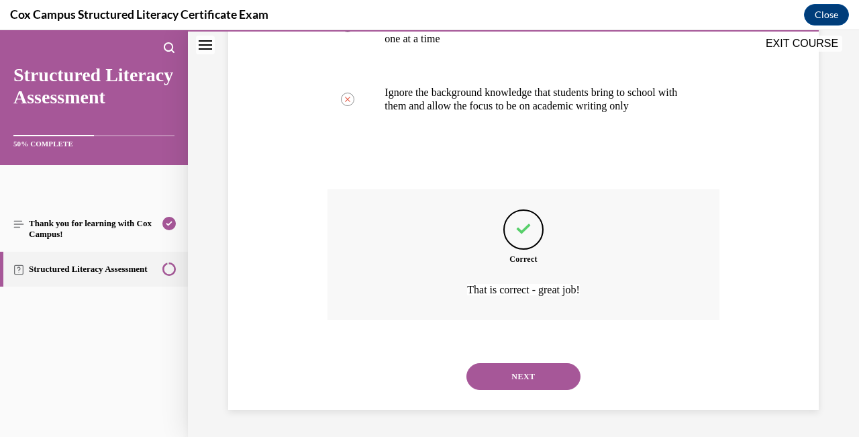
click at [542, 374] on button "NEXT" at bounding box center [523, 376] width 114 height 27
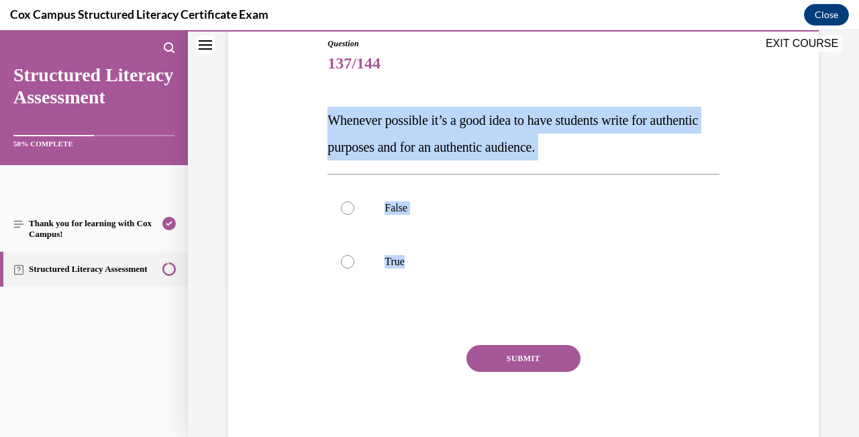
drag, startPoint x: 454, startPoint y: 277, endPoint x: 315, endPoint y: 96, distance: 227.9
click at [315, 94] on div "Question 137/144 Whenever possible it’s a good idea to have students write for …" at bounding box center [523, 226] width 597 height 458
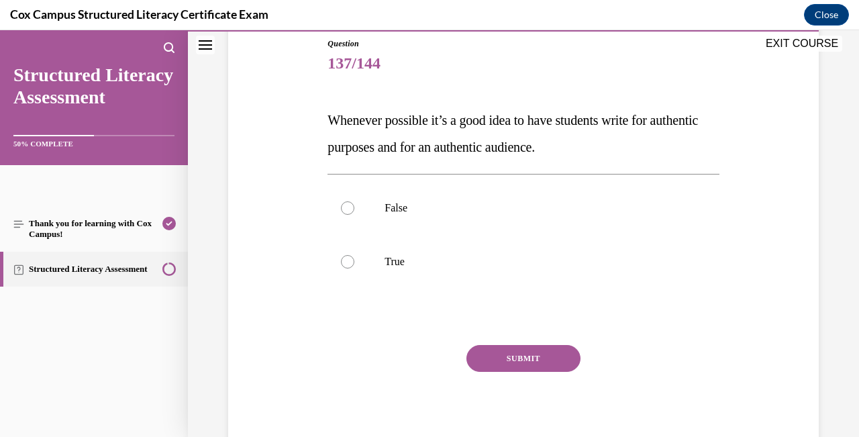
click at [322, 361] on div "Question 137/144 Whenever possible it’s a good idea to have students write for …" at bounding box center [523, 226] width 597 height 458
click at [346, 264] on div at bounding box center [347, 261] width 13 height 13
click at [346, 264] on input "True" at bounding box center [347, 261] width 13 height 13
radio input "true"
click at [508, 353] on button "SUBMIT" at bounding box center [523, 358] width 114 height 27
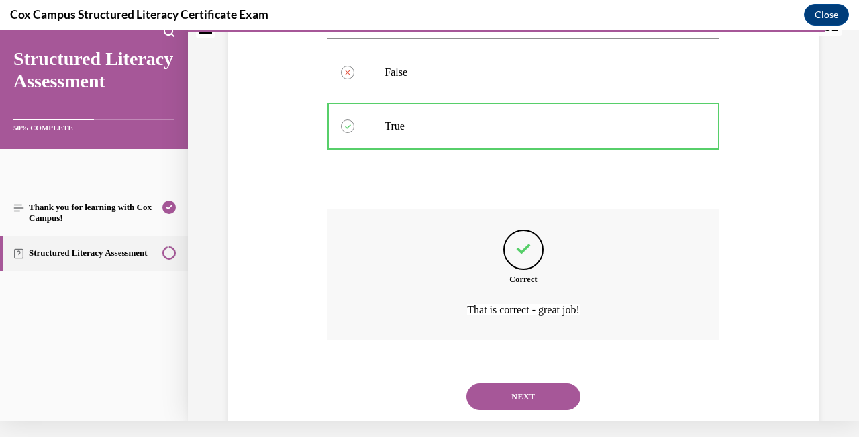
scroll to position [289, 0]
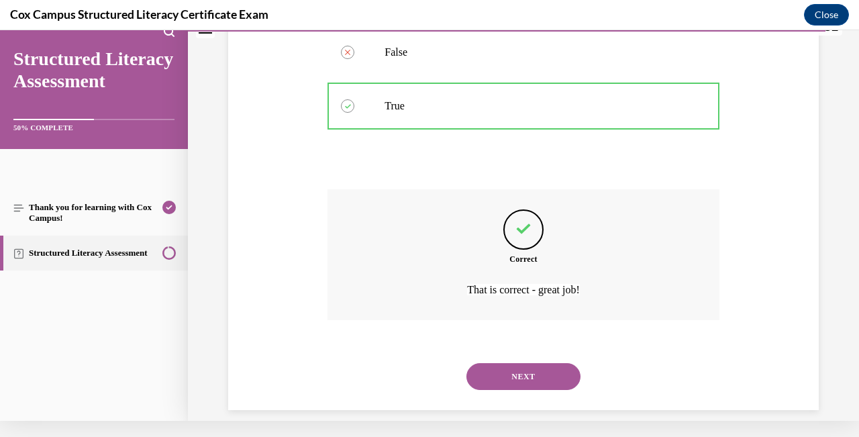
click at [524, 368] on button "NEXT" at bounding box center [523, 376] width 114 height 27
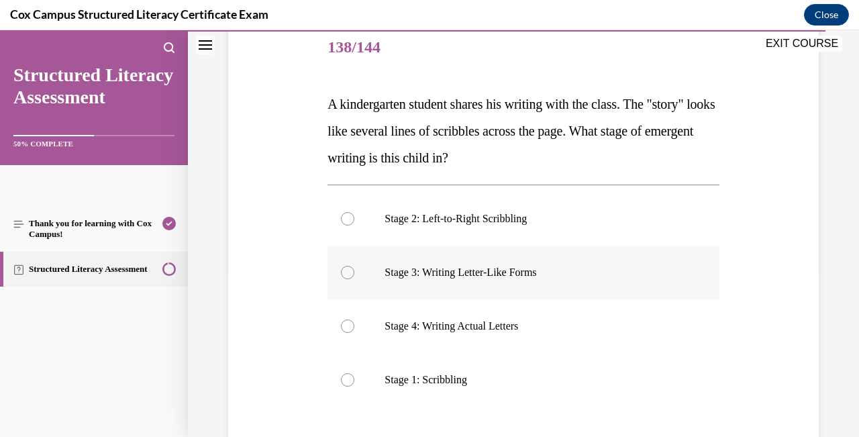
scroll to position [194, 0]
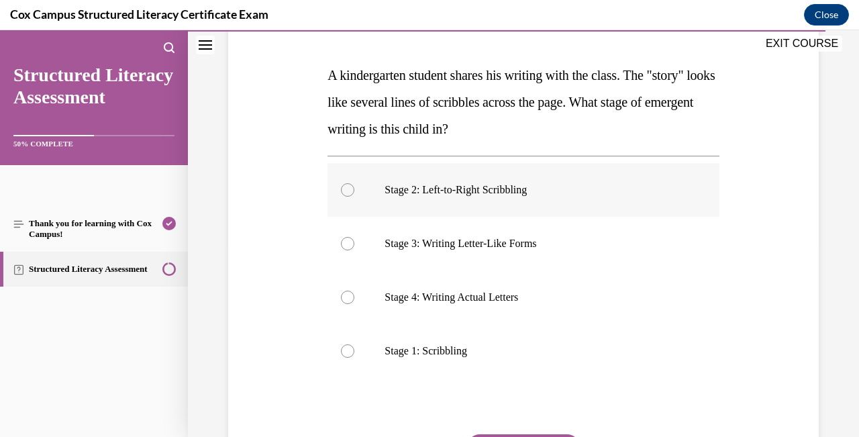
click at [352, 189] on div at bounding box center [347, 189] width 13 height 13
click at [352, 189] on input "Stage 2: Left-to-Right Scribbling" at bounding box center [347, 189] width 13 height 13
radio input "true"
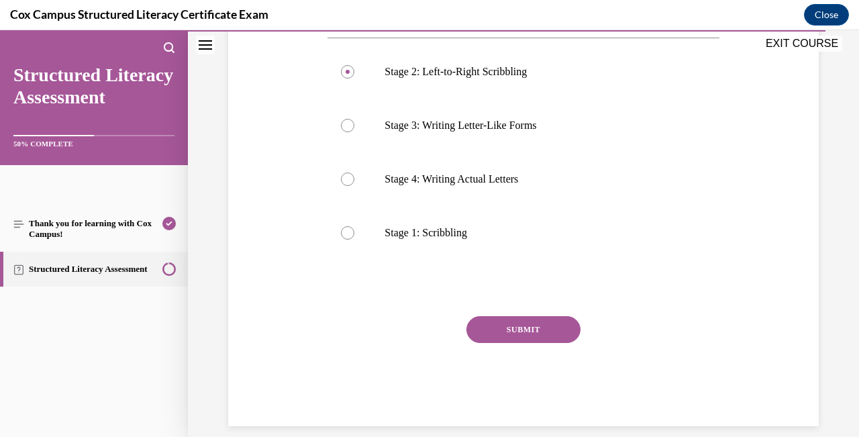
click at [540, 326] on button "SUBMIT" at bounding box center [523, 329] width 114 height 27
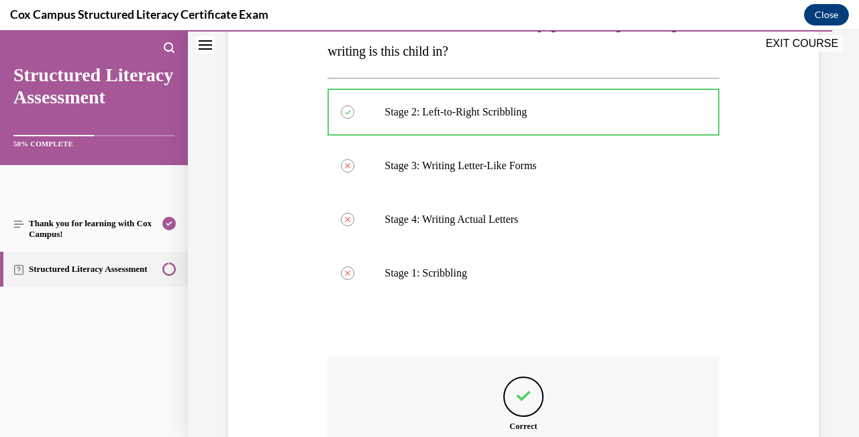
scroll to position [423, 0]
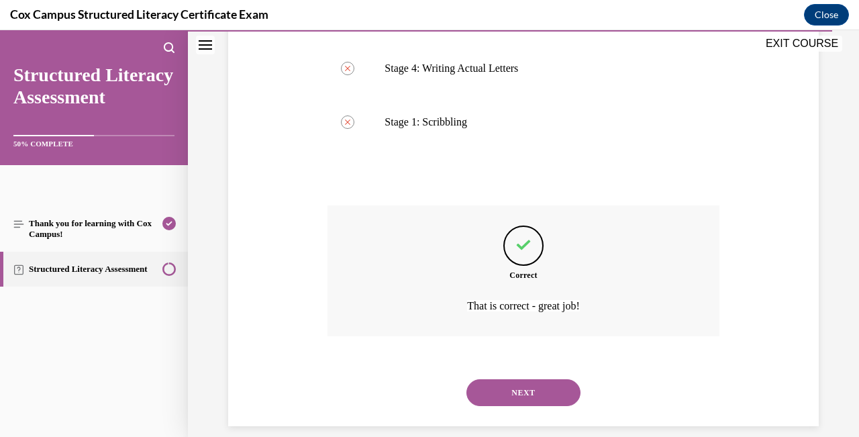
click at [541, 379] on button "NEXT" at bounding box center [523, 392] width 114 height 27
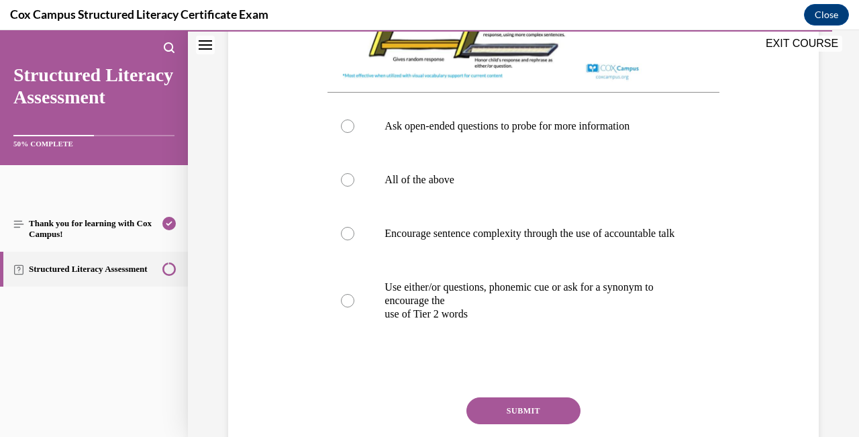
scroll to position [581, 0]
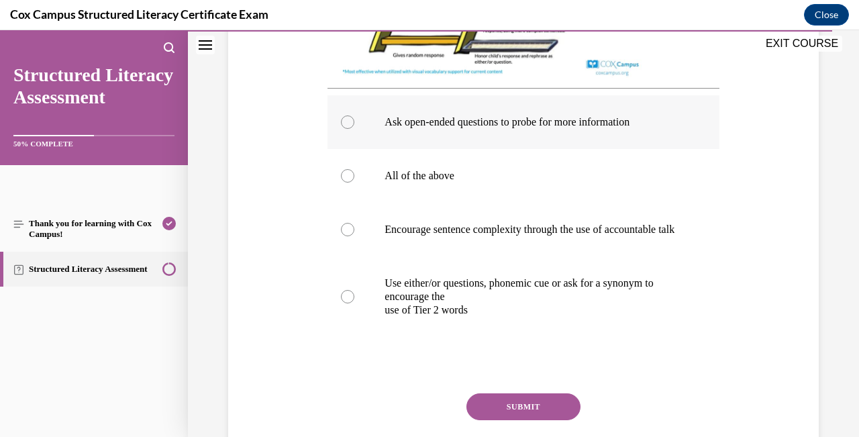
click at [354, 129] on div at bounding box center [347, 121] width 13 height 13
click at [354, 129] on input "Ask open-ended questions to probe for more information" at bounding box center [347, 121] width 13 height 13
radio input "true"
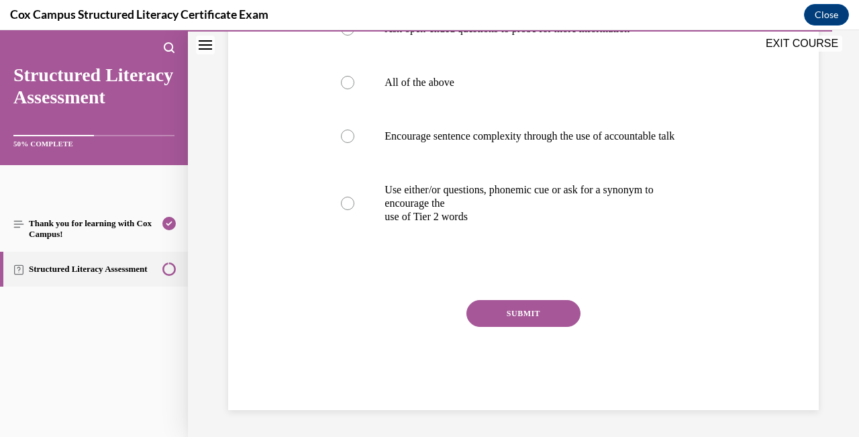
click at [538, 327] on button "SUBMIT" at bounding box center [523, 313] width 114 height 27
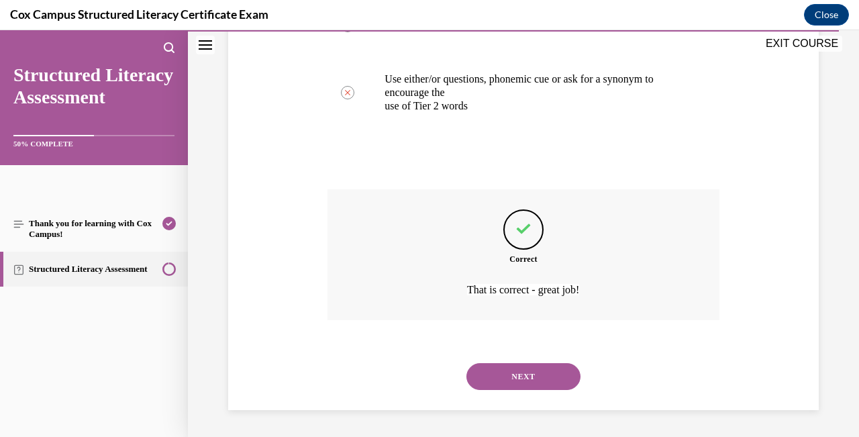
scroll to position [809, 0]
click at [544, 374] on button "NEXT" at bounding box center [523, 376] width 114 height 27
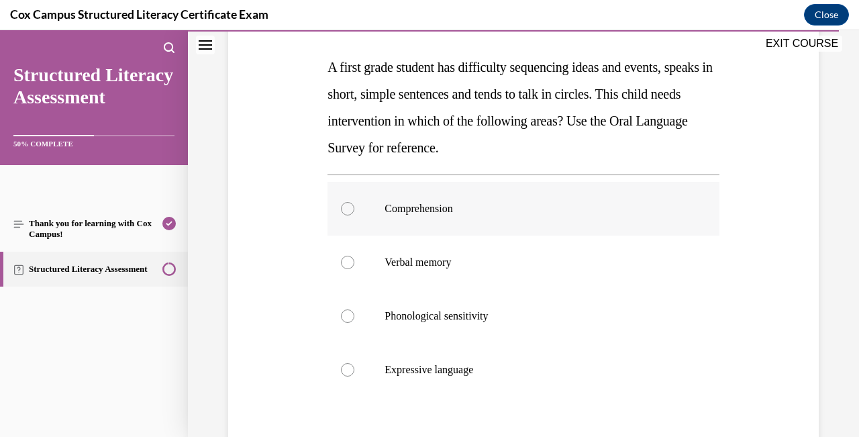
scroll to position [203, 0]
click at [348, 368] on div at bounding box center [347, 368] width 13 height 13
click at [348, 368] on input "Expressive language" at bounding box center [347, 368] width 13 height 13
radio input "true"
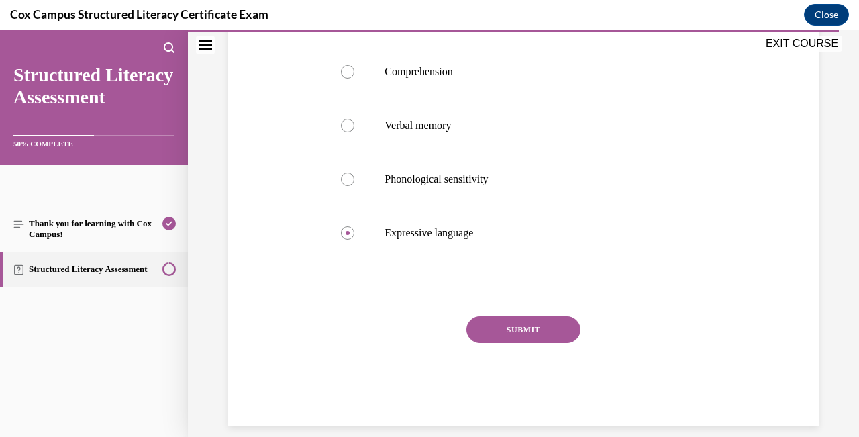
click at [532, 333] on button "SUBMIT" at bounding box center [523, 329] width 114 height 27
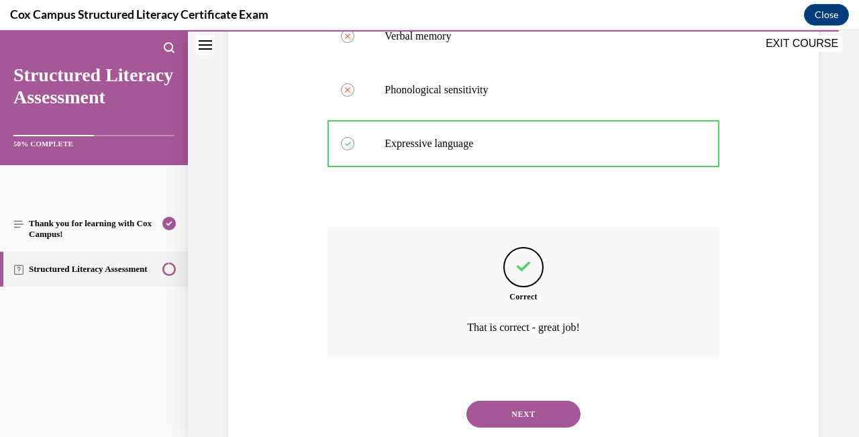
scroll to position [450, 0]
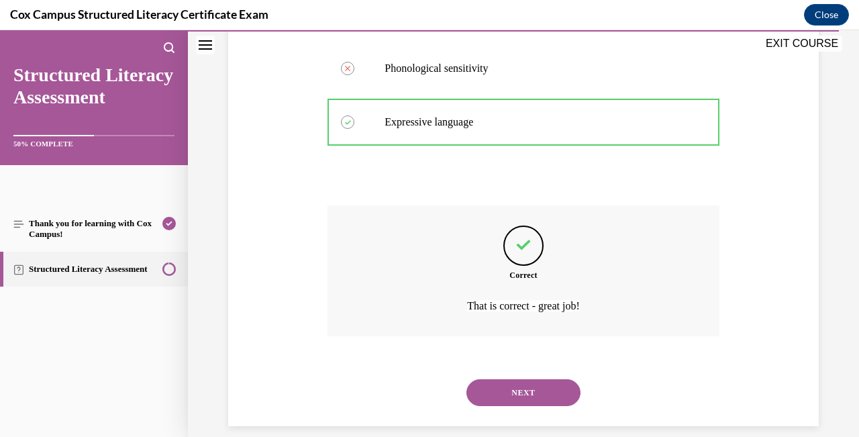
click at [542, 379] on button "NEXT" at bounding box center [523, 392] width 114 height 27
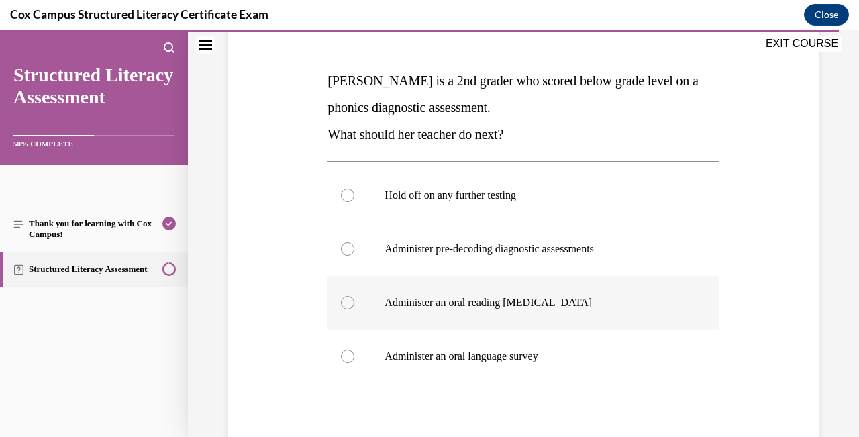
scroll to position [200, 0]
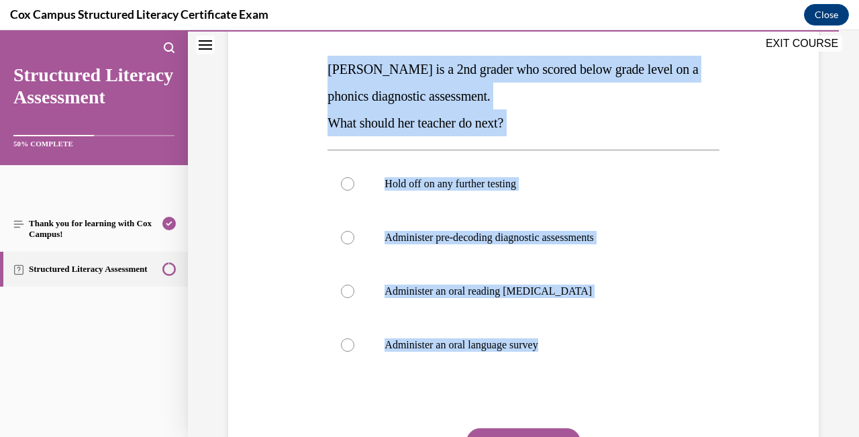
drag, startPoint x: 607, startPoint y: 356, endPoint x: 305, endPoint y: 62, distance: 421.9
click at [305, 62] on div "Question 141/144 [PERSON_NAME] is a 2nd grader who scored below grade level on …" at bounding box center [523, 242] width 597 height 592
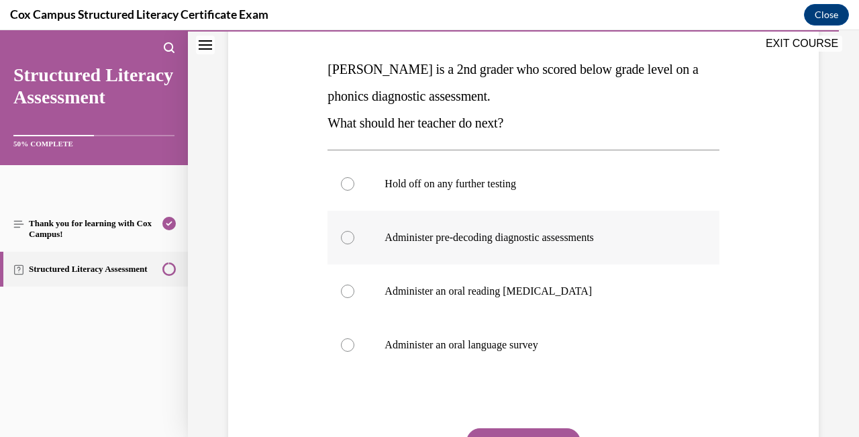
click at [352, 238] on div at bounding box center [347, 237] width 13 height 13
click at [352, 238] on input "Administer pre-decoding diagnostic assessments" at bounding box center [347, 237] width 13 height 13
radio input "true"
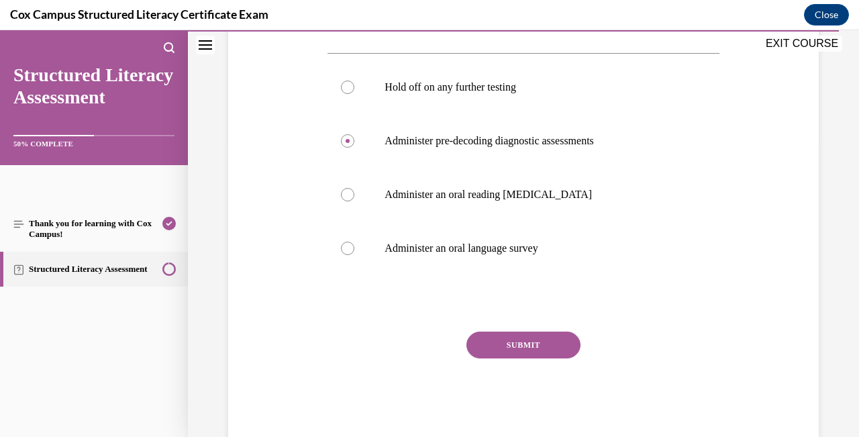
click at [542, 350] on button "SUBMIT" at bounding box center [523, 345] width 114 height 27
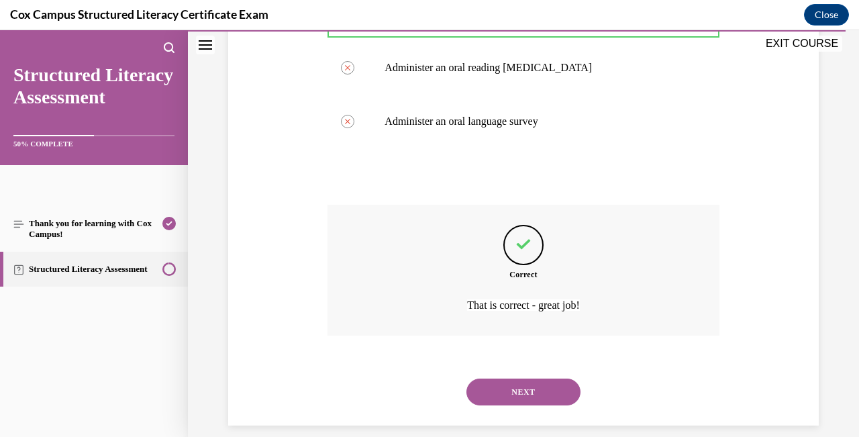
scroll to position [423, 0]
click at [554, 379] on button "NEXT" at bounding box center [523, 392] width 114 height 27
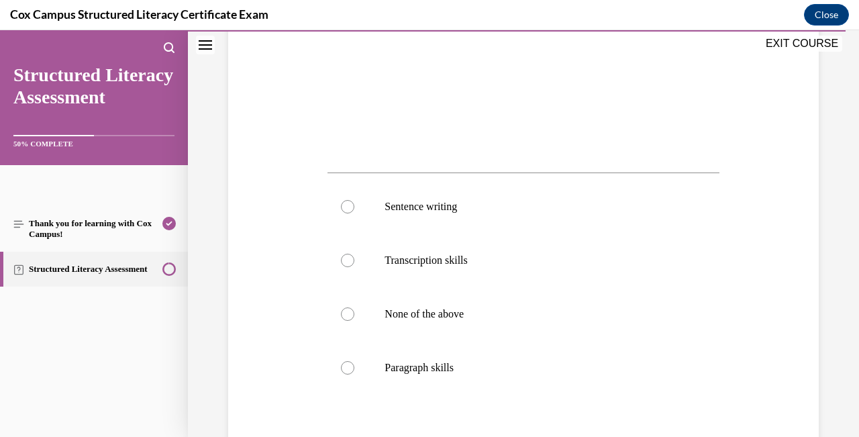
scroll to position [452, 0]
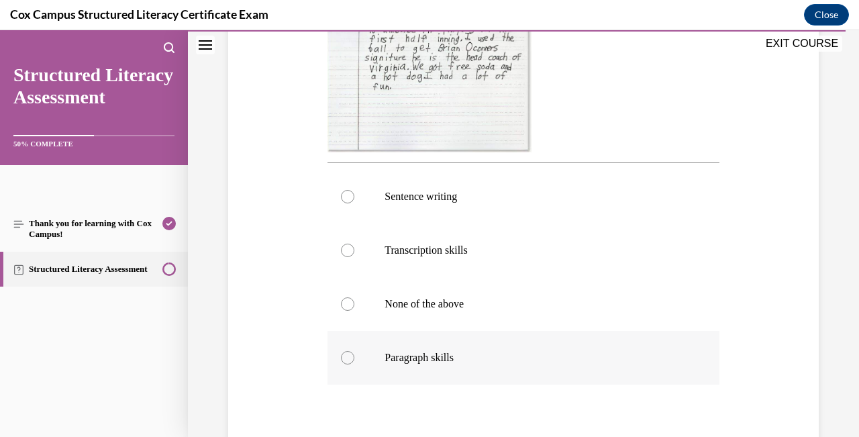
click at [347, 364] on div at bounding box center [347, 357] width 13 height 13
click at [347, 364] on input "Paragraph skills" at bounding box center [347, 357] width 13 height 13
radio input "true"
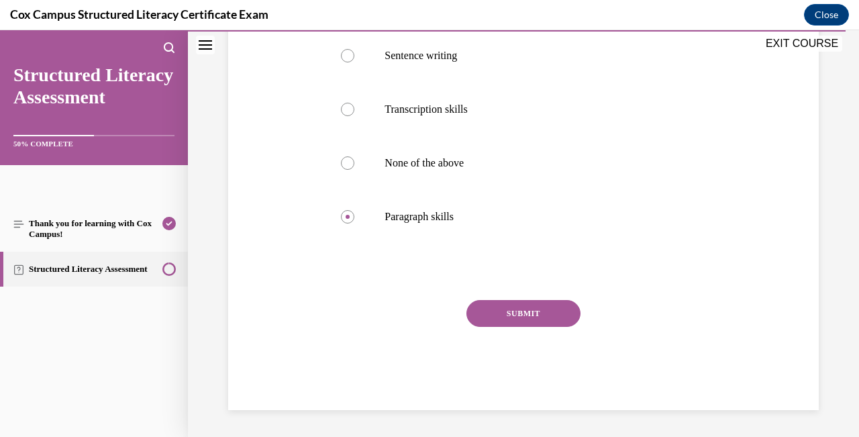
click at [528, 327] on button "SUBMIT" at bounding box center [523, 313] width 114 height 27
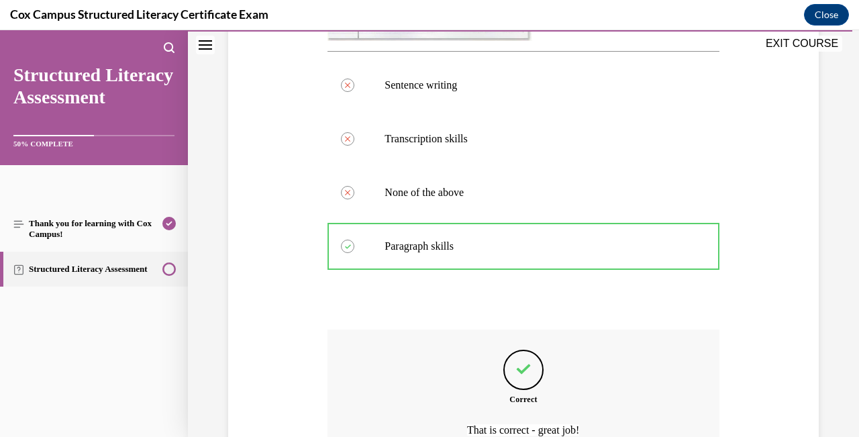
scroll to position [715, 0]
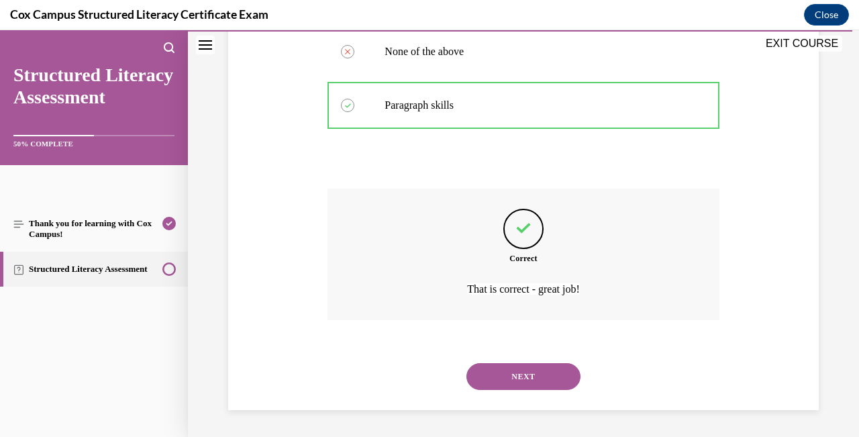
click at [539, 376] on button "NEXT" at bounding box center [523, 376] width 114 height 27
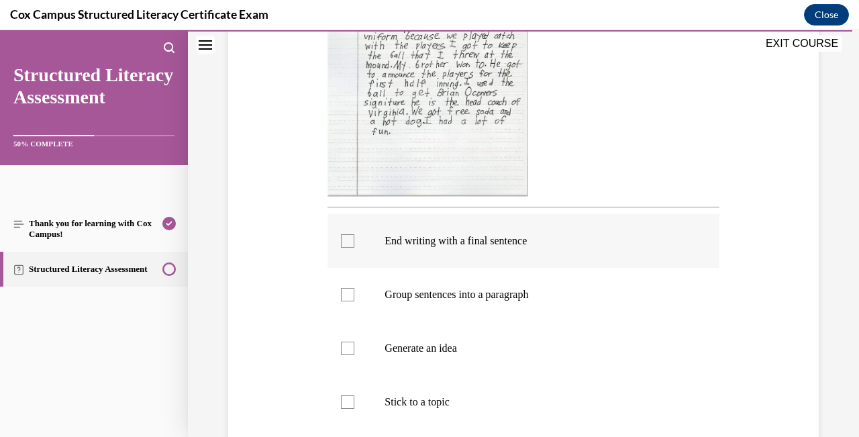
scroll to position [426, 0]
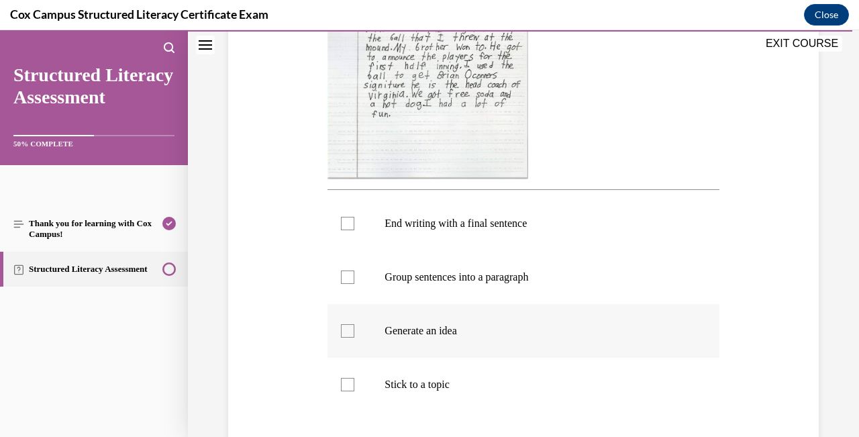
click at [349, 326] on div at bounding box center [347, 330] width 13 height 13
click at [349, 326] on input "Generate an idea" at bounding box center [347, 330] width 13 height 13
checkbox input "true"
click at [348, 384] on div at bounding box center [347, 384] width 13 height 13
click at [348, 384] on input "Stick to a topic" at bounding box center [347, 384] width 13 height 13
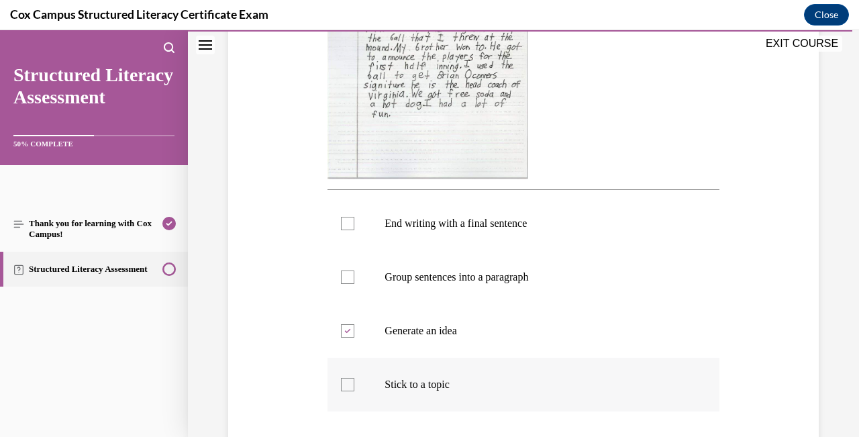
checkbox input "true"
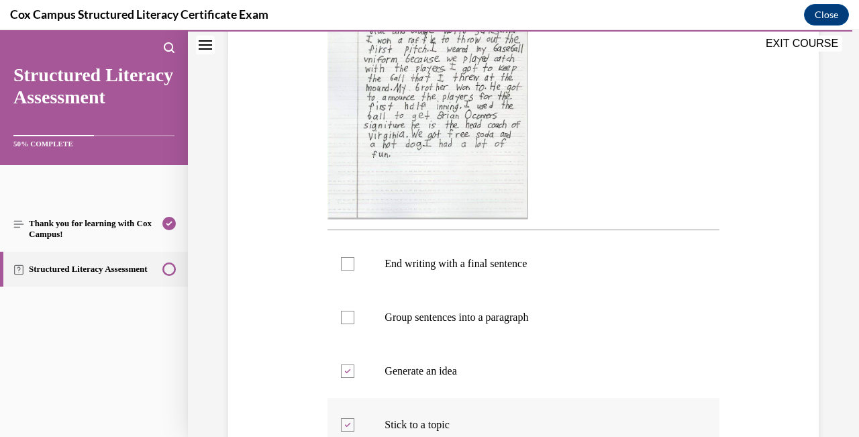
scroll to position [381, 0]
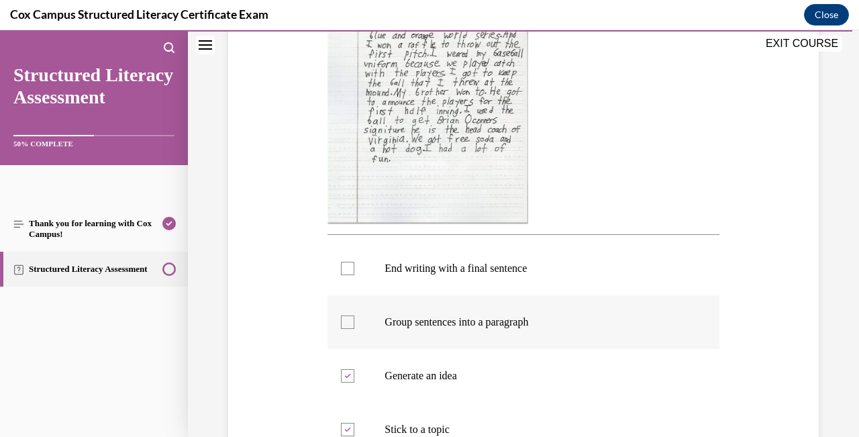
click at [351, 320] on div at bounding box center [347, 321] width 13 height 13
click at [351, 320] on input "Group sentences into a paragraph" at bounding box center [347, 321] width 13 height 13
checkbox input "true"
click at [350, 267] on div at bounding box center [347, 268] width 13 height 13
click at [350, 267] on input "End writing with a final sentence" at bounding box center [347, 268] width 13 height 13
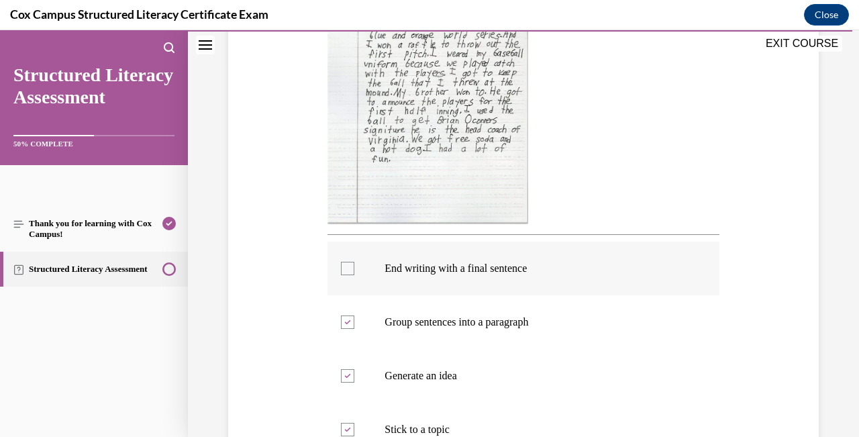
checkbox input "true"
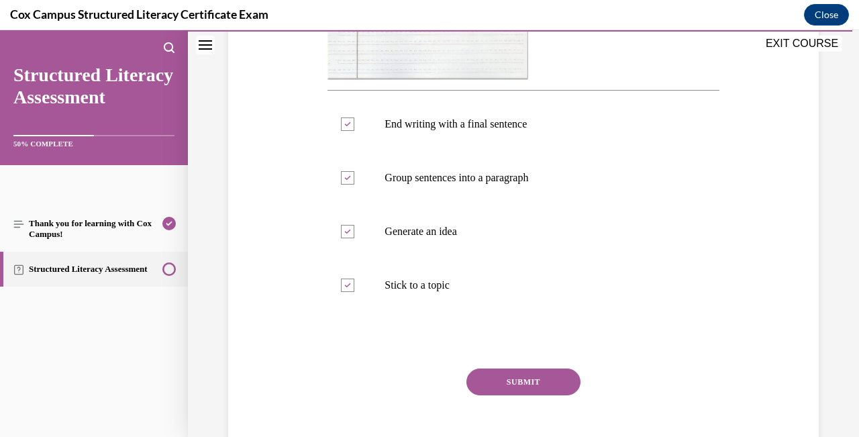
click at [542, 376] on button "SUBMIT" at bounding box center [523, 381] width 114 height 27
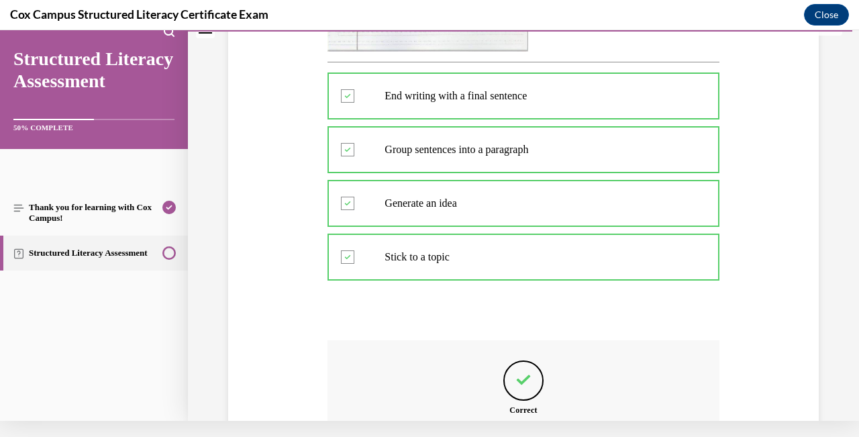
scroll to position [688, 0]
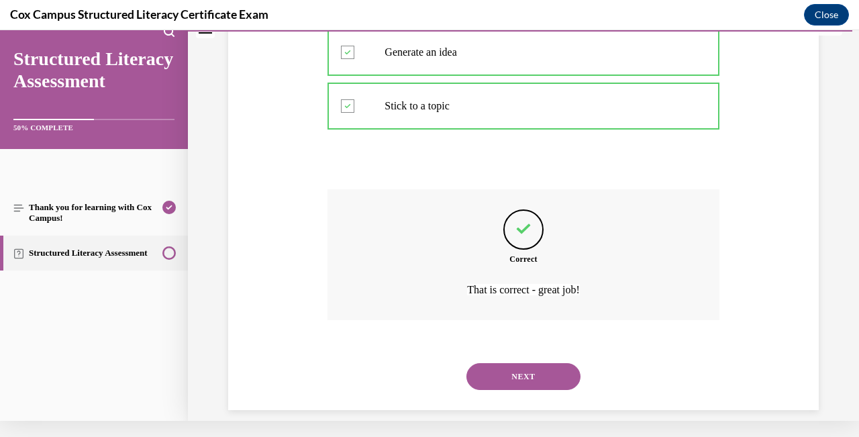
click at [541, 363] on button "NEXT" at bounding box center [523, 376] width 114 height 27
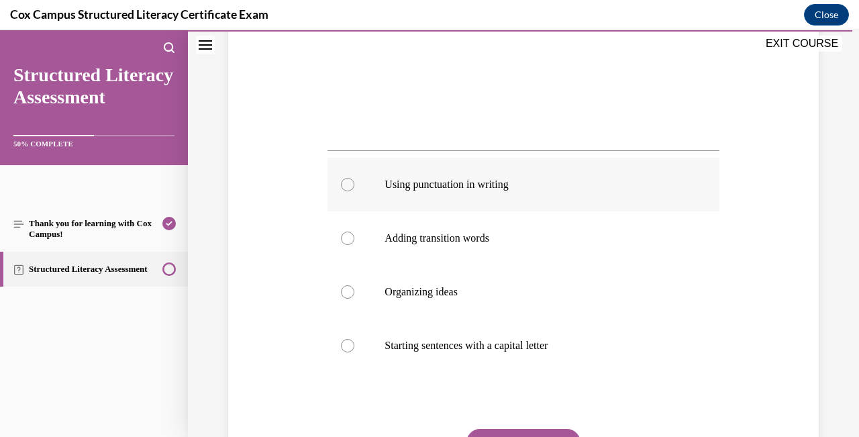
scroll to position [443, 0]
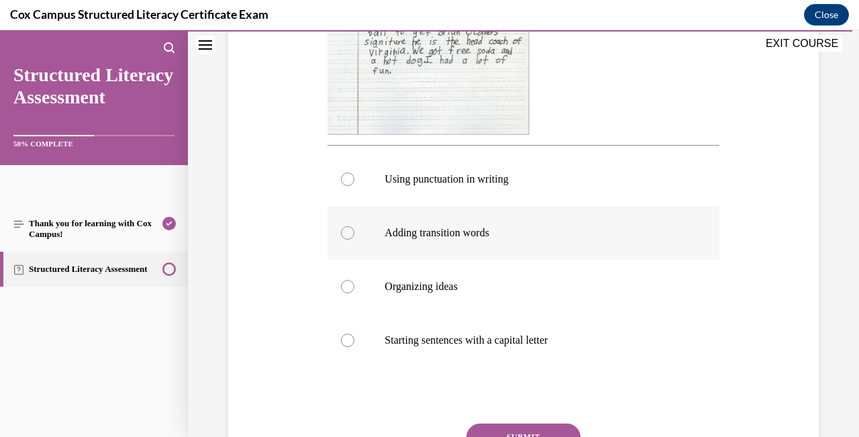
click at [349, 236] on div at bounding box center [347, 232] width 13 height 13
click at [349, 236] on input "Adding transition words" at bounding box center [347, 232] width 13 height 13
radio input "true"
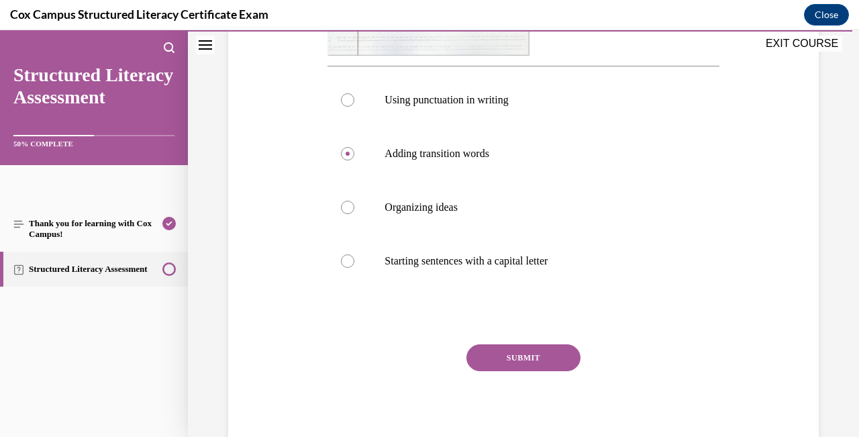
scroll to position [550, 0]
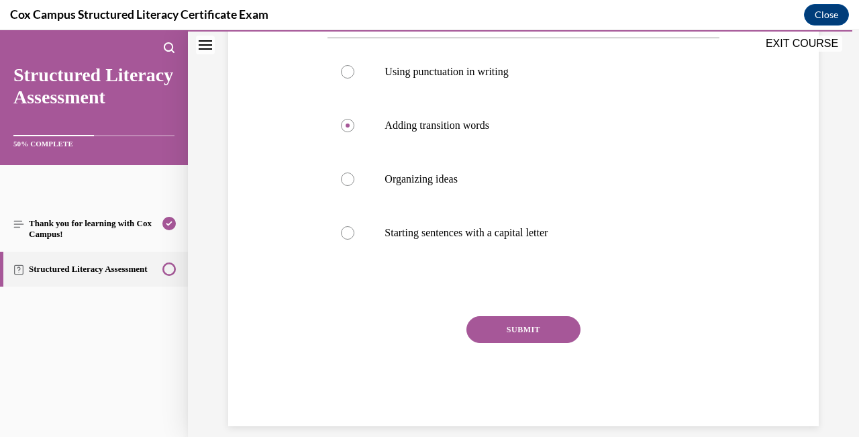
click at [560, 331] on button "SUBMIT" at bounding box center [523, 329] width 114 height 27
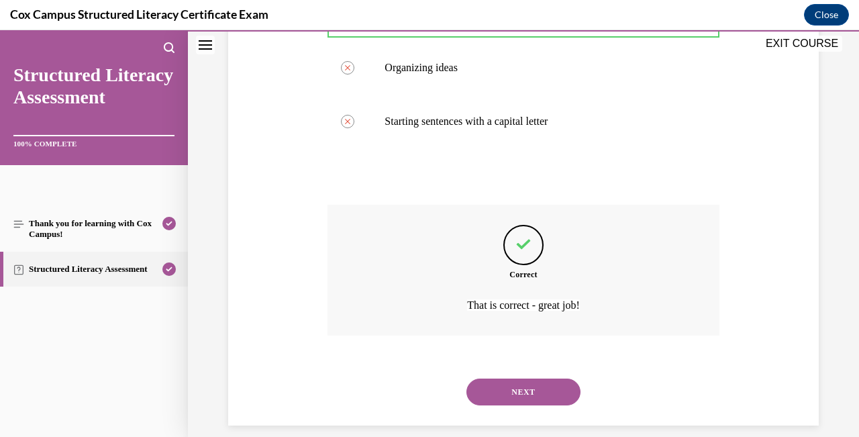
scroll to position [661, 0]
click at [552, 379] on button "NEXT" at bounding box center [523, 392] width 114 height 27
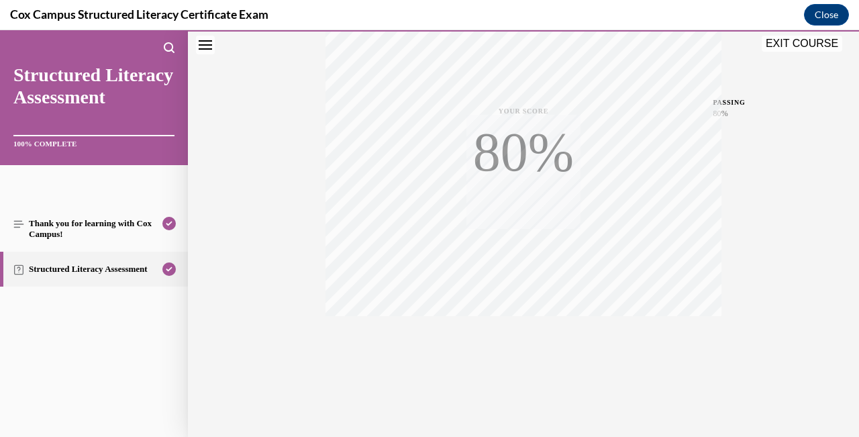
scroll to position [281, 0]
click at [817, 44] on button "EXIT COURSE" at bounding box center [802, 44] width 81 height 16
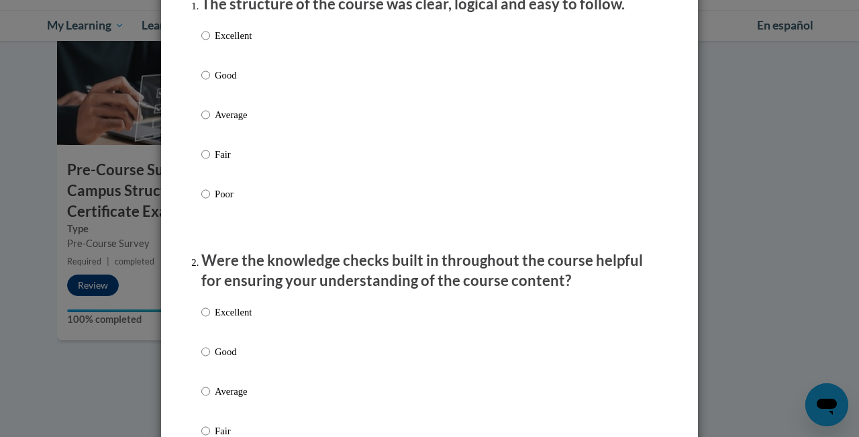
scroll to position [203, 0]
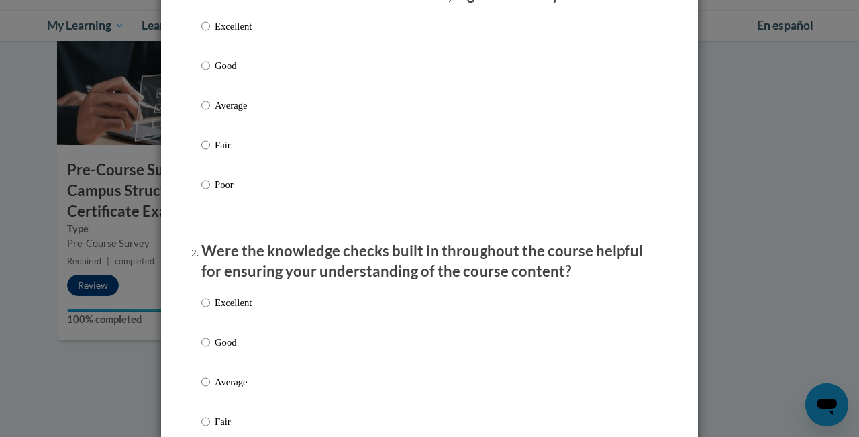
click at [207, 34] on input "Excellent" at bounding box center [205, 26] width 9 height 15
radio input "true"
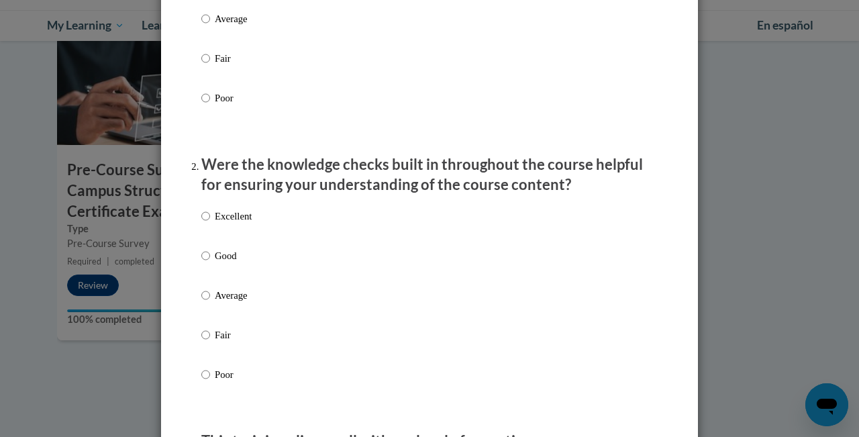
scroll to position [295, 0]
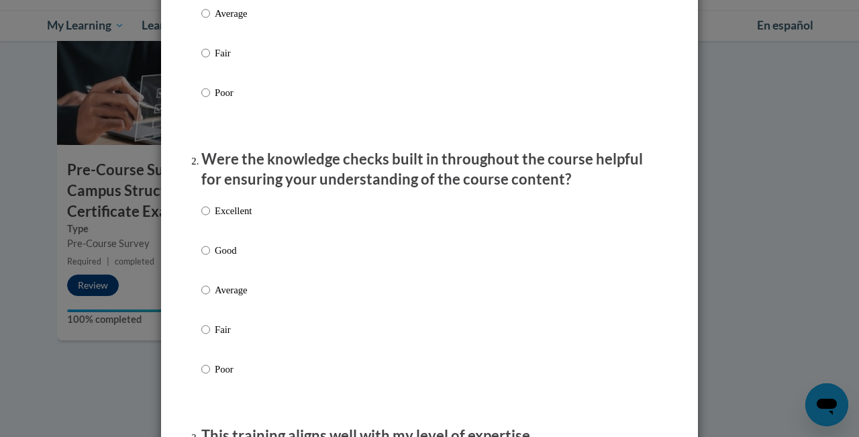
click at [206, 258] on input "Good" at bounding box center [205, 250] width 9 height 15
radio input "true"
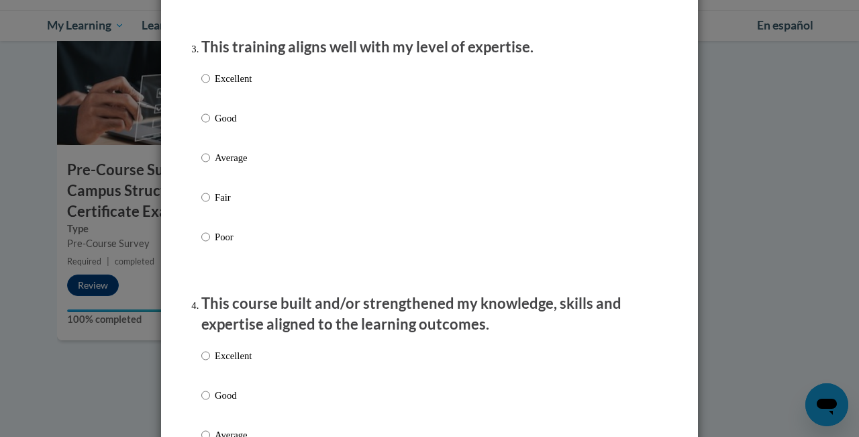
scroll to position [687, 0]
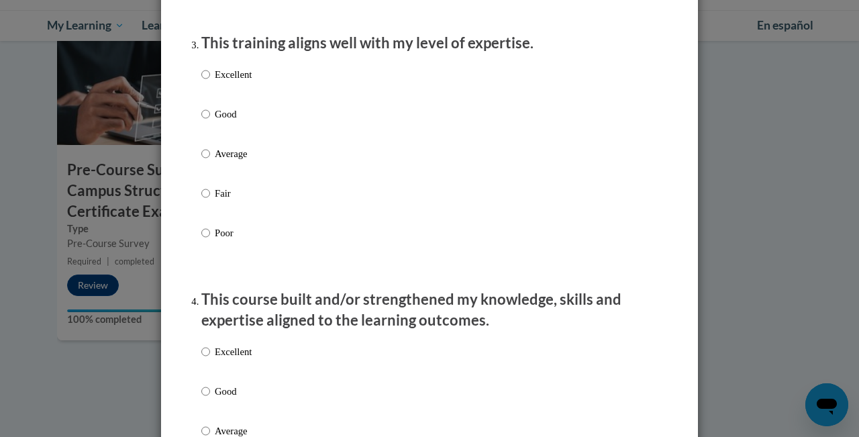
click at [209, 239] on input "Poor" at bounding box center [205, 233] width 9 height 15
radio input "true"
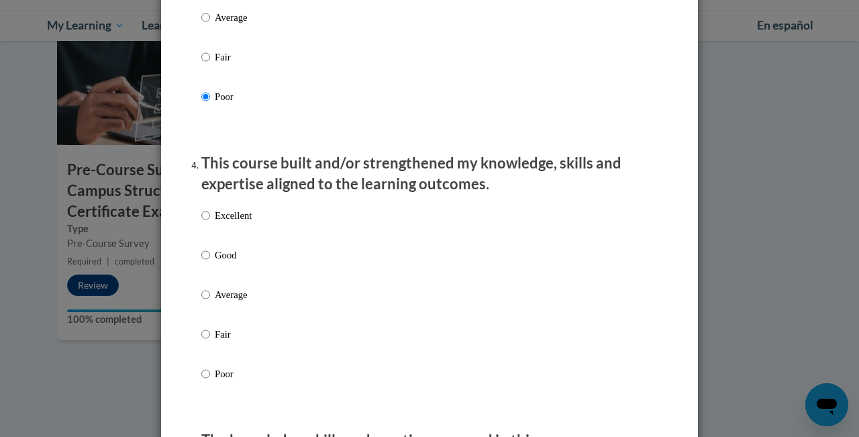
scroll to position [905, 0]
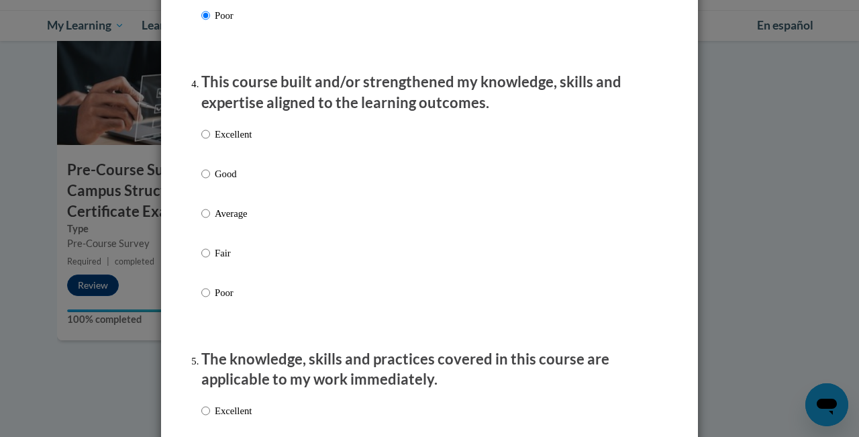
click at [204, 181] on input "Good" at bounding box center [205, 173] width 9 height 15
radio input "true"
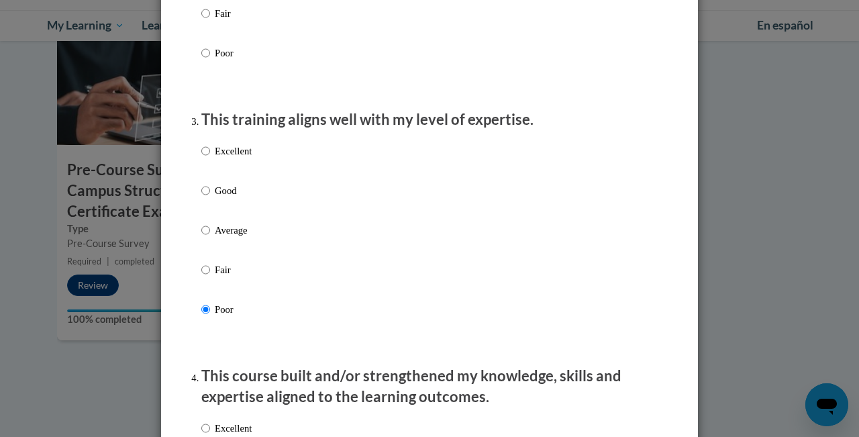
scroll to position [603, 0]
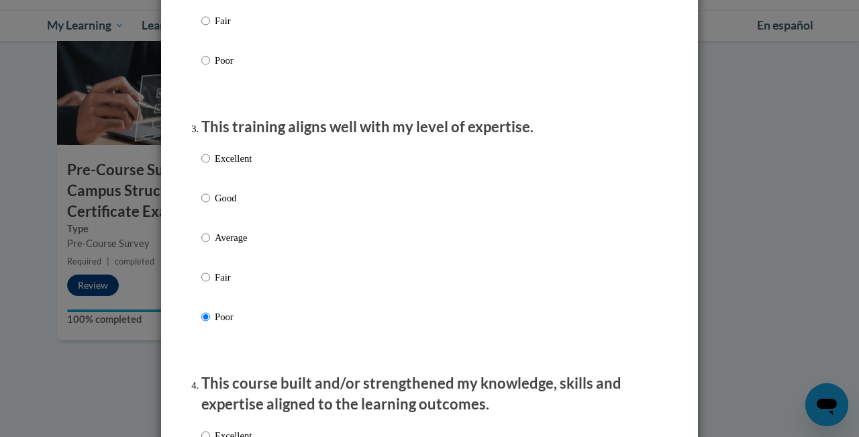
click at [212, 244] on label "Average" at bounding box center [226, 248] width 50 height 36
click at [210, 244] on input "Average" at bounding box center [205, 237] width 9 height 15
radio input "true"
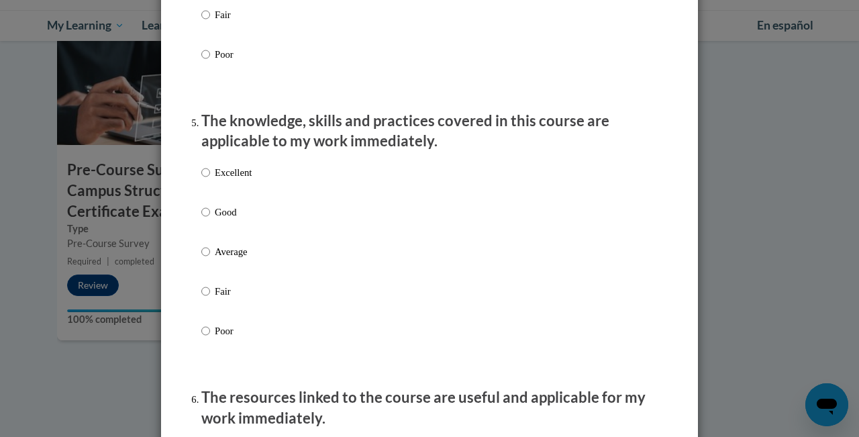
scroll to position [1168, 0]
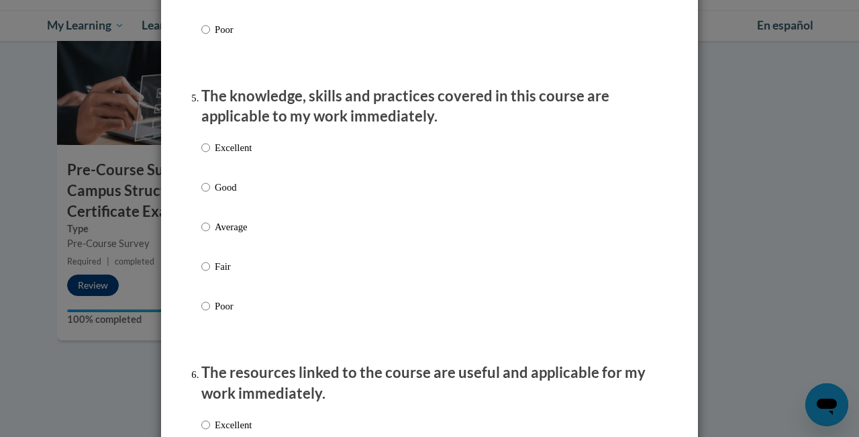
click at [205, 313] on input "Poor" at bounding box center [205, 306] width 9 height 15
radio input "true"
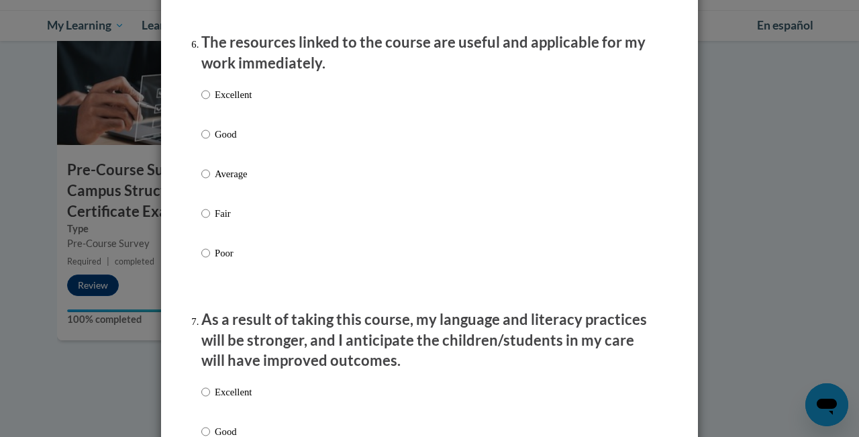
scroll to position [1527, 0]
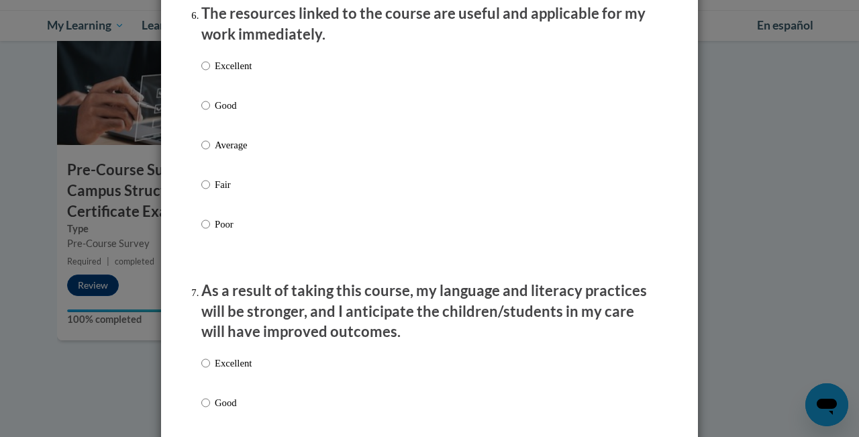
click at [207, 230] on input "Poor" at bounding box center [205, 224] width 9 height 15
radio input "true"
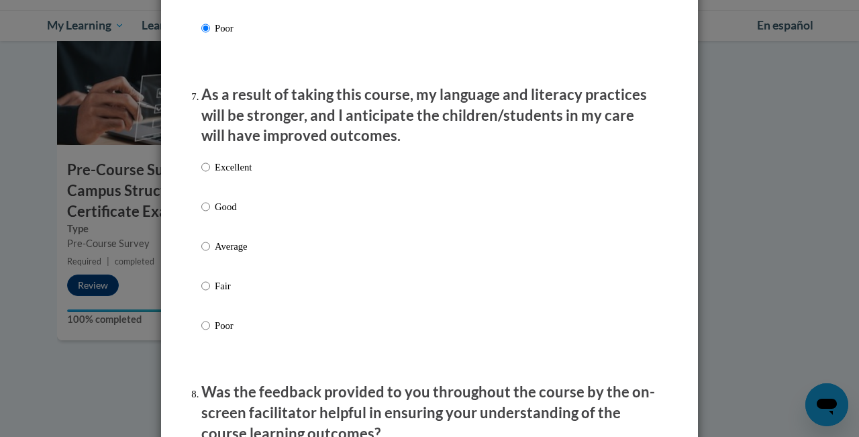
scroll to position [1724, 0]
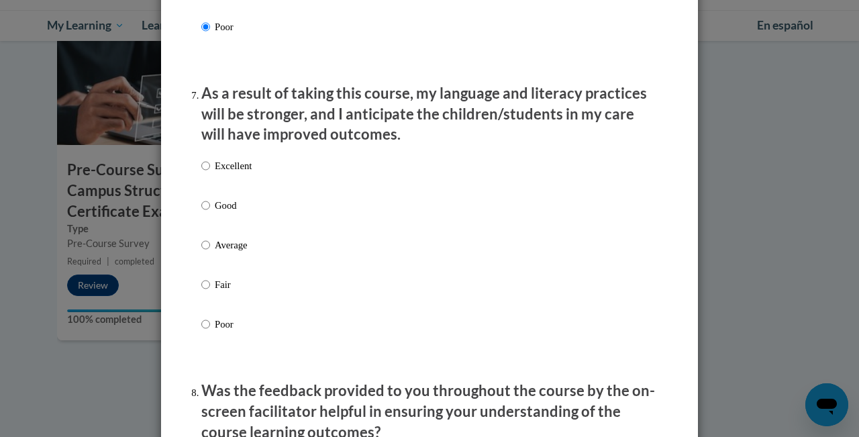
click at [204, 213] on input "Good" at bounding box center [205, 205] width 9 height 15
radio input "true"
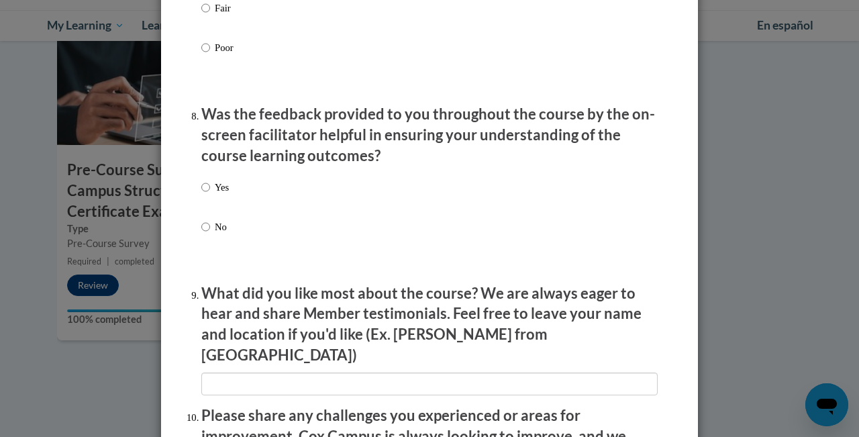
scroll to position [2011, 0]
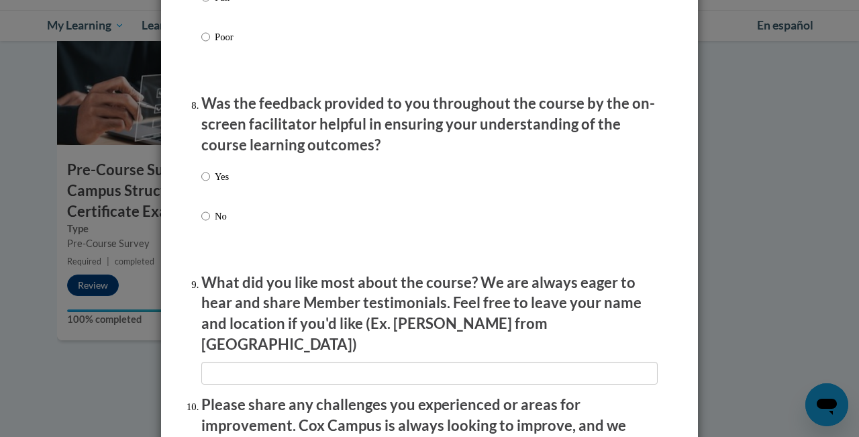
click at [203, 179] on input "Yes" at bounding box center [205, 176] width 9 height 15
radio input "true"
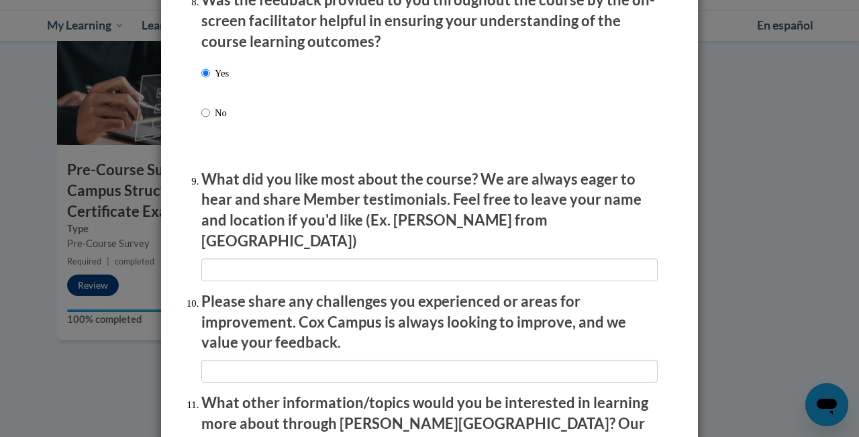
scroll to position [2131, 0]
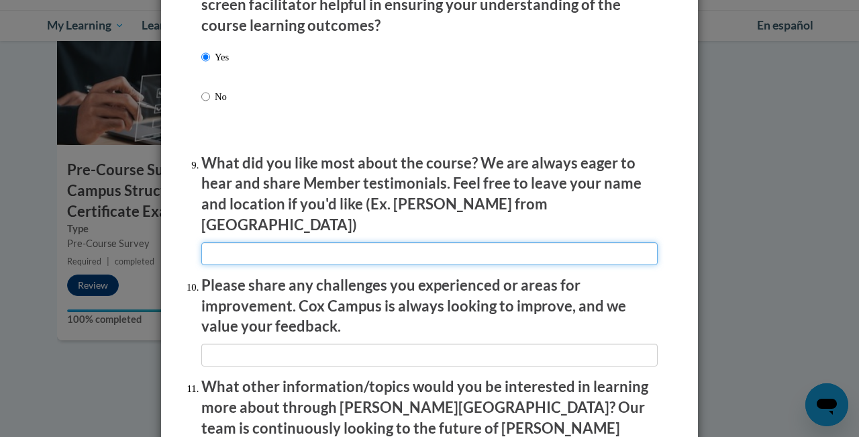
click at [305, 242] on input "textbox" at bounding box center [429, 253] width 456 height 23
type input "refresher course"
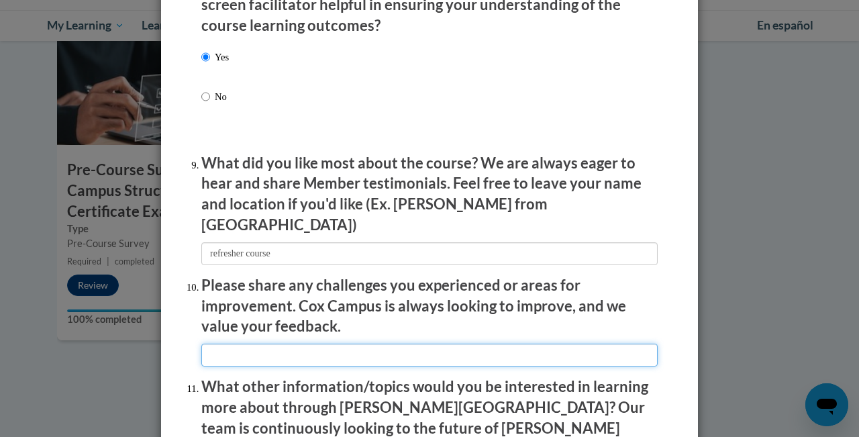
click at [301, 344] on input "textbox" at bounding box center [429, 355] width 456 height 23
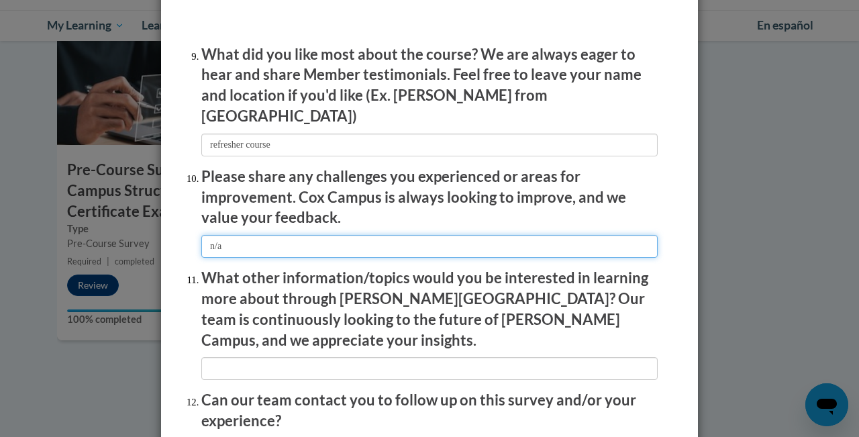
scroll to position [2242, 0]
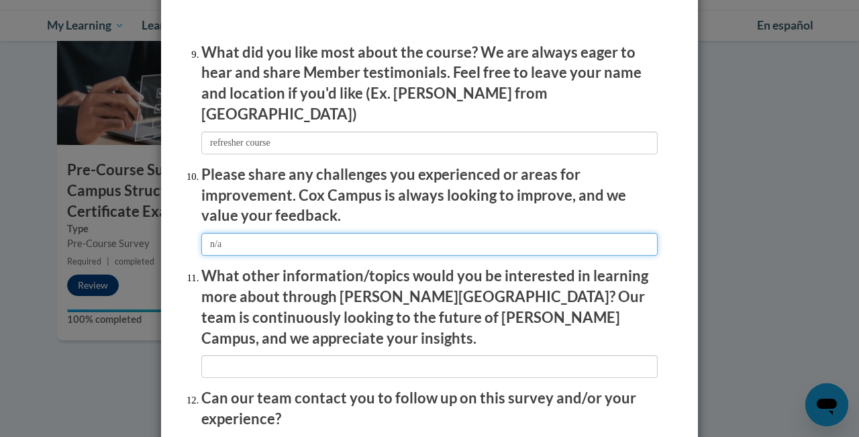
type input "n/a"
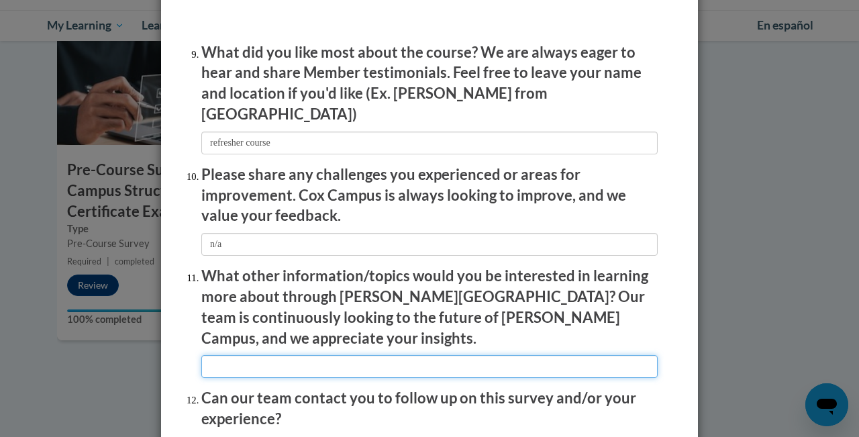
click at [274, 355] on input "textbox" at bounding box center [429, 366] width 456 height 23
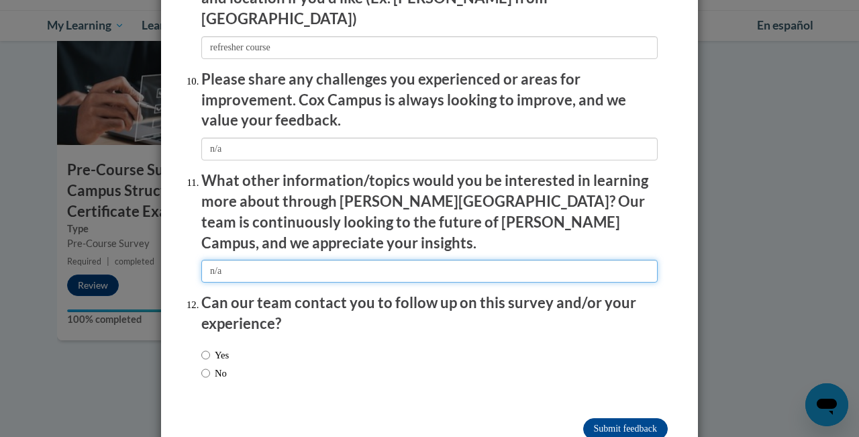
scroll to position [2336, 0]
type input "n/a"
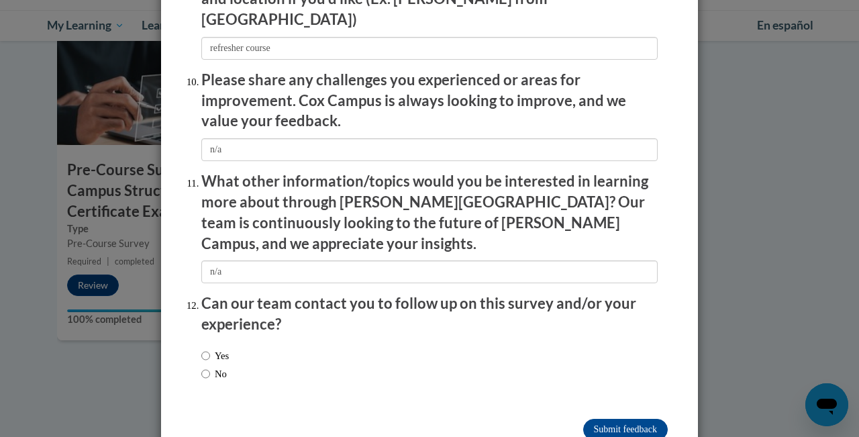
click at [208, 366] on input "No" at bounding box center [205, 373] width 9 height 15
radio input "true"
click at [607, 419] on input "Submit feedback" at bounding box center [625, 429] width 85 height 21
